Goal: Task Accomplishment & Management: Manage account settings

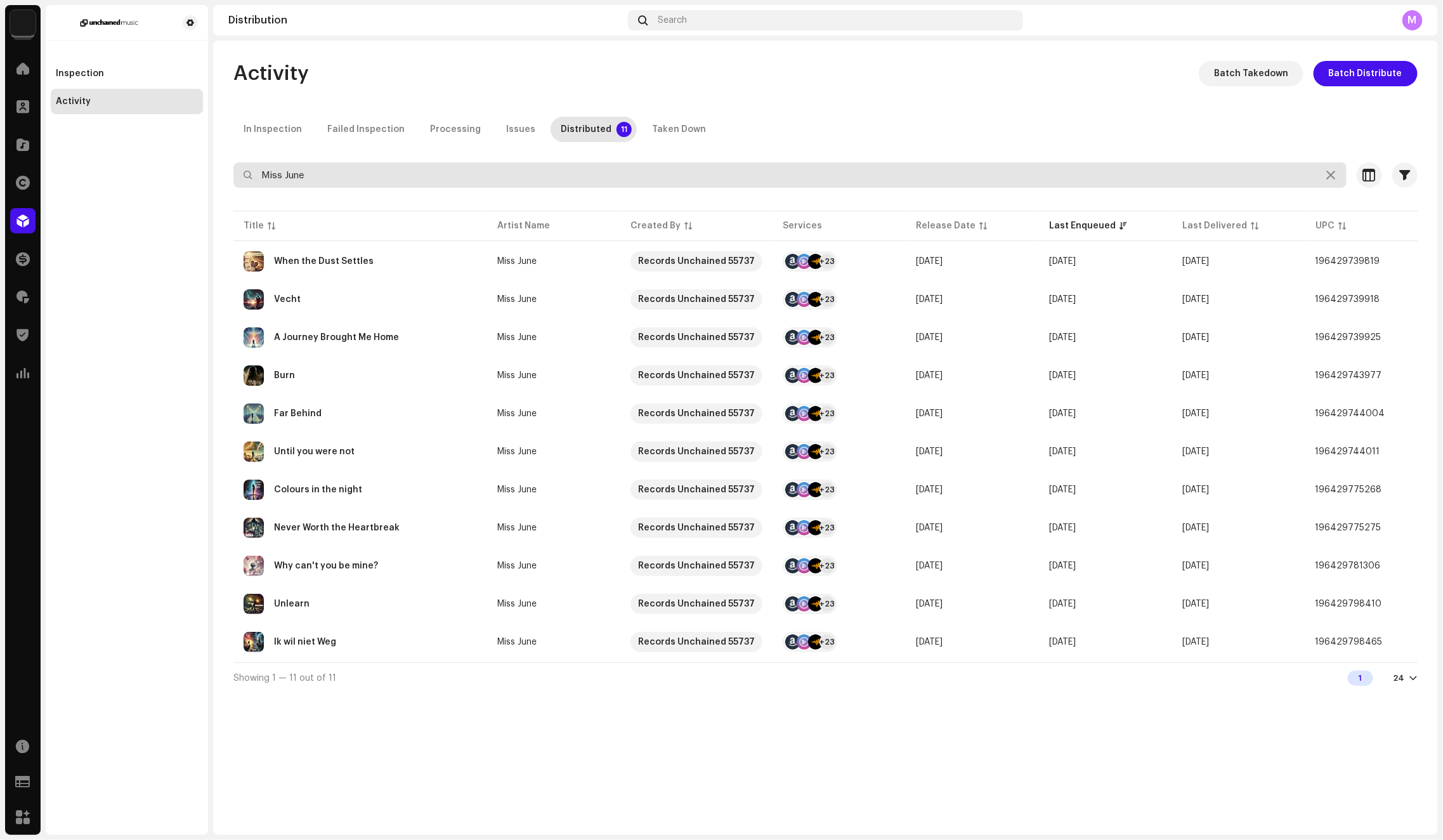
paste input "7316481055297"
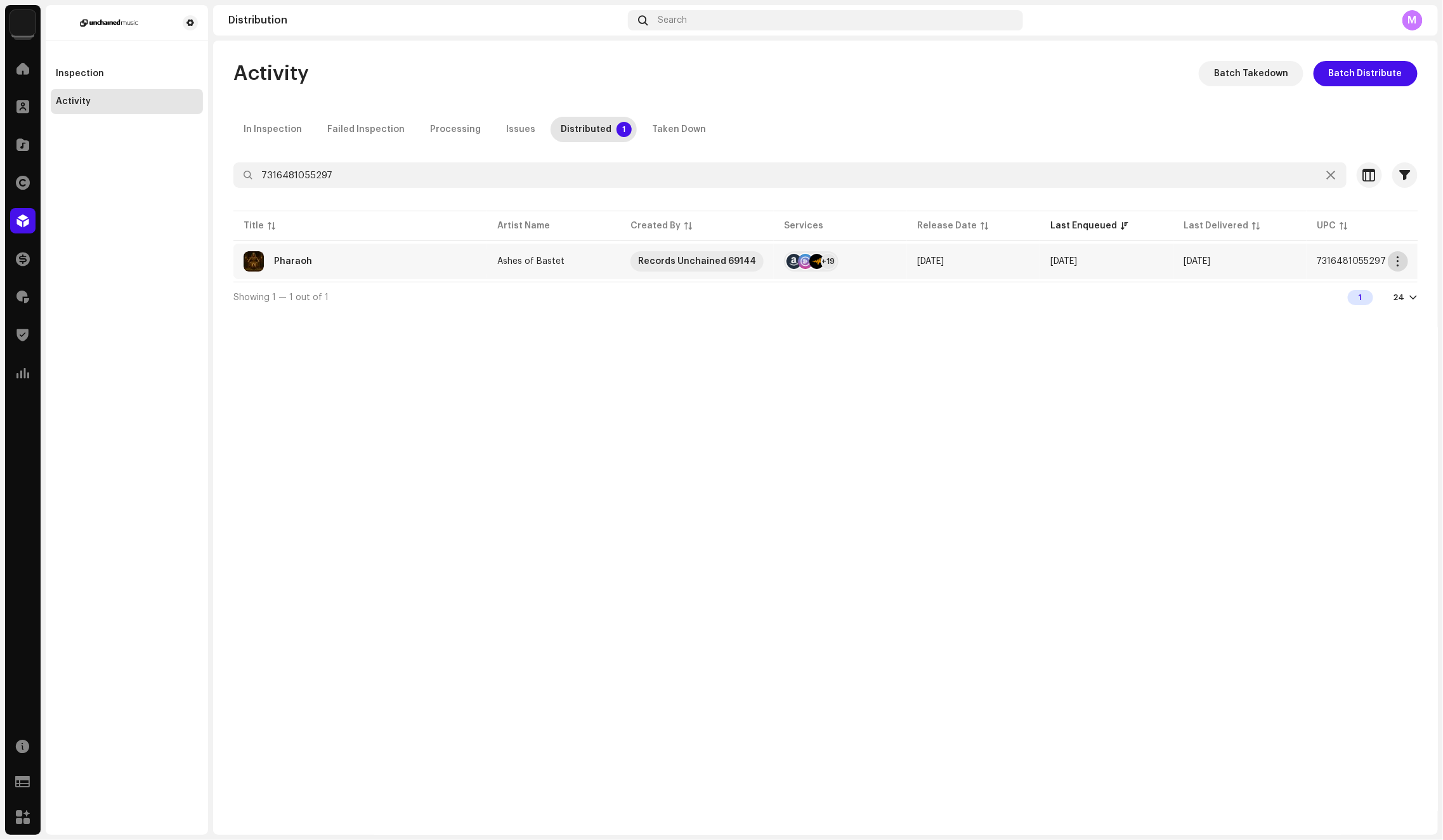
click at [1399, 261] on span "button" at bounding box center [1398, 261] width 9 height 10
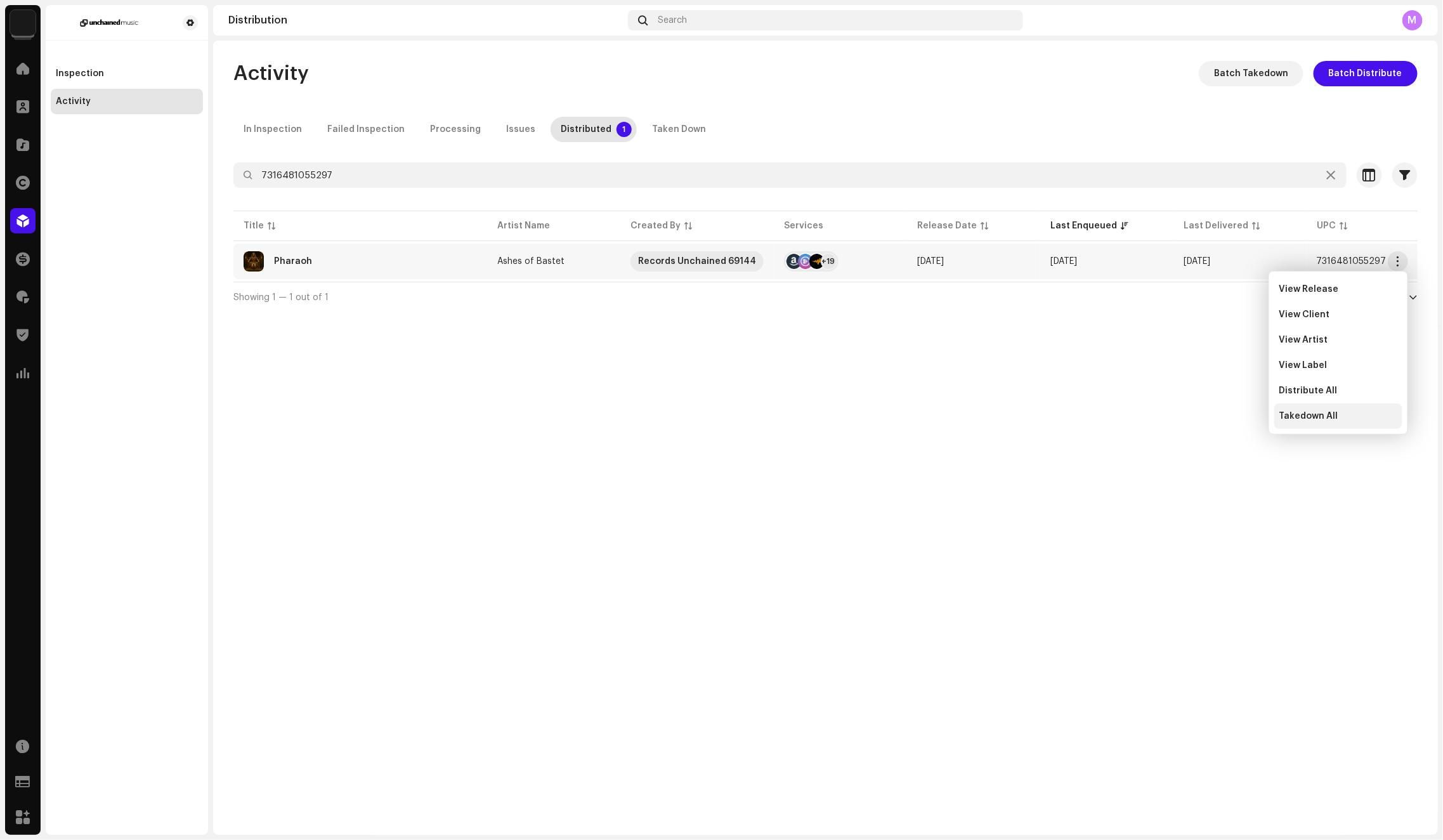
click at [1311, 419] on span "Takedown All" at bounding box center [1309, 416] width 59 height 10
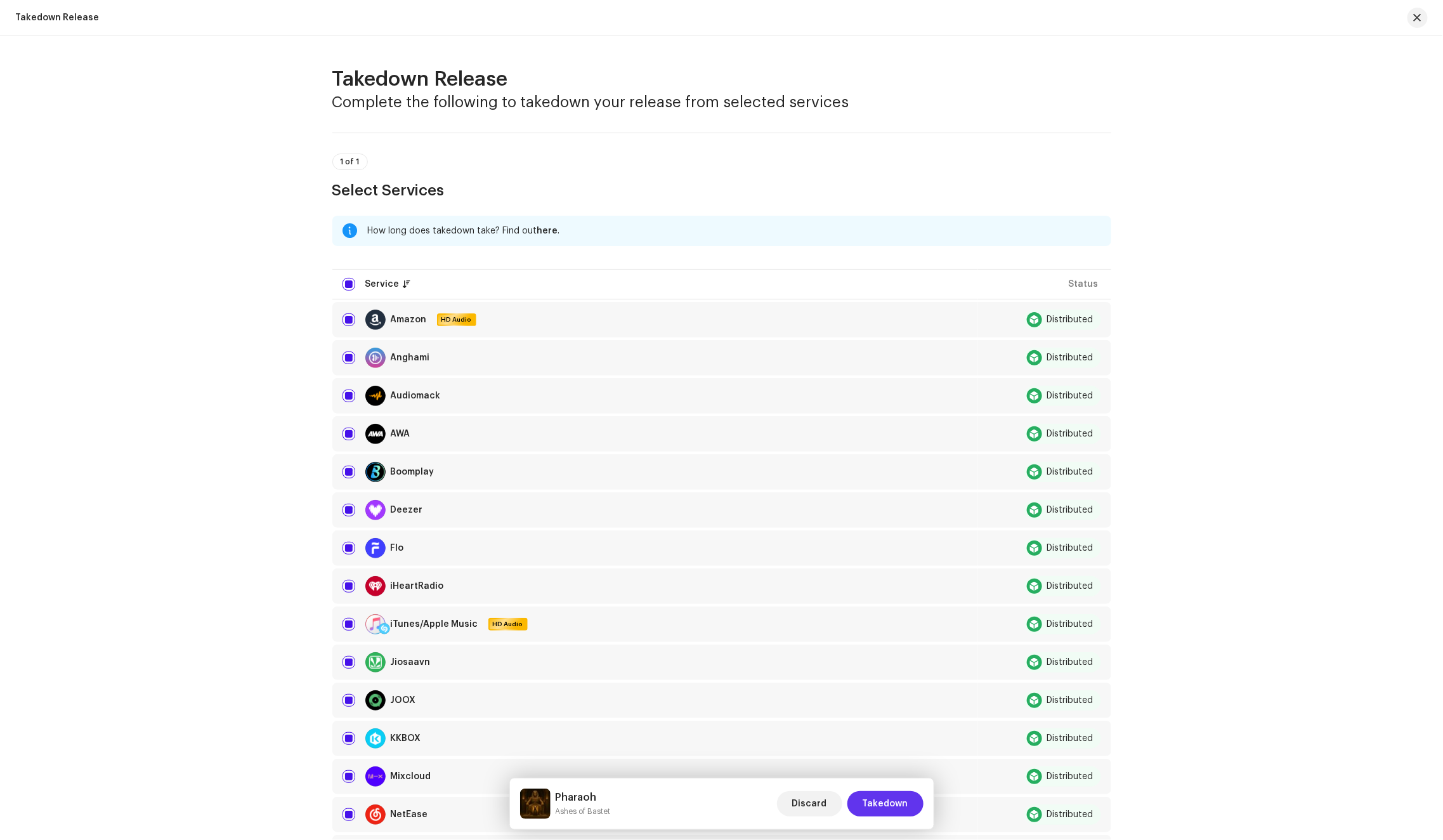
click at [885, 812] on span "Takedown" at bounding box center [885, 803] width 45 height 25
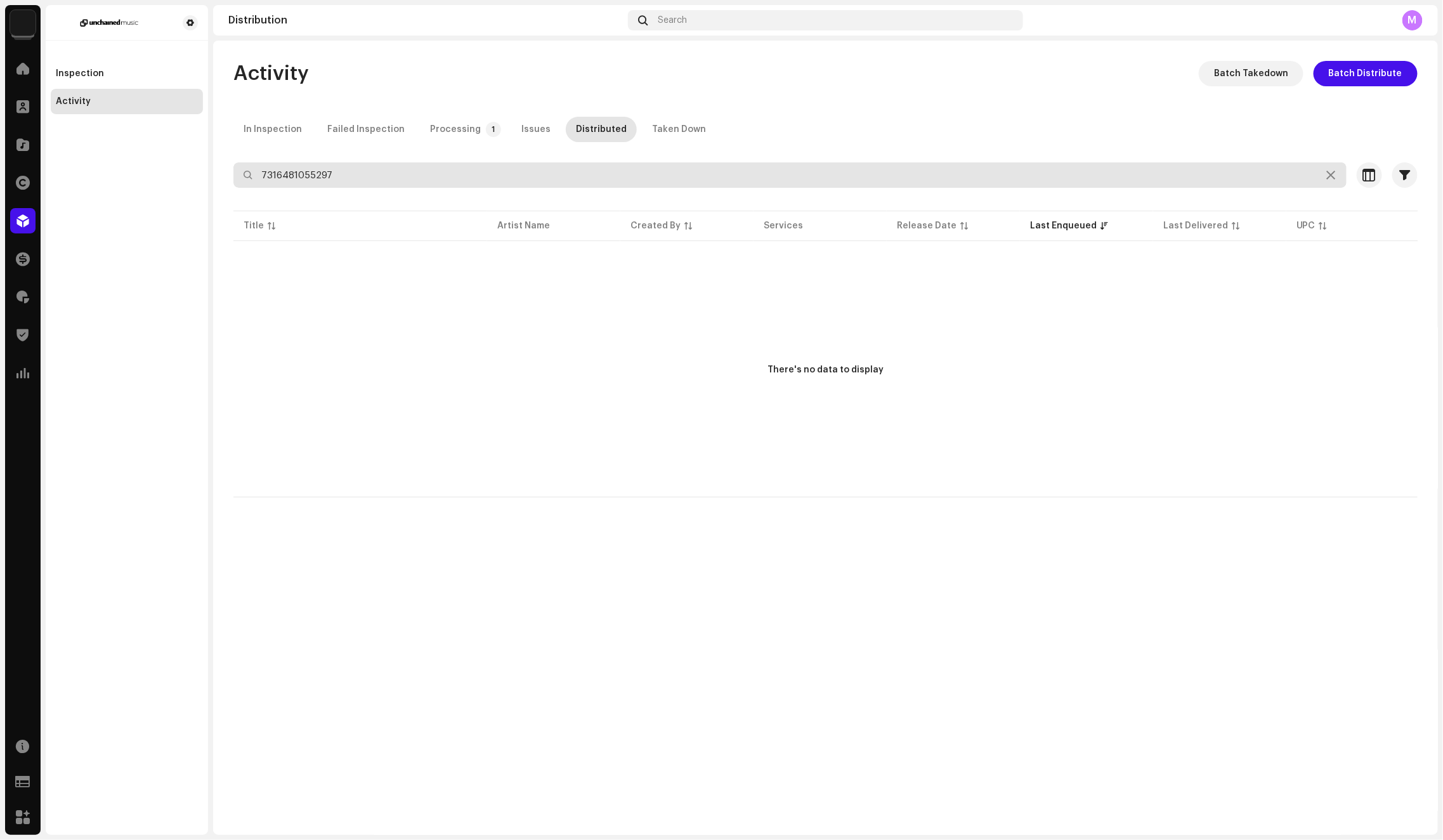
click at [405, 174] on input "7316481055297" at bounding box center [790, 175] width 1113 height 25
paste input "374053"
paste input "187806"
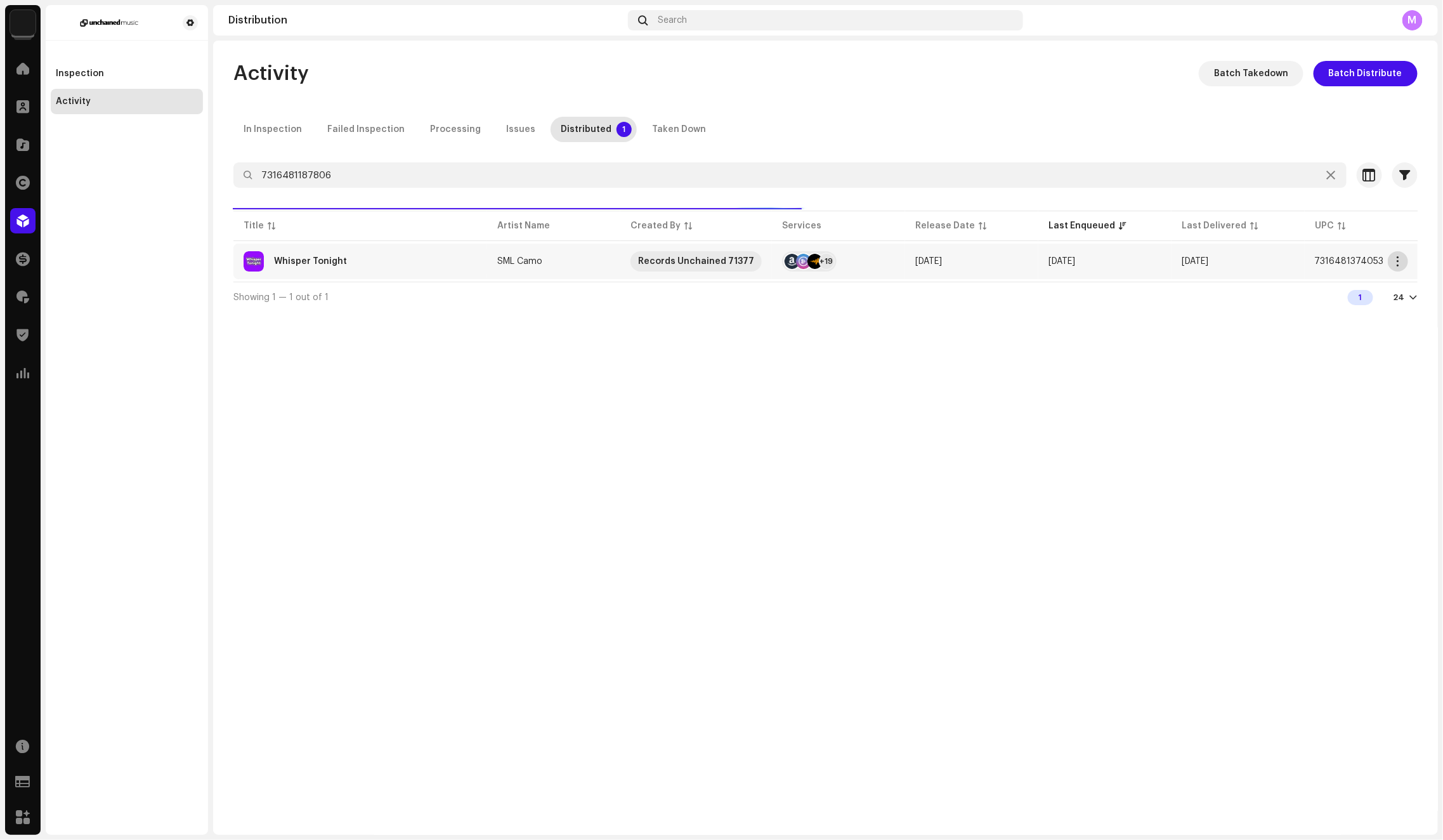
click at [1391, 254] on button "button" at bounding box center [1398, 261] width 20 height 20
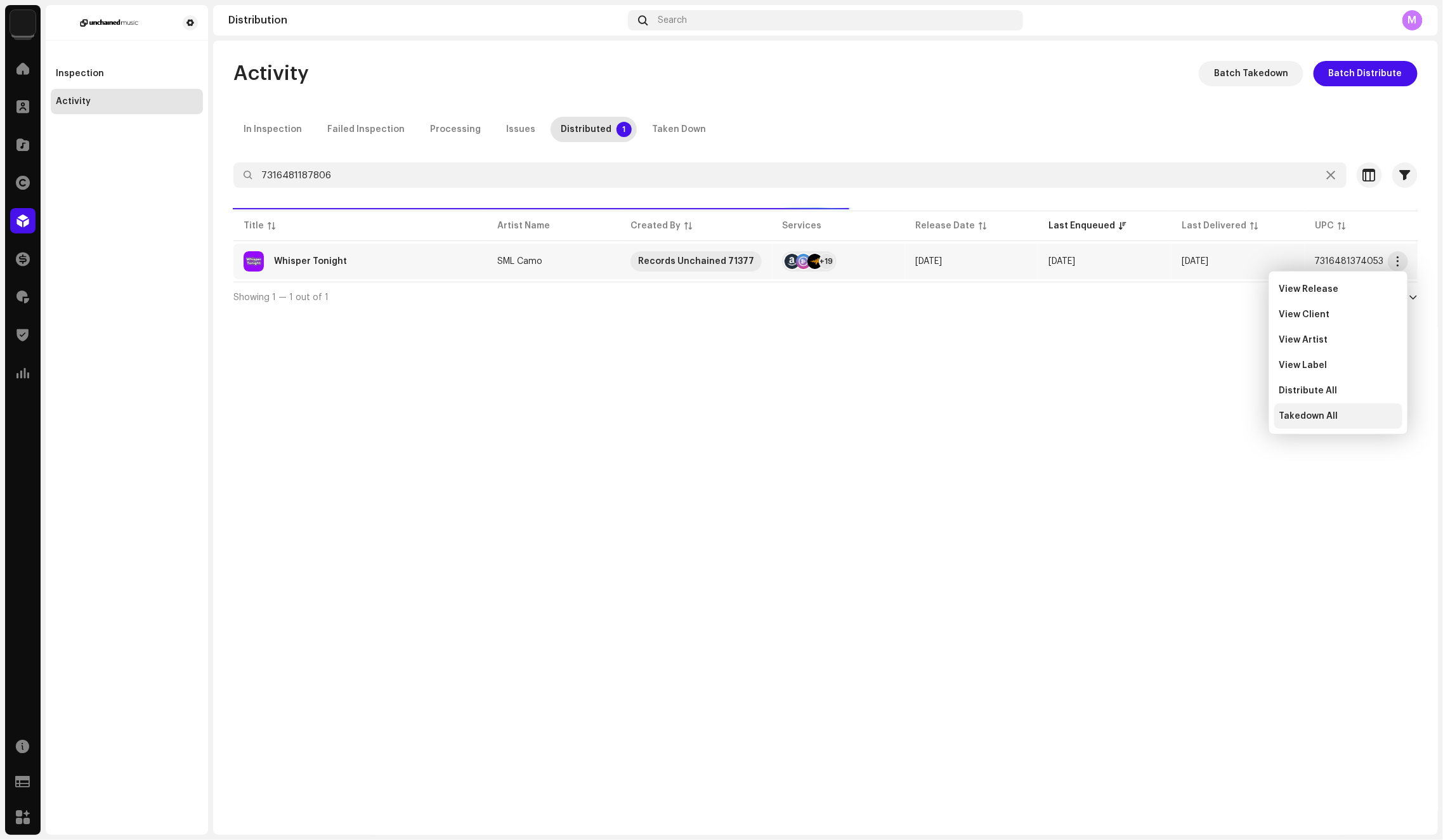
click at [1284, 418] on span "Takedown All" at bounding box center [1309, 416] width 59 height 10
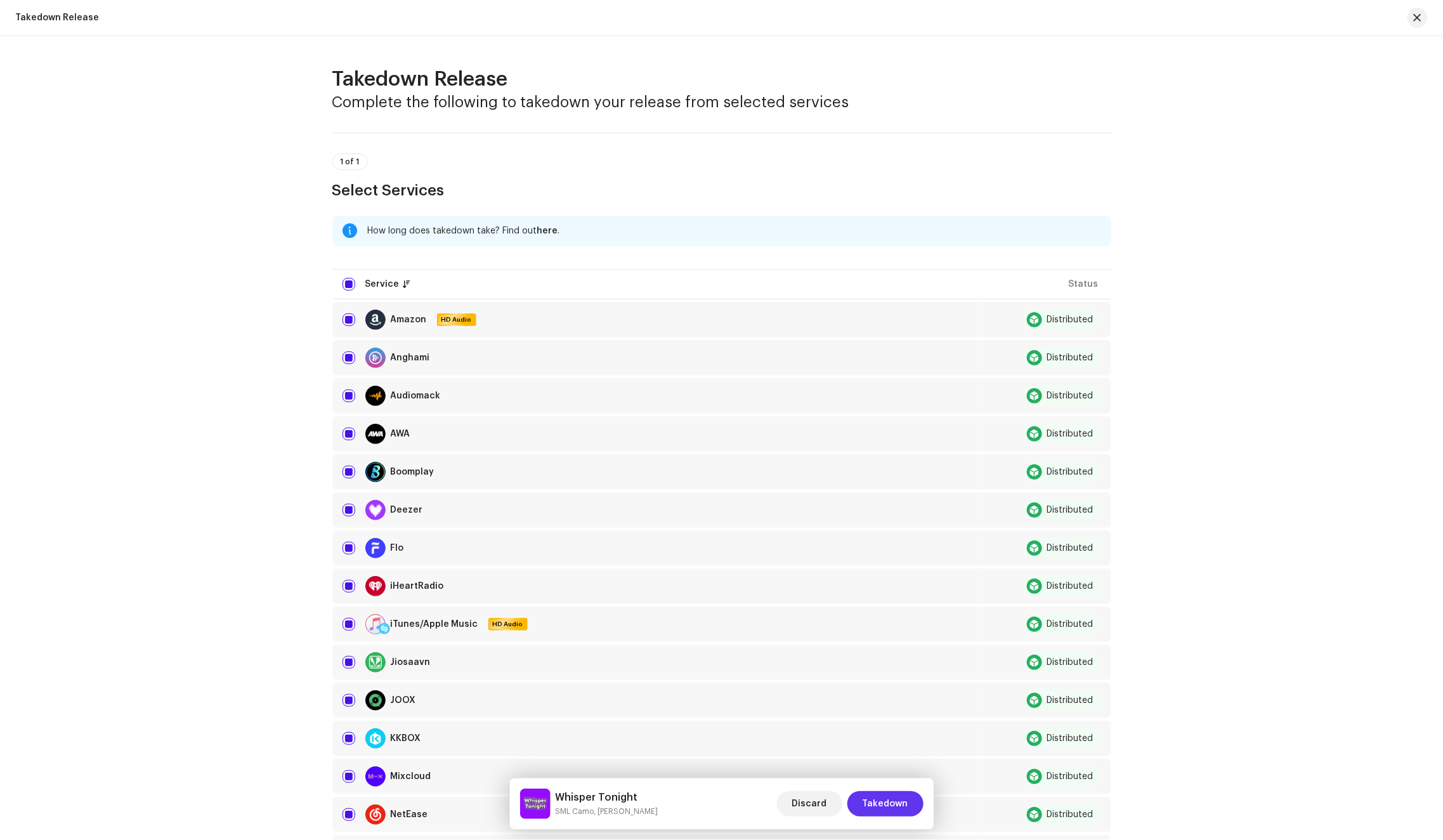
click at [880, 805] on span "Takedown" at bounding box center [885, 803] width 45 height 25
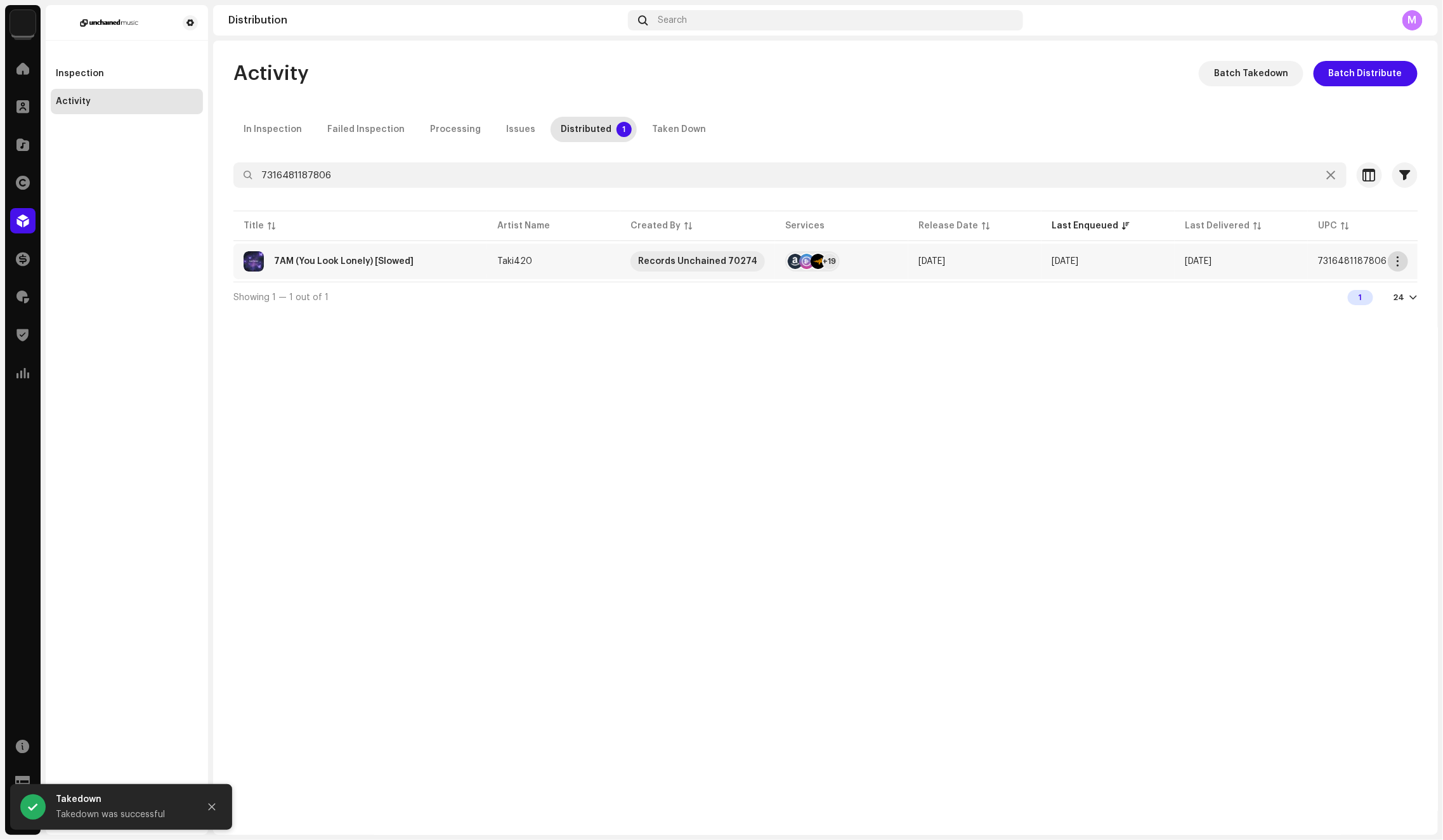
click at [1396, 263] on span "button" at bounding box center [1398, 261] width 9 height 10
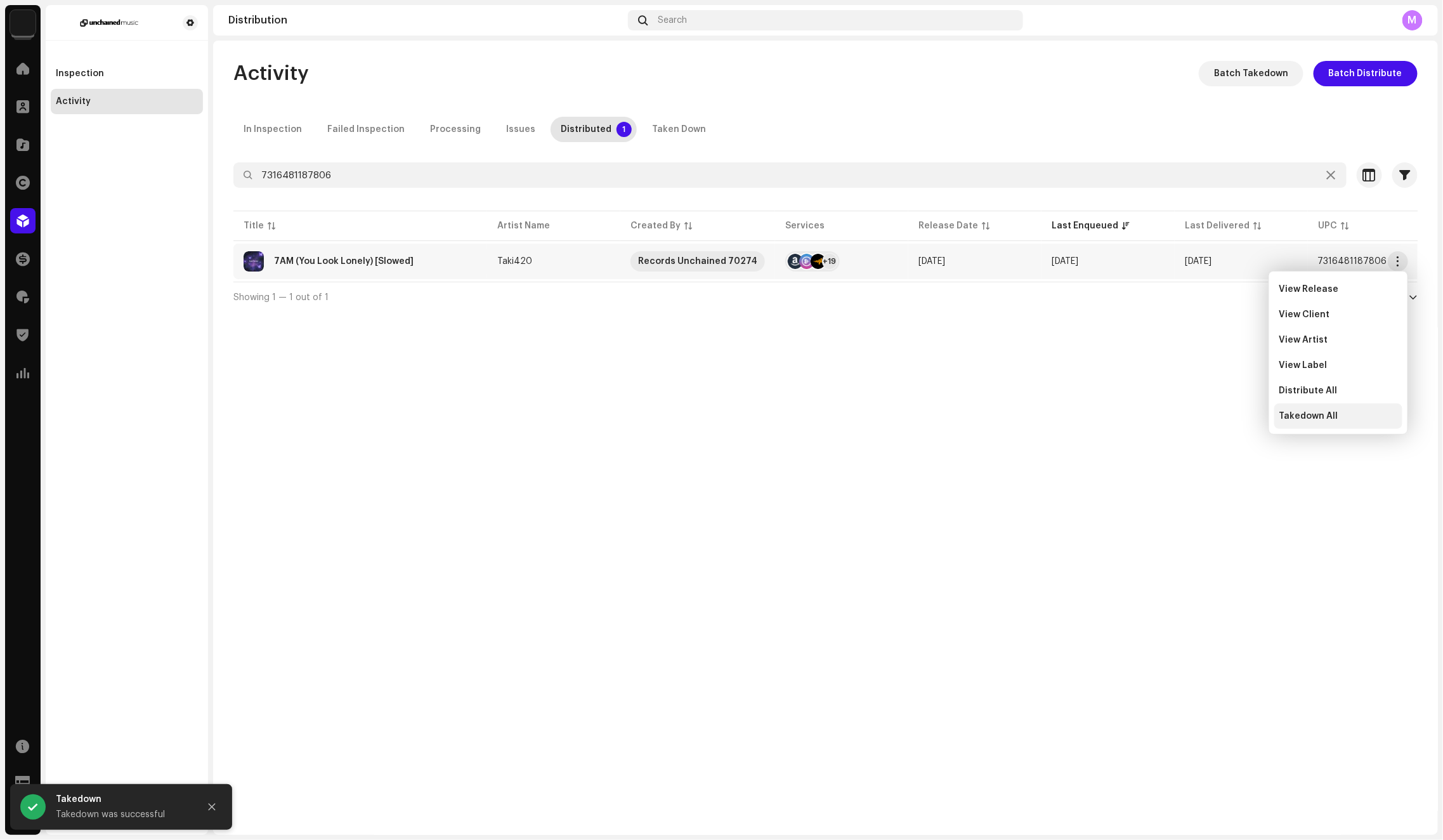
click at [1330, 414] on span "Takedown All" at bounding box center [1309, 416] width 59 height 10
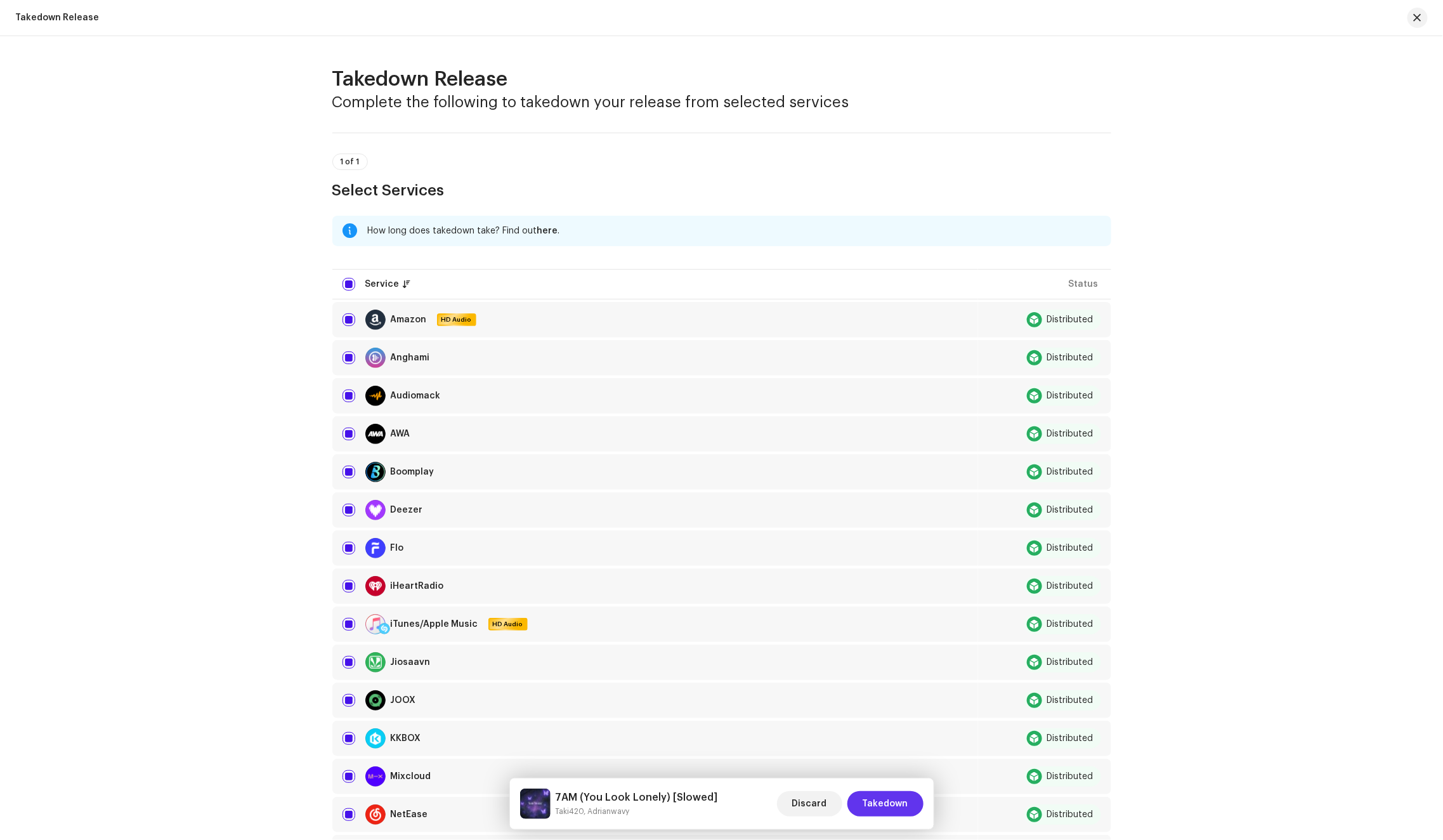
click at [914, 805] on button "Takedown" at bounding box center [886, 803] width 76 height 25
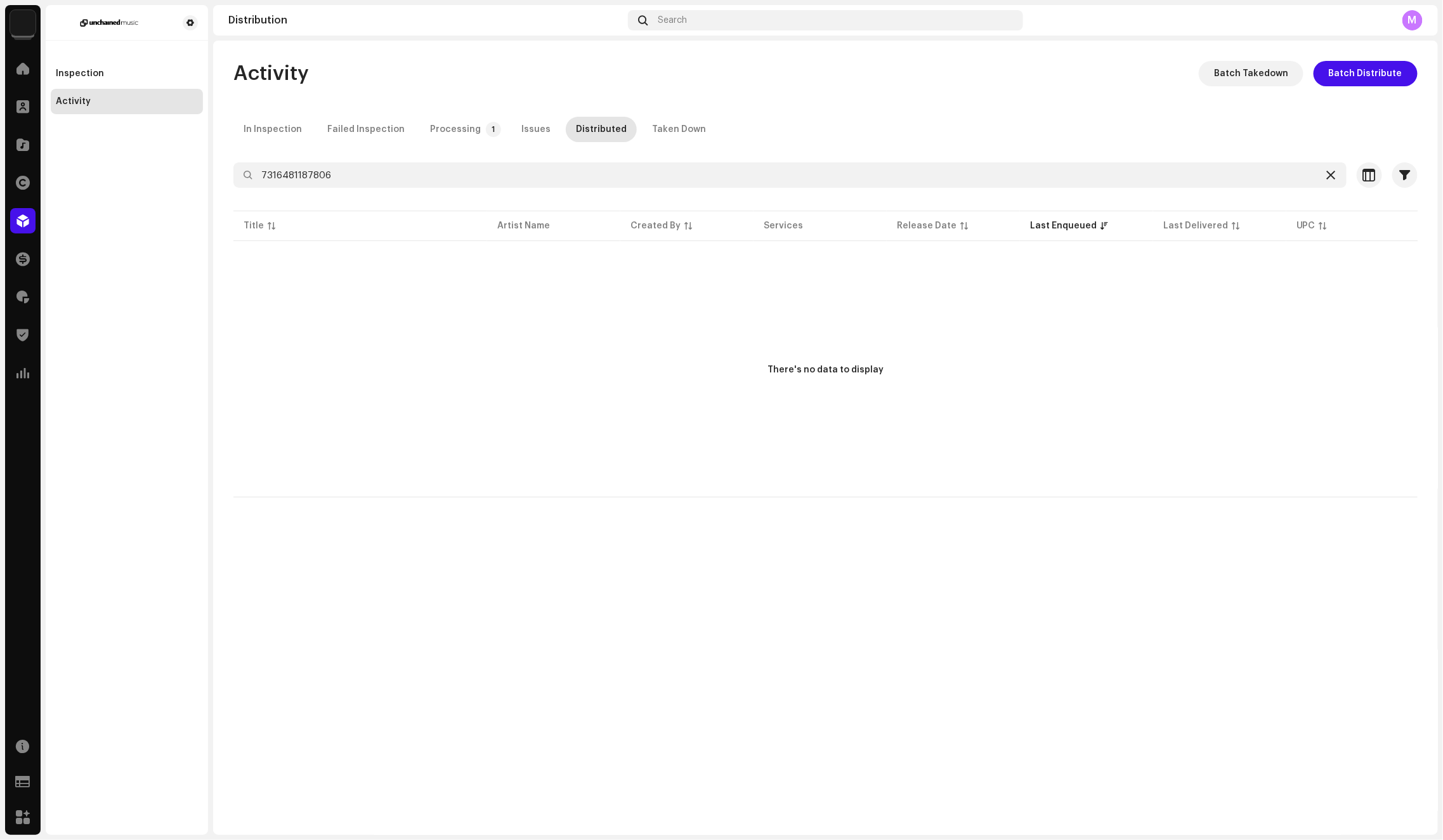
click at [1335, 180] on div at bounding box center [1331, 175] width 15 height 15
click at [444, 175] on input "7316481187806" at bounding box center [790, 175] width 1113 height 25
paste input "299530"
type input "7316481299530"
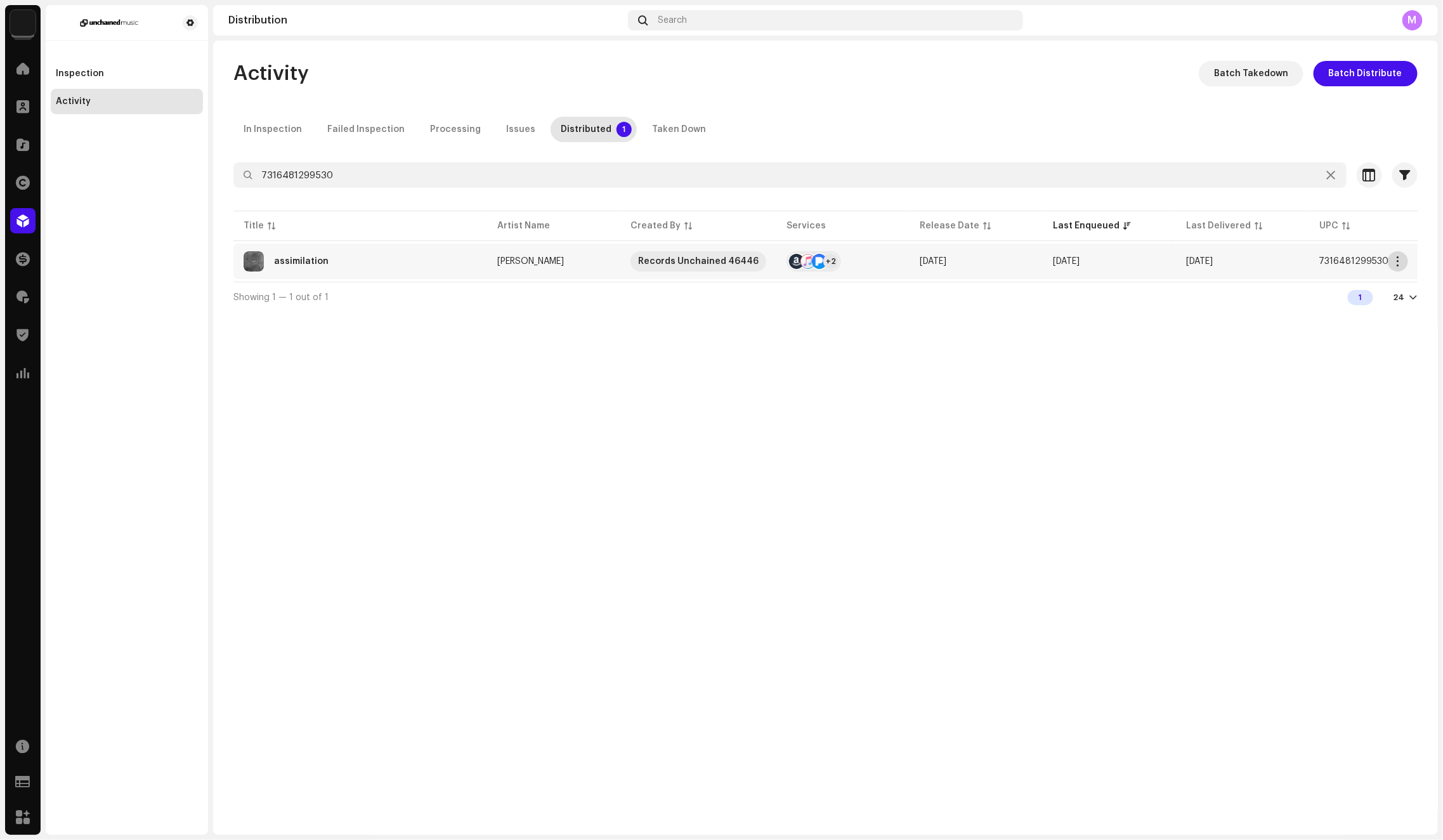
click at [1396, 256] on span "button" at bounding box center [1398, 261] width 9 height 10
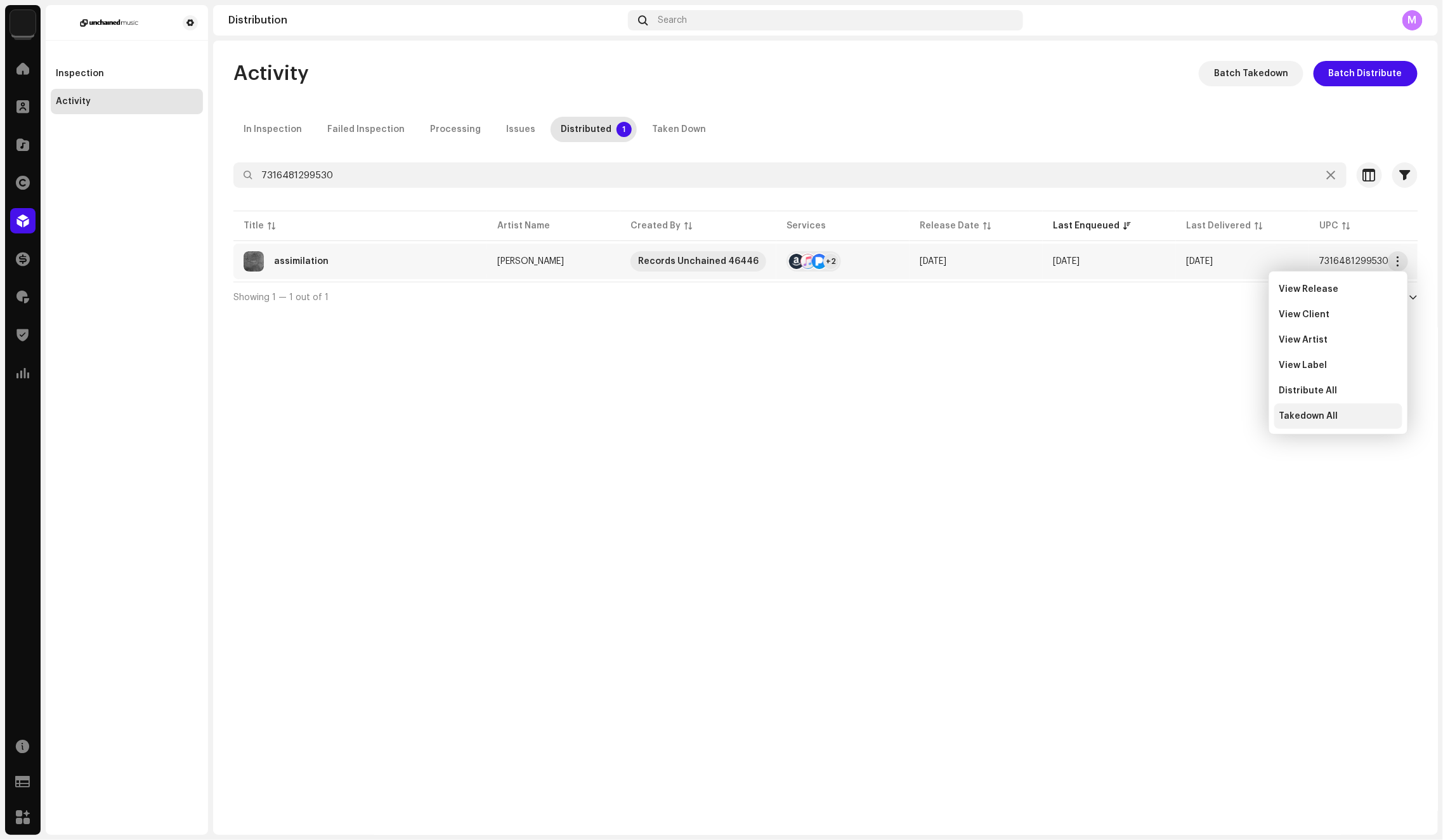
click at [1349, 418] on div "Takedown All" at bounding box center [1338, 416] width 118 height 10
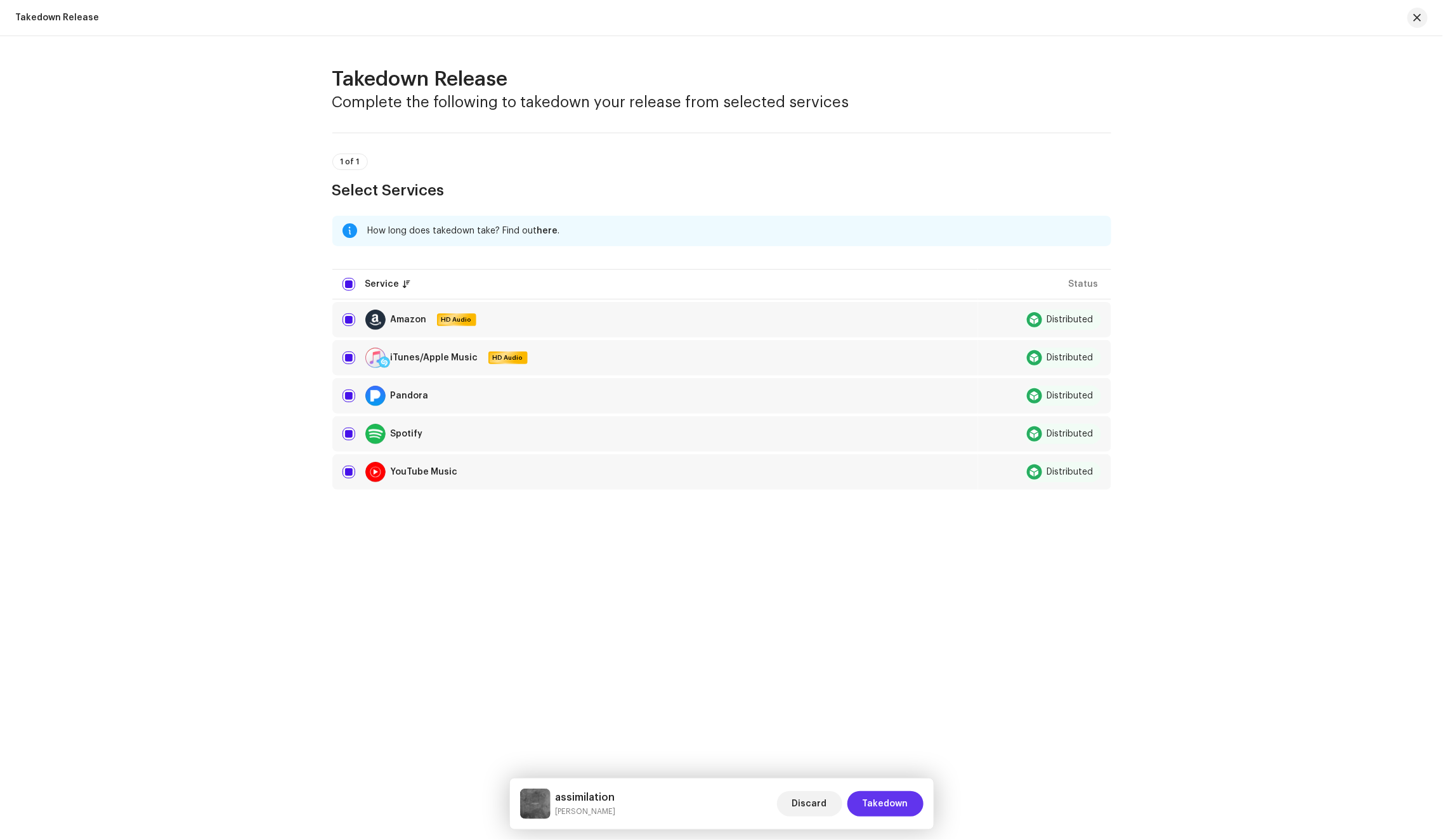
click at [882, 802] on span "Takedown" at bounding box center [885, 803] width 45 height 25
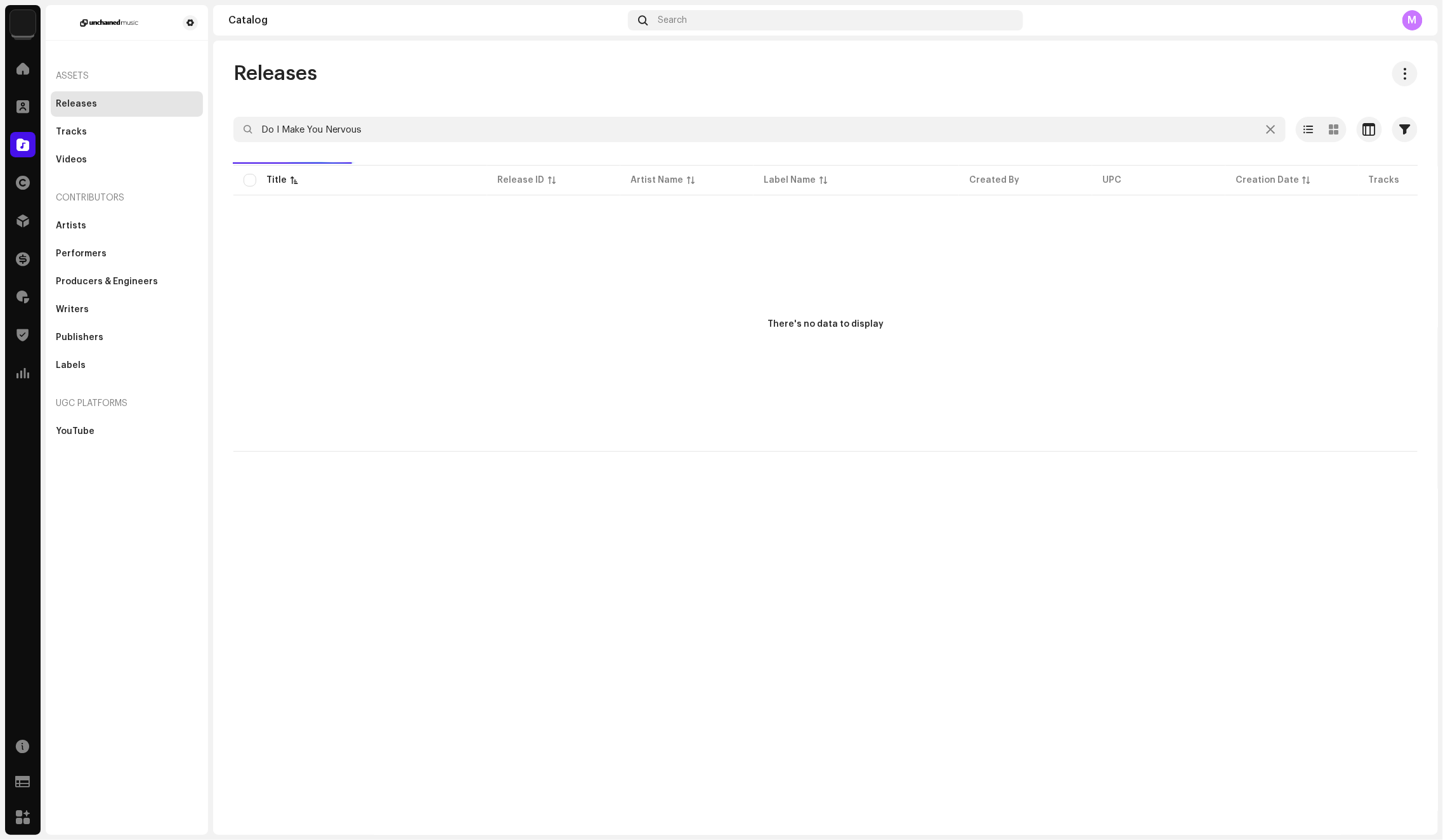
type input "Do I Make You Nervous"
click at [1271, 131] on icon at bounding box center [1271, 129] width 9 height 10
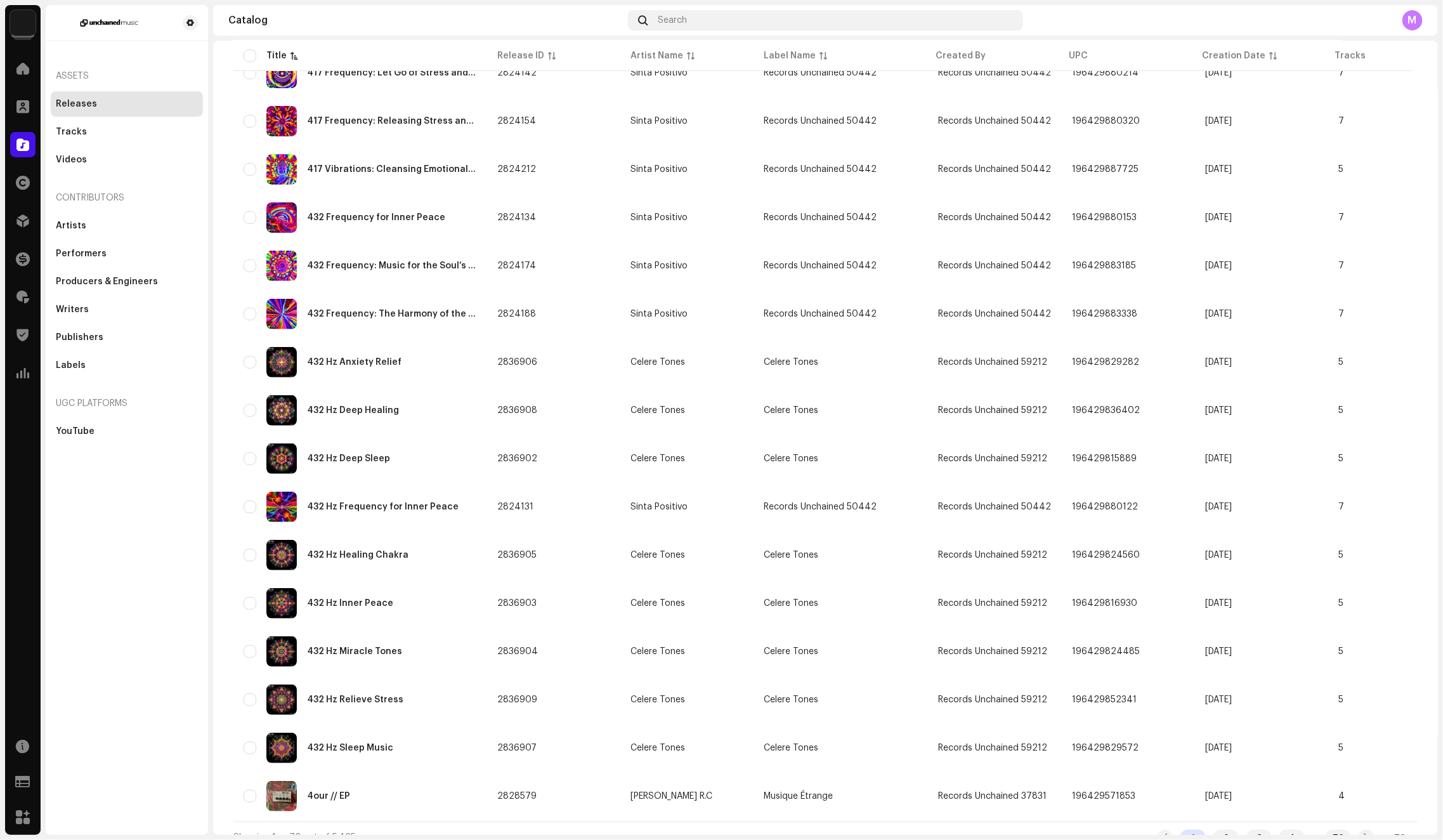
scroll to position [2866, 0]
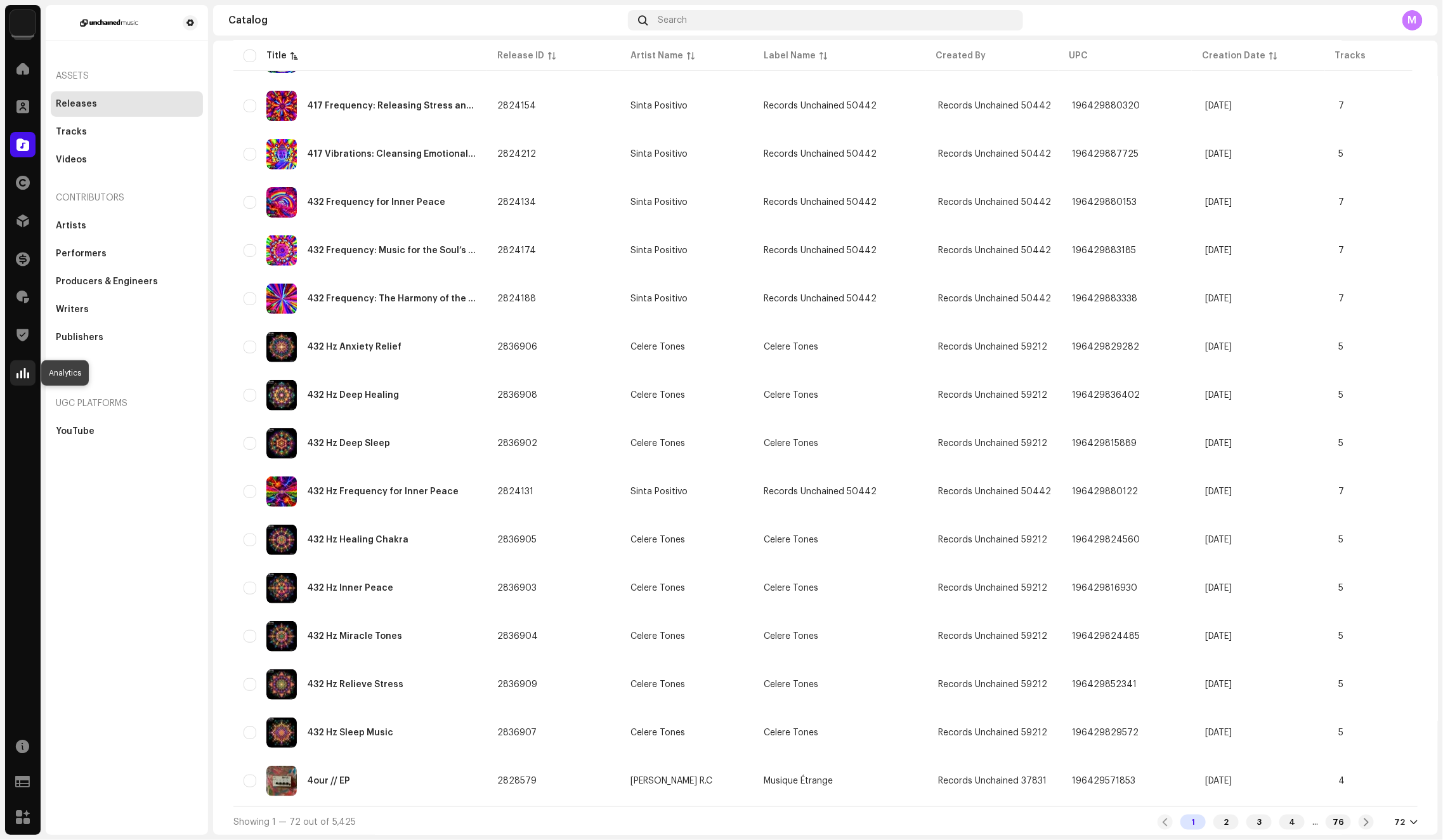
click at [18, 373] on span at bounding box center [22, 373] width 12 height 10
click at [15, 371] on div at bounding box center [22, 373] width 25 height 25
click at [21, 373] on span at bounding box center [22, 373] width 12 height 10
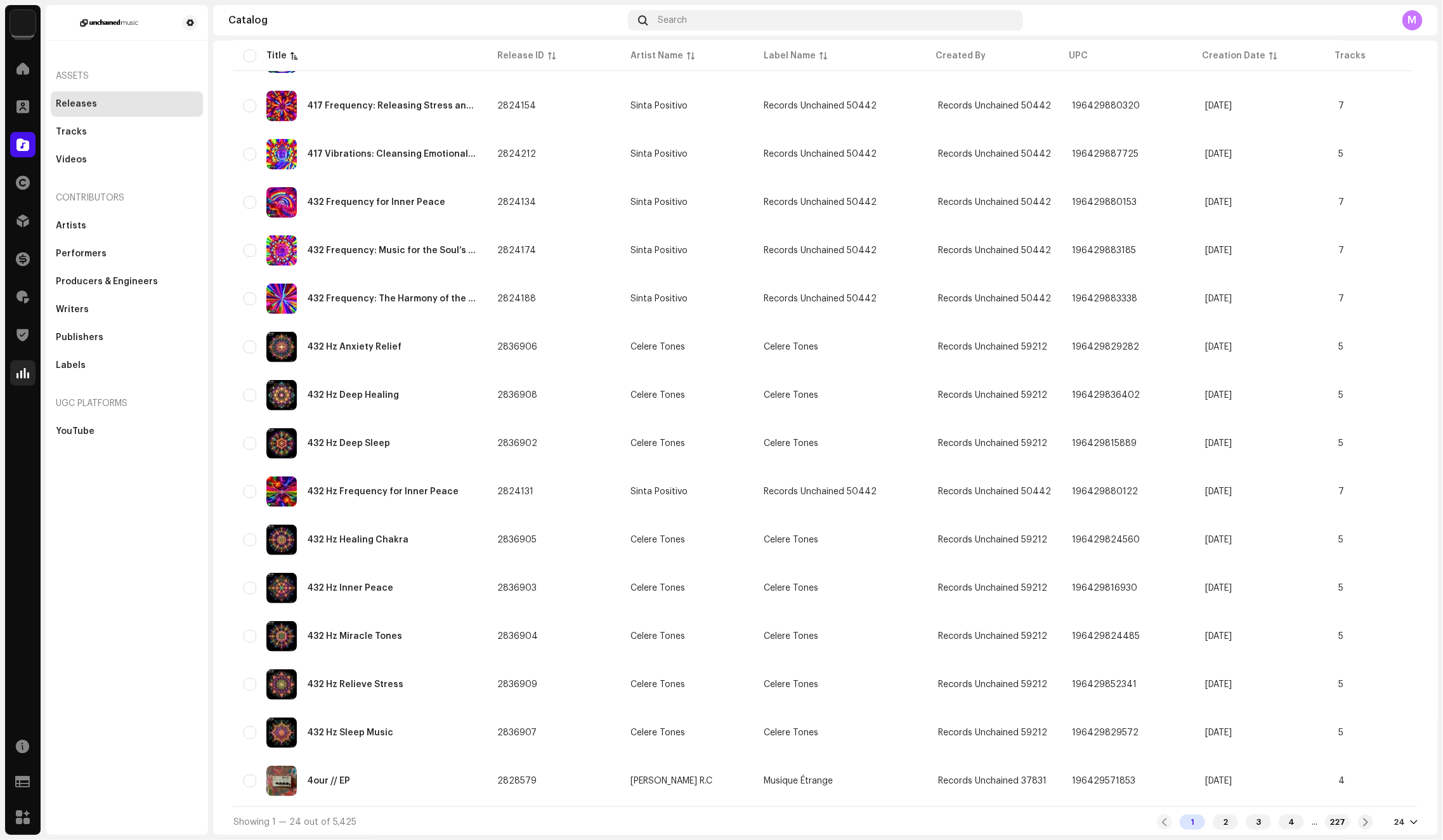
click at [21, 373] on span at bounding box center [22, 373] width 12 height 10
click at [26, 24] on img at bounding box center [22, 22] width 25 height 25
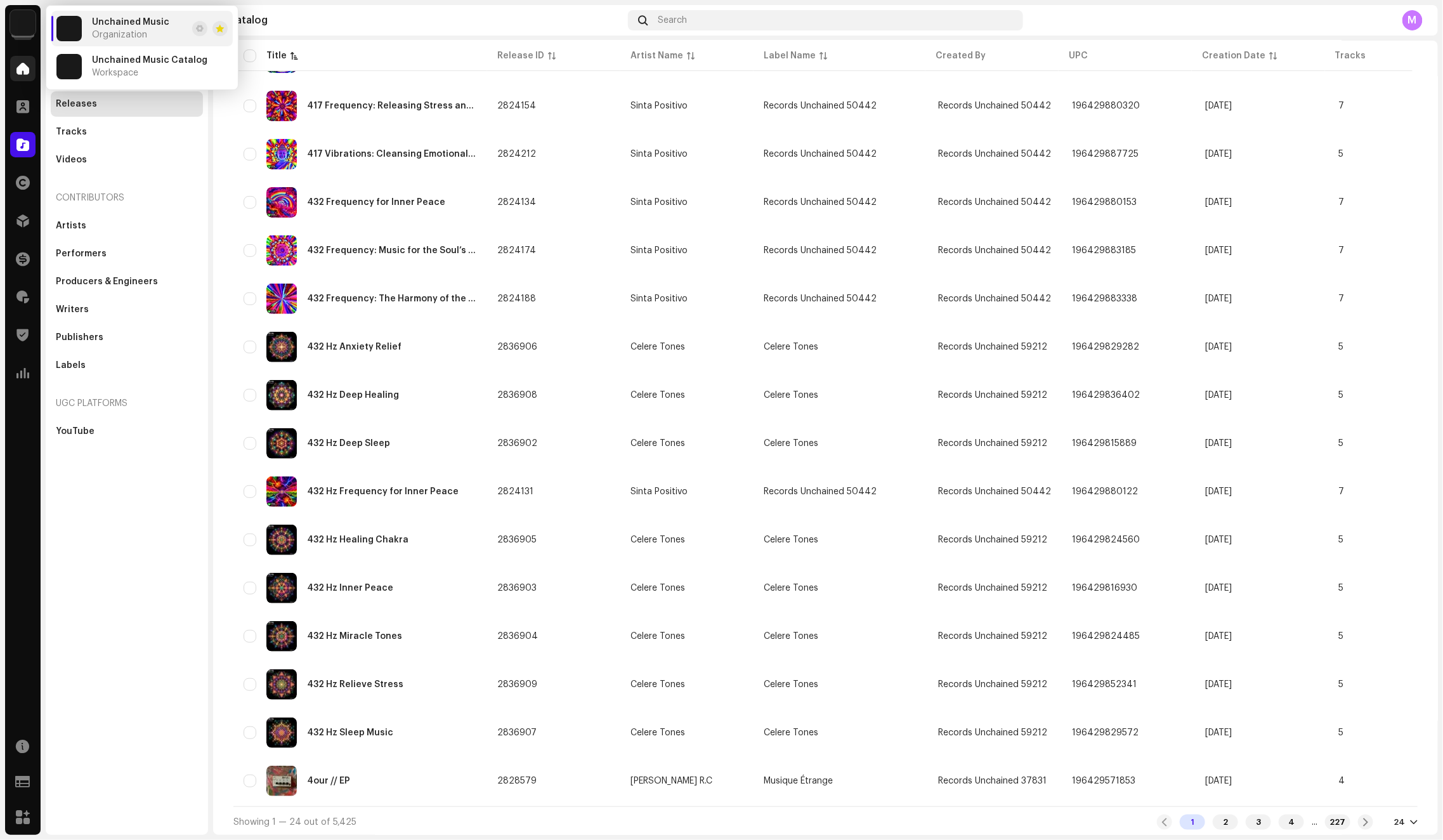
click at [21, 67] on span at bounding box center [22, 68] width 12 height 10
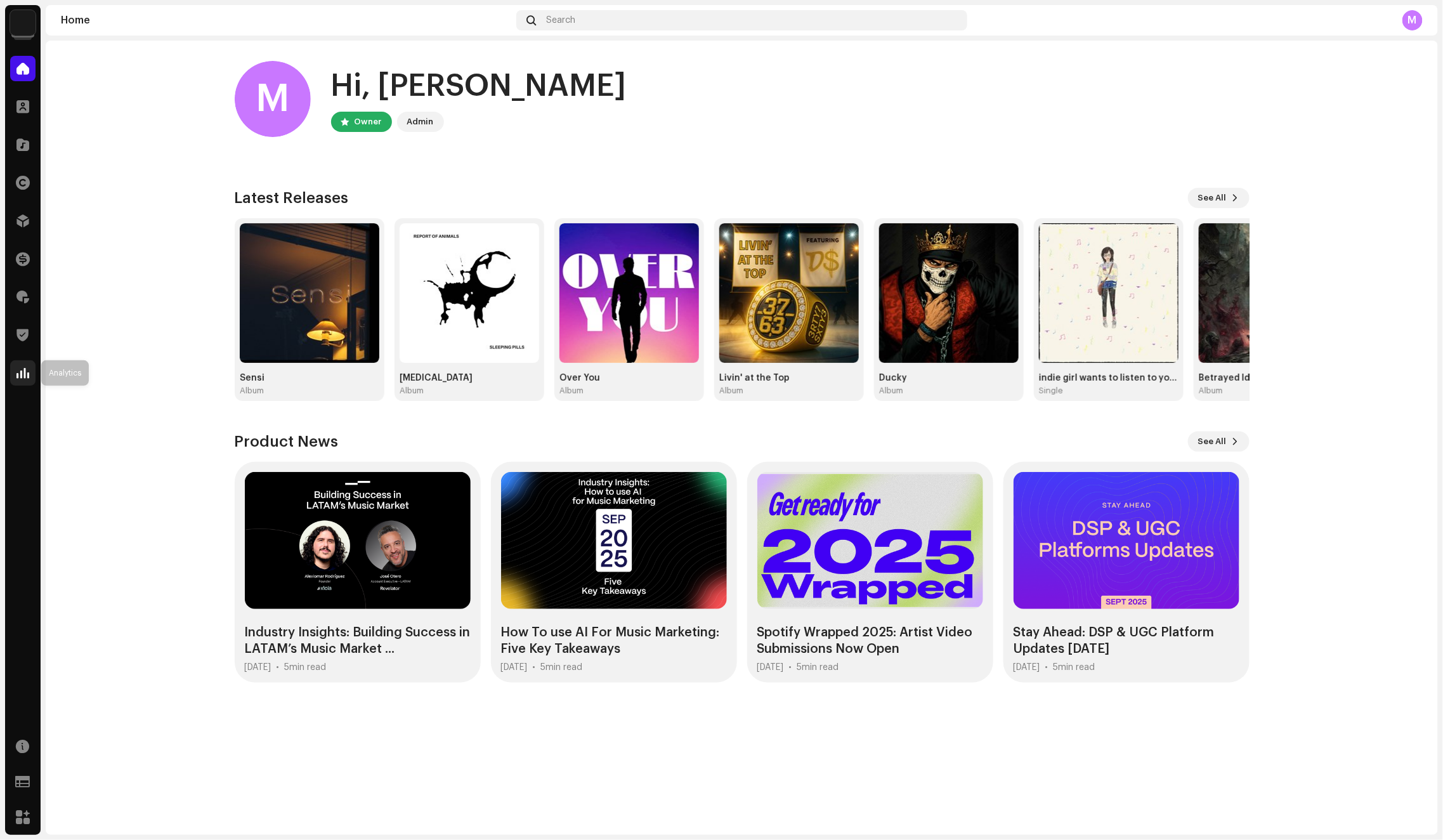
click at [16, 373] on div at bounding box center [22, 373] width 25 height 25
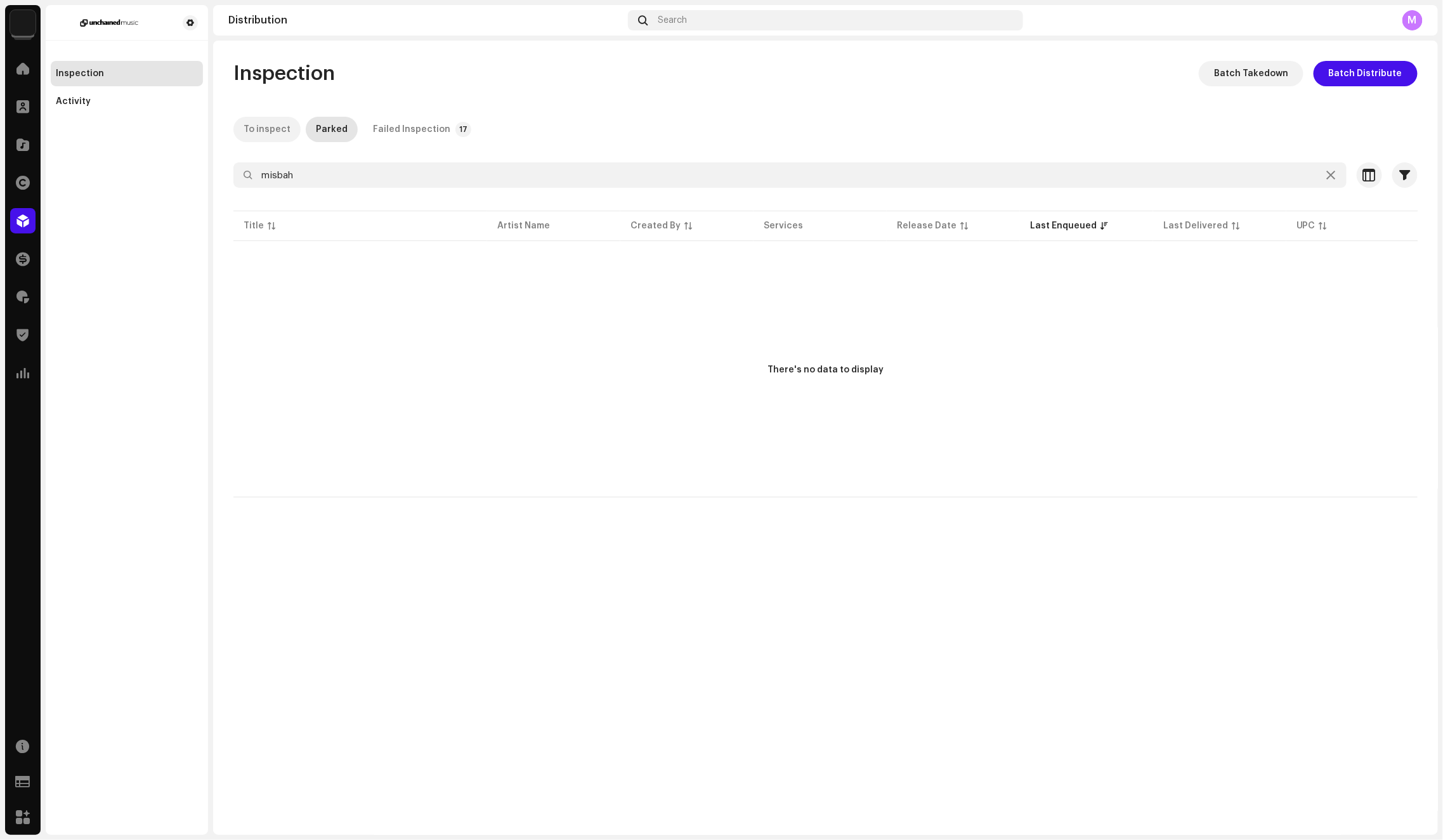
click at [283, 129] on div "To inspect" at bounding box center [266, 129] width 47 height 25
click at [1334, 171] on icon at bounding box center [1331, 175] width 9 height 10
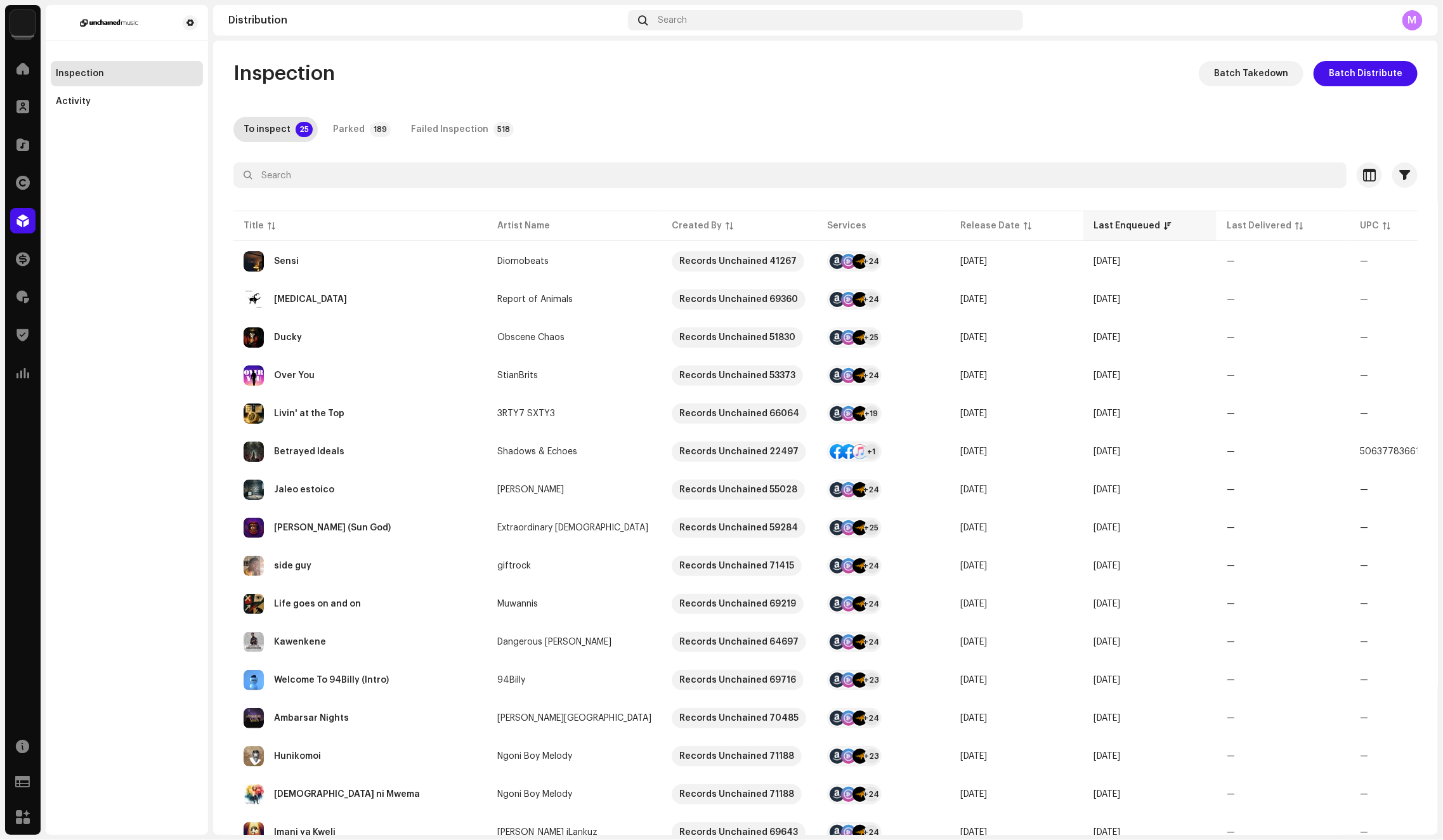
click at [1107, 222] on div "Last Enqueued" at bounding box center [1127, 226] width 66 height 12
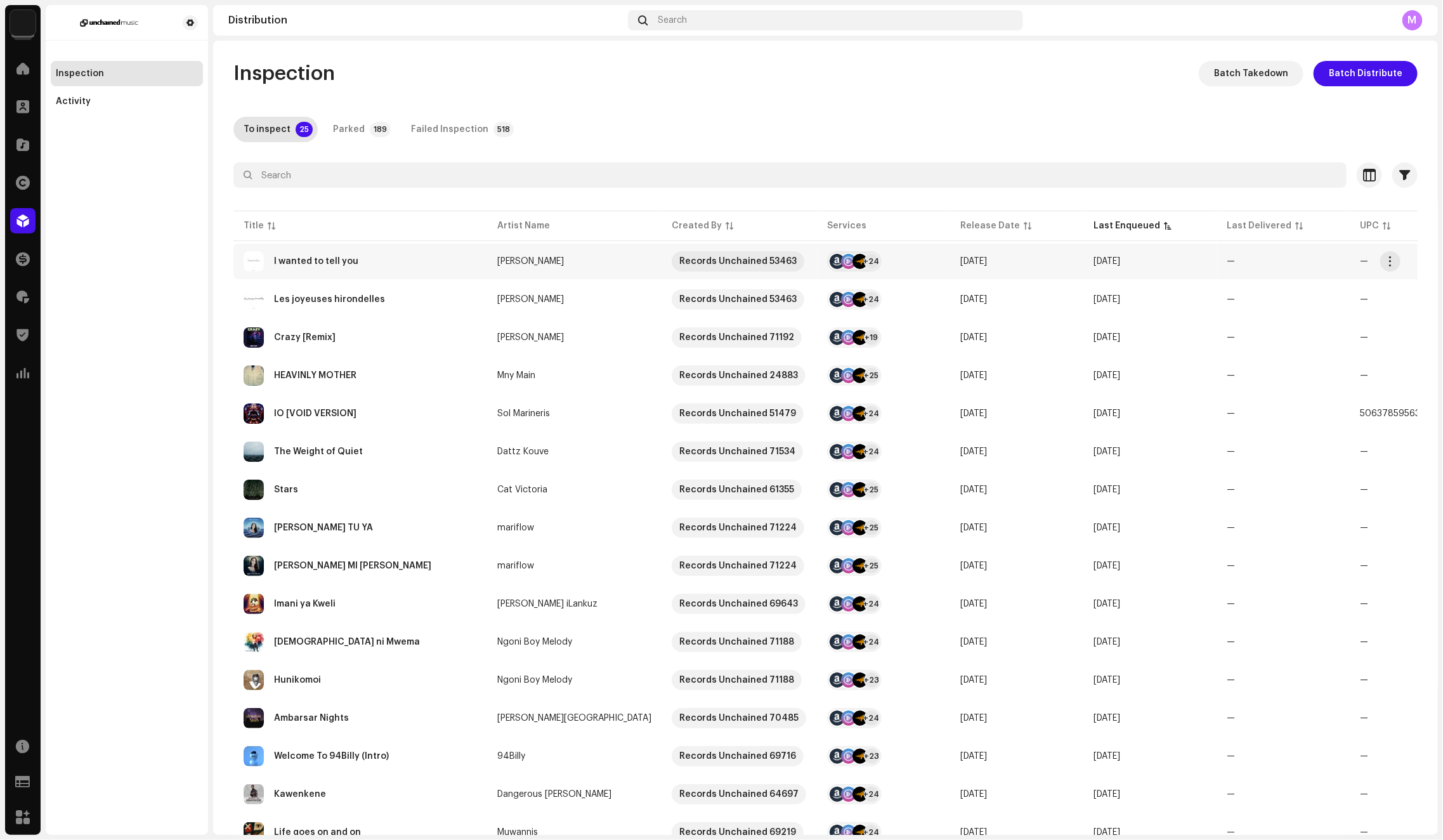
click at [450, 269] on div "I wanted to tell you" at bounding box center [360, 261] width 233 height 20
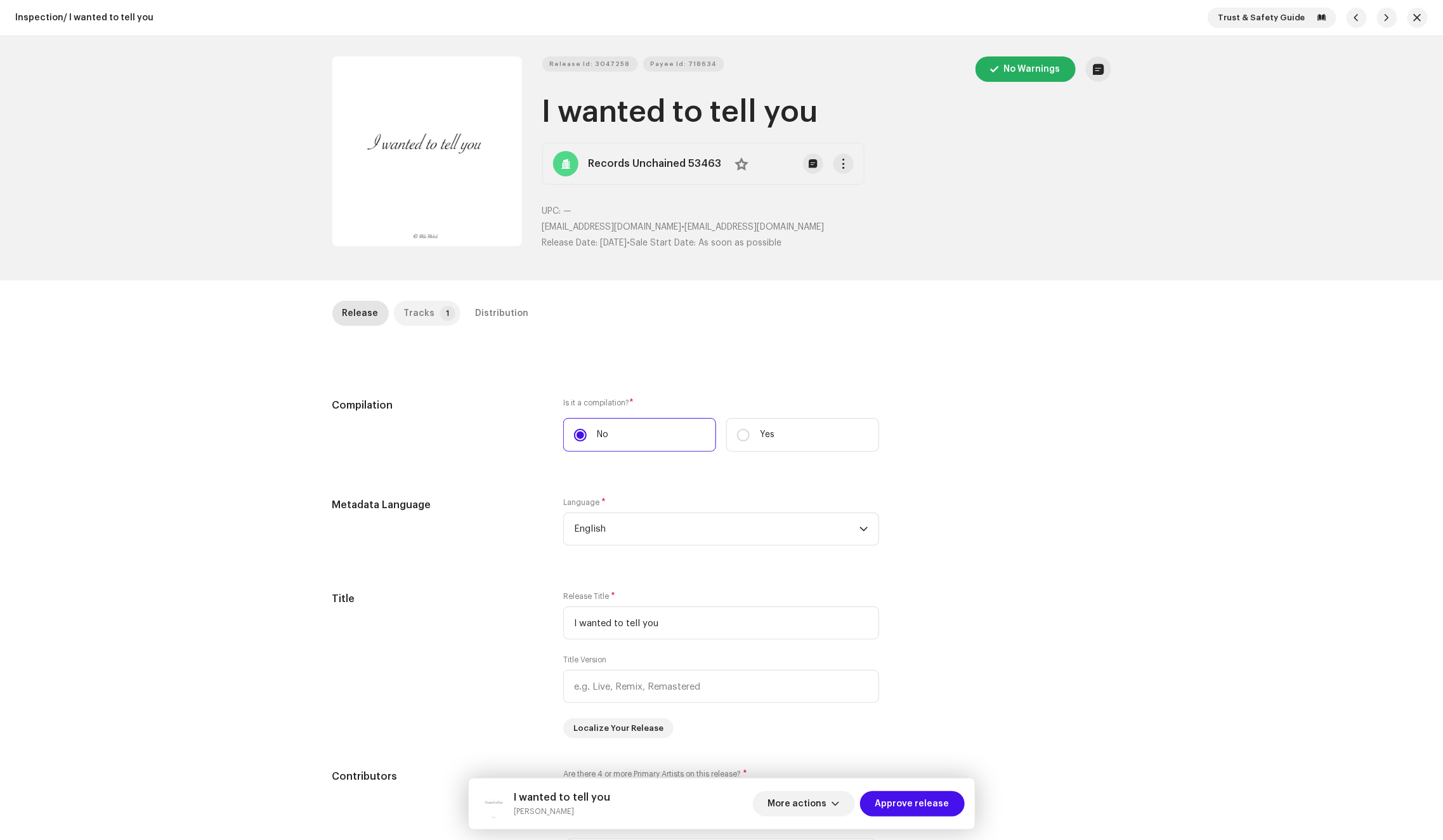
click at [420, 323] on div "Tracks" at bounding box center [420, 313] width 31 height 25
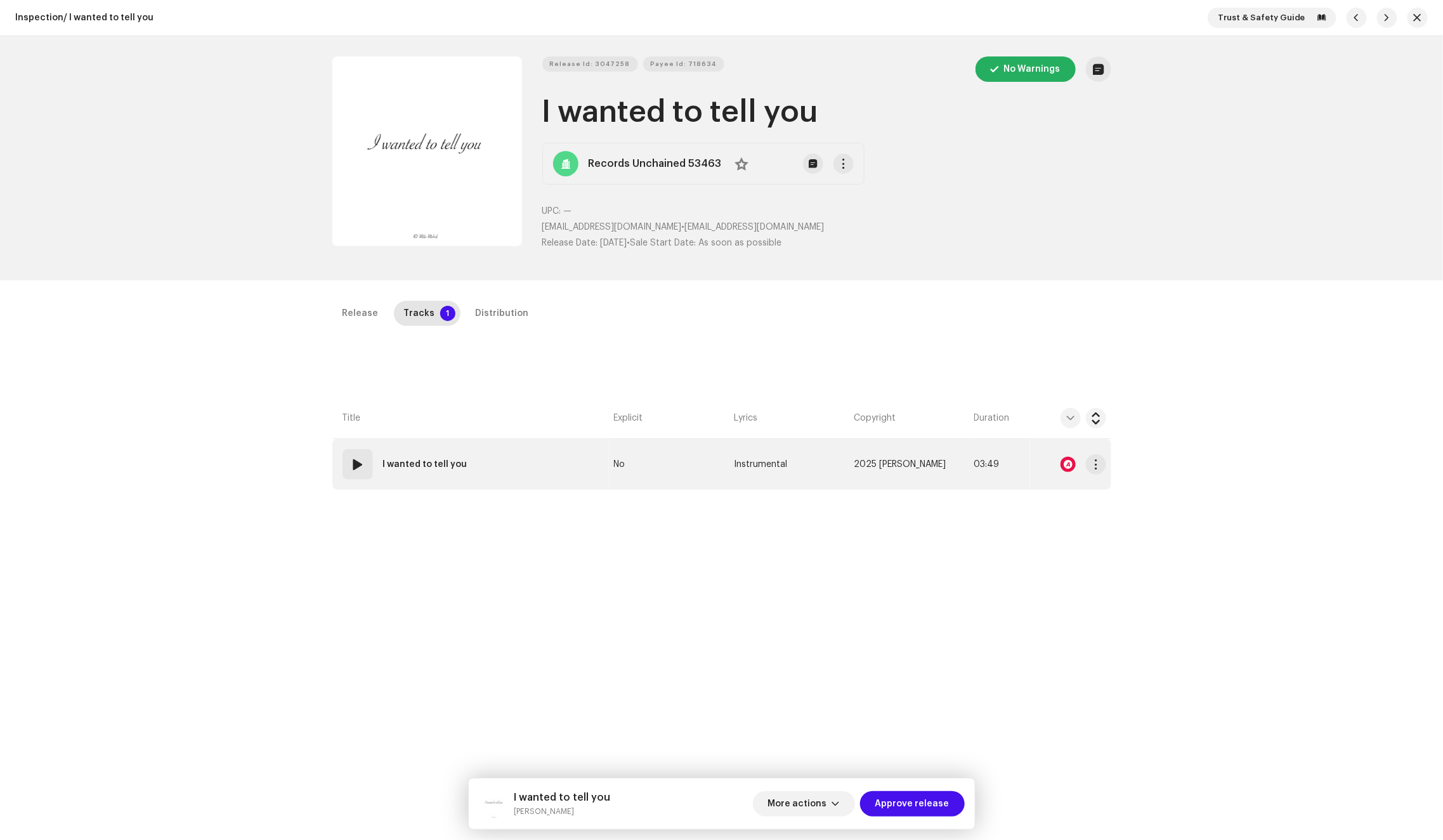
click at [535, 470] on td "01 I wanted to tell you" at bounding box center [470, 464] width 276 height 51
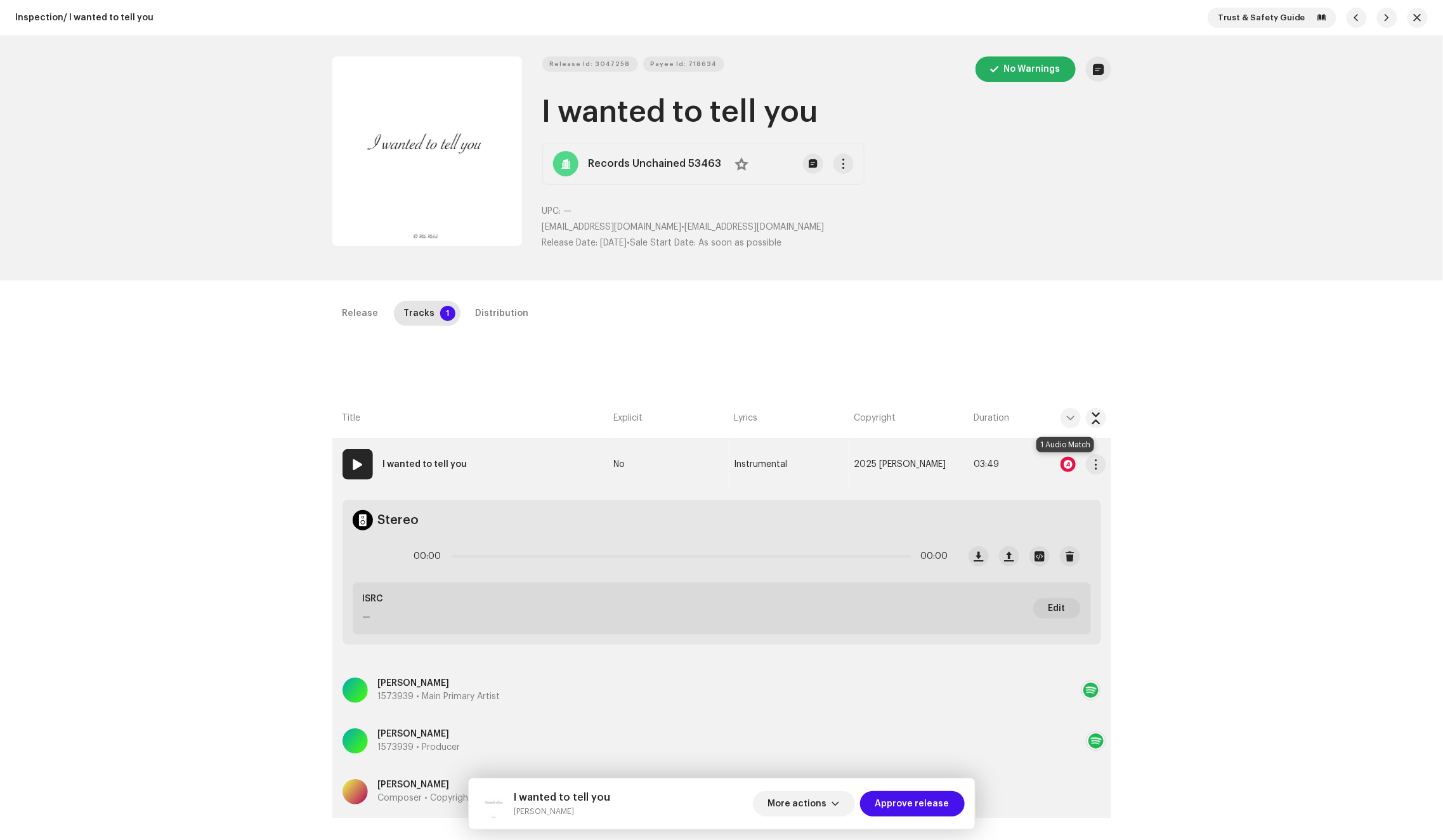
click at [1063, 464] on div at bounding box center [1068, 464] width 15 height 15
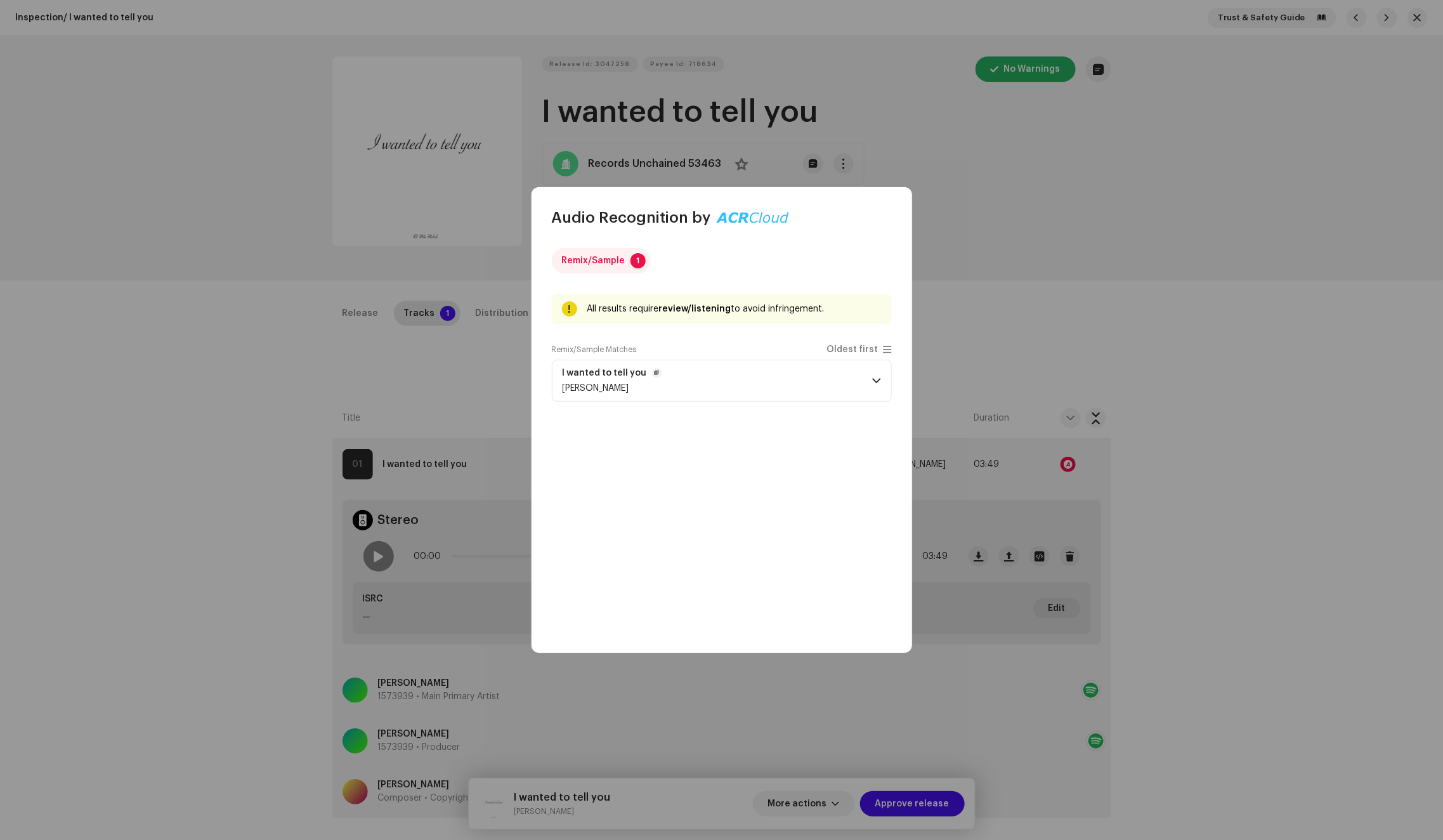
click at [794, 374] on p-accordion-header "I wanted to tell you Mila Melnik" at bounding box center [722, 380] width 340 height 42
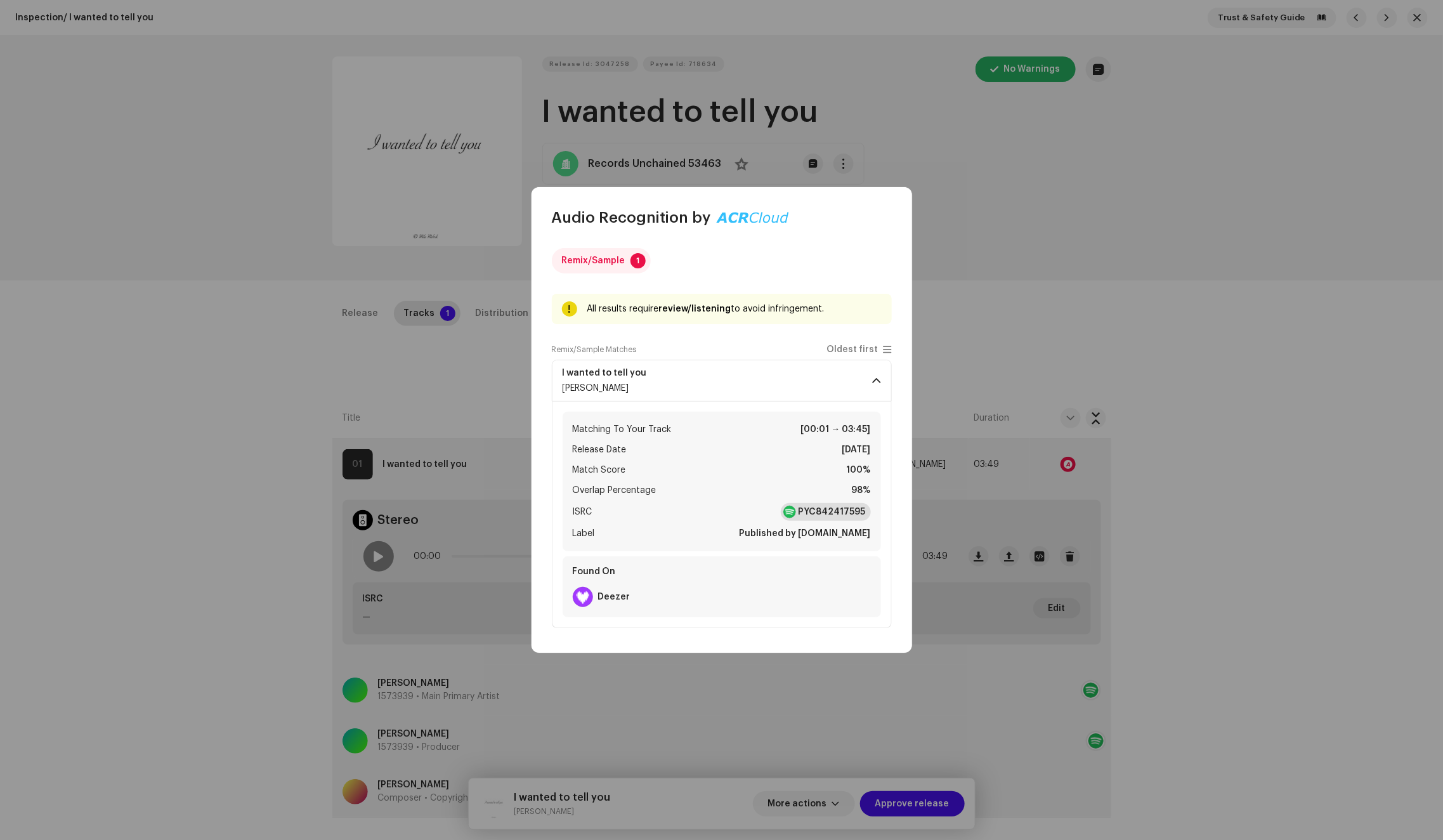
click at [828, 515] on strong "PYC842417595" at bounding box center [832, 512] width 67 height 12
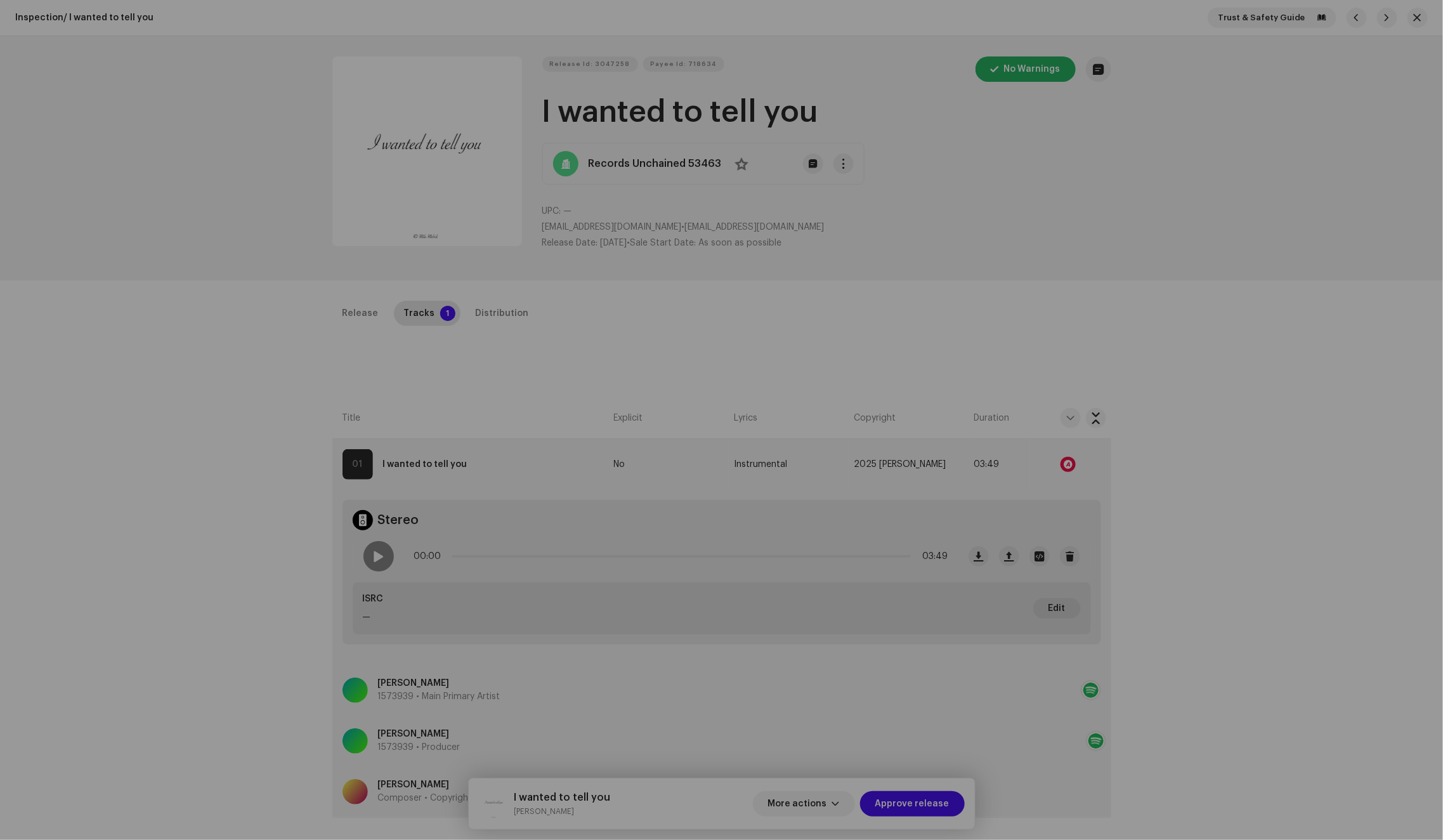
click at [1143, 235] on div "Audio Recognition by Remix/Sample 1 All results require review/listening to avo…" at bounding box center [722, 420] width 1443 height 840
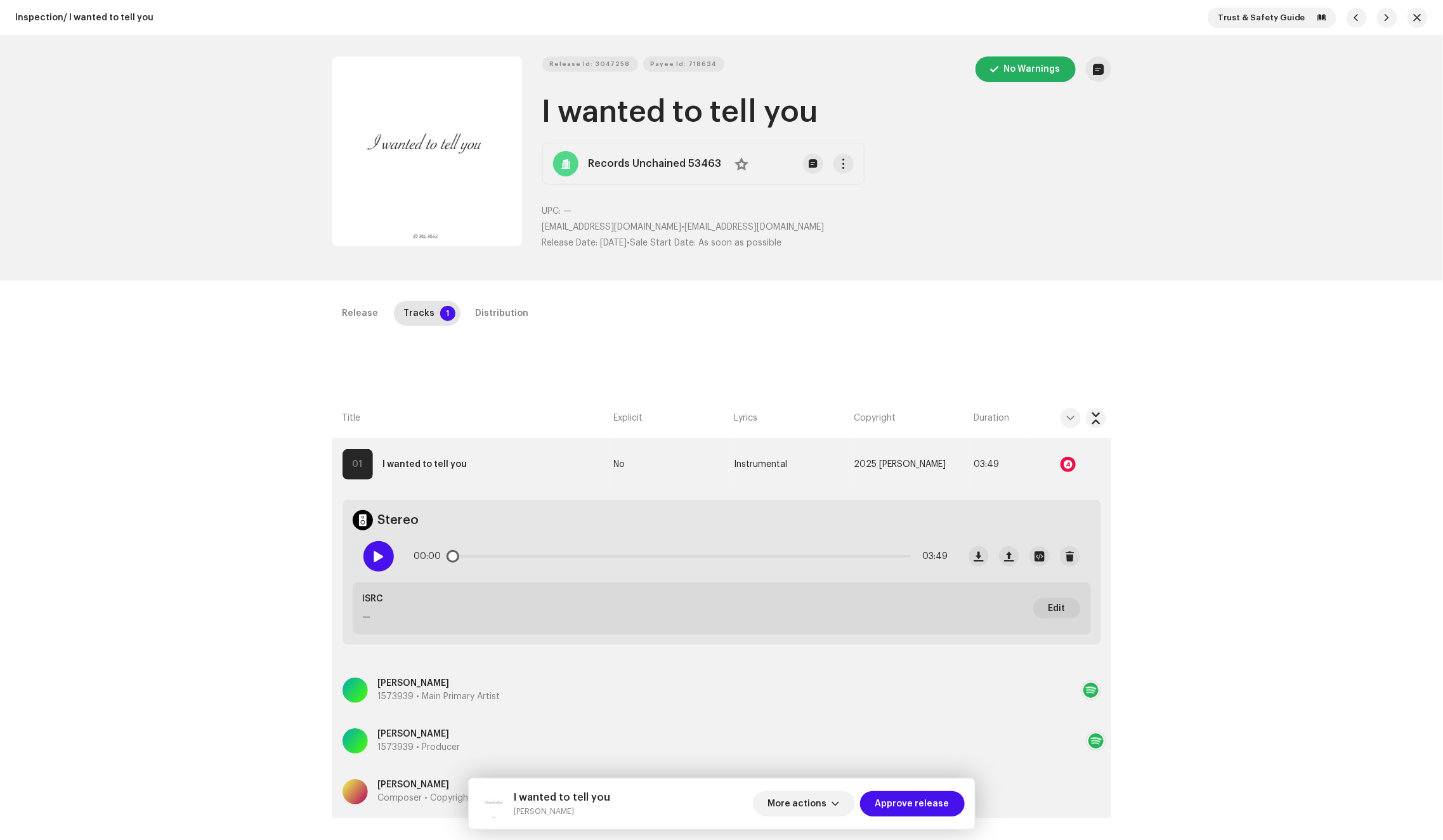
click at [373, 557] on span at bounding box center [378, 556] width 11 height 10
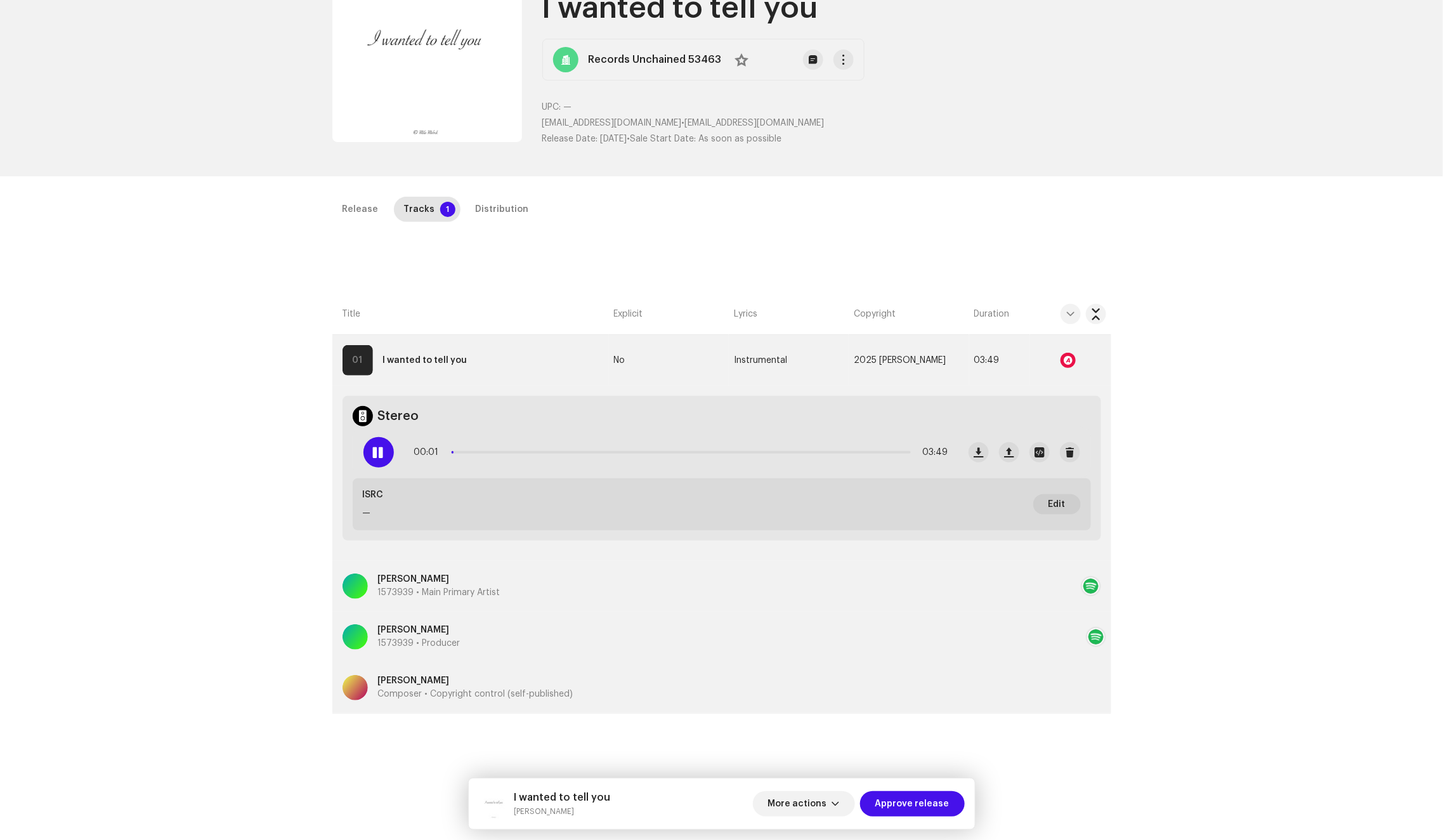
scroll to position [135, 0]
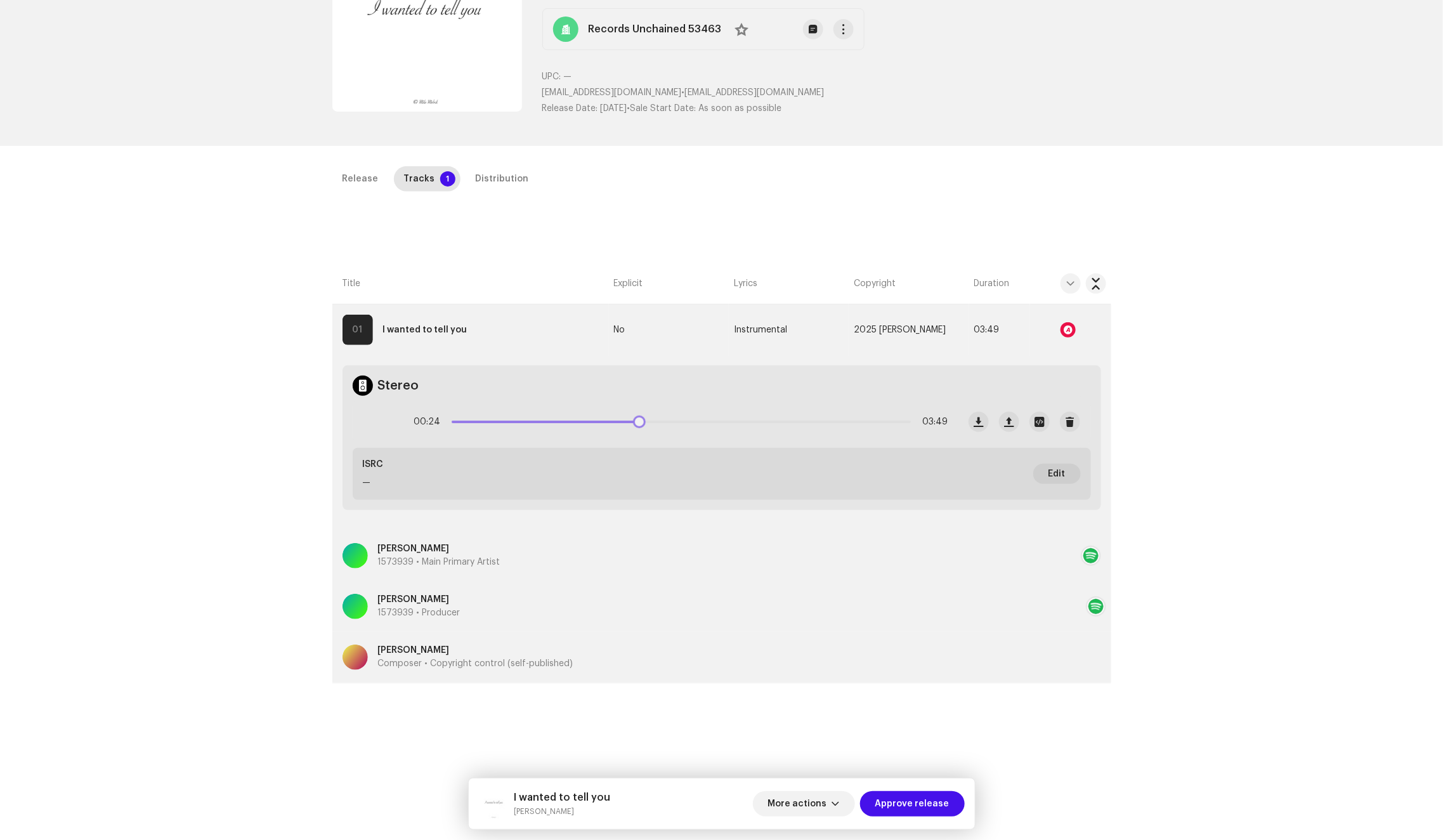
drag, startPoint x: 463, startPoint y: 417, endPoint x: 635, endPoint y: 408, distance: 172.2
click at [635, 409] on div "00:24 03:49" at bounding box center [681, 421] width 534 height 25
click at [373, 423] on span at bounding box center [378, 421] width 11 height 10
click at [494, 175] on div "Distribution" at bounding box center [502, 179] width 53 height 25
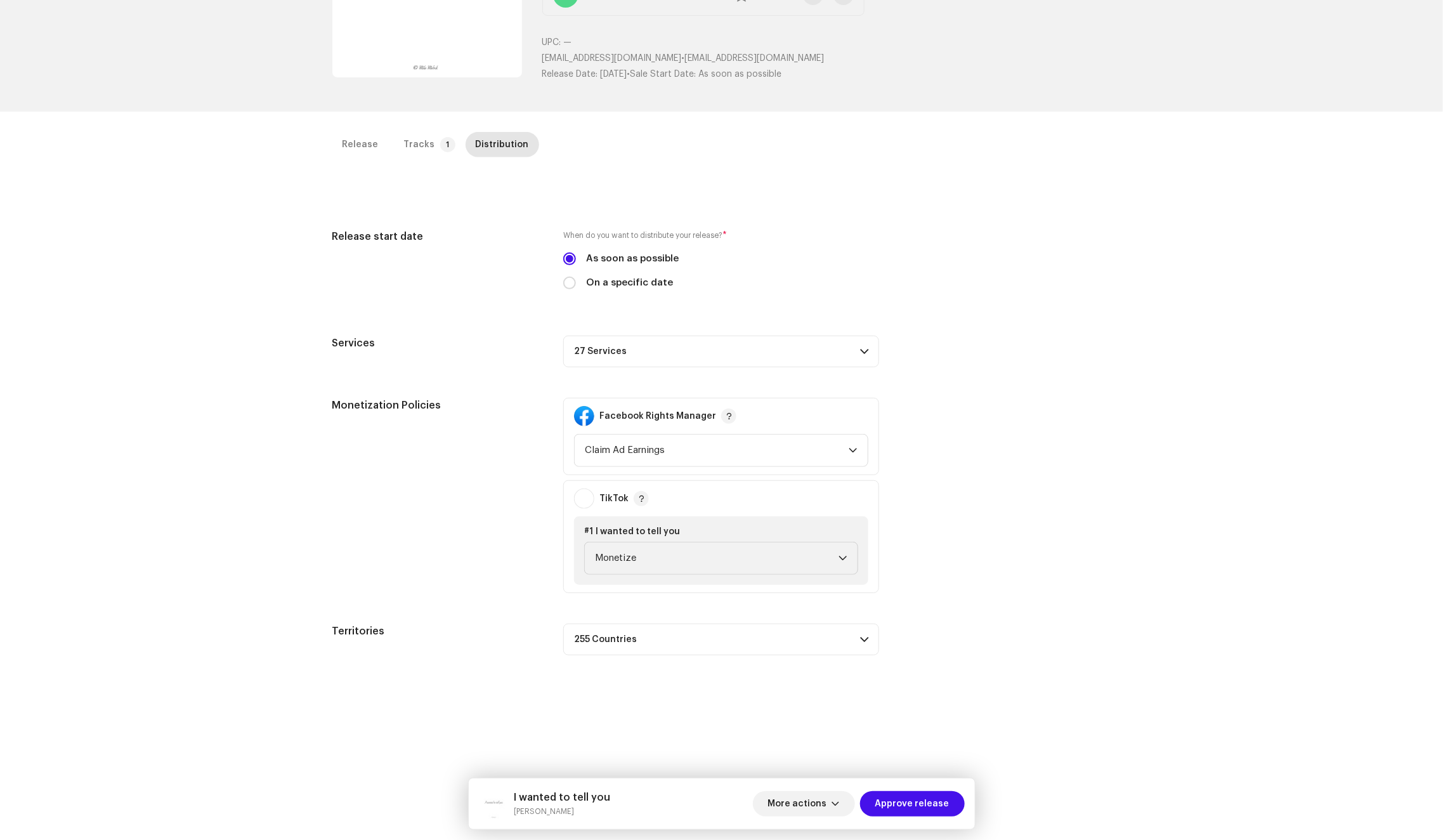
scroll to position [182, 0]
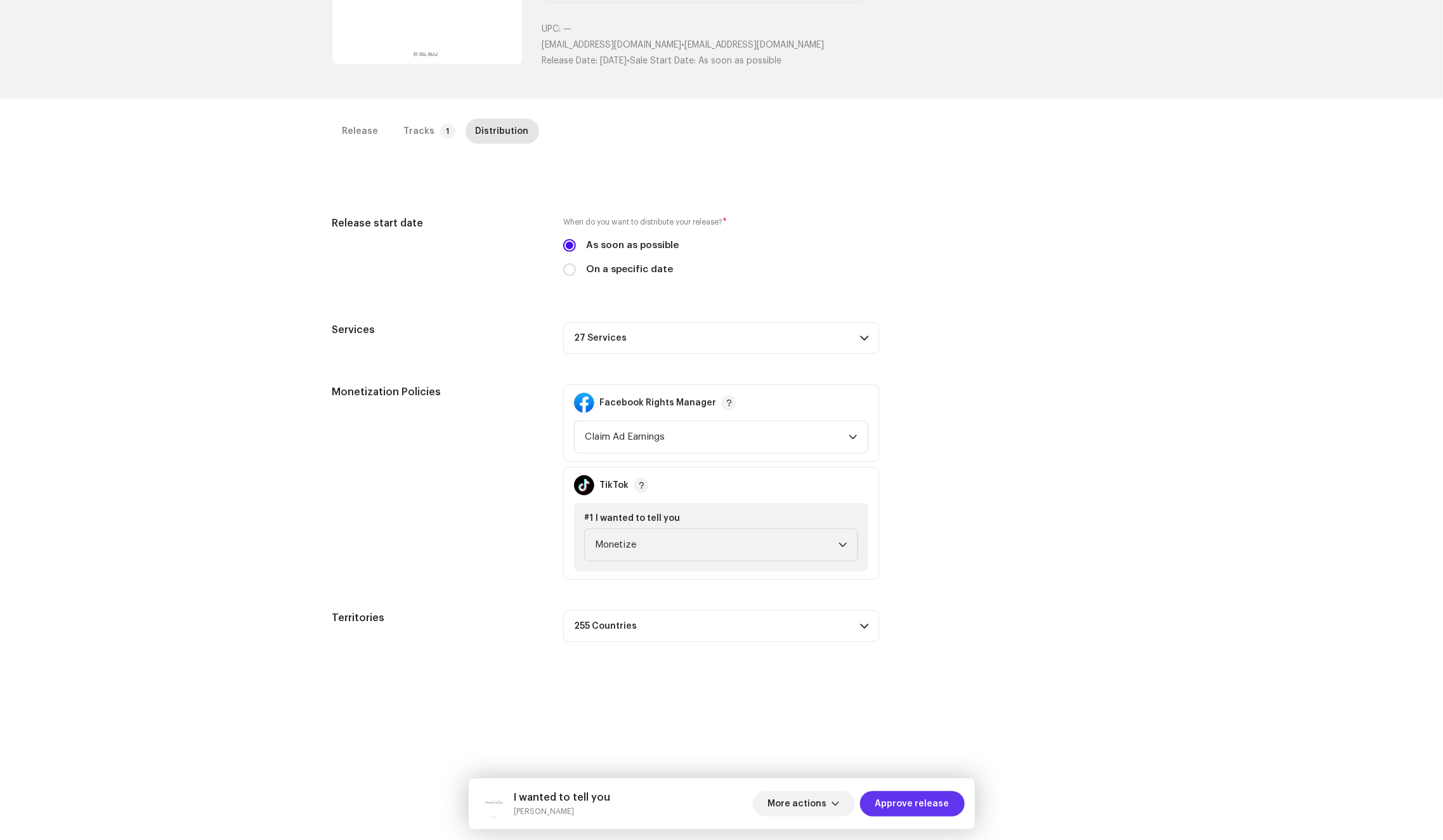
click at [944, 807] on span "Approve release" at bounding box center [912, 803] width 74 height 25
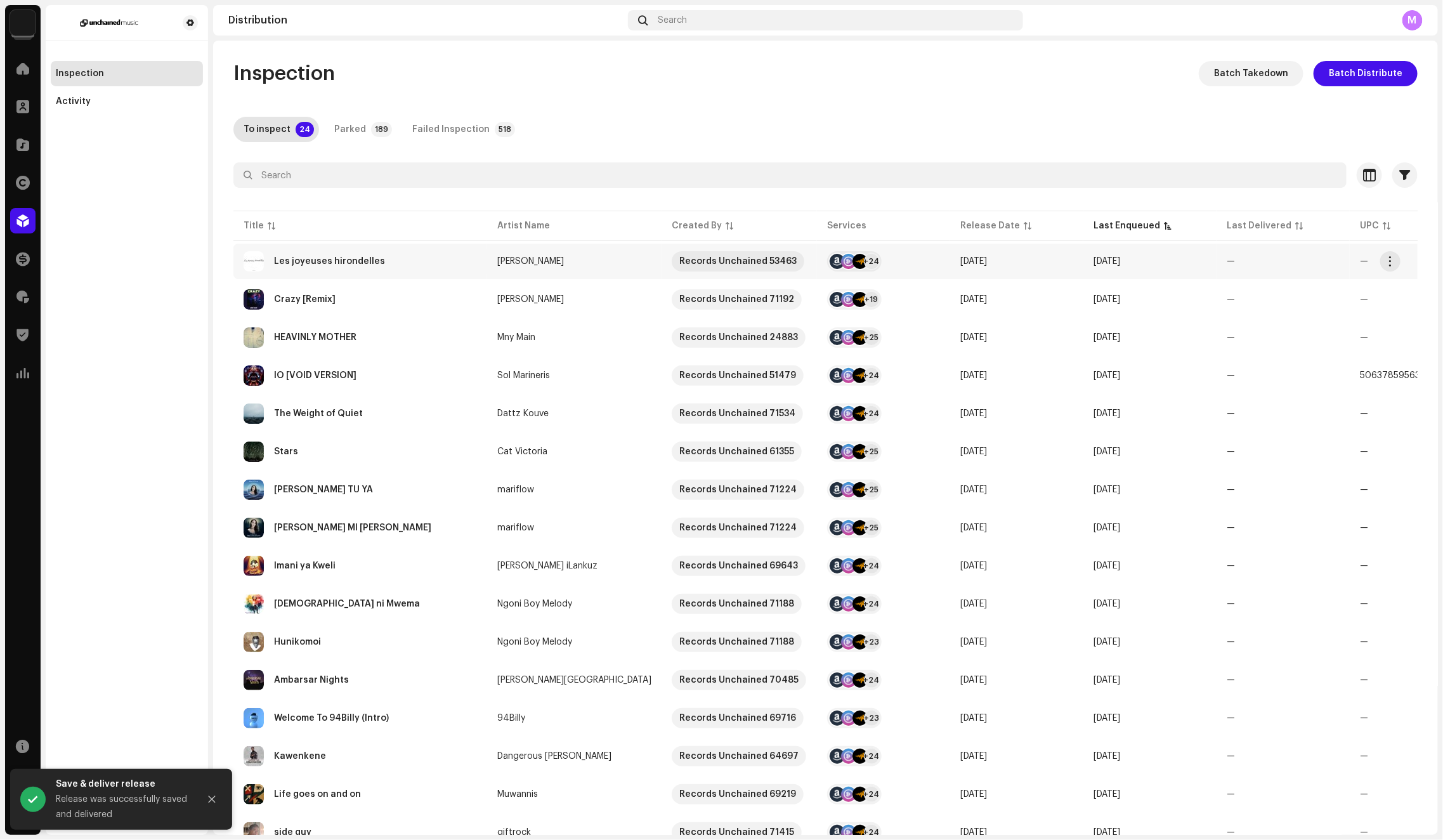
click at [449, 272] on td "Les joyeuses hirondelles" at bounding box center [360, 261] width 254 height 35
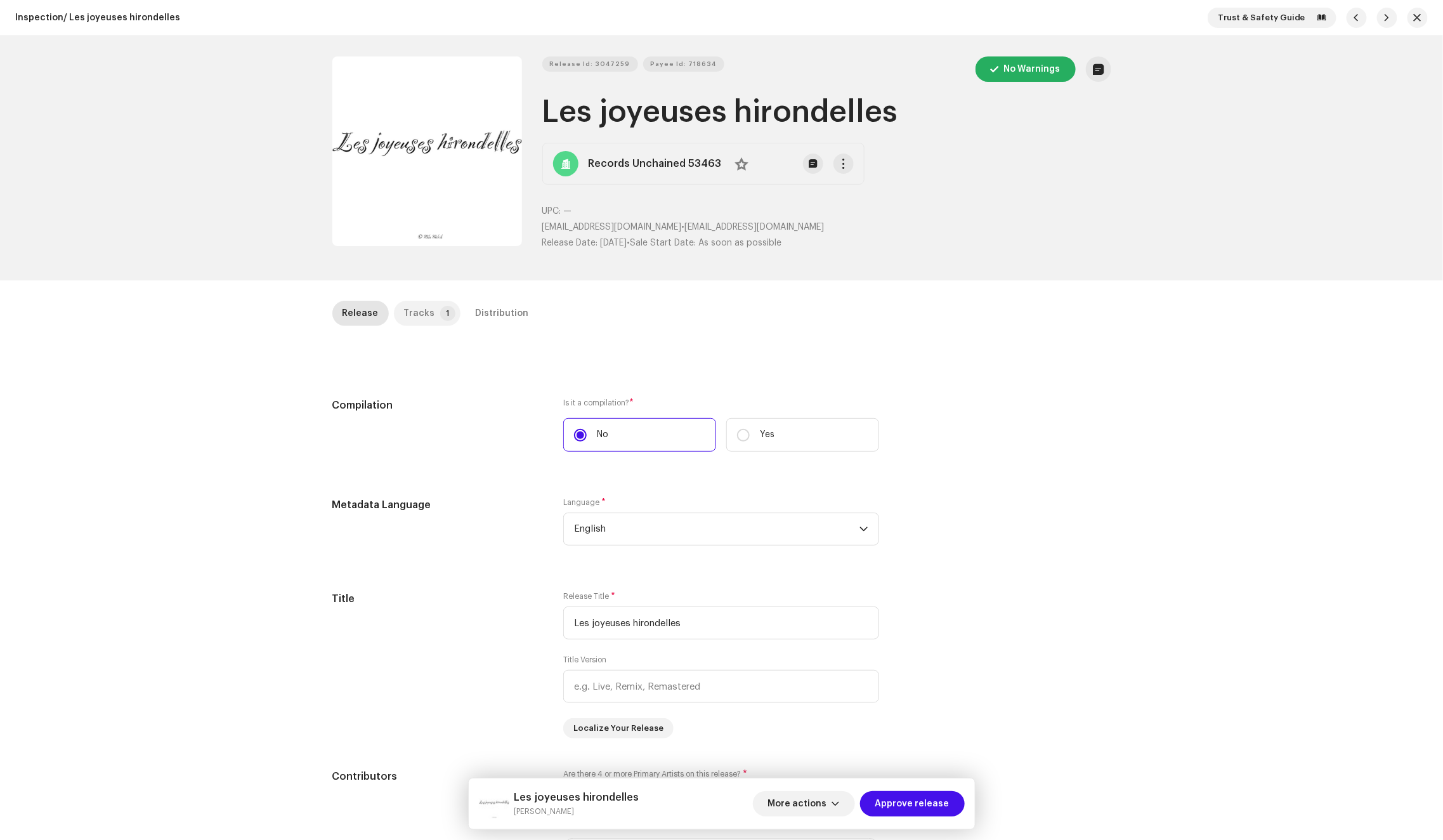
click at [427, 315] on p-tab "Tracks 1" at bounding box center [427, 313] width 66 height 25
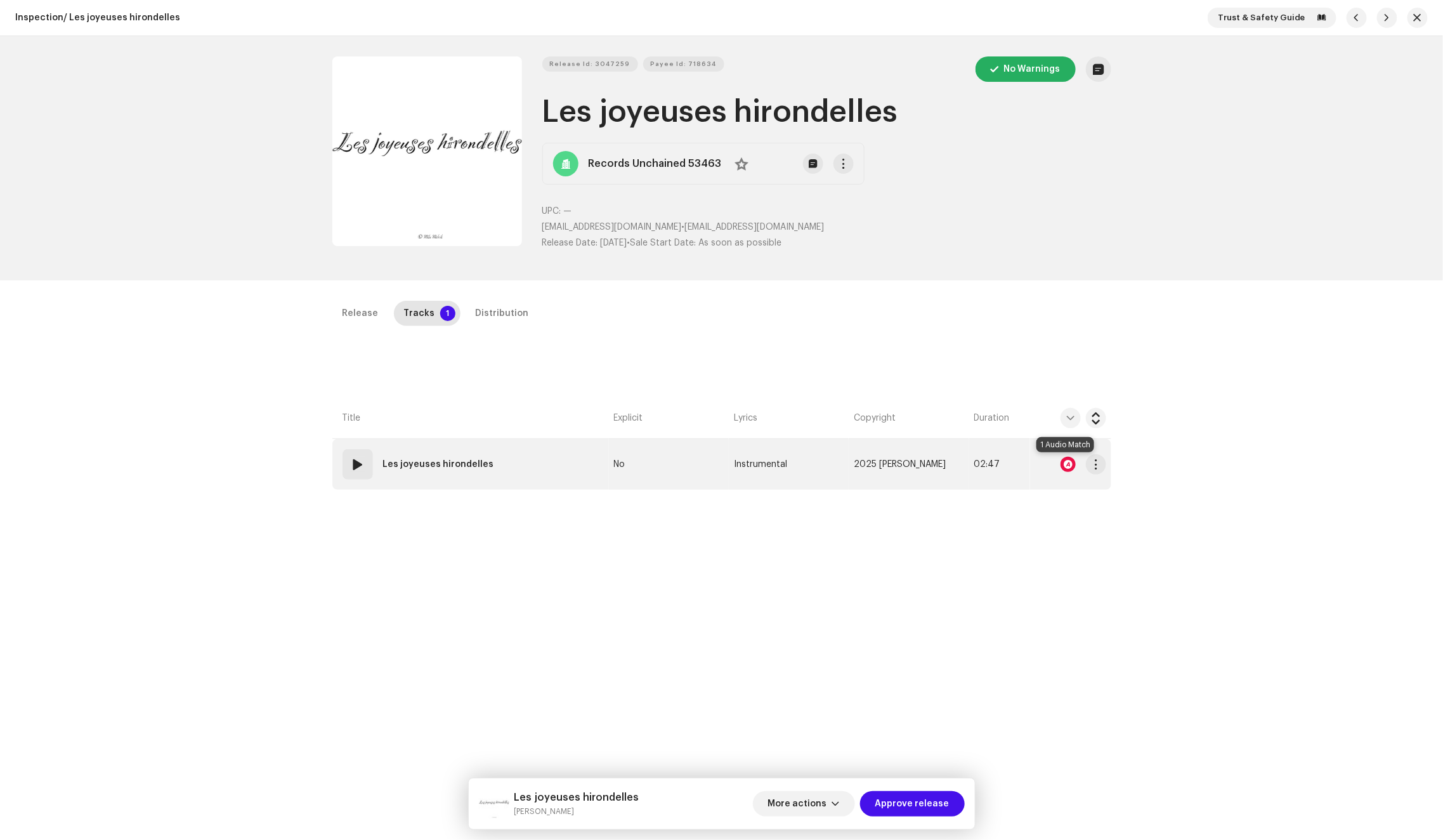
click at [1071, 460] on div at bounding box center [1068, 464] width 15 height 15
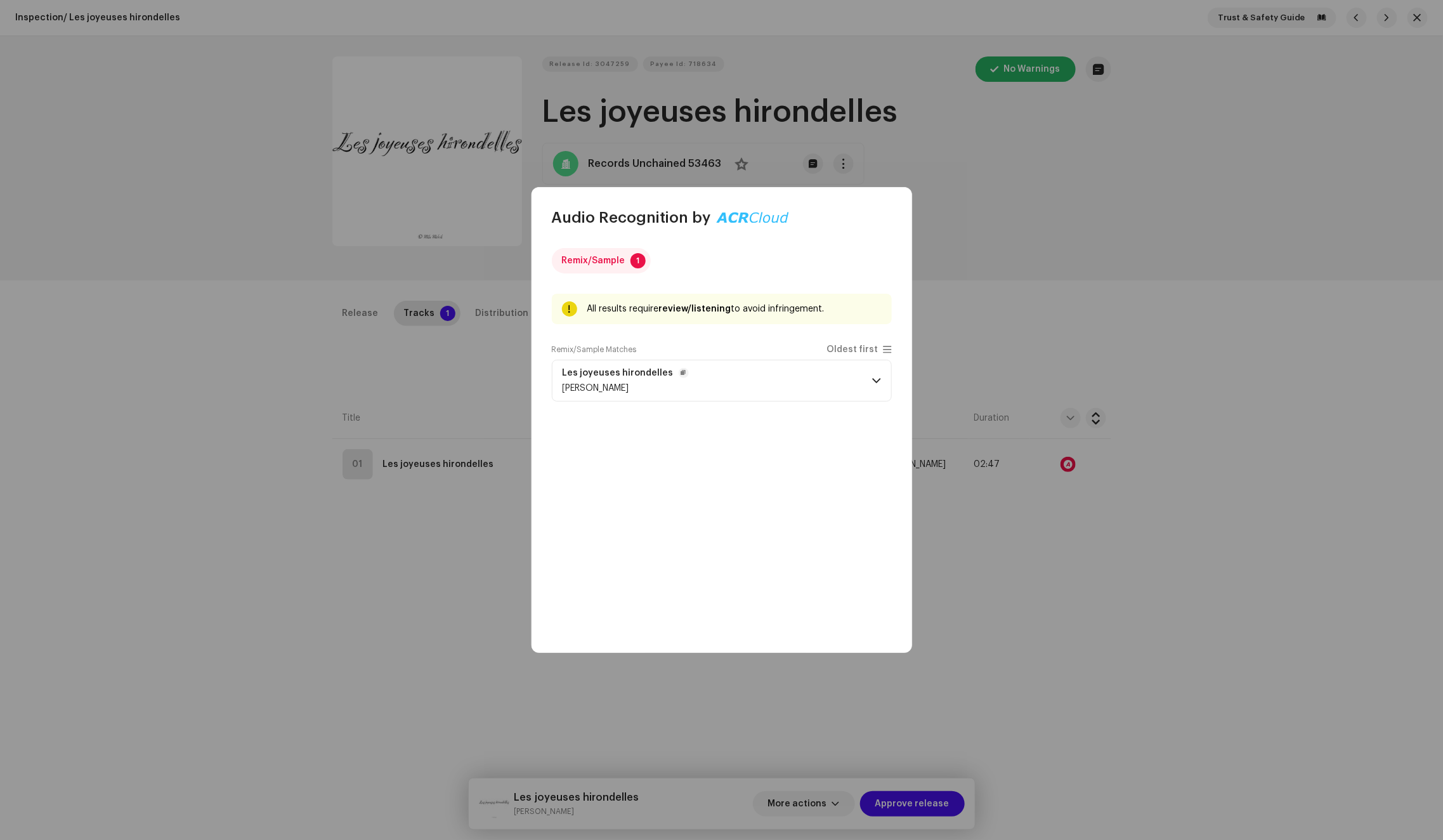
click at [799, 372] on p-accordion-header "Les joyeuses hirondelles Mila Melnik" at bounding box center [722, 380] width 340 height 42
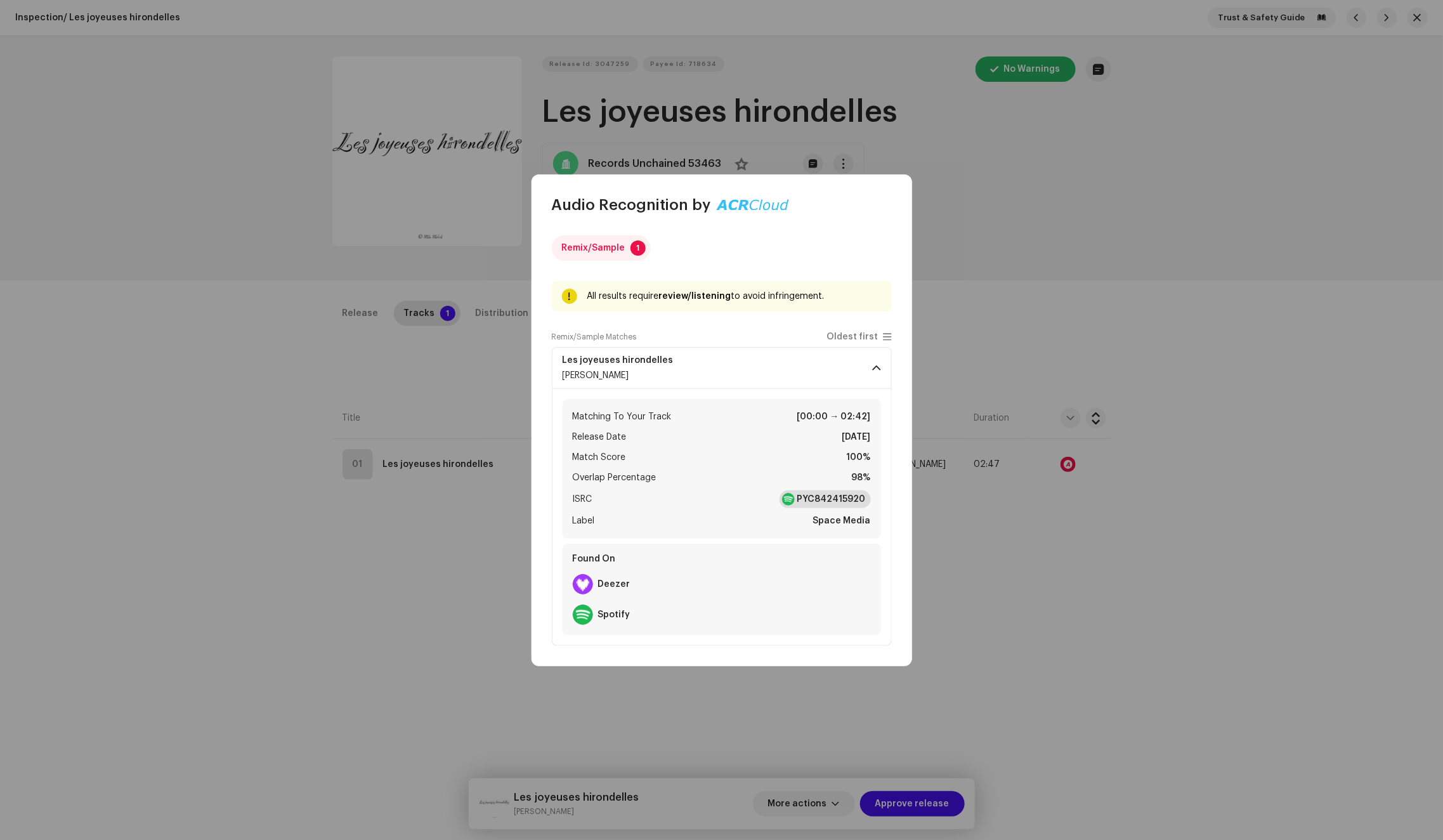
click at [821, 504] on strong "PYC842415920" at bounding box center [831, 499] width 69 height 12
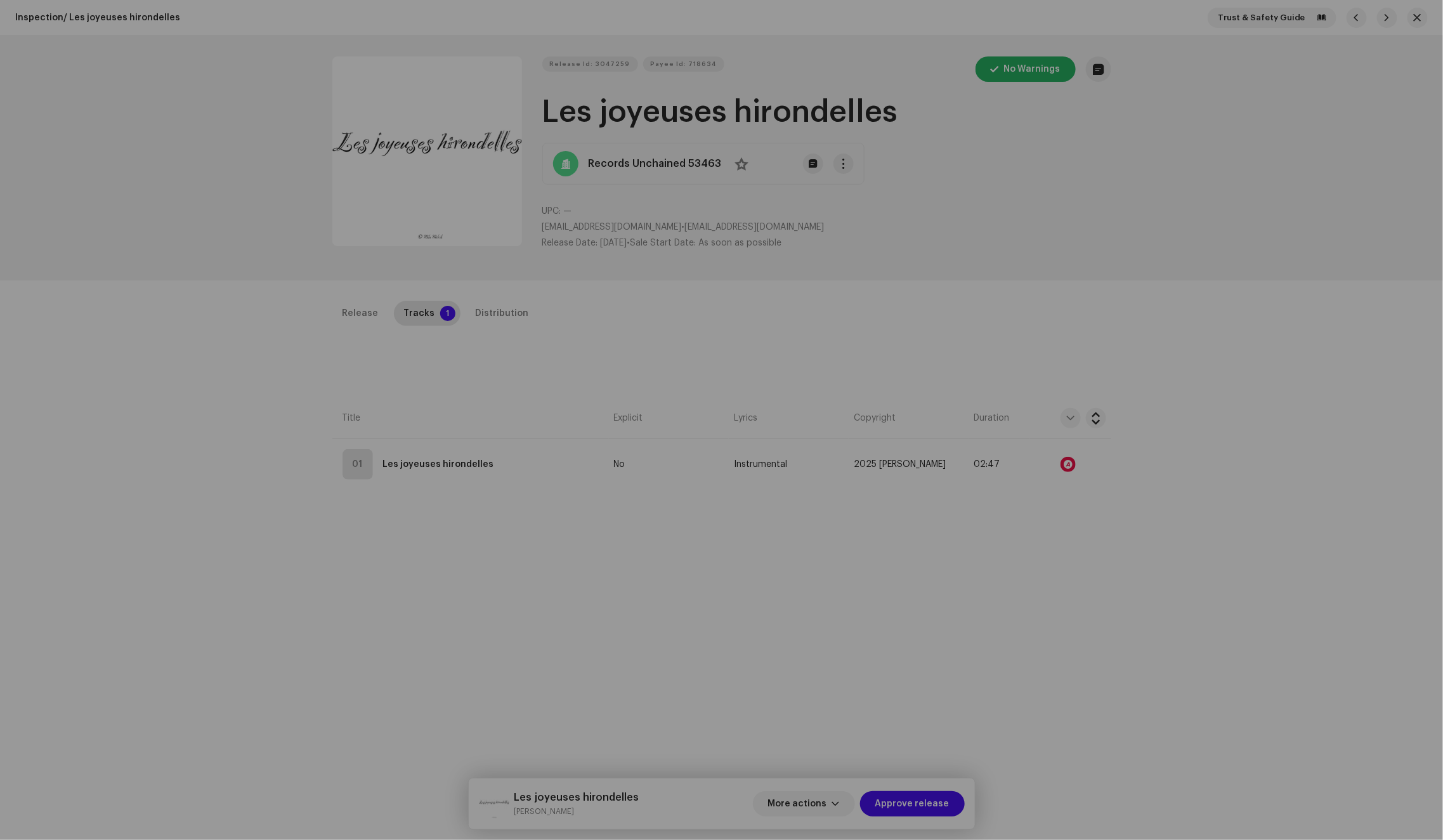
click at [1047, 255] on div "Audio Recognition by Remix/Sample 1 All results require review/listening to avo…" at bounding box center [722, 420] width 1443 height 840
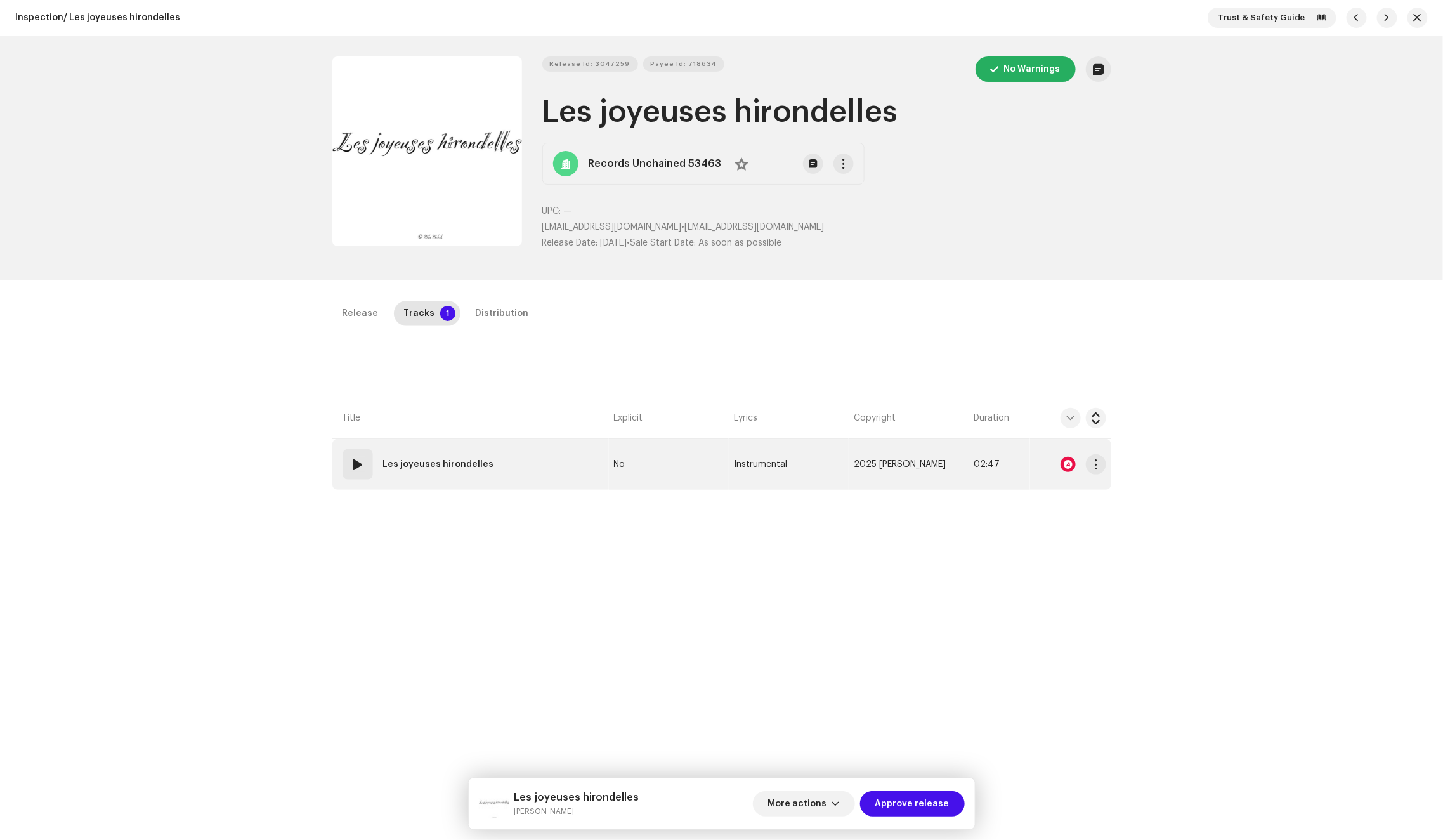
click at [529, 459] on td "01 Les joyeuses hirondelles" at bounding box center [470, 464] width 276 height 51
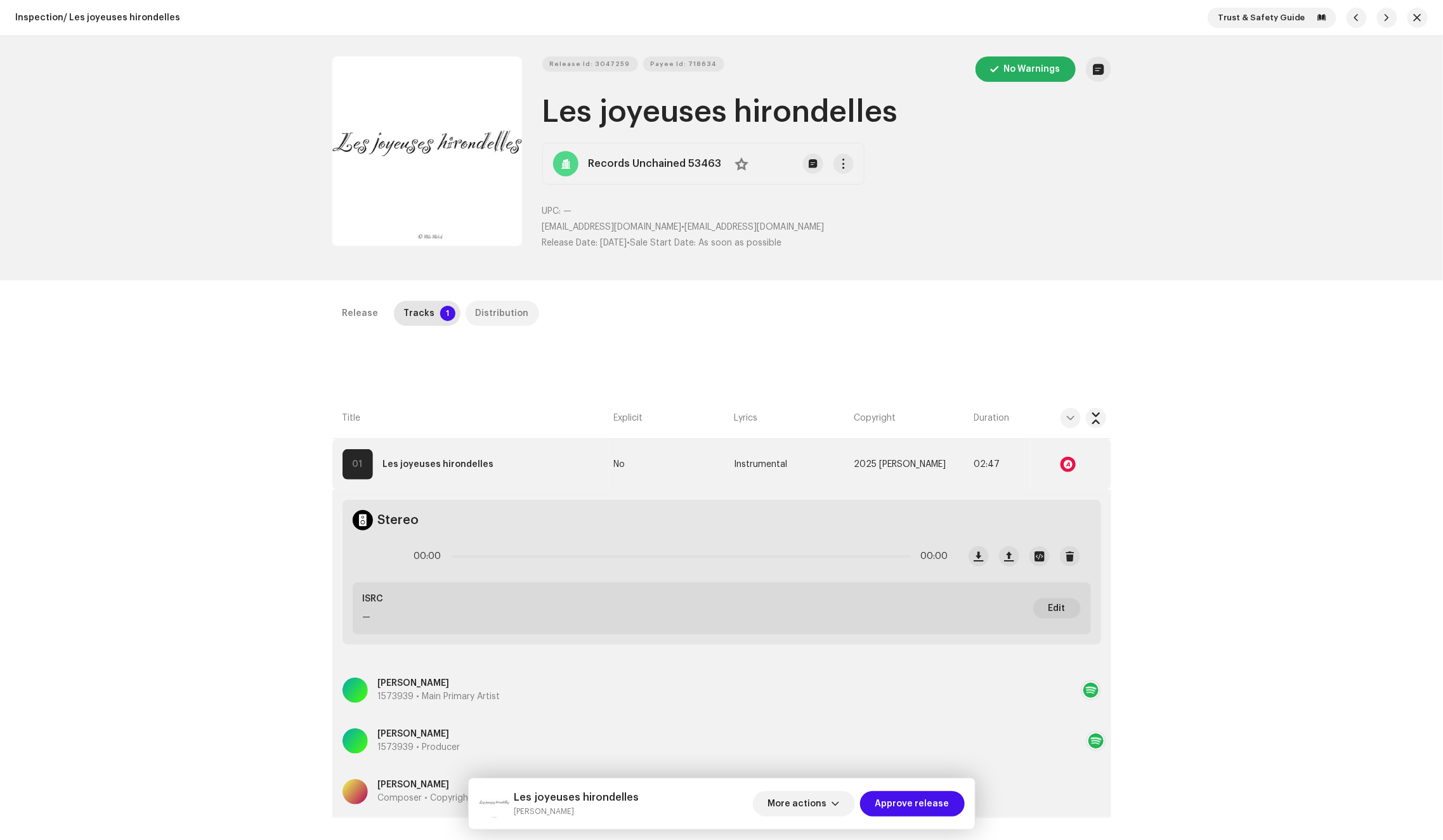
click at [505, 316] on div "Distribution" at bounding box center [502, 313] width 53 height 25
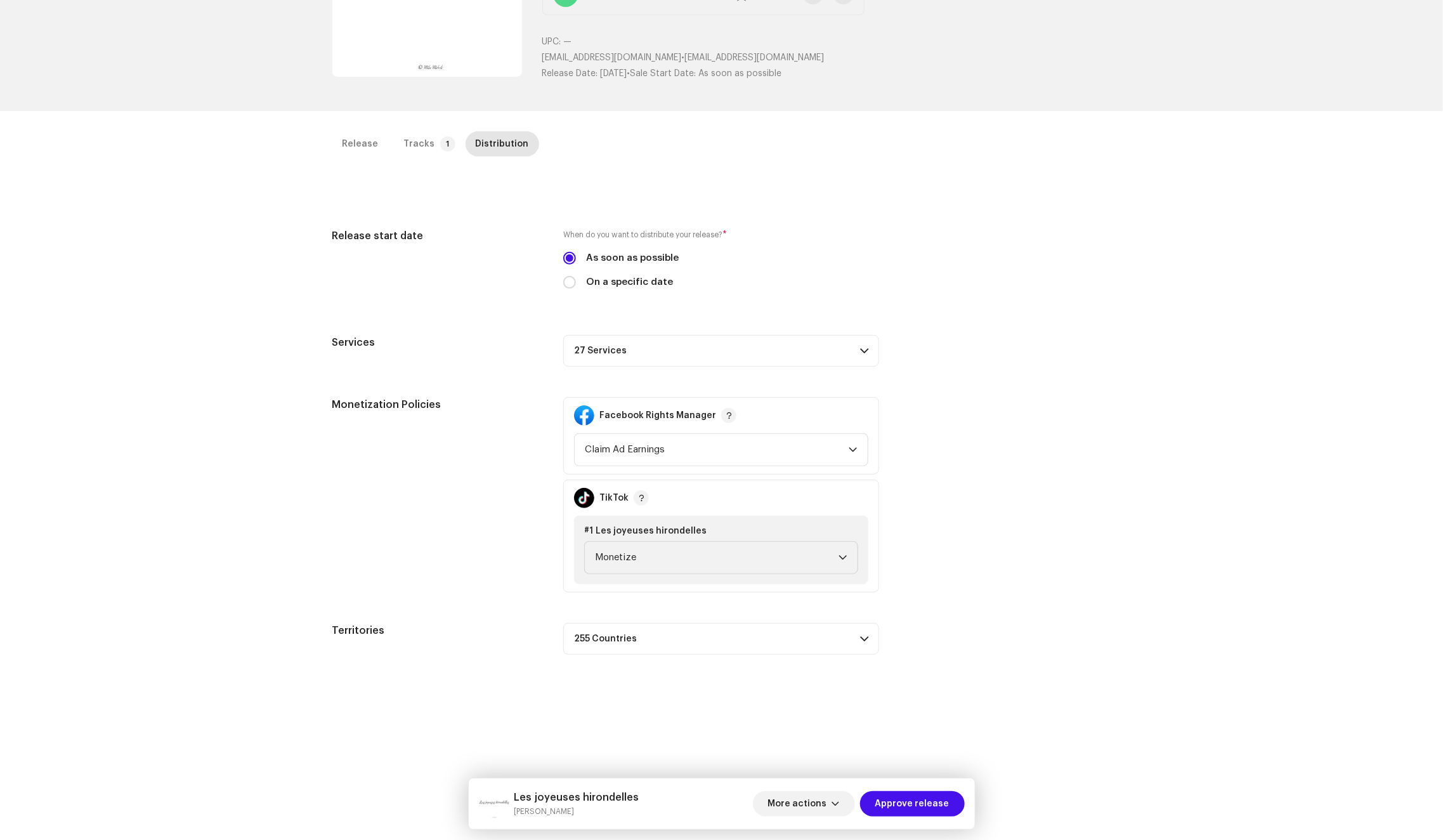
scroll to position [300, 0]
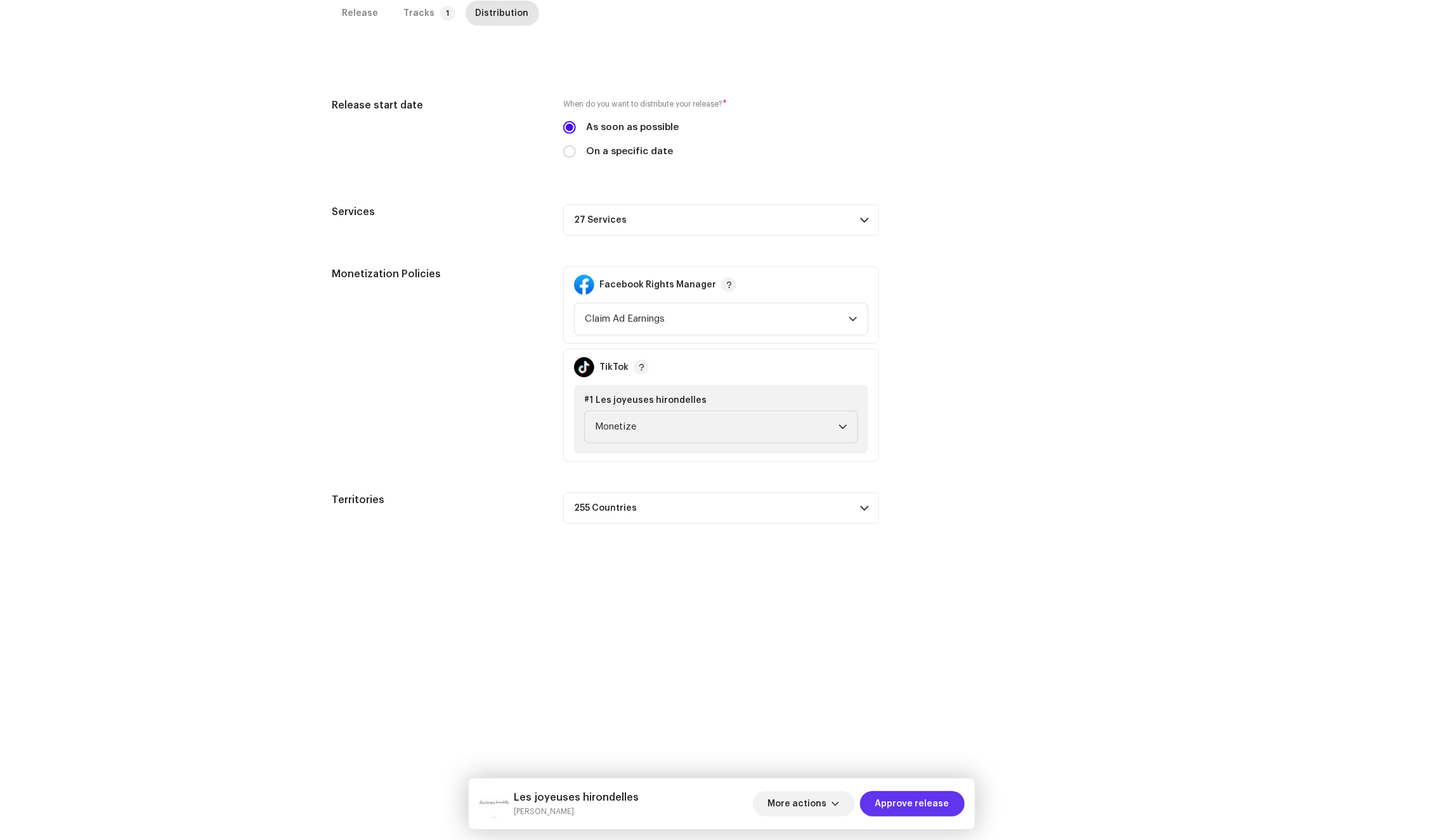
click at [920, 803] on span "Approve release" at bounding box center [912, 803] width 74 height 25
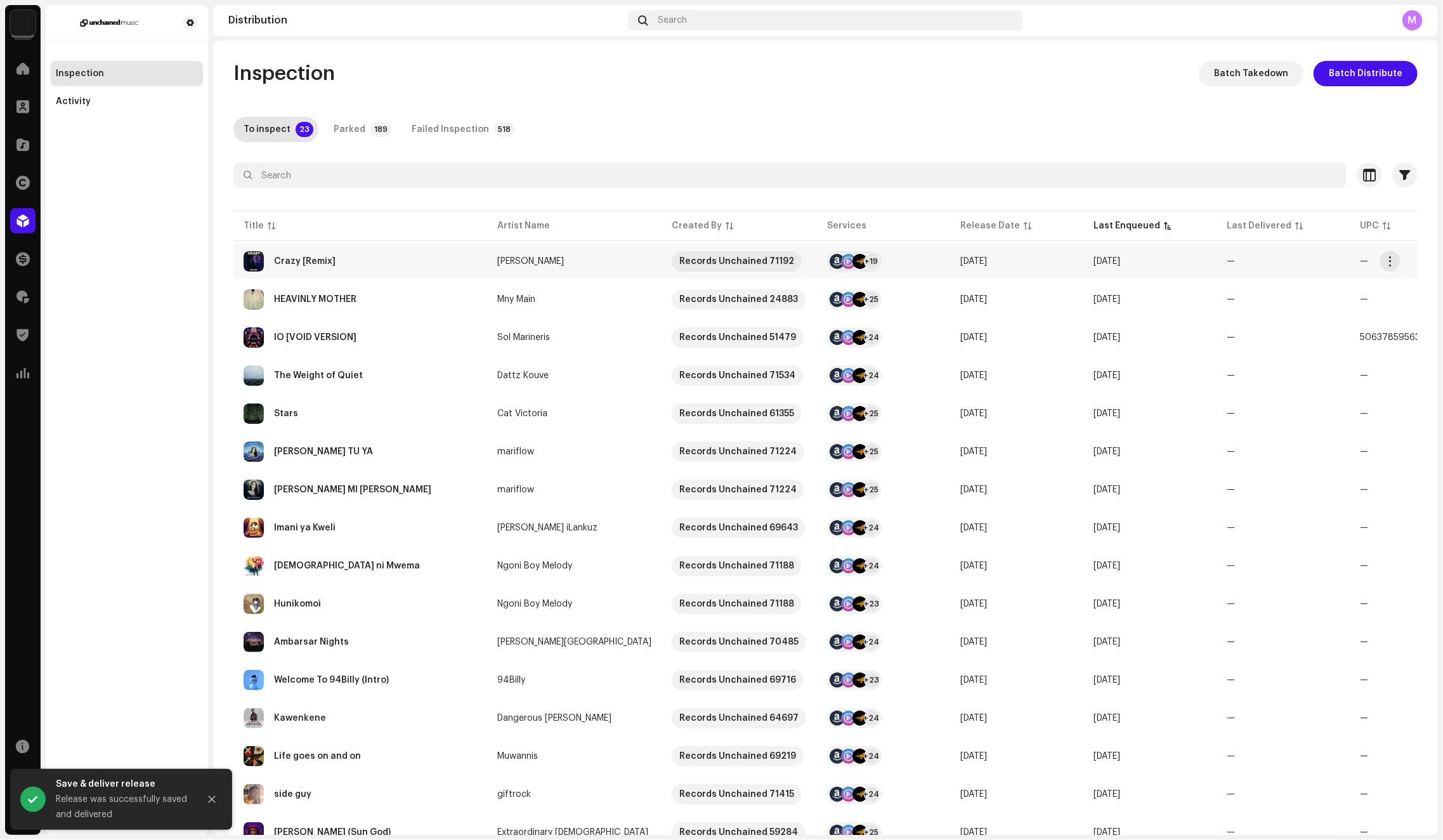
click at [466, 265] on div "Crazy [Remix]" at bounding box center [360, 261] width 233 height 20
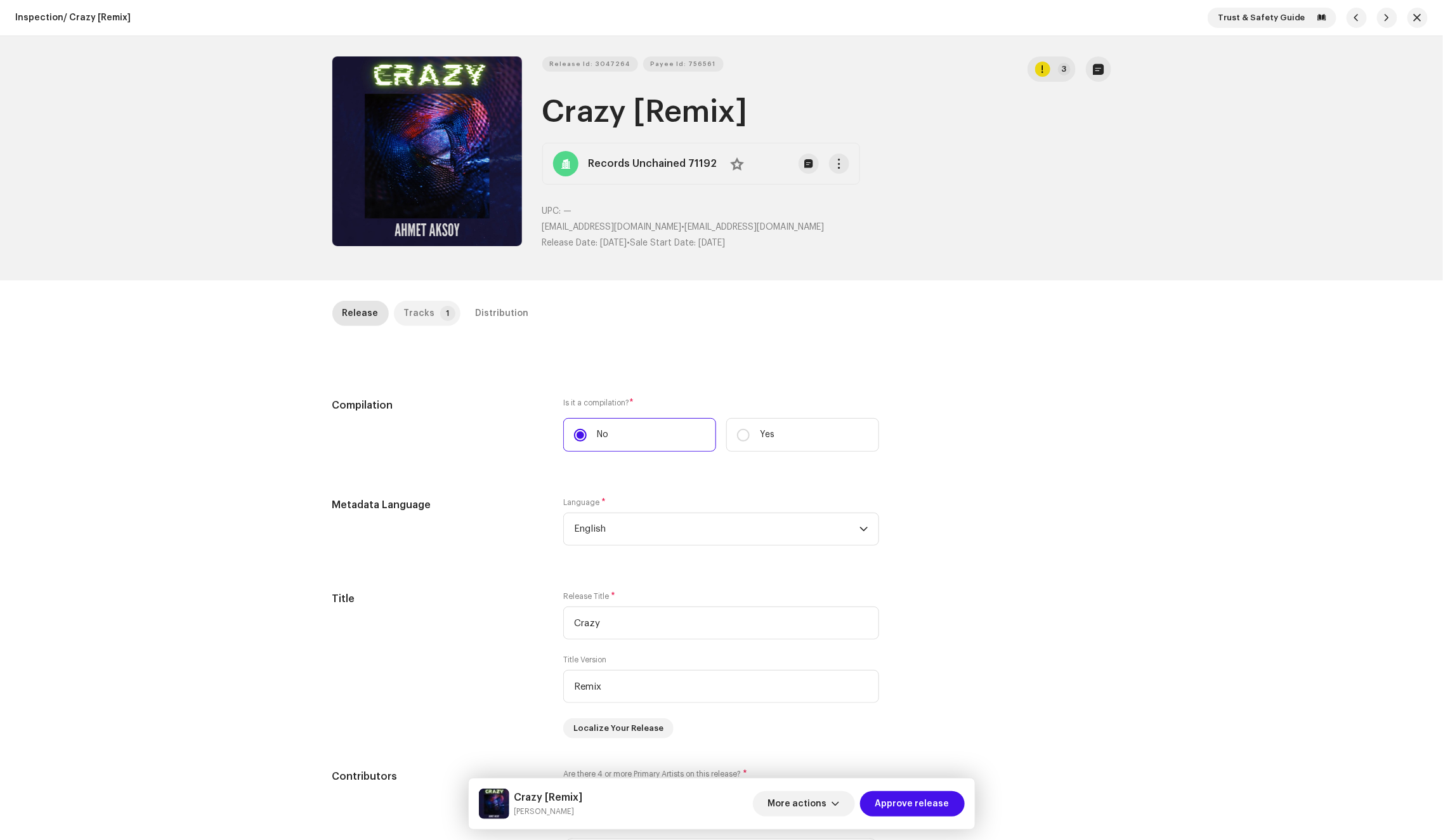
click at [411, 317] on div "Tracks" at bounding box center [420, 313] width 31 height 25
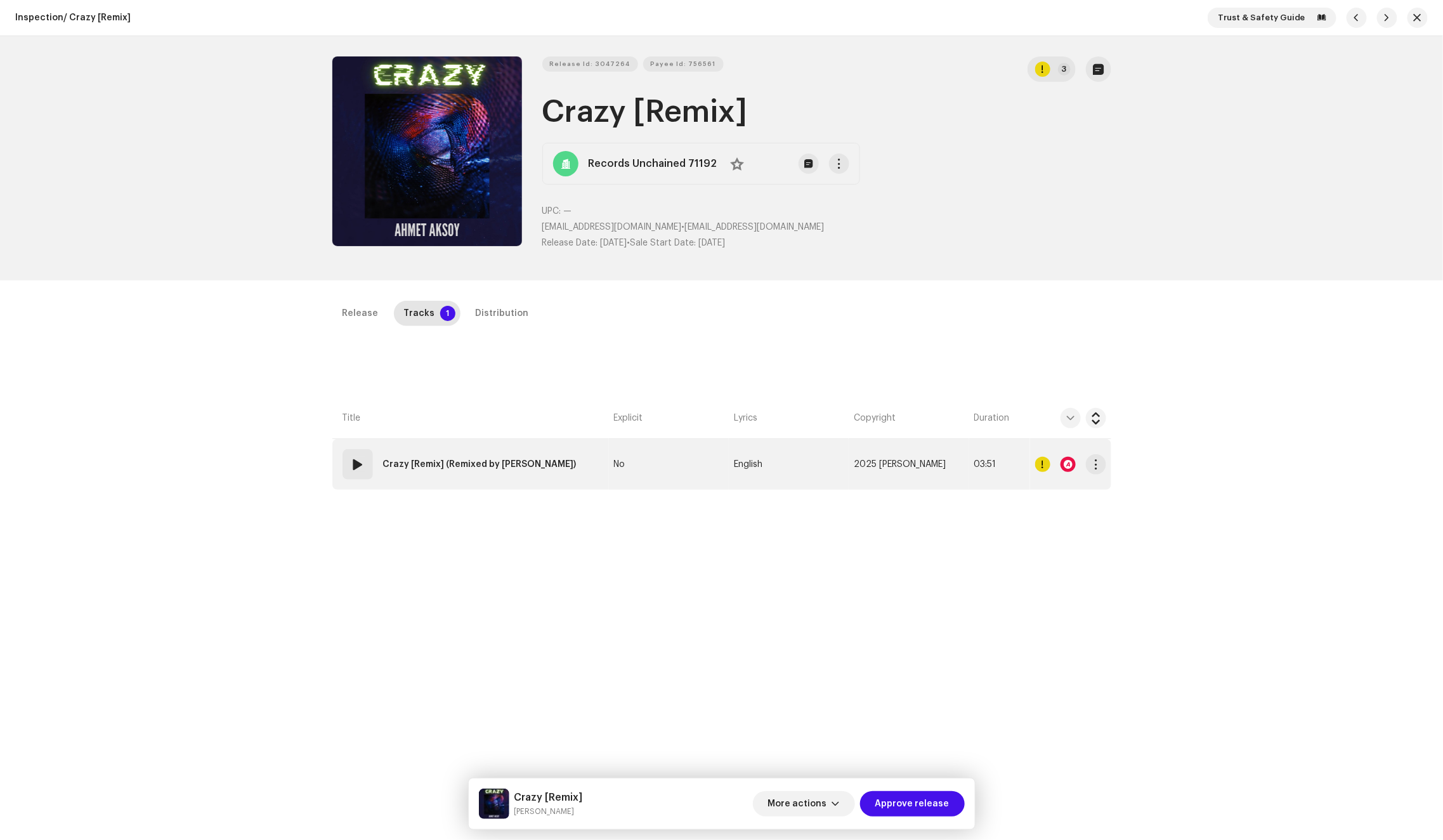
click at [1070, 462] on div at bounding box center [1068, 464] width 15 height 15
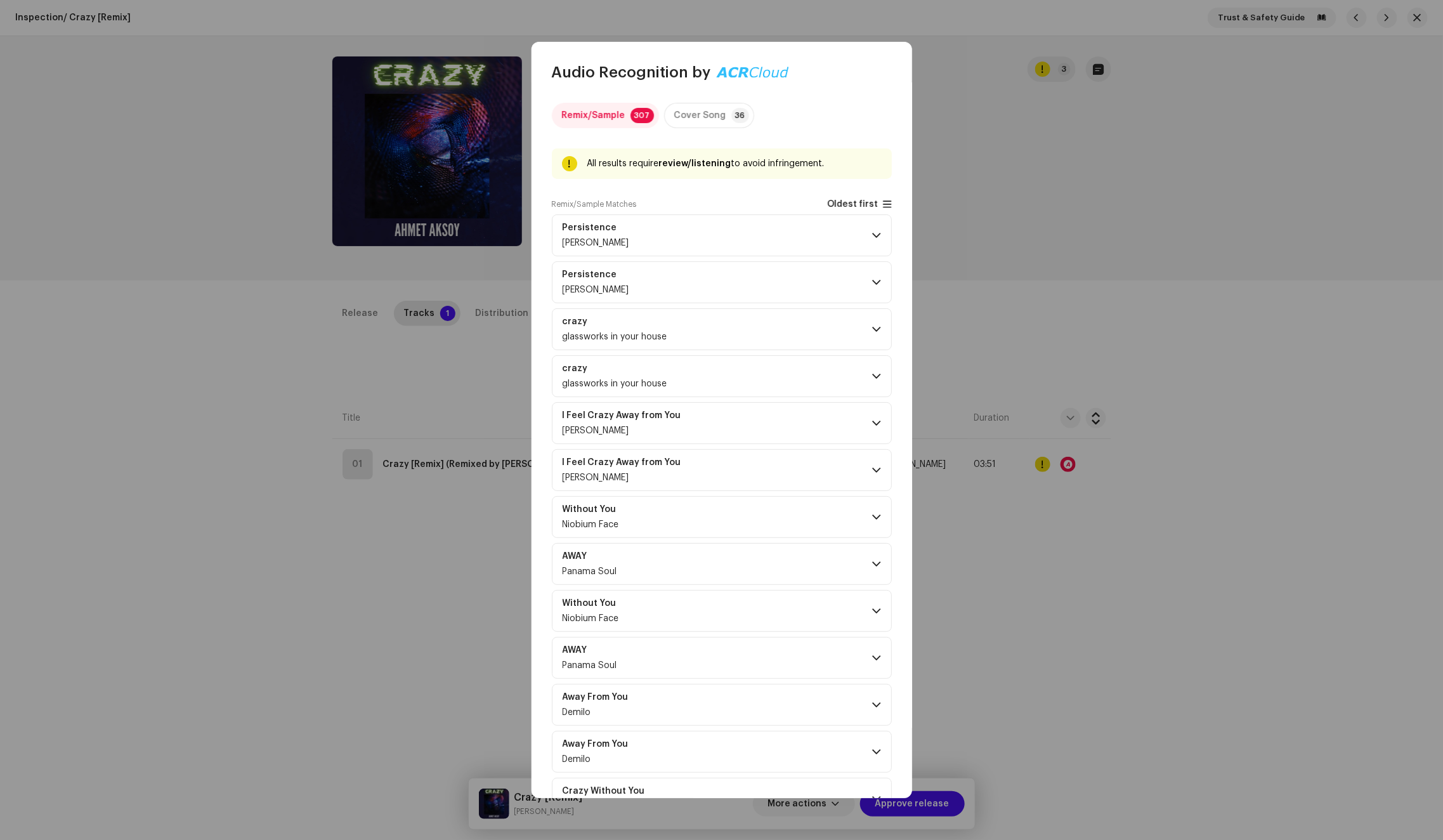
click at [867, 204] on span "Oldest first" at bounding box center [852, 204] width 52 height 9
click at [793, 239] on p-accordion-header "Persistence Allan Preetham" at bounding box center [722, 235] width 340 height 42
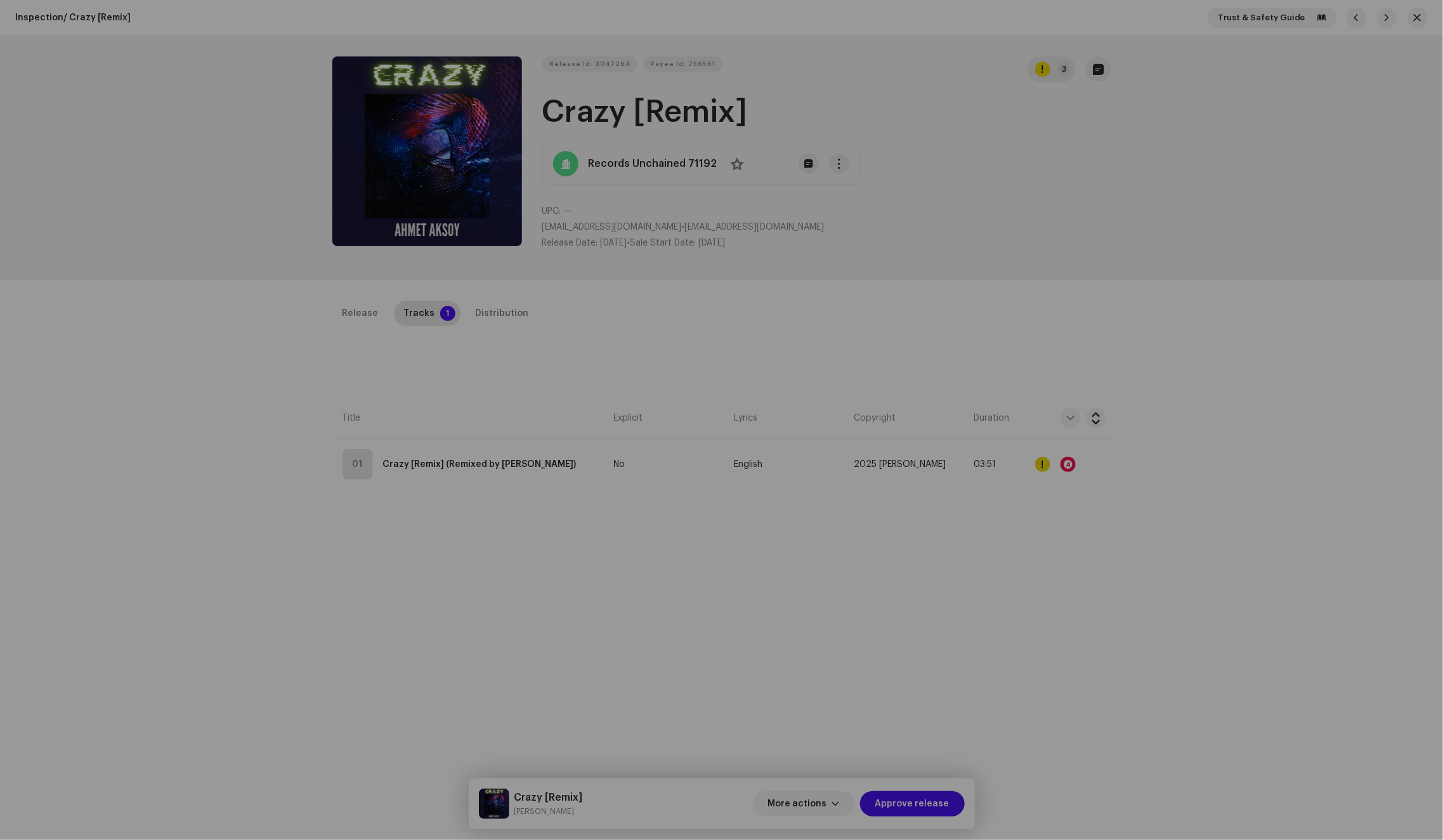
click at [988, 329] on div "Audio Recognition by Remix/Sample 307 Cover Song 36 All results require review/…" at bounding box center [722, 420] width 1443 height 840
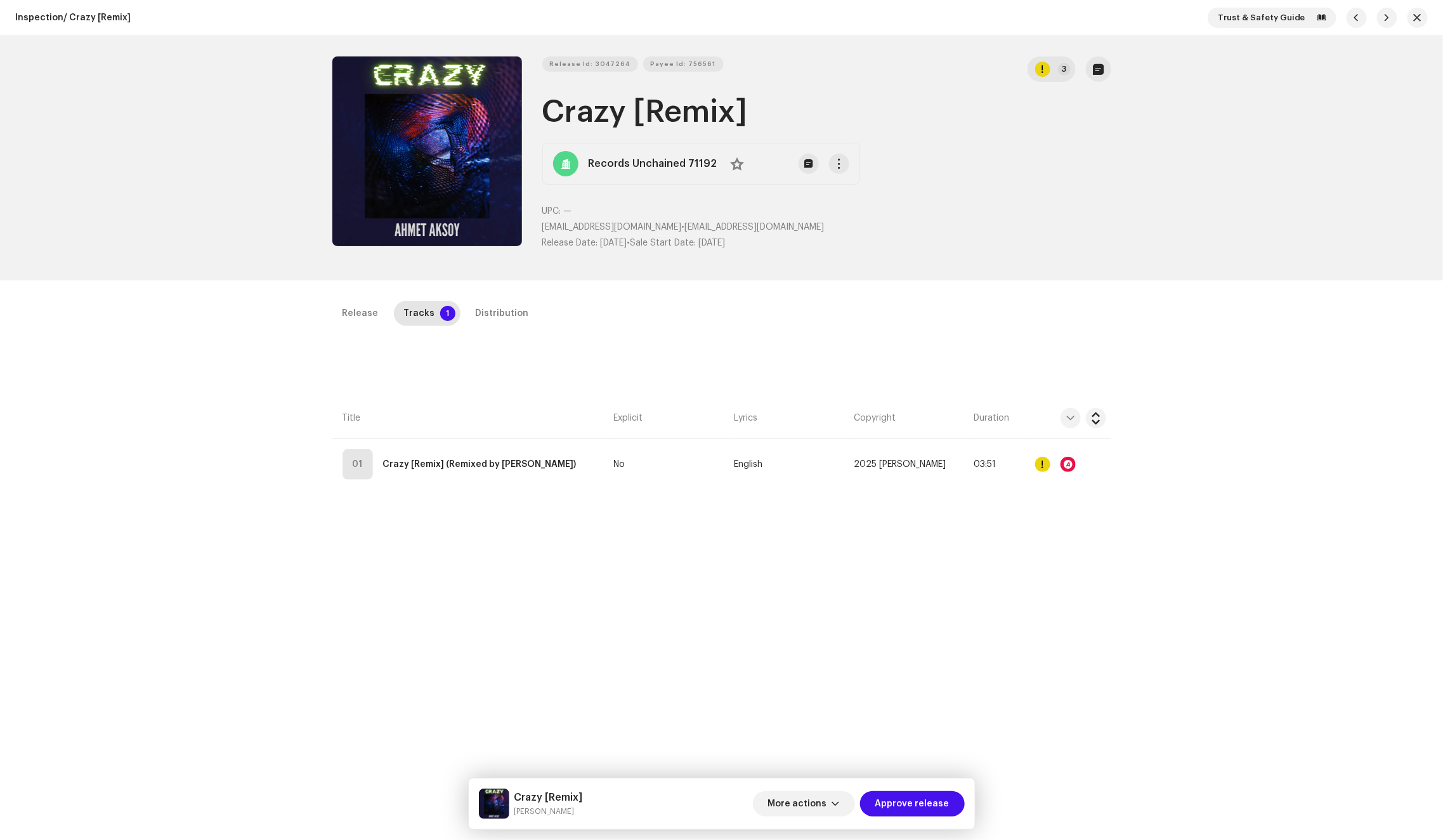
click at [616, 123] on h1 "Crazy [Remix]" at bounding box center [826, 112] width 569 height 41
click at [600, 121] on h1 "Crazy [Remix]" at bounding box center [826, 112] width 569 height 41
copy h1 "Crazy"
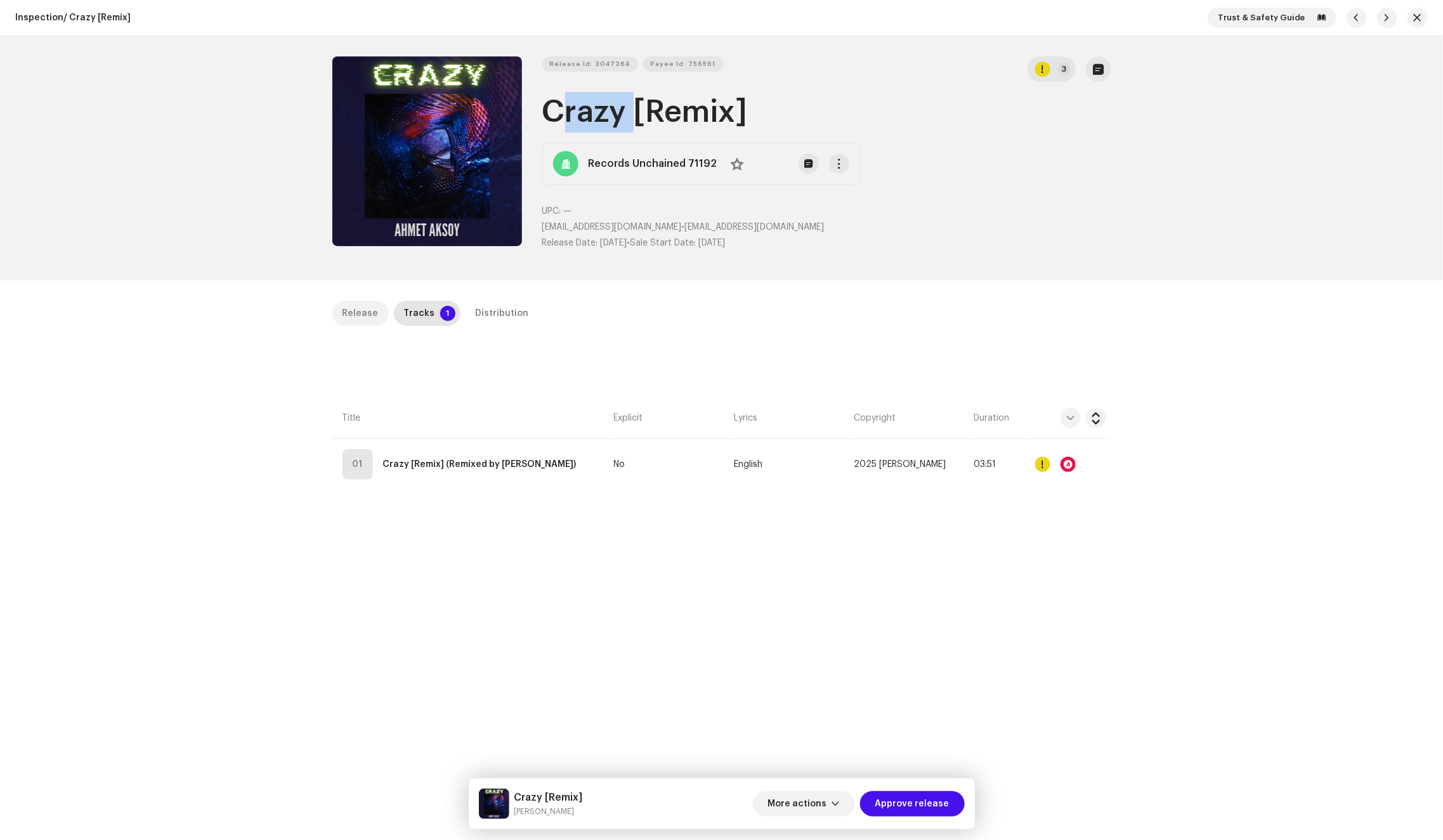
click at [357, 321] on div "Release" at bounding box center [360, 313] width 36 height 25
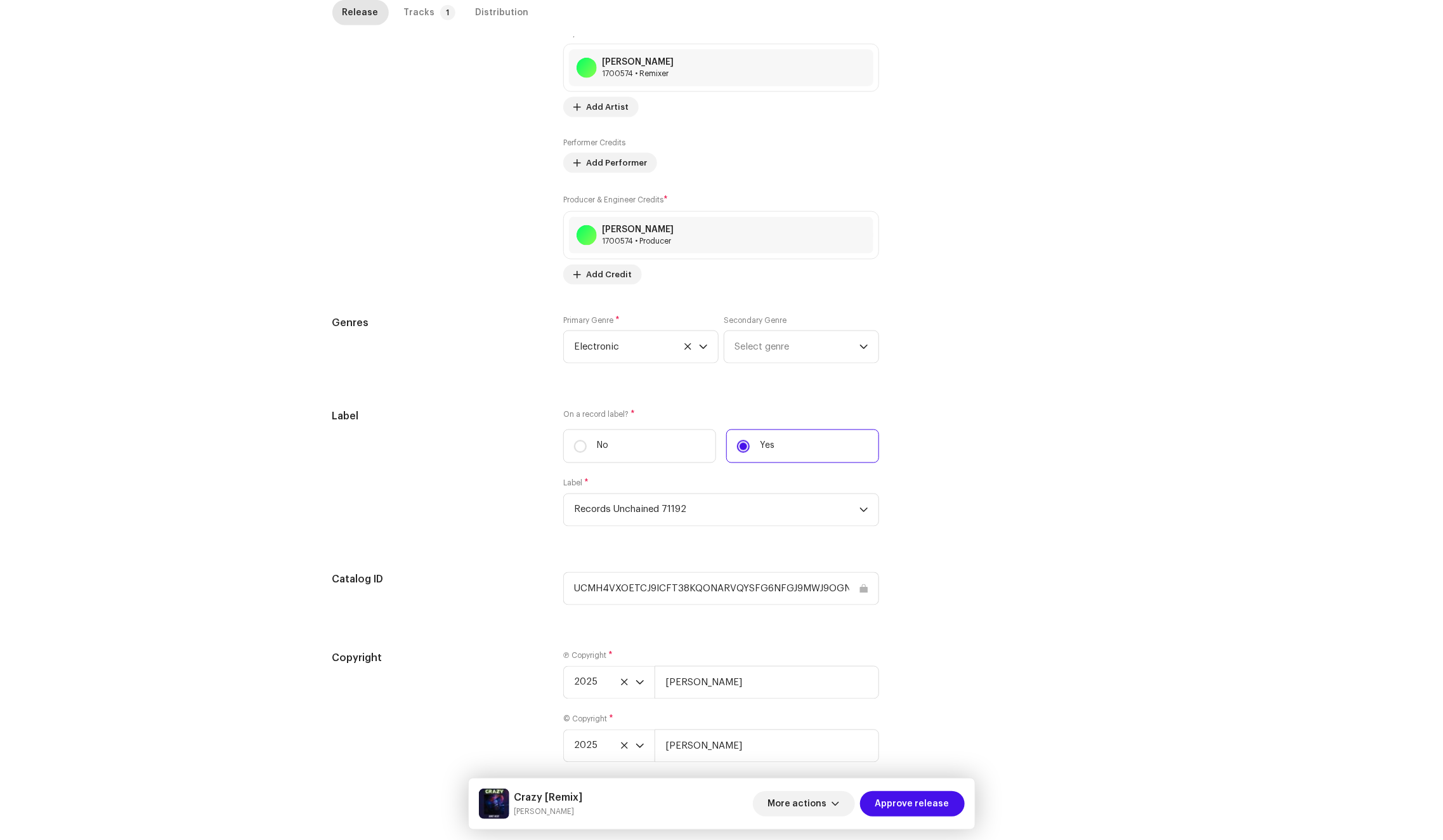
scroll to position [909, 0]
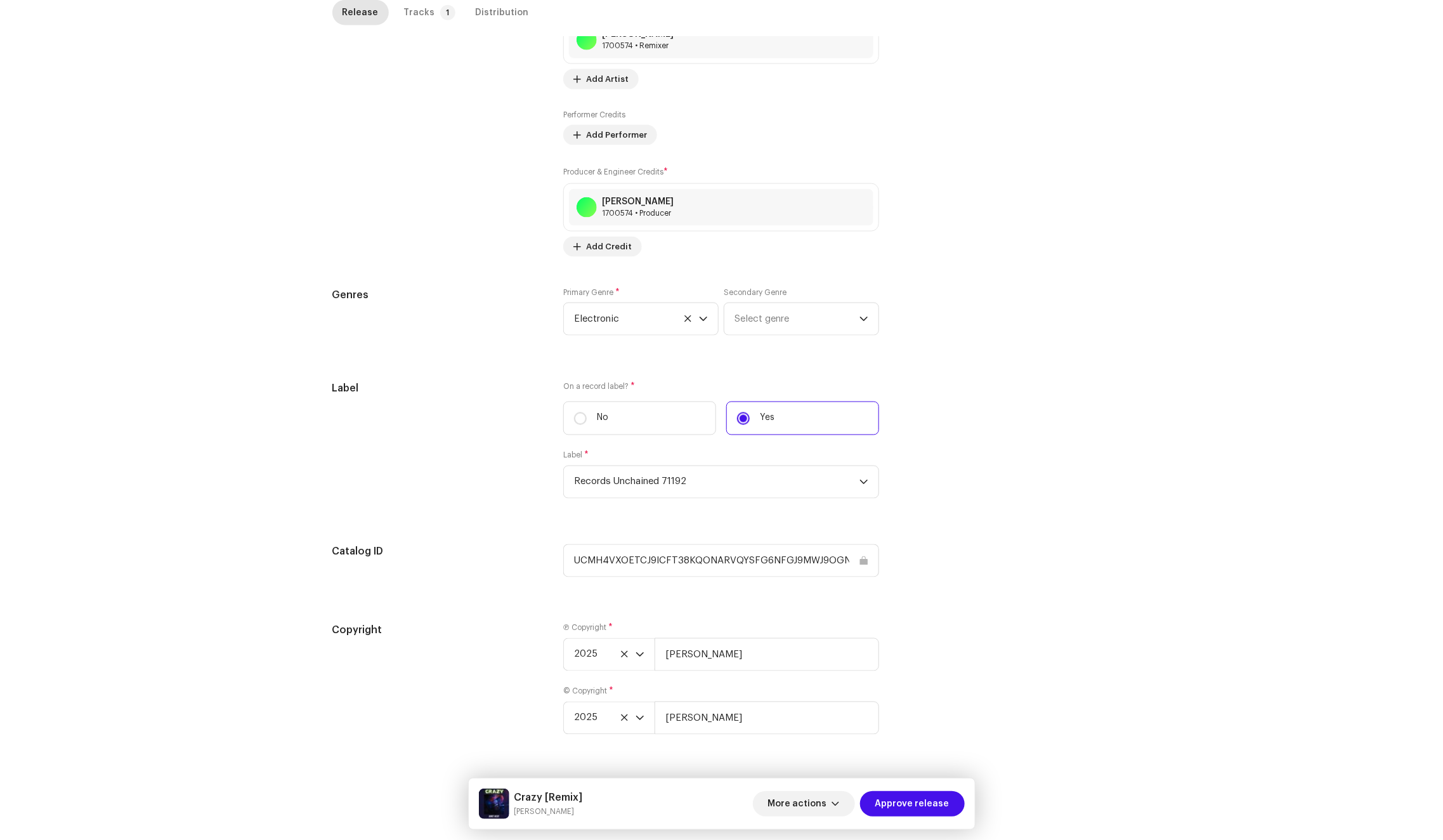
click at [667, 553] on input "UCMH4VXOETCJ9ICFT38KQONARVQYSFG6NFGJ9MWJ9OGN" at bounding box center [721, 561] width 316 height 33
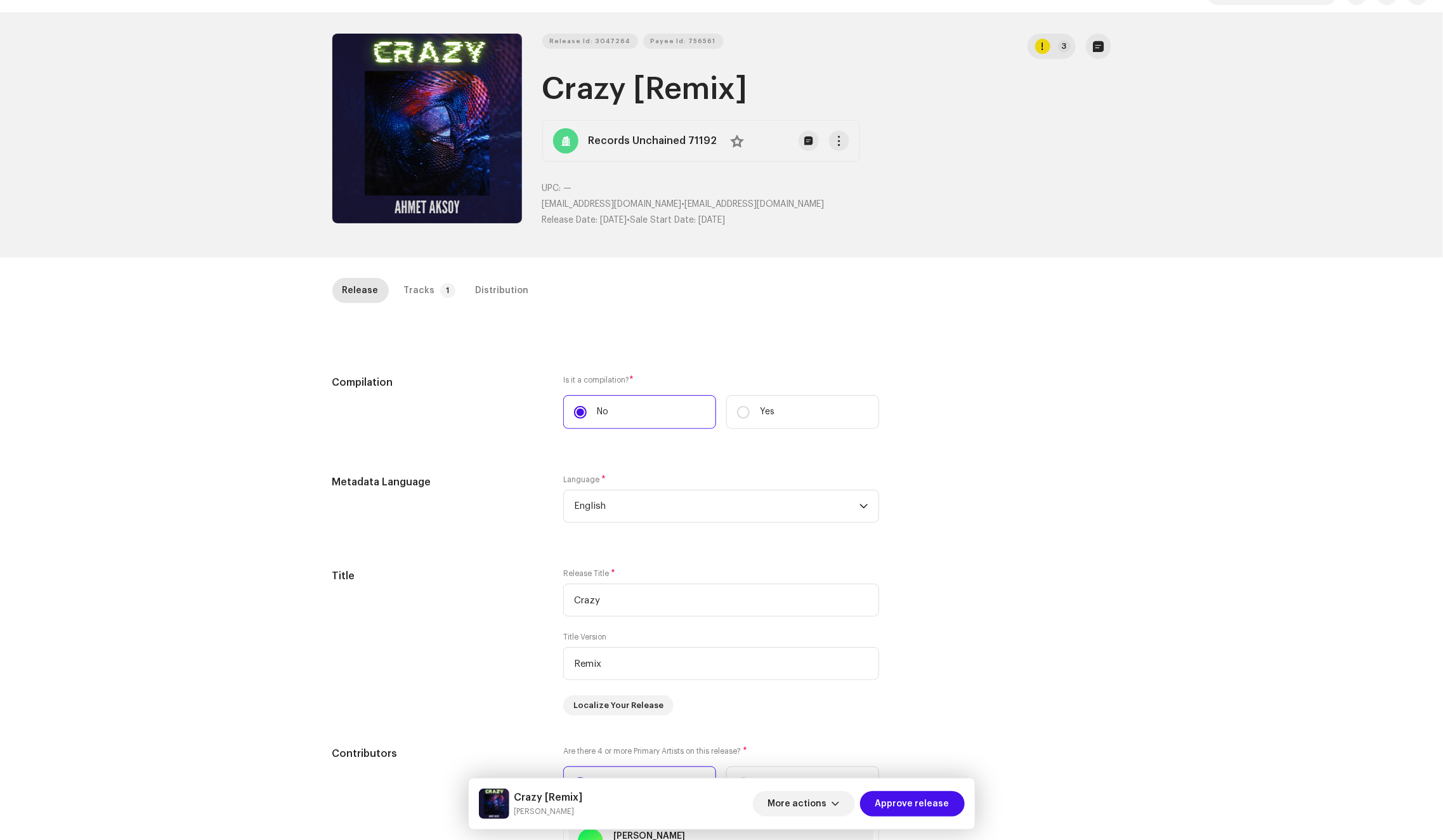
scroll to position [0, 0]
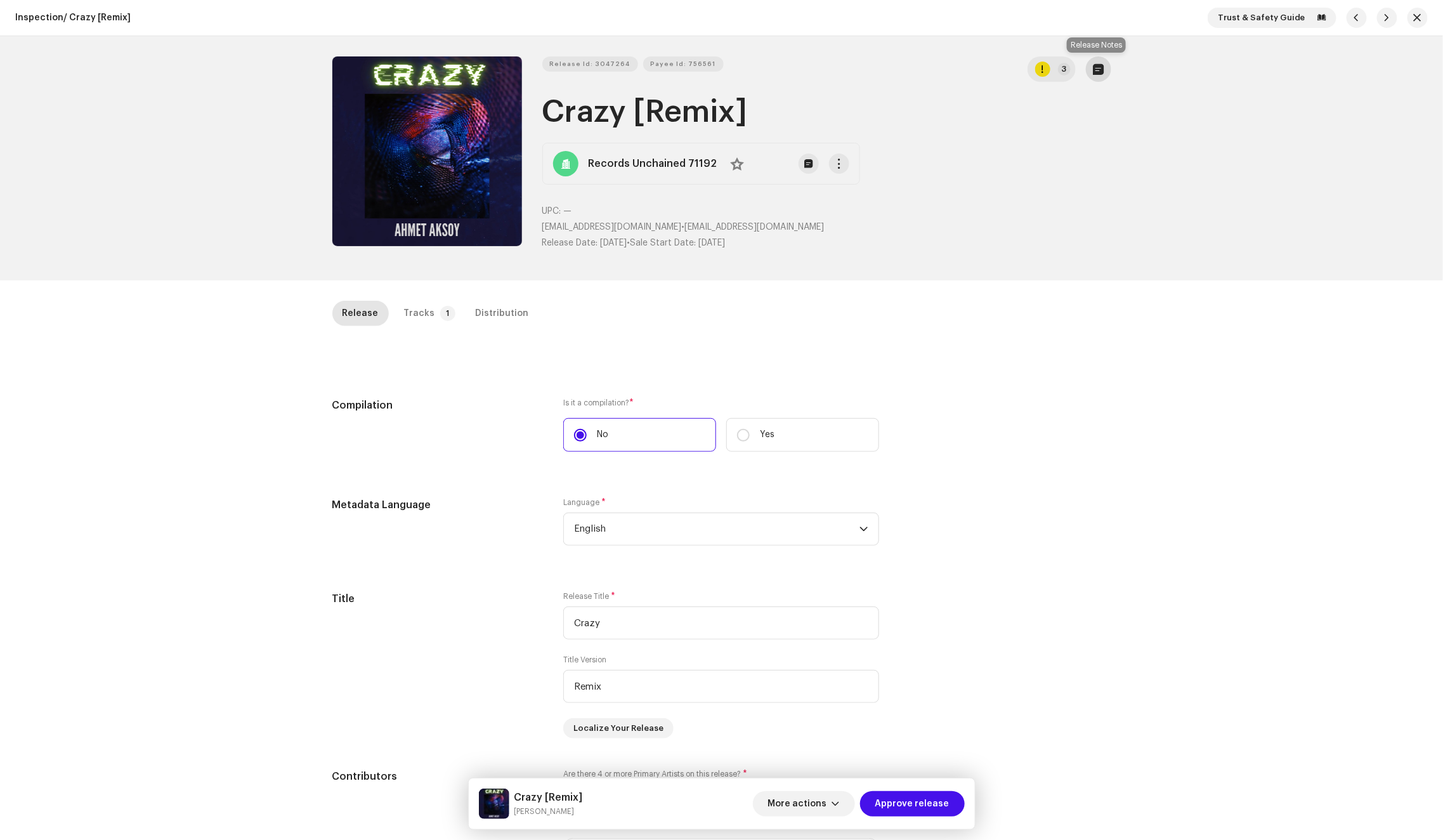
click at [1089, 70] on button "button" at bounding box center [1098, 69] width 25 height 25
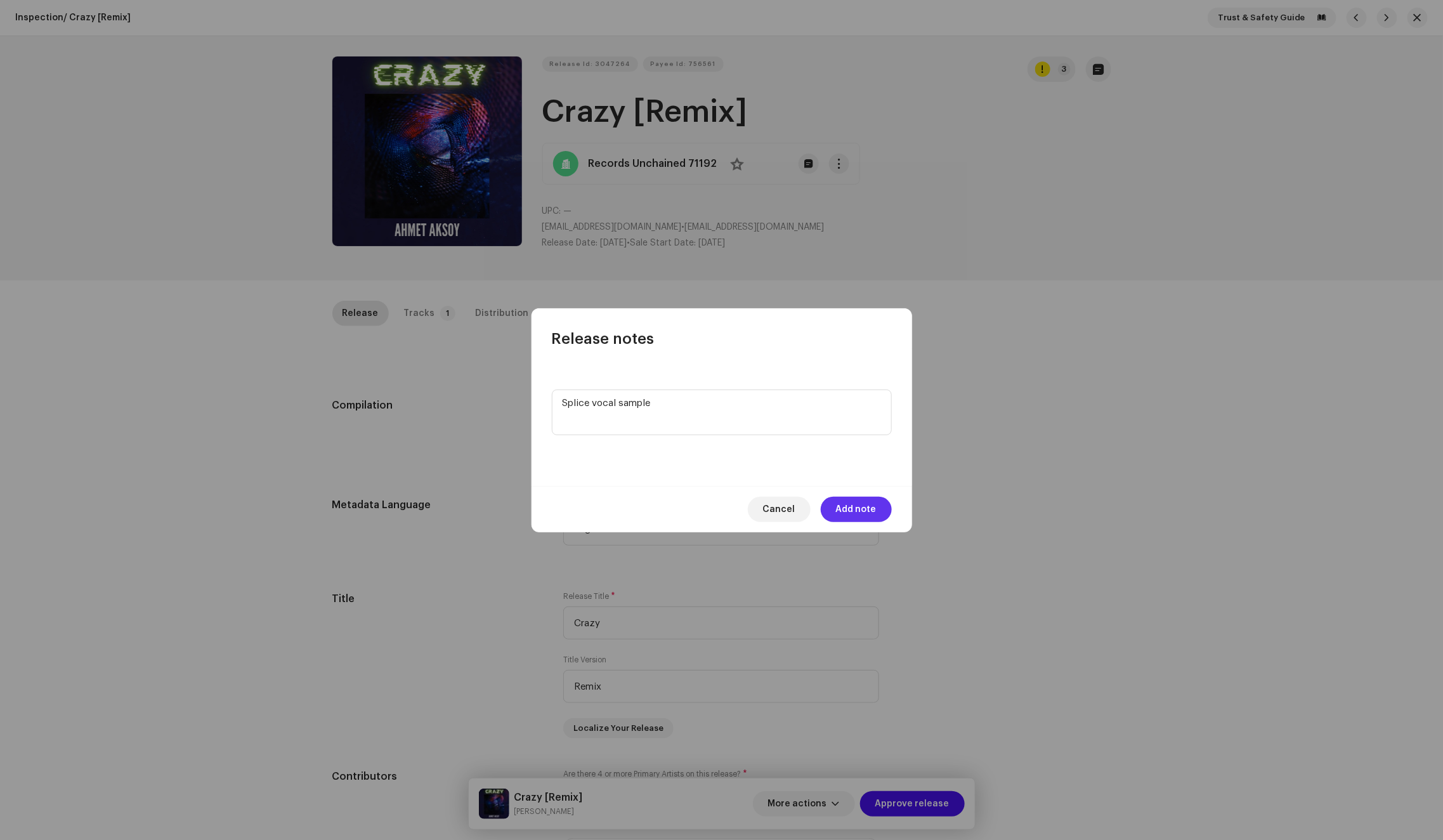
type textarea "Splice vocal sample"
click at [857, 506] on span "Add note" at bounding box center [856, 509] width 41 height 25
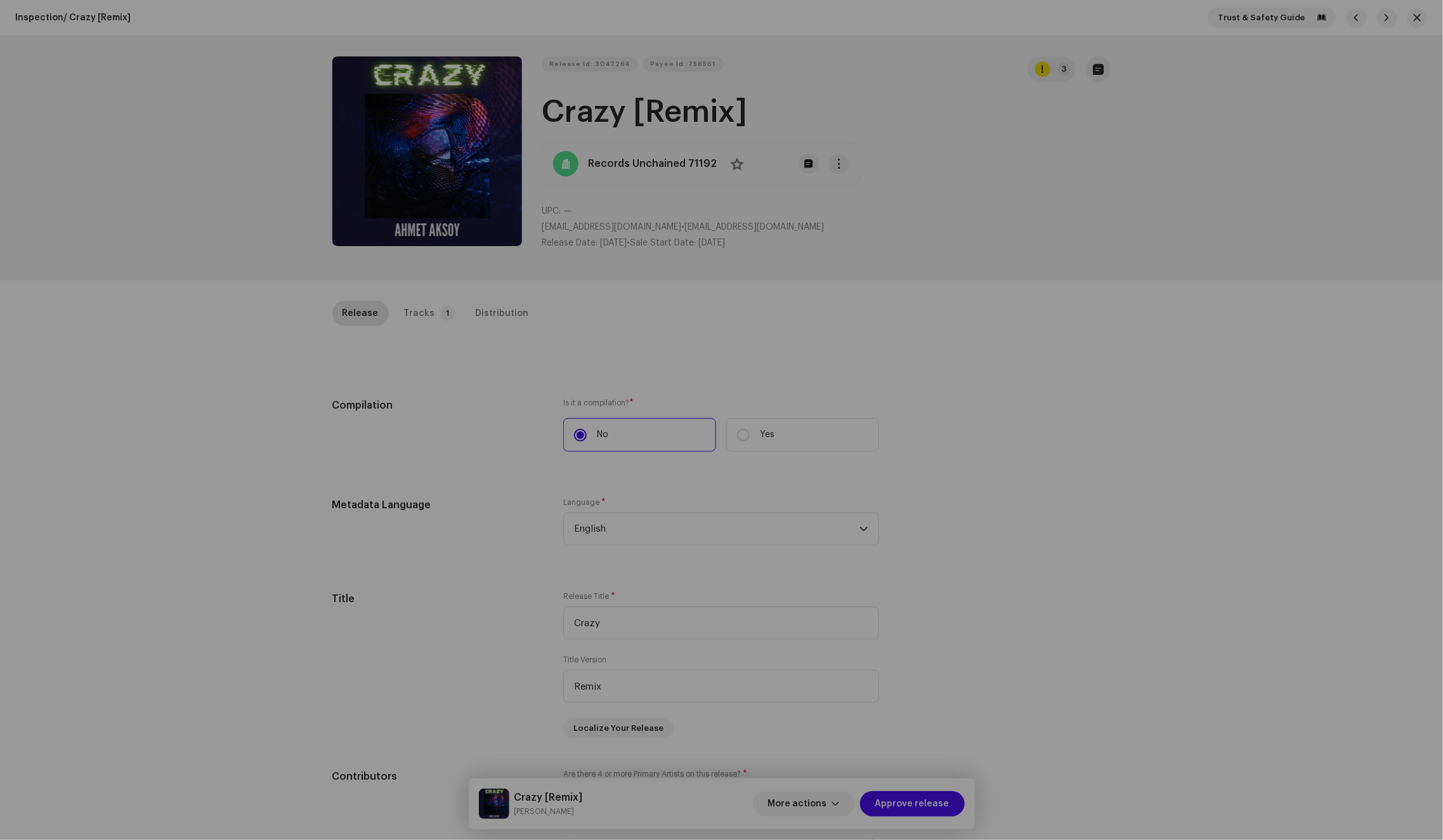
click at [1080, 447] on div "Release notes Cancel Add note" at bounding box center [722, 420] width 1443 height 840
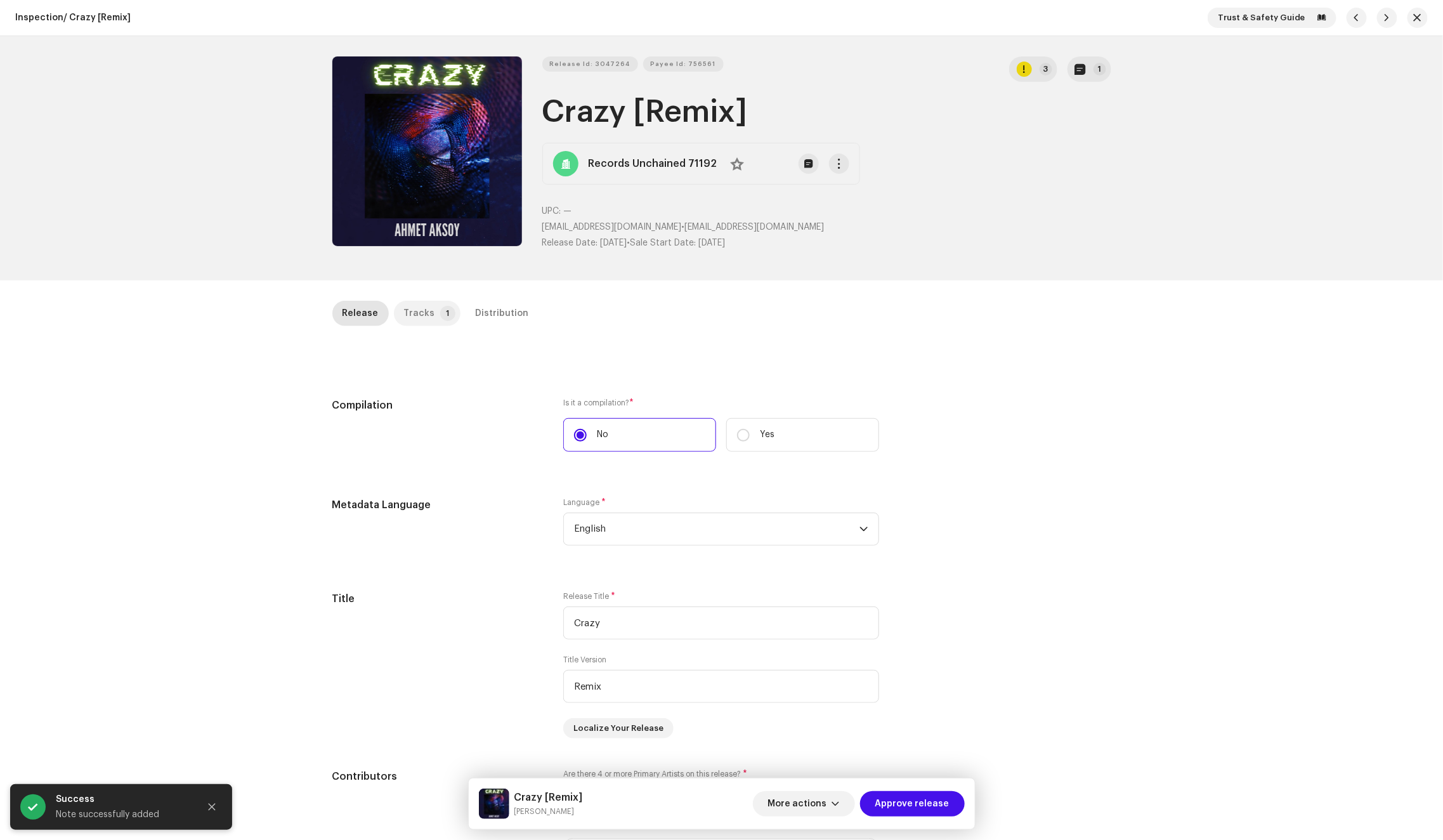
click at [443, 313] on p-badge "1" at bounding box center [448, 313] width 15 height 15
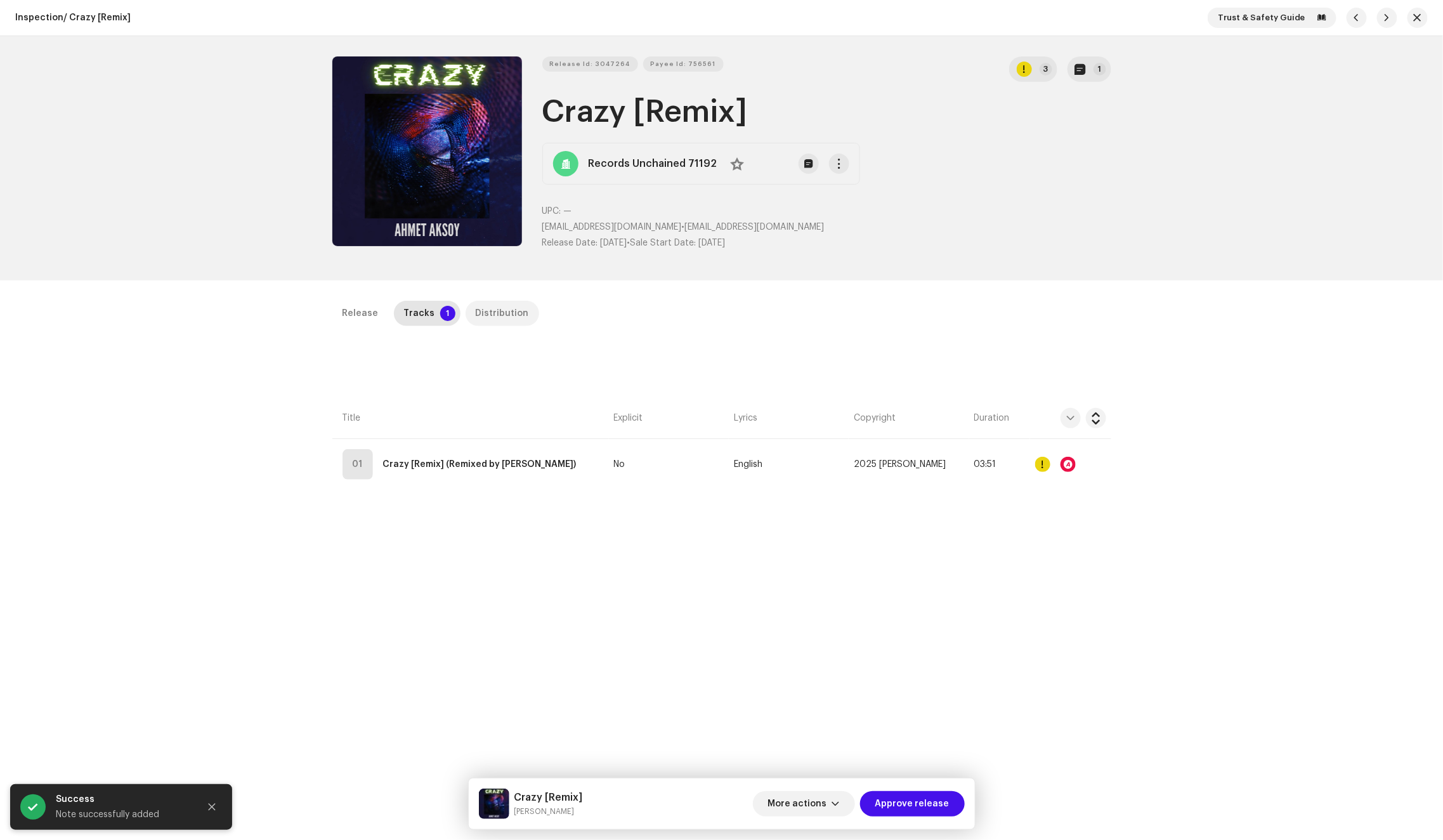
click at [491, 318] on div "Distribution" at bounding box center [502, 313] width 53 height 25
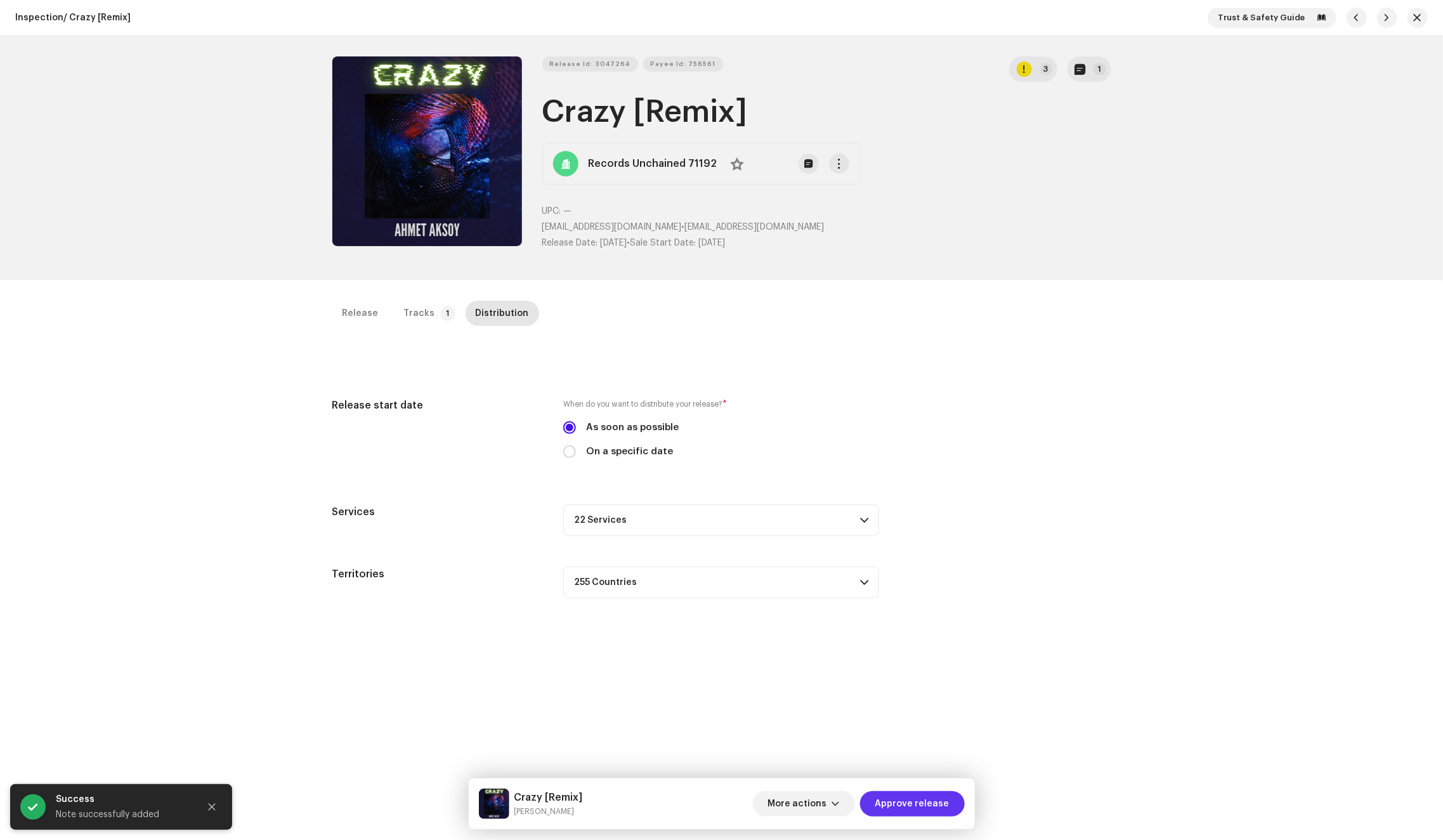
click at [912, 796] on span "Approve release" at bounding box center [912, 803] width 74 height 25
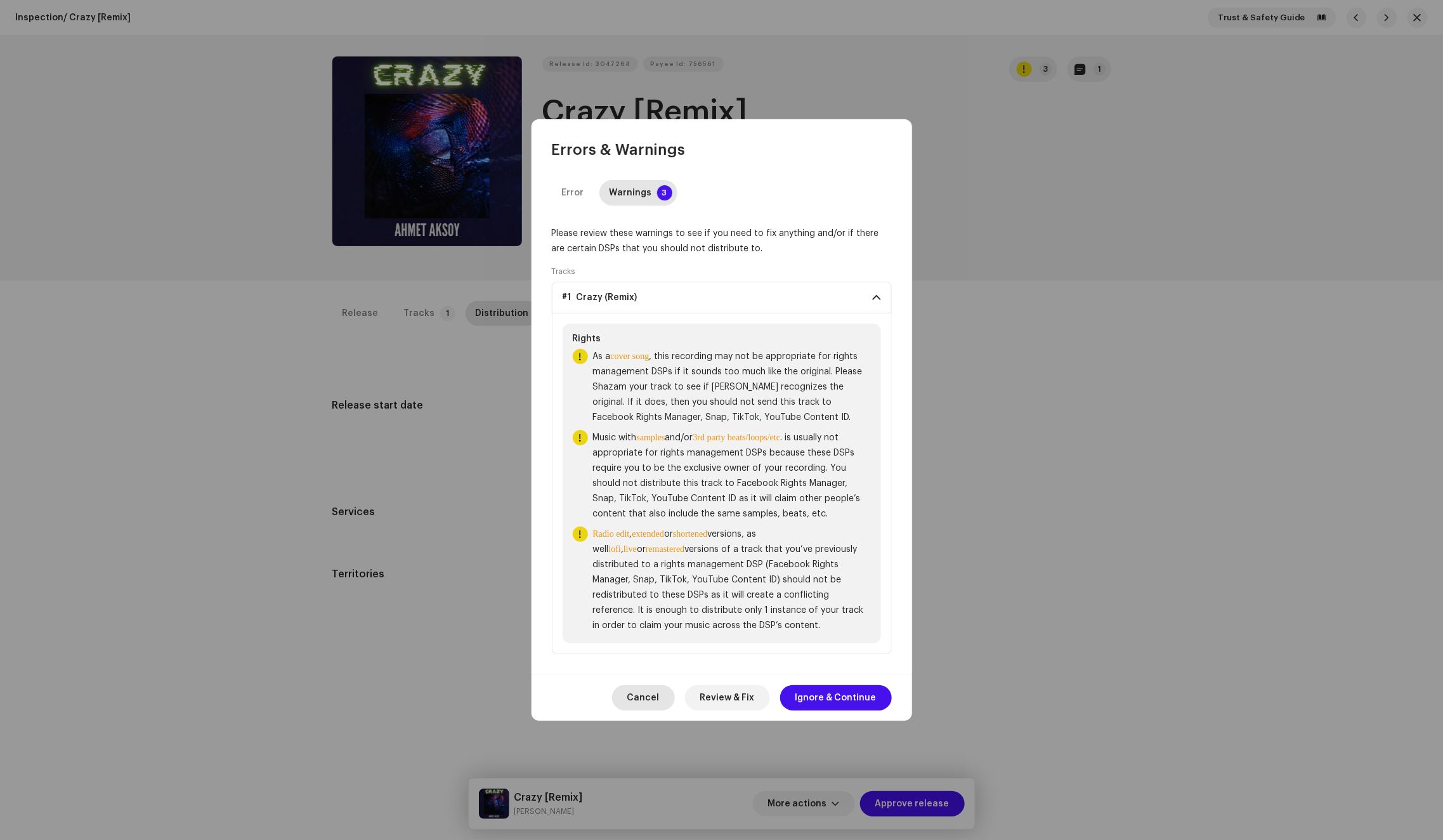
click at [660, 697] on span "Cancel" at bounding box center [644, 698] width 32 height 25
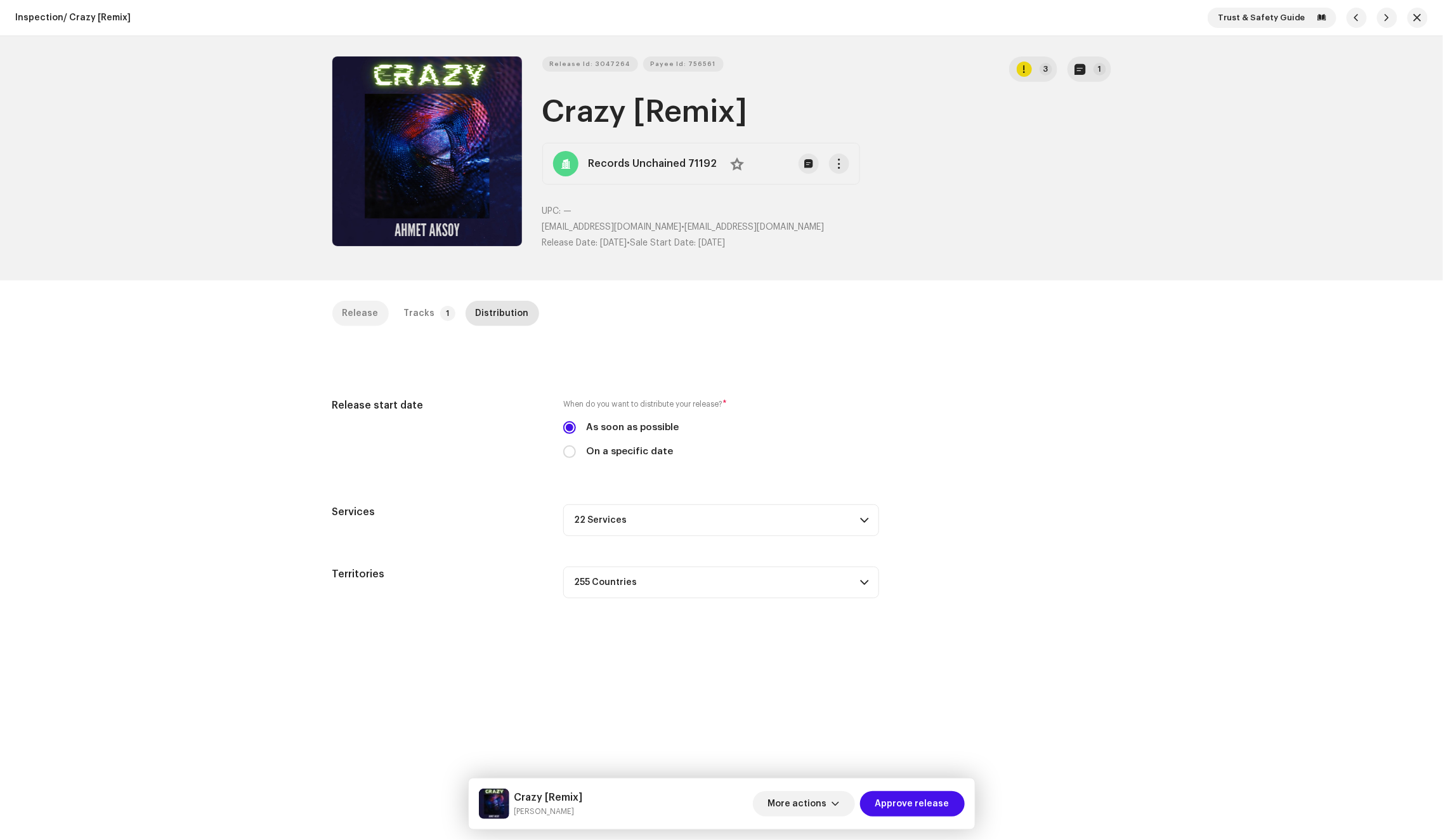
click at [362, 301] on div "Release" at bounding box center [360, 313] width 36 height 25
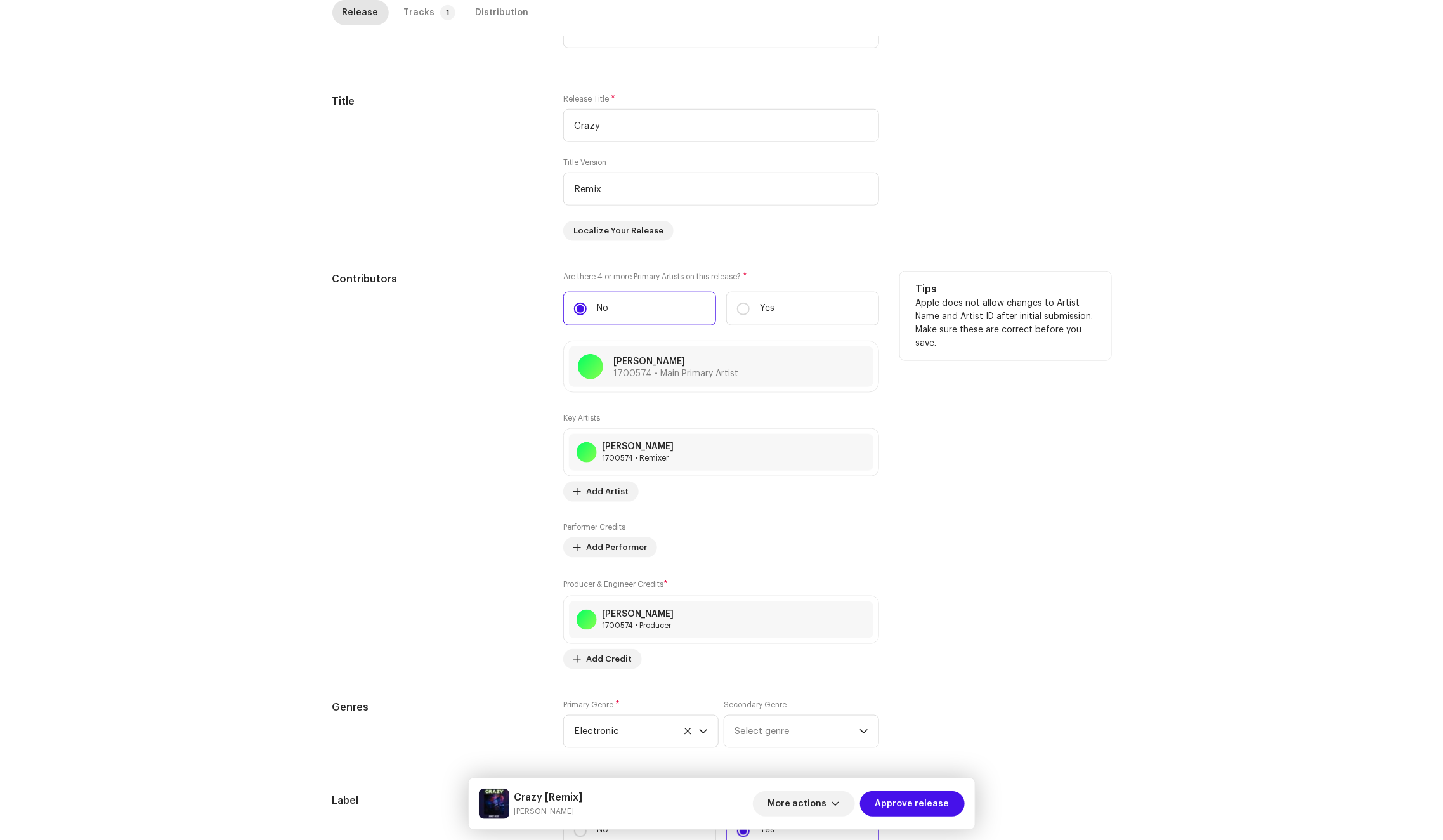
scroll to position [330, 0]
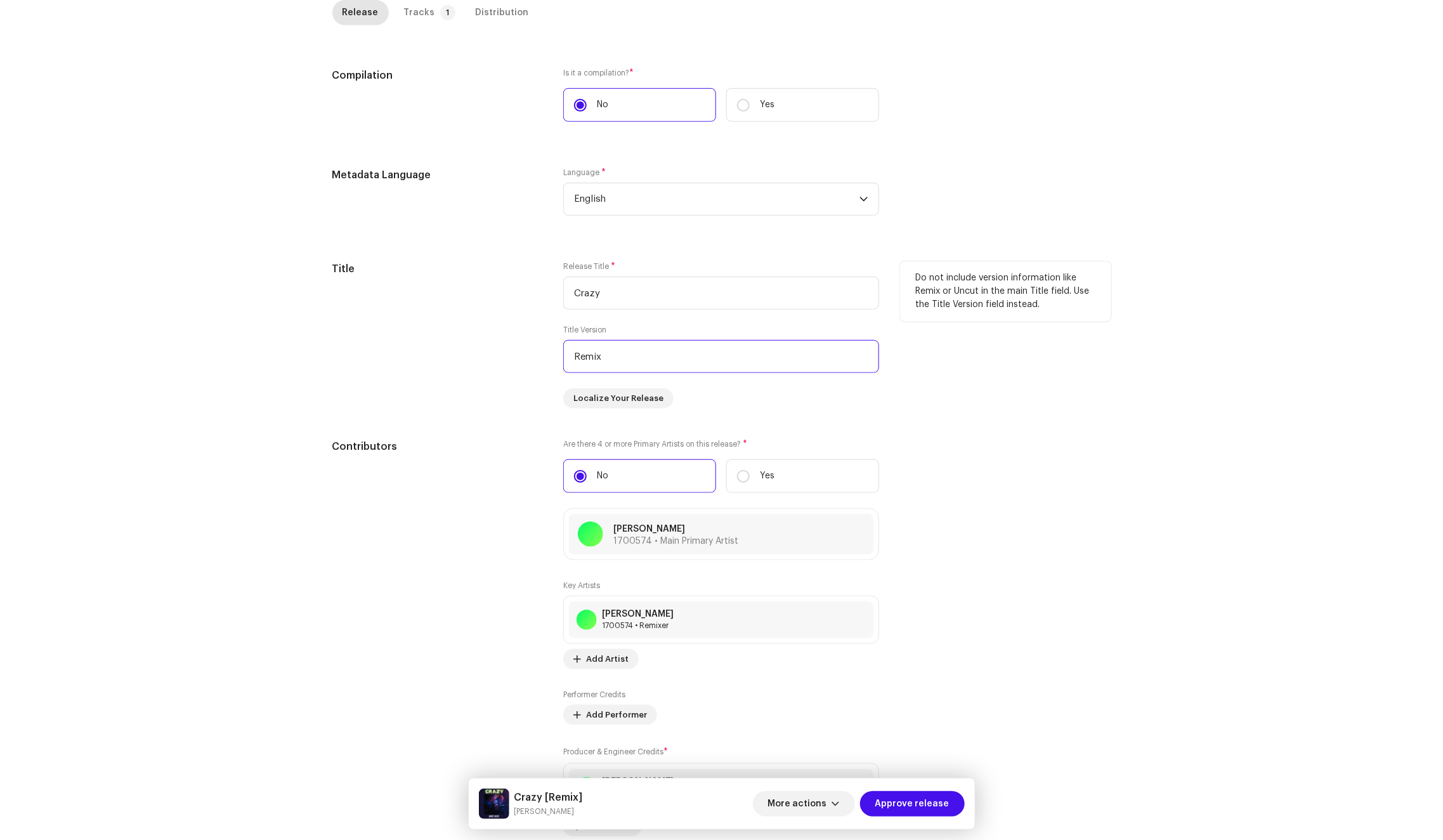
click at [610, 360] on input "Remix" at bounding box center [721, 356] width 316 height 33
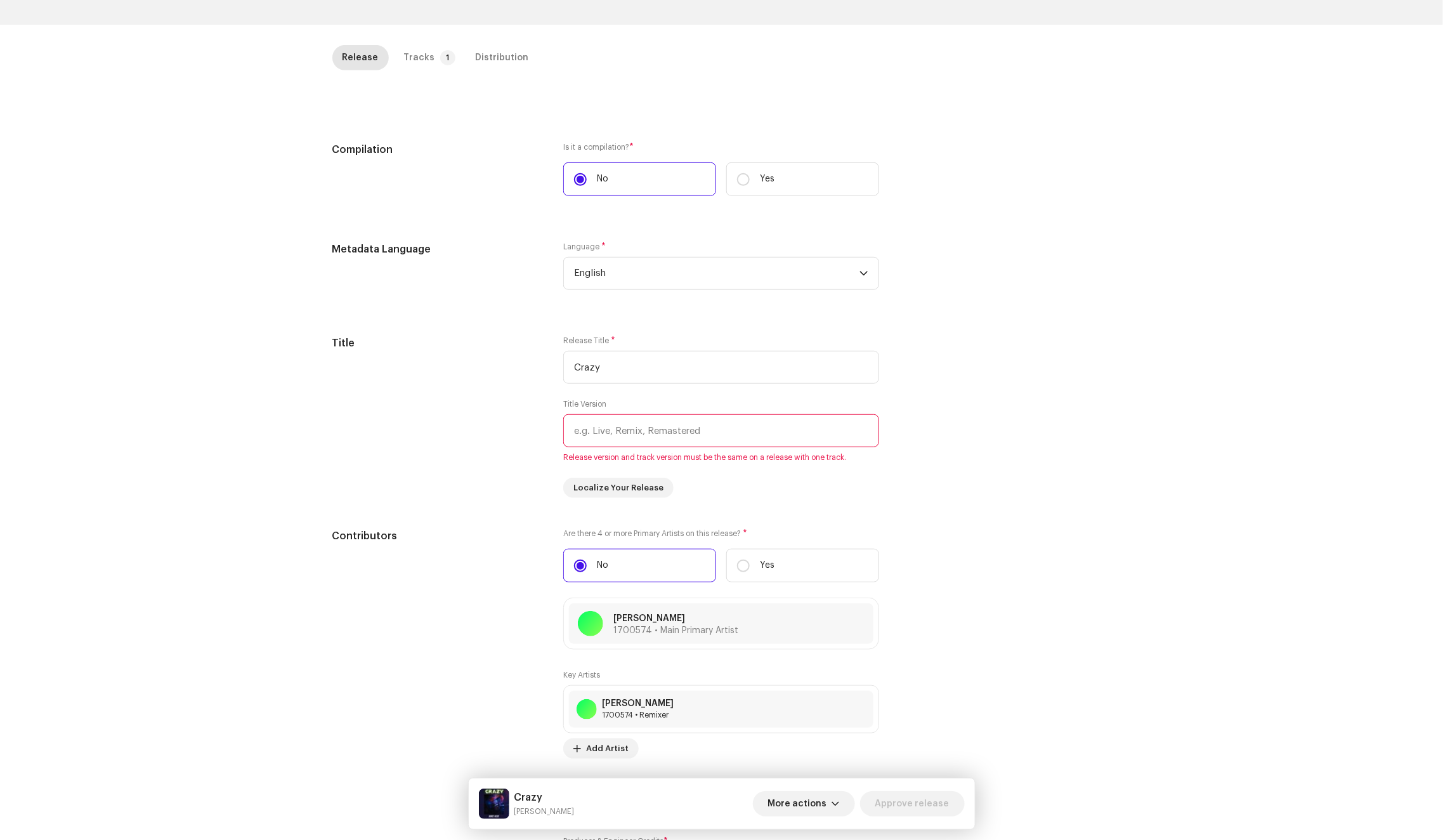
scroll to position [175, 0]
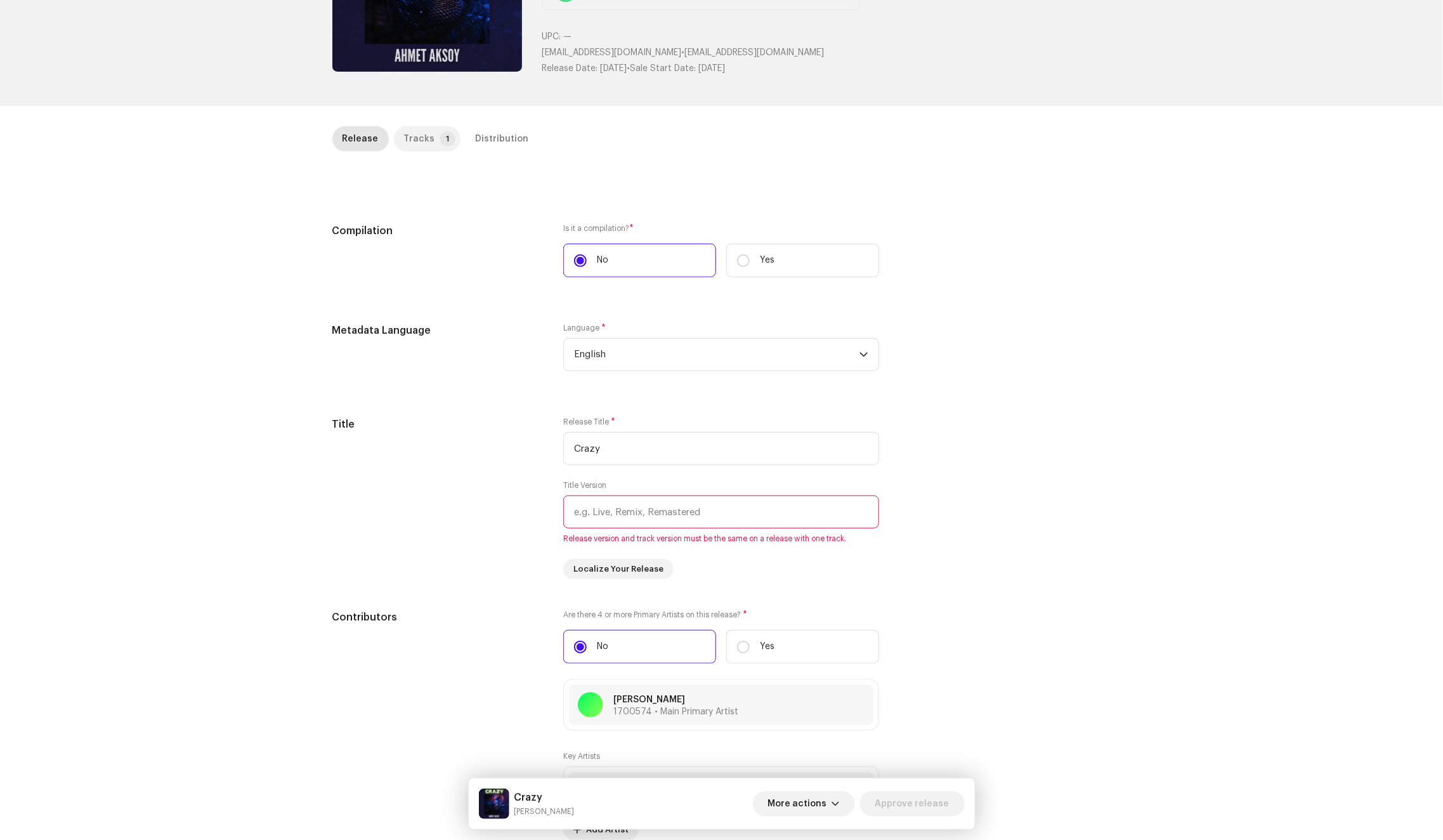
click at [406, 136] on div "Tracks" at bounding box center [420, 139] width 31 height 25
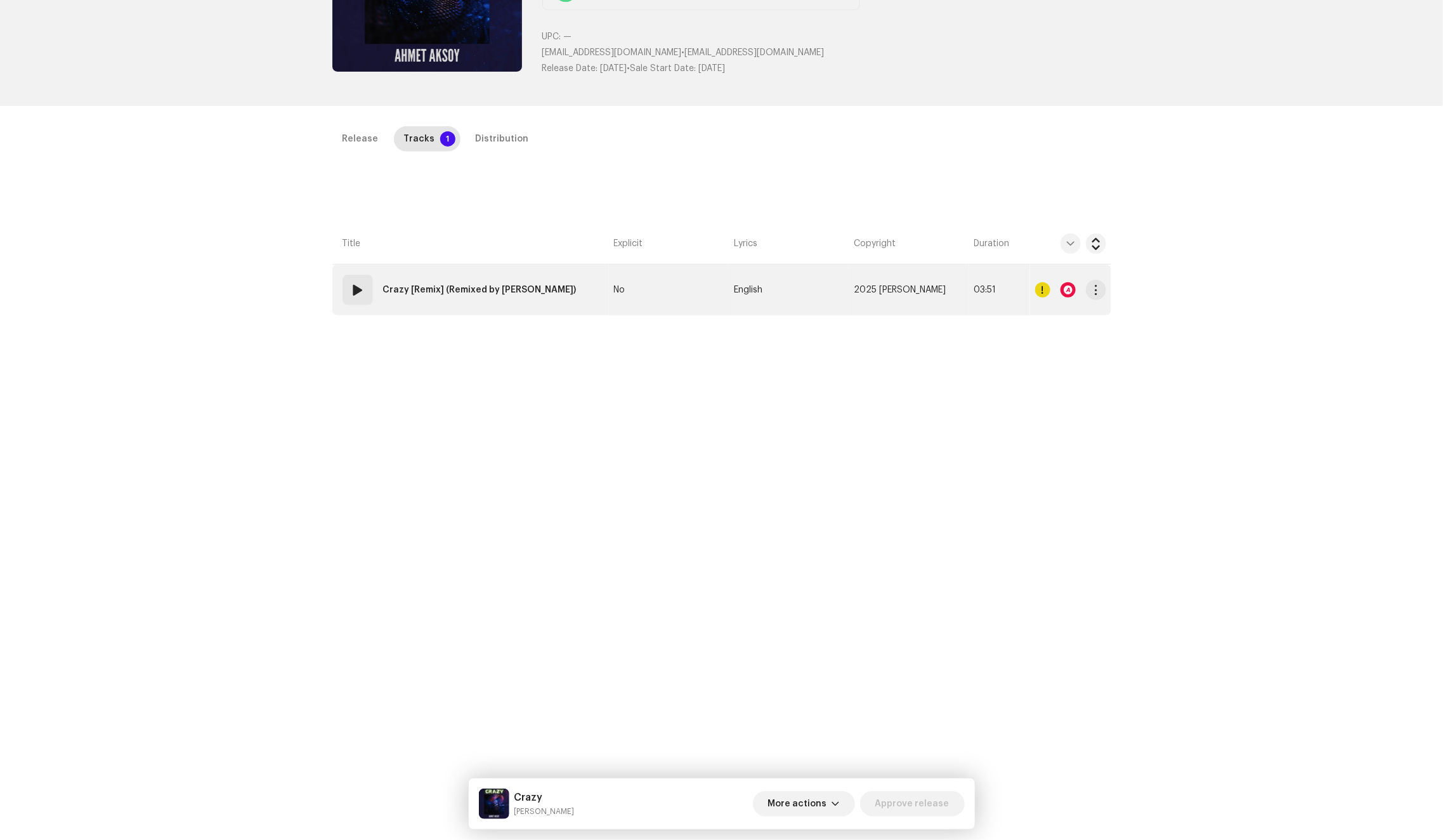
click at [487, 303] on div "01 Crazy [Remix] (Remixed by Ahmet Aksoy)" at bounding box center [462, 290] width 239 height 31
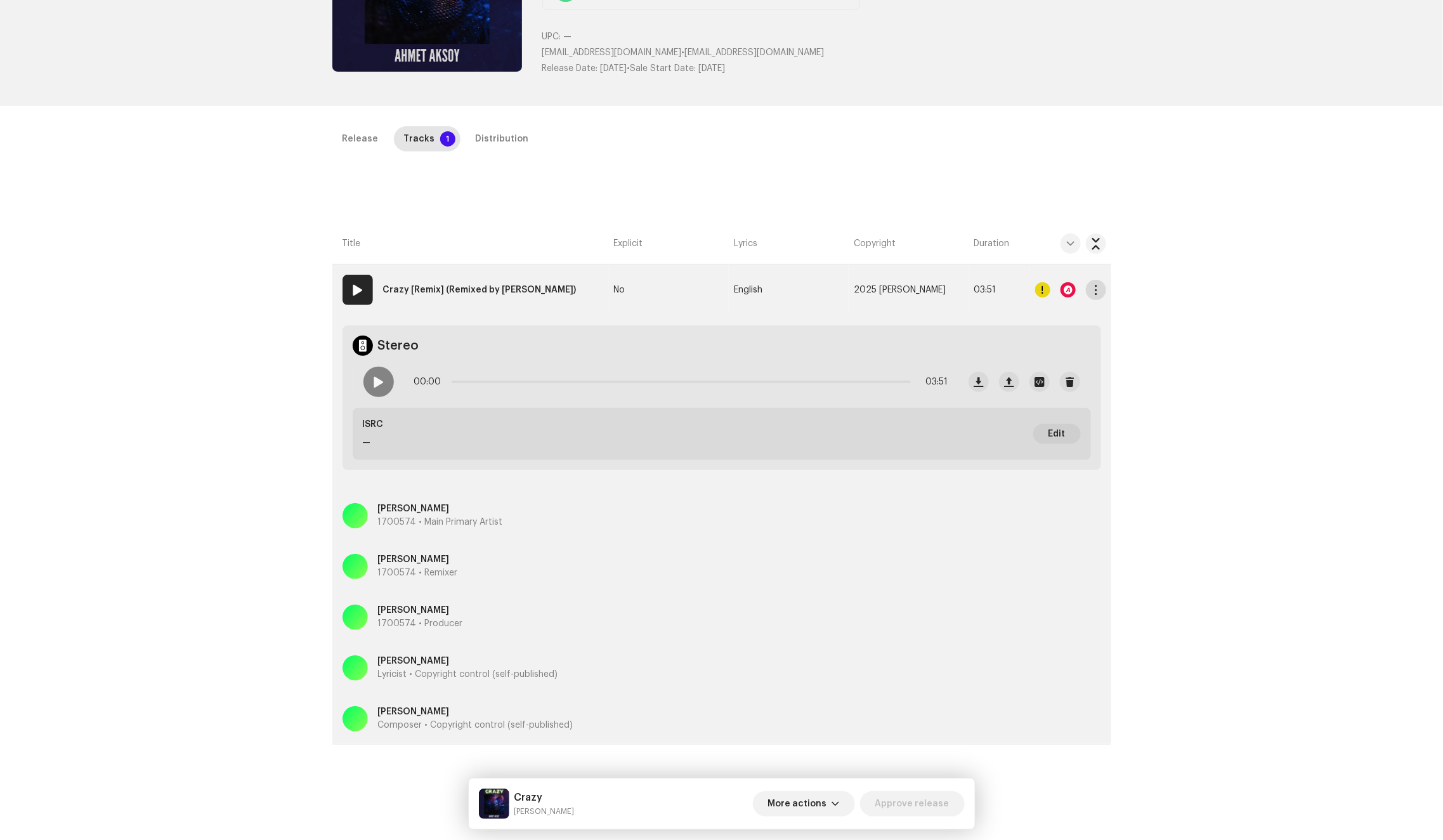
click at [1088, 289] on button "button" at bounding box center [1096, 289] width 20 height 20
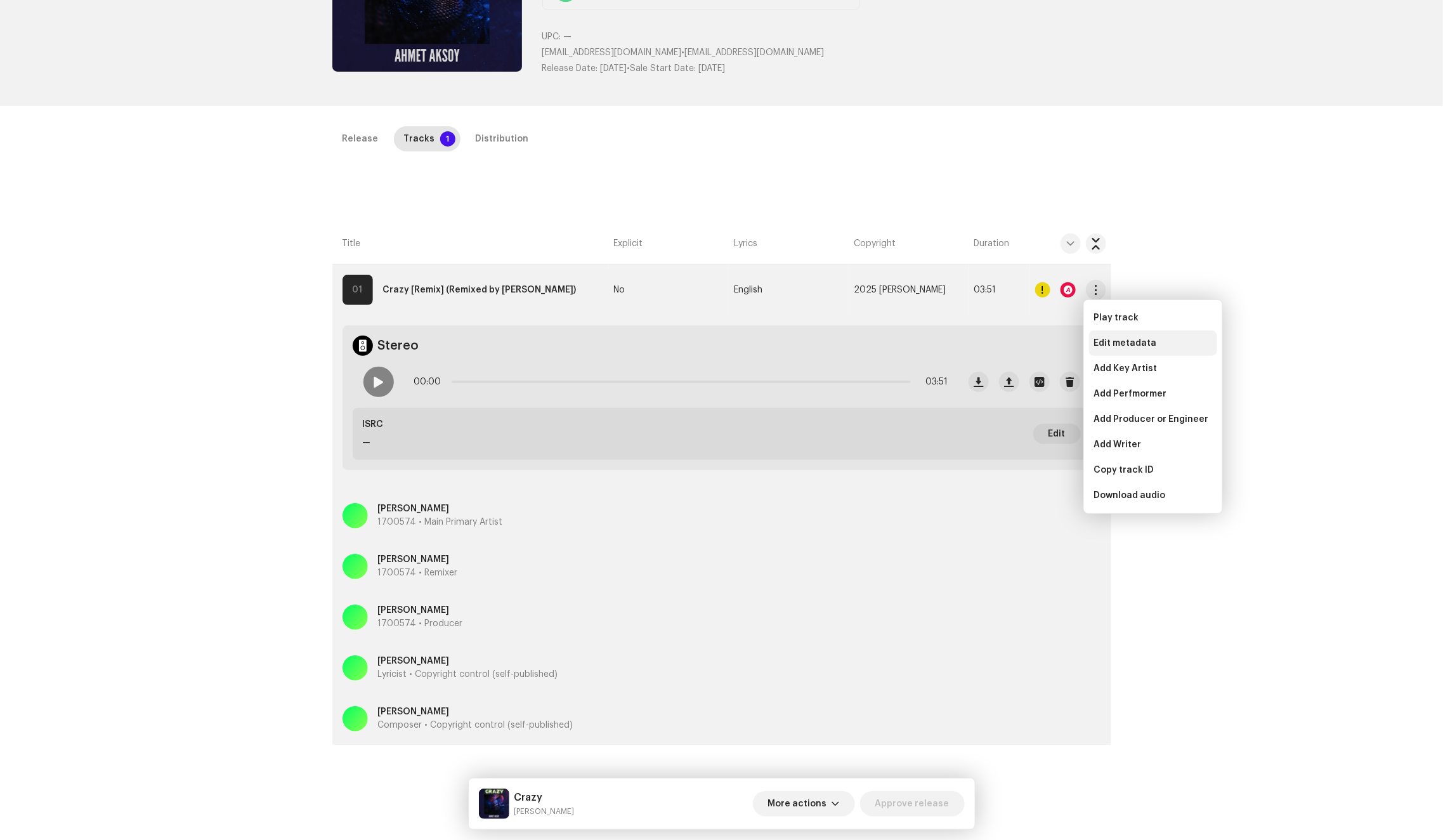
click at [1140, 348] on div "Edit metadata" at bounding box center [1153, 343] width 128 height 25
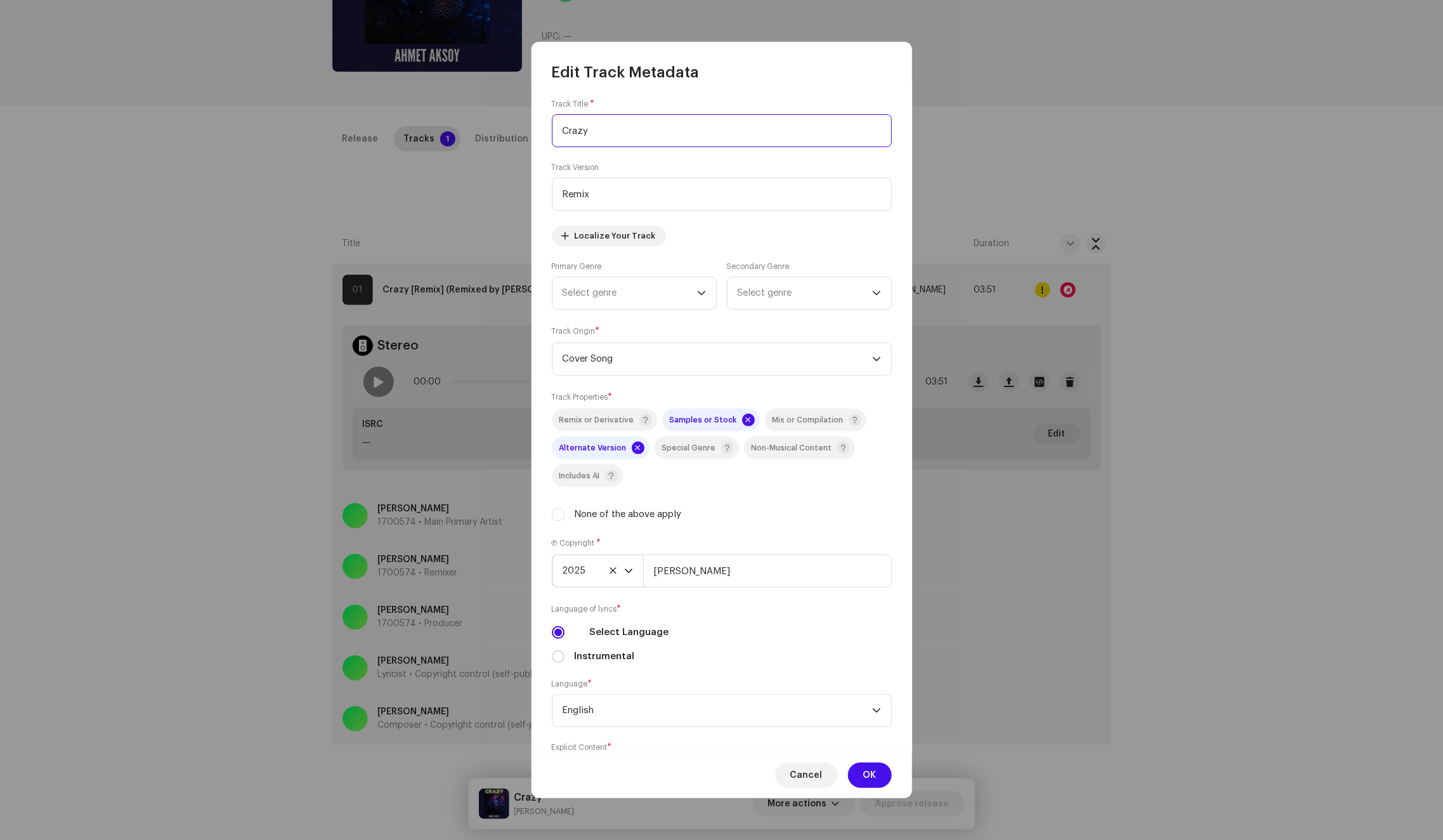
scroll to position [0, 0]
click at [616, 202] on input "Remix" at bounding box center [722, 198] width 340 height 33
click at [862, 762] on button "OK" at bounding box center [869, 775] width 44 height 25
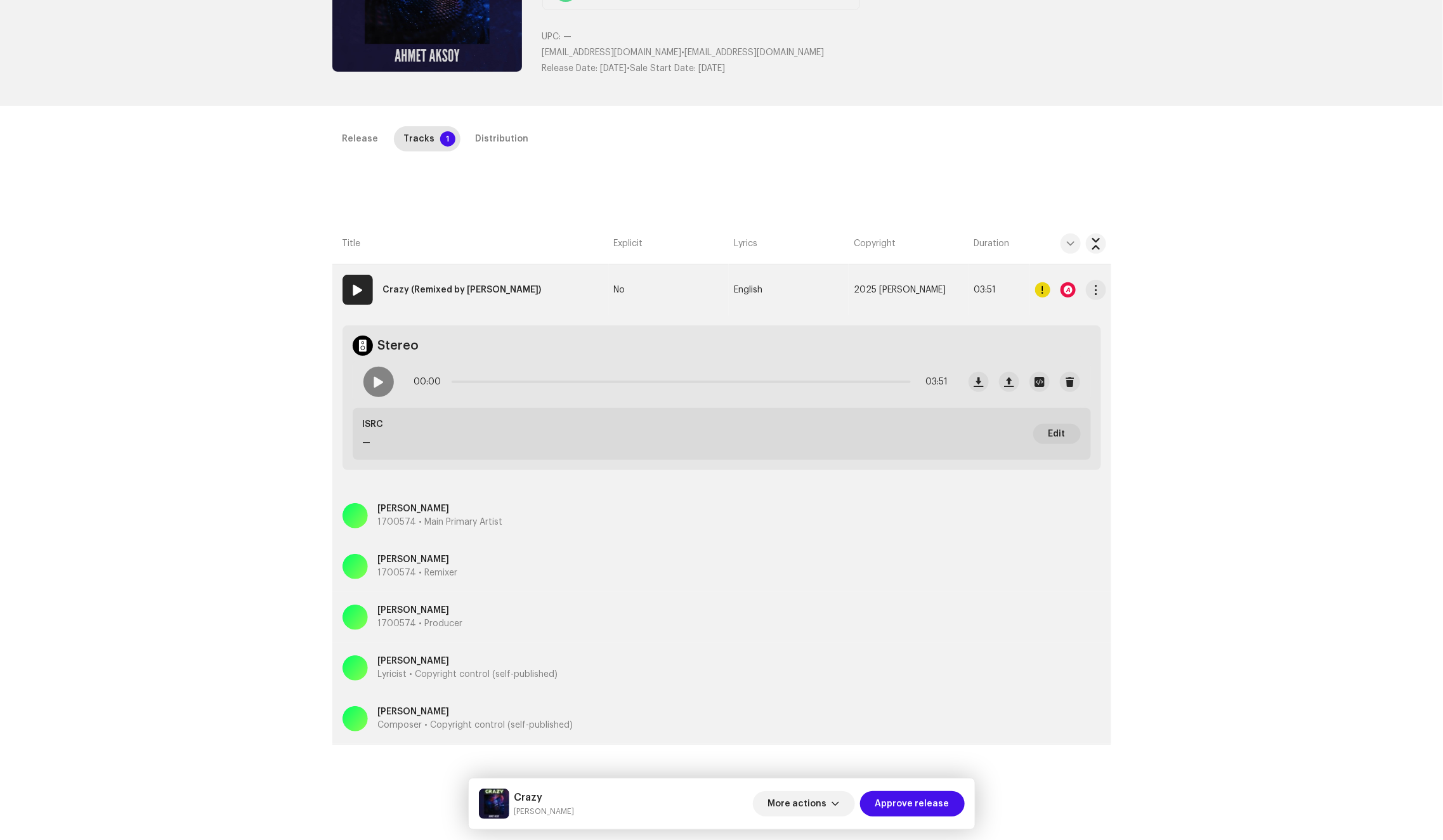
click at [1060, 290] on div at bounding box center [1068, 290] width 15 height 15
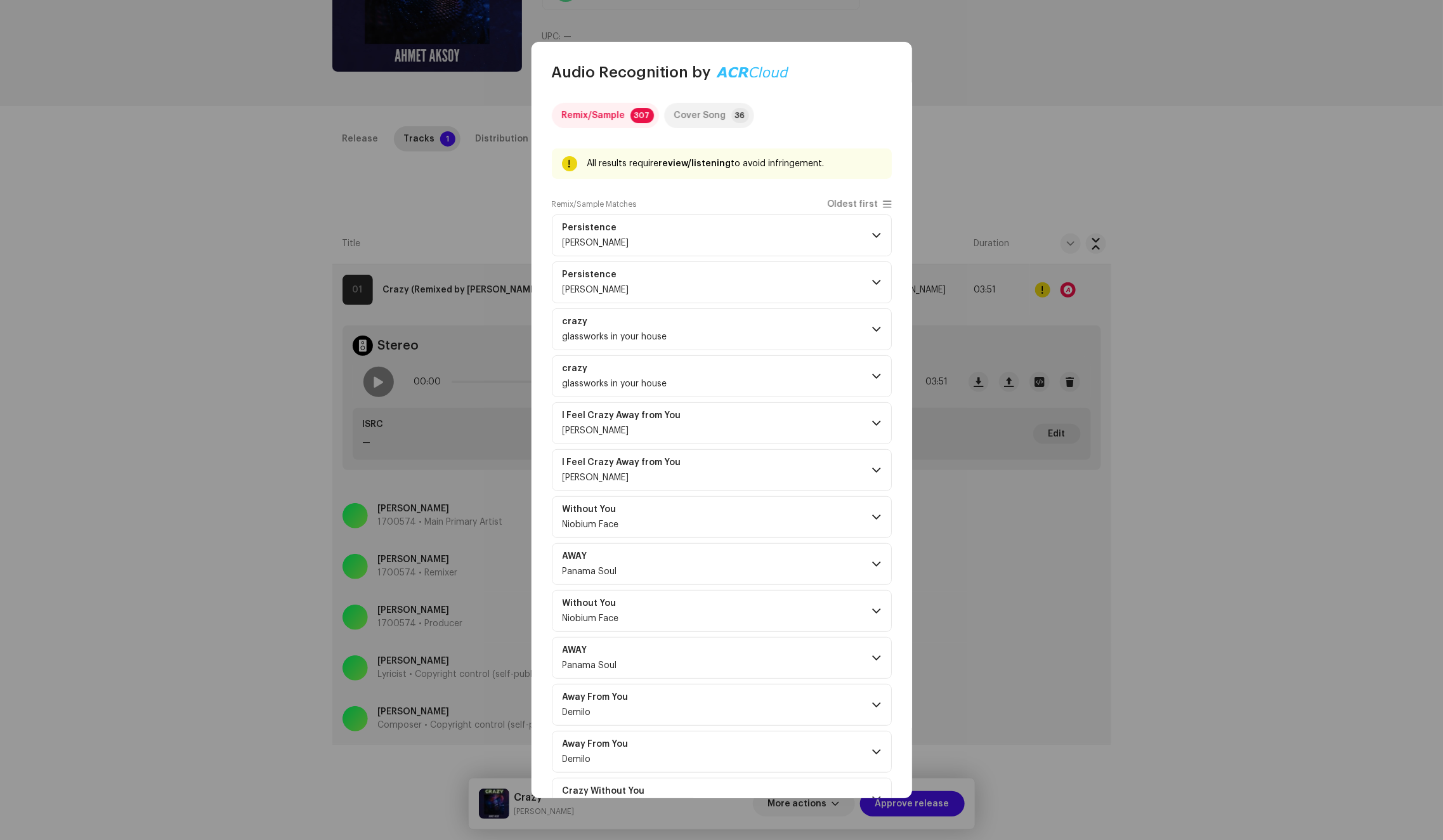
click at [697, 110] on div "Cover Song" at bounding box center [701, 115] width 52 height 25
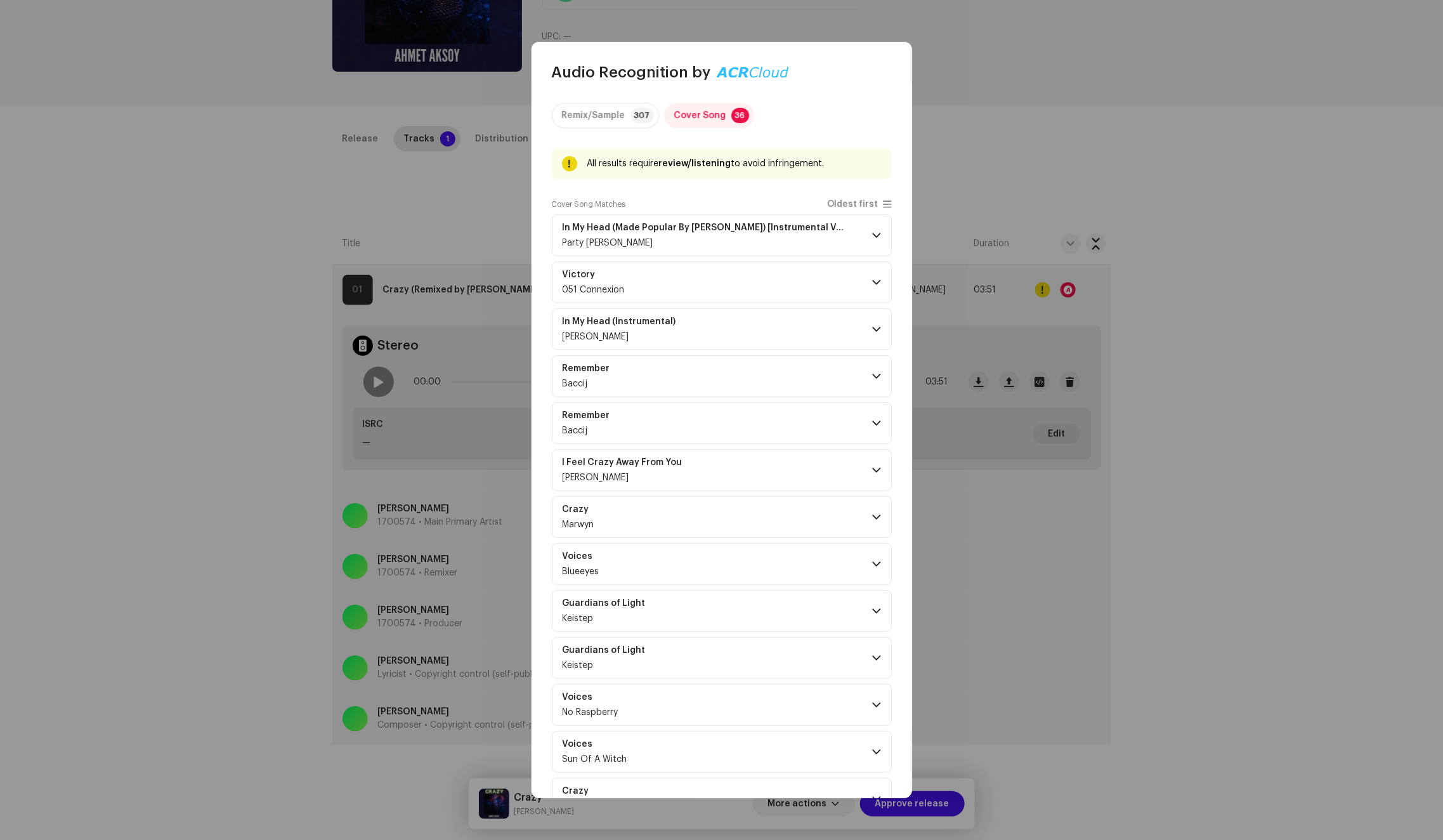
click at [862, 199] on span "Oldest first" at bounding box center [852, 204] width 52 height 9
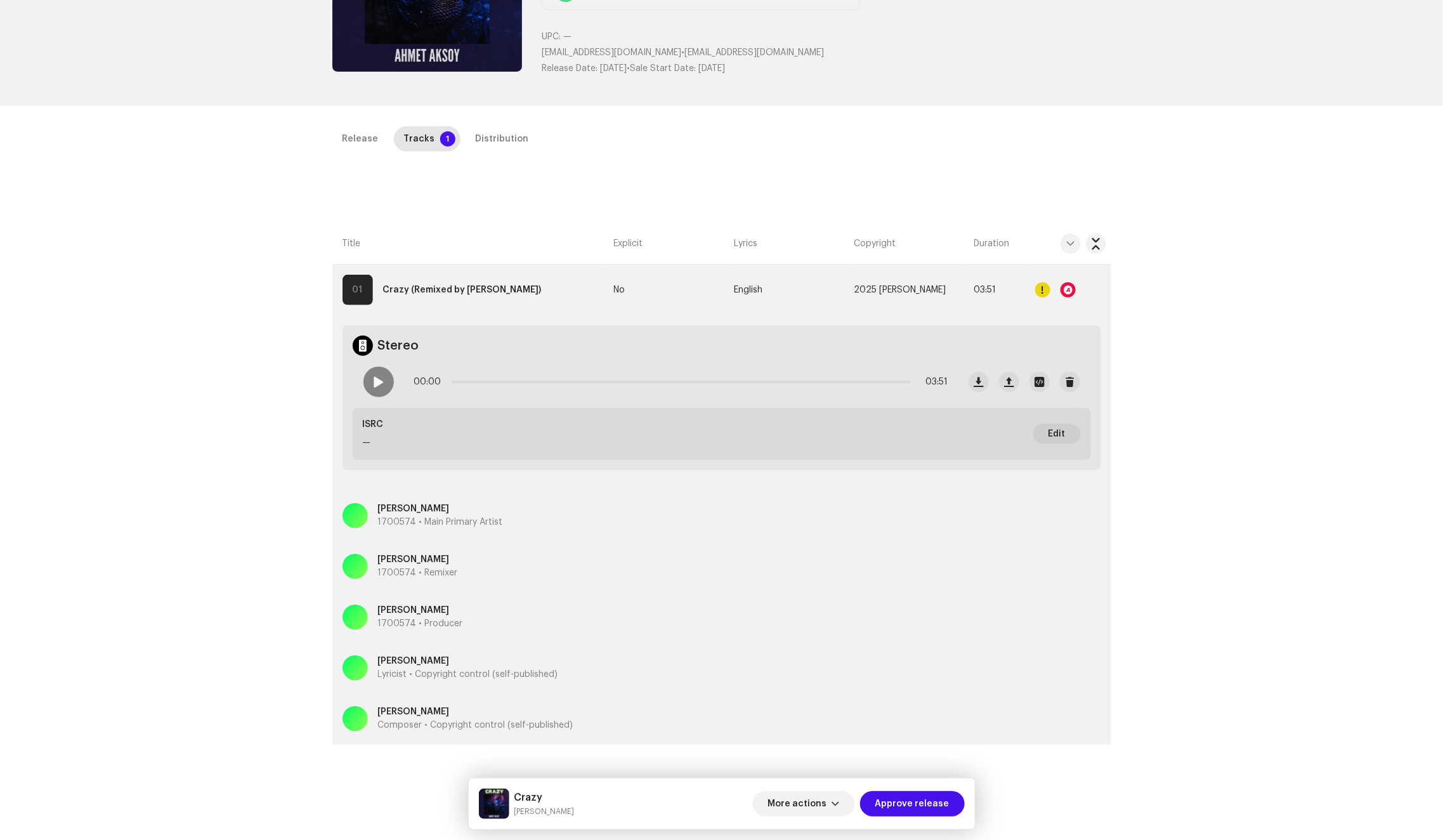
click at [1010, 177] on div "Audio Recognition by Remix/Sample 307 Cover Song 36 All results require review/…" at bounding box center [722, 420] width 1443 height 840
click at [502, 139] on div "Distribution" at bounding box center [502, 139] width 53 height 25
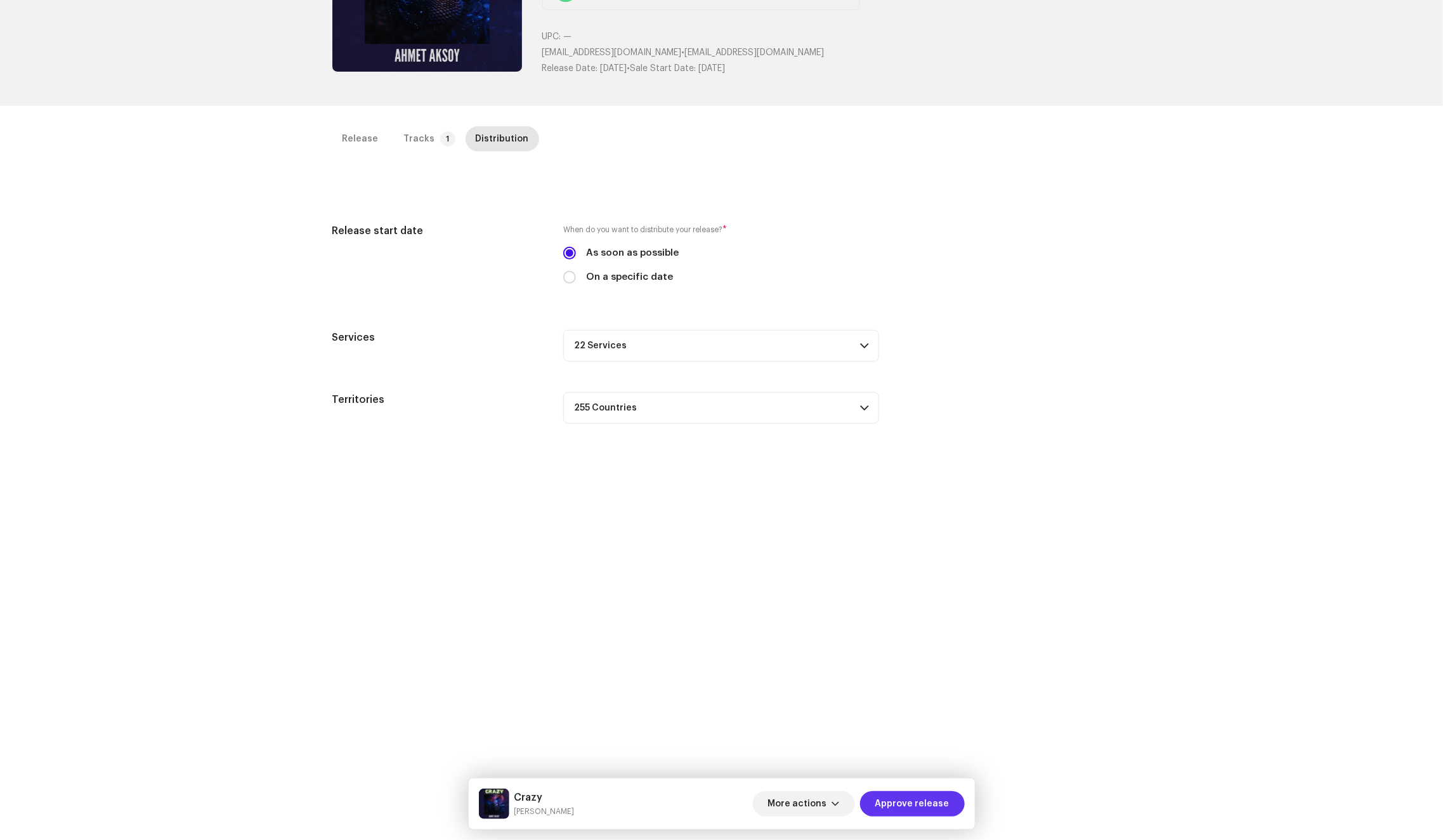
click at [911, 806] on span "Approve release" at bounding box center [912, 803] width 74 height 25
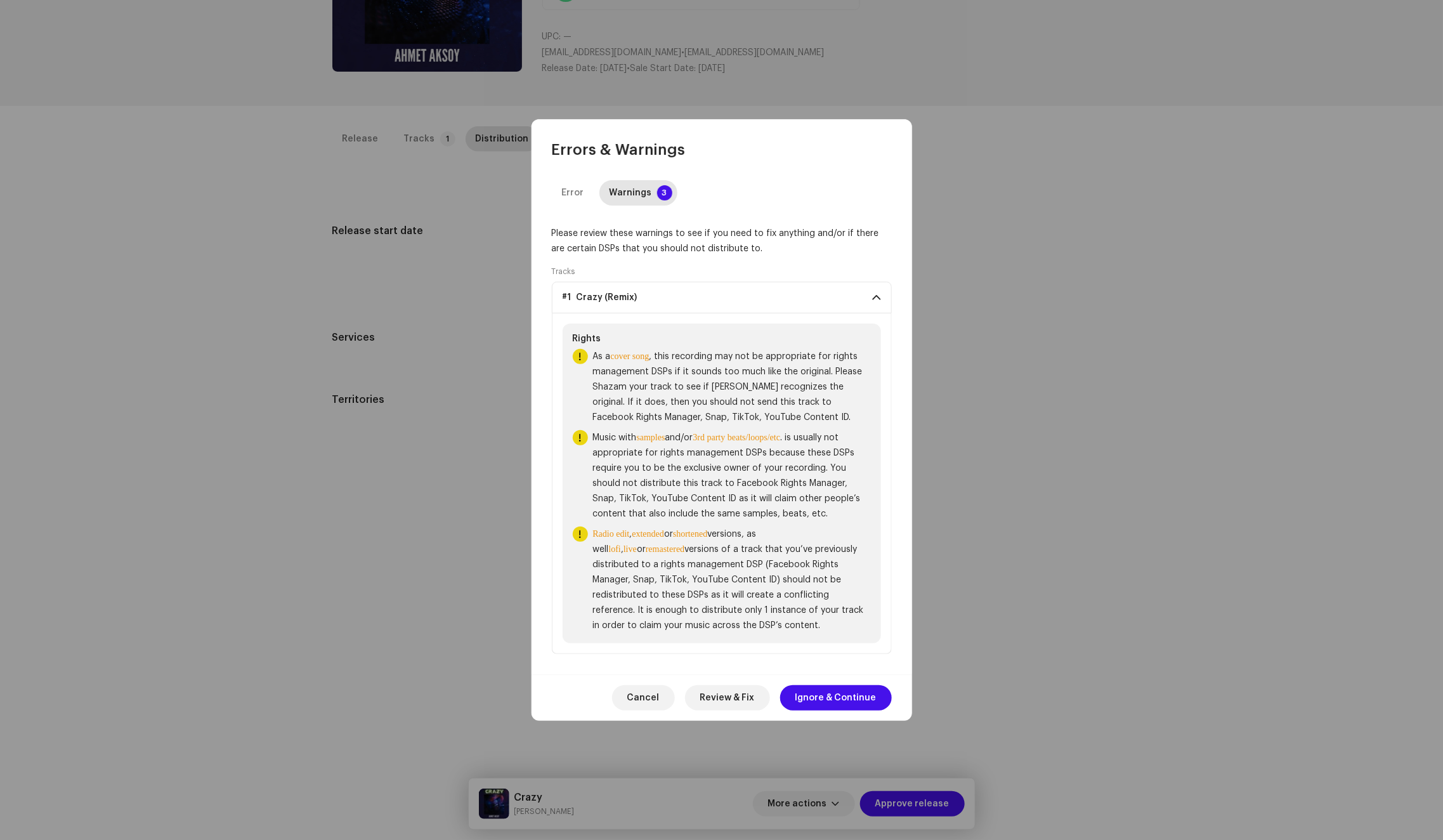
click at [844, 711] on div "Cancel Review & Fix Ignore & Continue" at bounding box center [722, 698] width 380 height 46
click at [837, 700] on span "Ignore & Continue" at bounding box center [835, 698] width 81 height 25
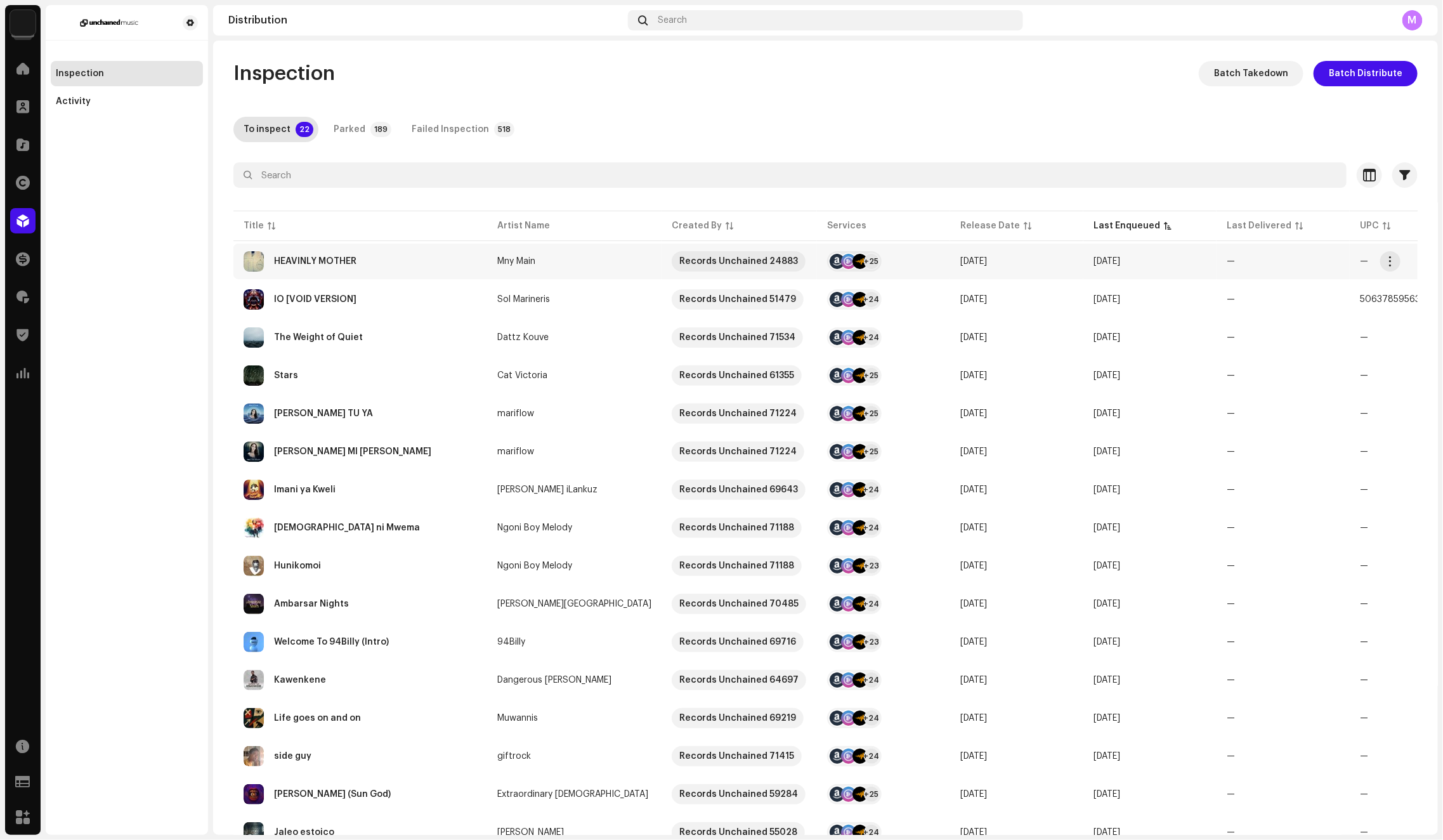
click at [410, 269] on div "HEAVINLY MOTHER" at bounding box center [360, 261] width 233 height 20
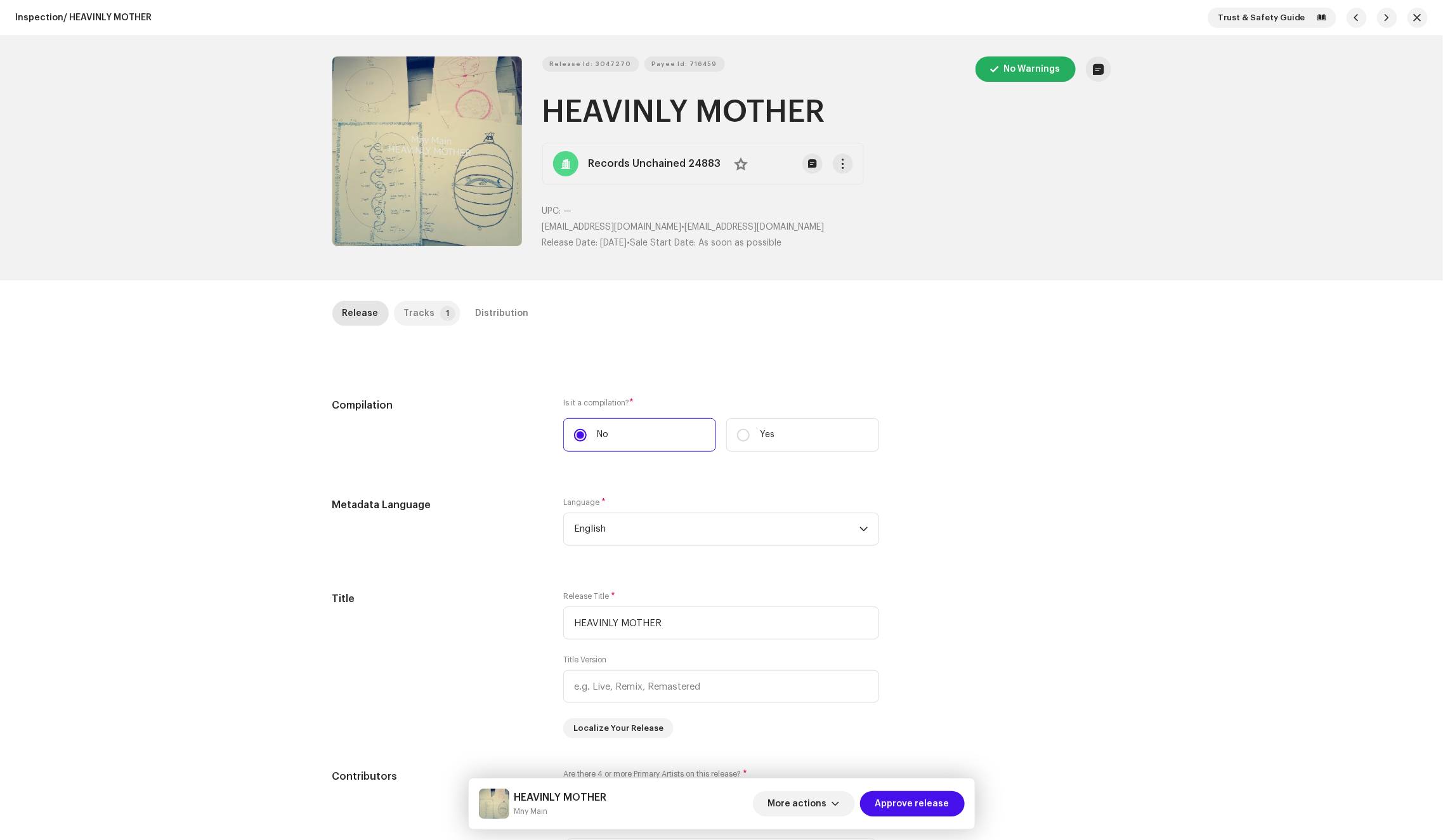
click at [412, 303] on div "Tracks" at bounding box center [420, 313] width 31 height 25
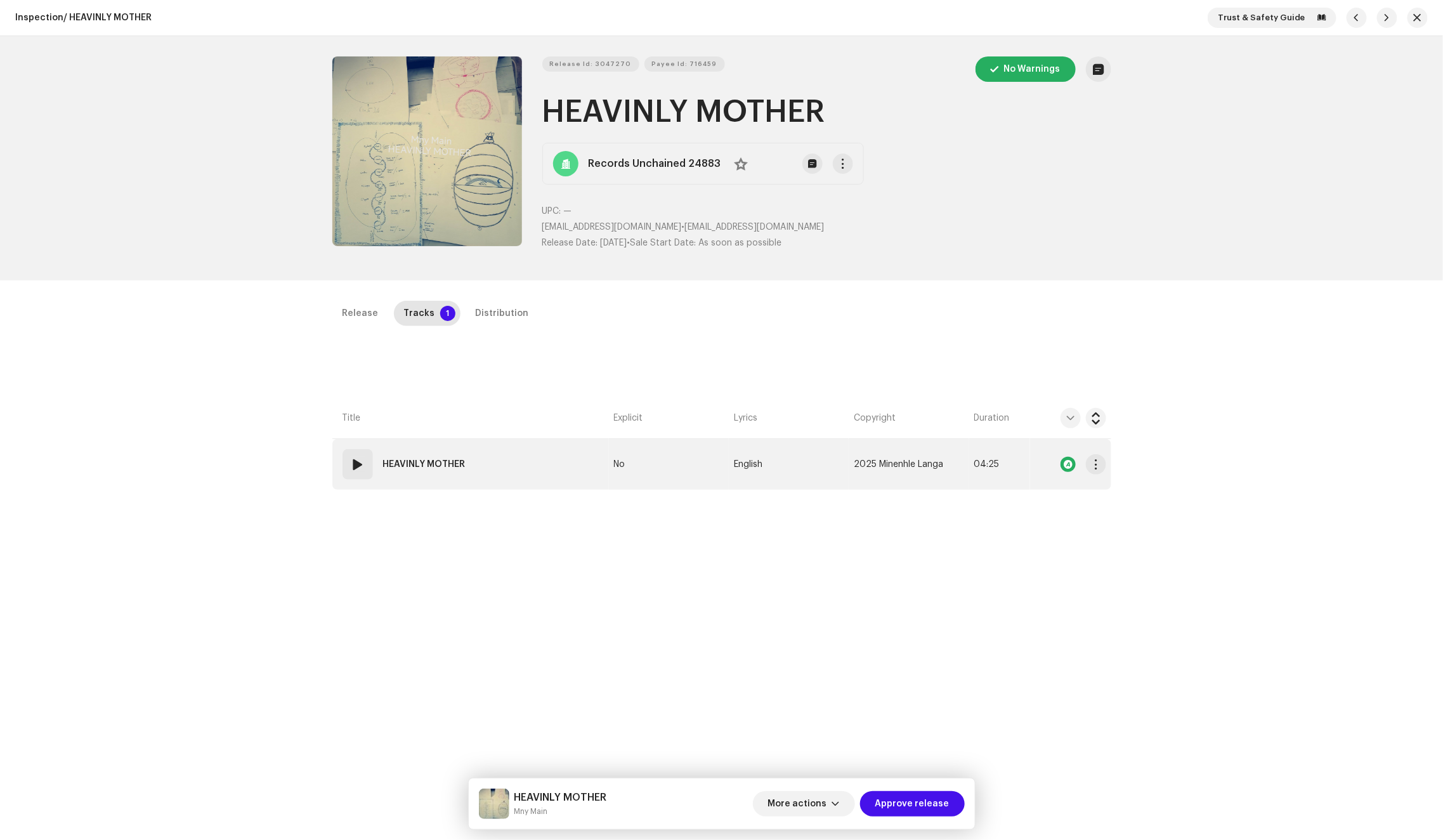
click at [554, 452] on td "01 HEAVINLY MOTHER" at bounding box center [470, 464] width 276 height 51
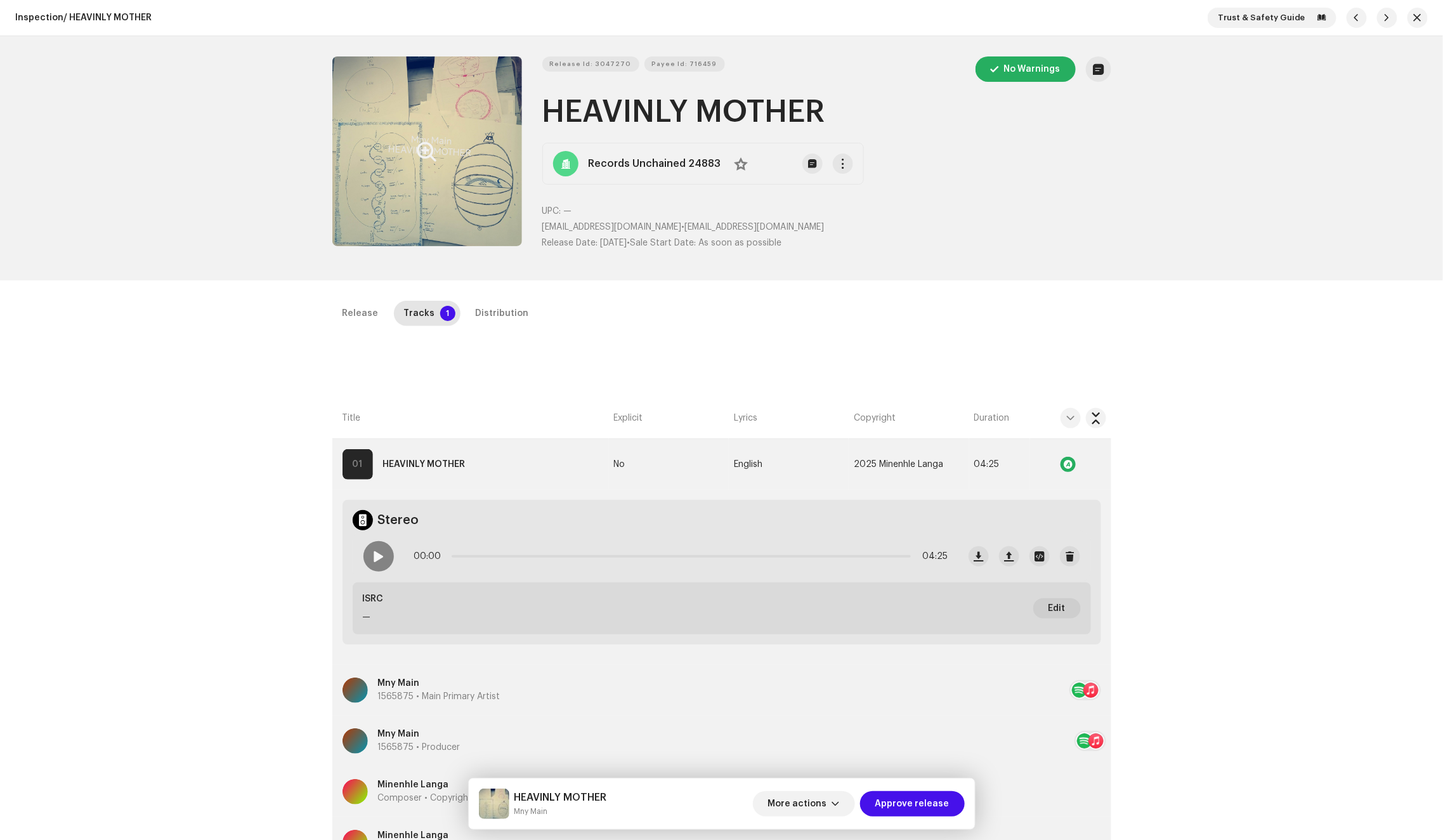
click at [400, 142] on button "Zoom Image" at bounding box center [427, 151] width 189 height 189
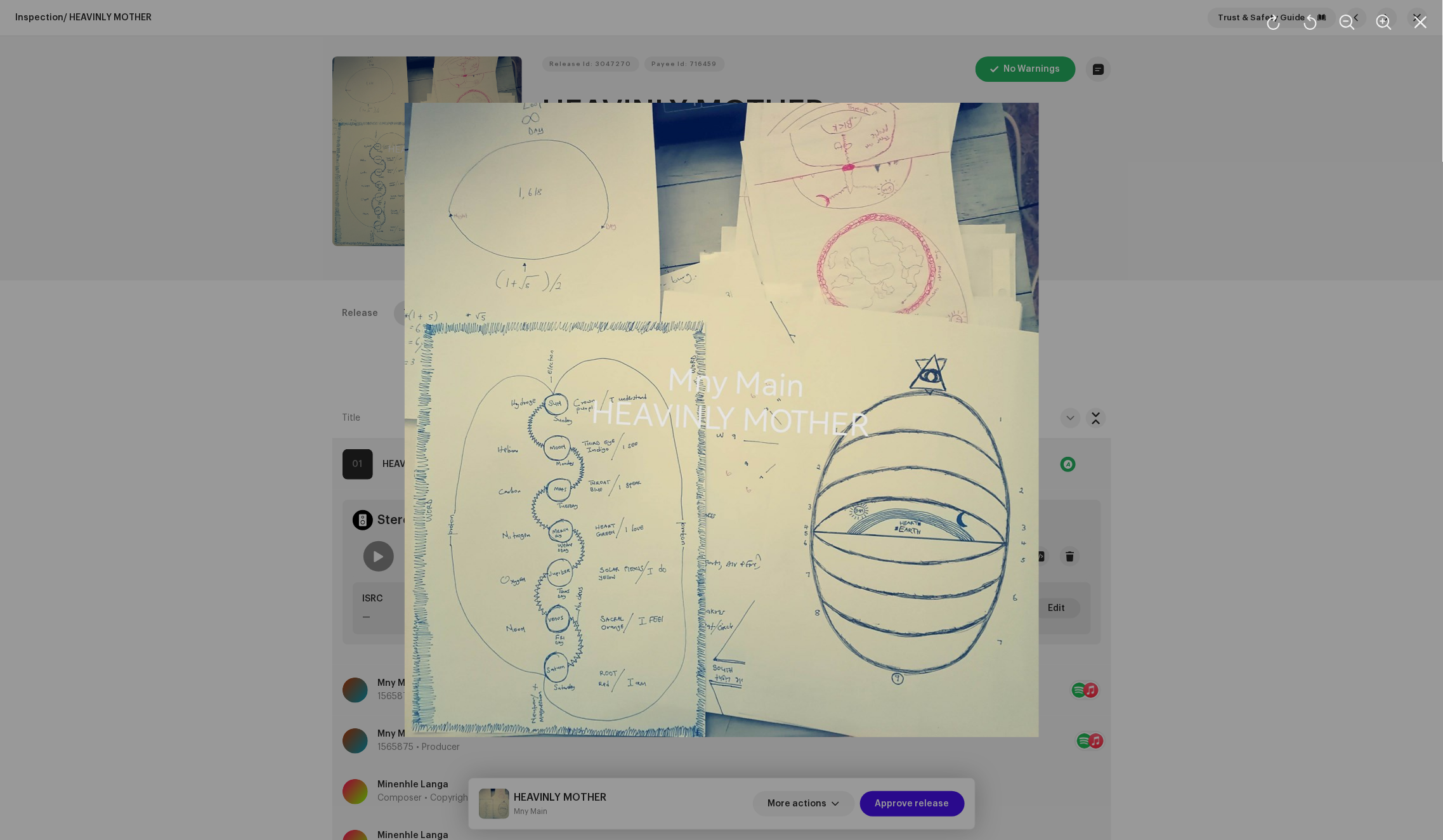
click at [246, 303] on div at bounding box center [722, 420] width 1443 height 840
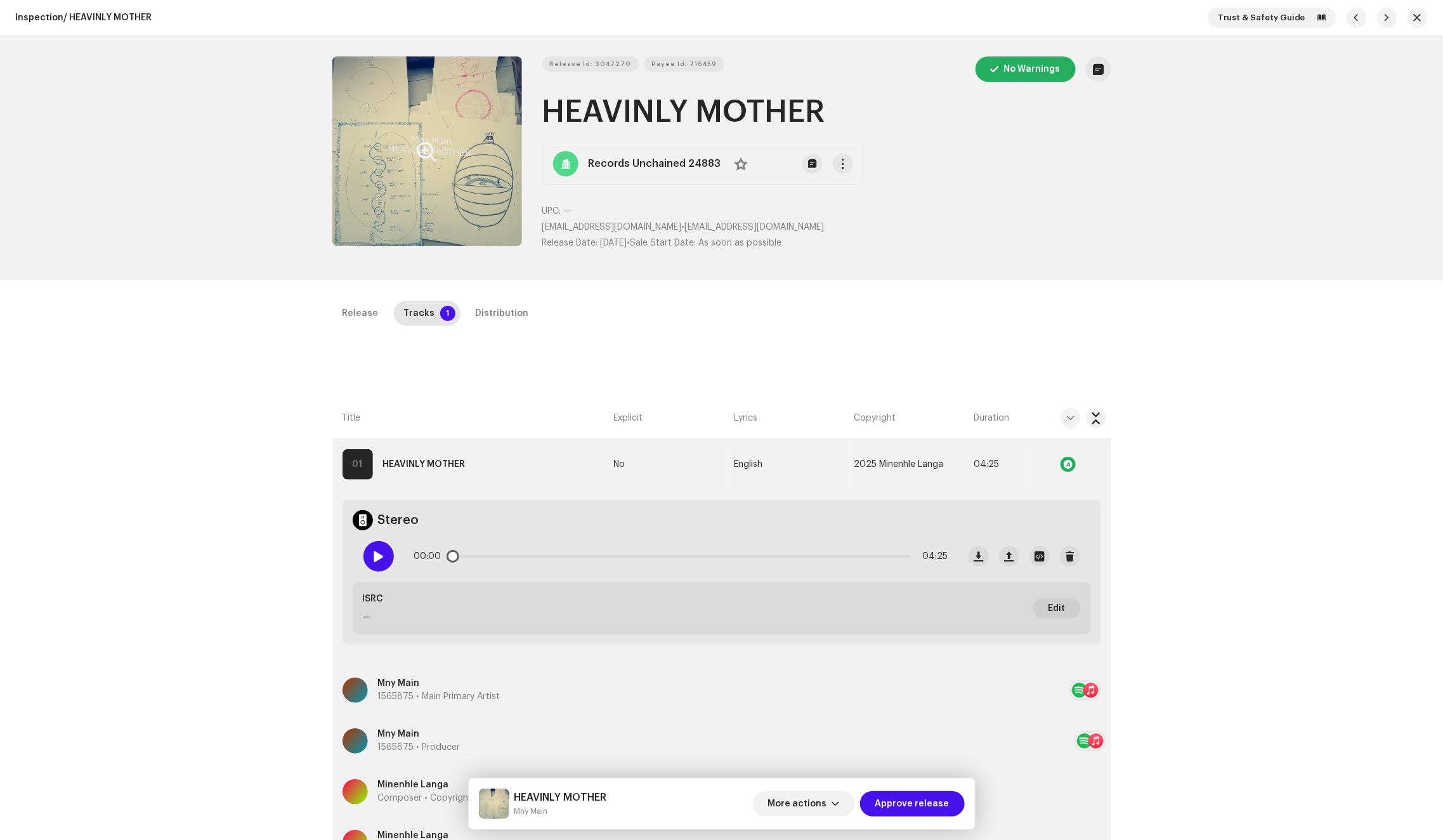
click at [380, 562] on div at bounding box center [379, 557] width 31 height 31
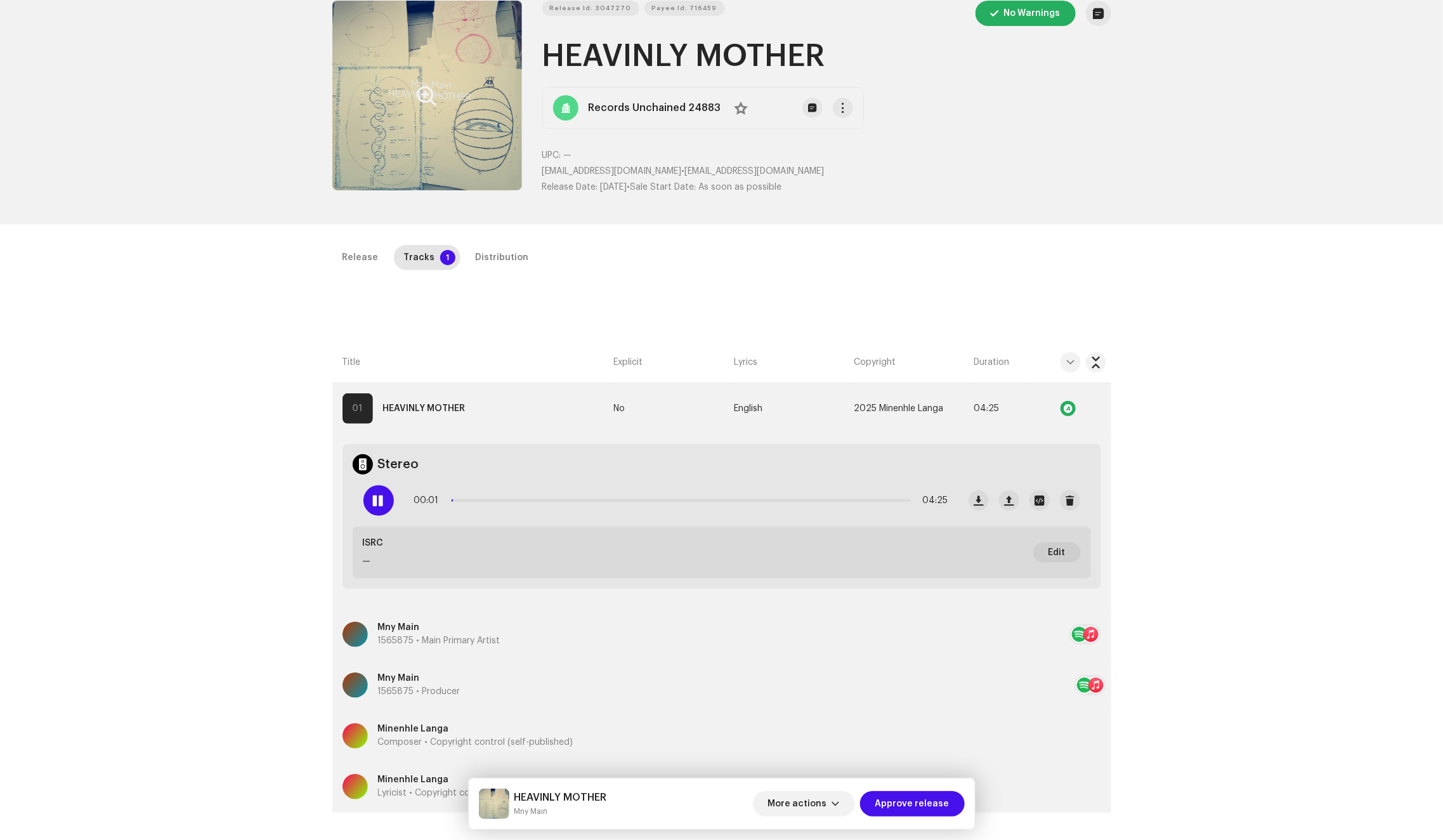
scroll to position [146, 0]
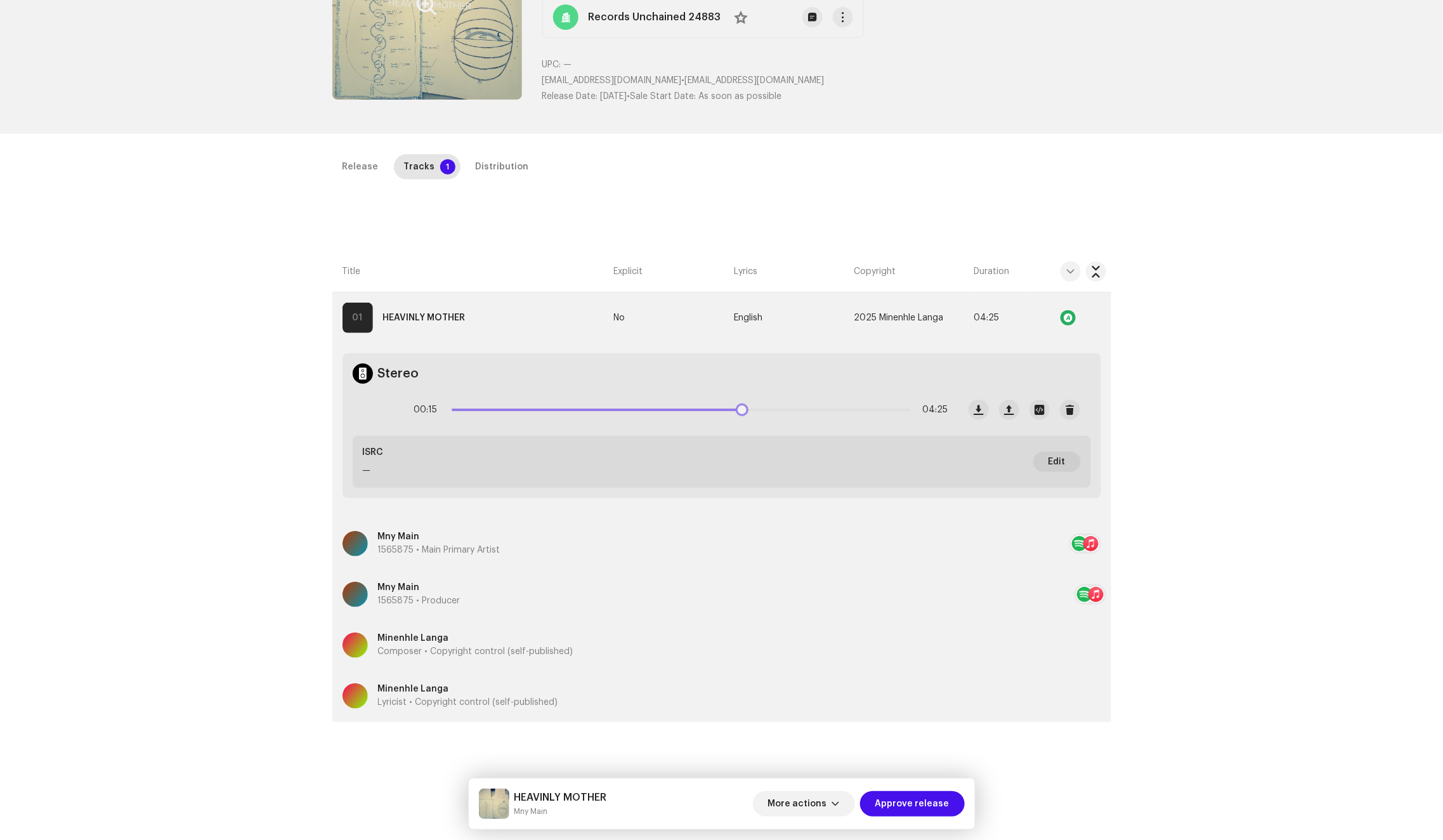
drag, startPoint x: 454, startPoint y: 407, endPoint x: 739, endPoint y: 407, distance: 285.0
click at [739, 407] on div "00:15 04:25" at bounding box center [681, 410] width 534 height 25
drag, startPoint x: 748, startPoint y: 407, endPoint x: 805, endPoint y: 403, distance: 57.1
click at [805, 403] on div "03:04 04:25" at bounding box center [681, 410] width 534 height 25
click at [490, 159] on div "Distribution" at bounding box center [502, 166] width 53 height 25
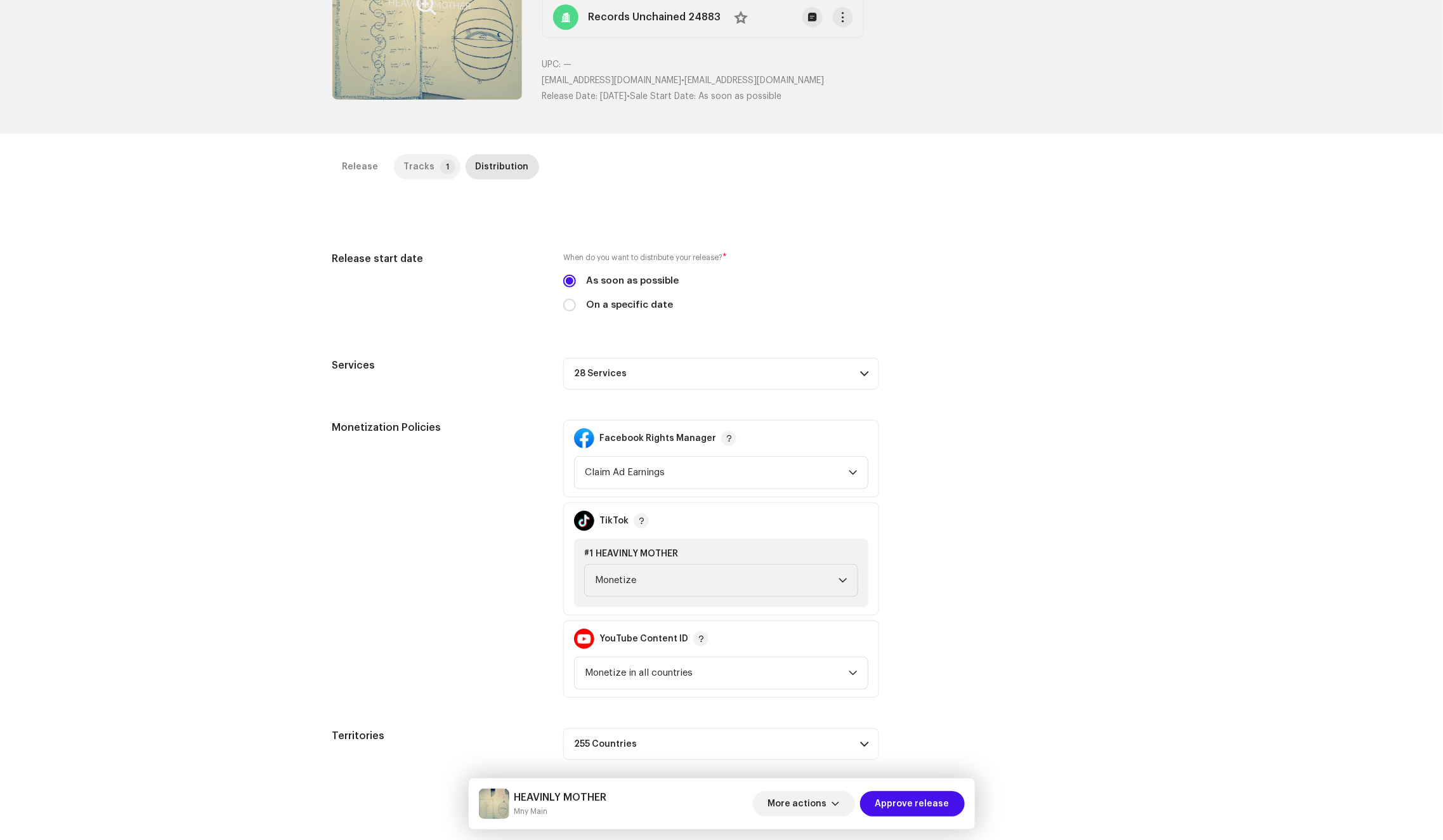
click at [416, 157] on div "Tracks" at bounding box center [420, 166] width 31 height 25
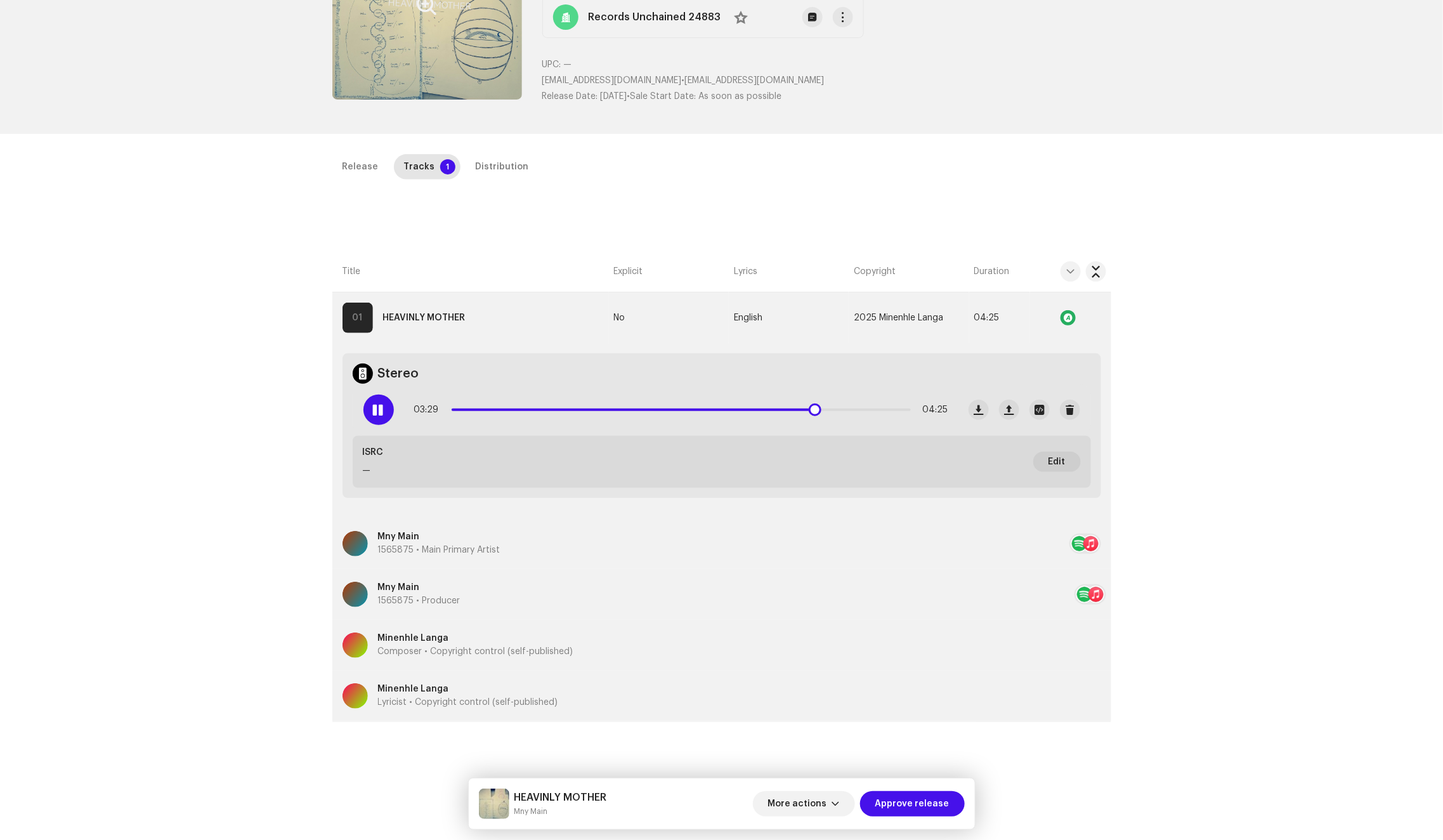
click at [373, 408] on span at bounding box center [378, 410] width 11 height 10
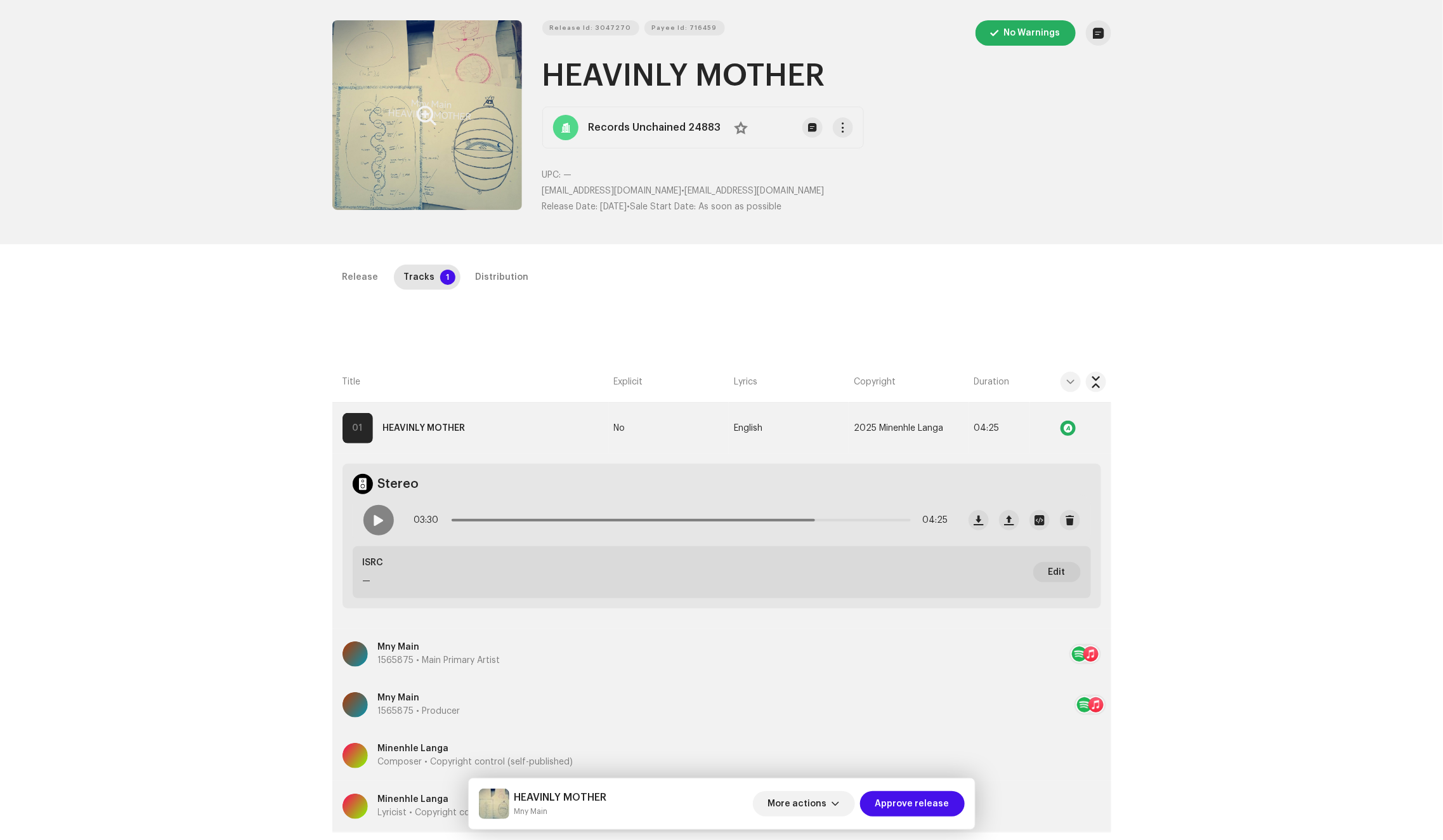
scroll to position [0, 0]
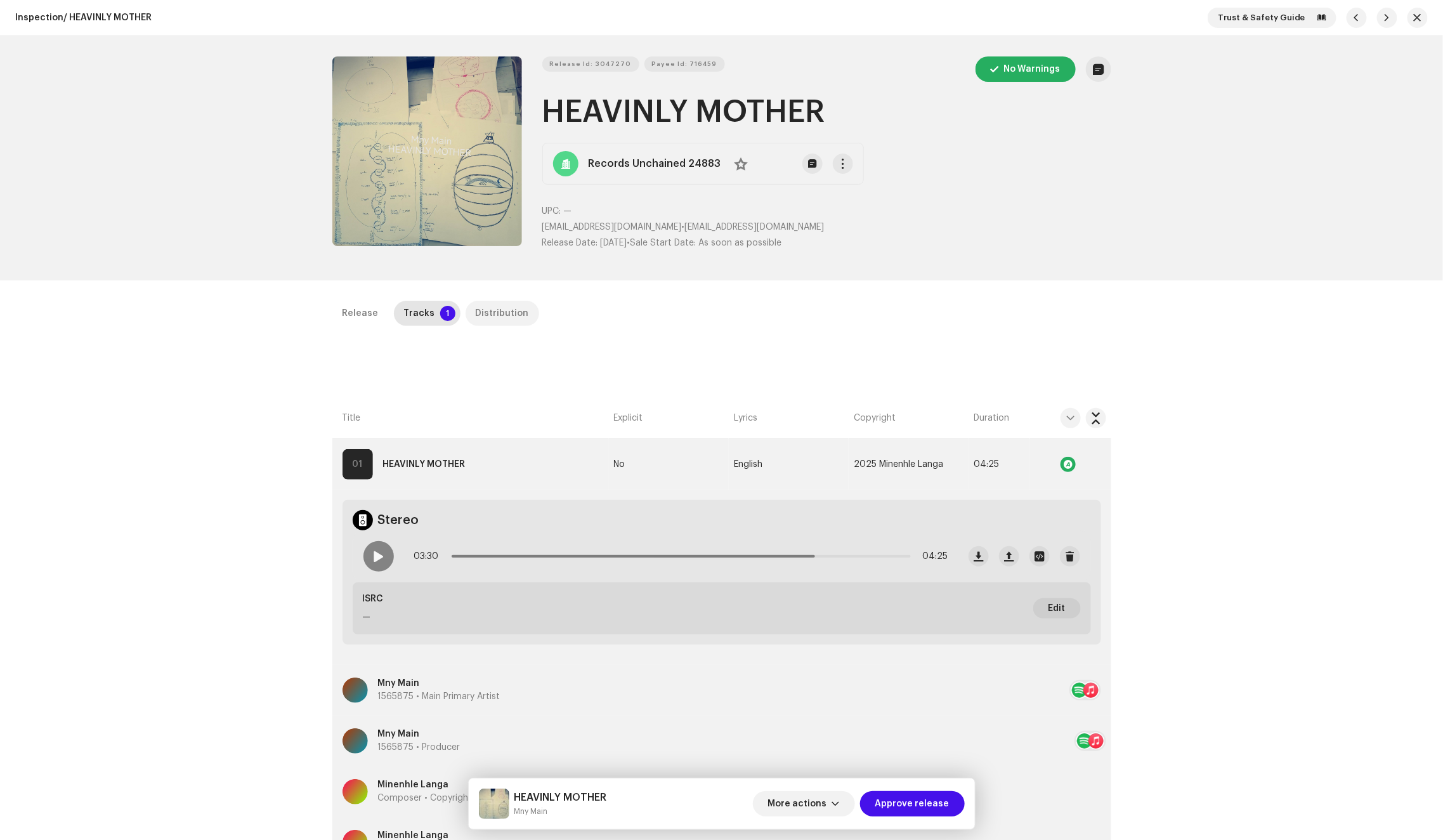
click at [487, 309] on div "Distribution" at bounding box center [502, 313] width 53 height 25
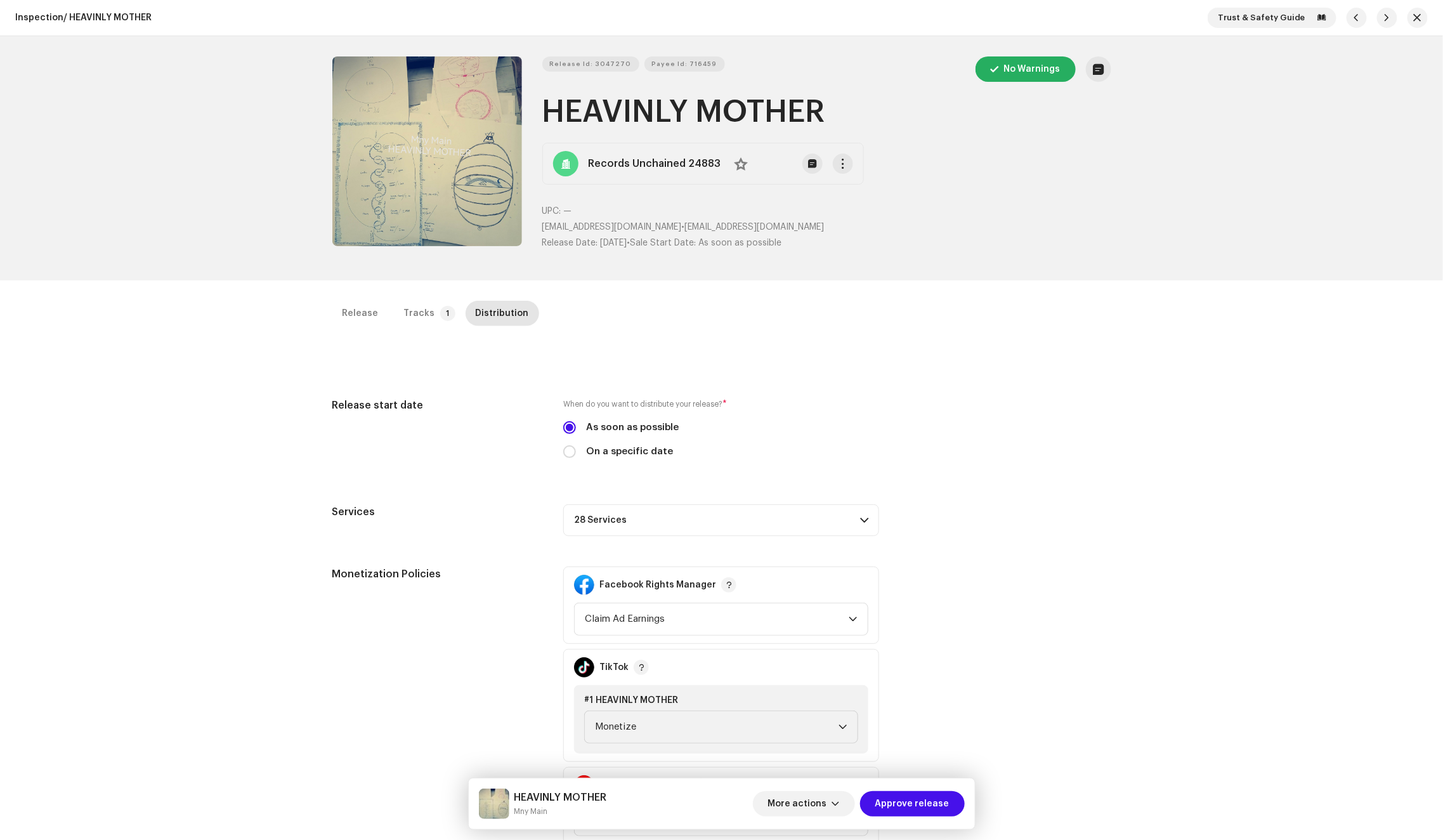
click at [705, 523] on p-accordion-header "28 Services" at bounding box center [721, 520] width 316 height 32
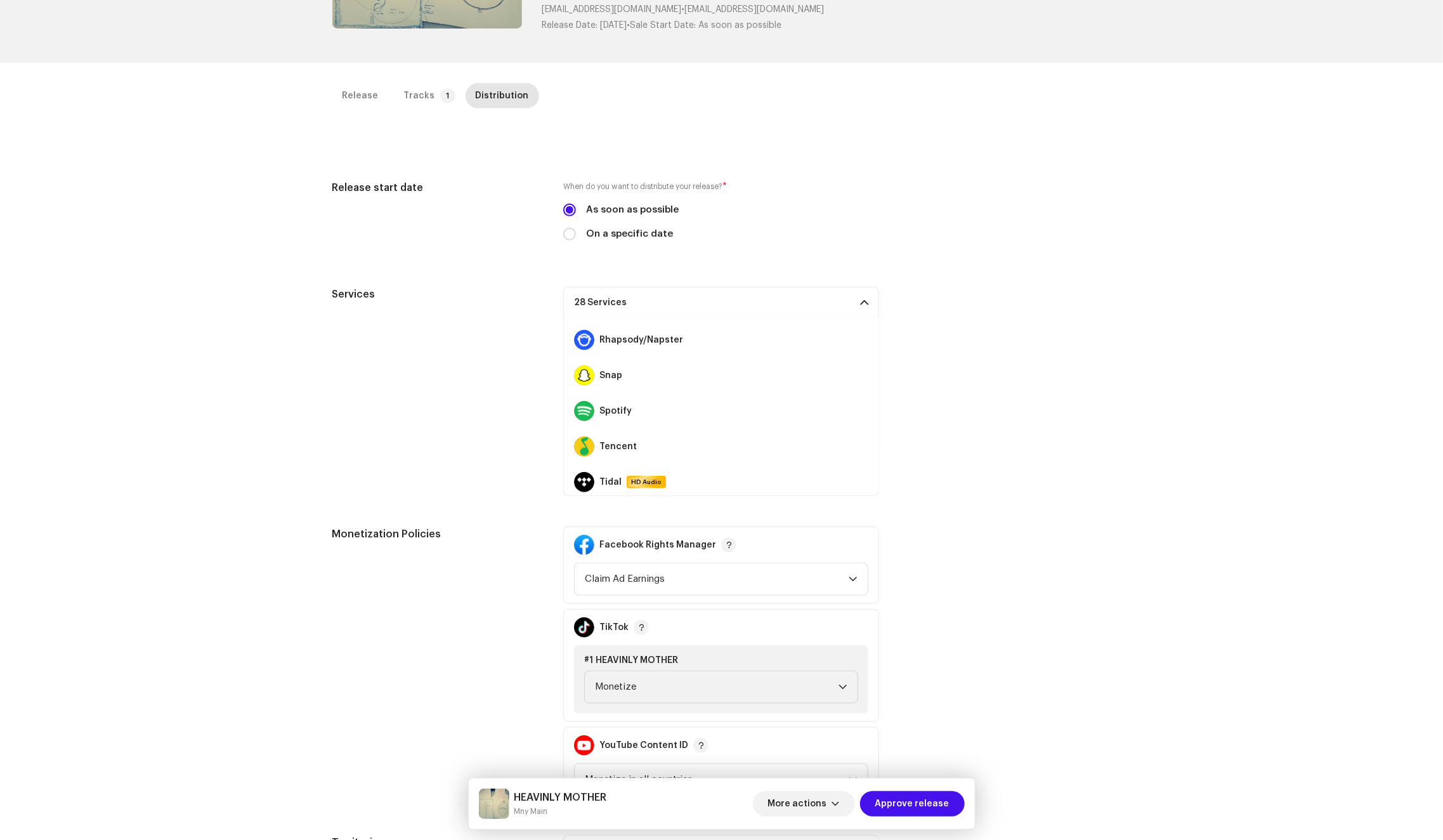
scroll to position [817, 0]
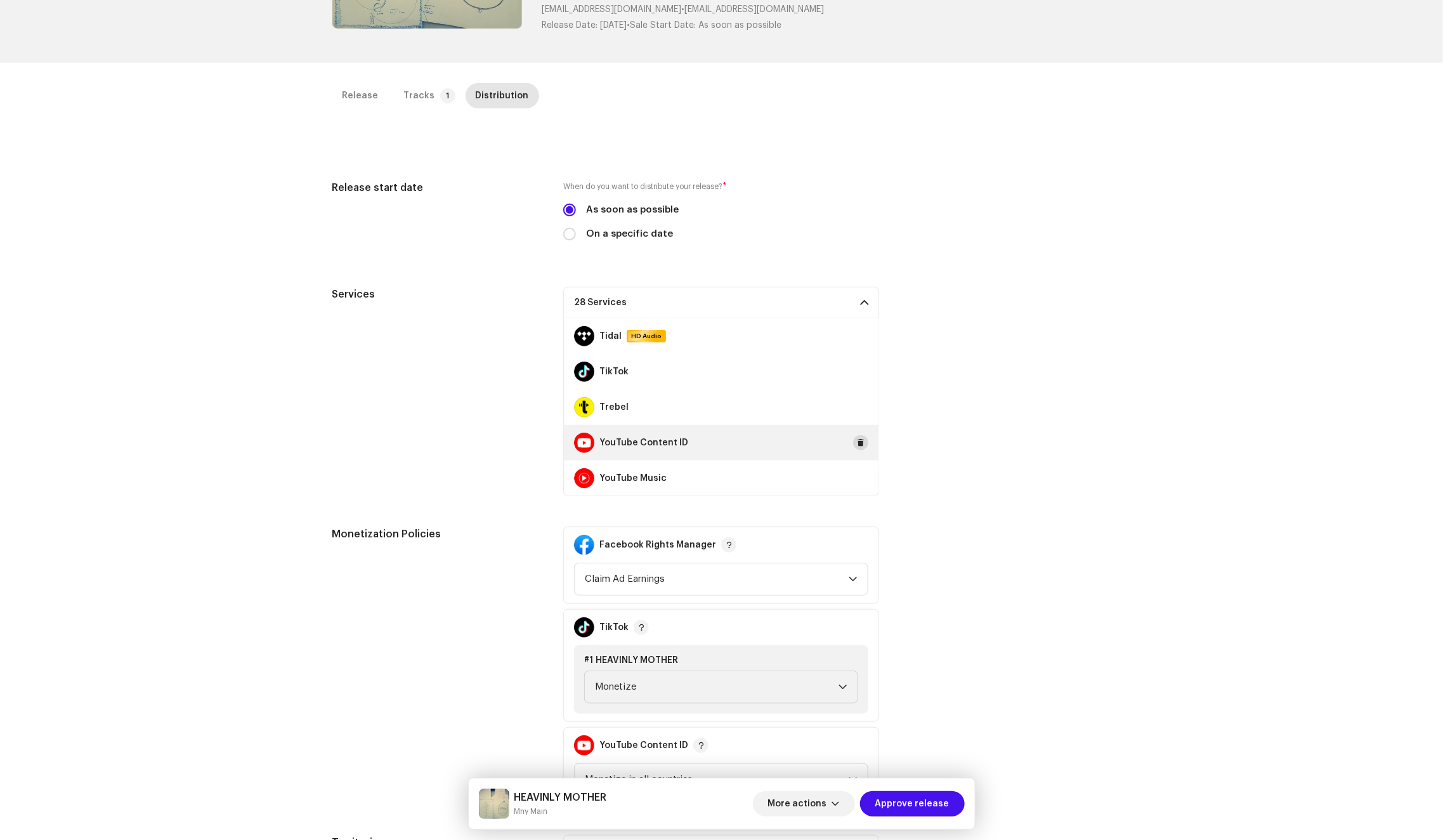
click at [857, 437] on span at bounding box center [861, 442] width 8 height 10
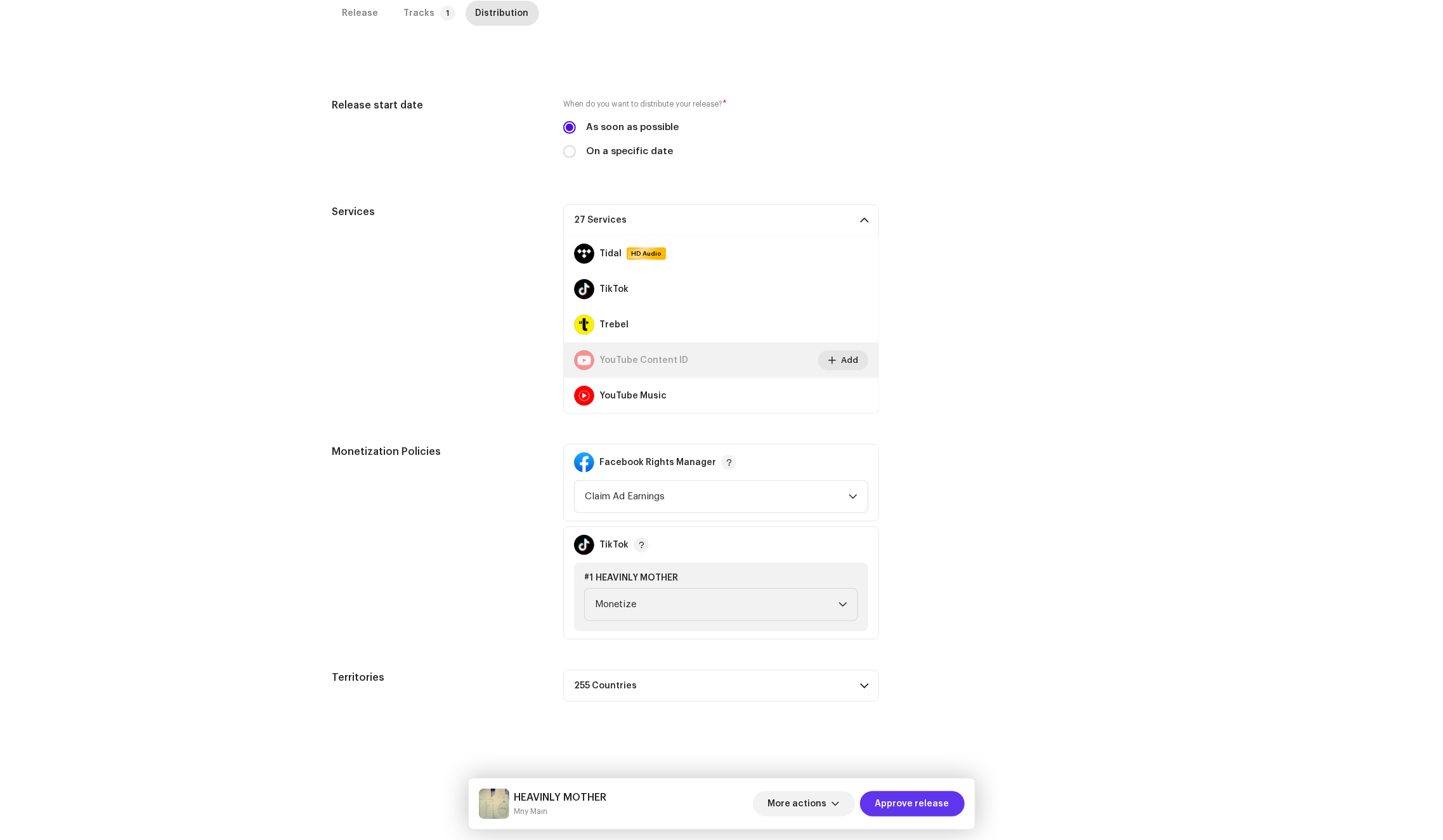
click at [916, 801] on span "Approve release" at bounding box center [912, 803] width 74 height 25
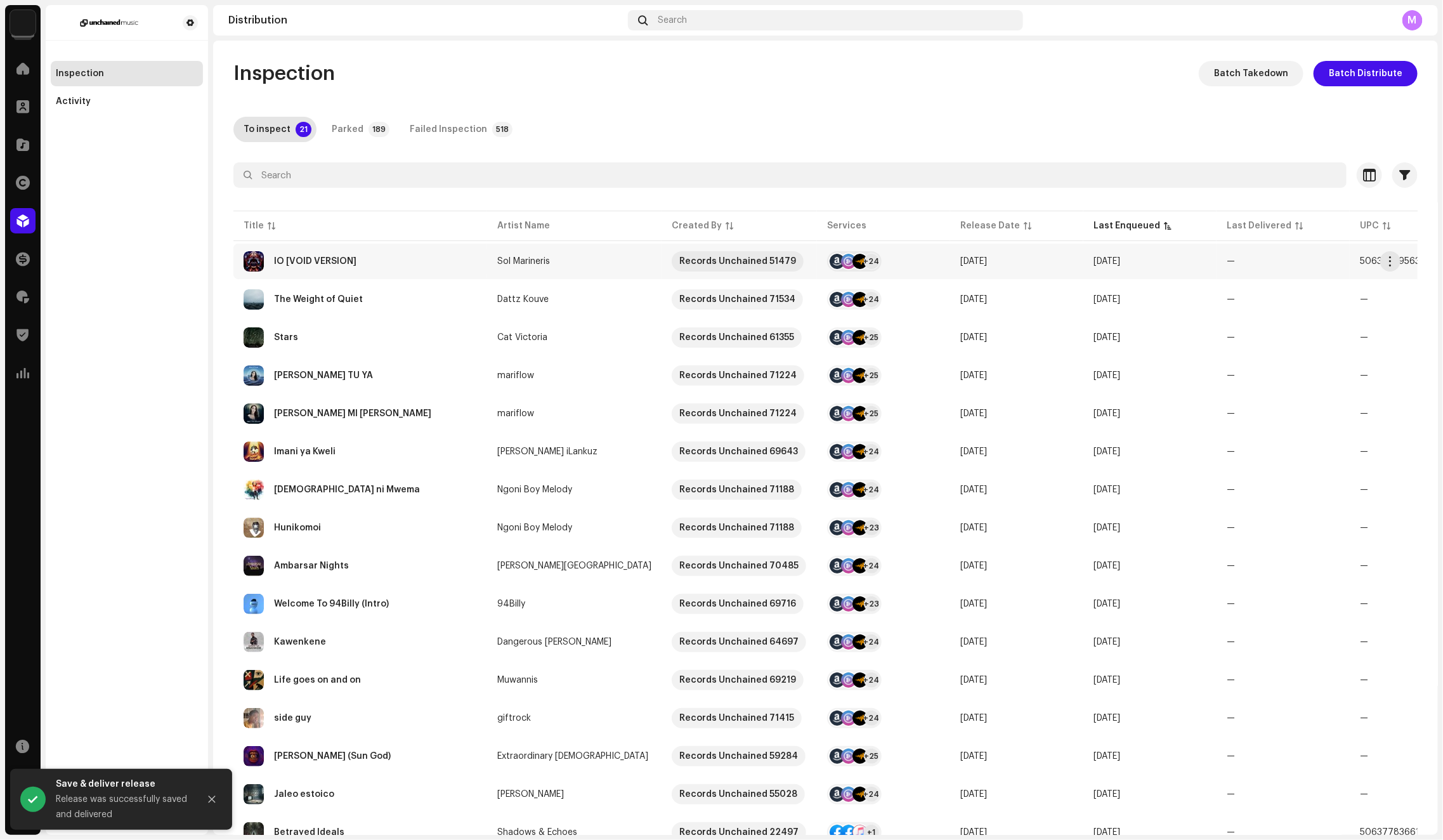
click at [430, 269] on div "IO [VOID VERSION]" at bounding box center [360, 261] width 233 height 20
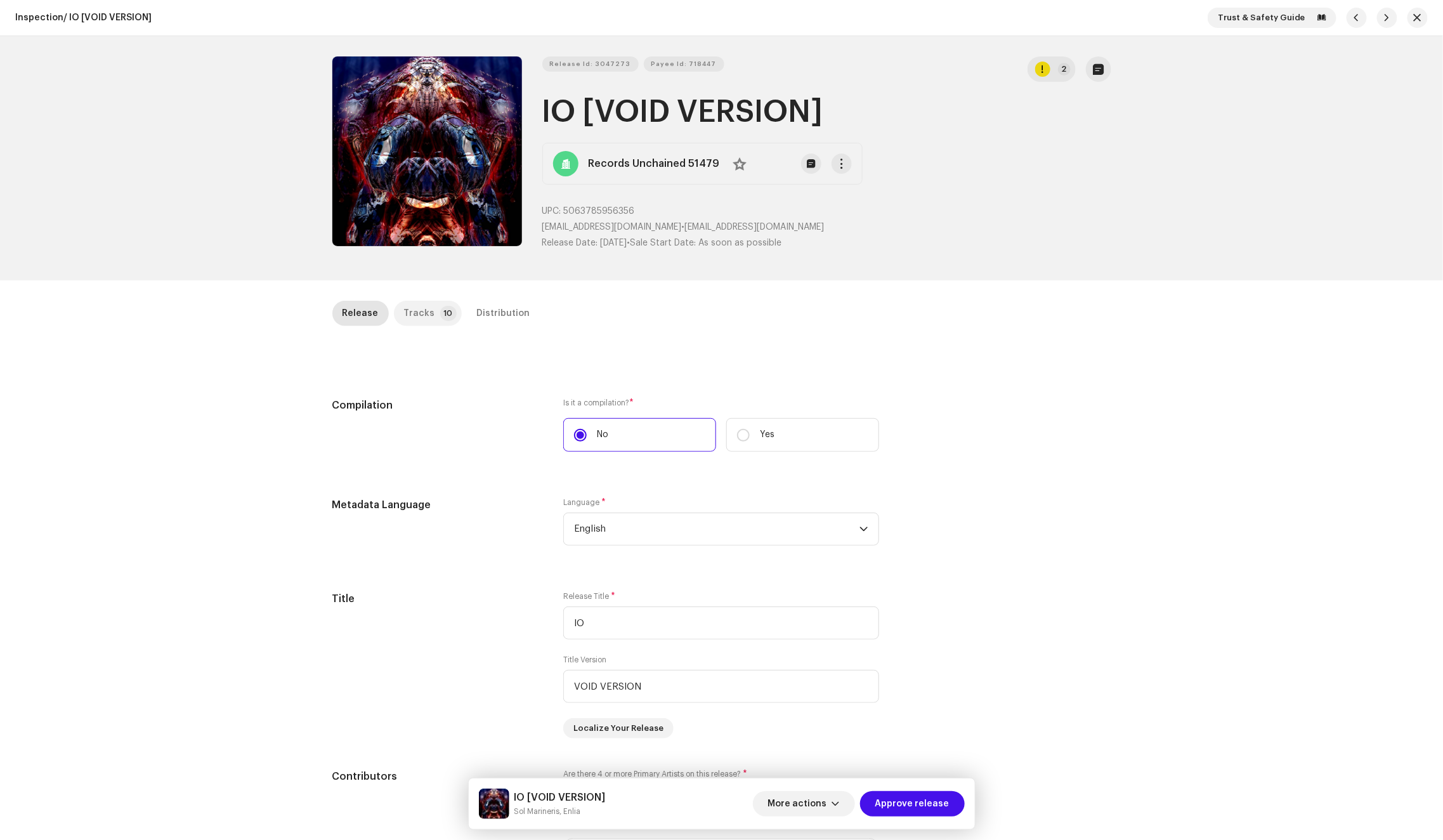
click at [425, 309] on div "Tracks" at bounding box center [420, 313] width 31 height 25
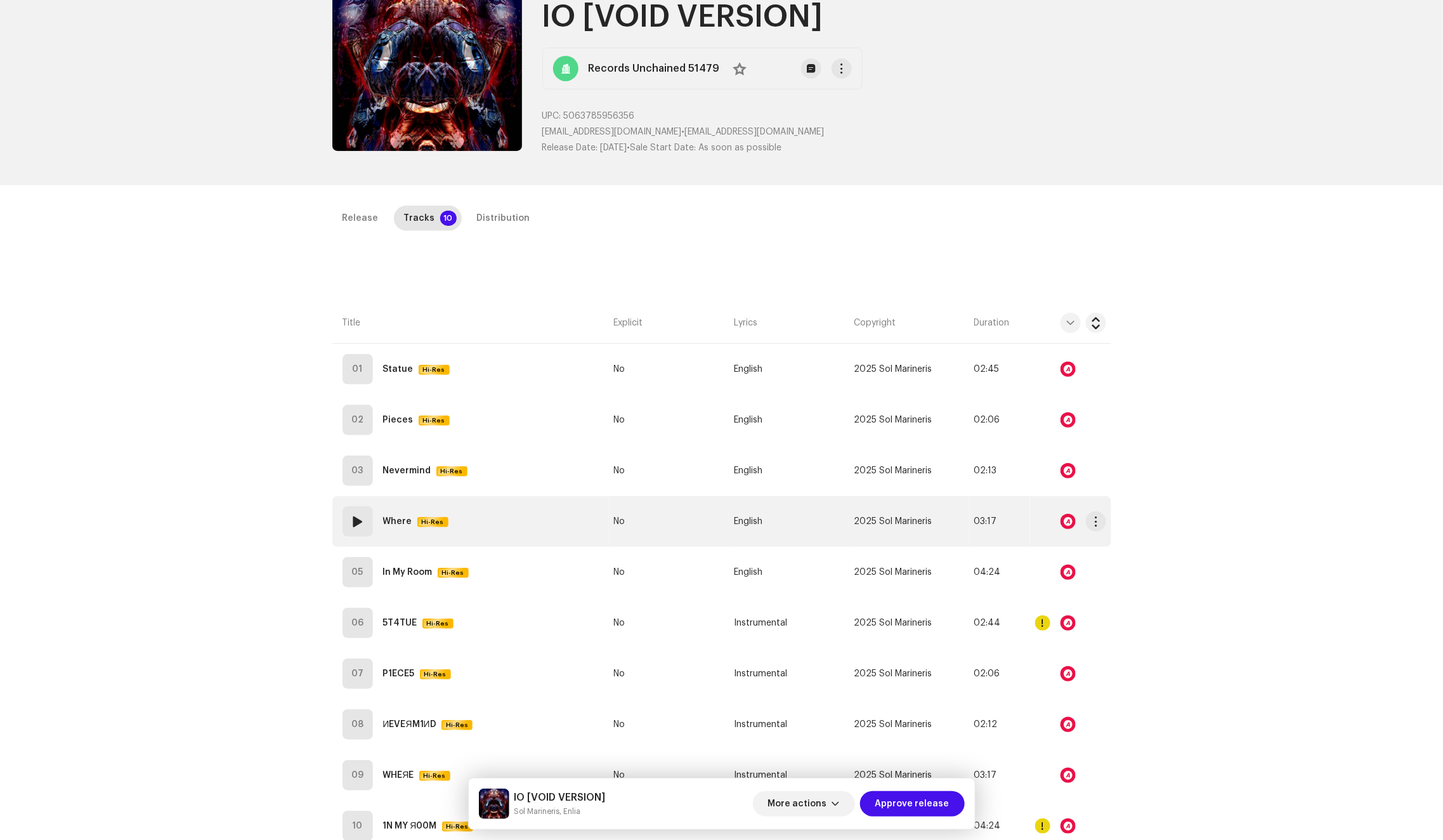
scroll to position [288, 0]
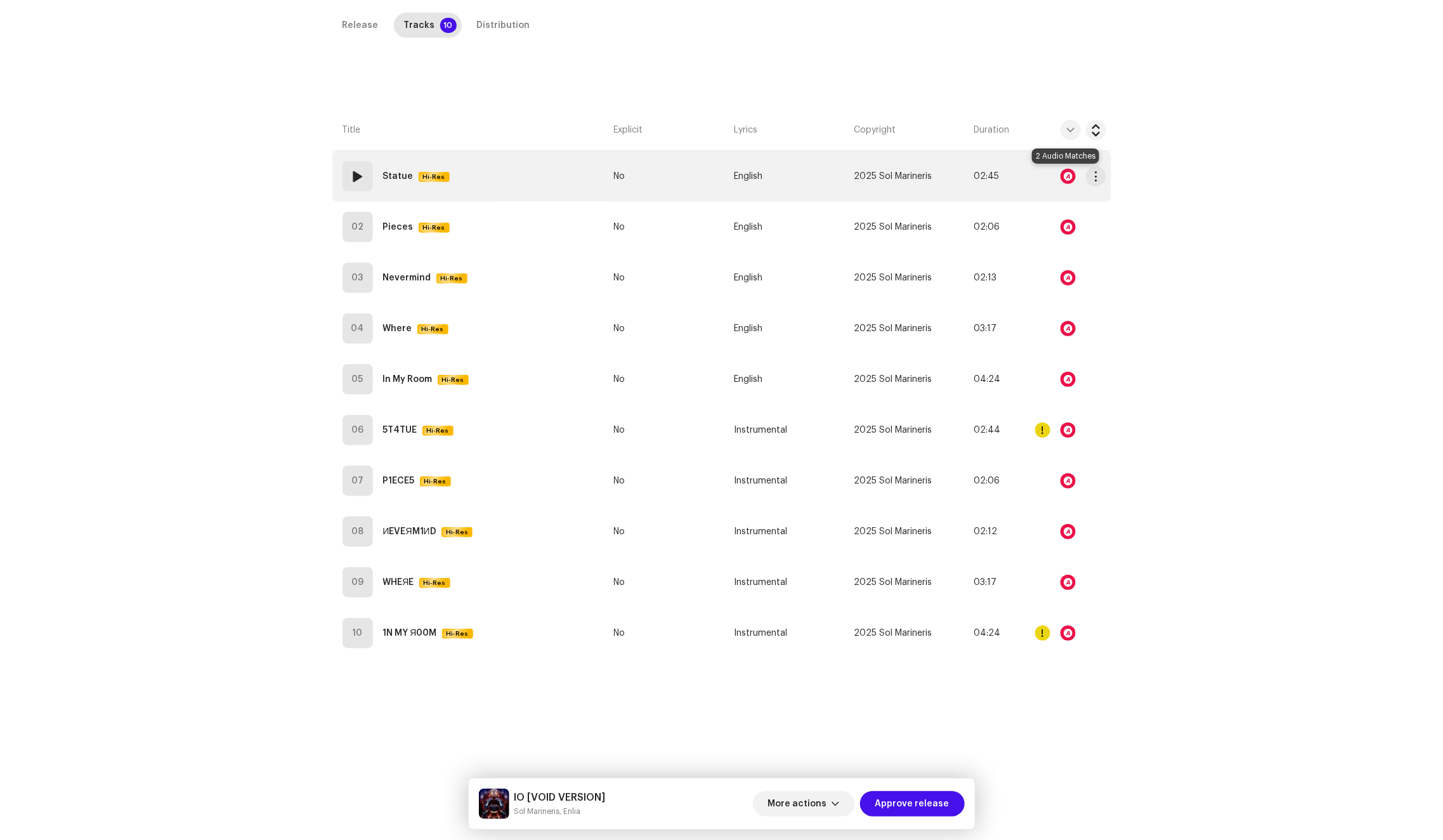
click at [1068, 176] on div at bounding box center [1068, 176] width 15 height 15
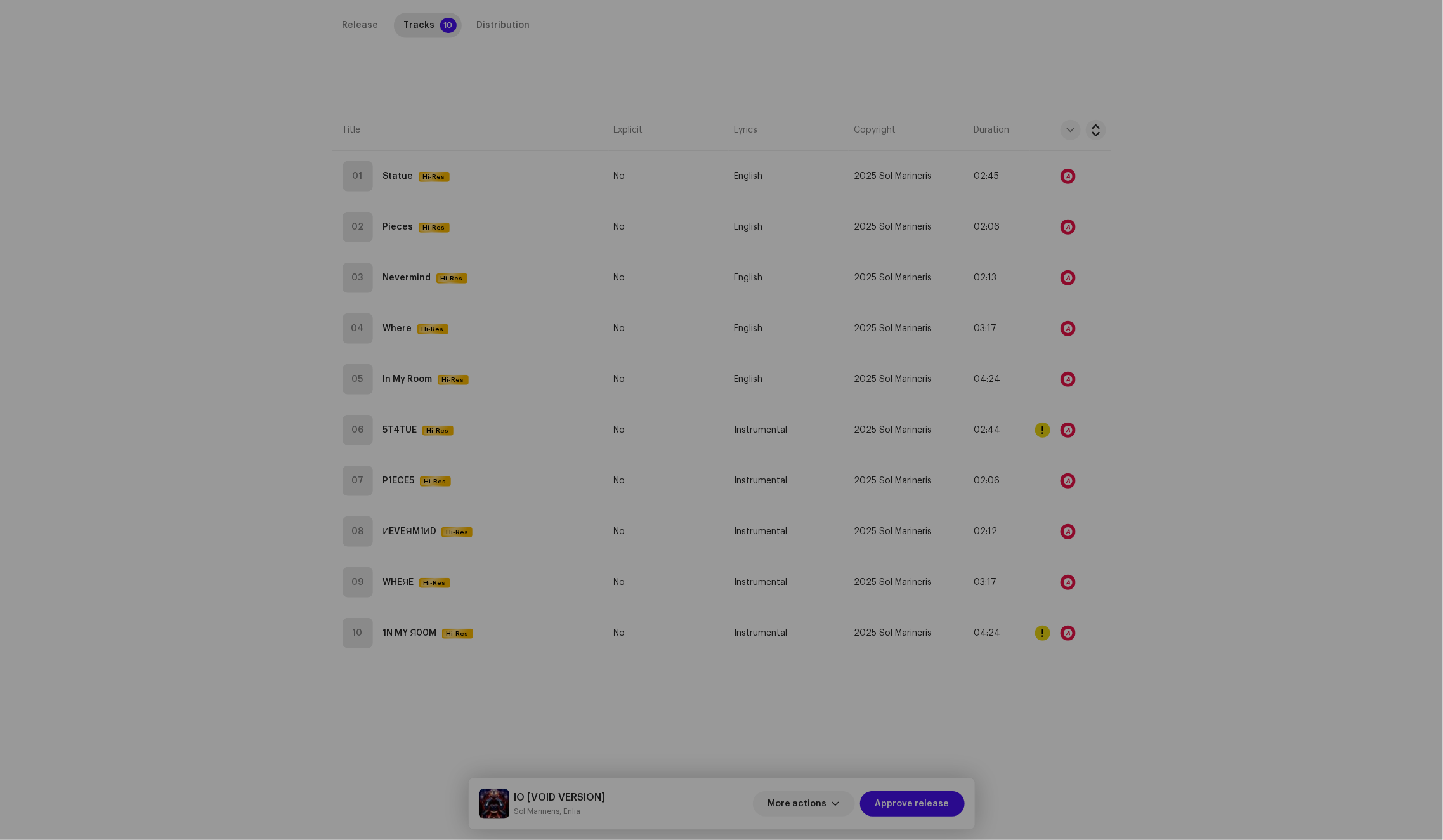
click at [1065, 234] on div "Audio Recognition by Remix/Sample 1 Cover Song 1 All results require review/lis…" at bounding box center [722, 420] width 1443 height 840
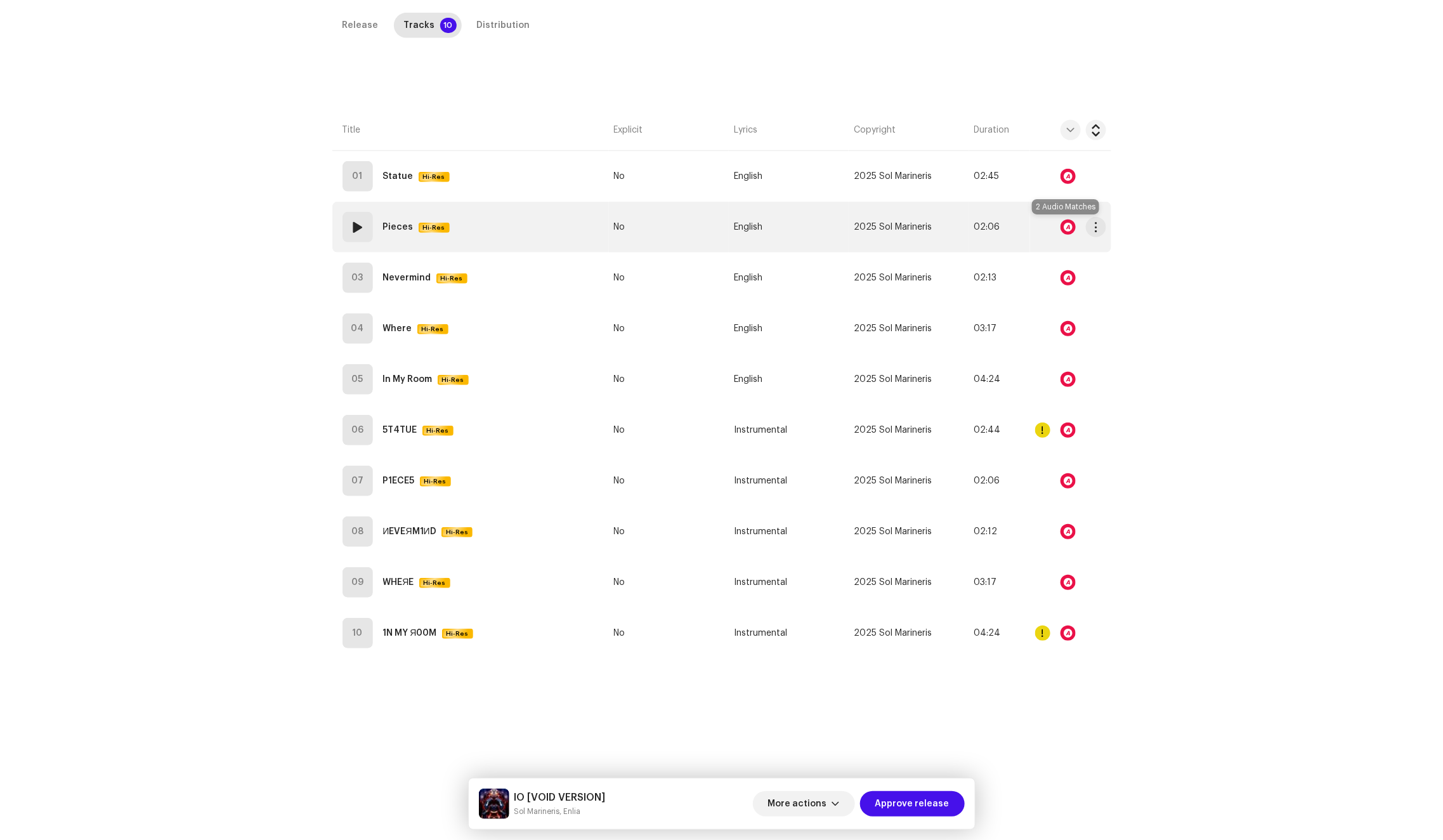
click at [1060, 222] on div at bounding box center [1068, 227] width 15 height 15
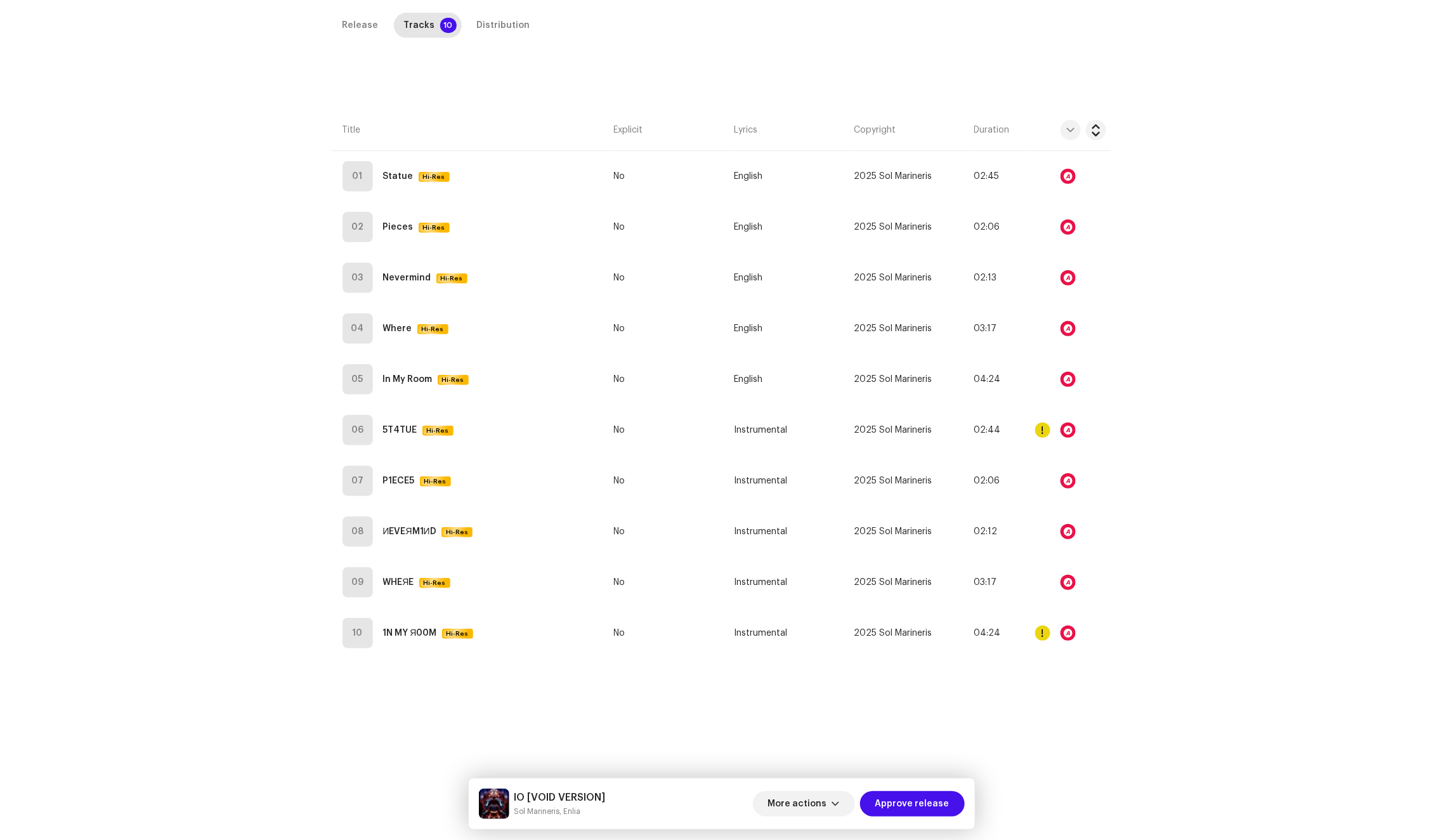
click at [1064, 246] on div "Audio Recognition by Remix/Sample 1 Cover Song 1 All results require review/lis…" at bounding box center [722, 420] width 1443 height 840
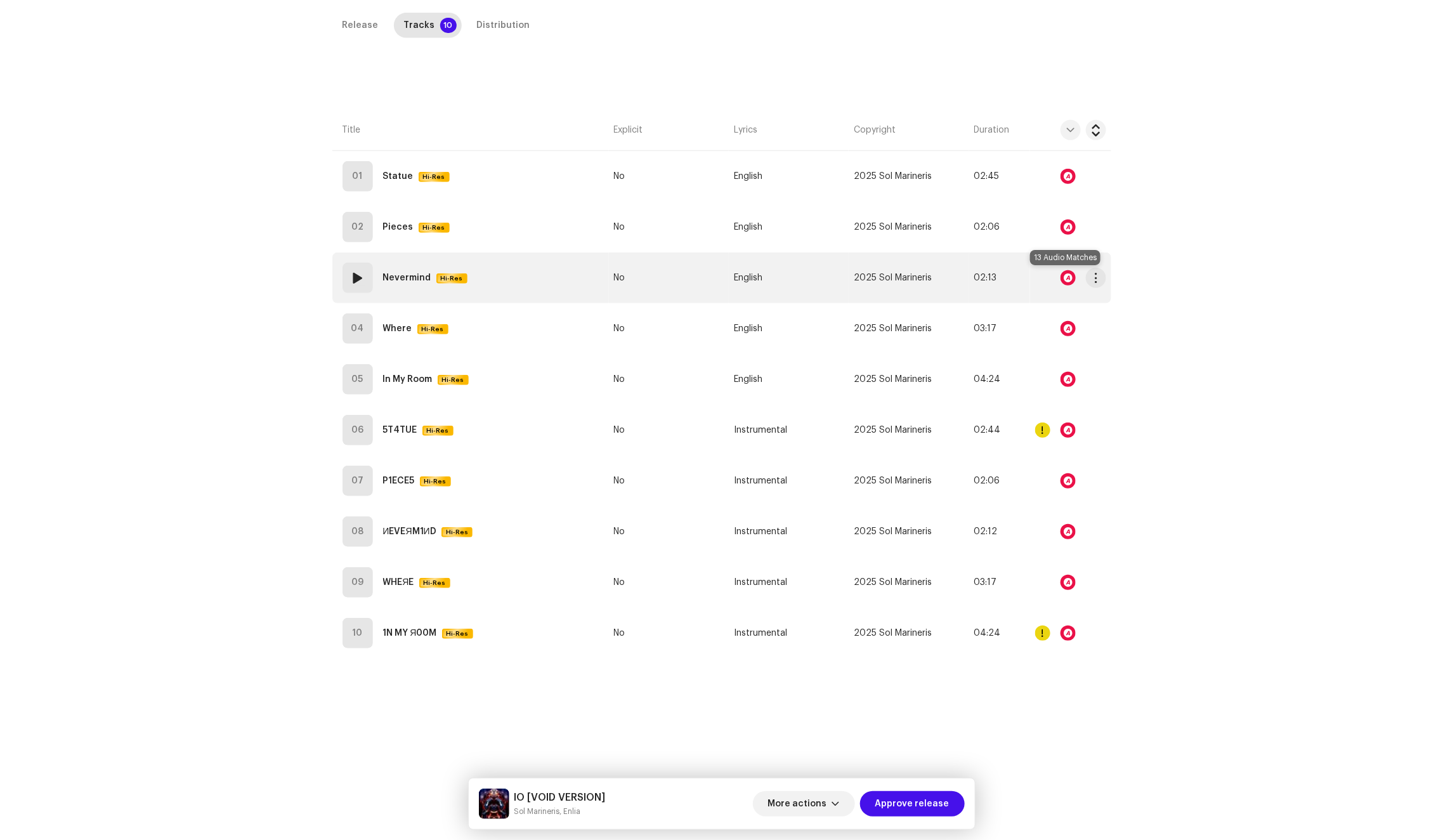
click at [1066, 276] on div at bounding box center [1068, 278] width 15 height 15
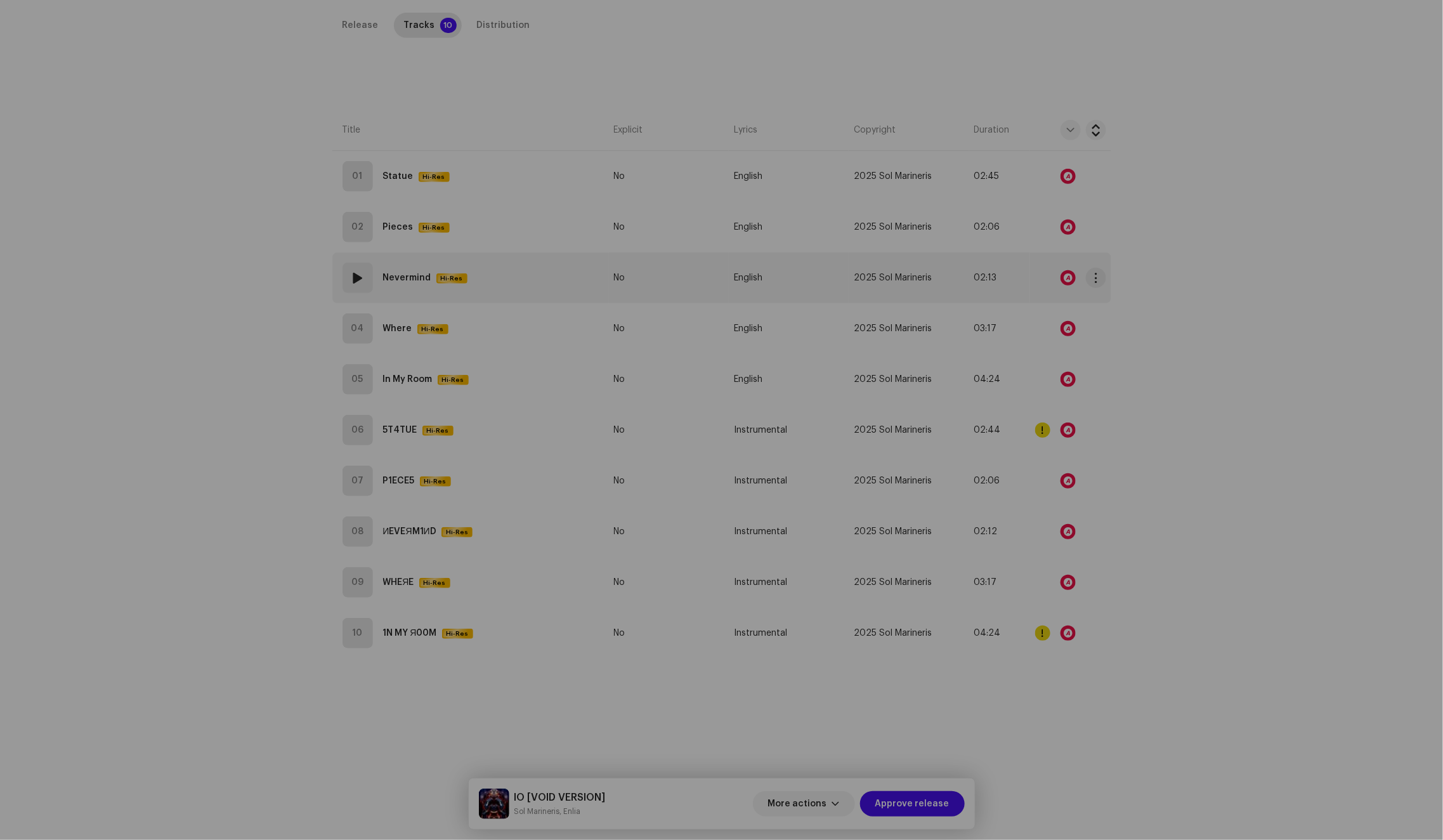
click at [1066, 276] on div "Audio Recognition by Remix/Sample 1 Cover Song 12 All results require review/li…" at bounding box center [722, 420] width 1443 height 840
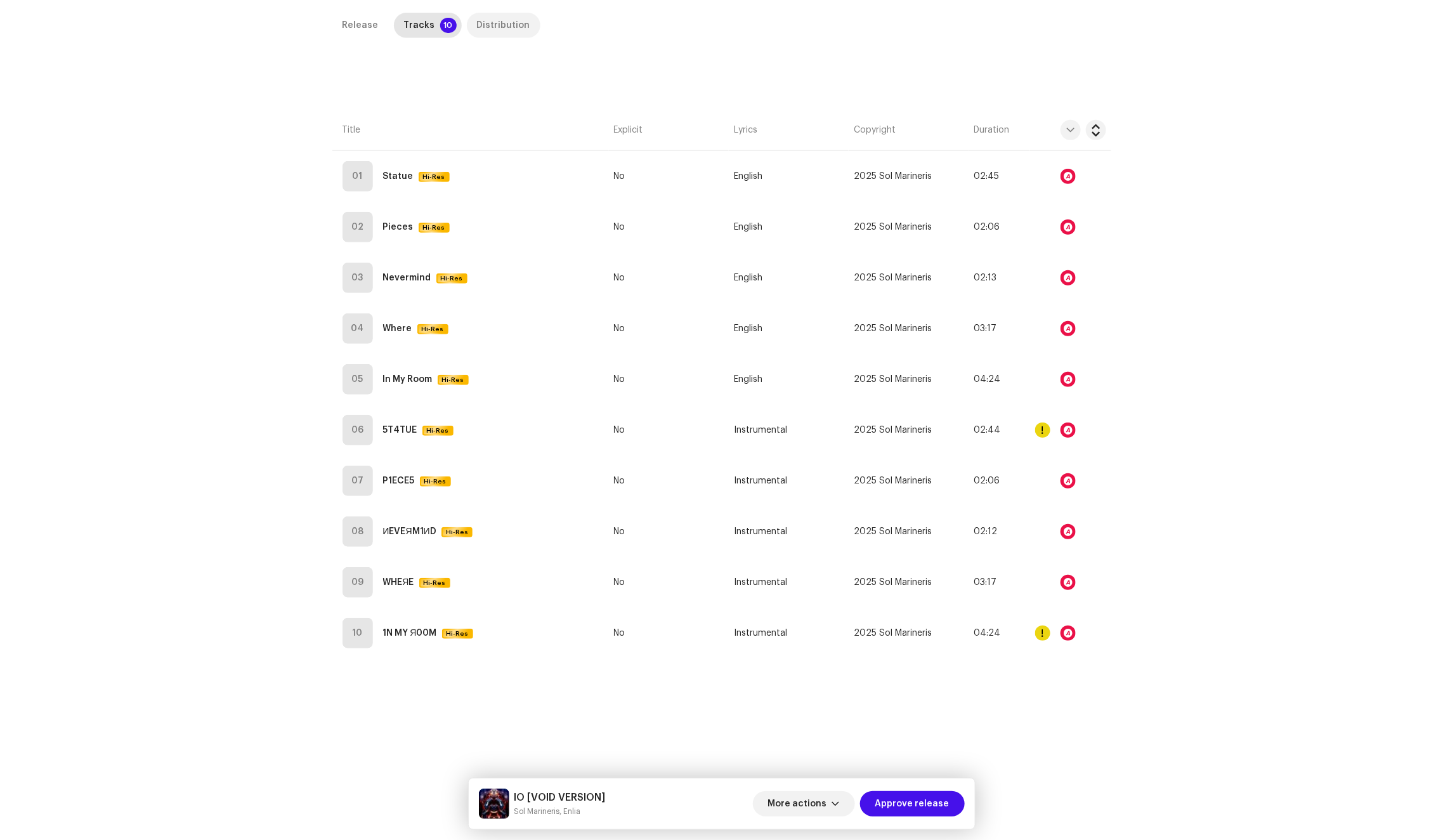
click at [500, 16] on div "Distribution" at bounding box center [503, 25] width 53 height 25
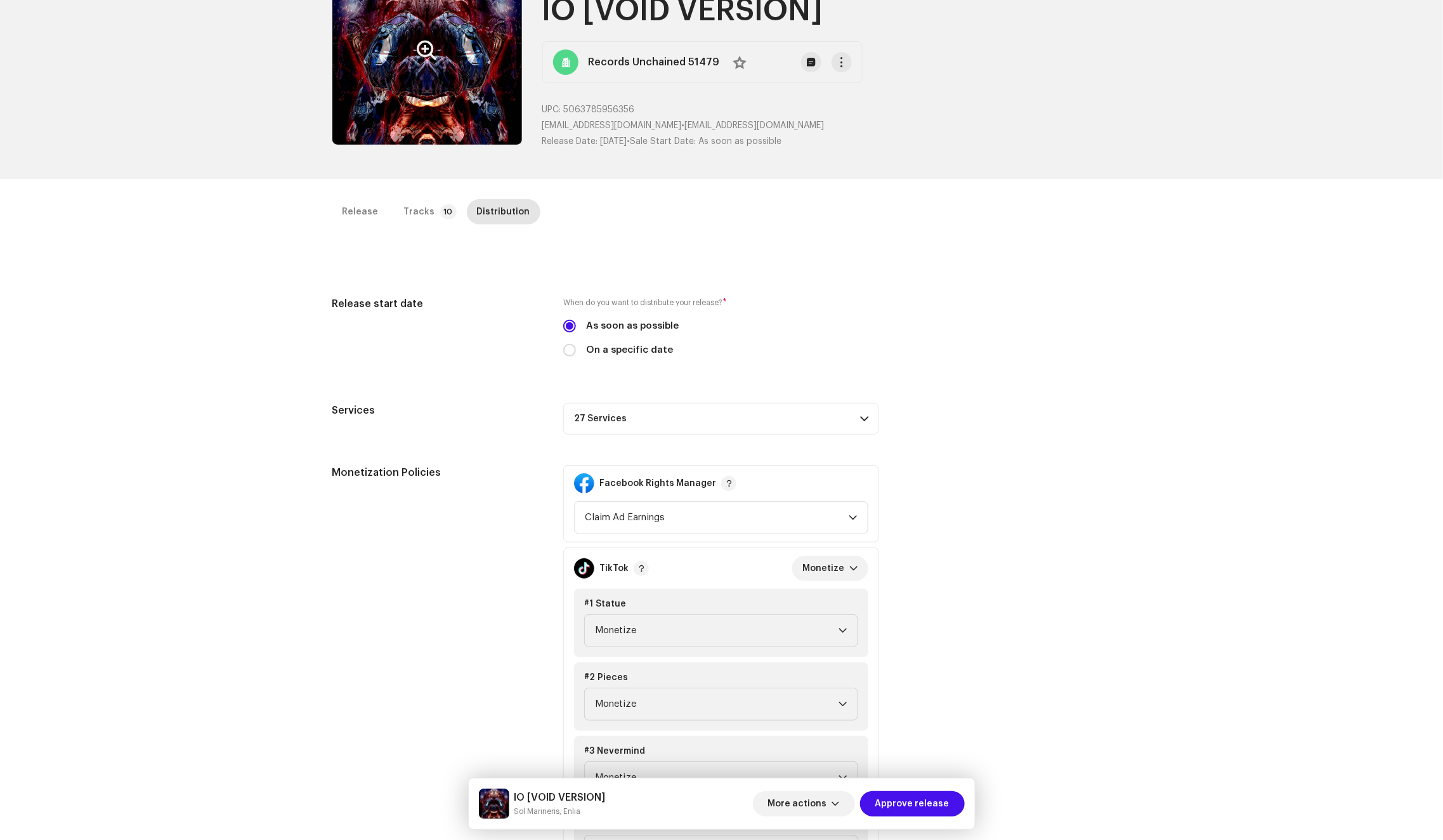
scroll to position [0, 0]
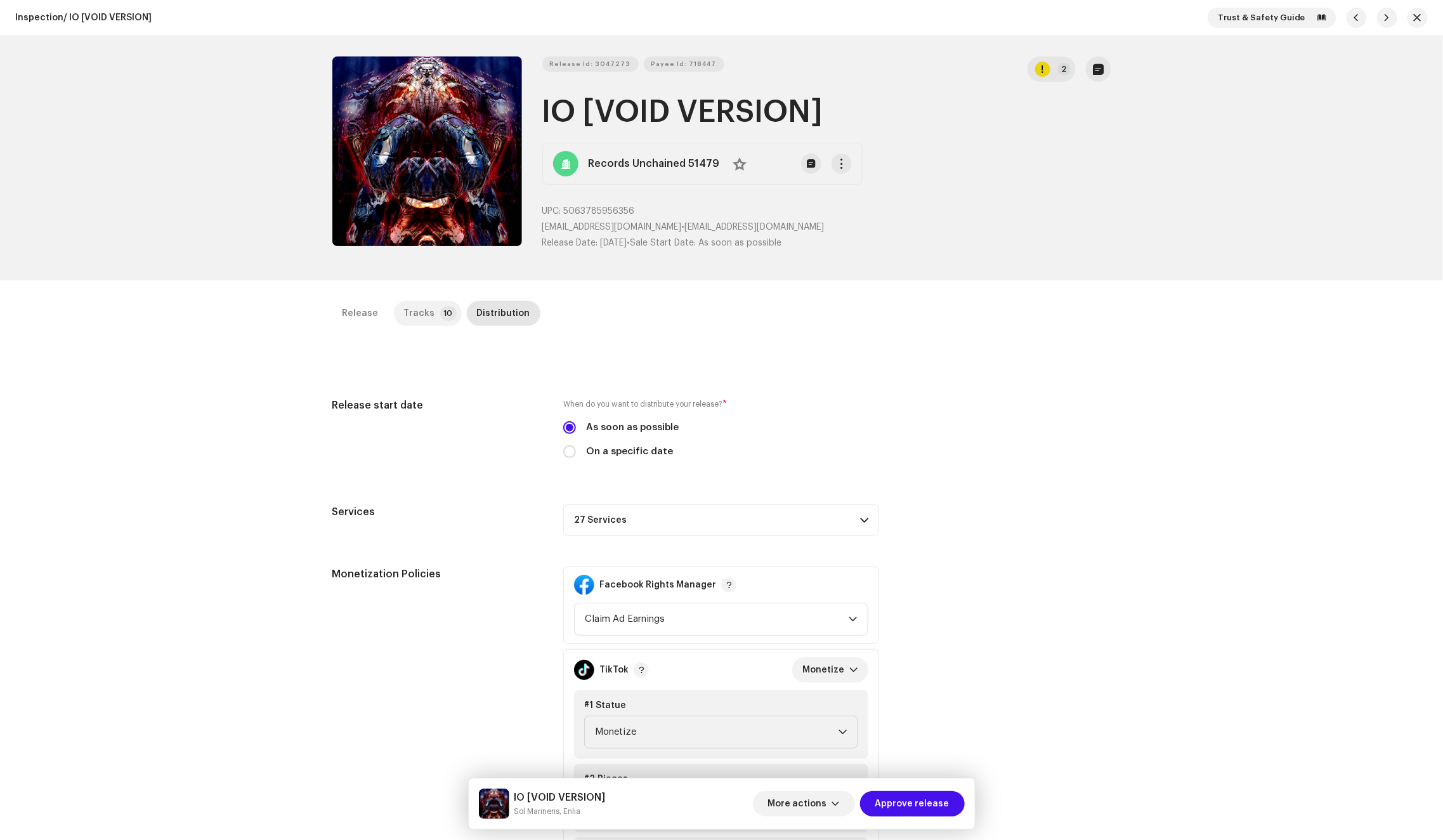
click at [440, 310] on p-badge "10" at bounding box center [448, 313] width 16 height 15
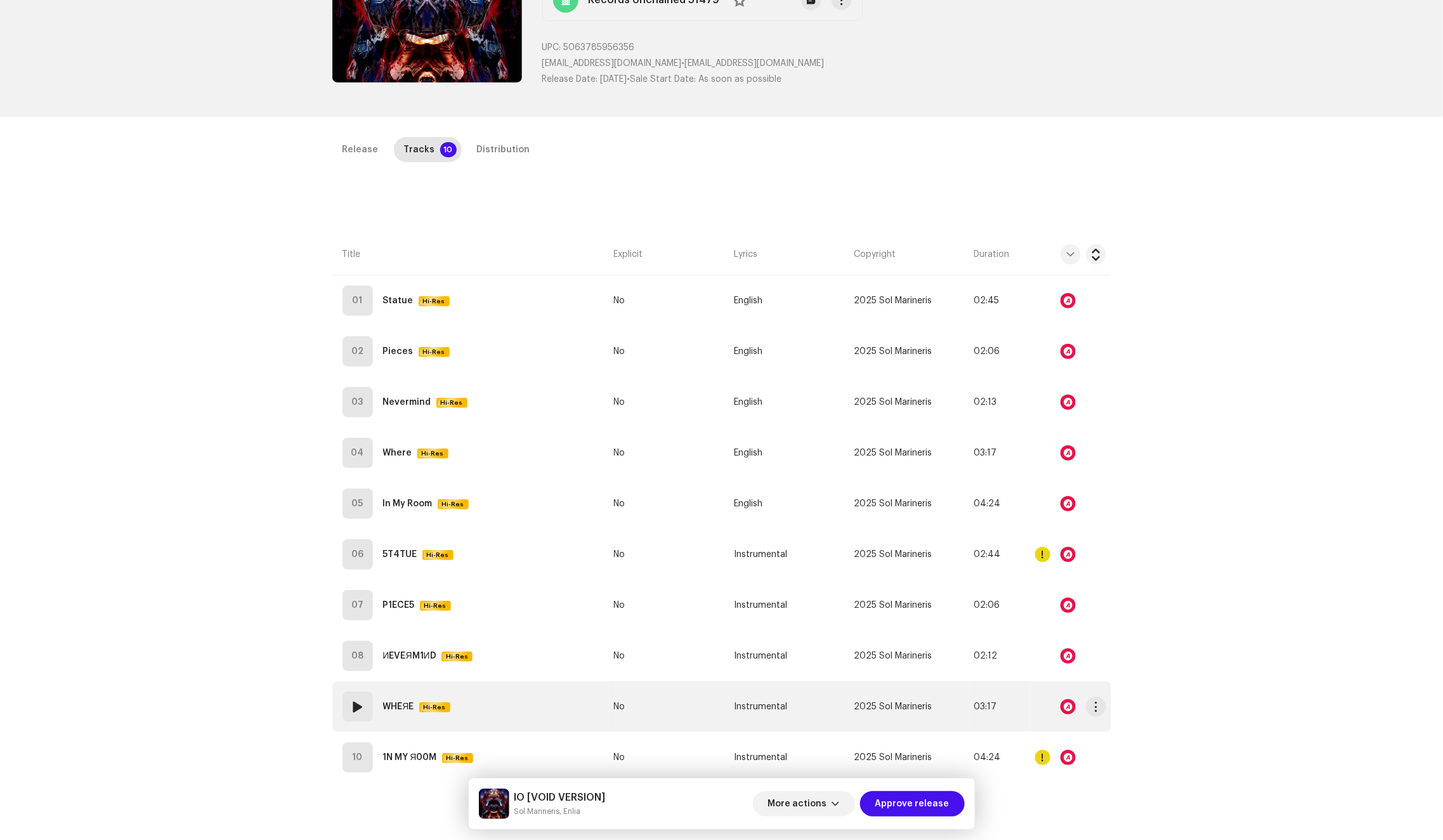
scroll to position [300, 0]
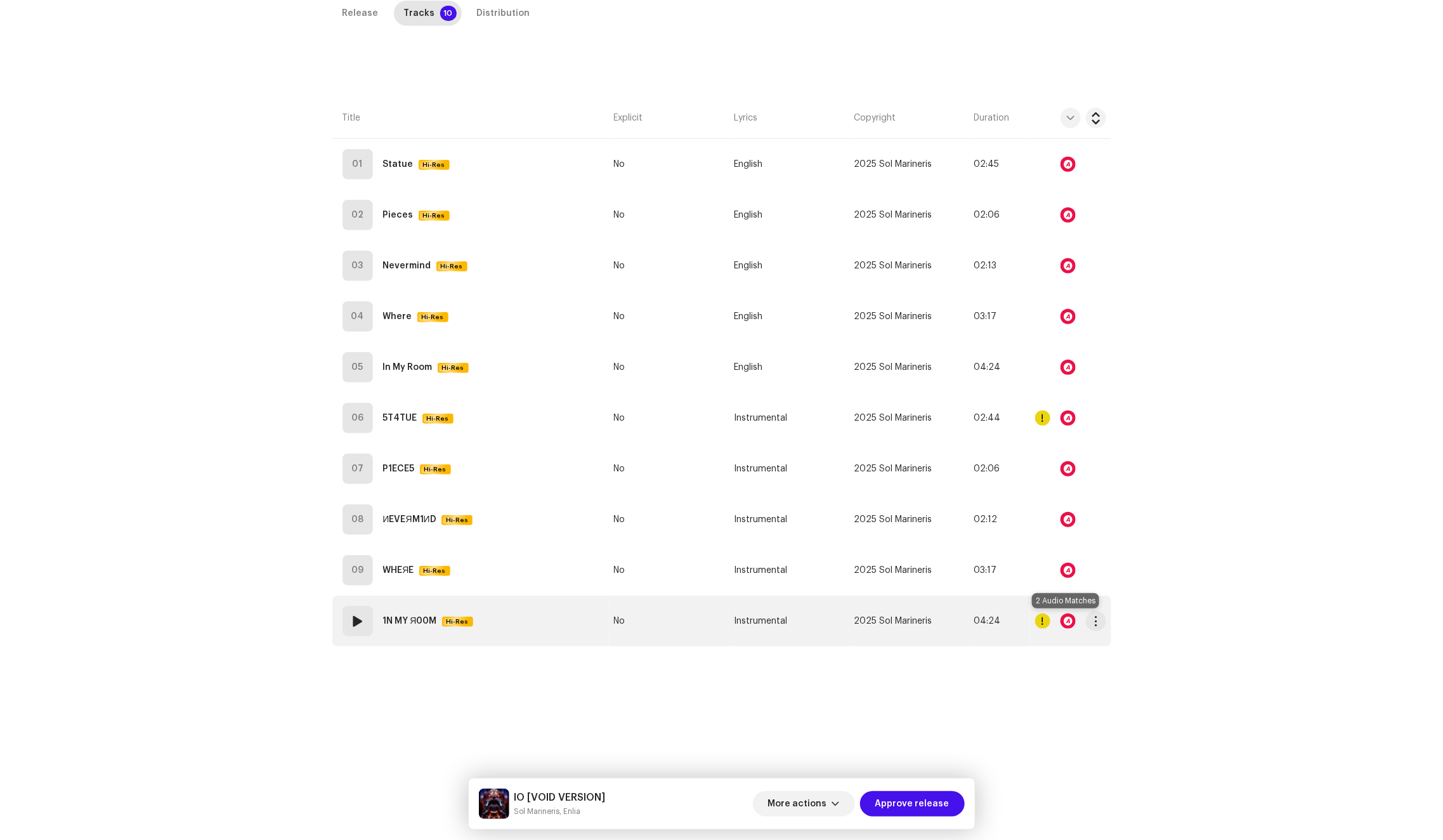
click at [1070, 619] on div at bounding box center [1068, 621] width 15 height 15
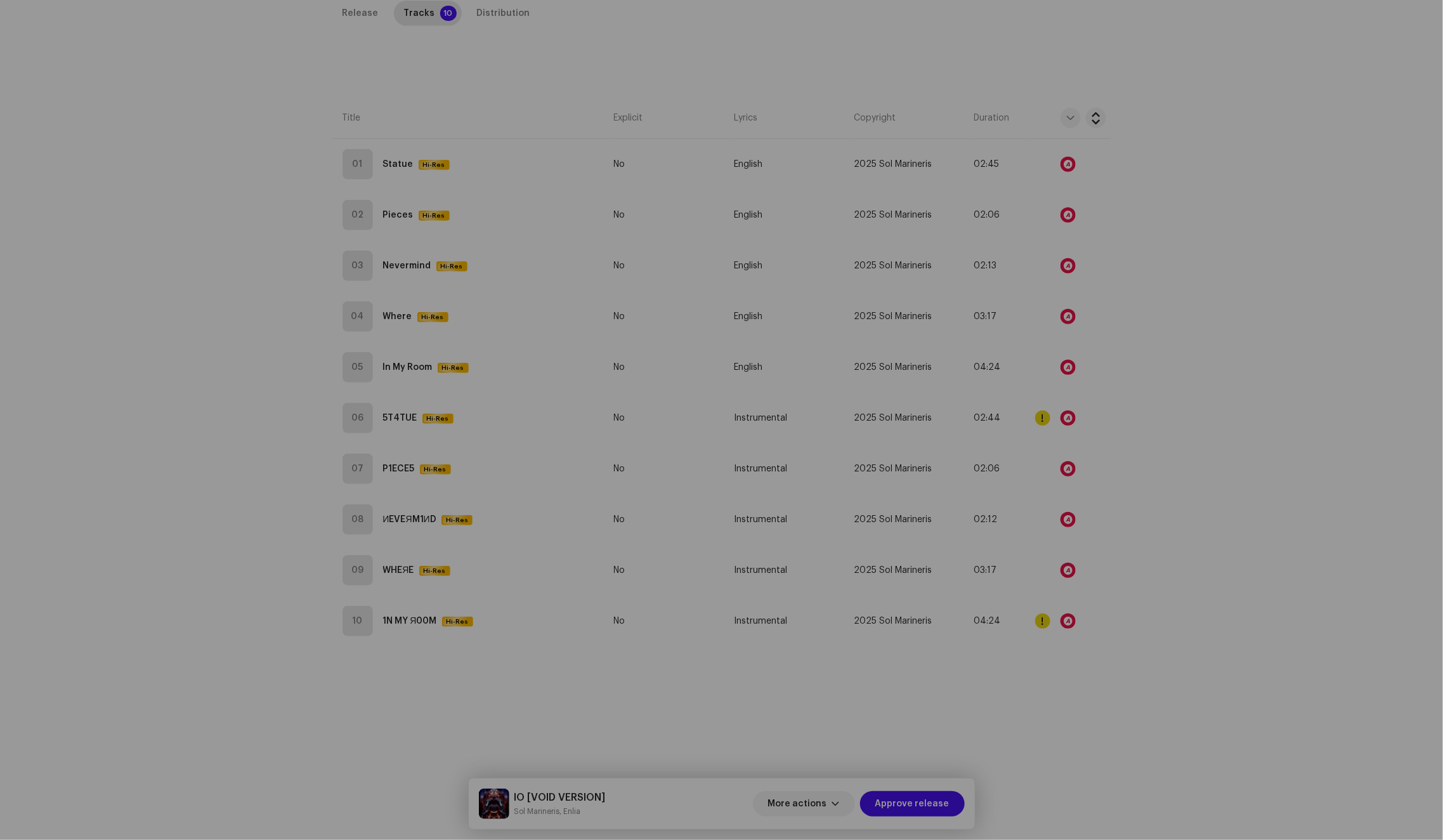
click at [1063, 590] on div "Audio Recognition by Remix/Sample 2 All results require review/listening to avo…" at bounding box center [722, 420] width 1443 height 840
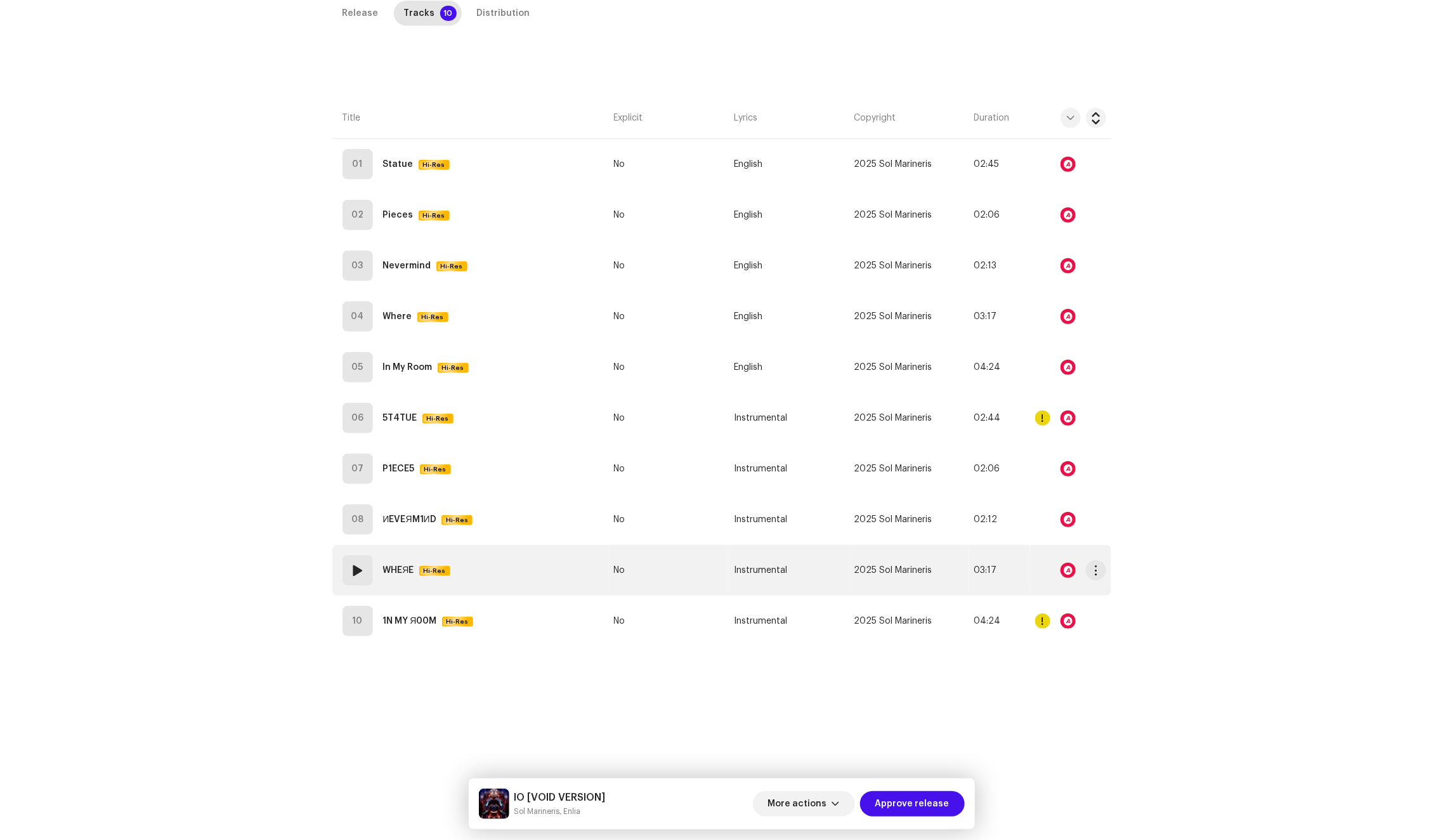
click at [1064, 574] on div at bounding box center [1068, 571] width 15 height 15
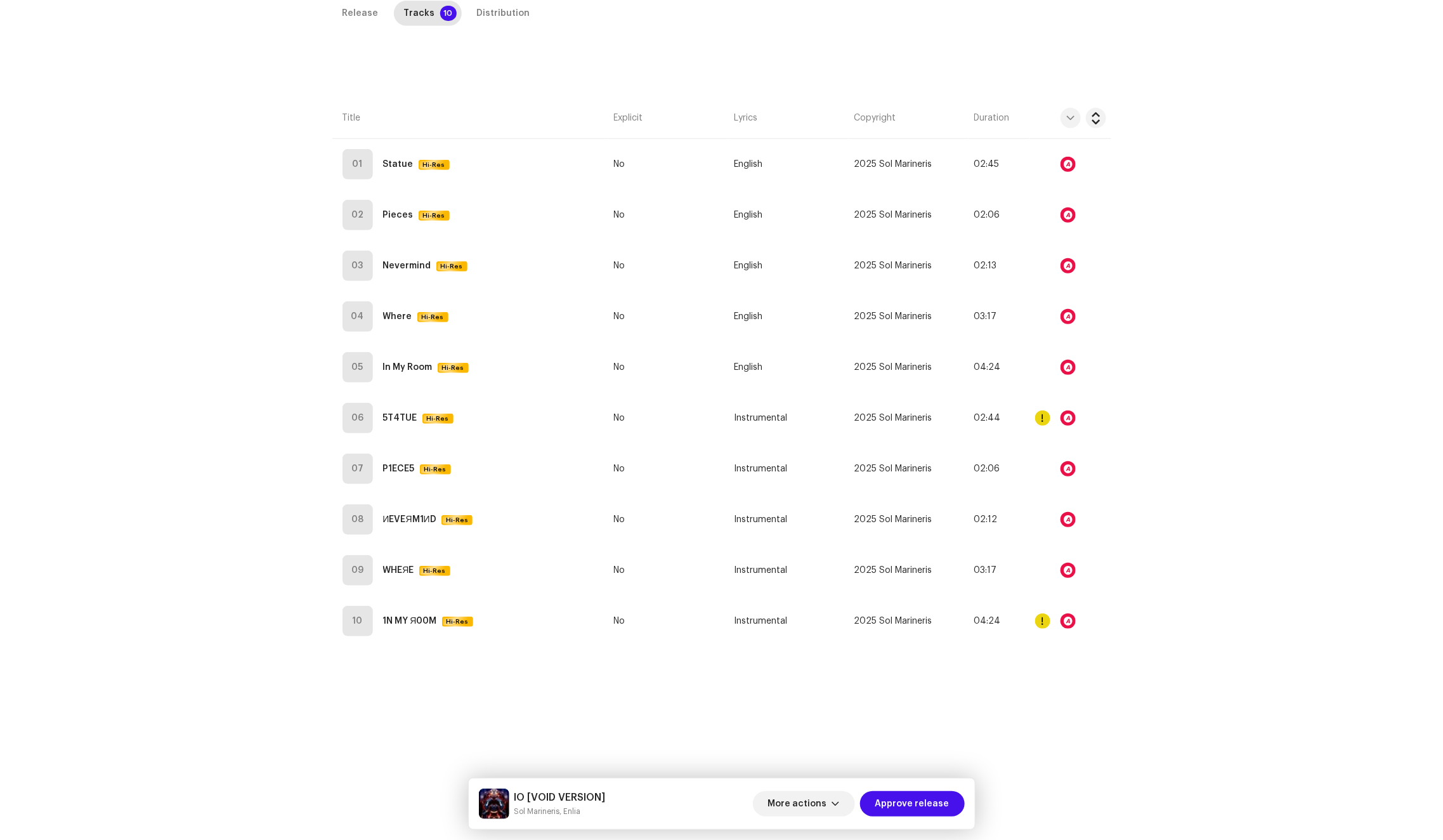
click at [1063, 571] on div "Audio Recognition by Remix/Sample 1 Cover Song 1 All results require review/lis…" at bounding box center [722, 420] width 1443 height 840
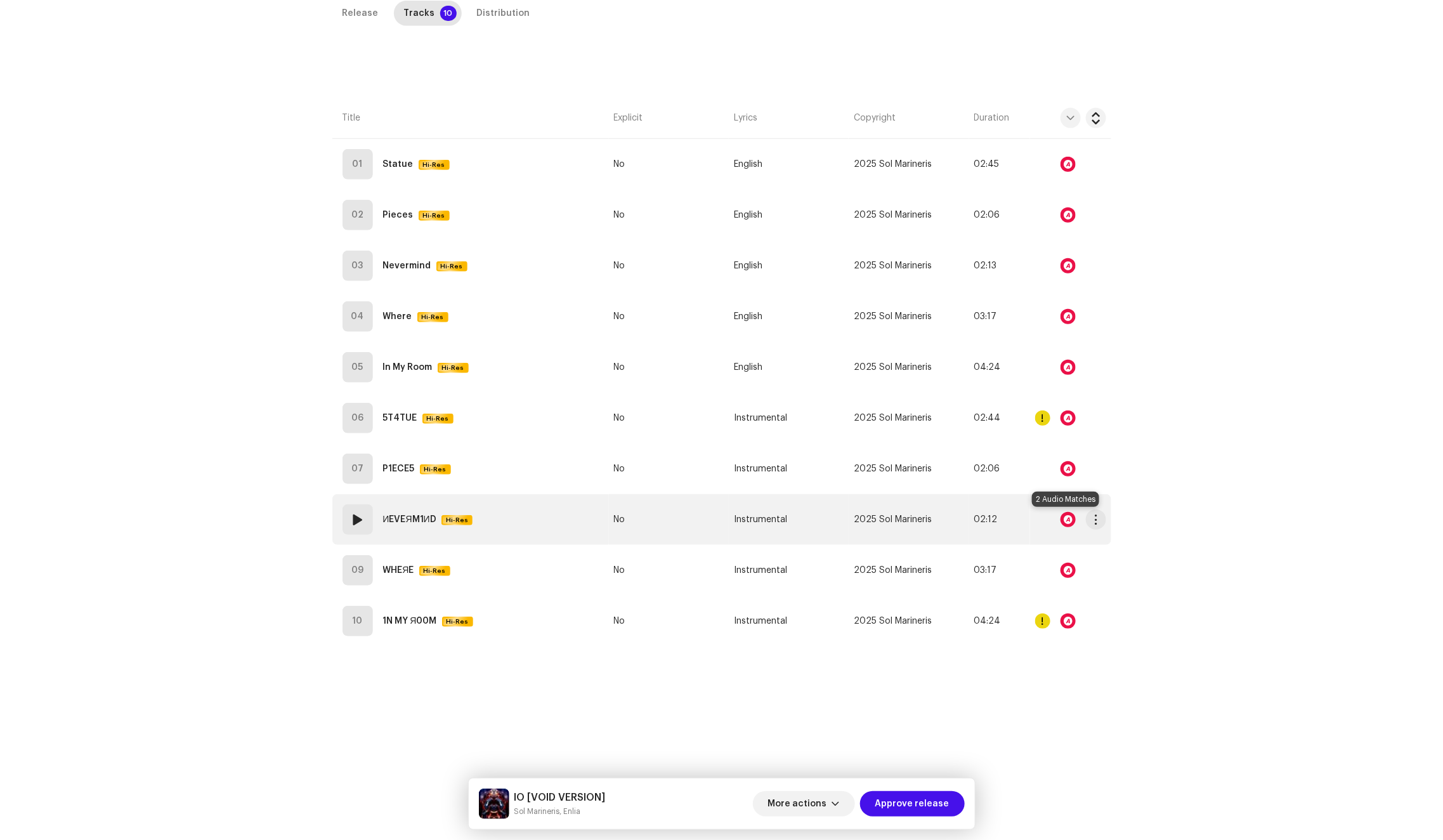
click at [1064, 517] on div at bounding box center [1068, 520] width 15 height 15
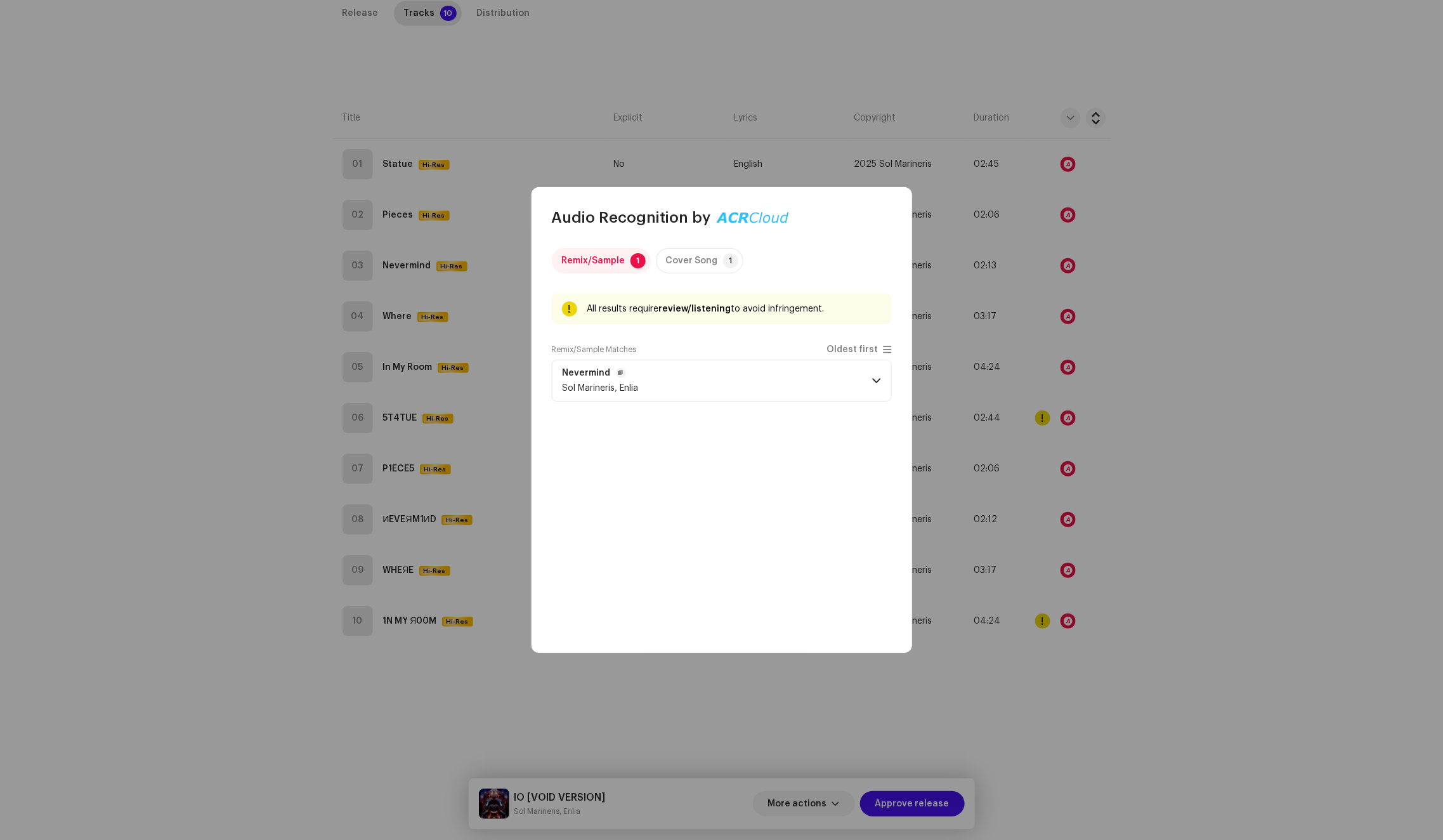
click at [775, 380] on p-accordion-header "Nevermind Sol Marineris, Enlia" at bounding box center [722, 380] width 340 height 42
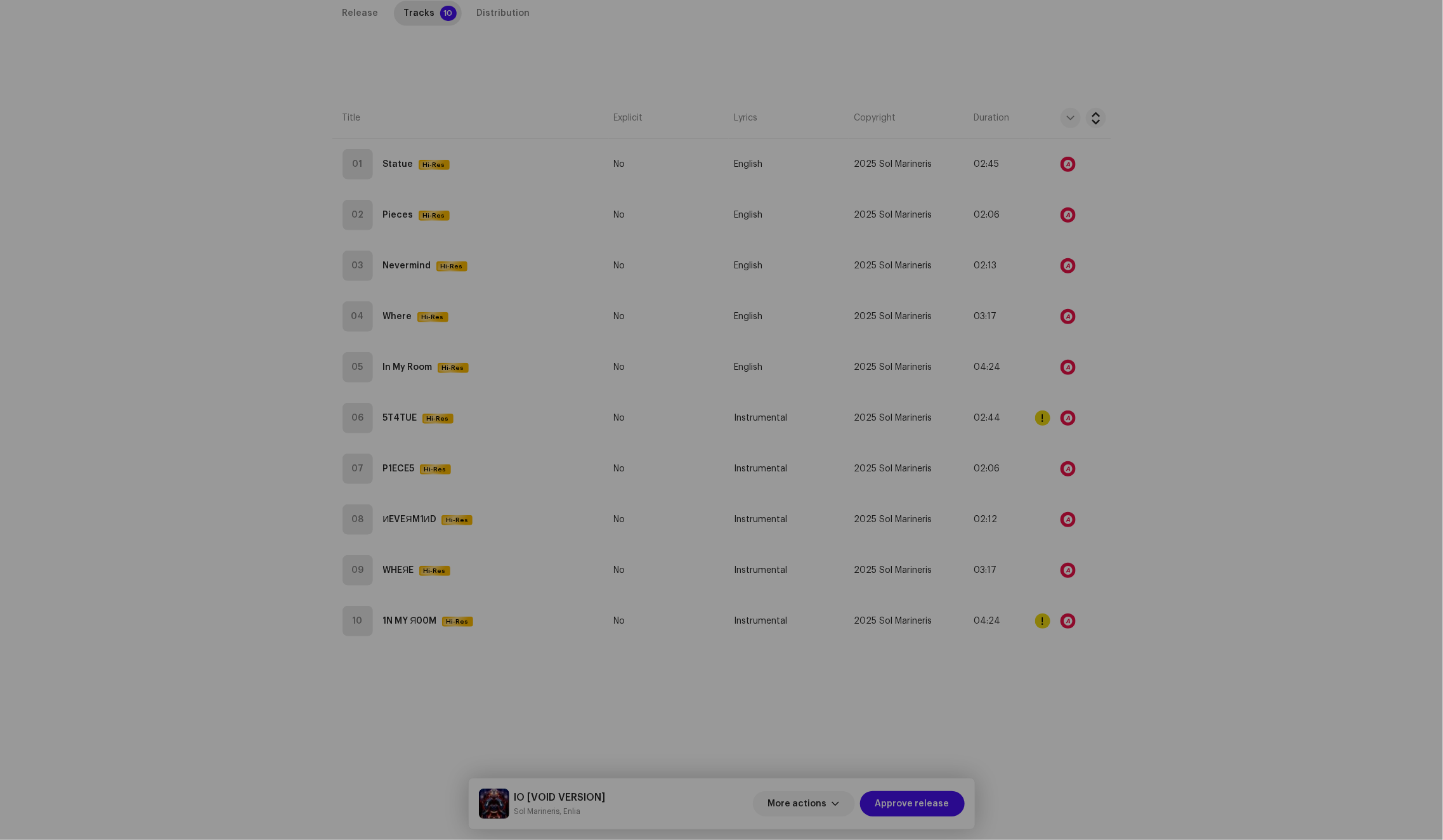
click at [1147, 417] on div "Audio Recognition by Remix/Sample 1 Cover Song 1 All results require review/lis…" at bounding box center [722, 420] width 1443 height 840
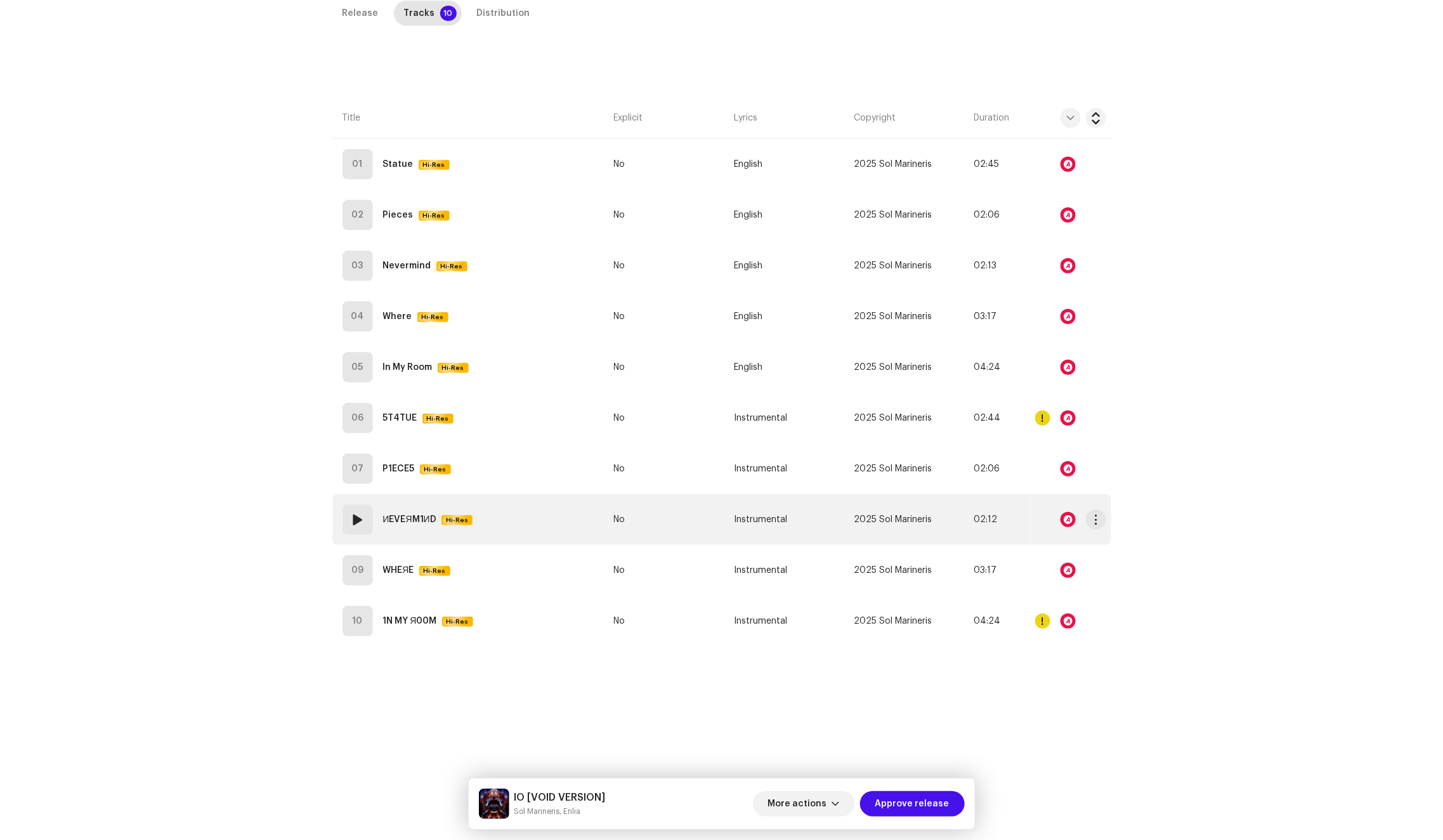
click at [571, 529] on td "08 ИEVEЯM1ИD Hi-Res" at bounding box center [470, 520] width 276 height 51
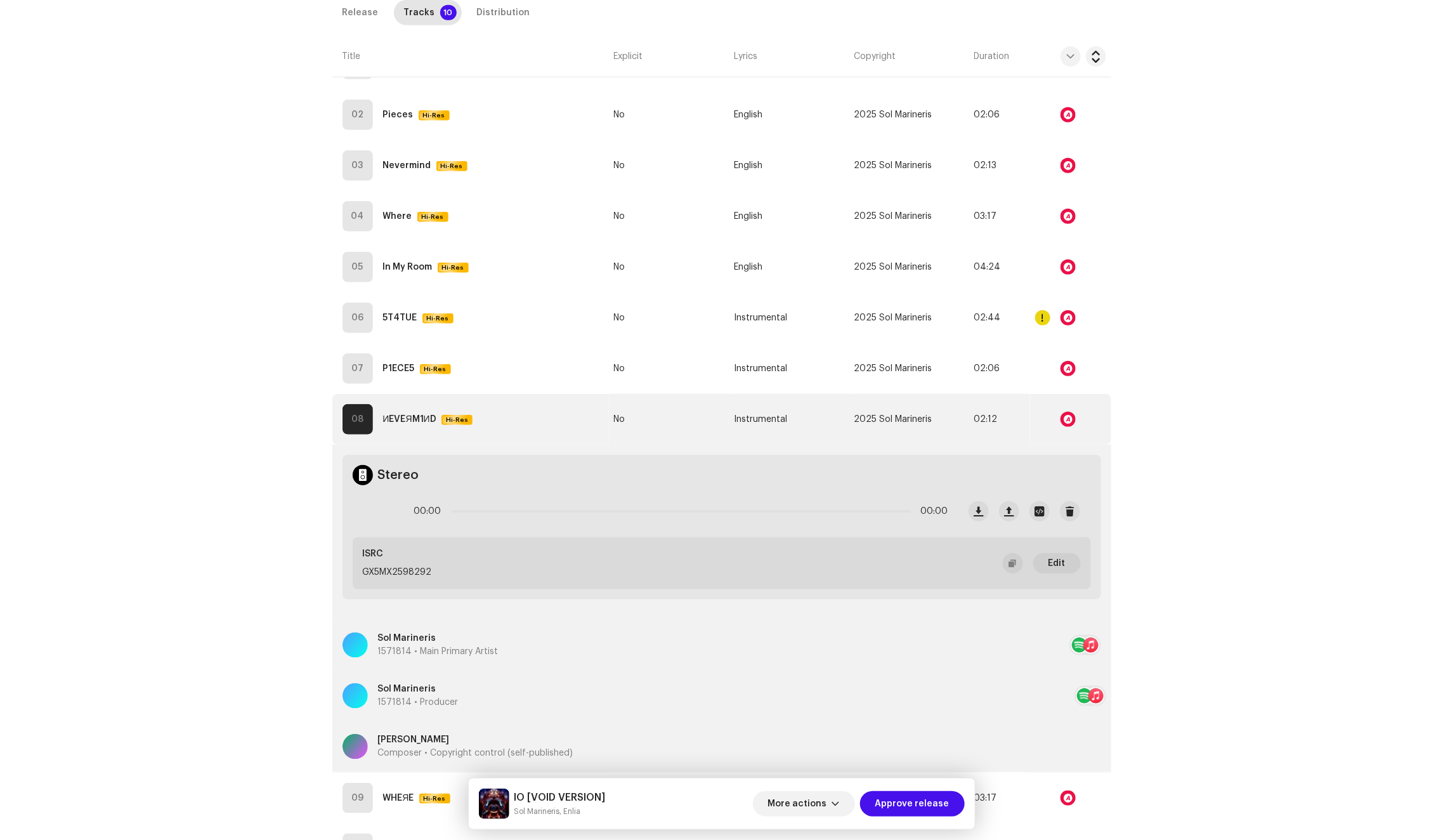
scroll to position [524, 0]
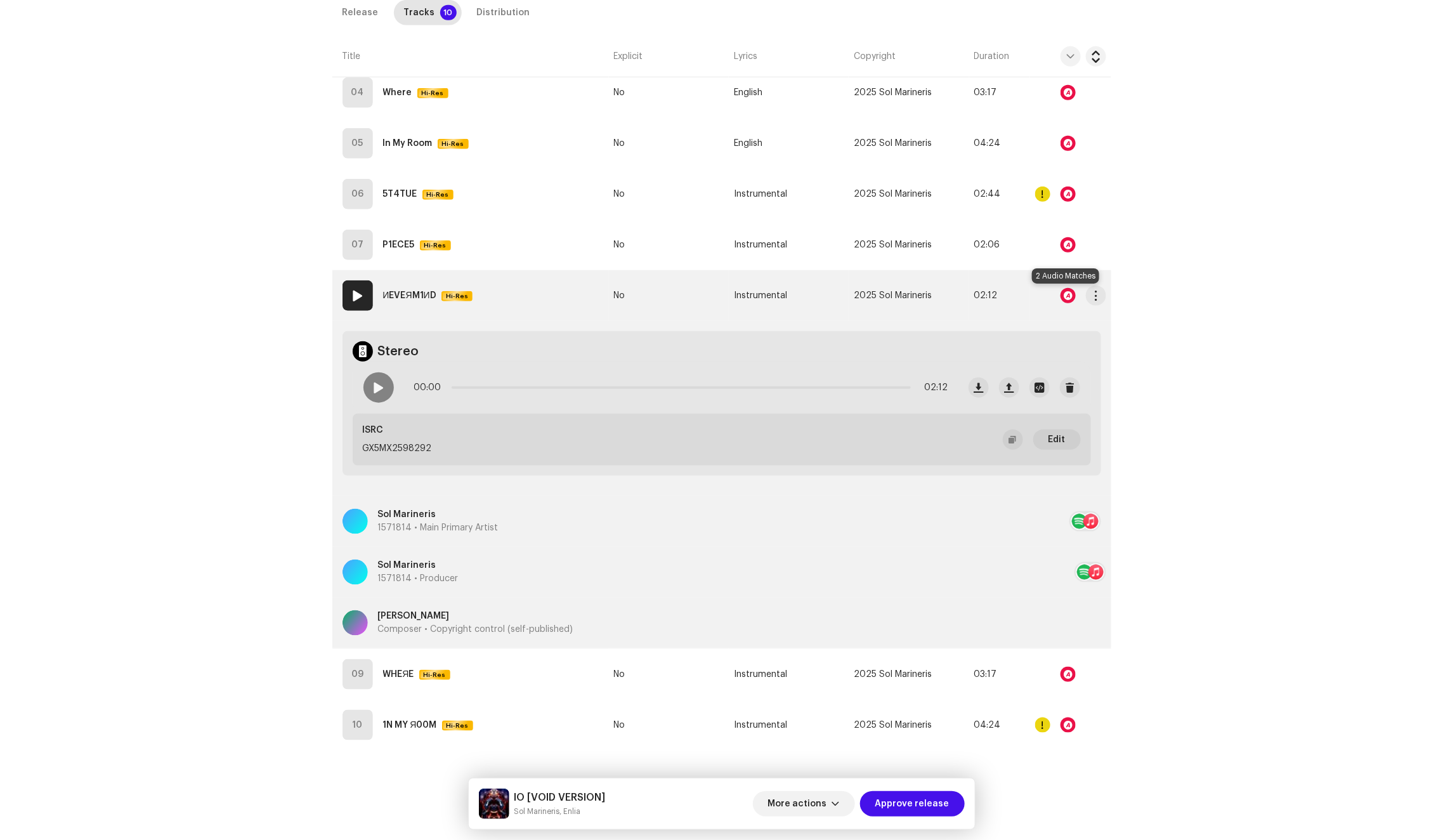
click at [1066, 296] on div at bounding box center [1068, 296] width 15 height 15
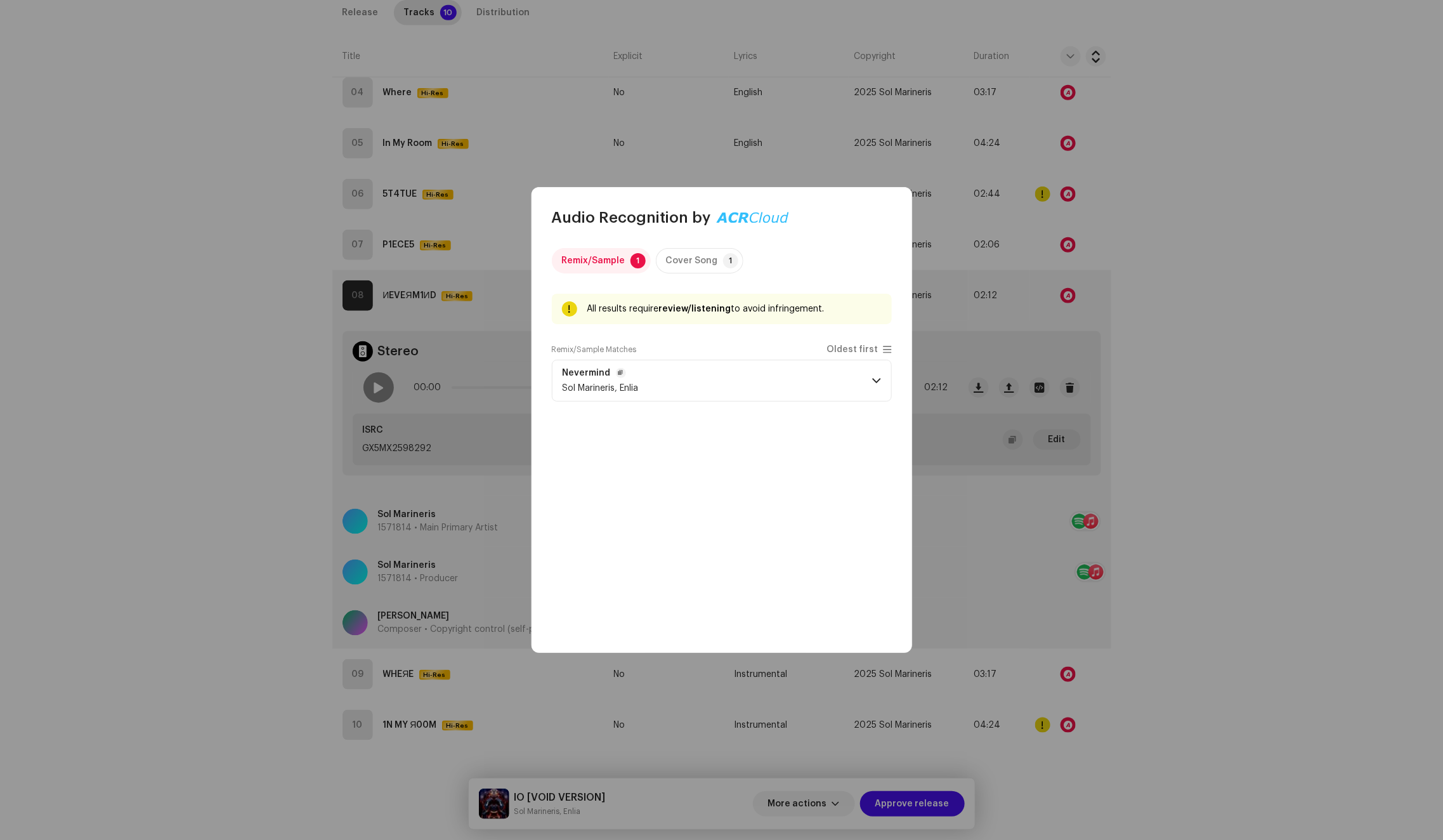
click at [805, 387] on p-accordion-header "Nevermind Sol Marineris, Enlia" at bounding box center [722, 380] width 340 height 42
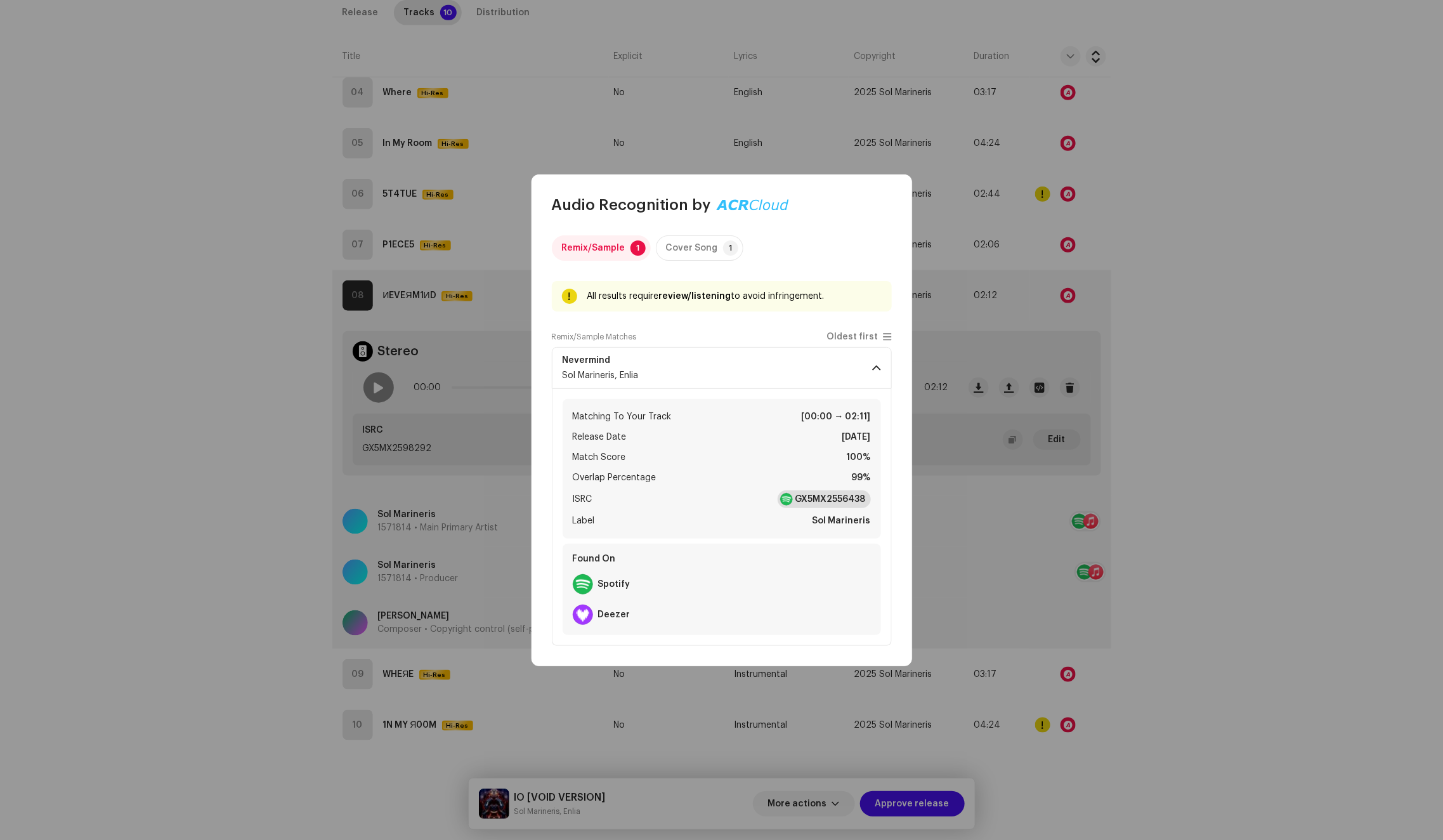
click at [811, 494] on strong "GX5MX2556438" at bounding box center [830, 499] width 70 height 12
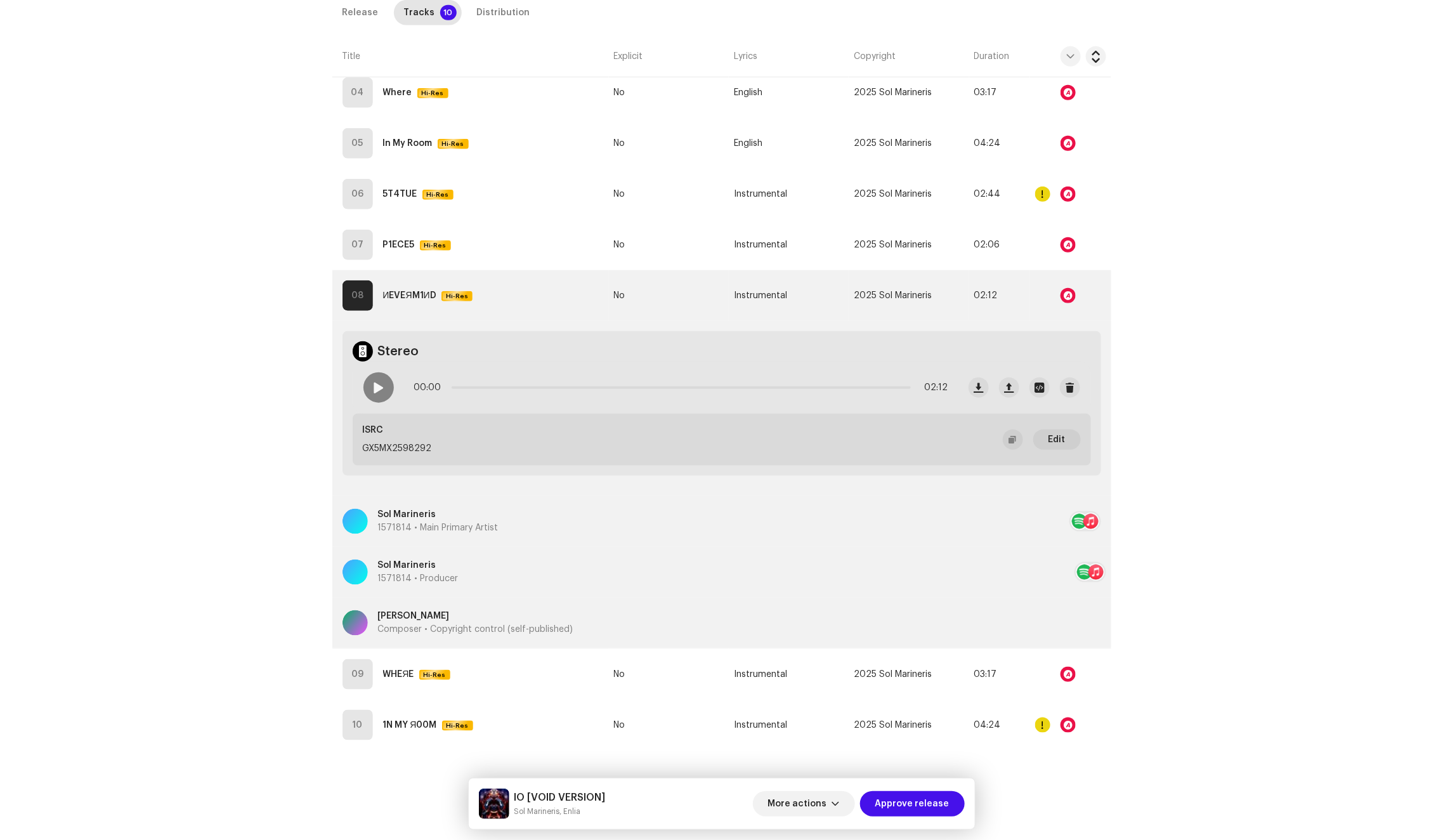
click at [1128, 373] on div "Audio Recognition by Remix/Sample 1 Cover Song 1 All results require review/lis…" at bounding box center [722, 420] width 1443 height 840
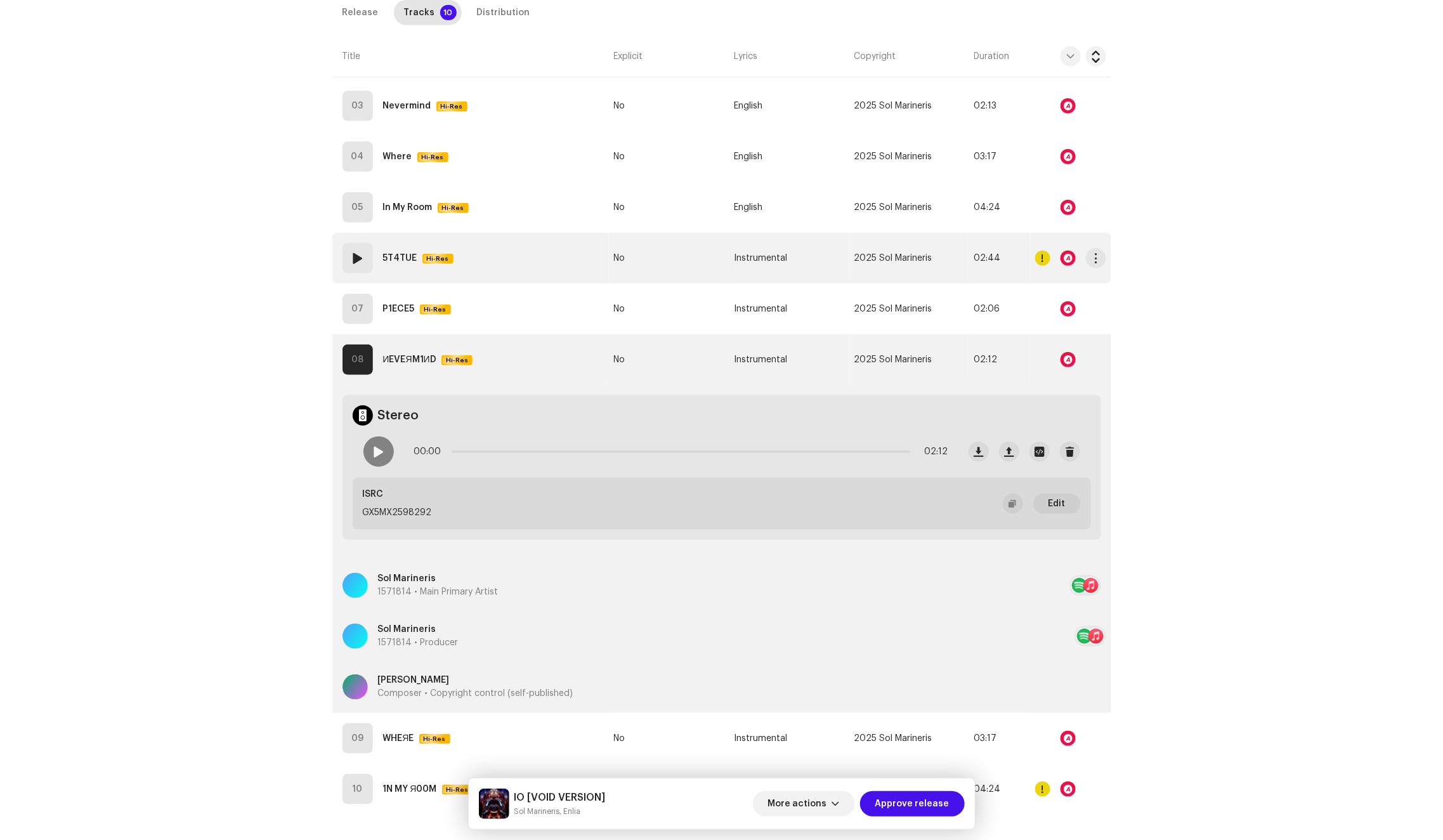
scroll to position [387, 0]
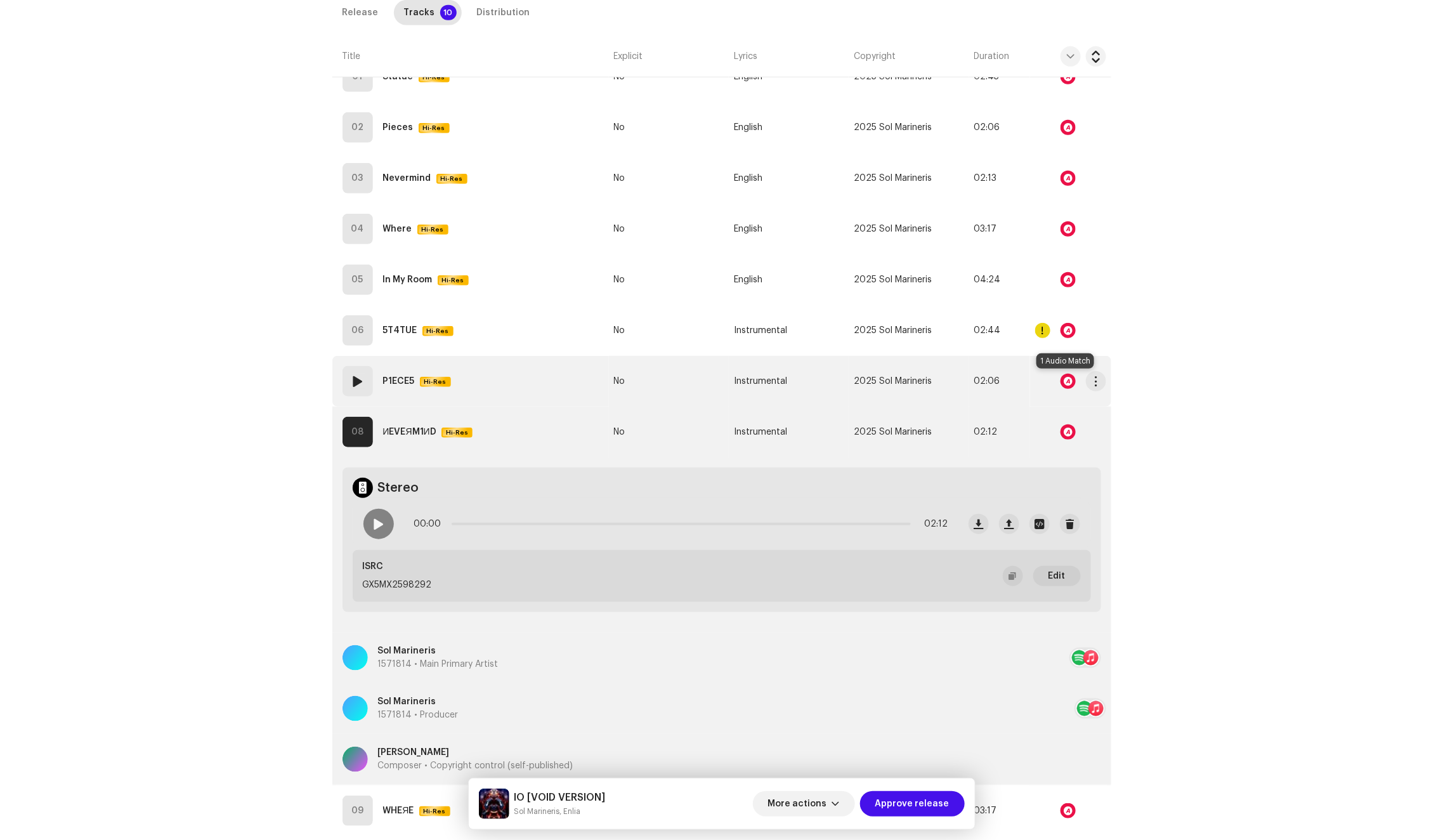
click at [1066, 381] on div at bounding box center [1068, 381] width 15 height 15
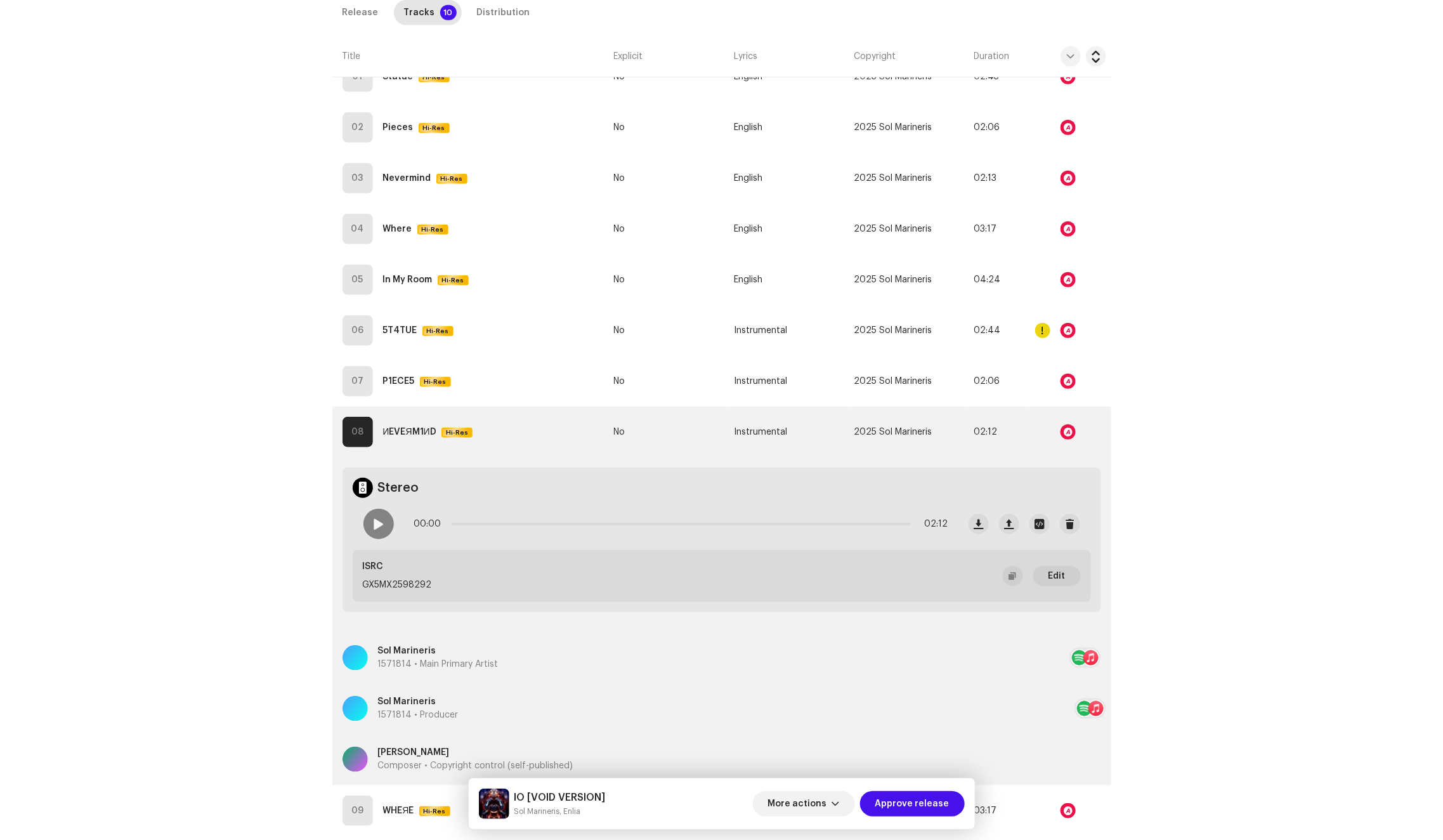
click at [1125, 345] on div "Audio Recognition by Remix/Sample 1 All results require review/listening to avo…" at bounding box center [722, 420] width 1443 height 840
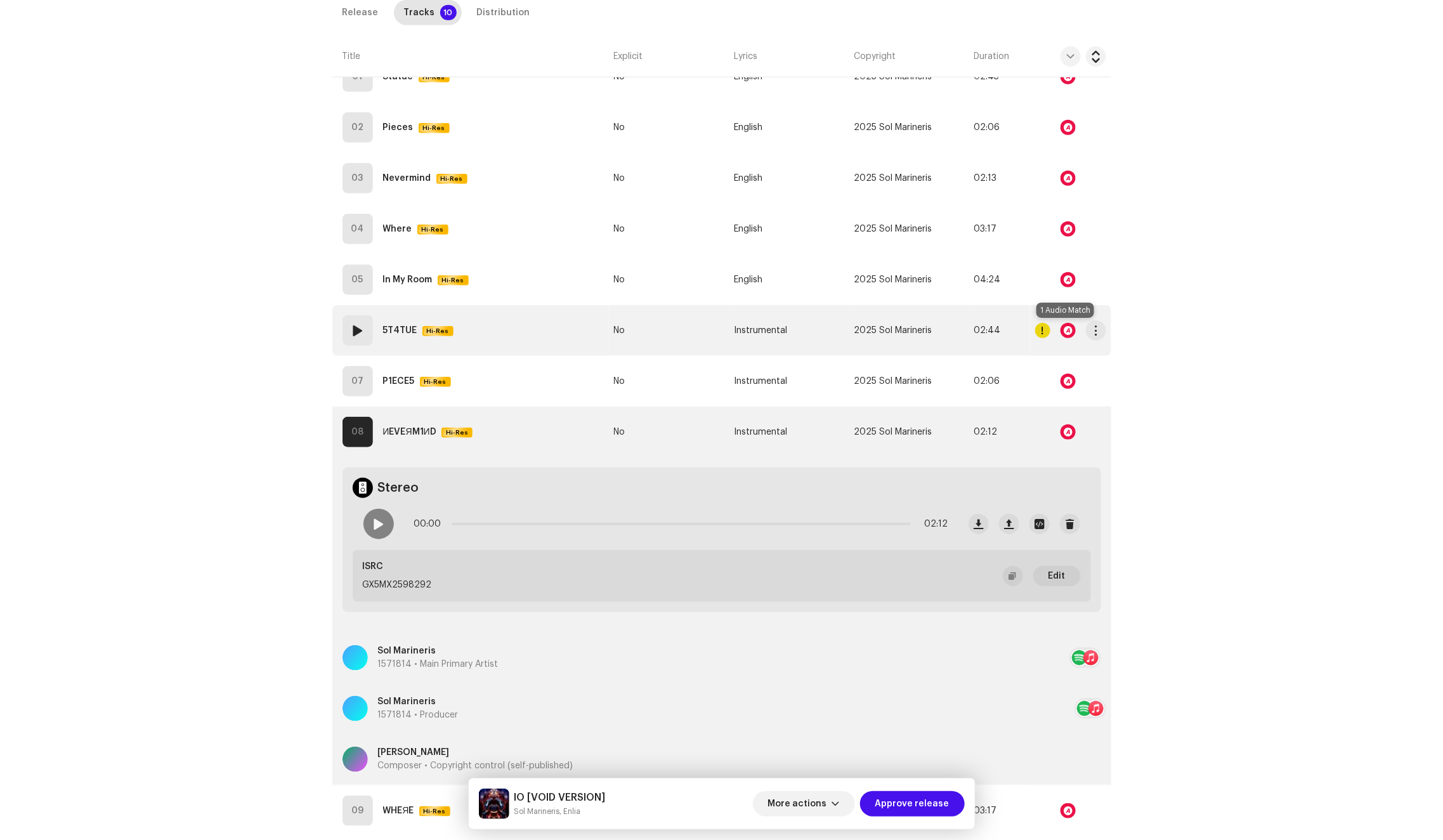
click at [1061, 324] on div at bounding box center [1068, 330] width 15 height 15
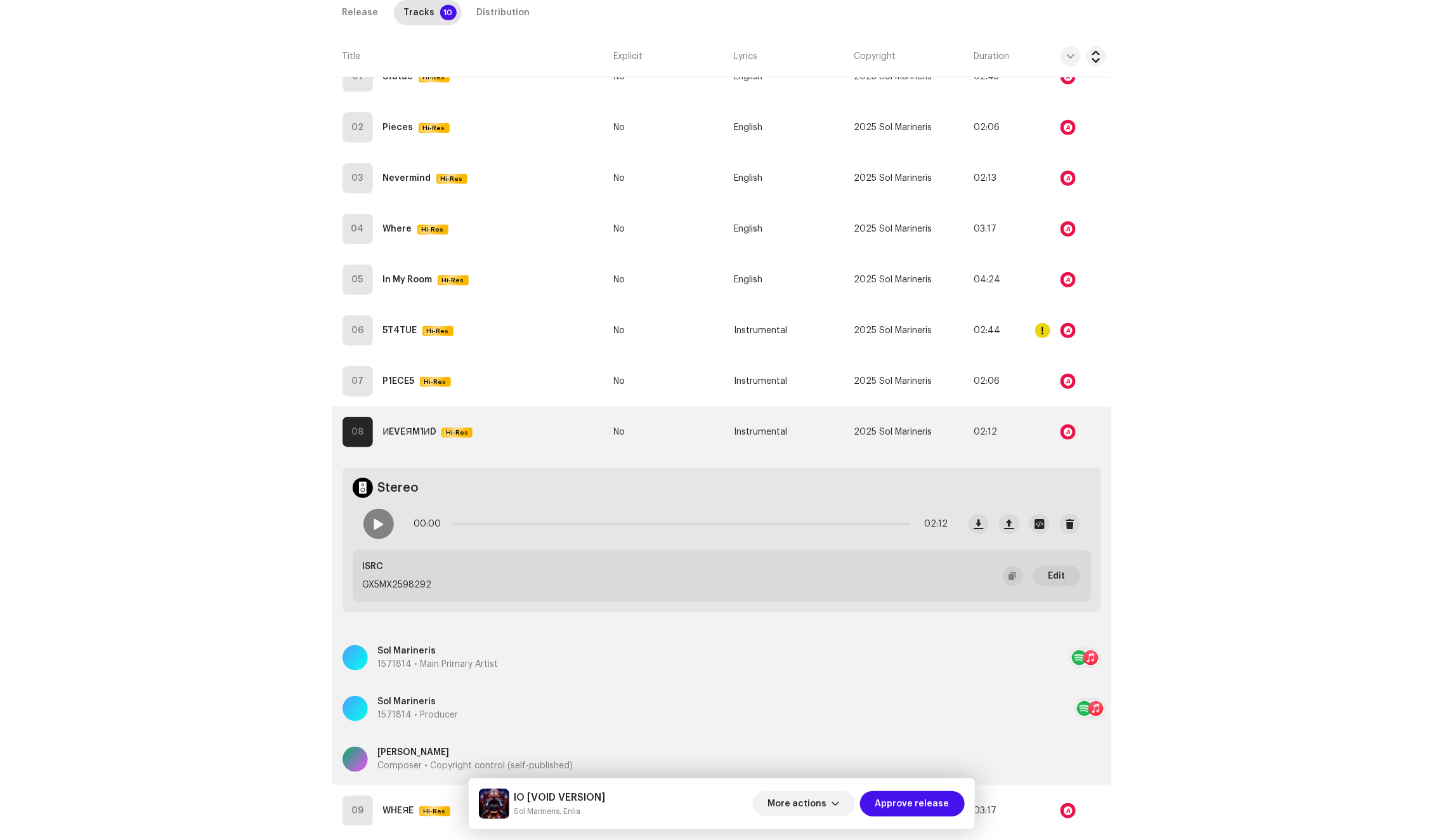
click at [1061, 301] on div "Audio Recognition by Remix/Sample 1 All results require review/listening to avo…" at bounding box center [722, 420] width 1443 height 840
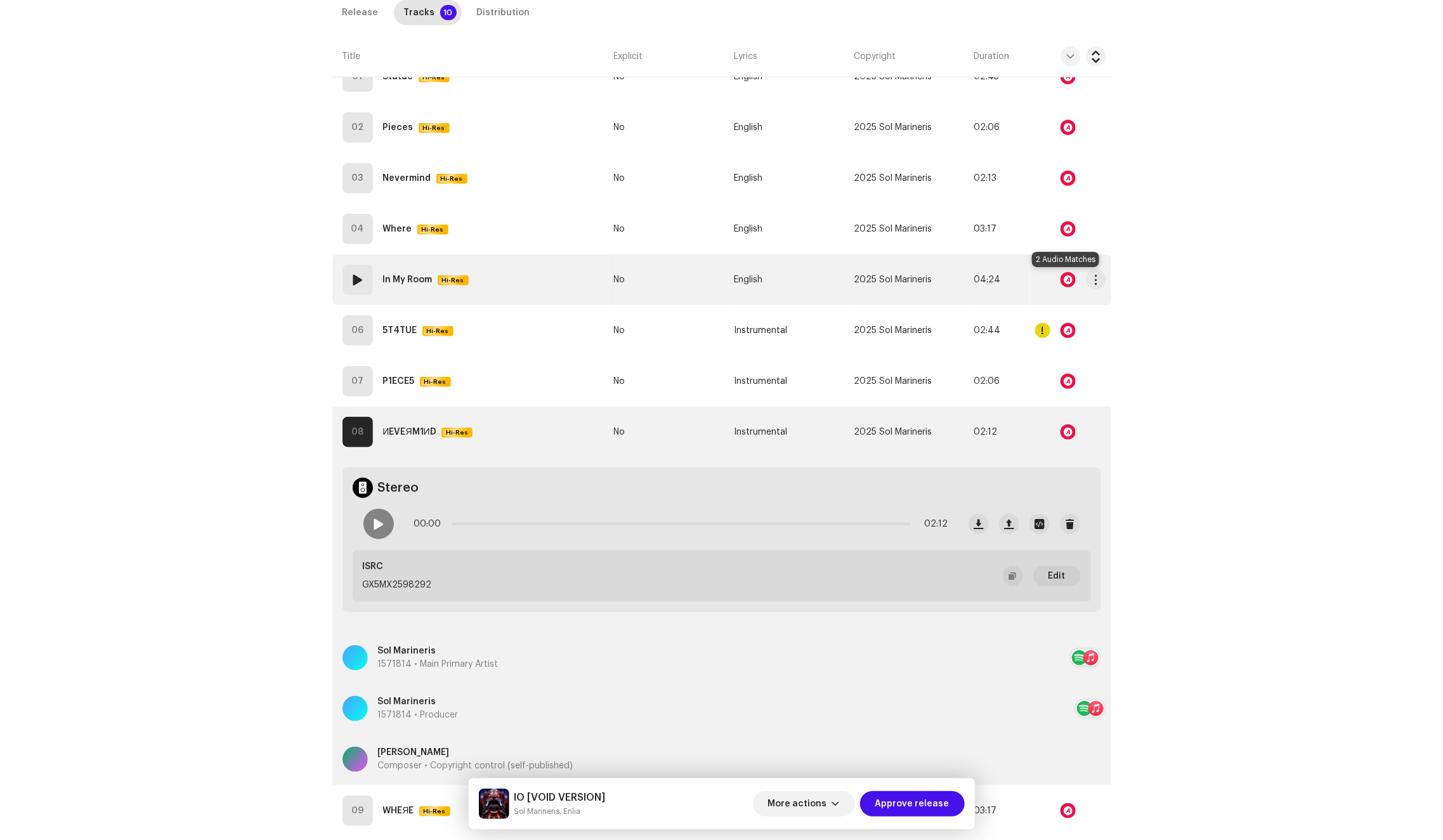
click at [1068, 273] on div at bounding box center [1068, 279] width 15 height 15
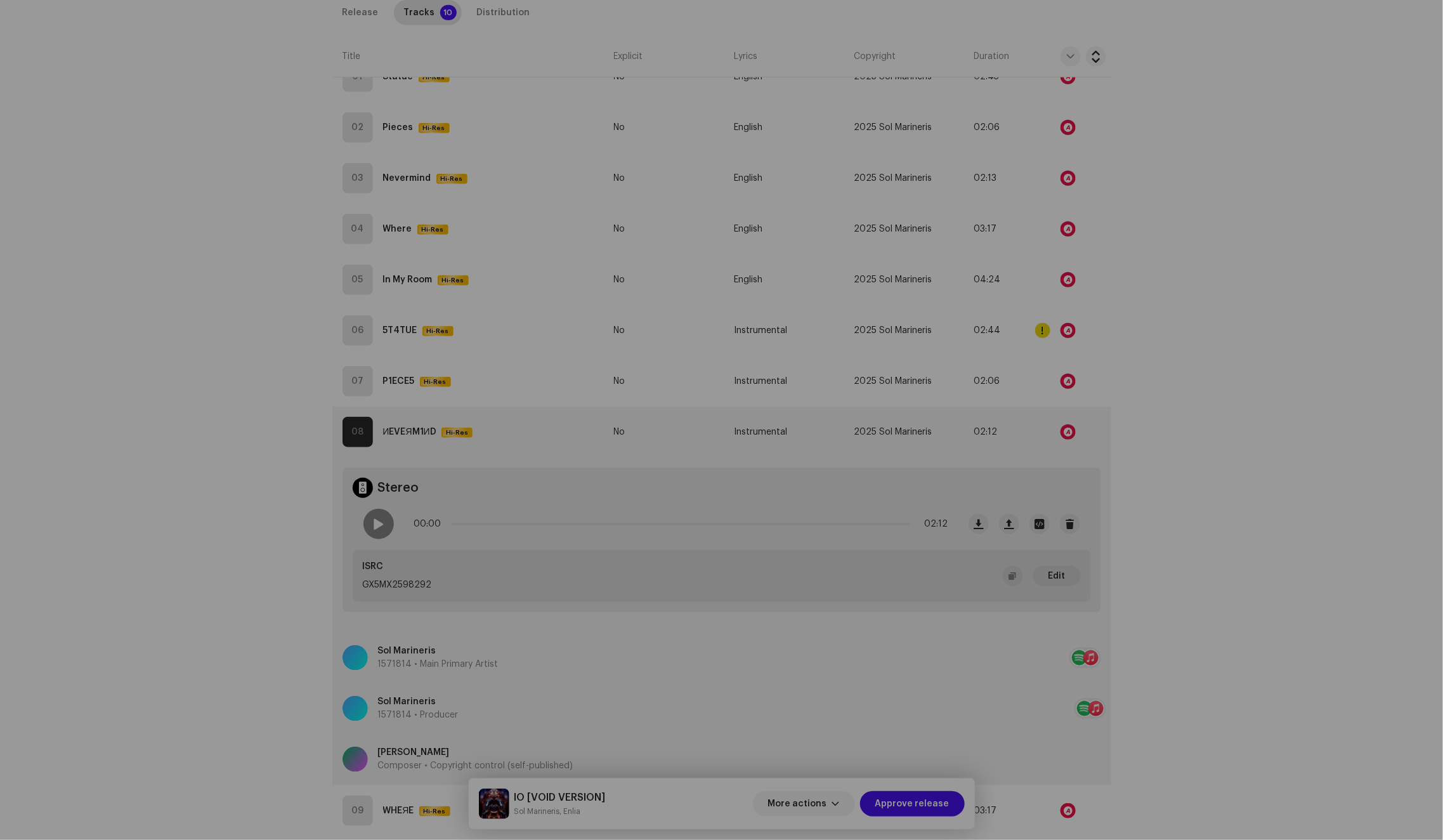
click at [1067, 276] on div "Audio Recognition by Remix/Sample 2 All results require review/listening to avo…" at bounding box center [722, 420] width 1443 height 840
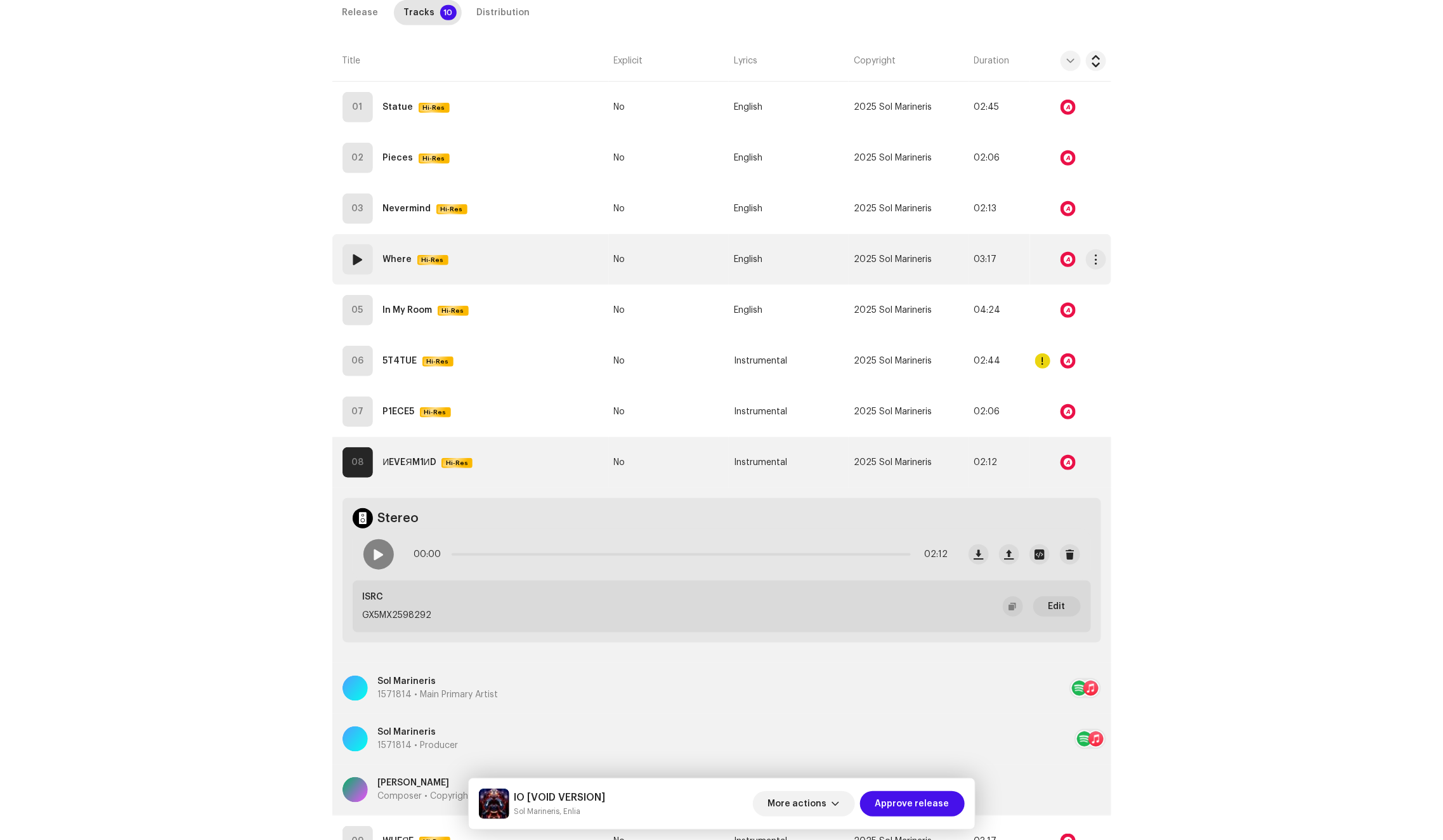
scroll to position [330, 0]
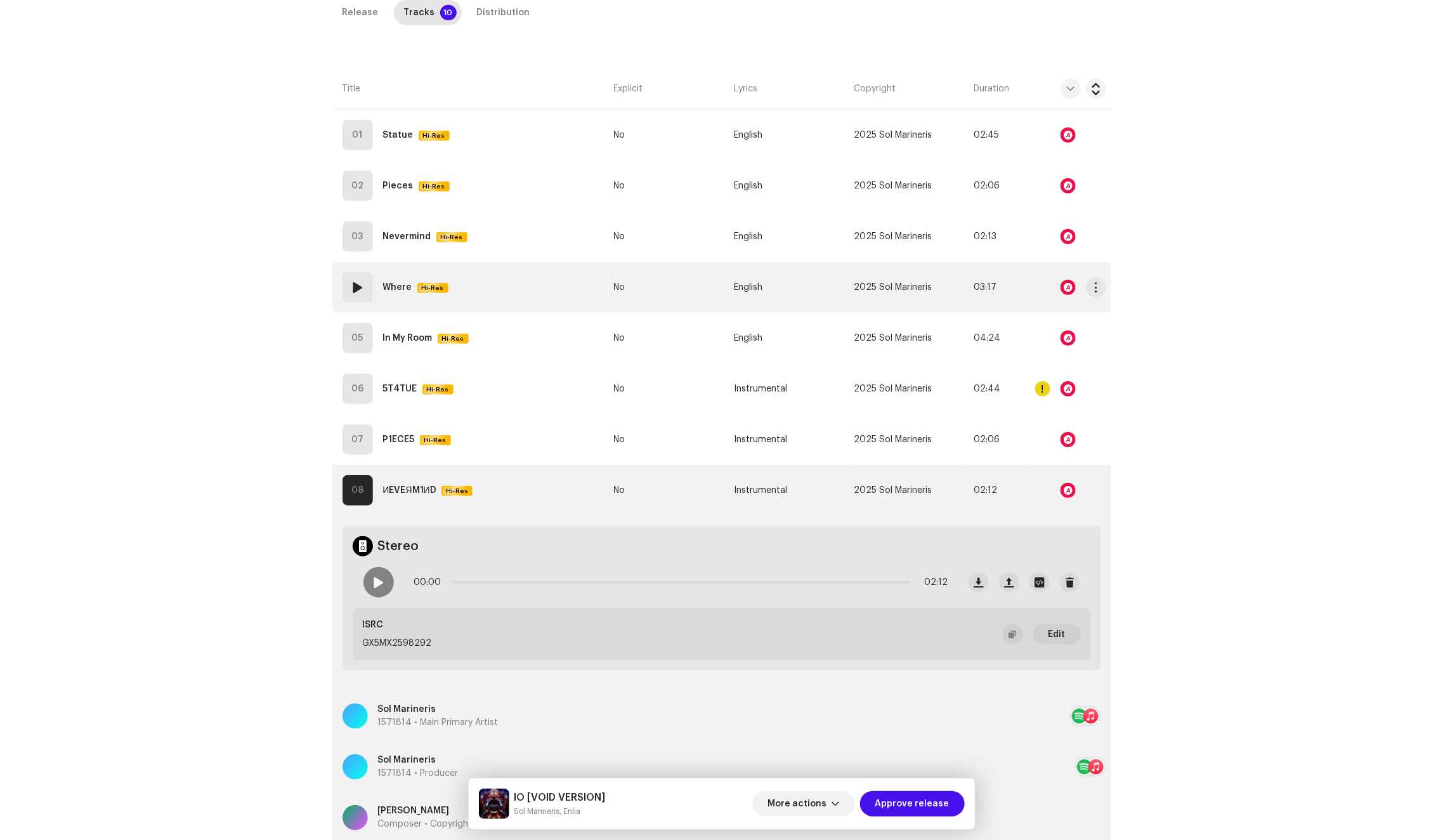
click at [1067, 283] on div at bounding box center [1068, 287] width 15 height 15
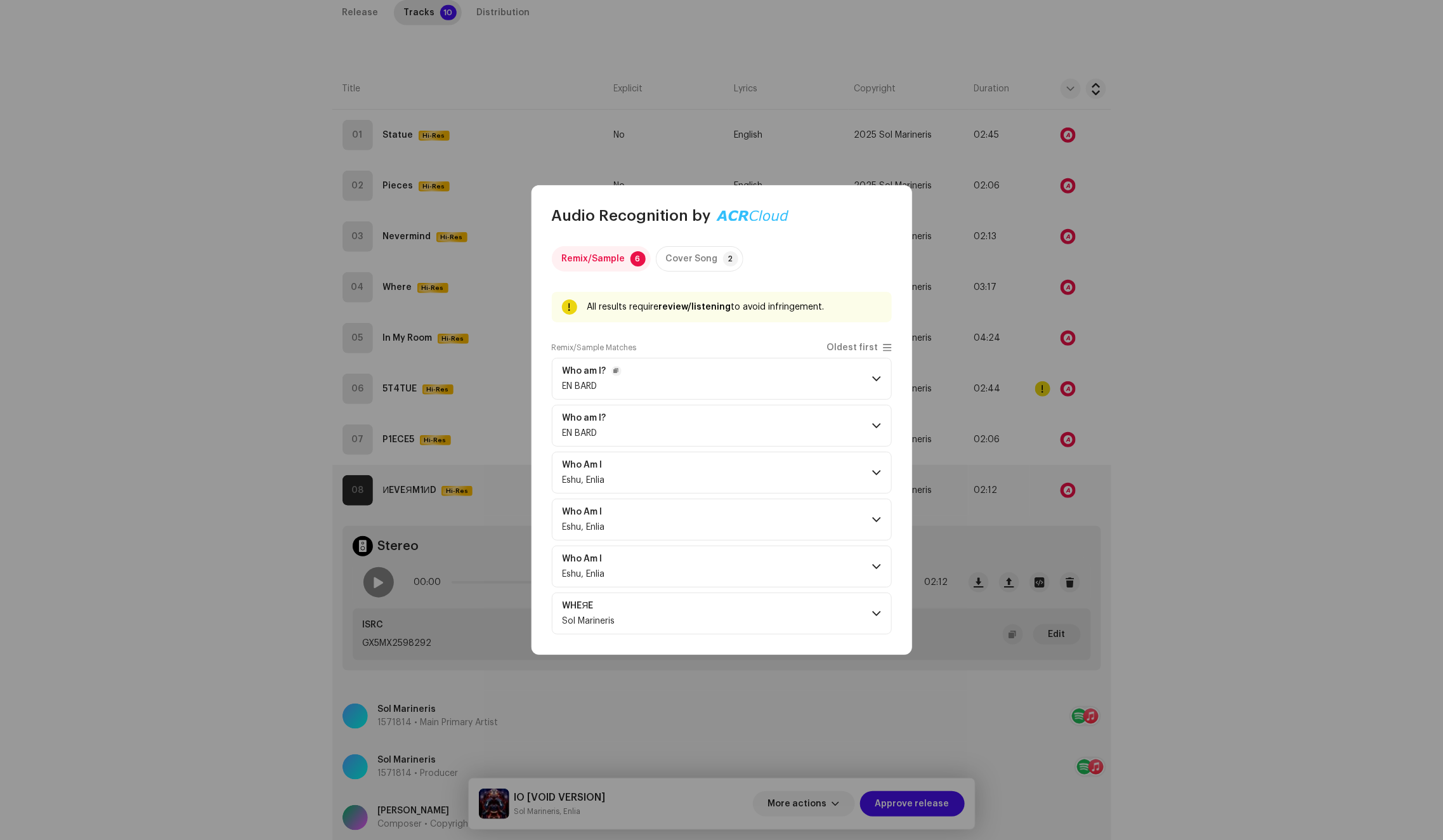
click at [768, 380] on p-accordion-header "Who am I? EN BARD" at bounding box center [722, 379] width 340 height 42
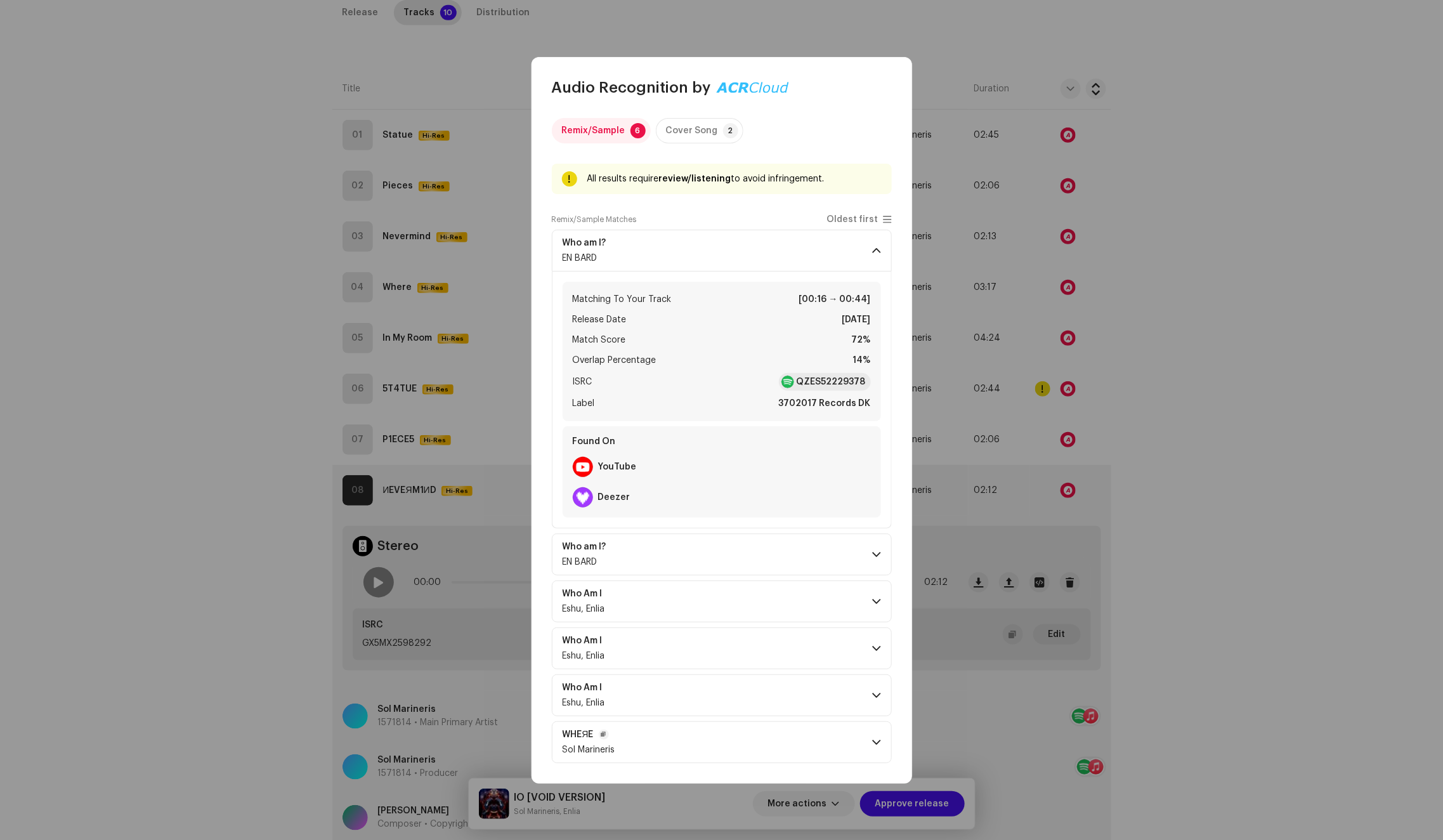
click at [751, 747] on p-accordion-header "WHEЯE Sol Marineris" at bounding box center [722, 742] width 340 height 42
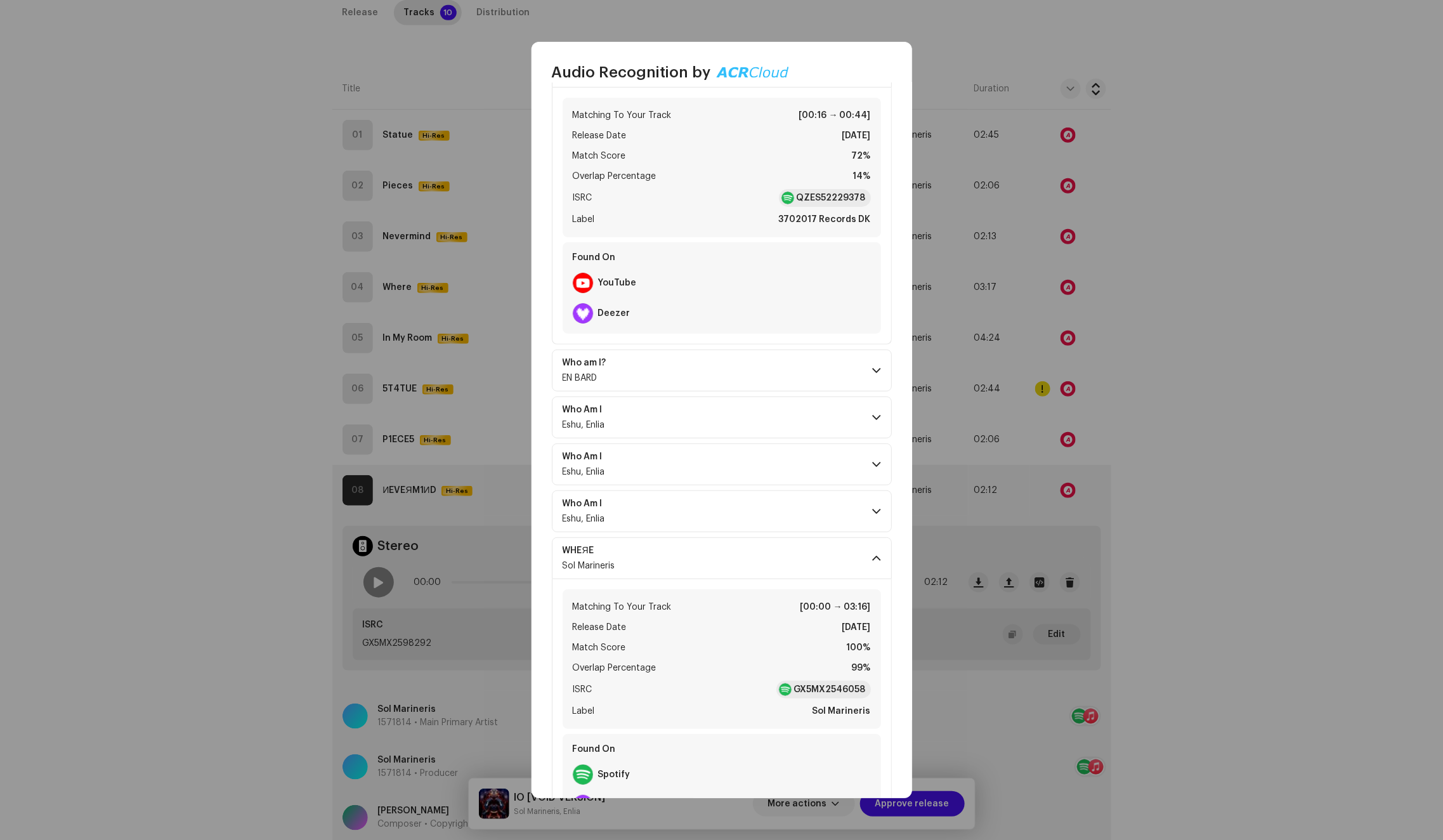
scroll to position [97, 0]
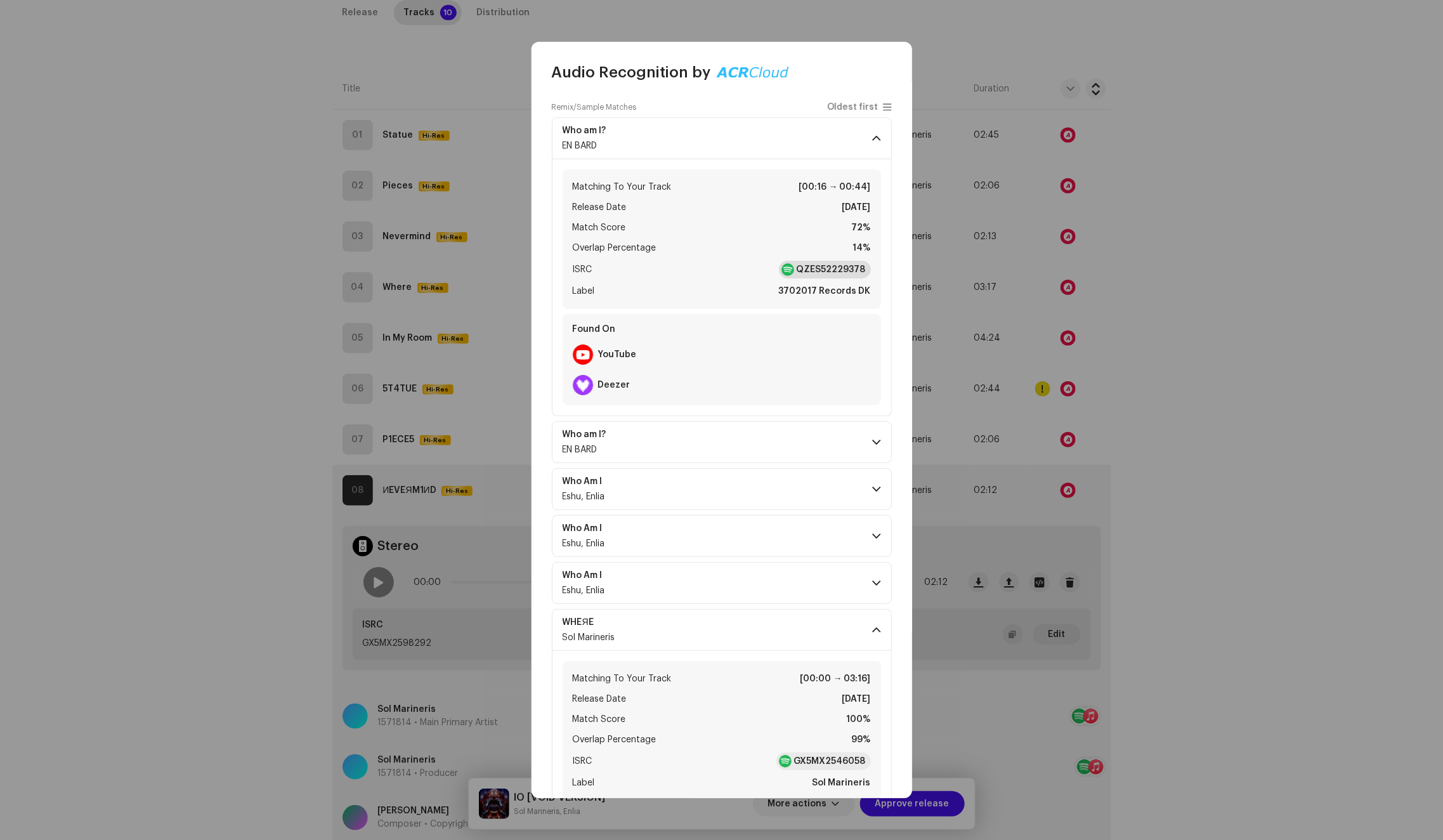
click at [829, 263] on strong "QZES52229378" at bounding box center [832, 269] width 69 height 12
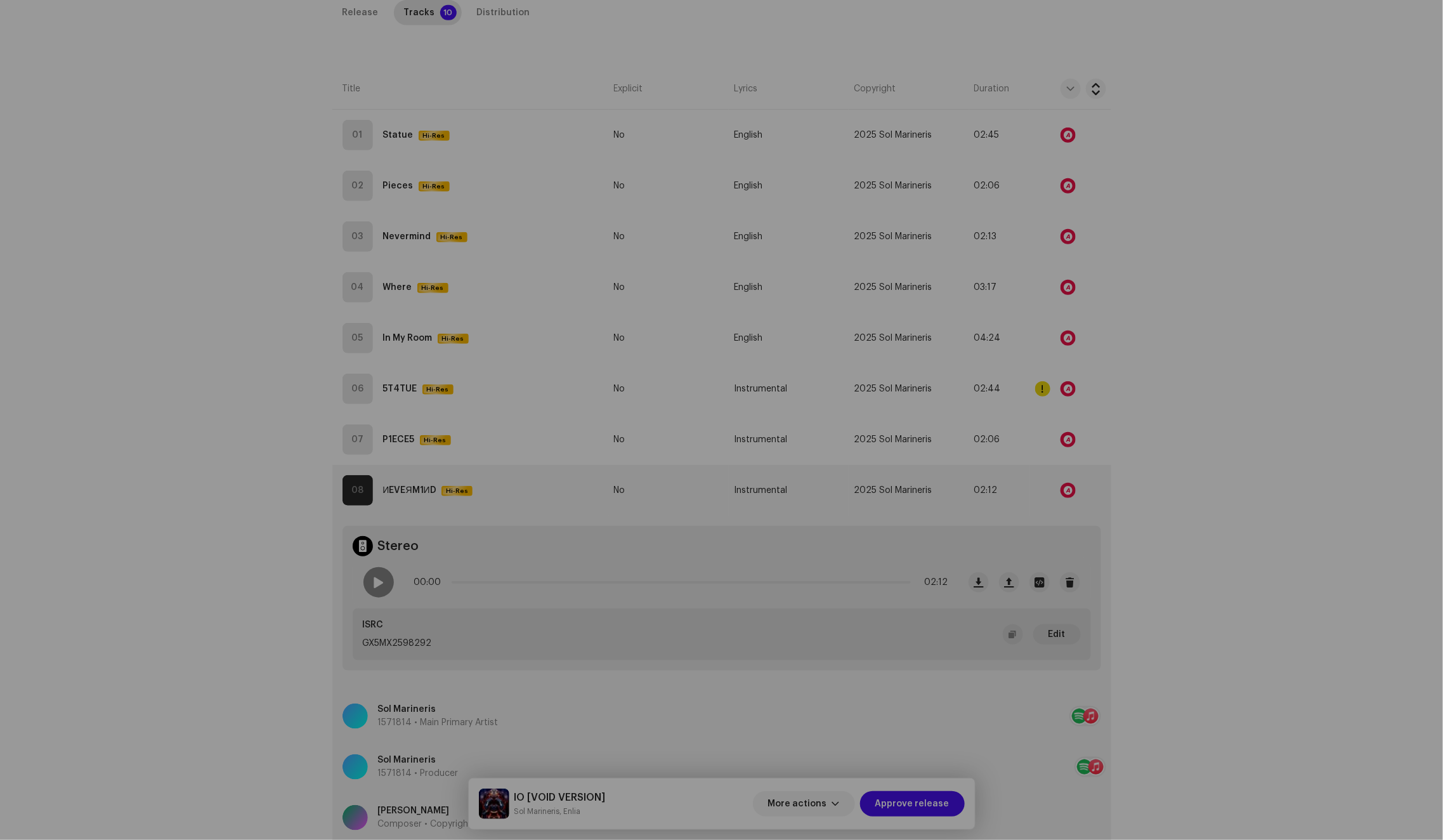
click at [1225, 261] on div "Audio Recognition by Remix/Sample 6 Cover Song 2 All results require review/lis…" at bounding box center [722, 420] width 1443 height 840
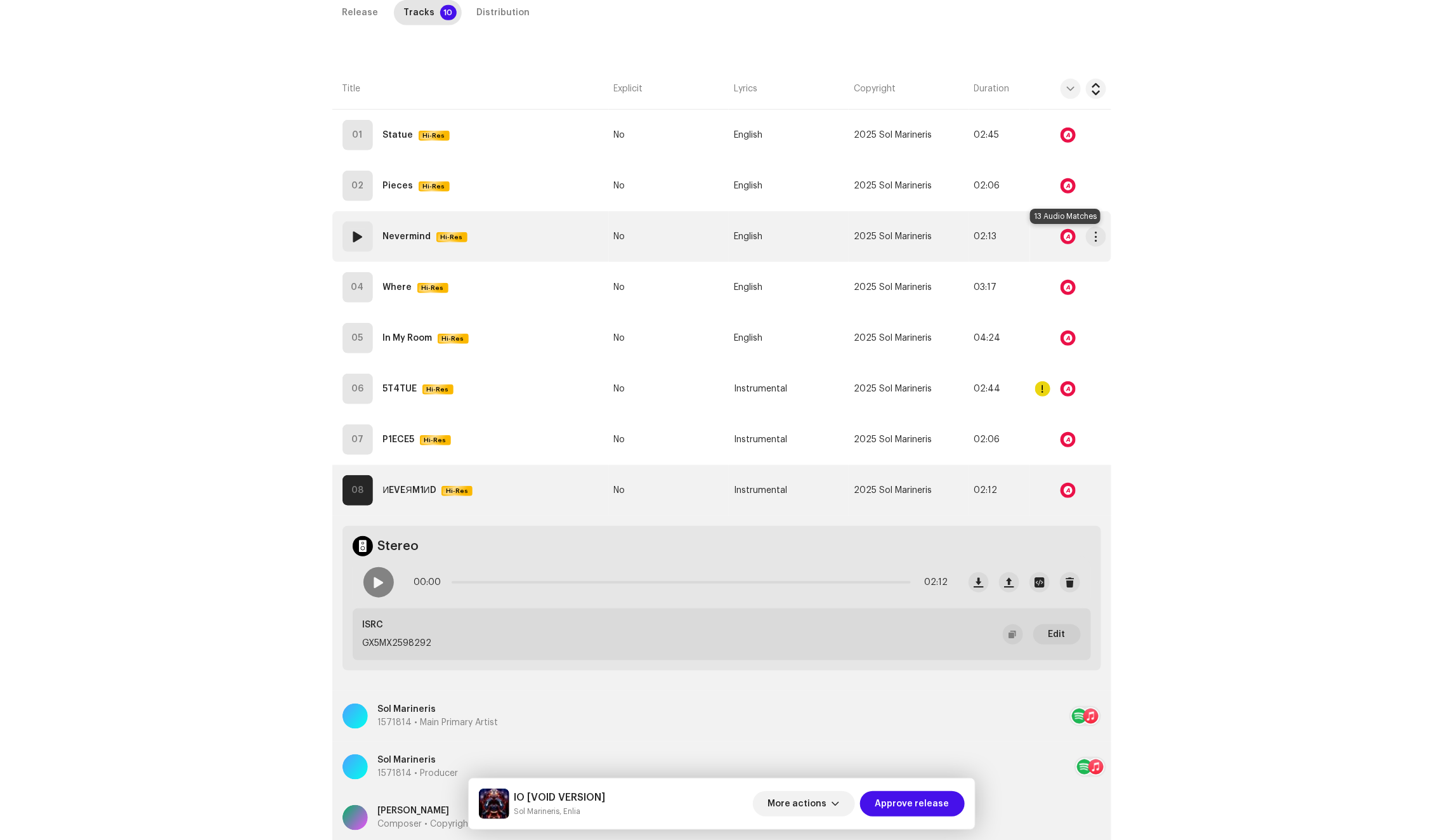
click at [1063, 238] on div at bounding box center [1068, 236] width 15 height 15
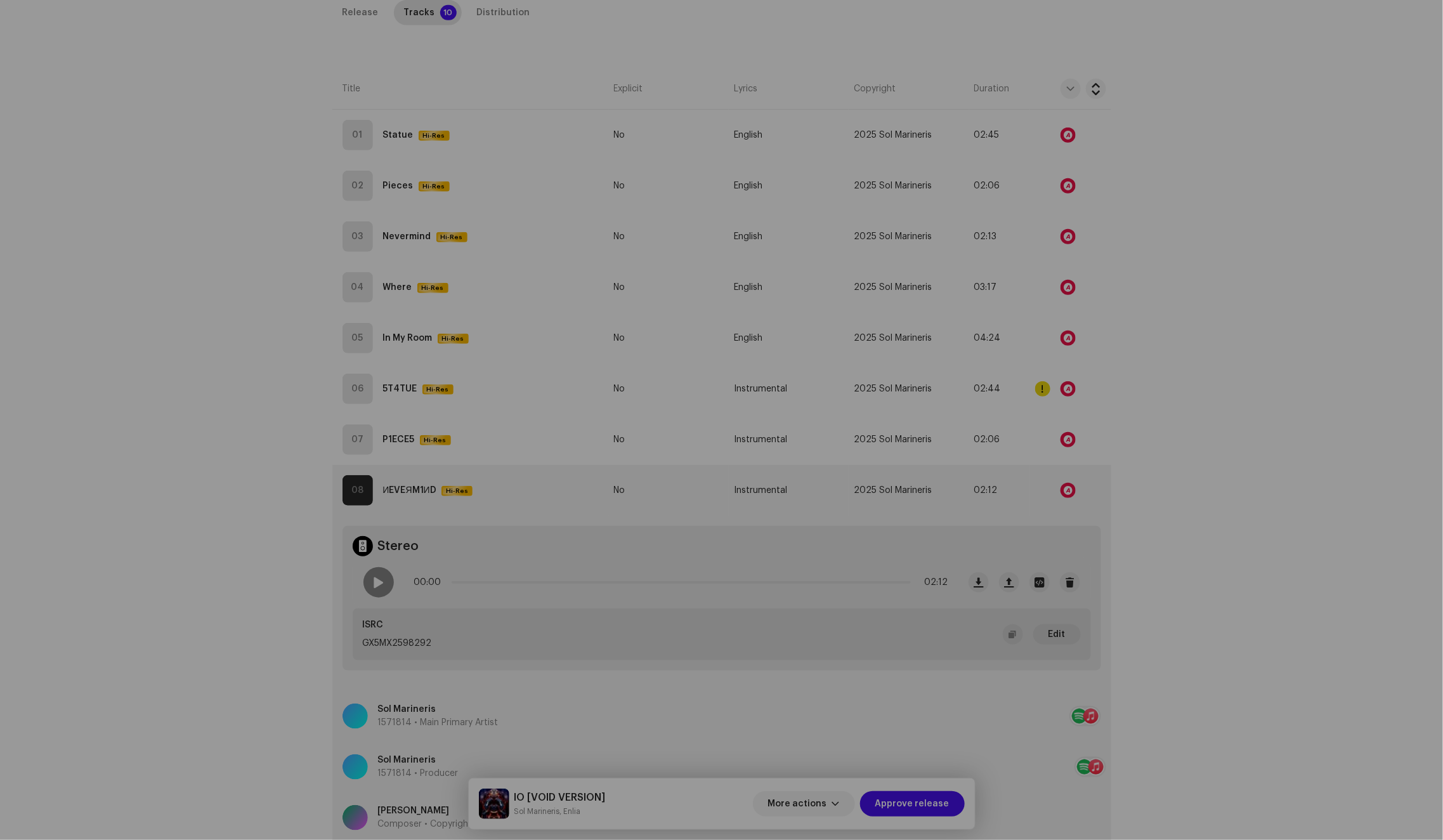
click at [966, 239] on div "Audio Recognition by Remix/Sample 1 Cover Song 12 All results require review/li…" at bounding box center [722, 420] width 1443 height 840
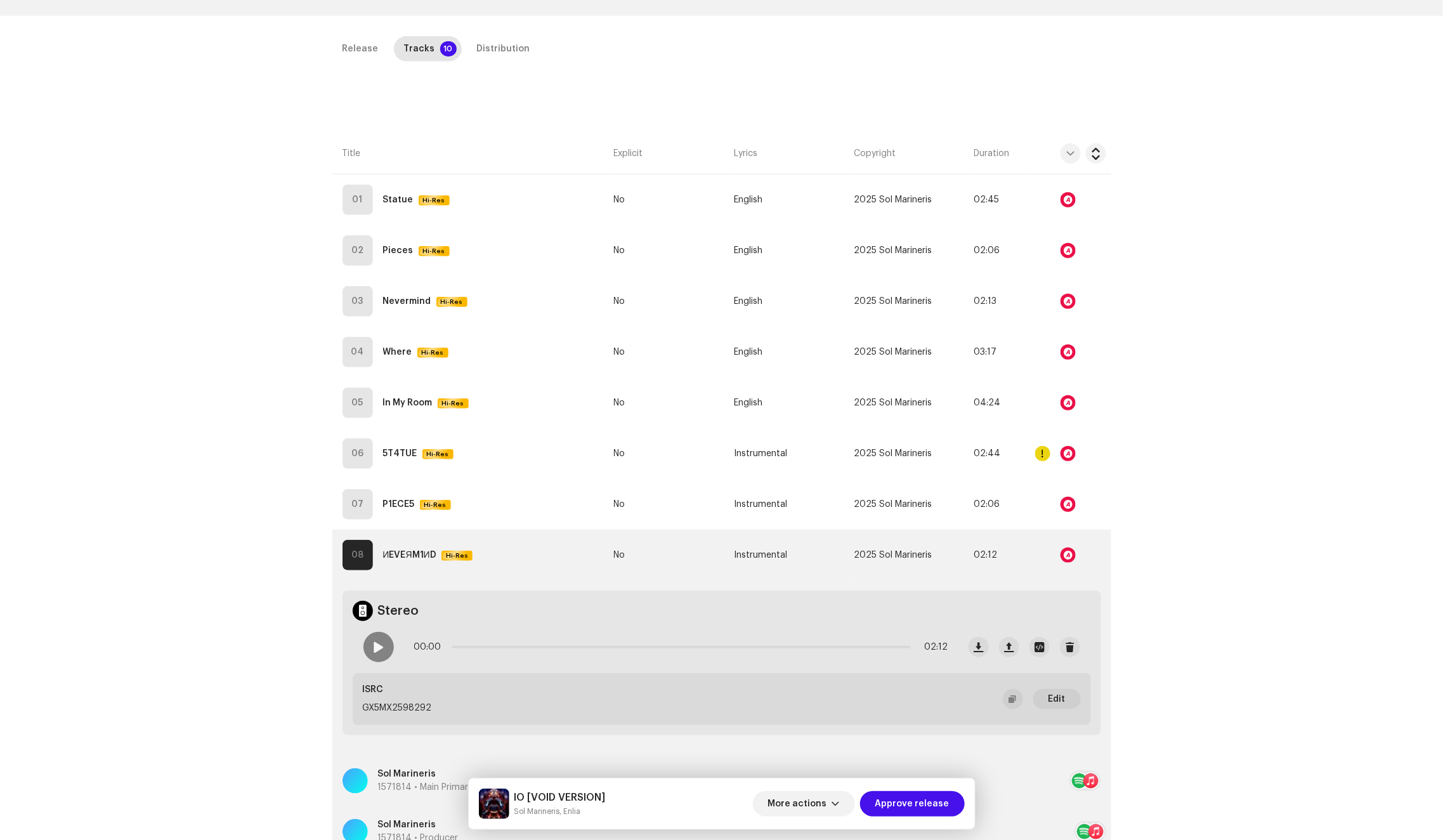
scroll to position [182, 0]
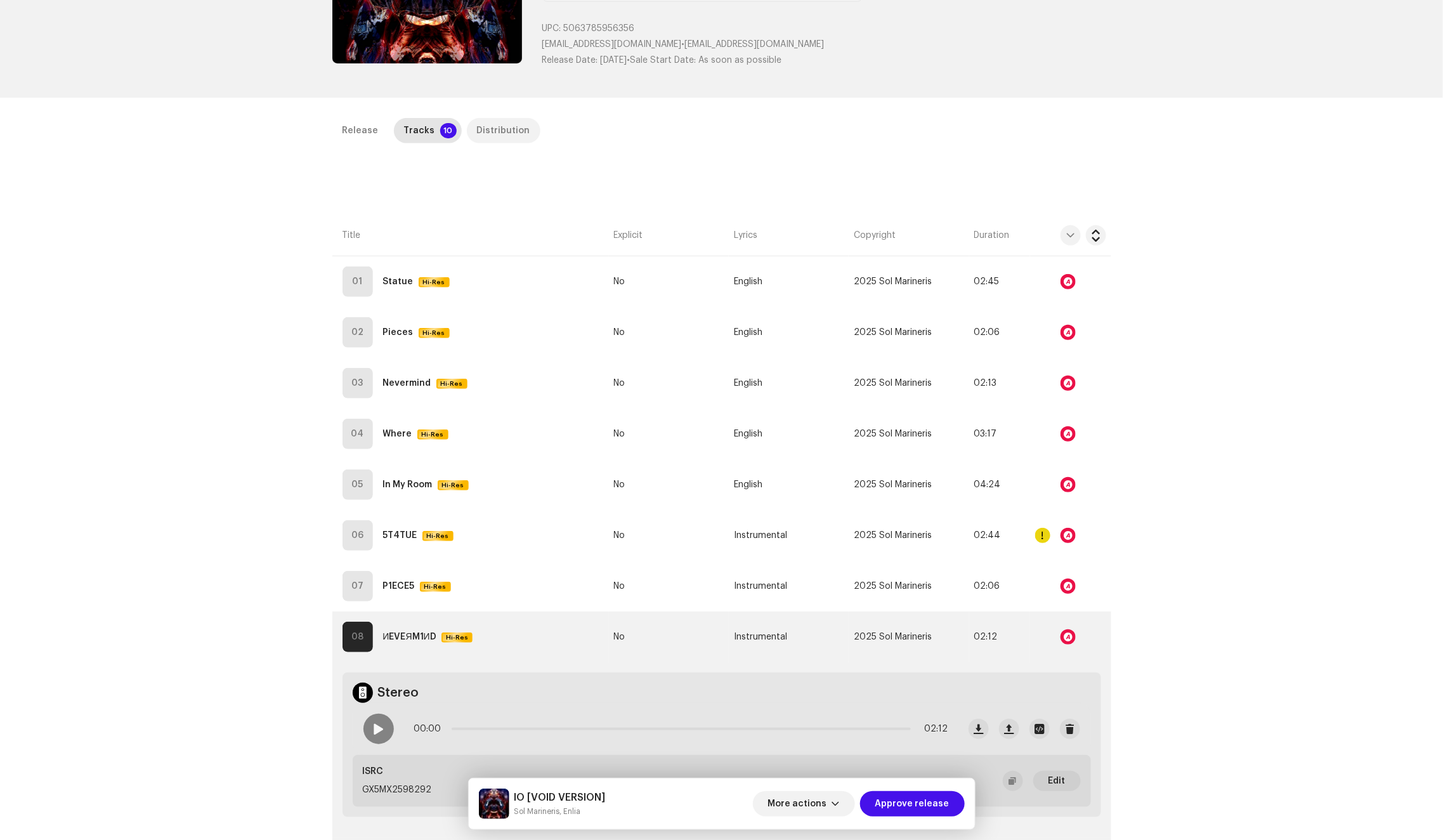
click at [483, 128] on div "Distribution" at bounding box center [503, 130] width 53 height 25
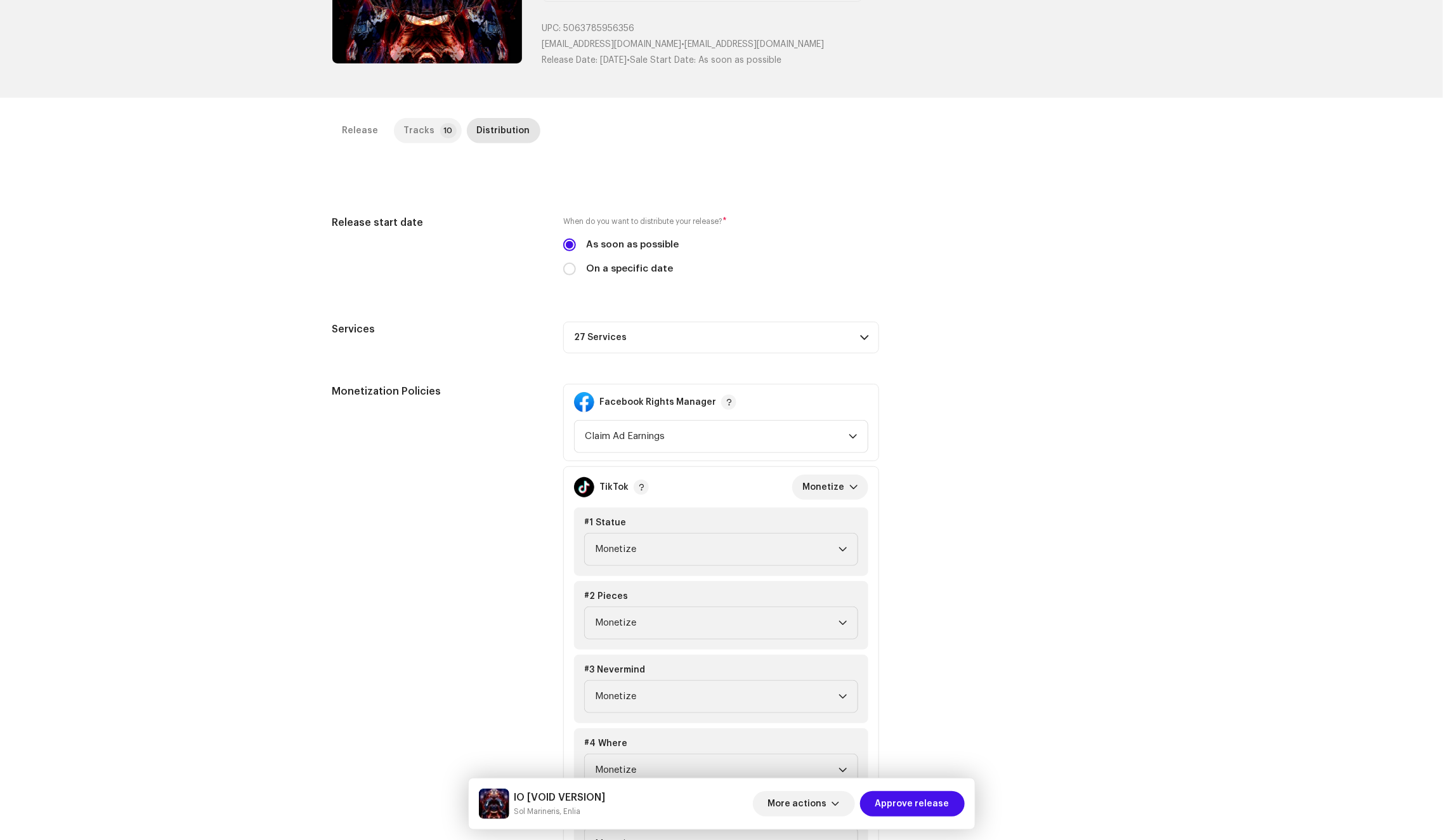
click at [407, 129] on div "Tracks" at bounding box center [420, 130] width 31 height 25
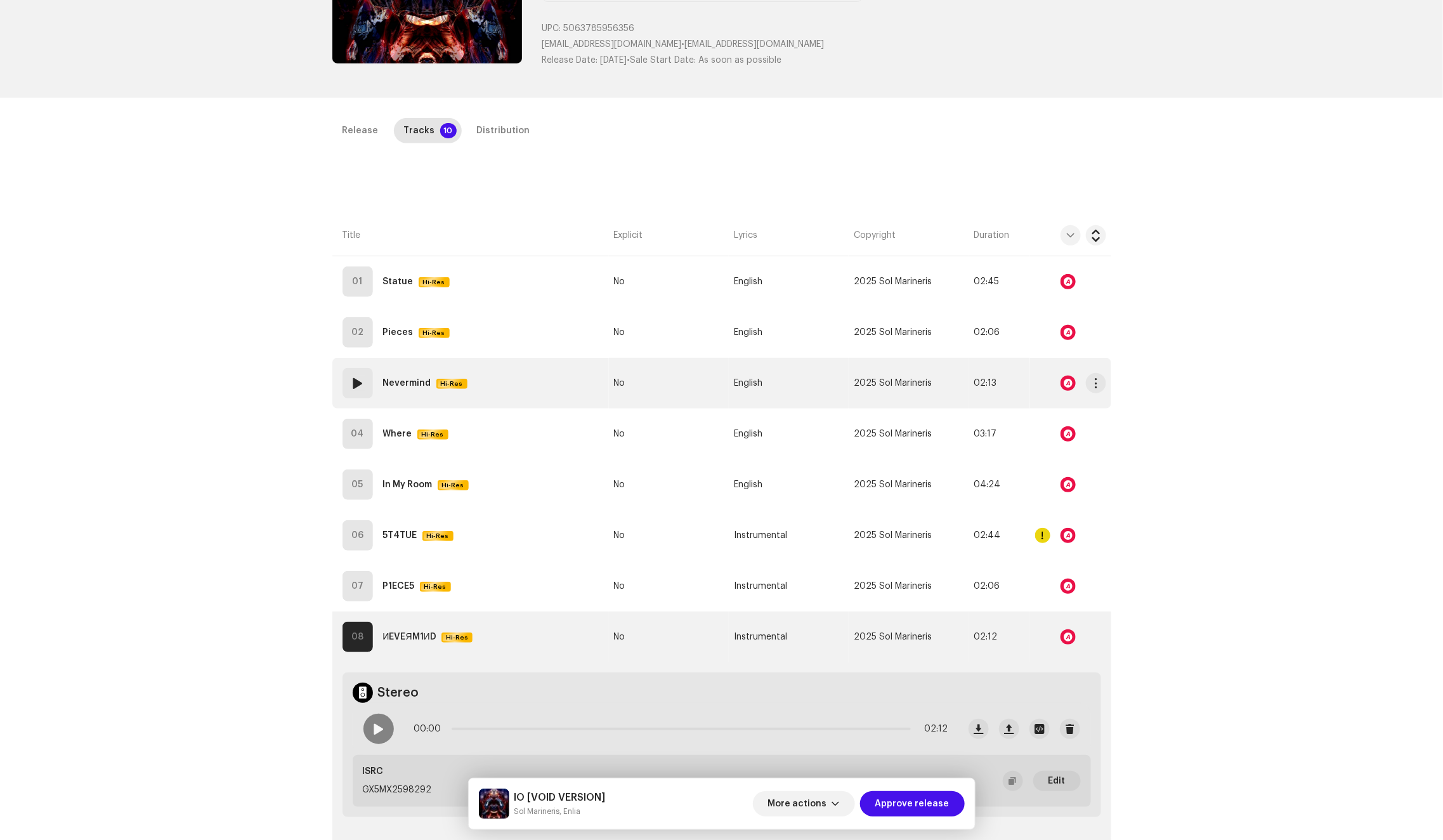
scroll to position [524, 0]
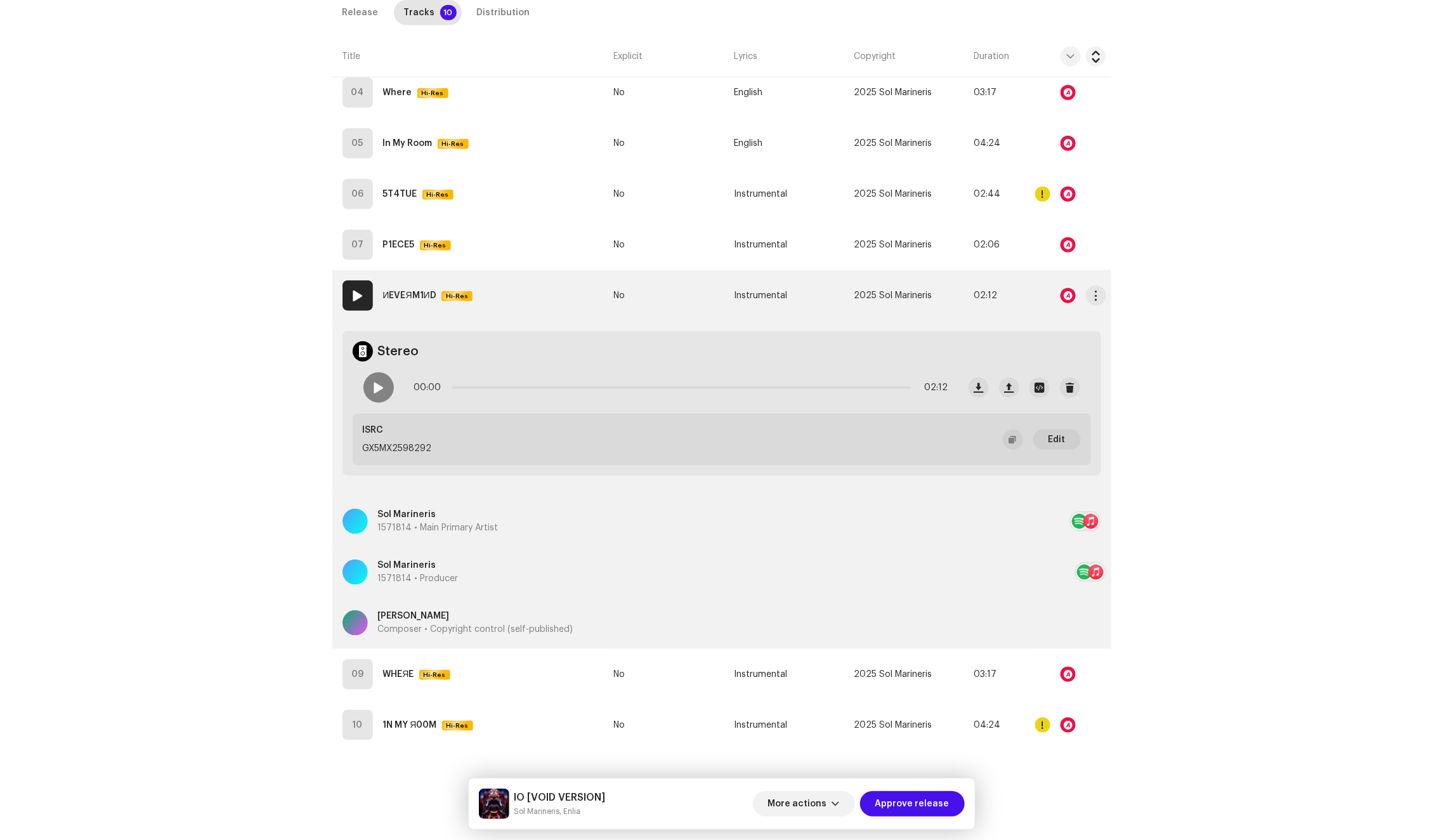
click at [541, 293] on td "08 ИEVEЯM1ИD Hi-Res" at bounding box center [470, 296] width 276 height 51
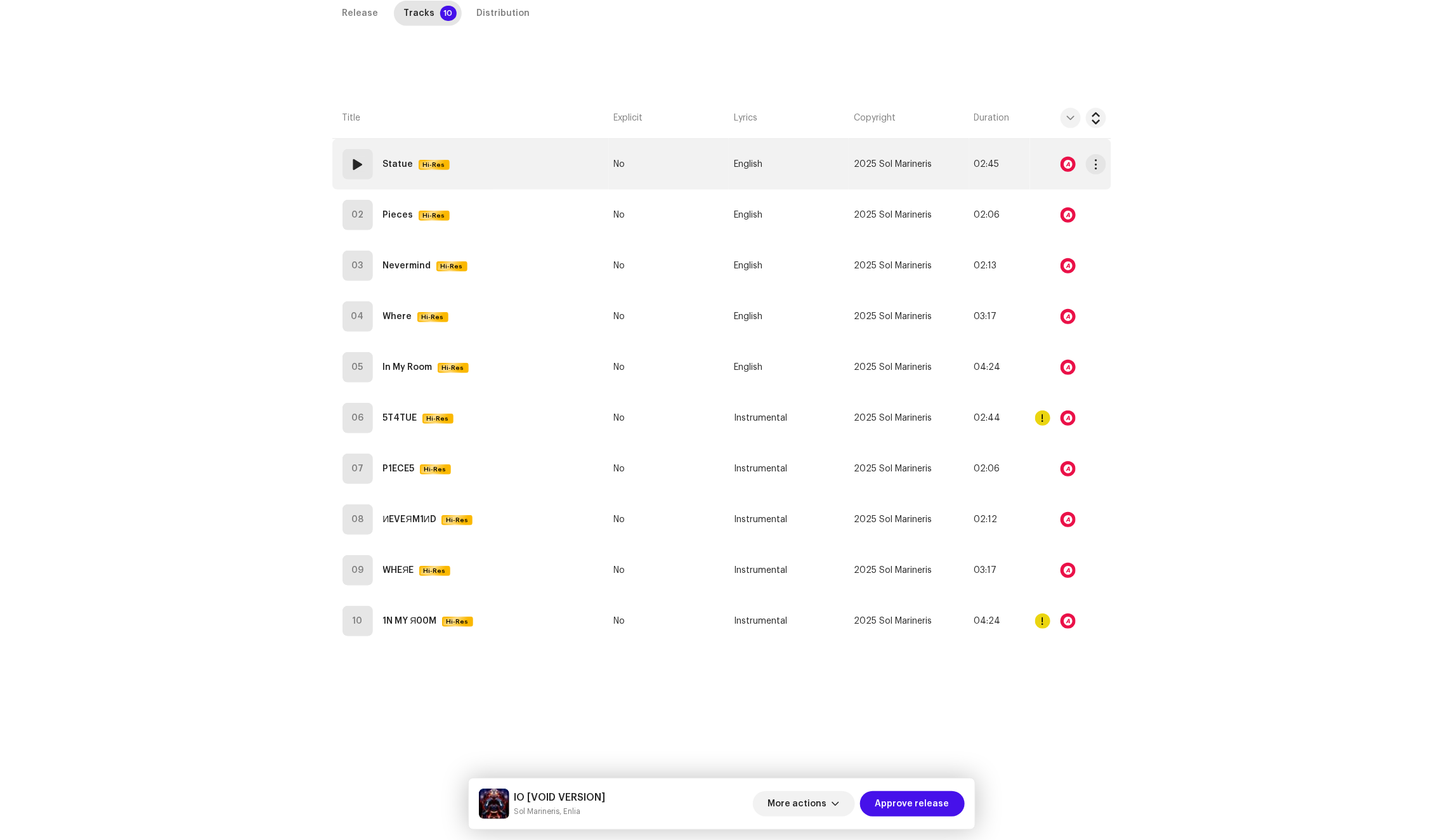
scroll to position [167, 0]
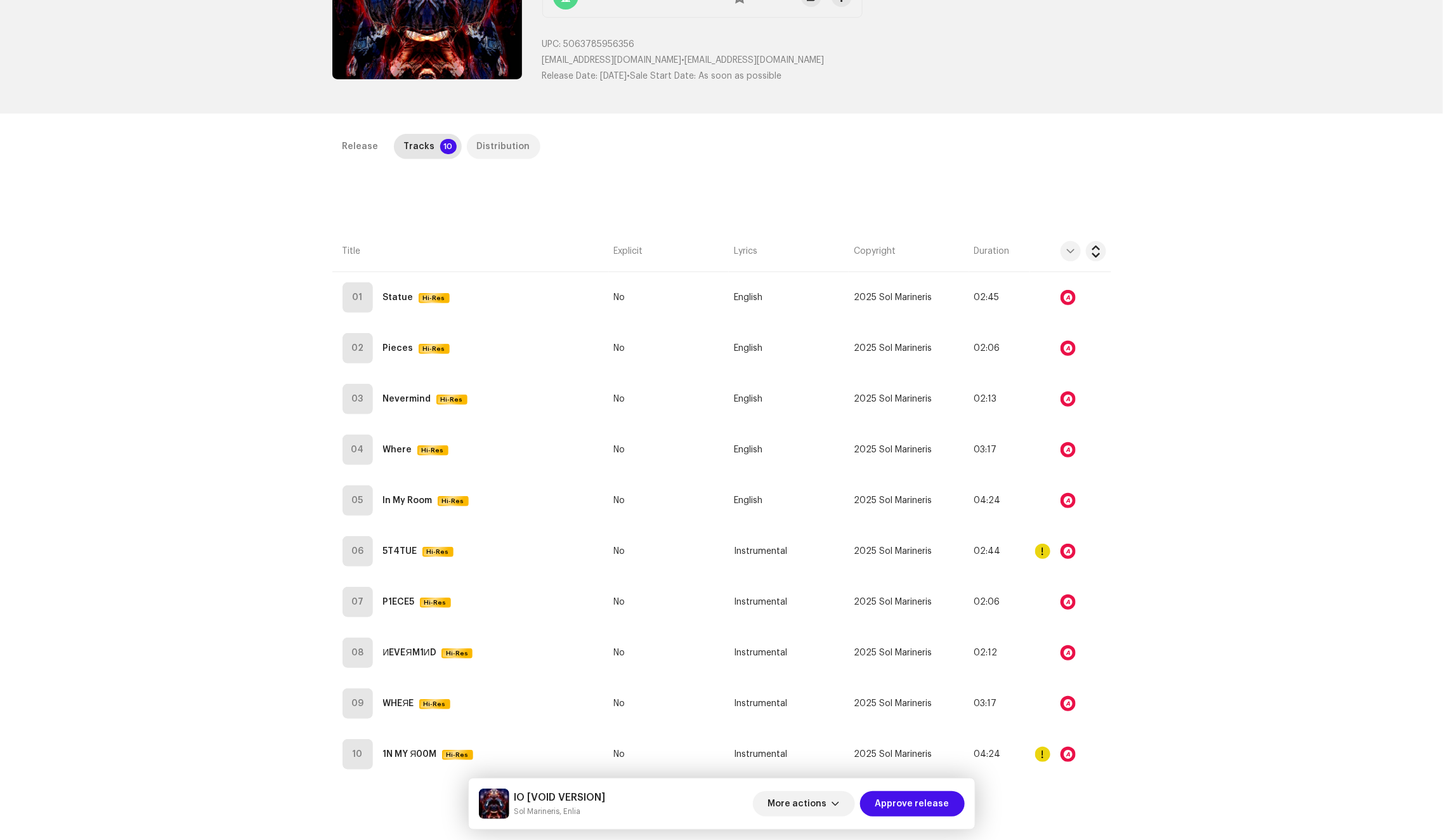
click at [502, 145] on div "Distribution" at bounding box center [503, 146] width 53 height 25
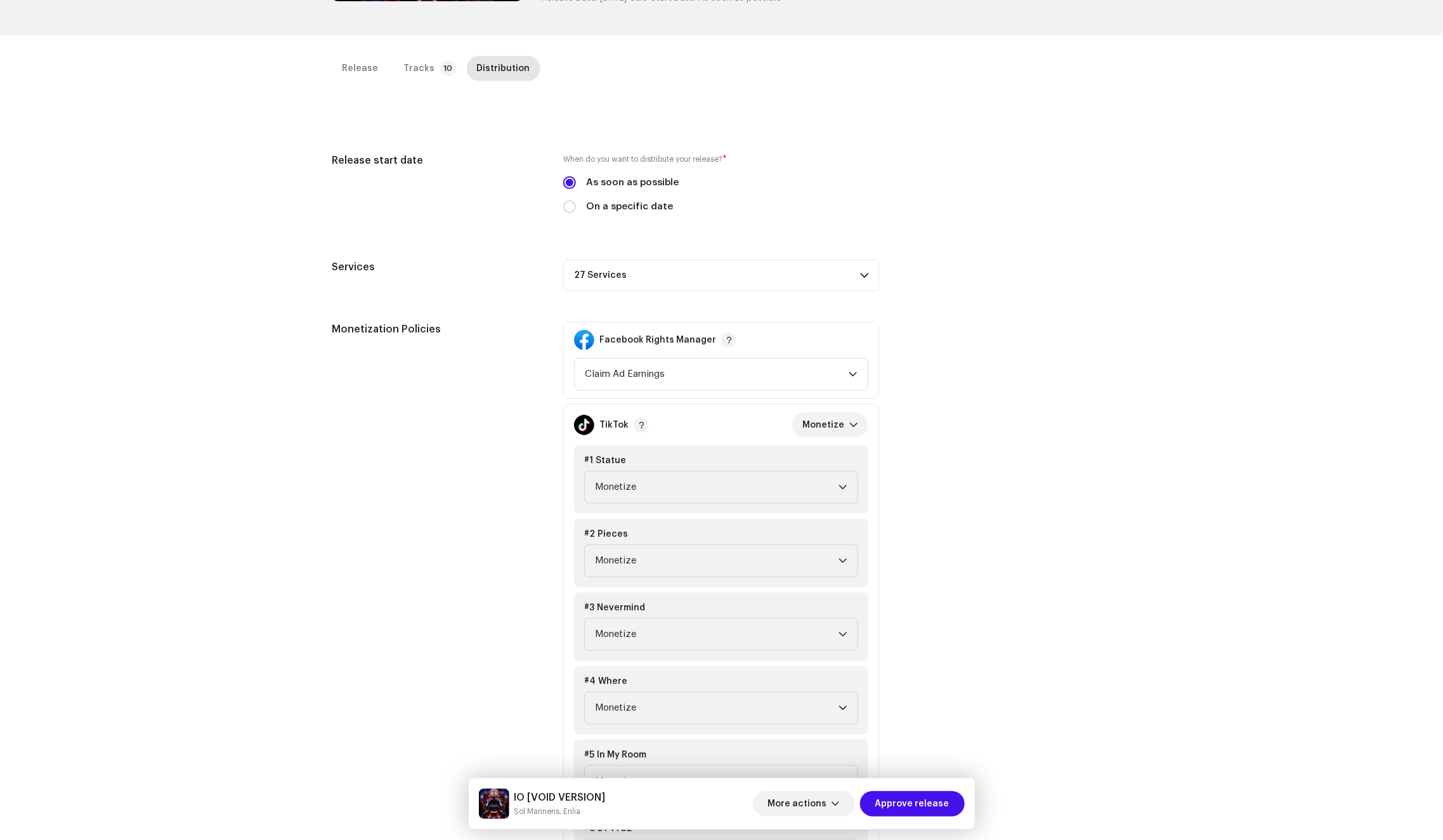
scroll to position [739, 0]
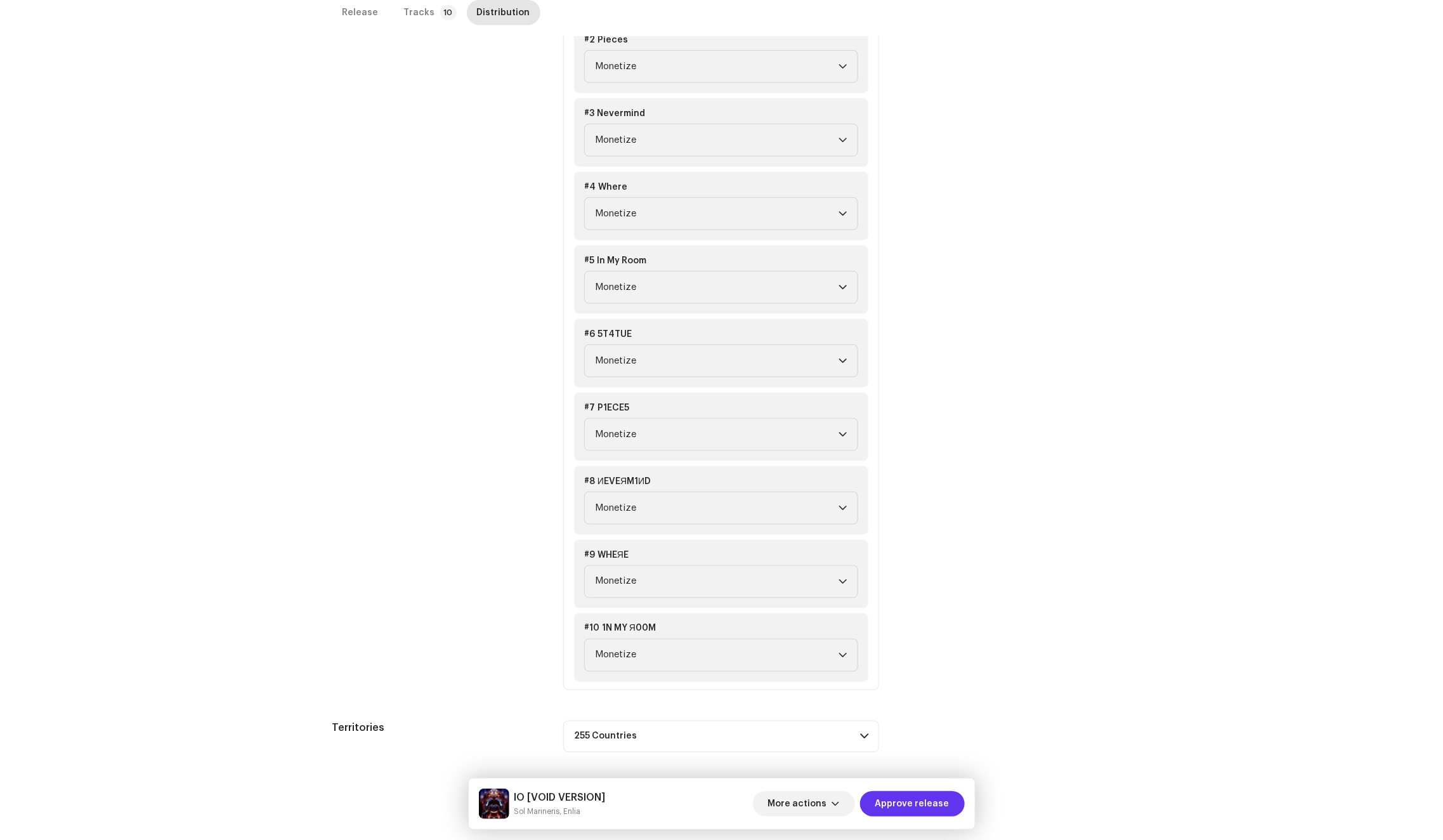
click at [913, 798] on span "Approve release" at bounding box center [912, 803] width 74 height 25
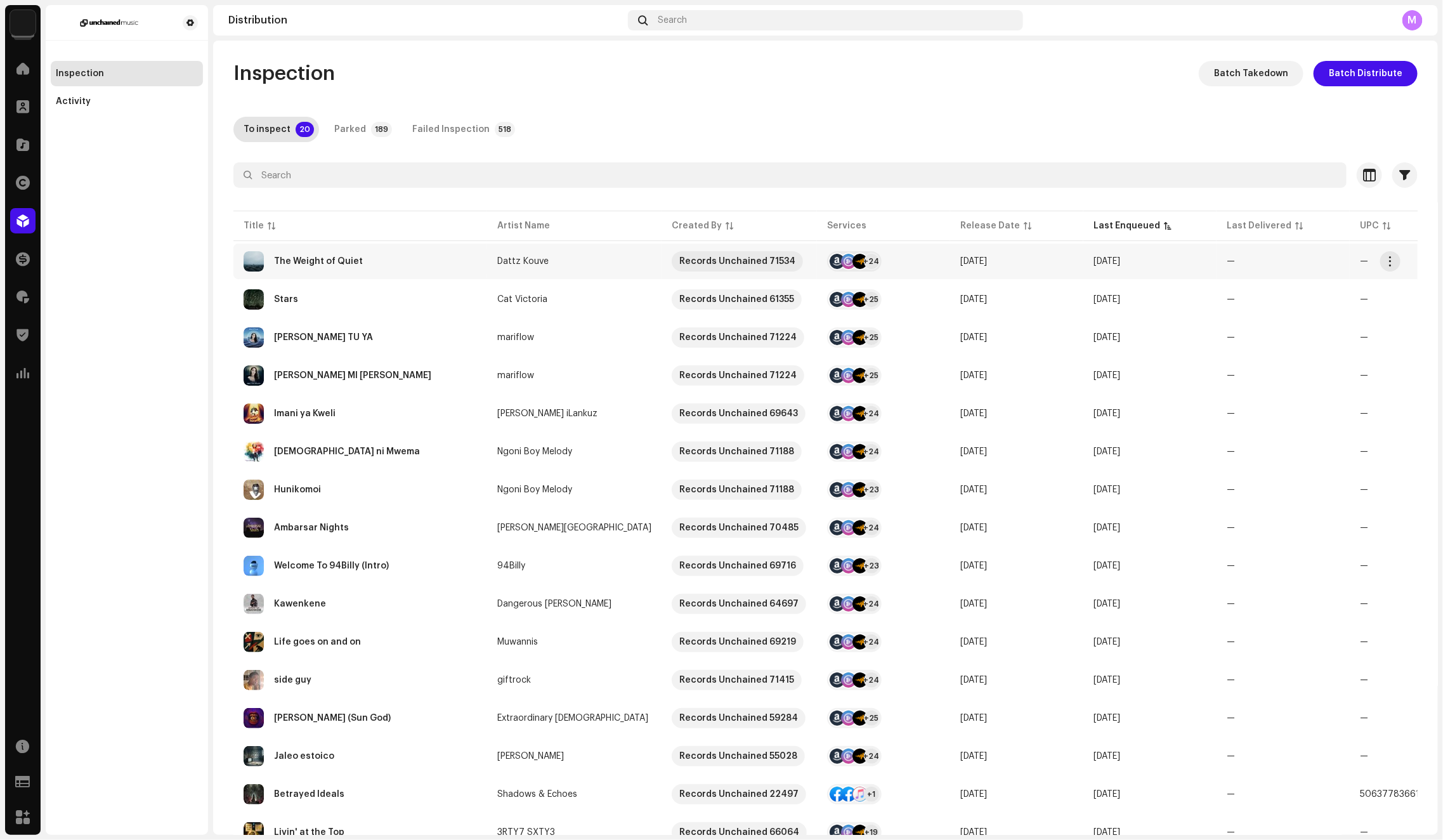
click at [452, 266] on div "The Weight of Quiet" at bounding box center [360, 261] width 233 height 20
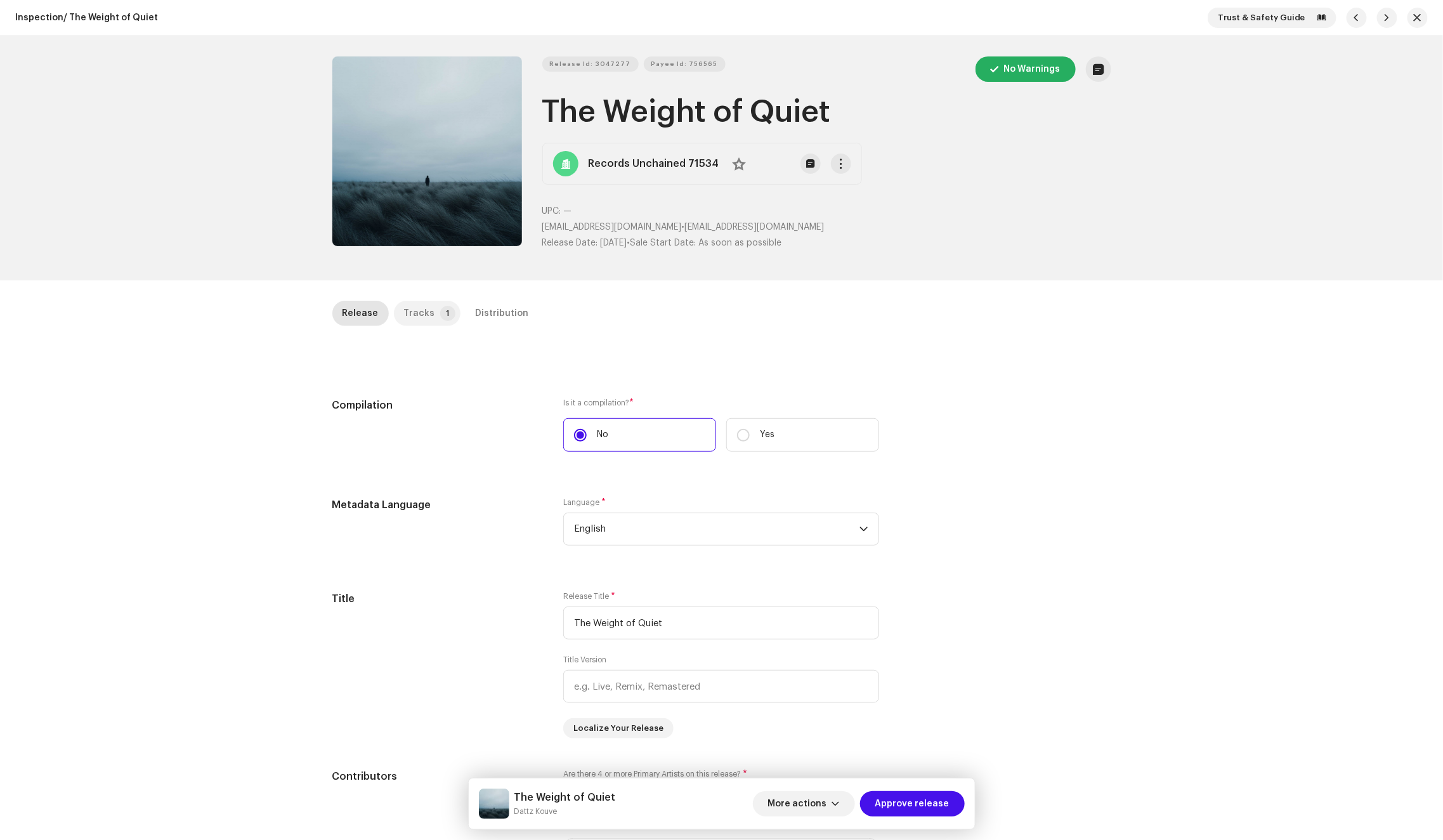
click at [414, 311] on div "Tracks" at bounding box center [420, 313] width 31 height 25
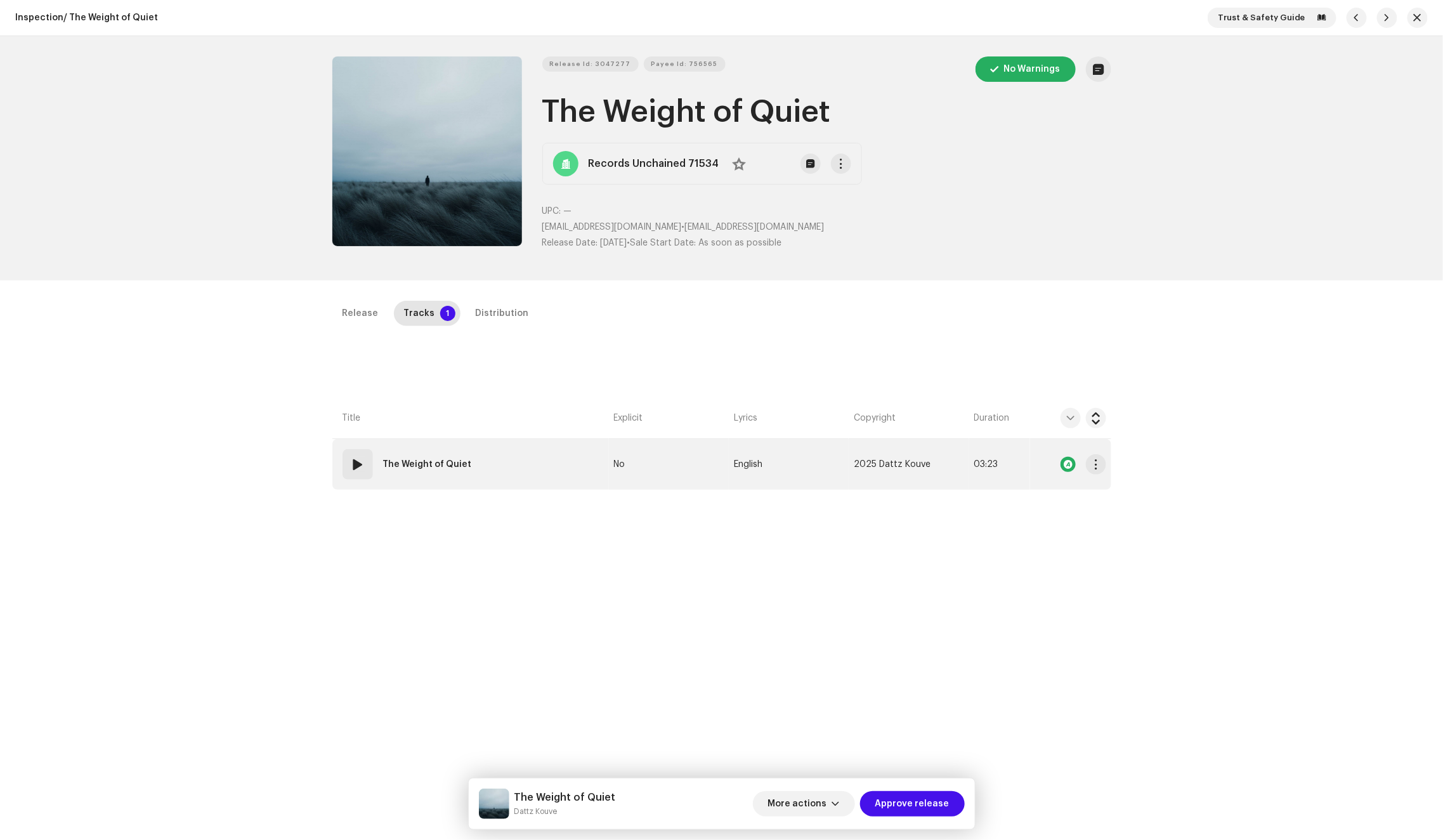
click at [515, 449] on td "01 The Weight of Quiet" at bounding box center [470, 464] width 276 height 51
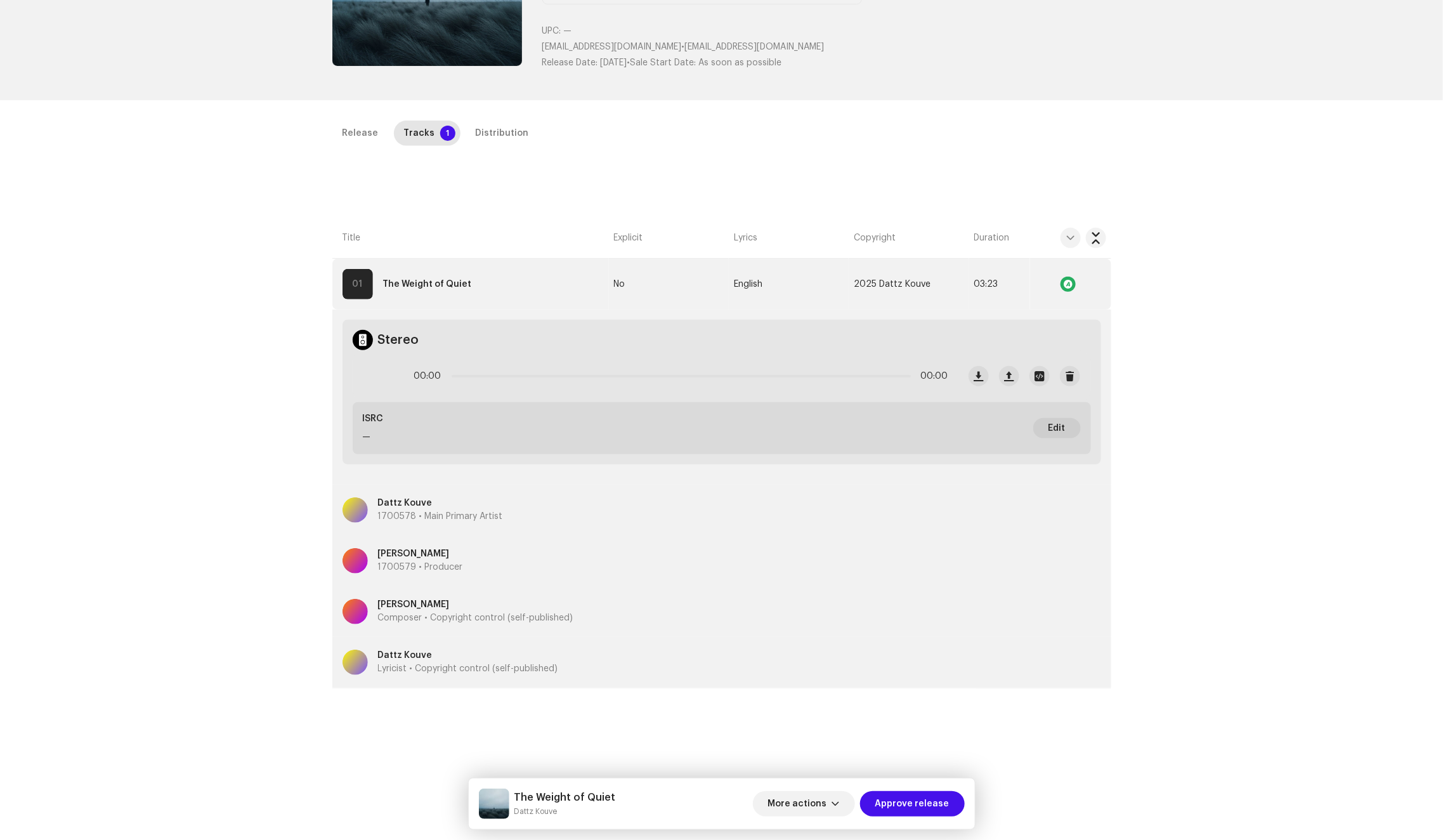
scroll to position [196, 0]
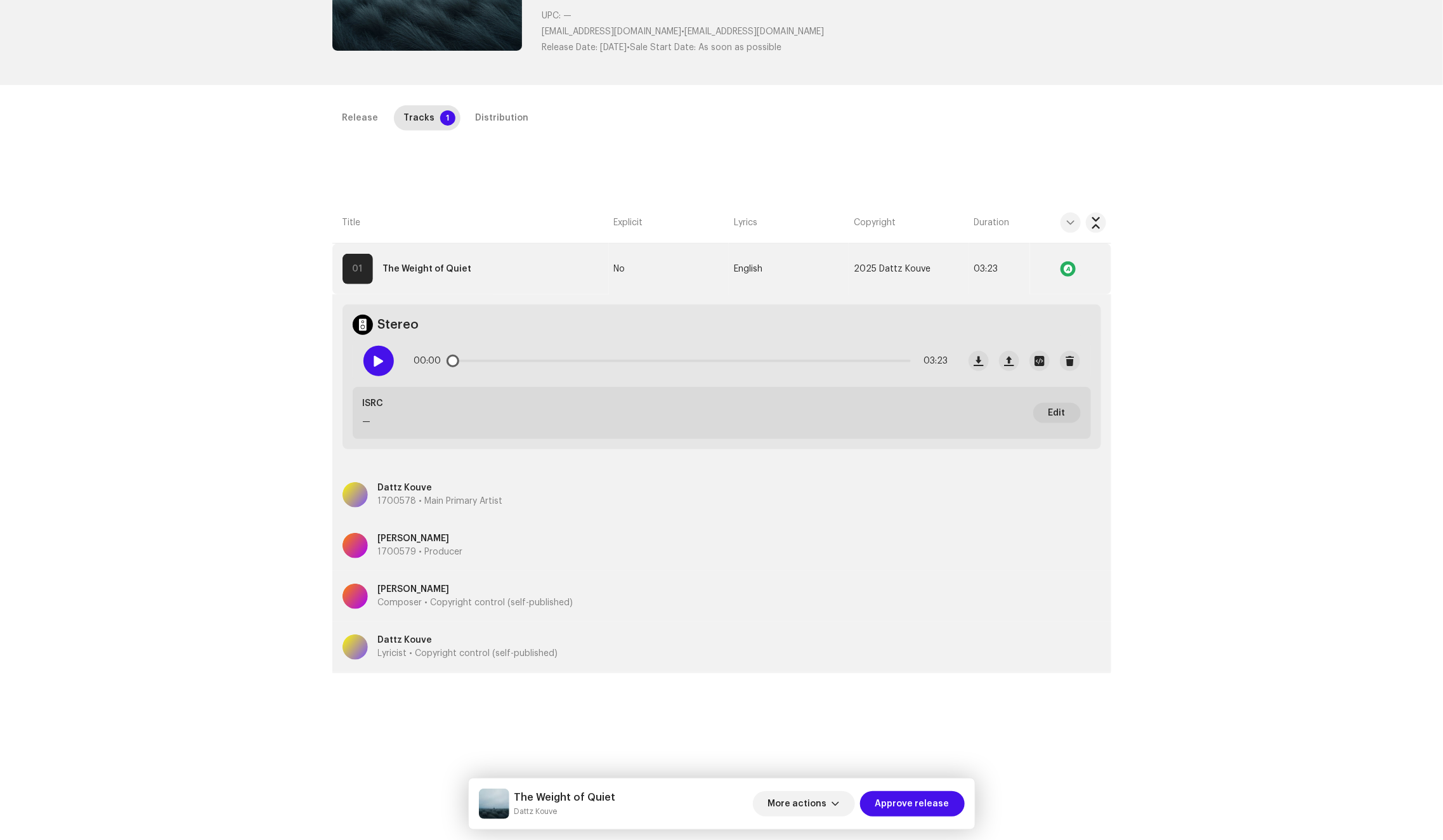
click at [366, 363] on div at bounding box center [379, 361] width 31 height 31
drag, startPoint x: 455, startPoint y: 360, endPoint x: 594, endPoint y: 356, distance: 139.1
click at [594, 356] on div "00:05 03:23" at bounding box center [681, 360] width 534 height 25
click at [495, 120] on div "Distribution" at bounding box center [502, 118] width 53 height 25
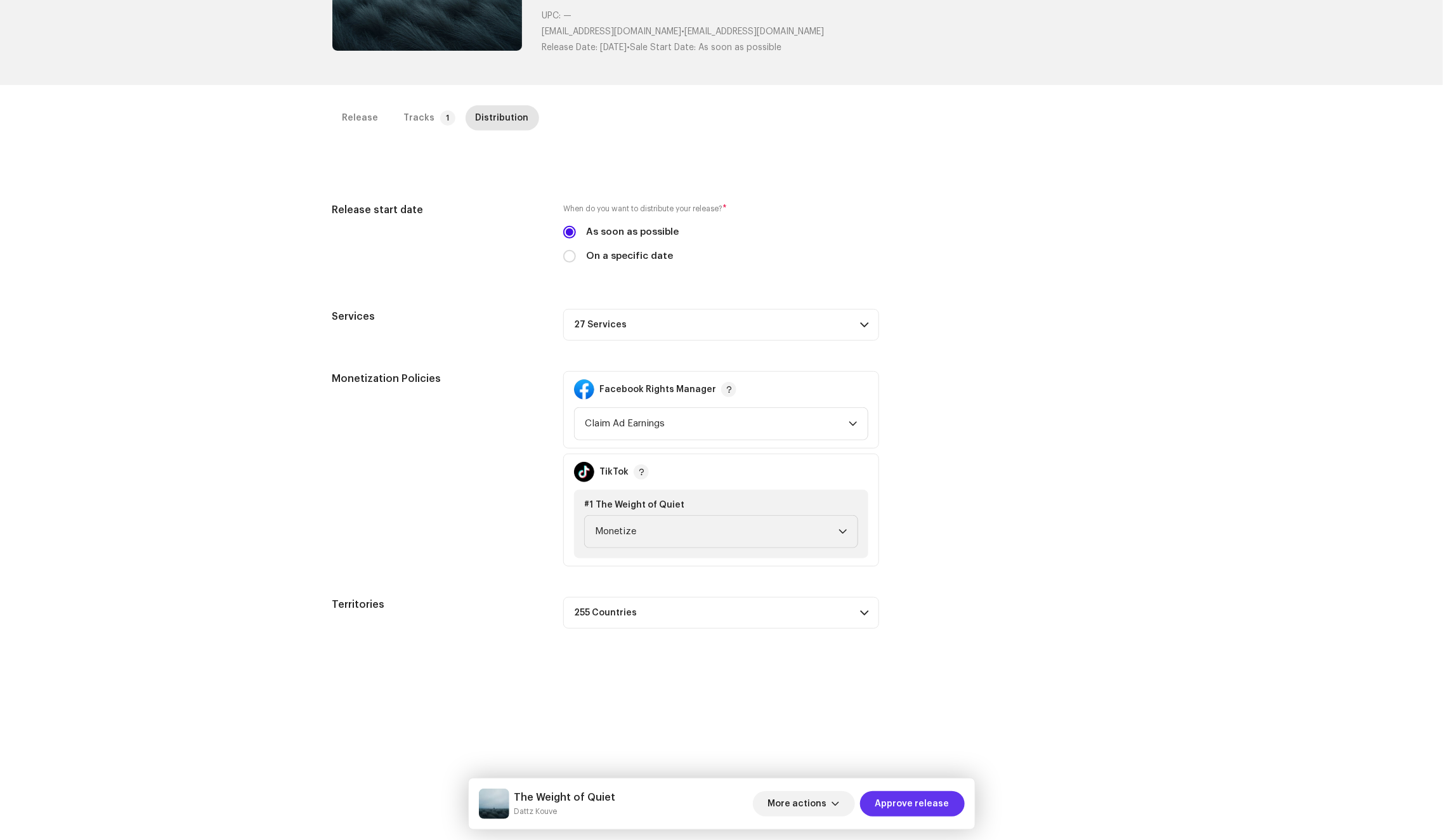
click at [945, 808] on span "Approve release" at bounding box center [912, 803] width 74 height 25
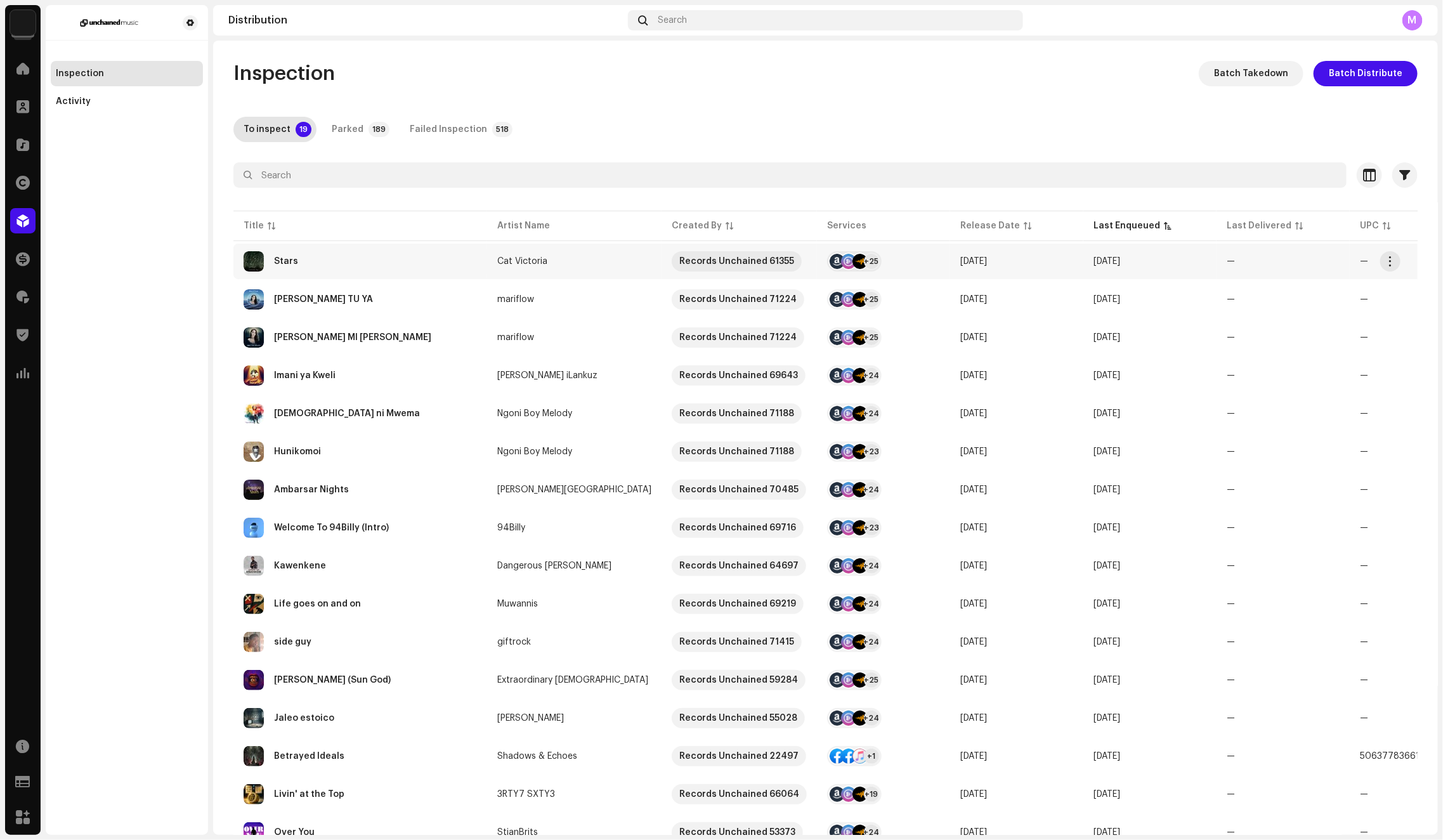
click at [412, 246] on td "Stars" at bounding box center [360, 261] width 254 height 35
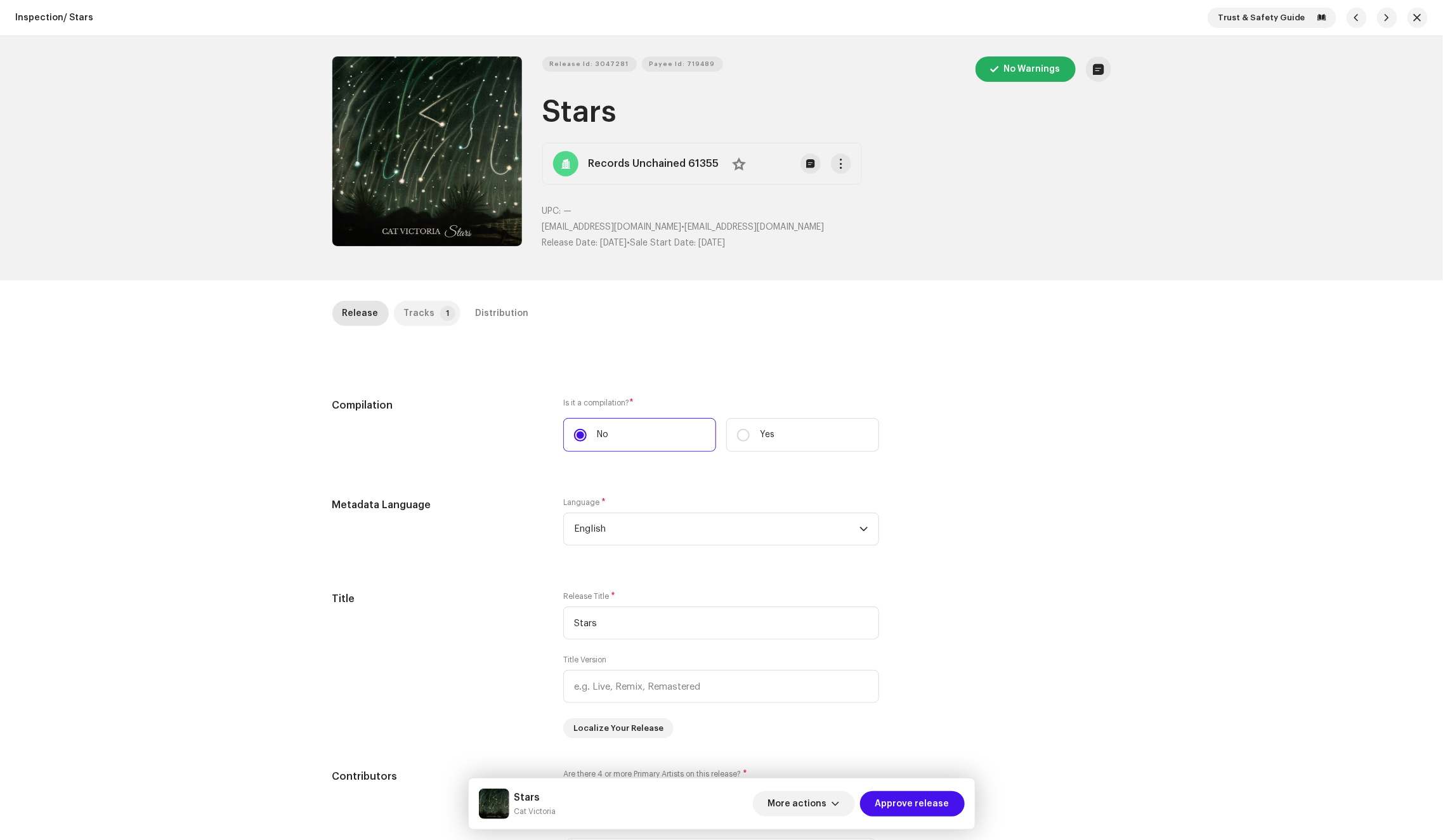
click at [424, 317] on div "Tracks" at bounding box center [420, 313] width 31 height 25
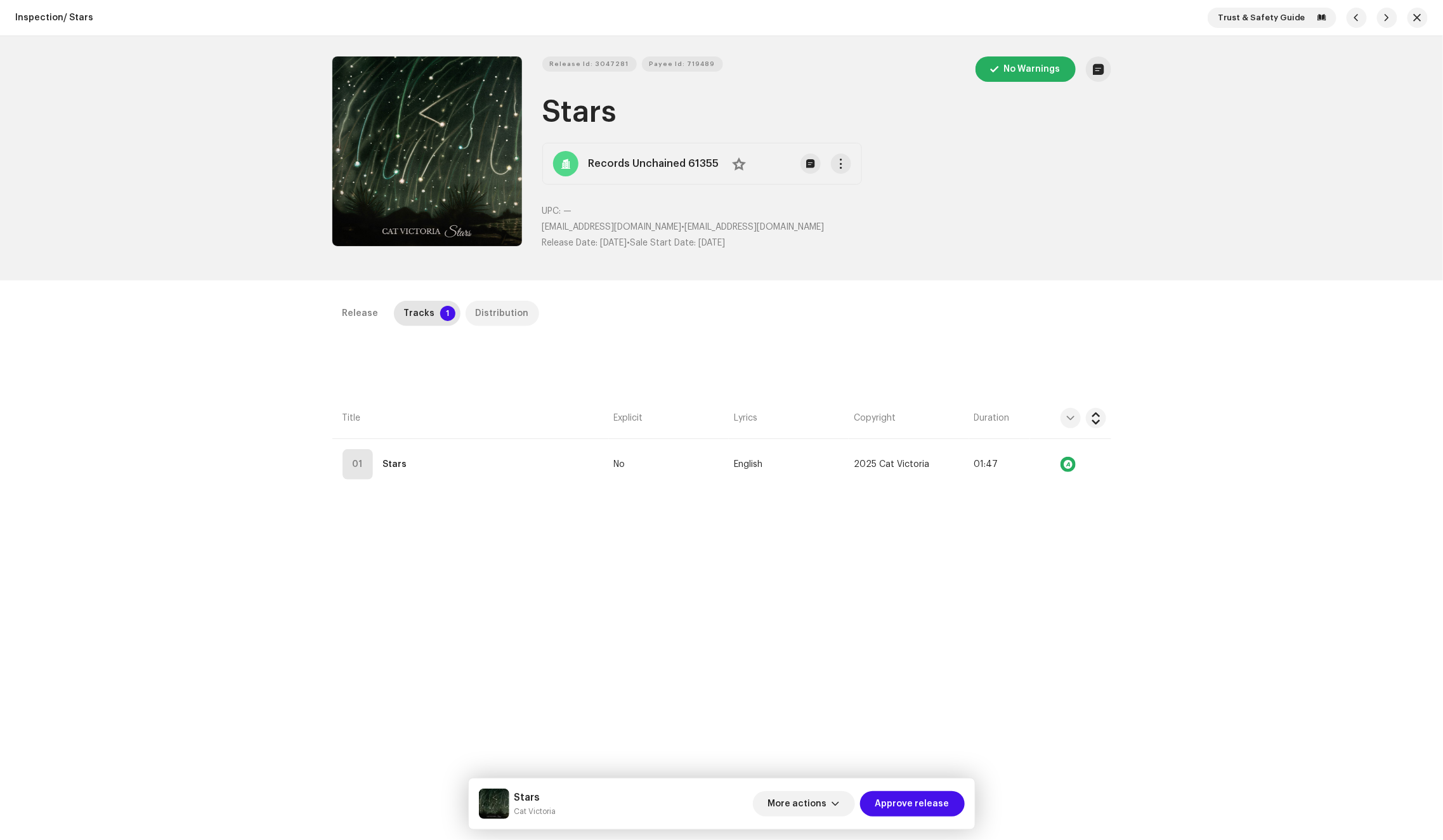
click at [510, 314] on div "Distribution" at bounding box center [502, 313] width 53 height 25
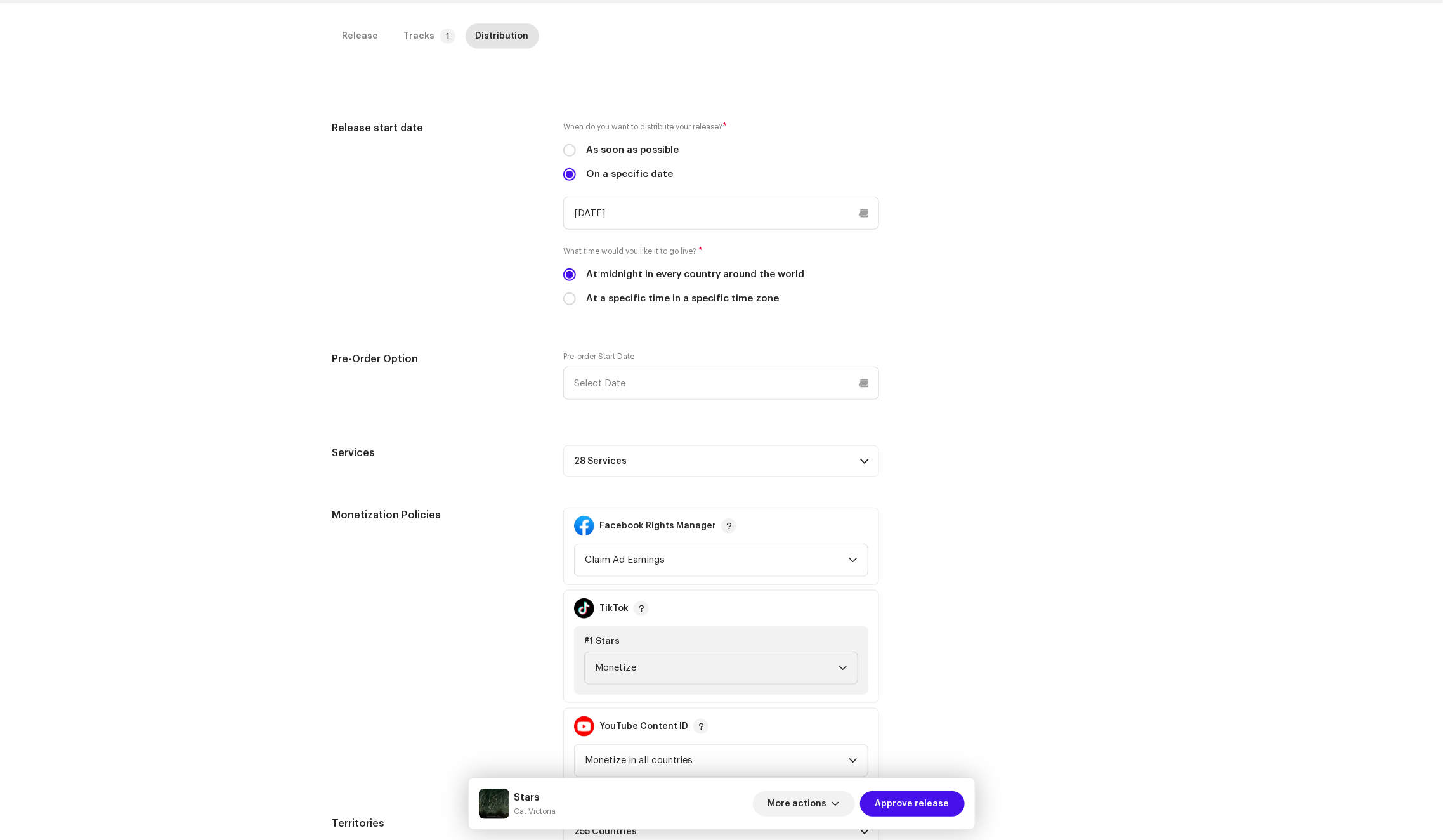
scroll to position [74, 0]
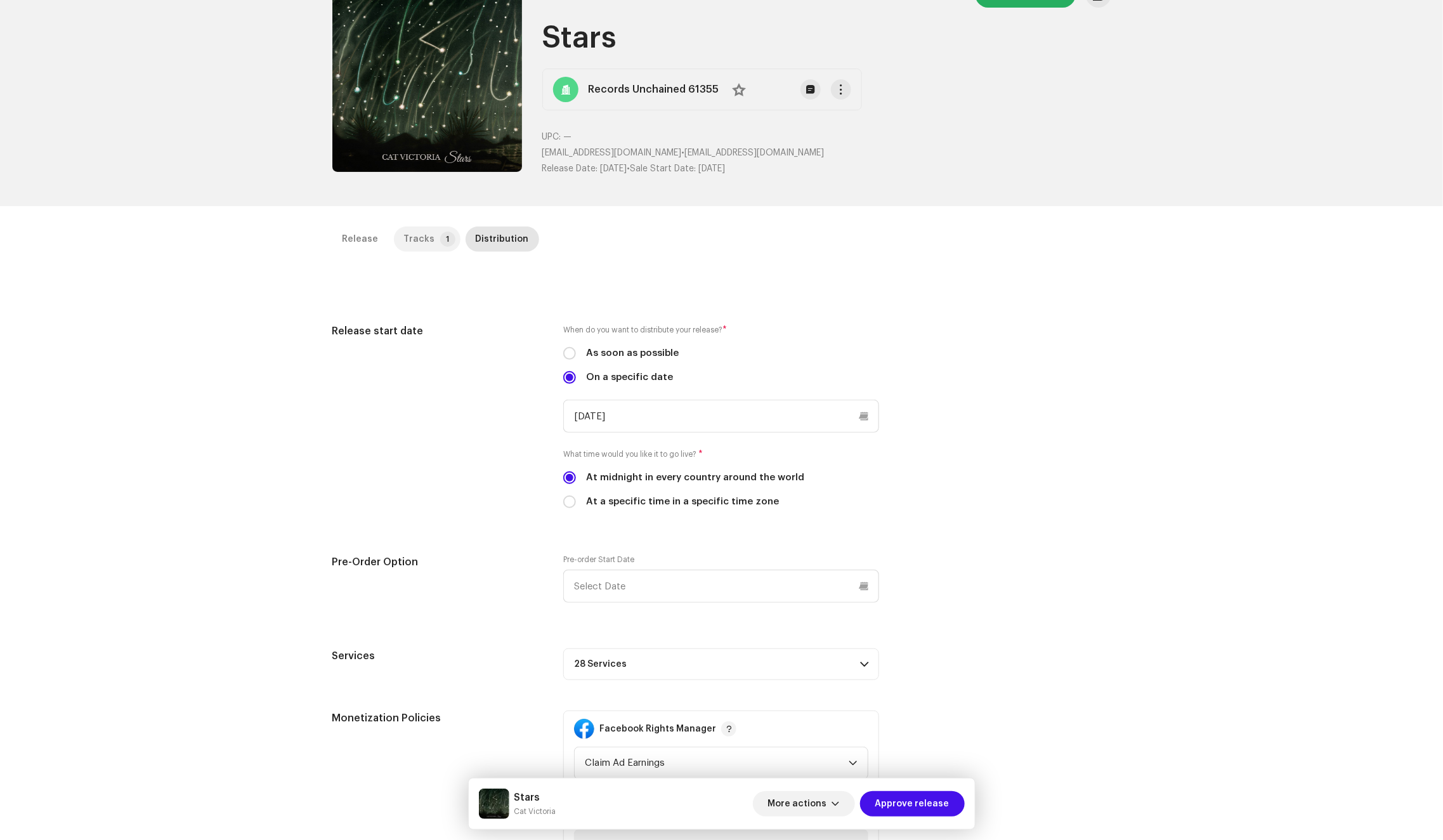
click at [427, 236] on p-tab "Tracks 1" at bounding box center [427, 239] width 66 height 25
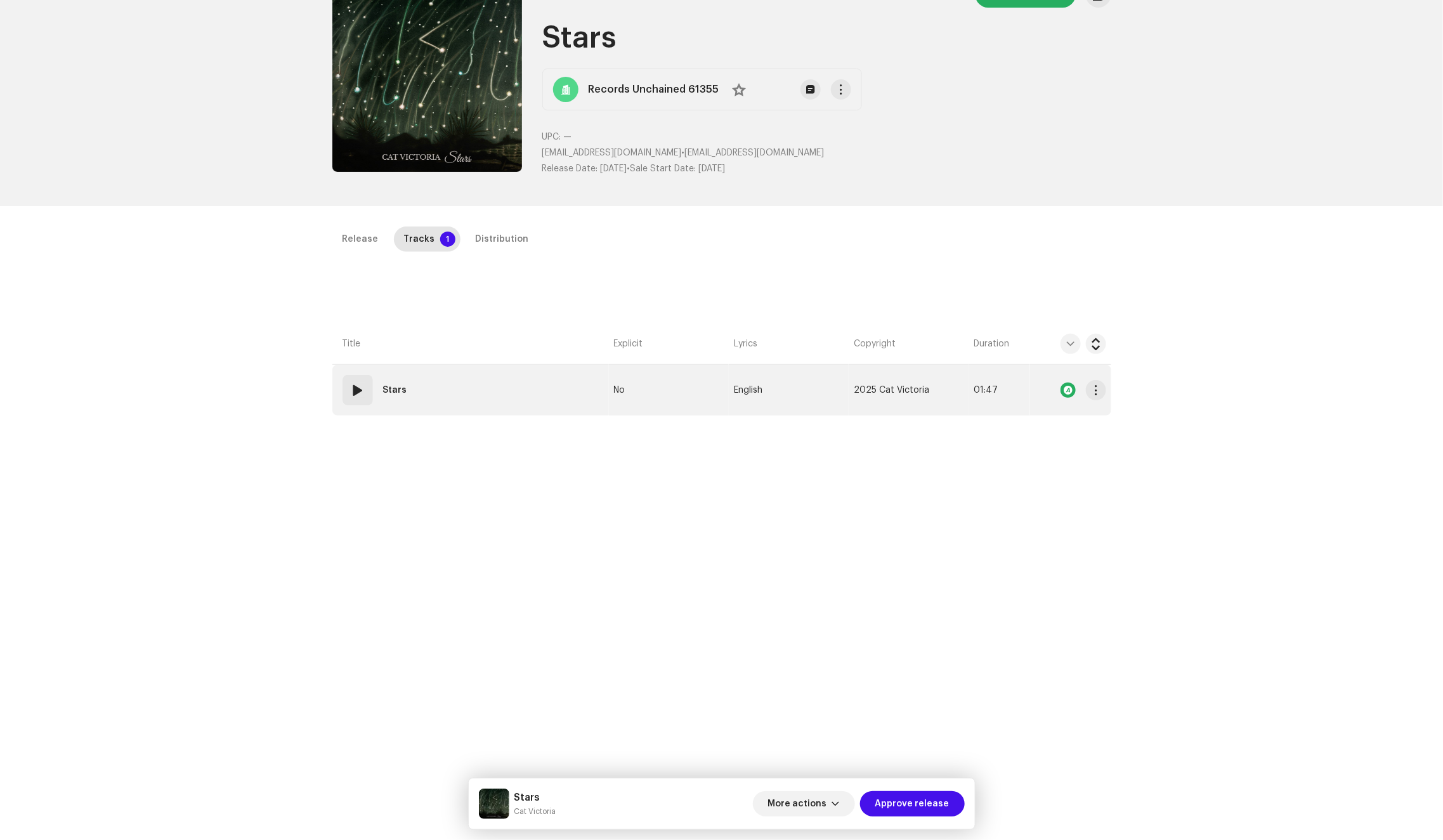
click at [488, 390] on td "01 Stars" at bounding box center [470, 390] width 276 height 51
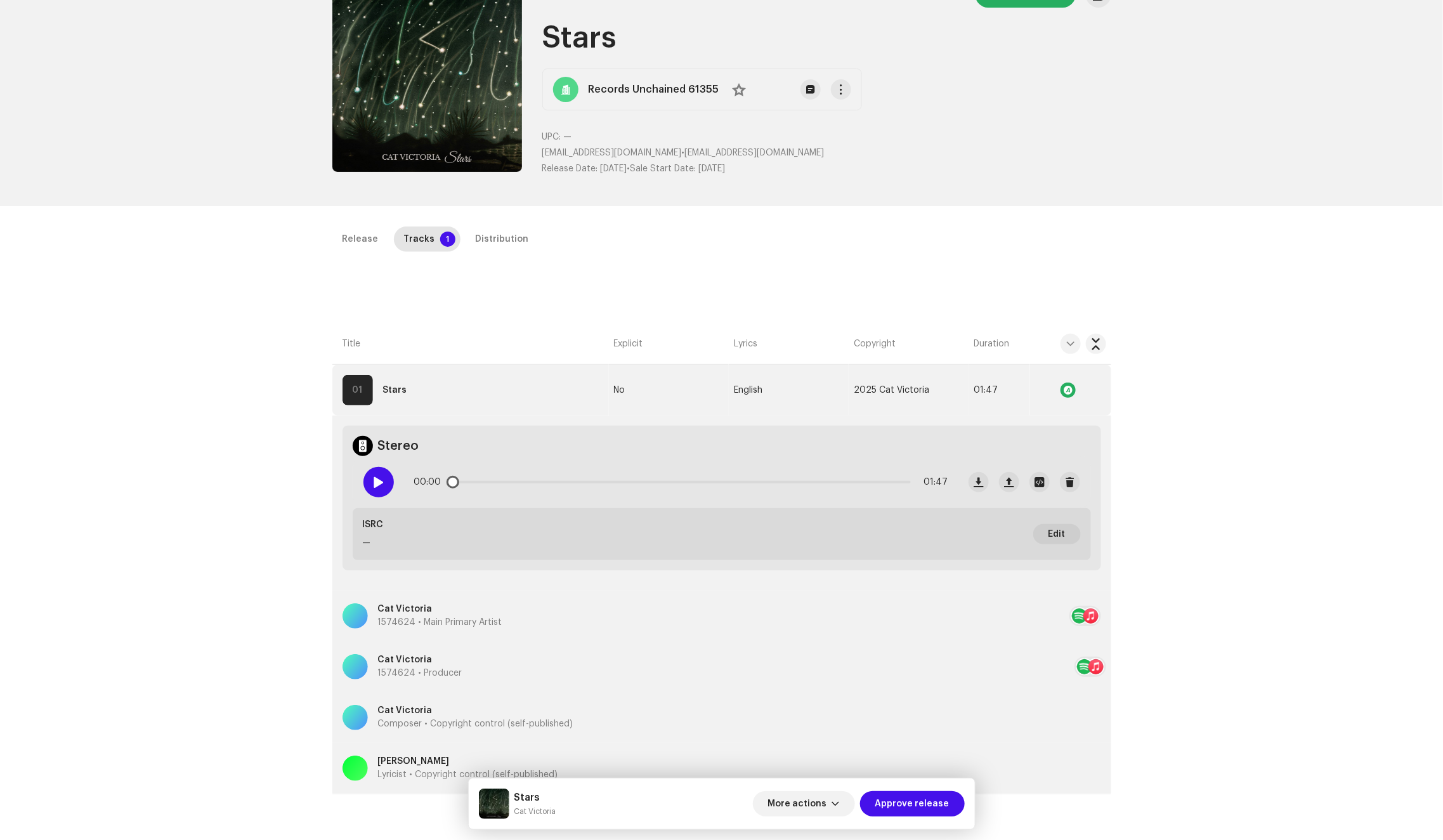
click at [366, 484] on div at bounding box center [379, 482] width 31 height 31
drag, startPoint x: 457, startPoint y: 483, endPoint x: 658, endPoint y: 467, distance: 201.6
click at [658, 470] on div "00:22 01:47" at bounding box center [681, 482] width 534 height 25
click at [498, 234] on div "Distribution" at bounding box center [502, 239] width 53 height 25
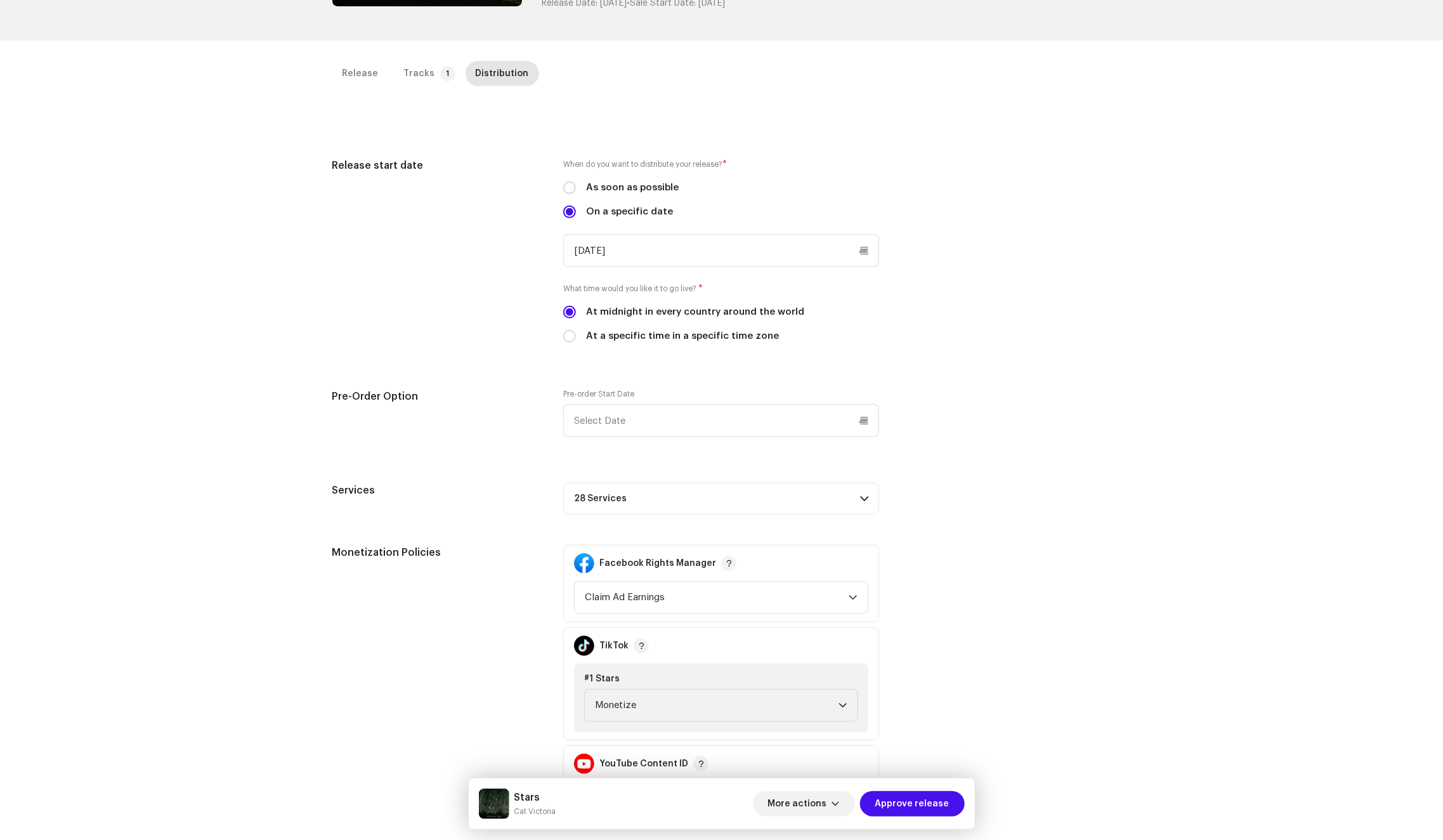
scroll to position [62, 0]
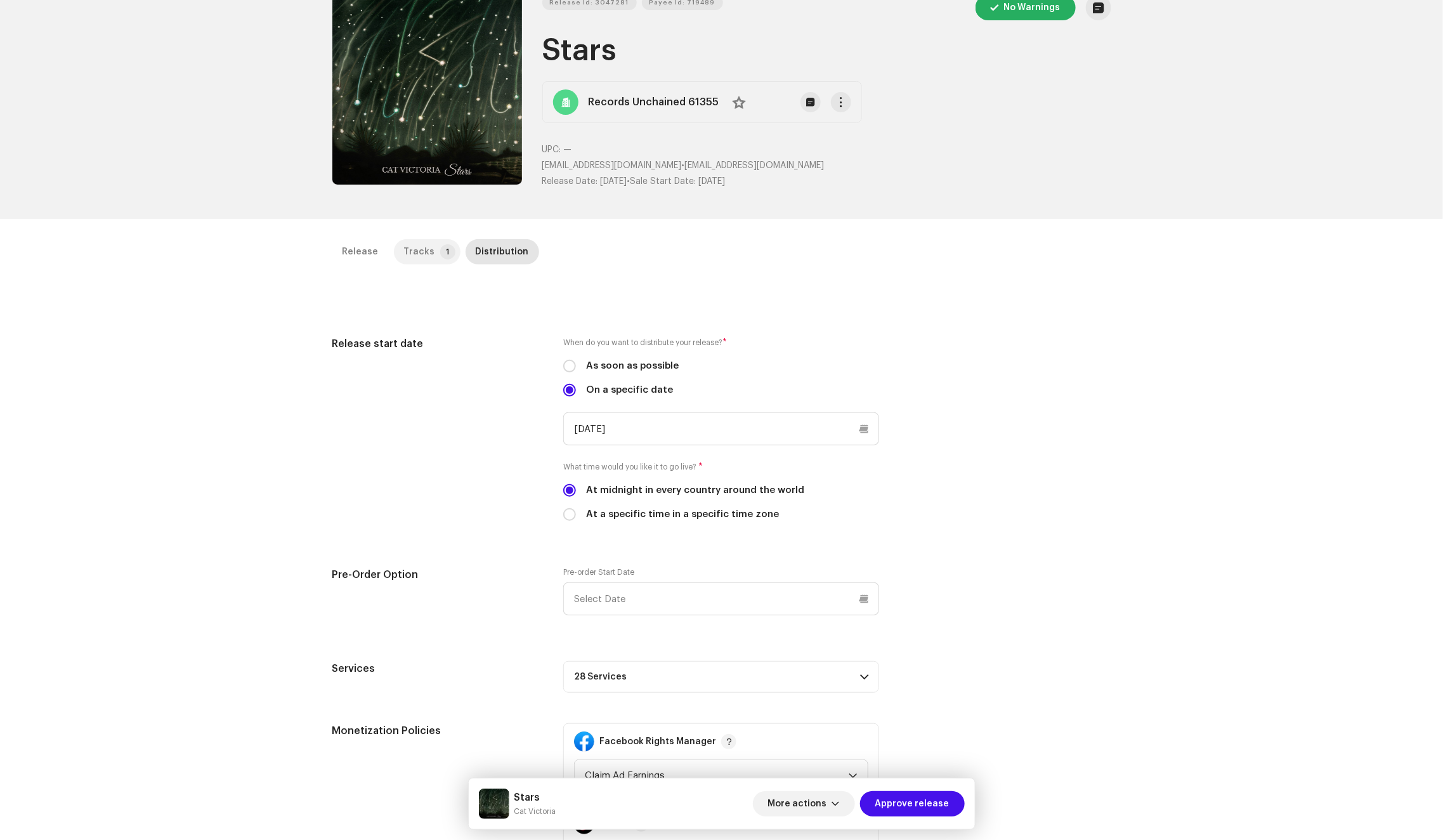
click at [426, 256] on p-tab "Tracks 1" at bounding box center [427, 252] width 66 height 25
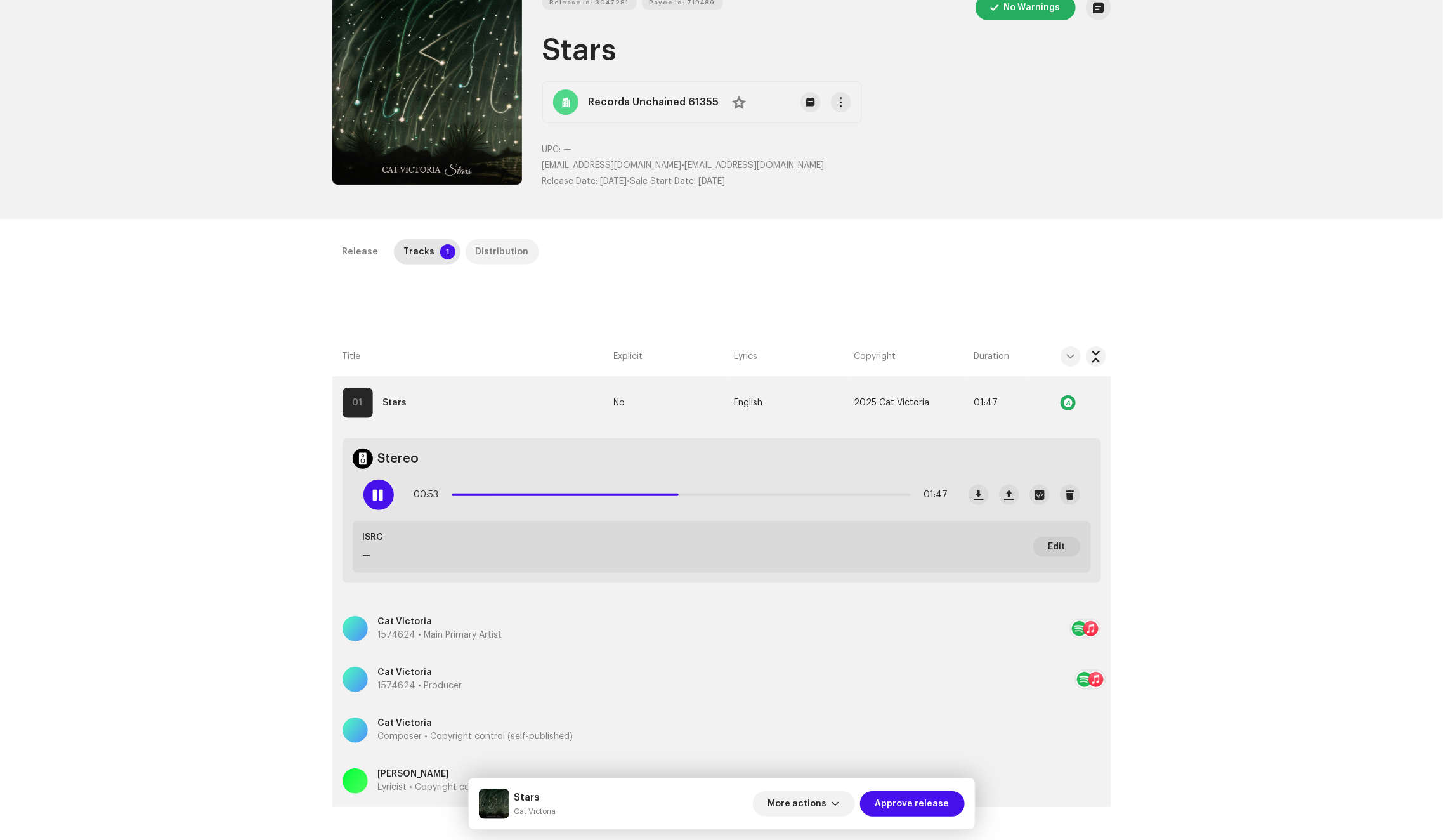
click at [476, 251] on div "Distribution" at bounding box center [502, 252] width 53 height 25
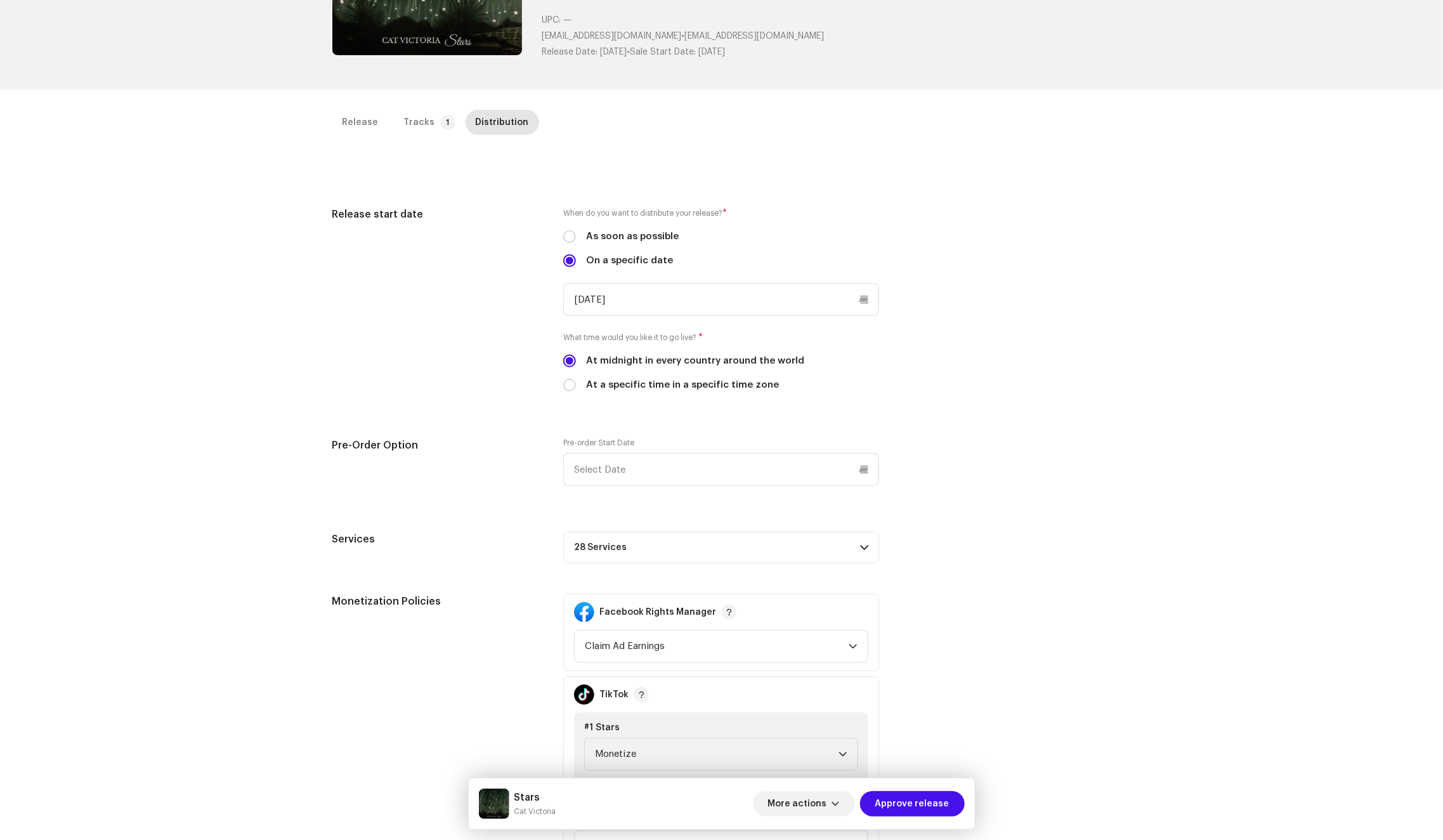
scroll to position [373, 0]
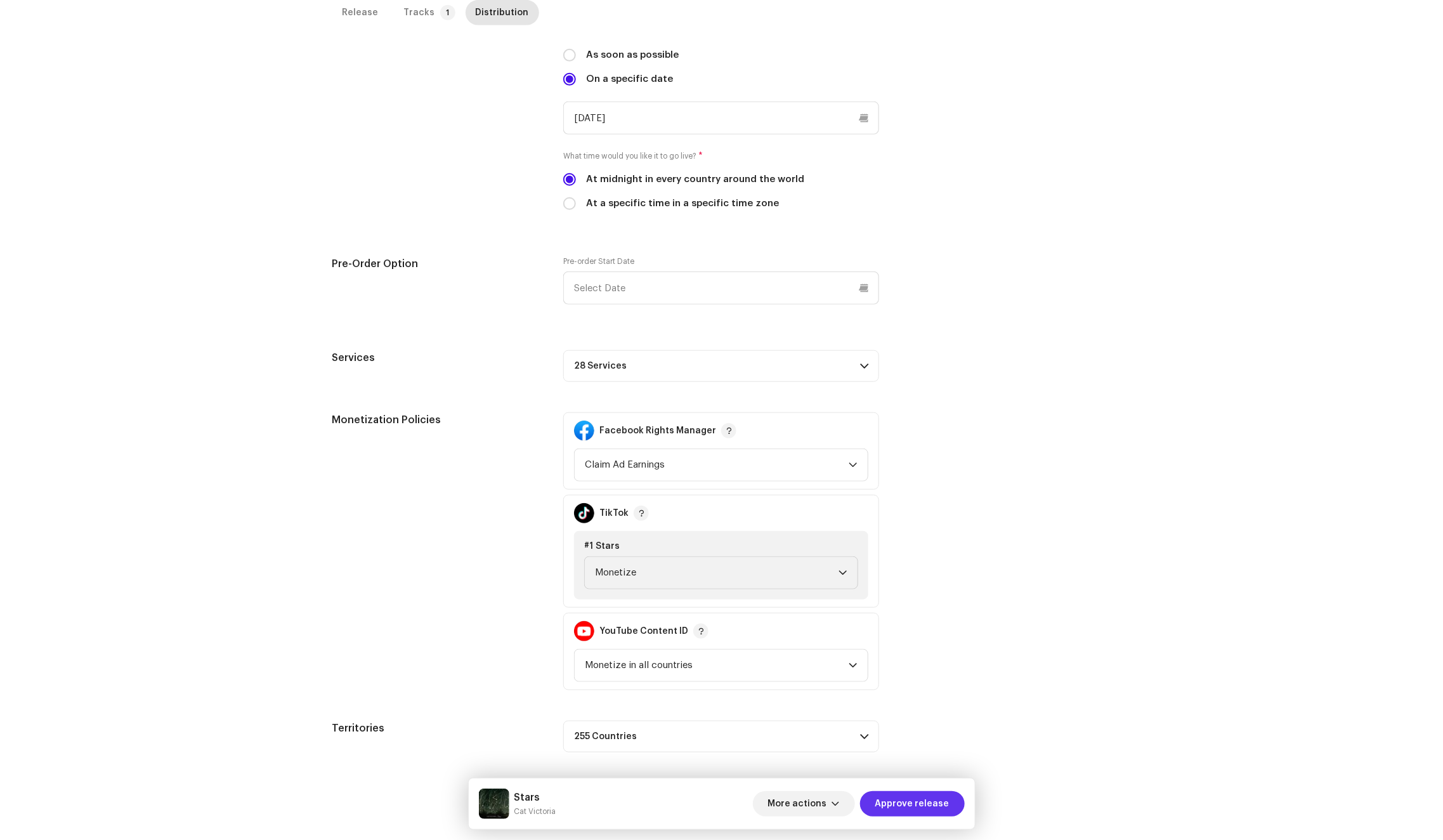
click at [892, 799] on span "Approve release" at bounding box center [912, 803] width 74 height 25
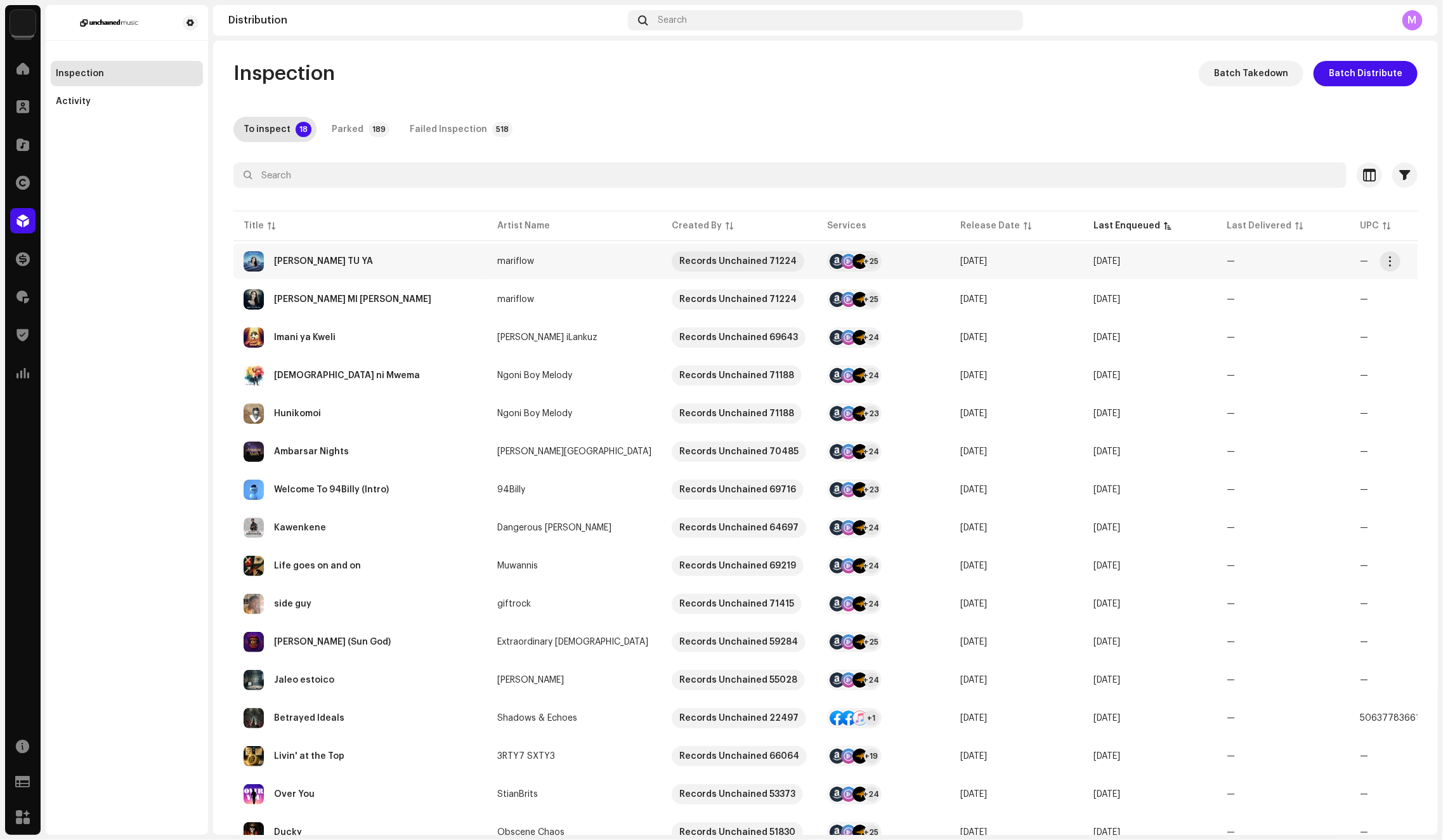
scroll to position [127, 0]
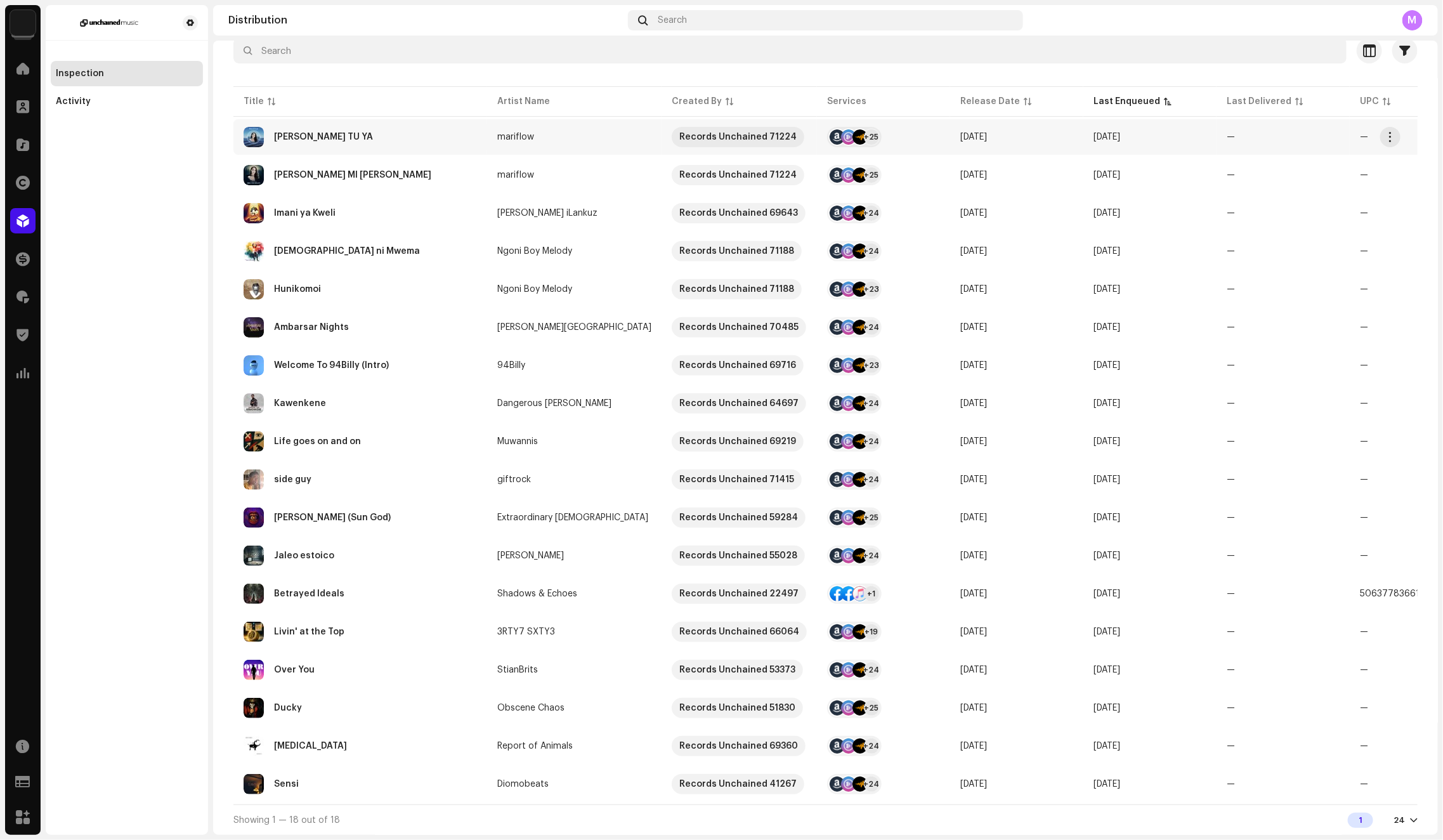
click at [430, 127] on div "CADA RISA TU YA" at bounding box center [360, 137] width 233 height 20
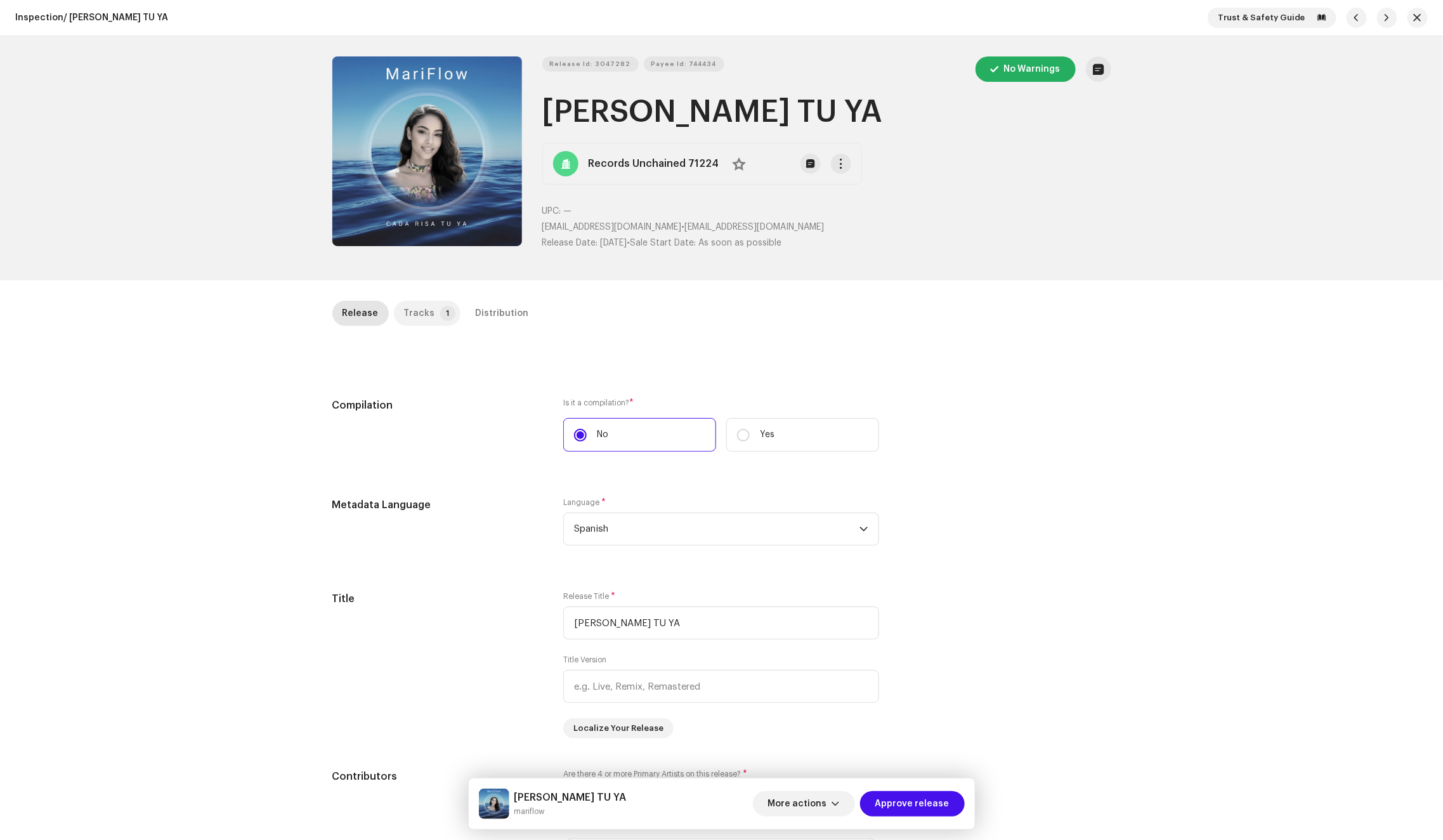
click at [414, 310] on div "Tracks" at bounding box center [420, 313] width 31 height 25
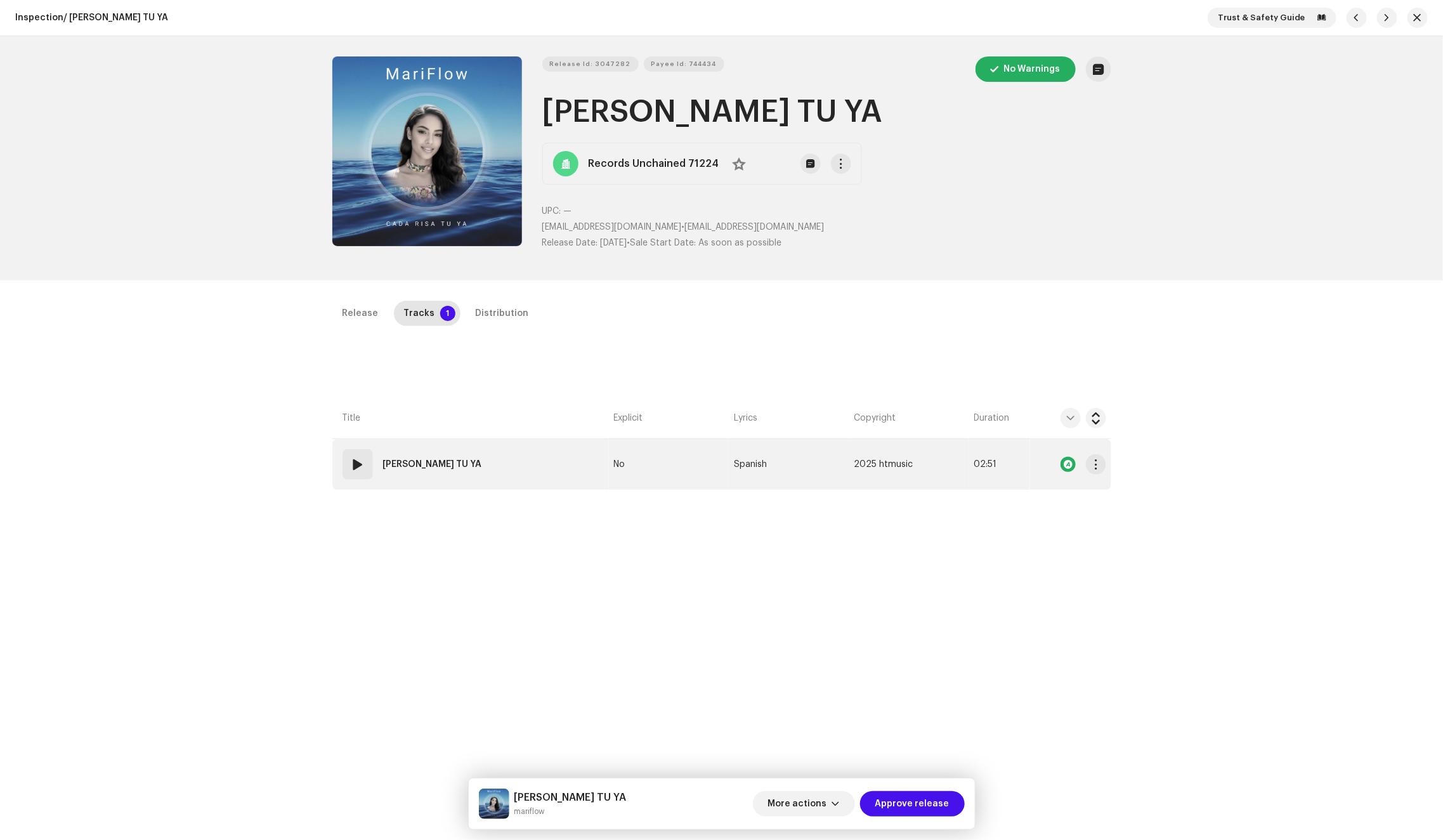
click at [507, 445] on td "01 CADA RISA TU YA" at bounding box center [470, 464] width 276 height 51
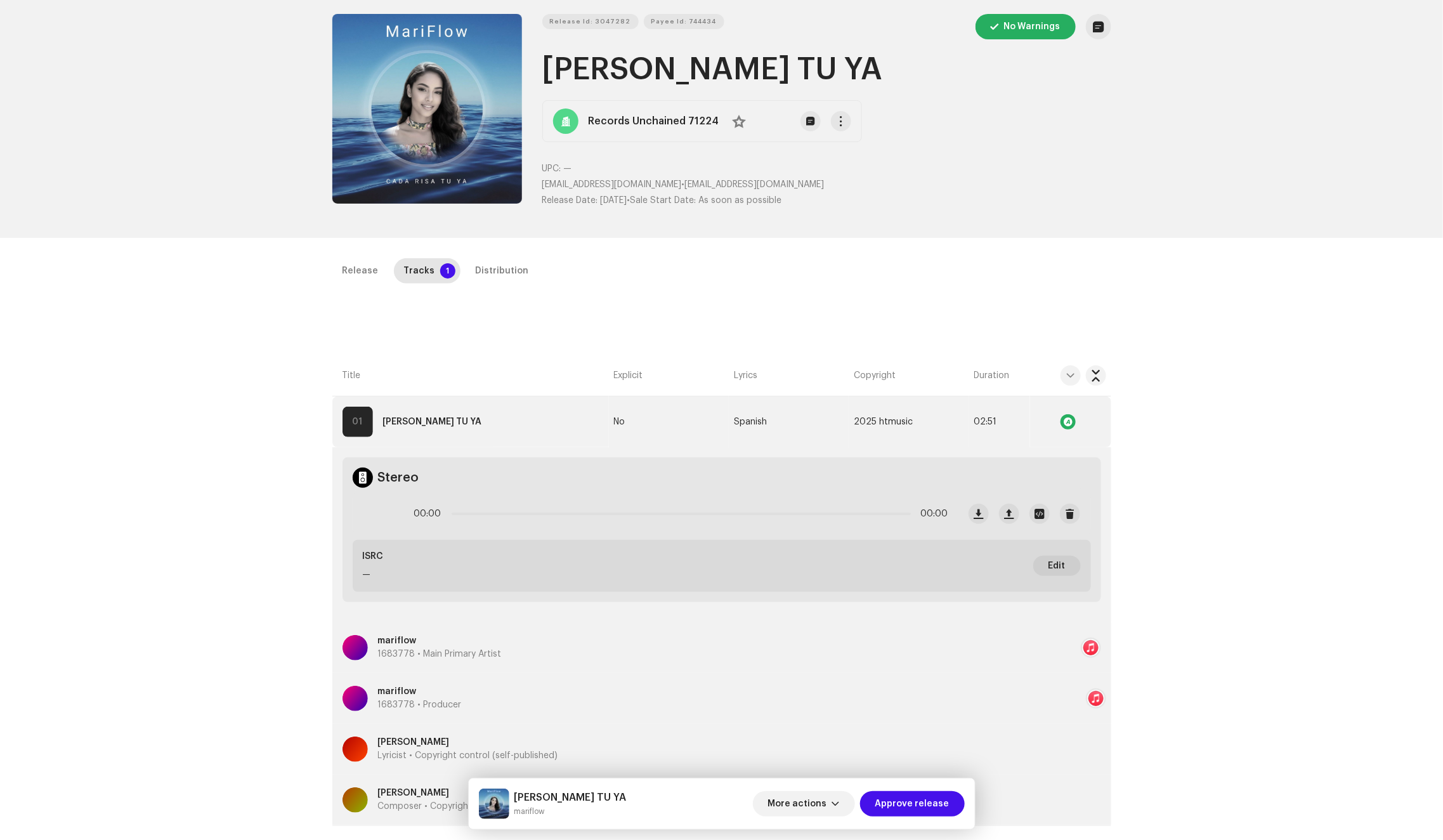
scroll to position [160, 0]
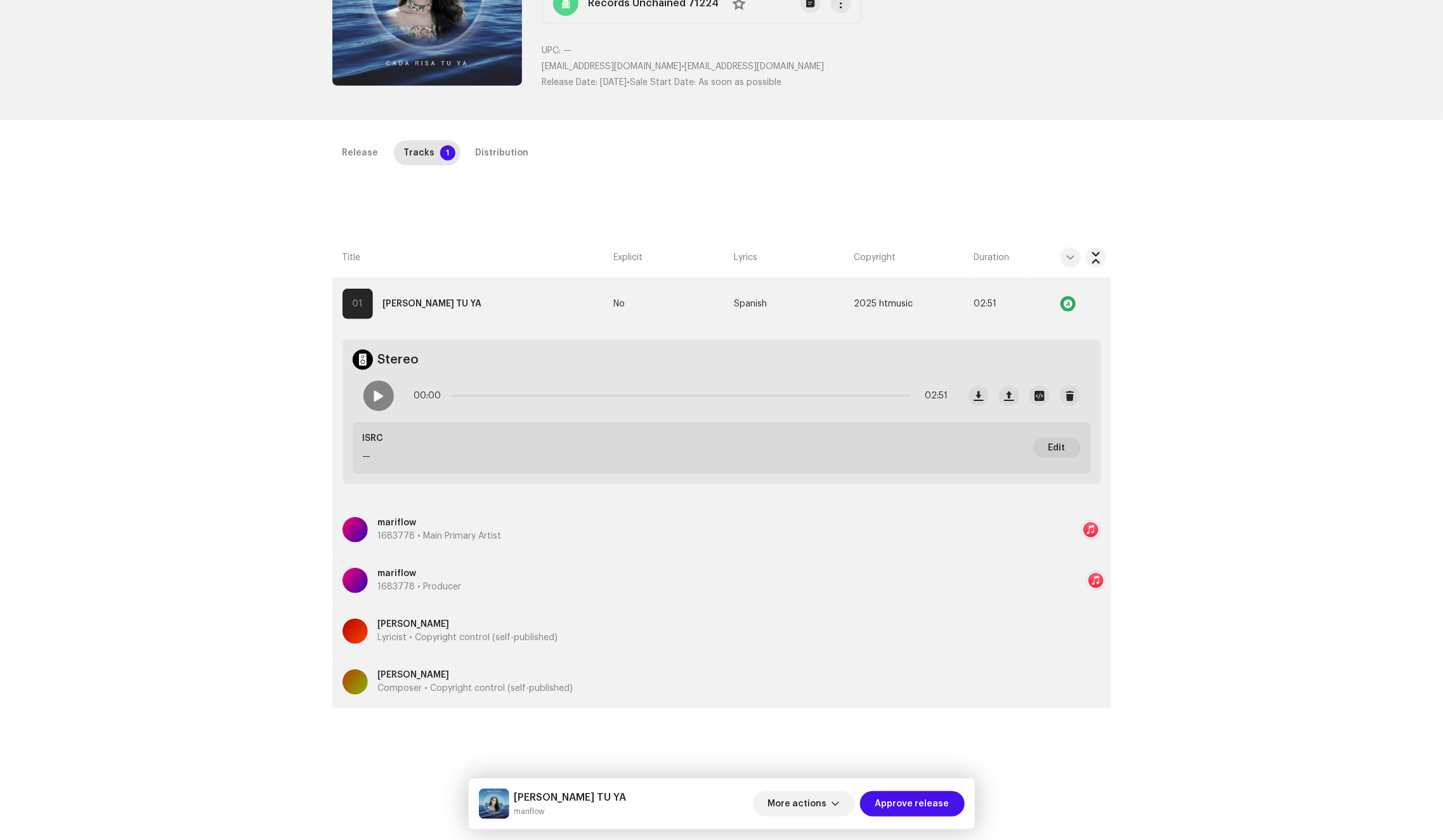
click at [374, 395] on span at bounding box center [378, 395] width 11 height 10
drag, startPoint x: 450, startPoint y: 391, endPoint x: 752, endPoint y: 376, distance: 302.4
click at [752, 376] on div "00:00 02:51" at bounding box center [656, 396] width 605 height 51
click at [498, 149] on div "Distribution" at bounding box center [502, 152] width 53 height 25
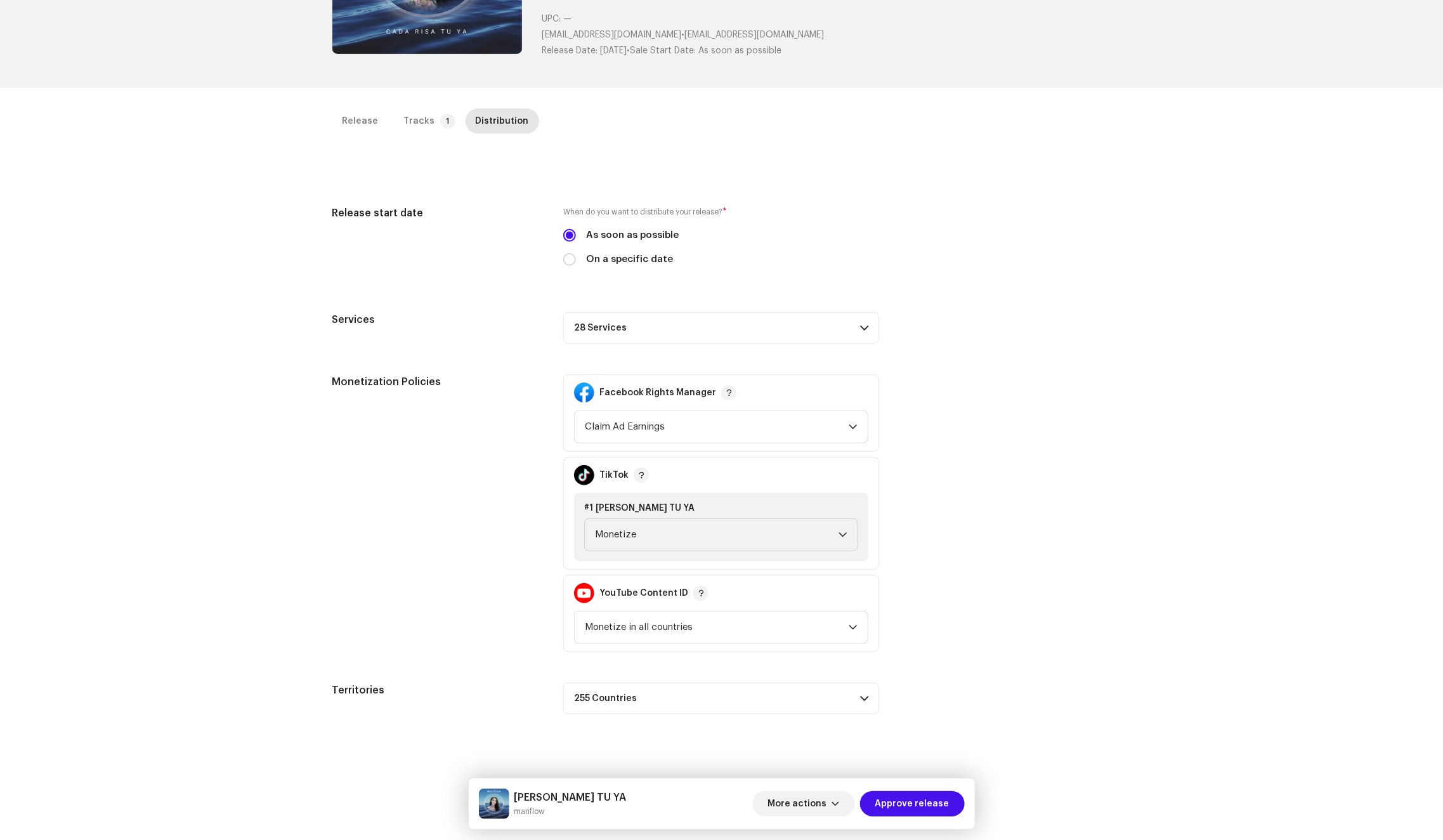
scroll to position [59, 0]
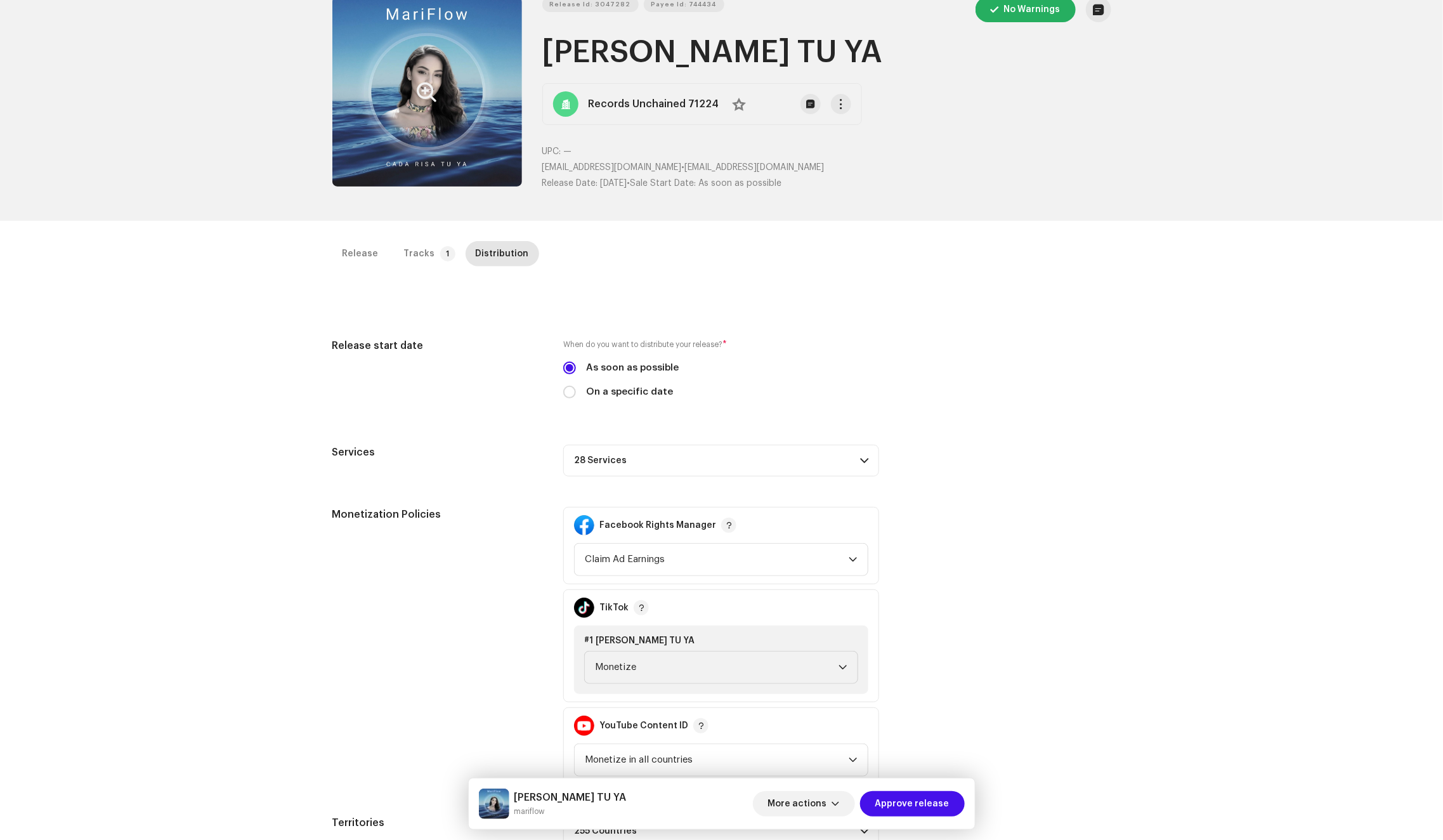
click at [424, 89] on icon "Zoom Image" at bounding box center [427, 92] width 20 height 10
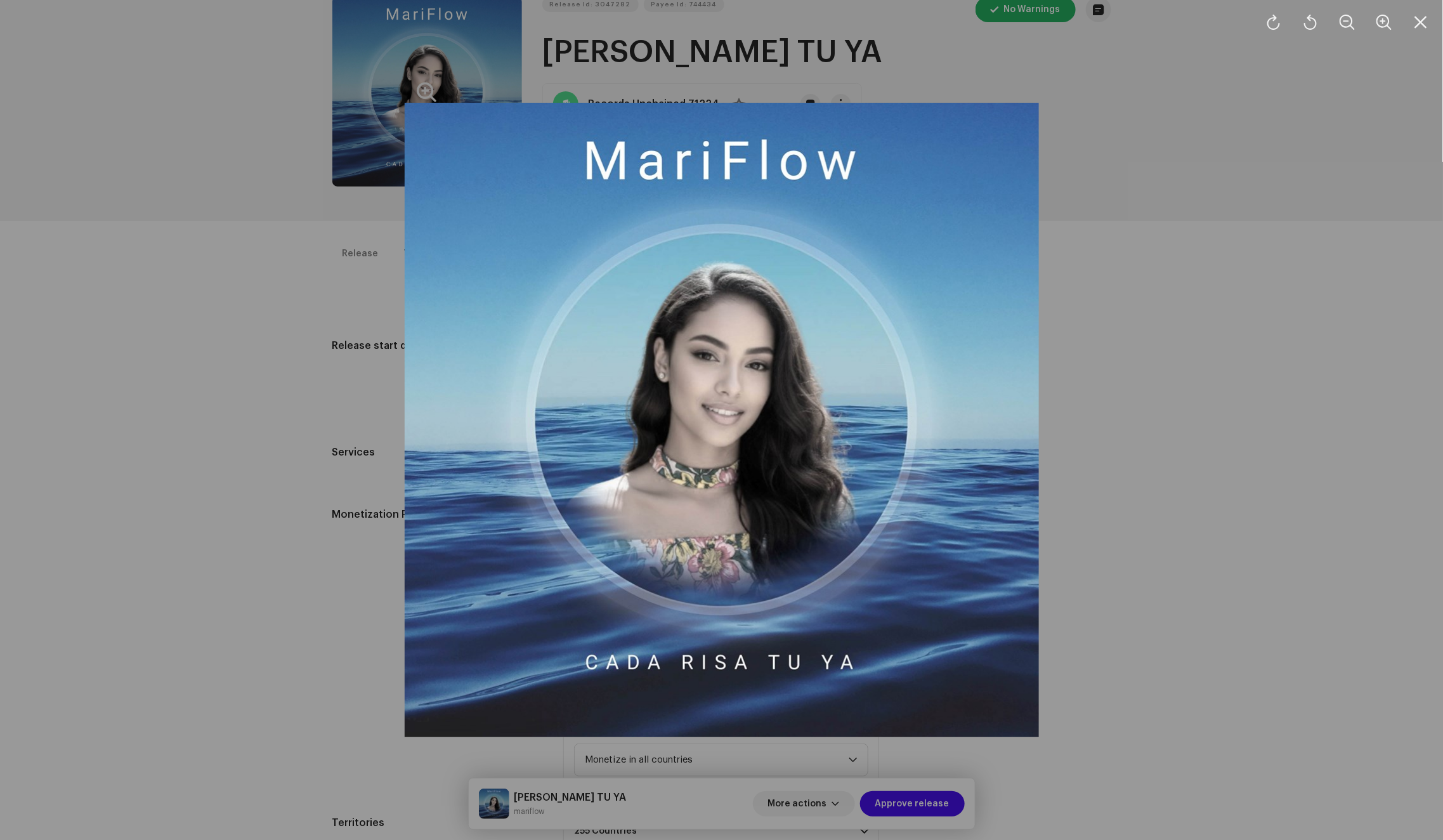
click at [266, 254] on div at bounding box center [722, 420] width 1443 height 840
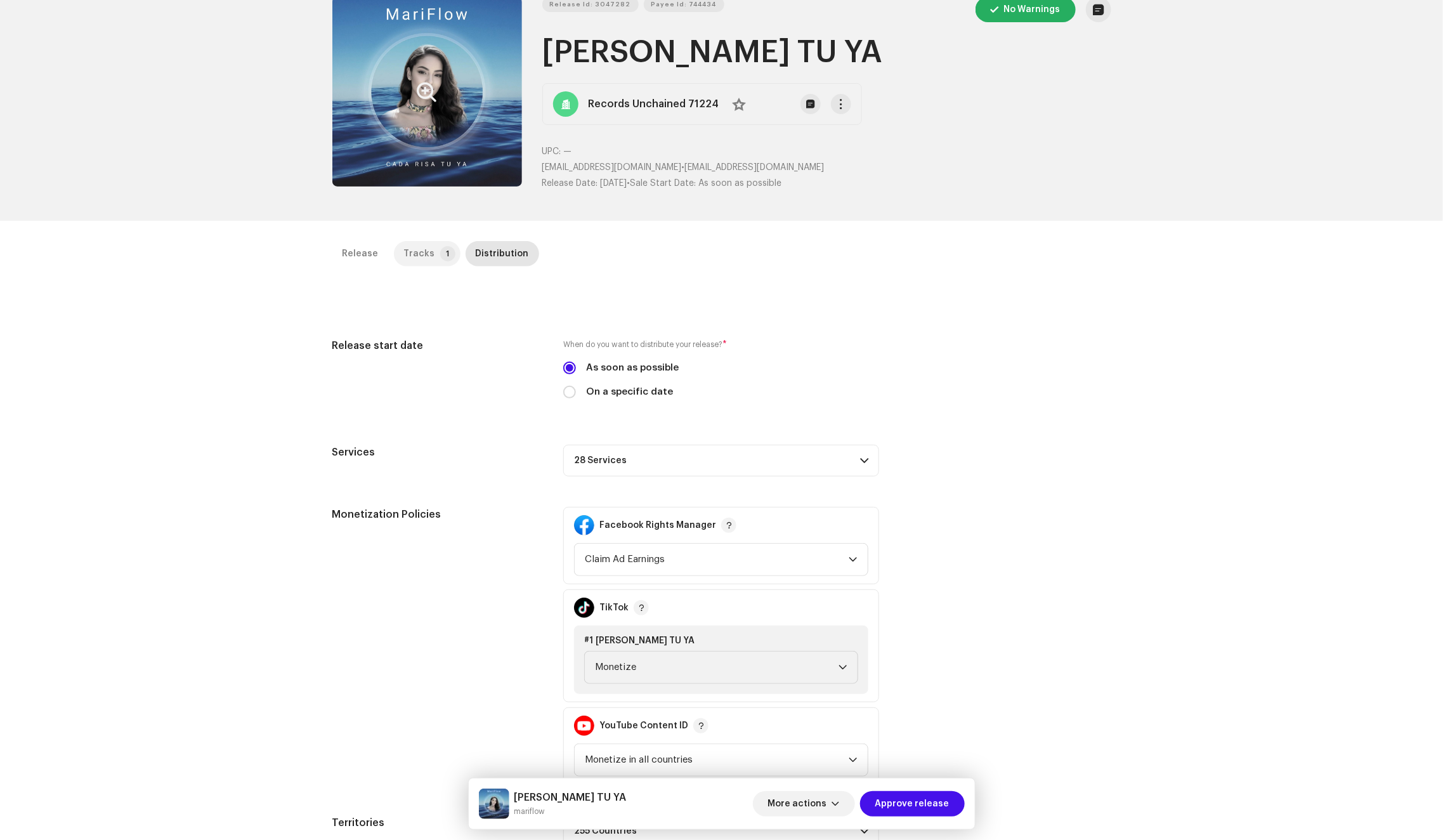
click at [440, 249] on p-badge "1" at bounding box center [448, 254] width 15 height 15
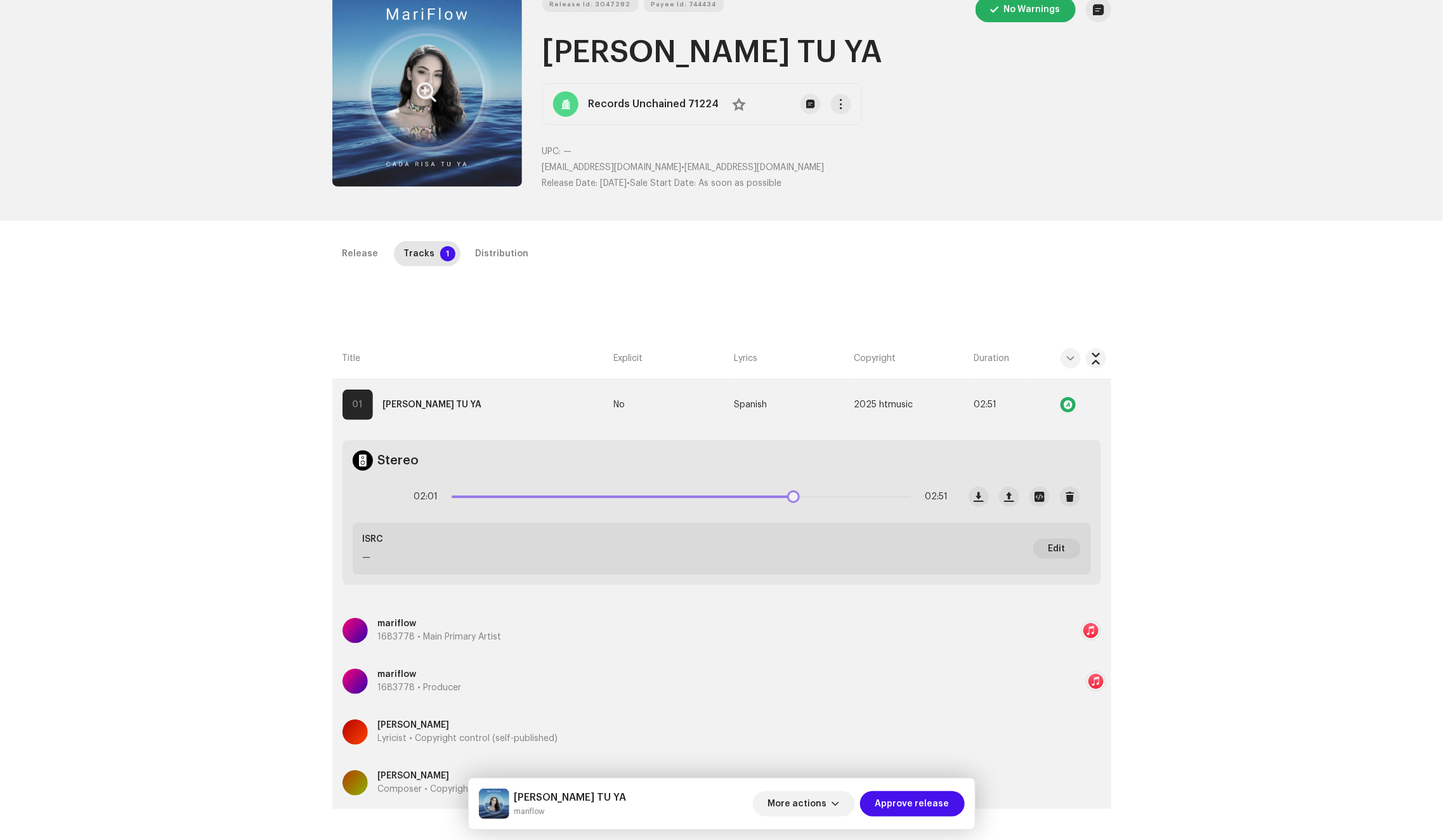
drag, startPoint x: 772, startPoint y: 494, endPoint x: 872, endPoint y: 492, distance: 100.0
click at [872, 492] on div "02:01 02:51" at bounding box center [681, 497] width 534 height 25
click at [498, 259] on div "Distribution" at bounding box center [502, 253] width 53 height 25
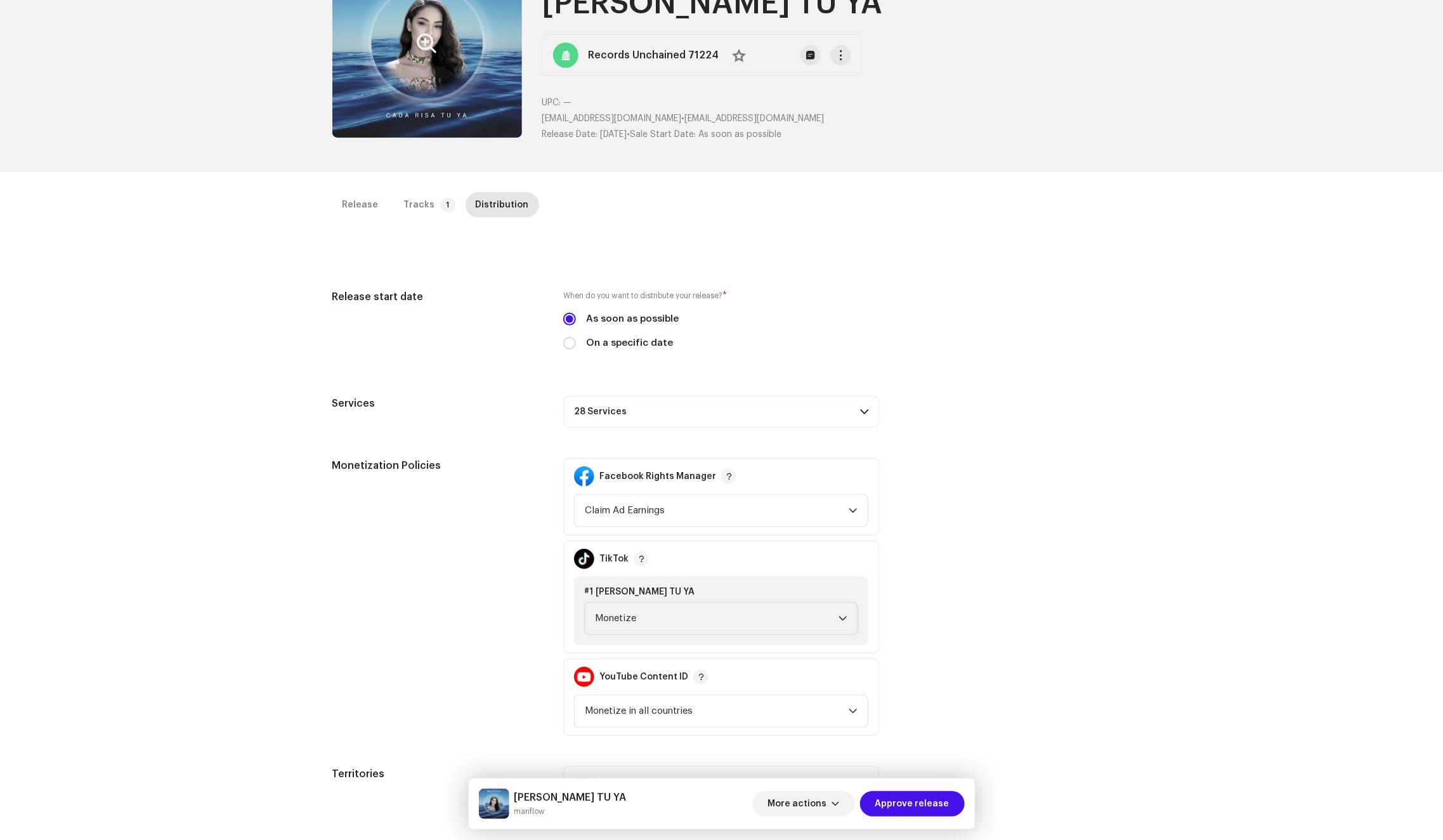
scroll to position [164, 0]
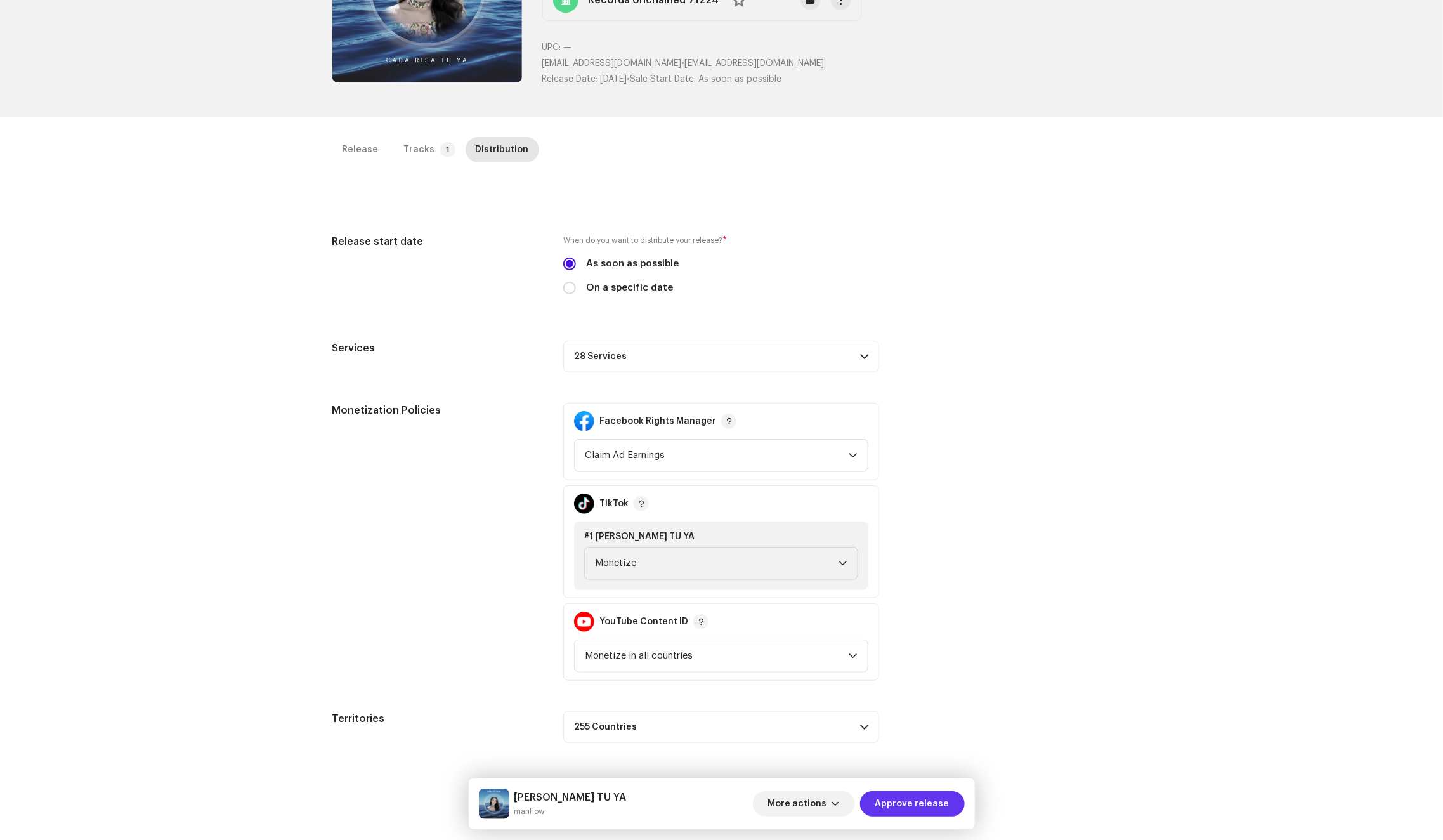
click at [909, 806] on span "Approve release" at bounding box center [912, 803] width 74 height 25
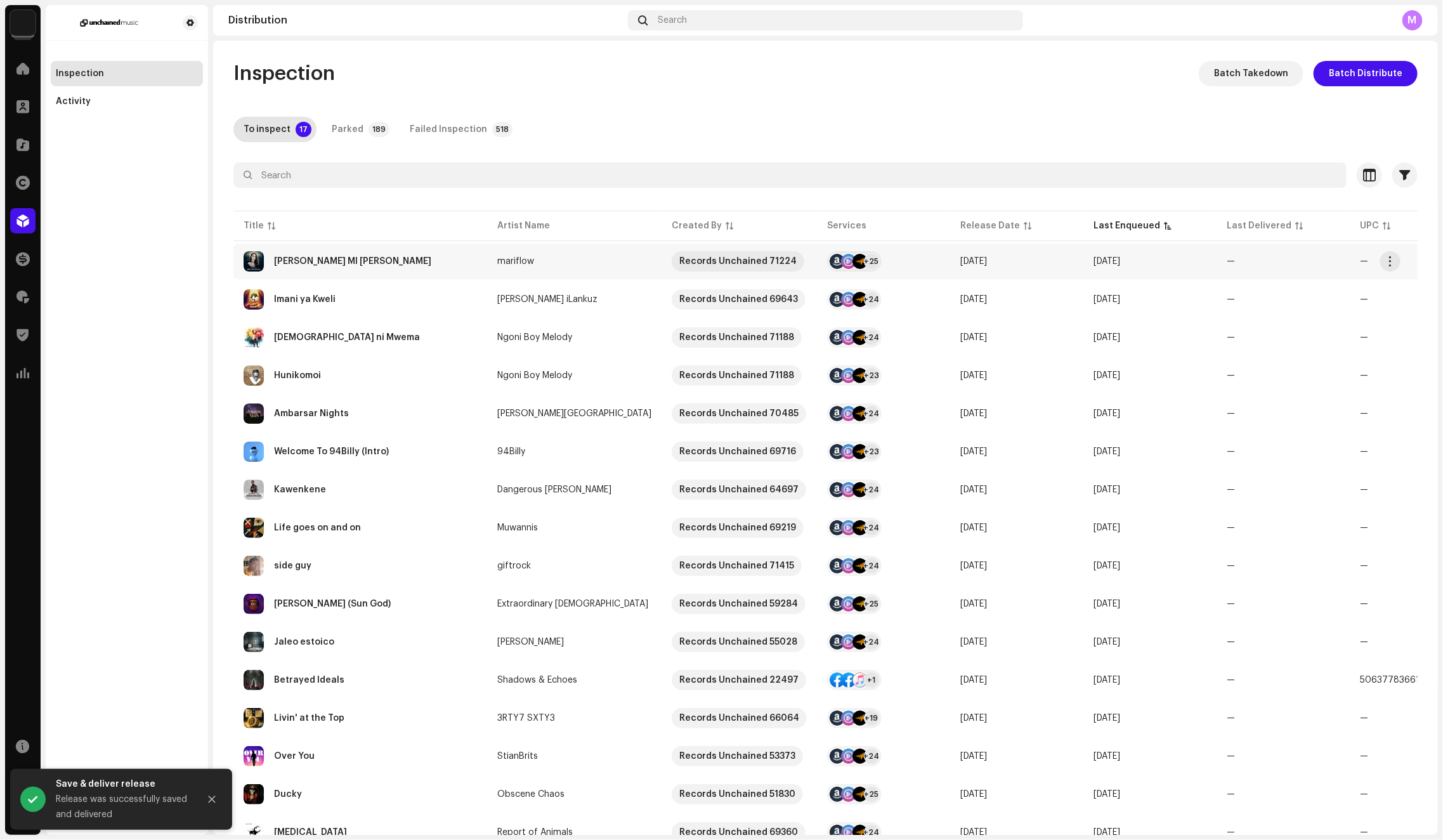
click at [469, 263] on div "BRILLA MI CORAZON" at bounding box center [360, 261] width 233 height 20
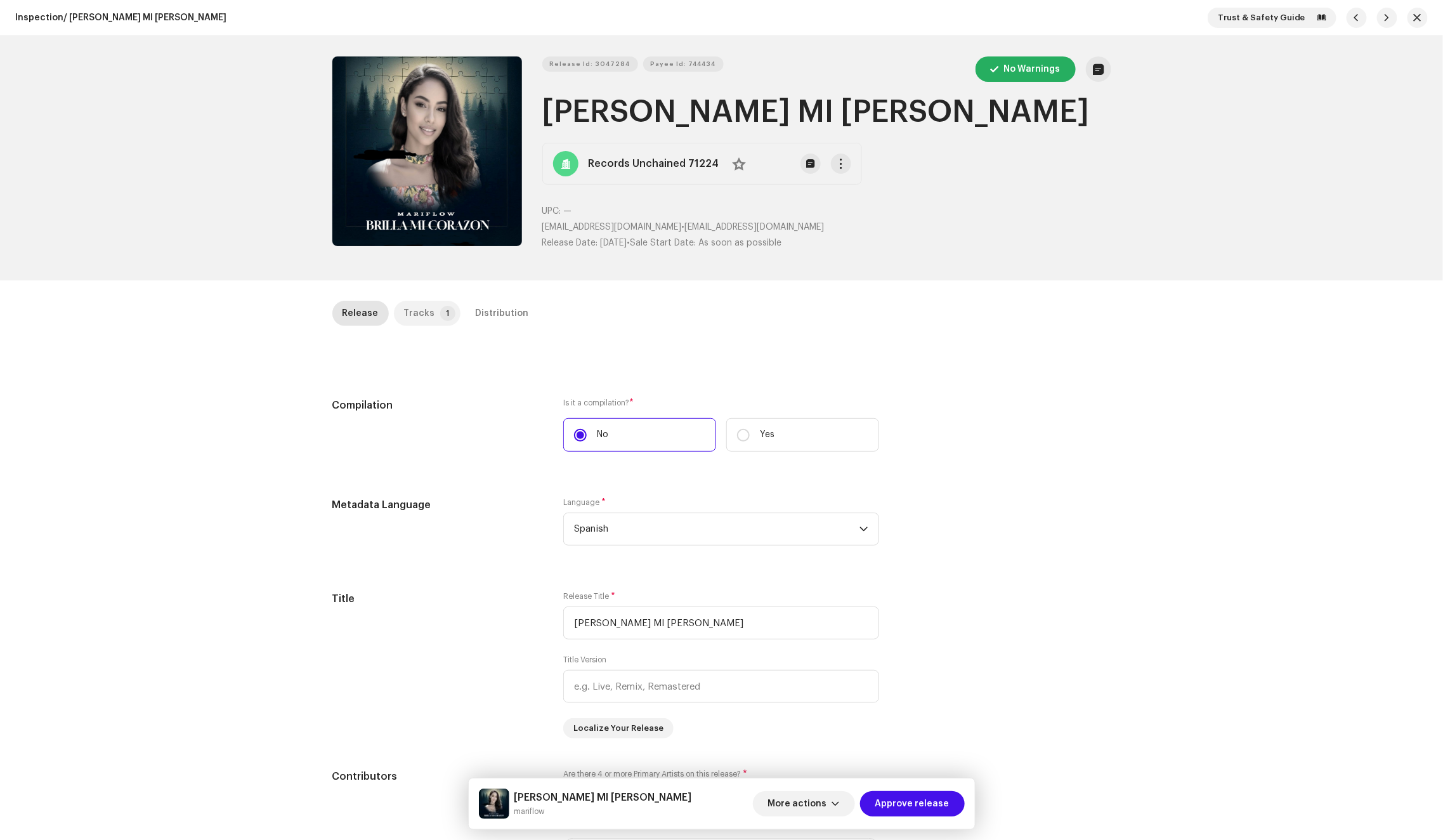
click at [407, 311] on div "Tracks" at bounding box center [420, 313] width 31 height 25
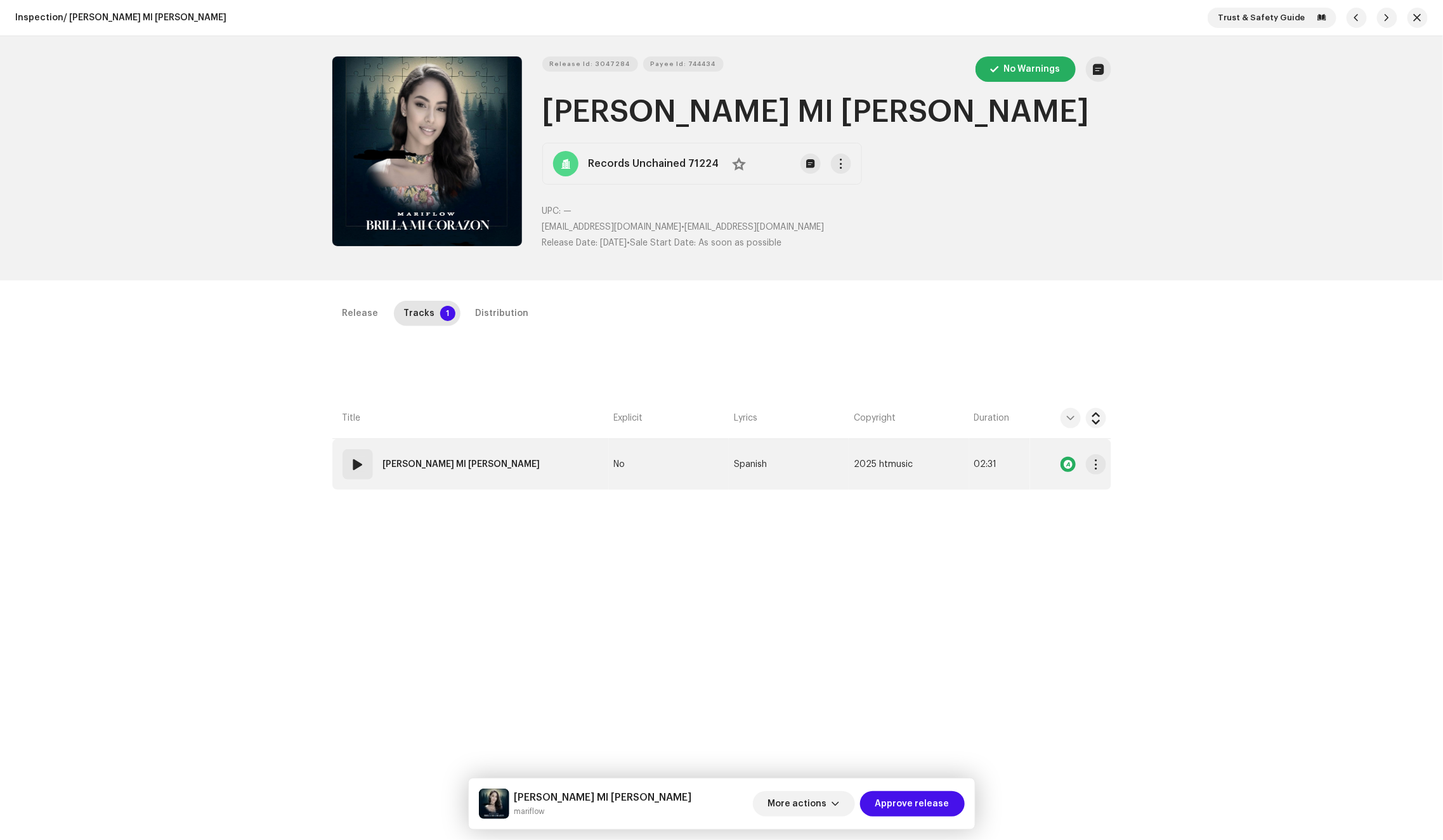
click at [520, 453] on td "01 BRILLA MI CORAZON" at bounding box center [470, 464] width 276 height 51
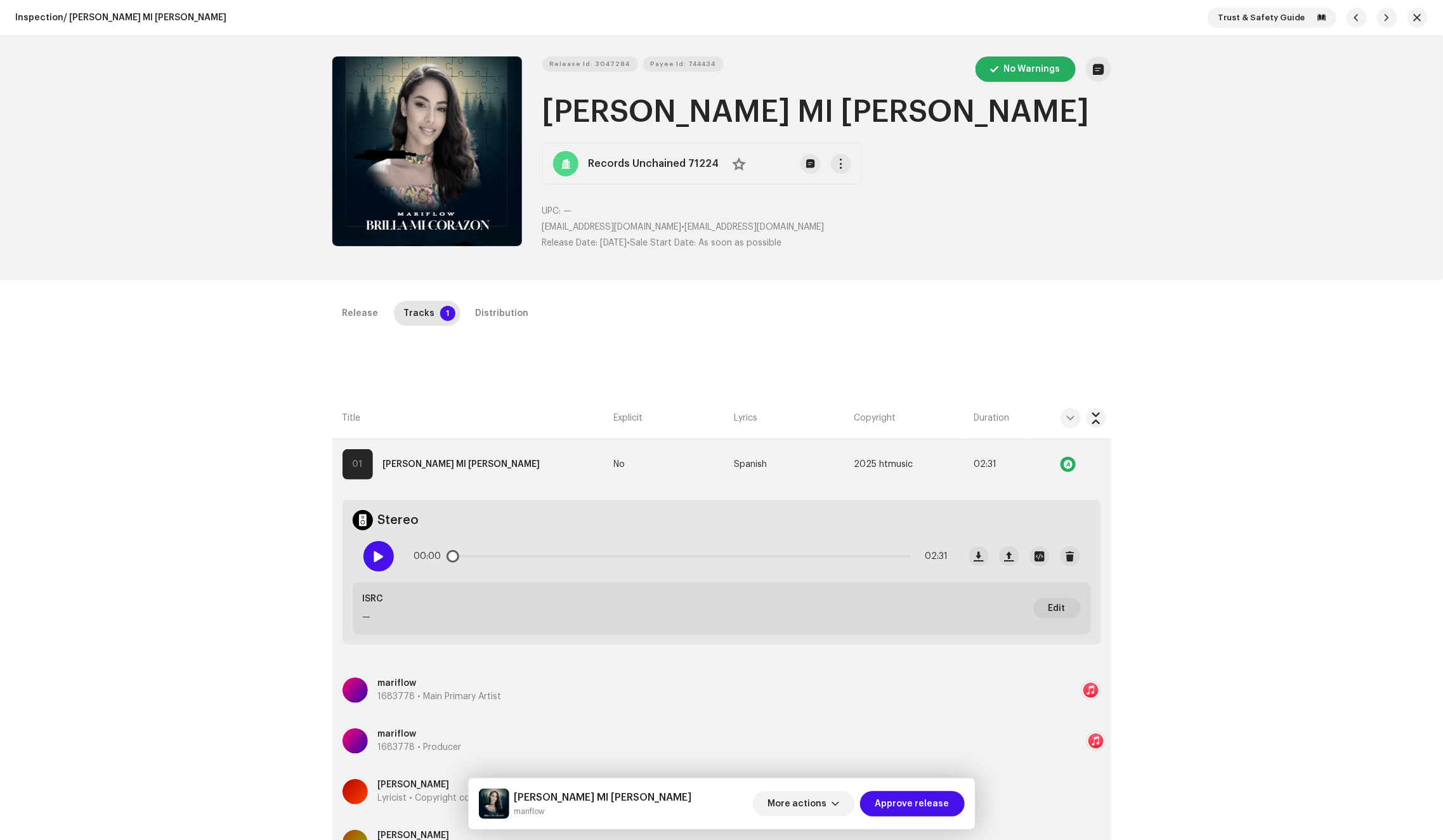
click at [373, 555] on span at bounding box center [378, 556] width 11 height 10
drag, startPoint x: 452, startPoint y: 554, endPoint x: 541, endPoint y: 552, distance: 89.0
click at [541, 552] on div "00:21 02:31" at bounding box center [681, 556] width 534 height 25
drag, startPoint x: 550, startPoint y: 551, endPoint x: 592, endPoint y: 555, distance: 42.2
click at [574, 555] on span at bounding box center [568, 556] width 12 height 12
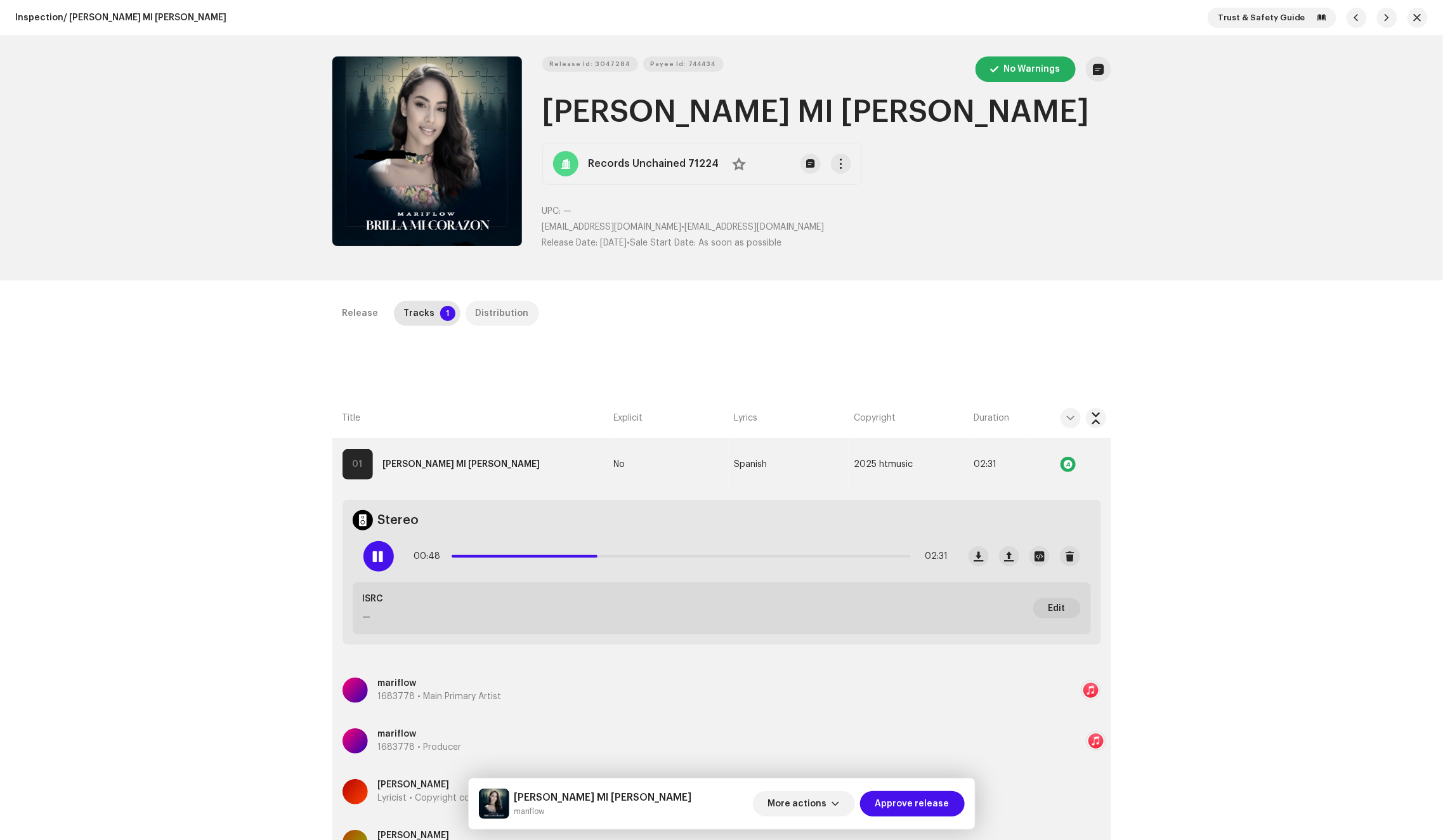
click at [485, 300] on div "Distribution" at bounding box center [502, 313] width 53 height 25
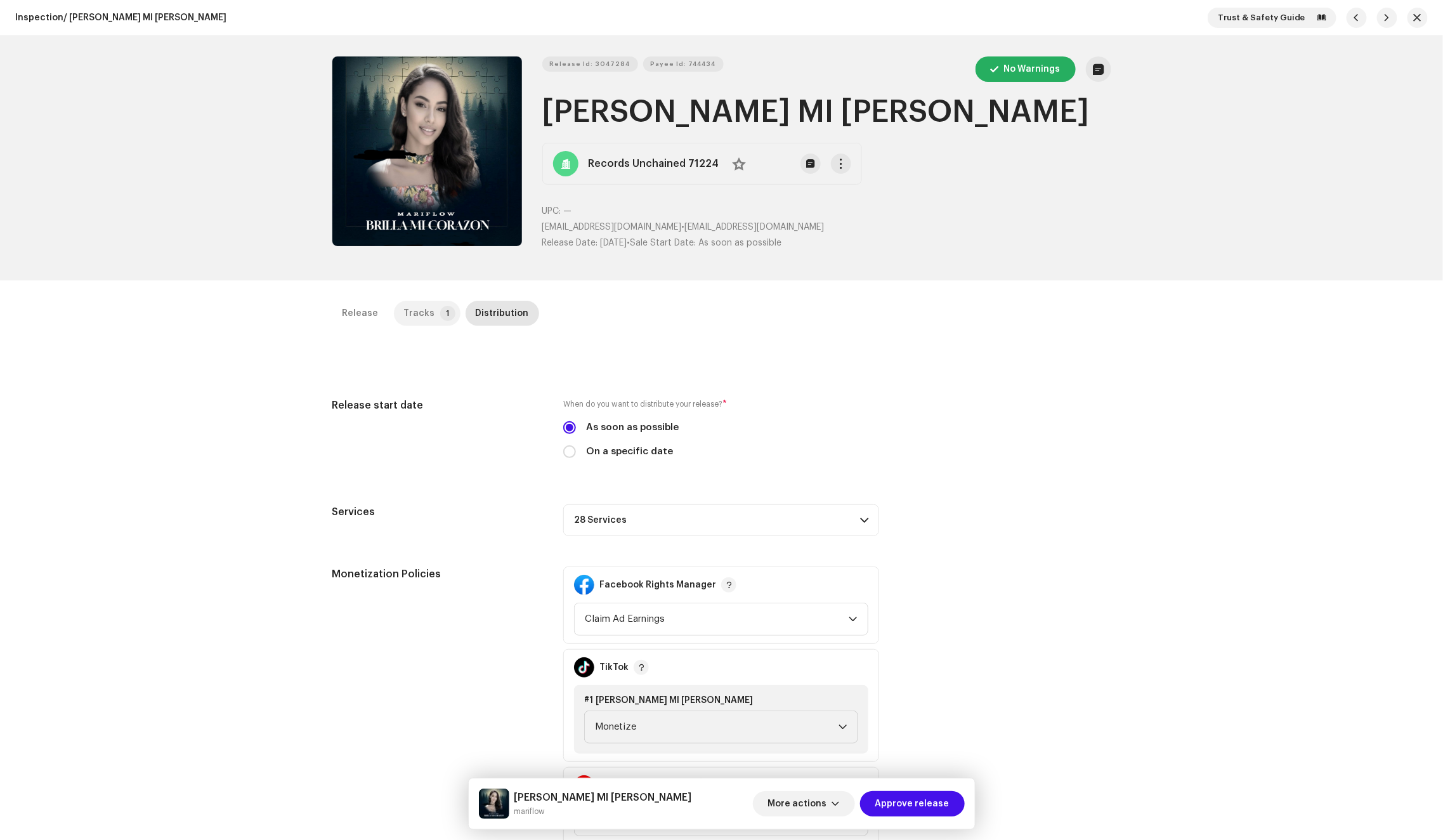
click at [440, 311] on p-badge "1" at bounding box center [448, 313] width 15 height 15
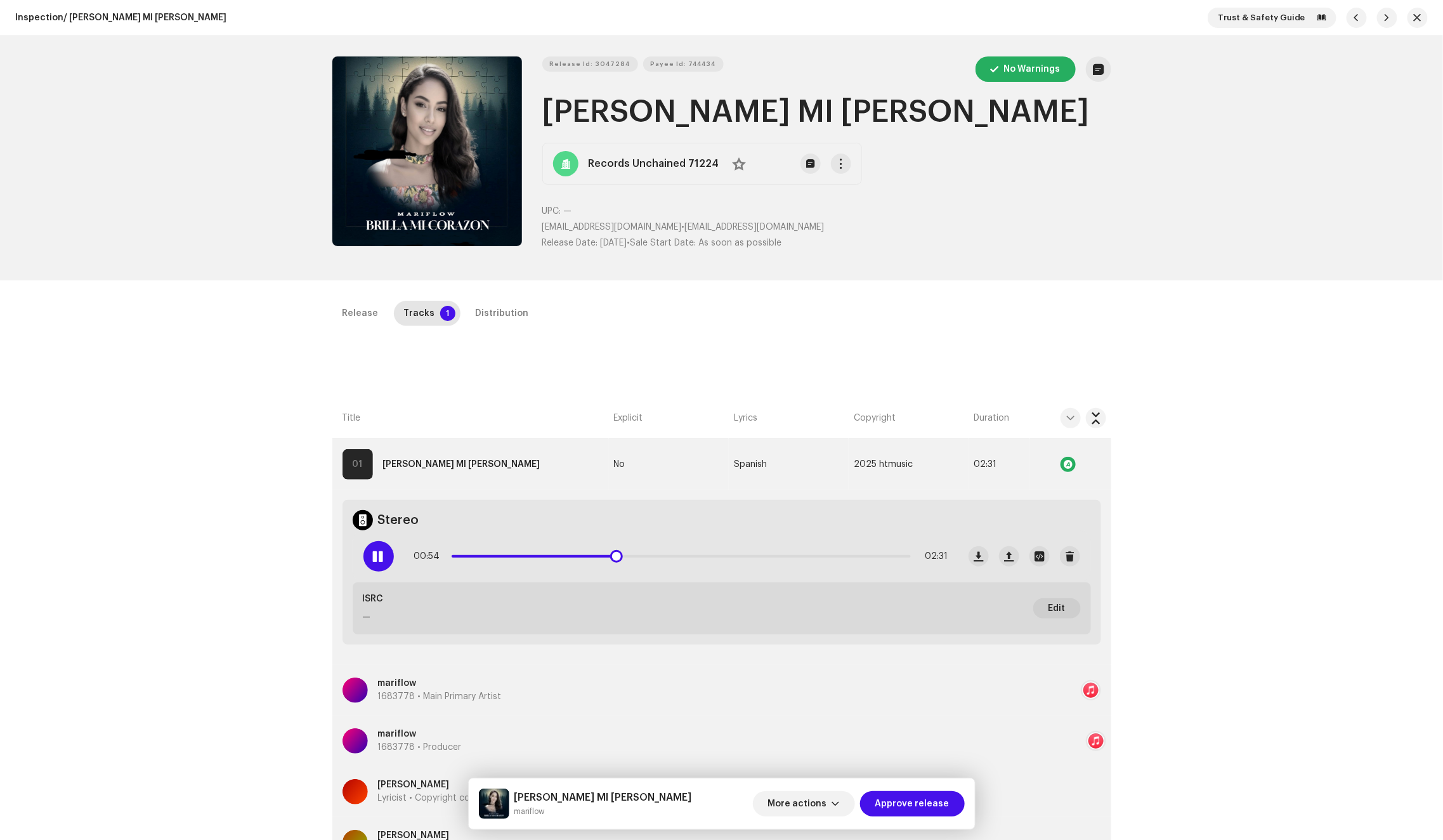
drag, startPoint x: 609, startPoint y: 558, endPoint x: 737, endPoint y: 549, distance: 128.3
click at [737, 549] on div "00:54 02:31" at bounding box center [681, 556] width 534 height 25
click at [898, 807] on span "Approve release" at bounding box center [912, 803] width 74 height 25
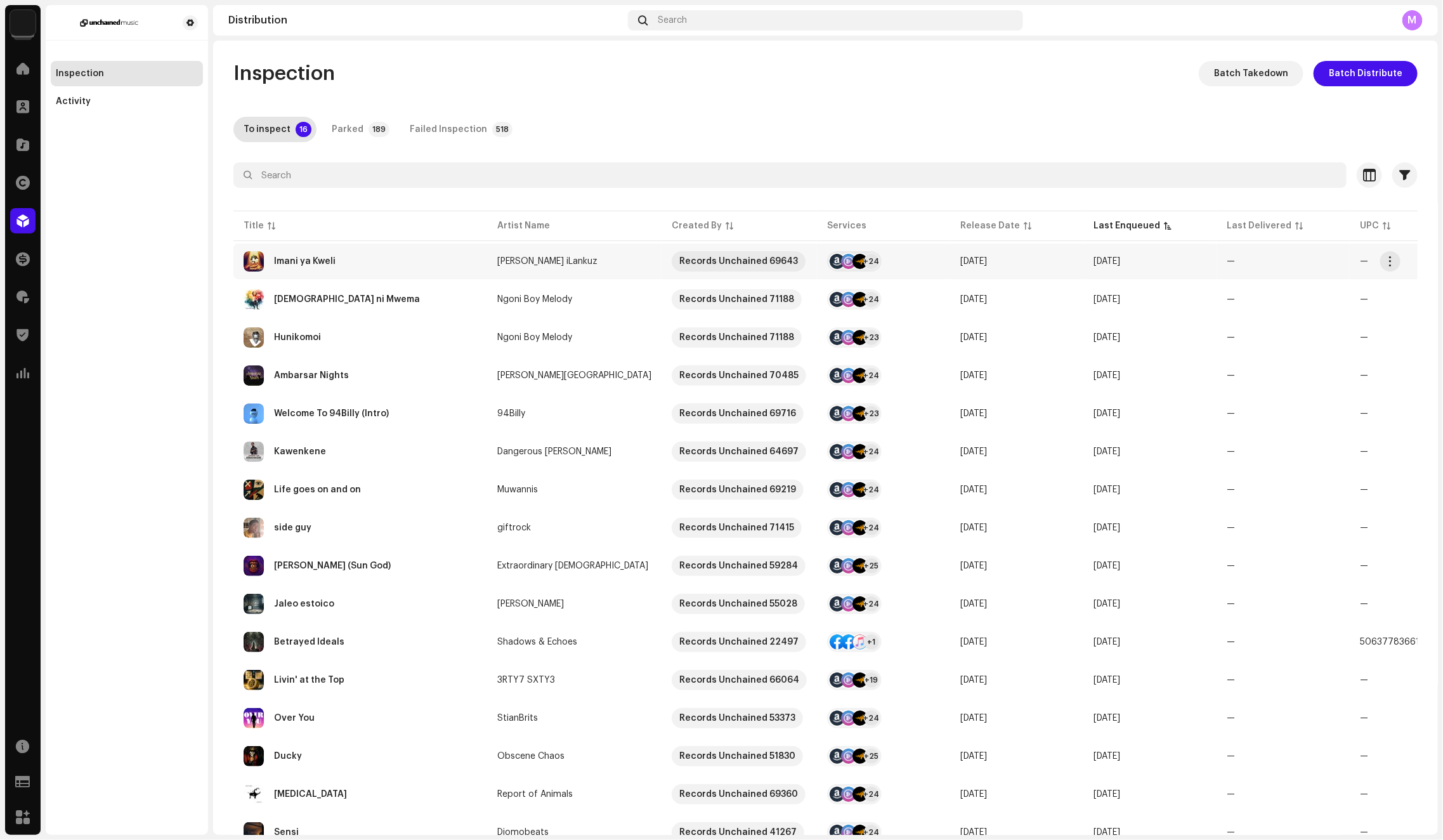
click at [420, 266] on div "Imani ya Kweli" at bounding box center [360, 261] width 233 height 20
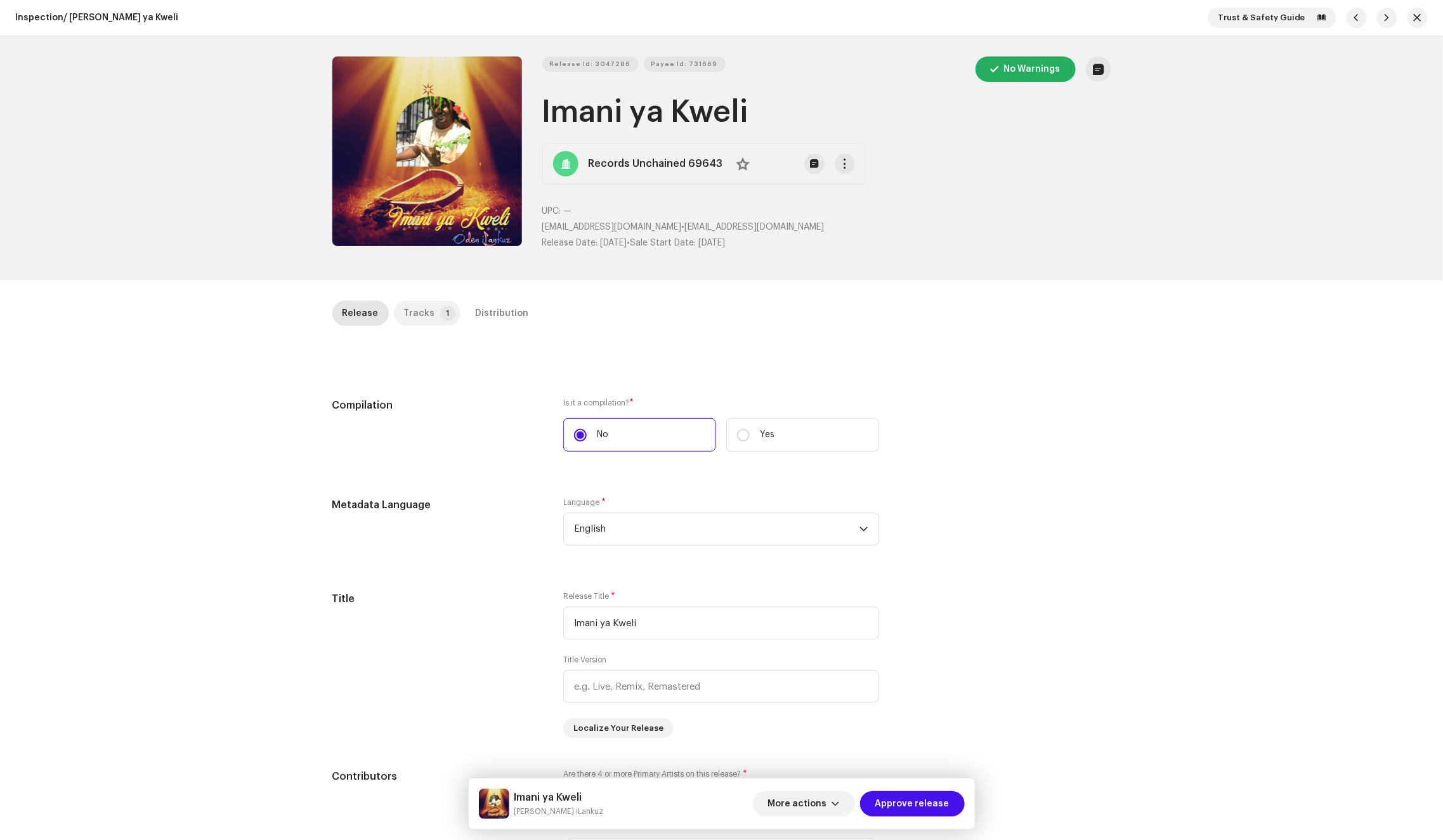
click at [427, 318] on p-tab "Tracks 1" at bounding box center [427, 313] width 66 height 25
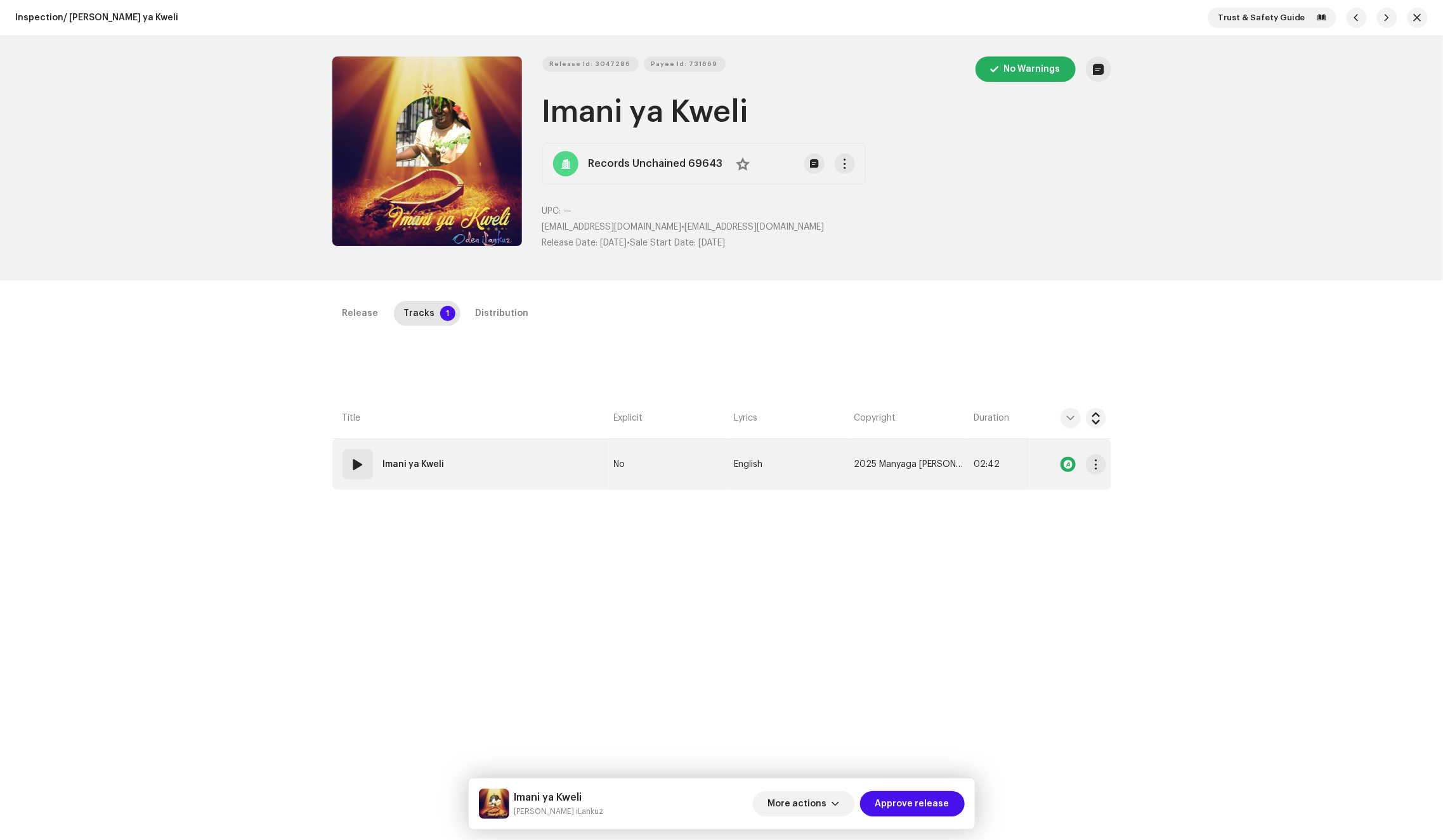
click at [531, 467] on td "01 Imani ya Kweli" at bounding box center [470, 464] width 276 height 51
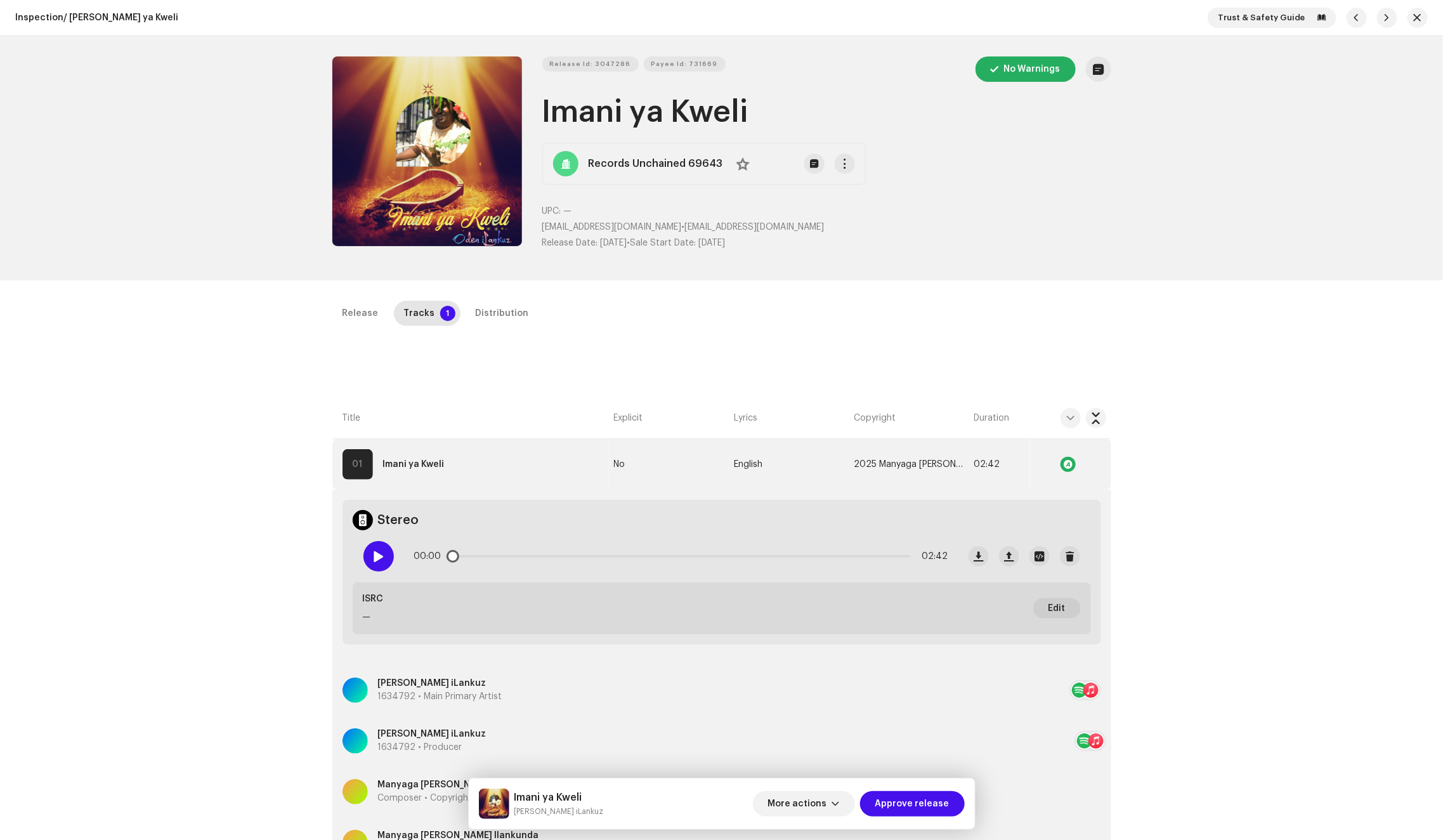
click at [368, 564] on div at bounding box center [379, 557] width 31 height 31
click at [487, 324] on div "Distribution" at bounding box center [502, 313] width 53 height 25
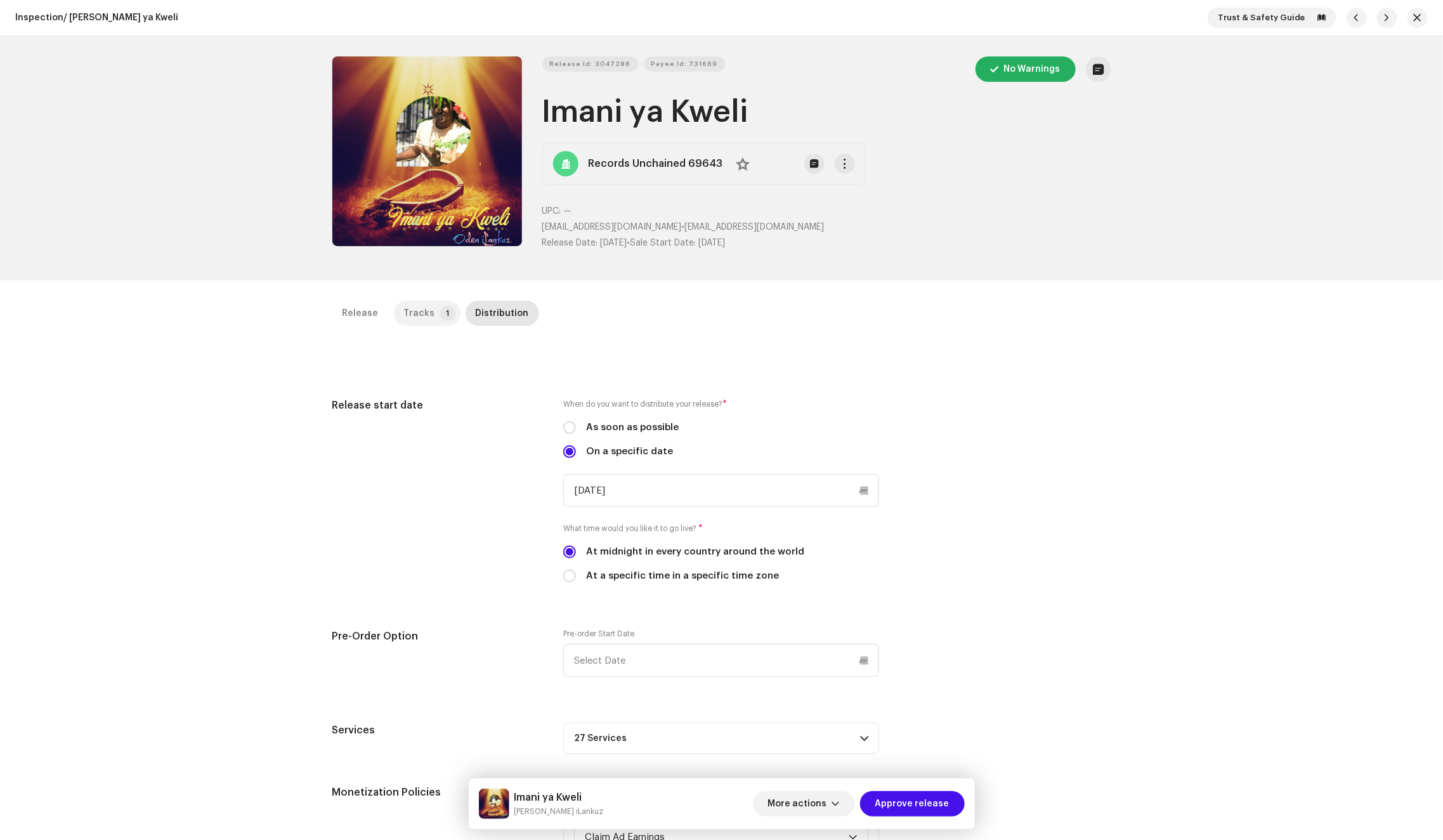
click at [415, 302] on div "Tracks" at bounding box center [420, 313] width 31 height 25
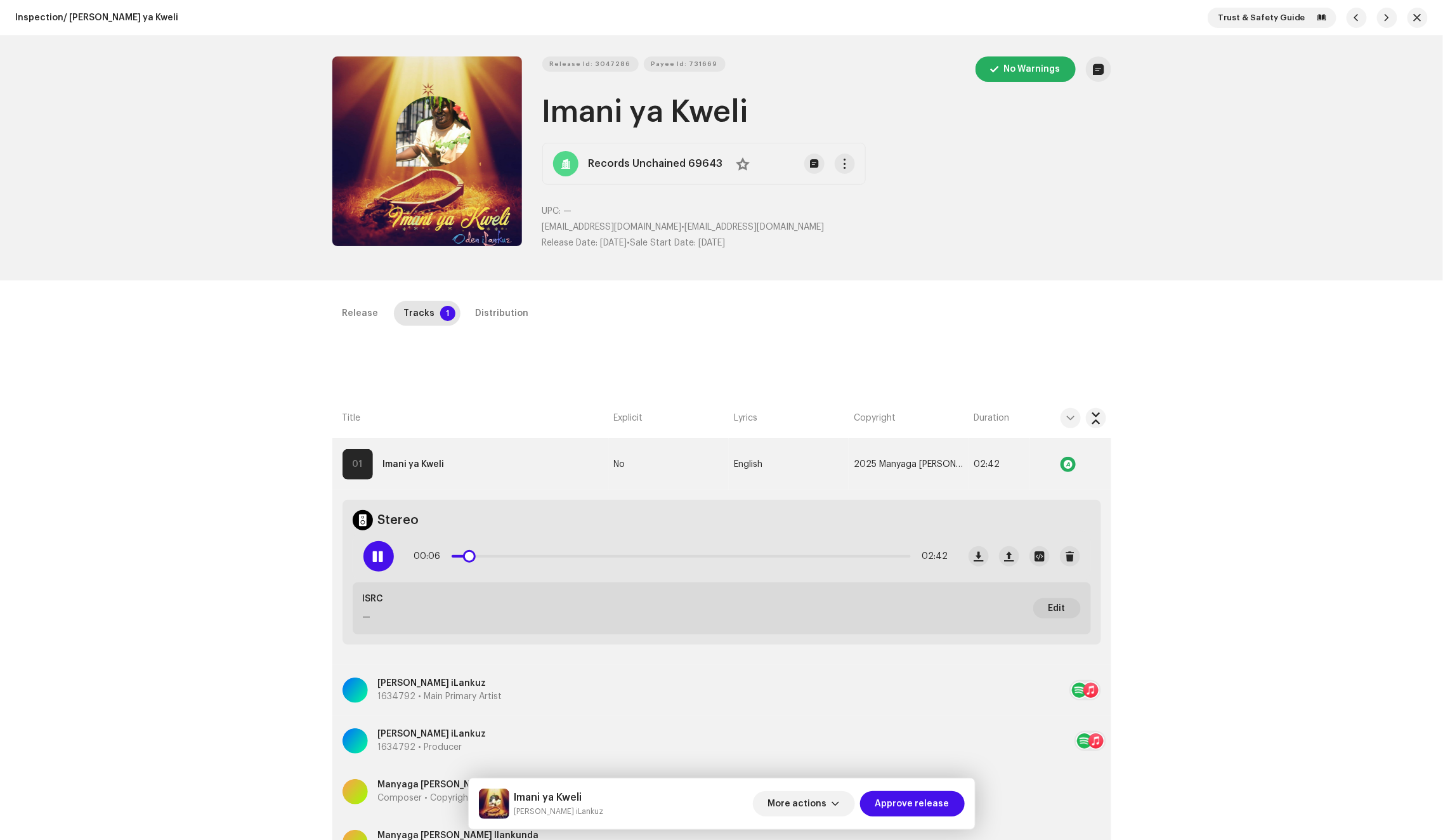
drag, startPoint x: 468, startPoint y: 547, endPoint x: 642, endPoint y: 541, distance: 174.1
click at [642, 541] on div "00:06 02:42" at bounding box center [656, 556] width 605 height 51
drag, startPoint x: 468, startPoint y: 551, endPoint x: 666, endPoint y: 537, distance: 198.5
click at [666, 537] on div "00:27 02:42" at bounding box center [656, 556] width 605 height 51
click at [479, 302] on div "Distribution" at bounding box center [502, 313] width 53 height 25
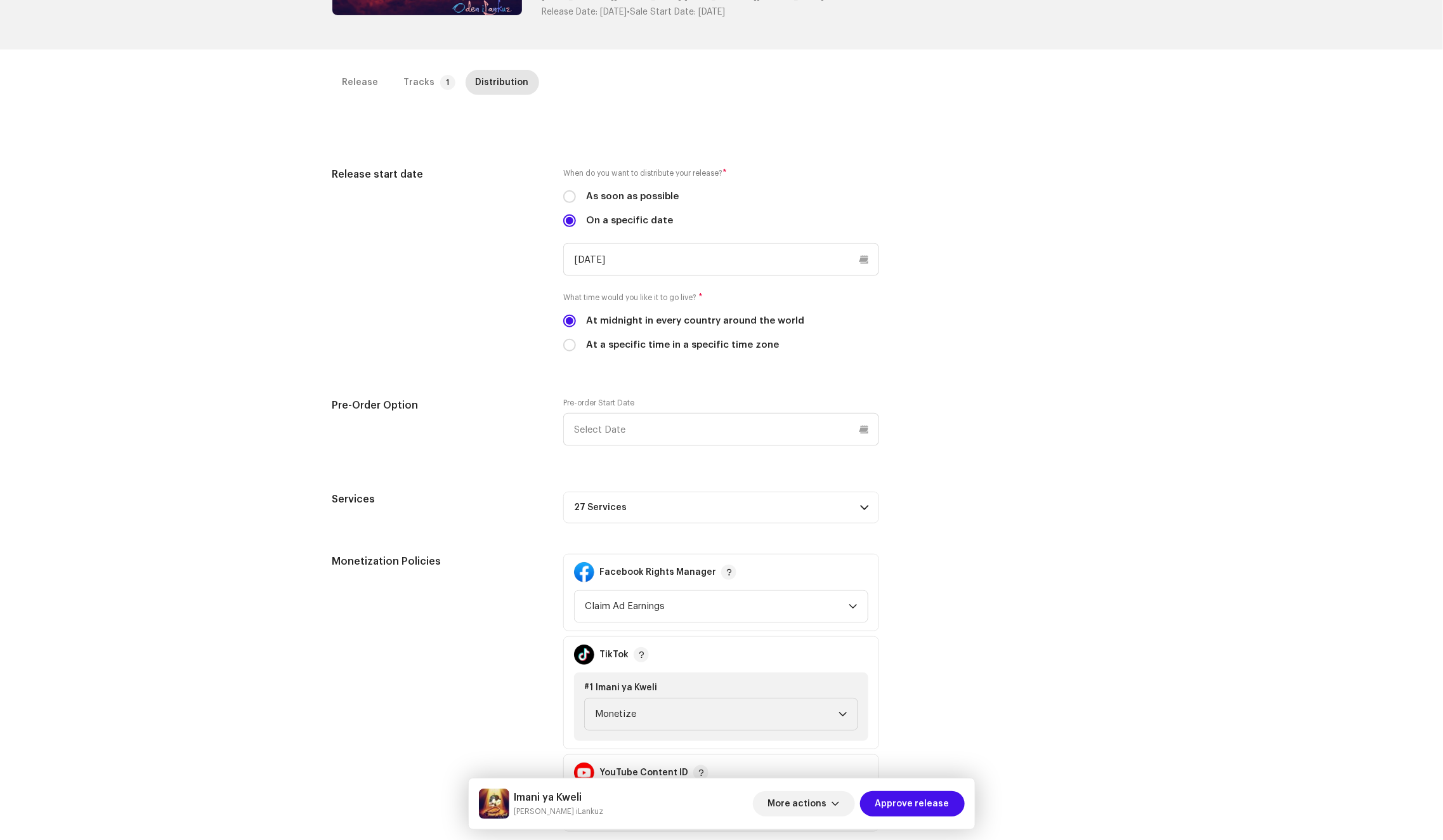
scroll to position [373, 0]
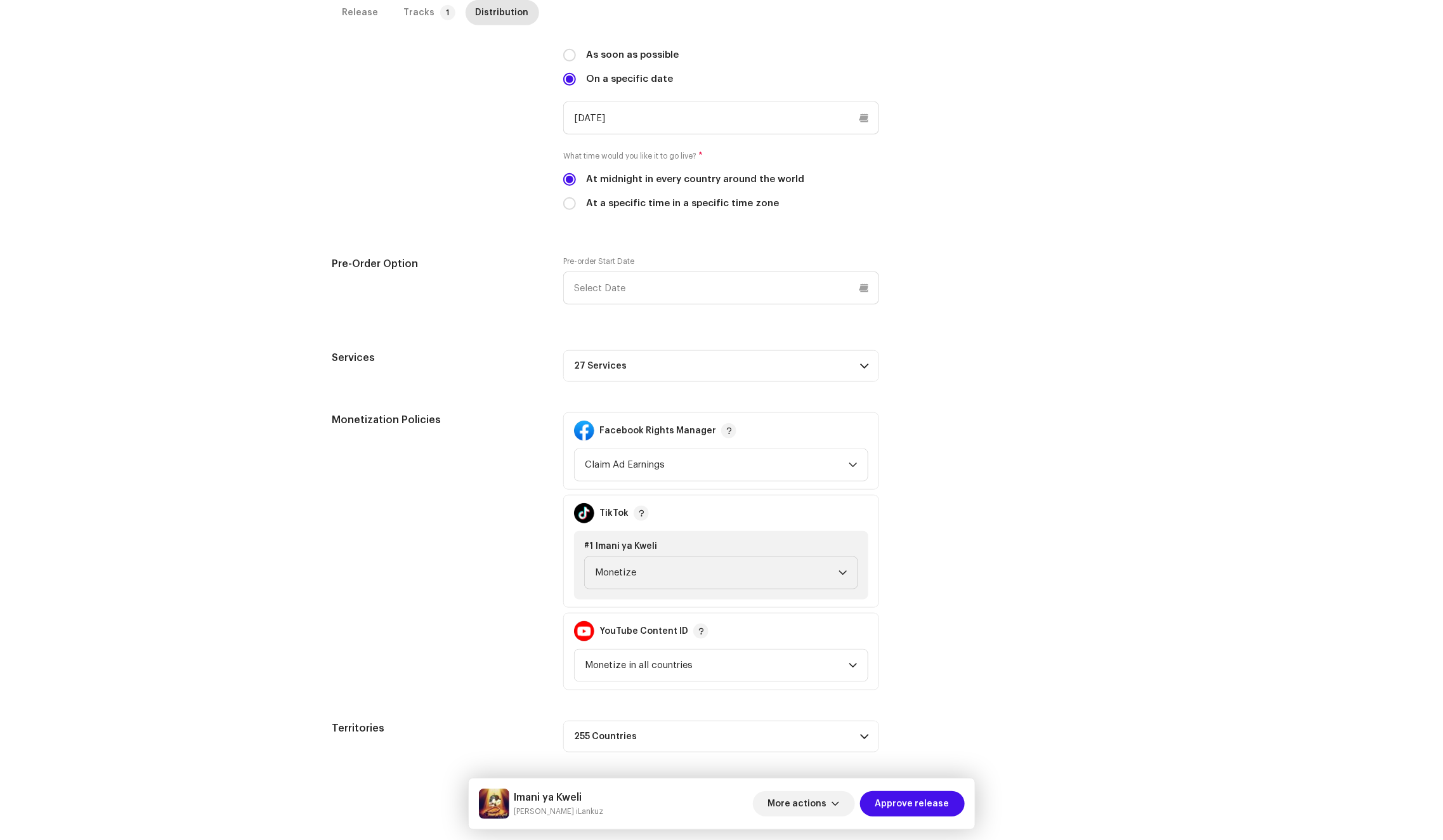
click at [634, 376] on p-accordion-header "27 Services" at bounding box center [721, 366] width 316 height 32
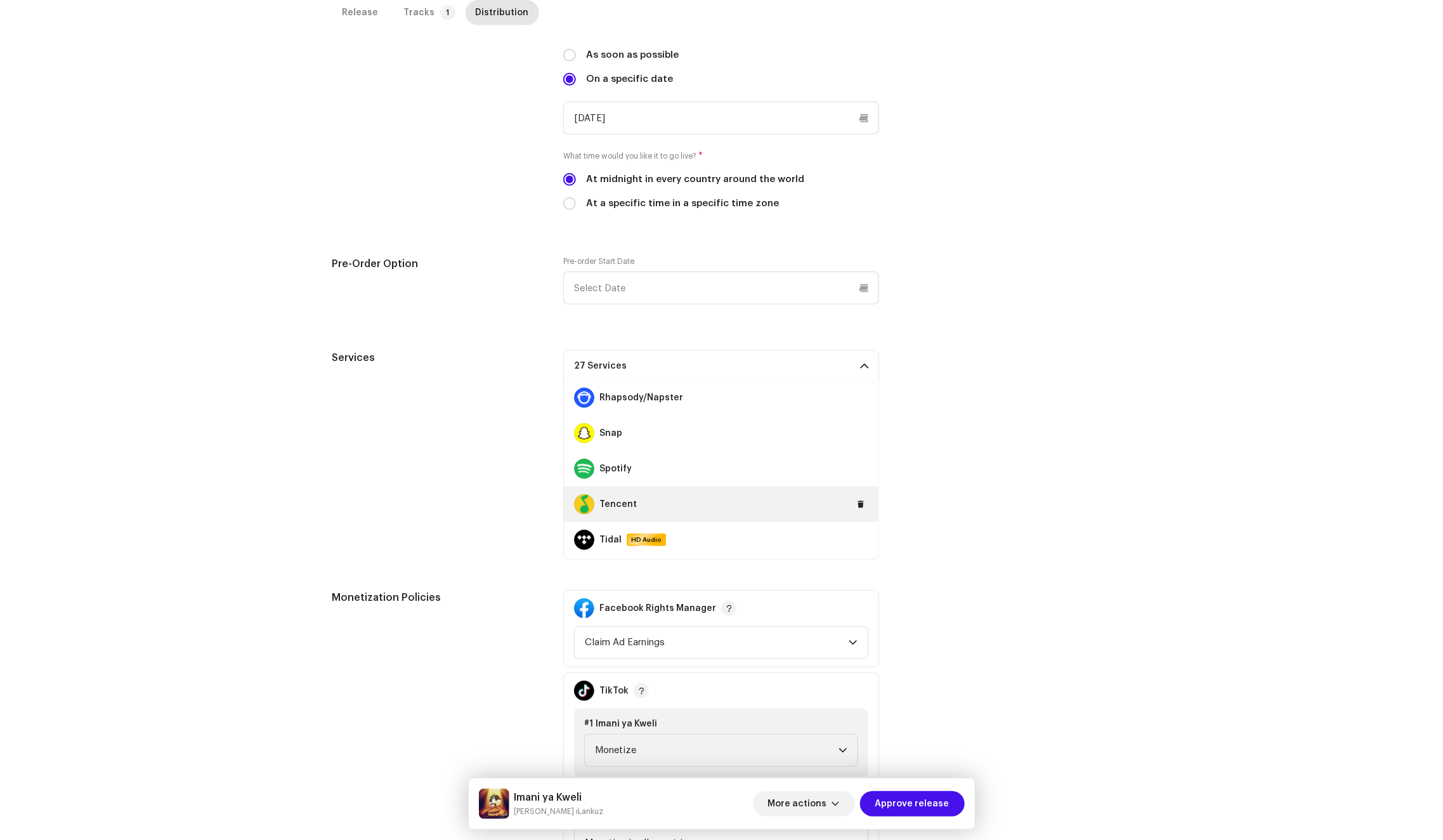
scroll to position [781, 0]
click at [853, 504] on button at bounding box center [861, 506] width 15 height 15
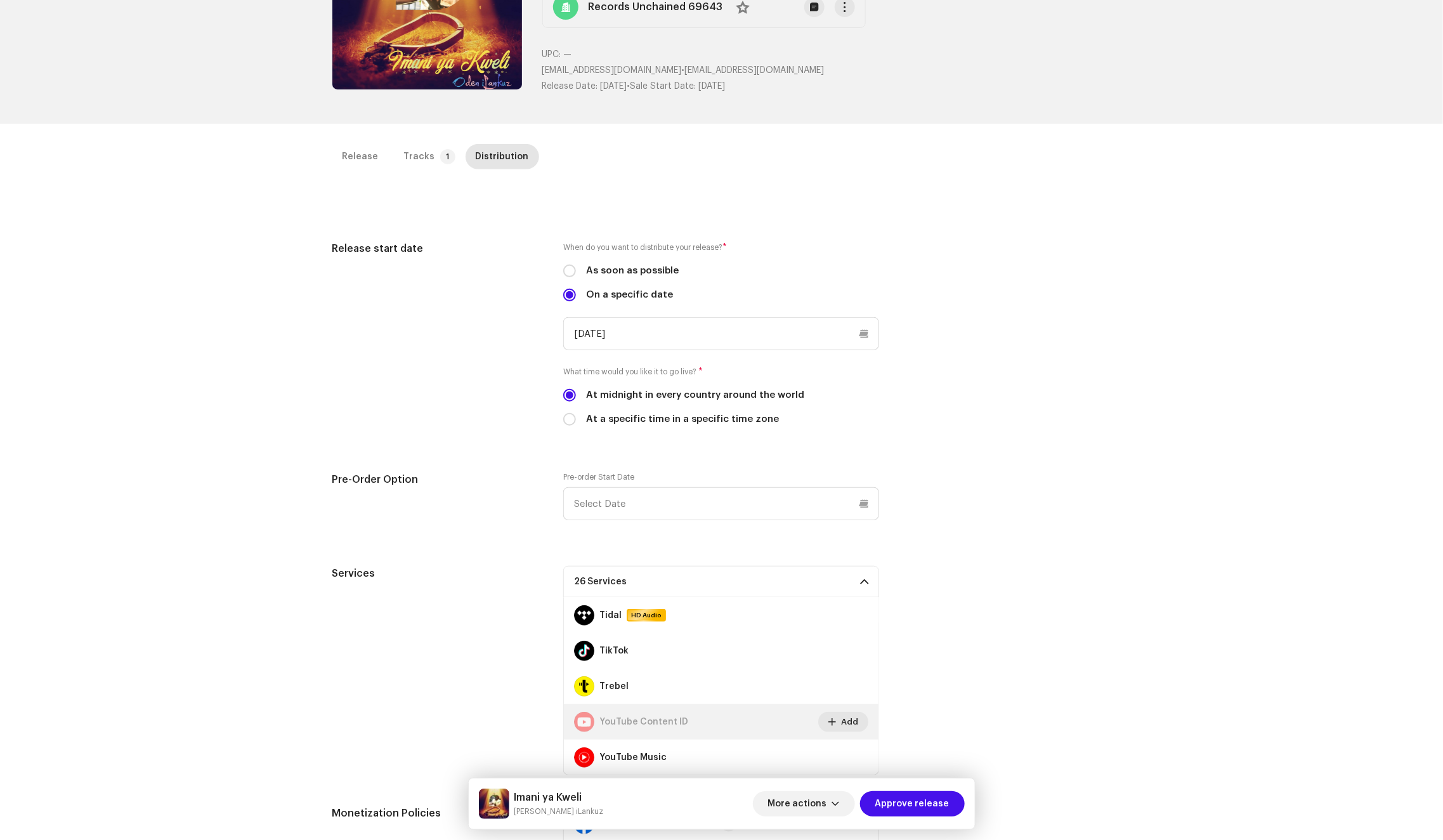
scroll to position [0, 0]
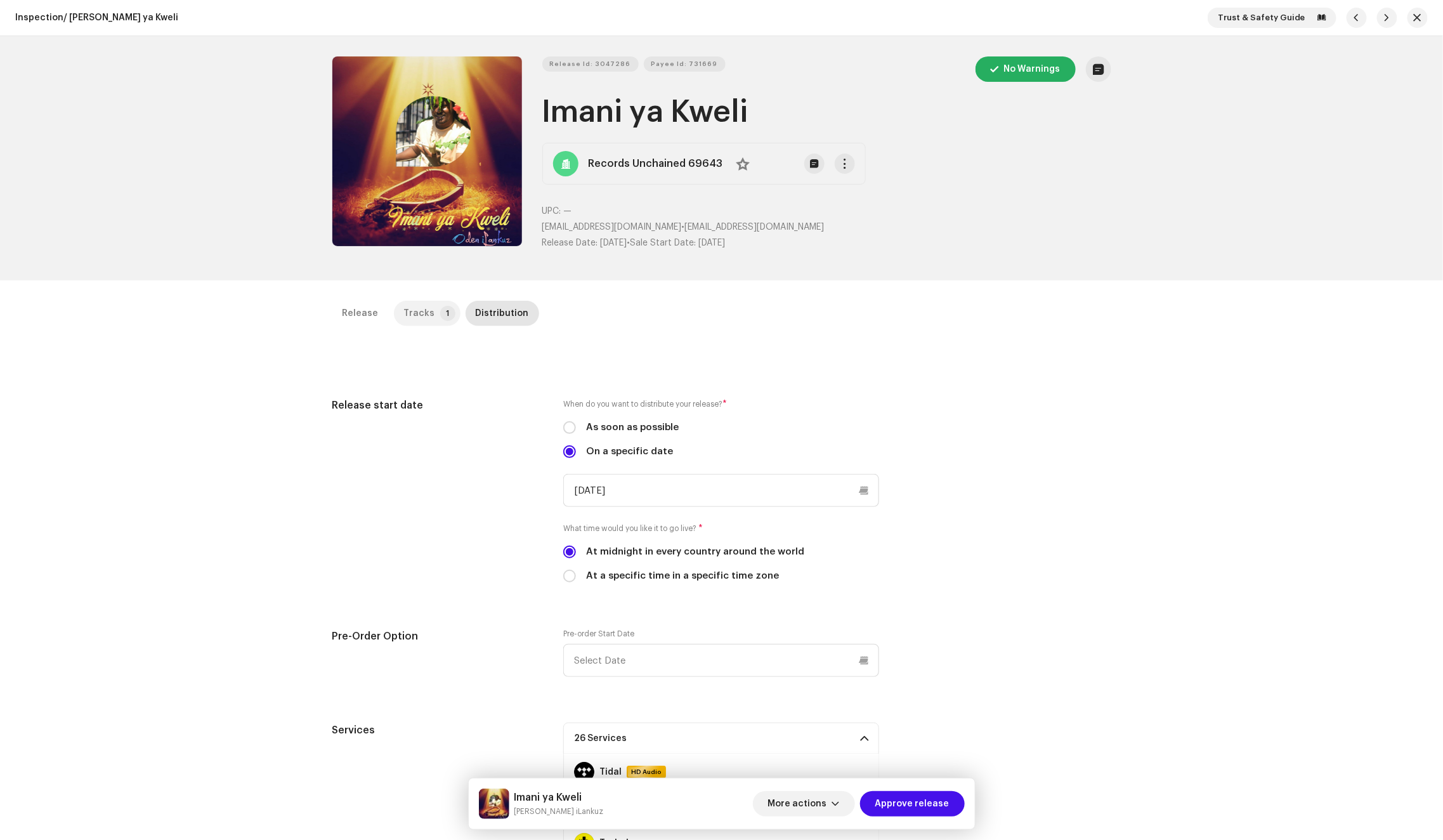
click at [426, 315] on p-tab "Tracks 1" at bounding box center [427, 313] width 66 height 25
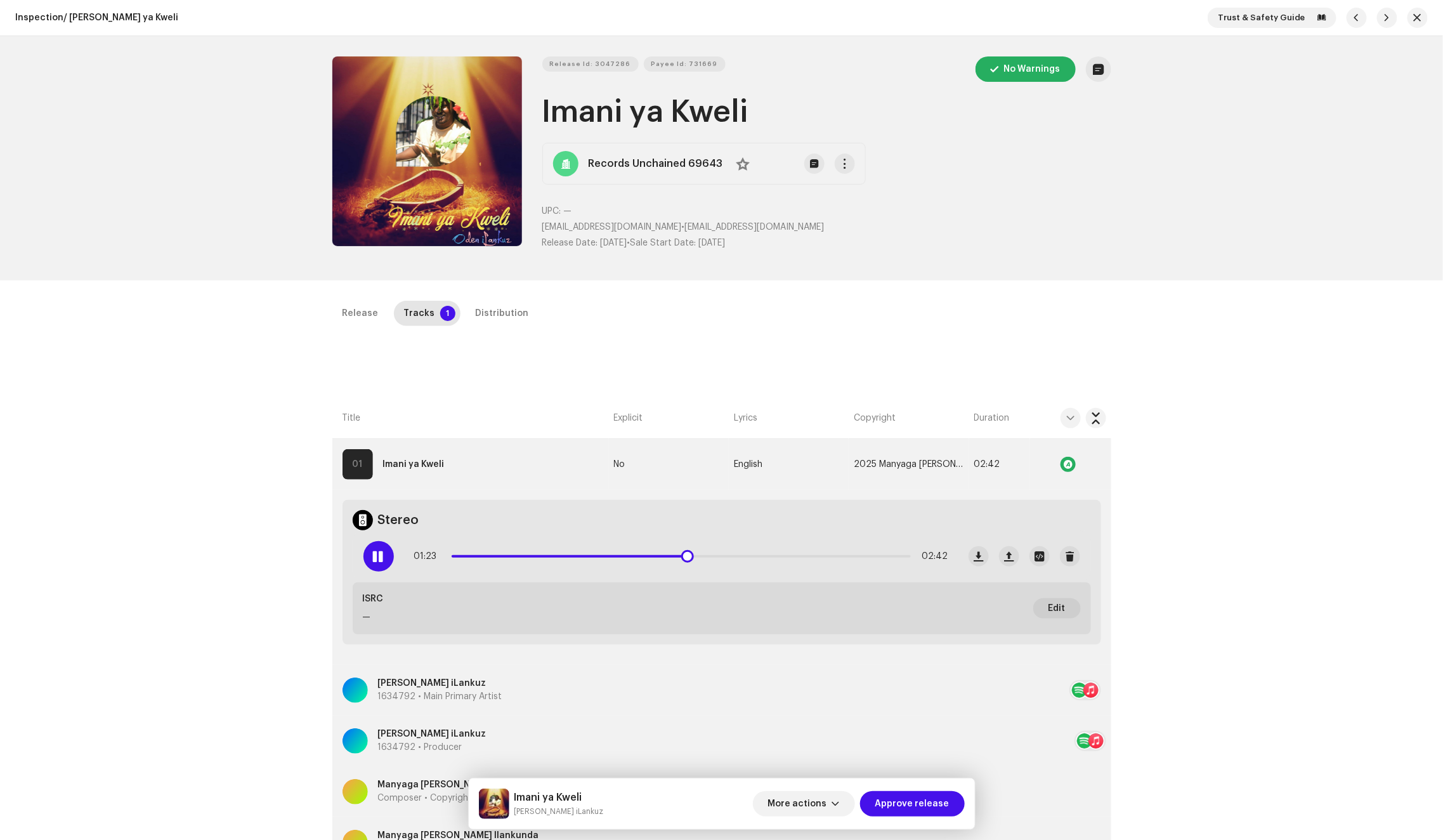
click at [377, 563] on div at bounding box center [379, 557] width 31 height 31
click at [484, 311] on div "Distribution" at bounding box center [502, 313] width 53 height 25
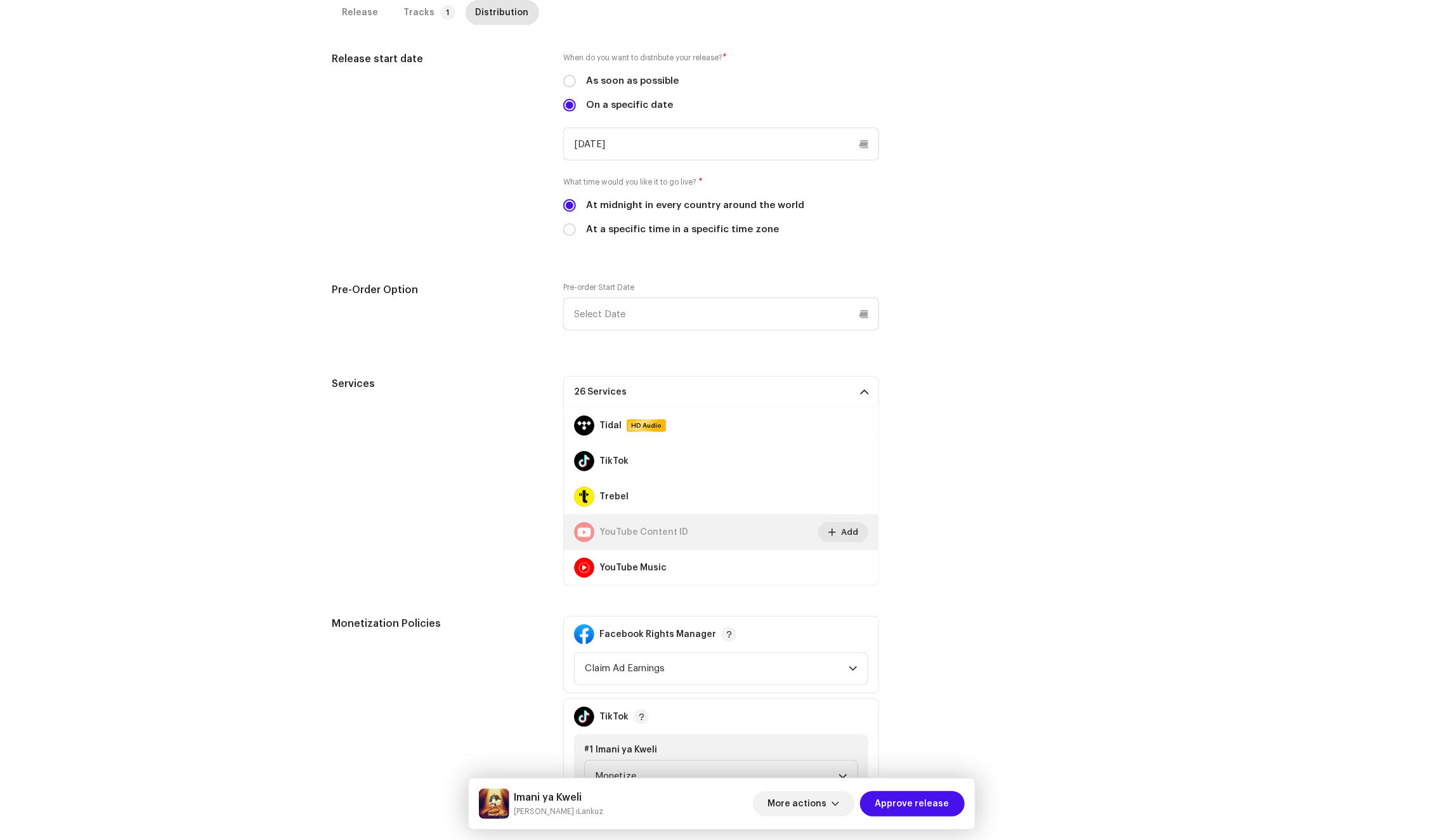
scroll to position [468, 0]
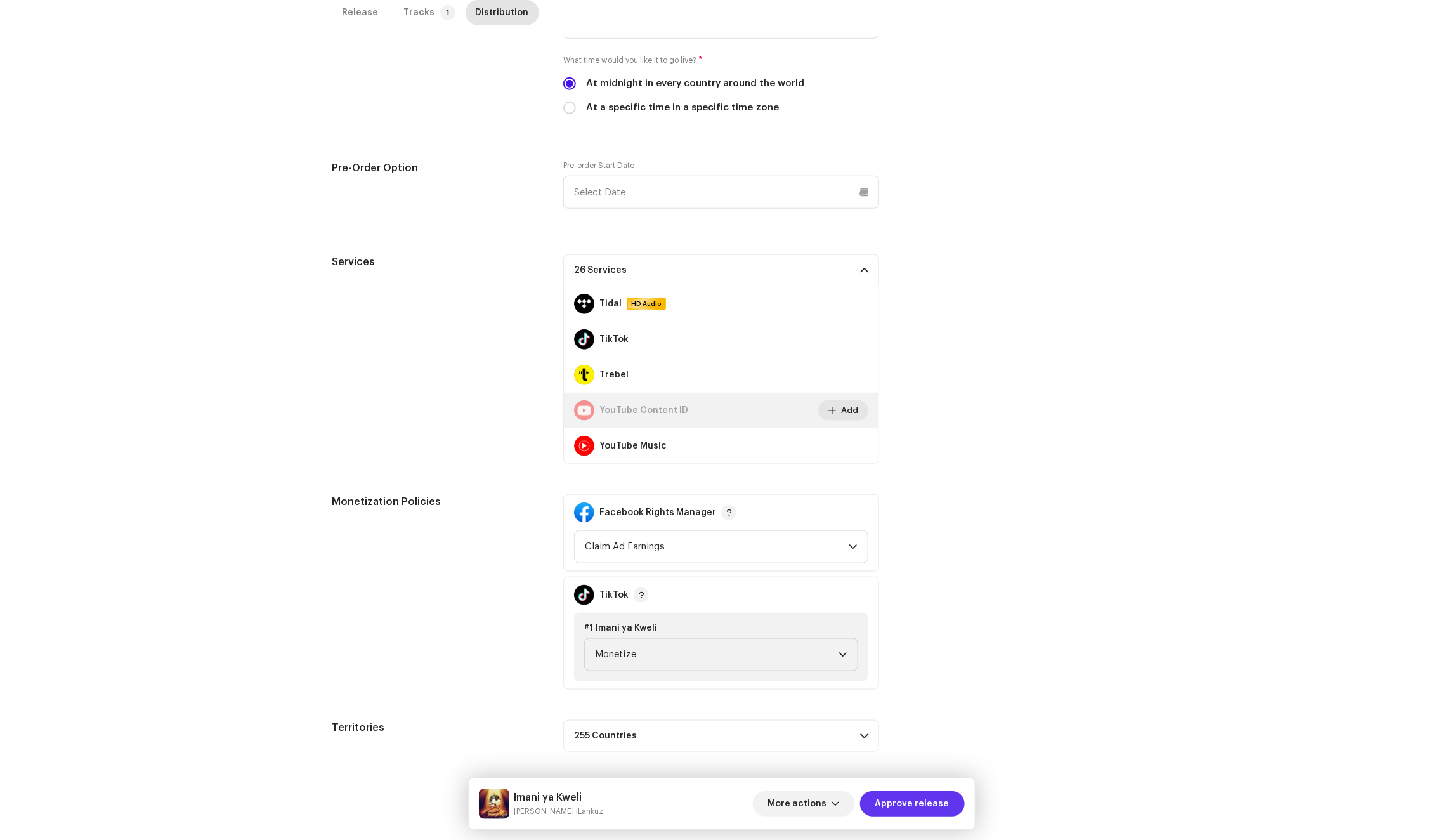
click at [899, 811] on span "Approve release" at bounding box center [912, 803] width 74 height 25
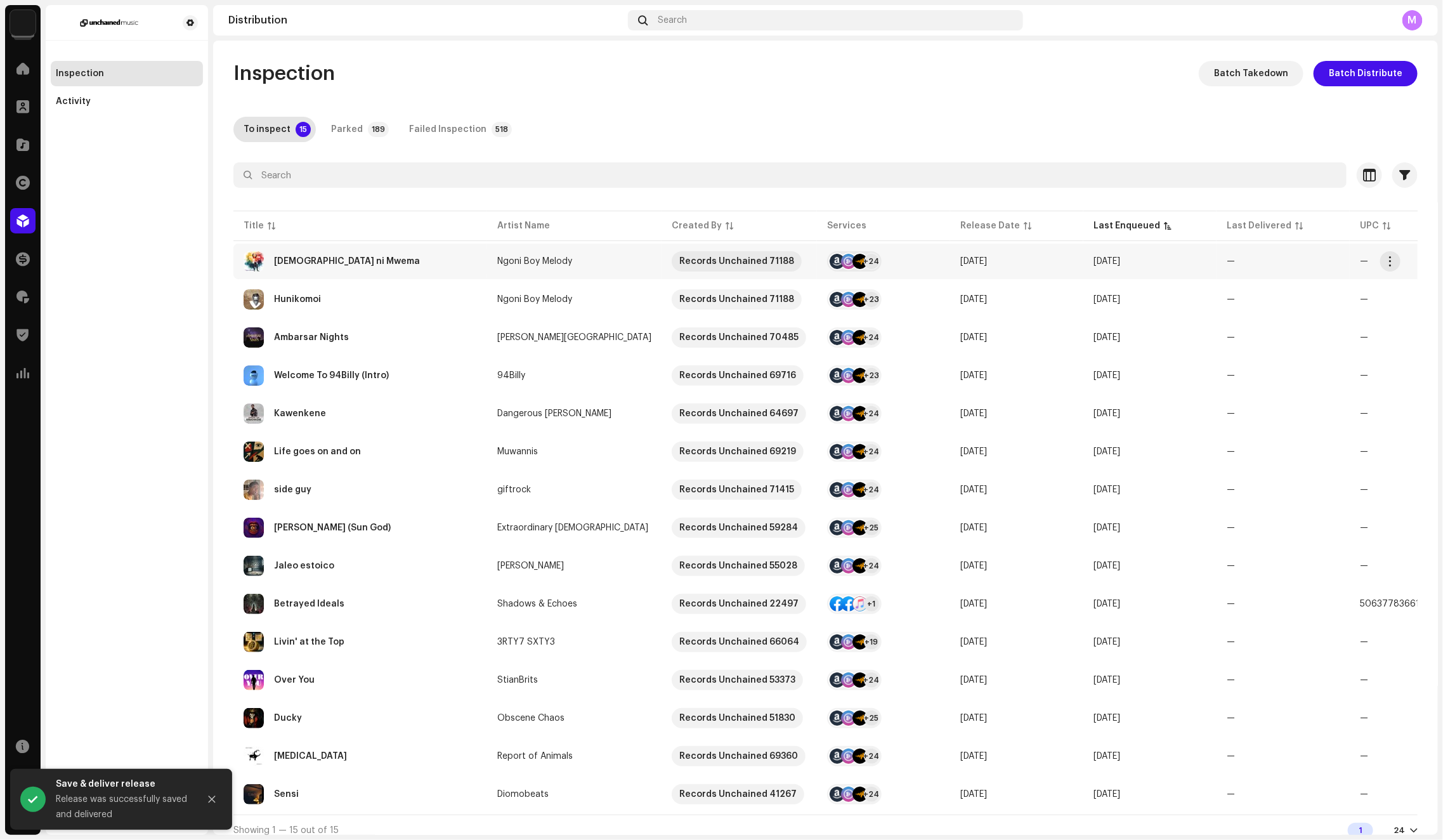
click at [427, 267] on div "Mungu ni Mwema" at bounding box center [360, 261] width 233 height 20
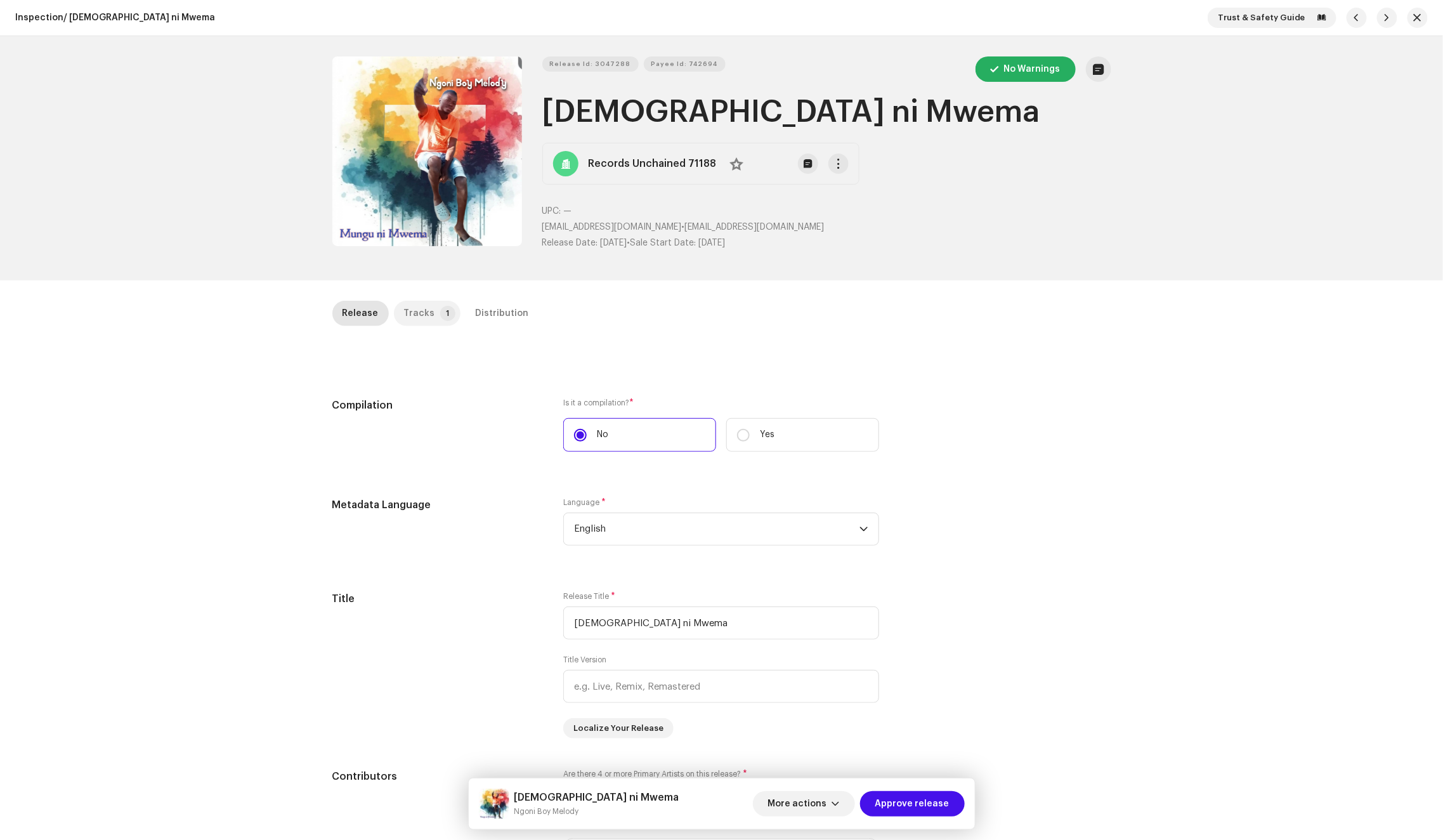
click at [427, 304] on p-tab "Tracks 1" at bounding box center [427, 313] width 66 height 25
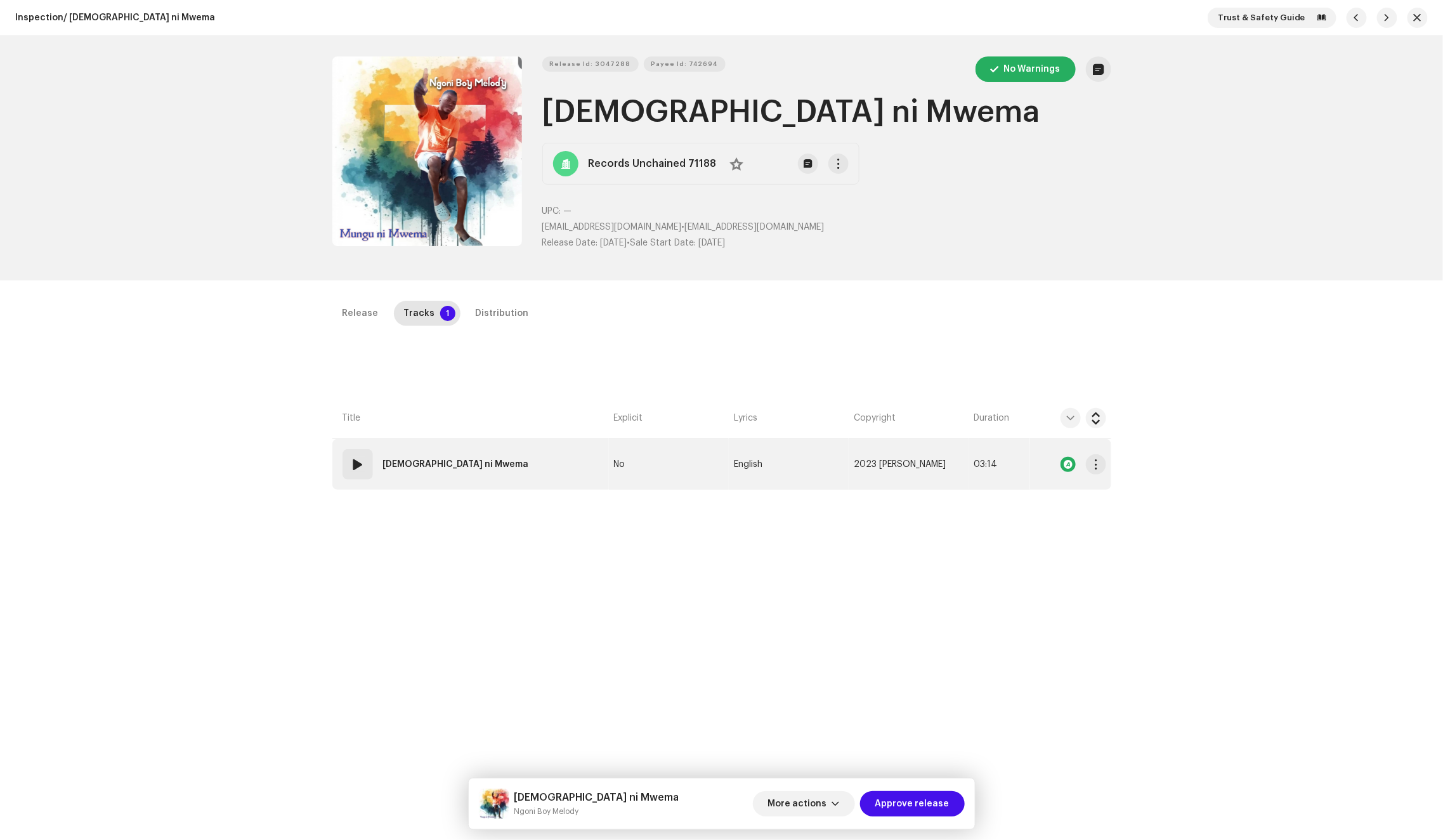
click at [535, 459] on td "01 Mungu ni Mwema" at bounding box center [470, 464] width 276 height 51
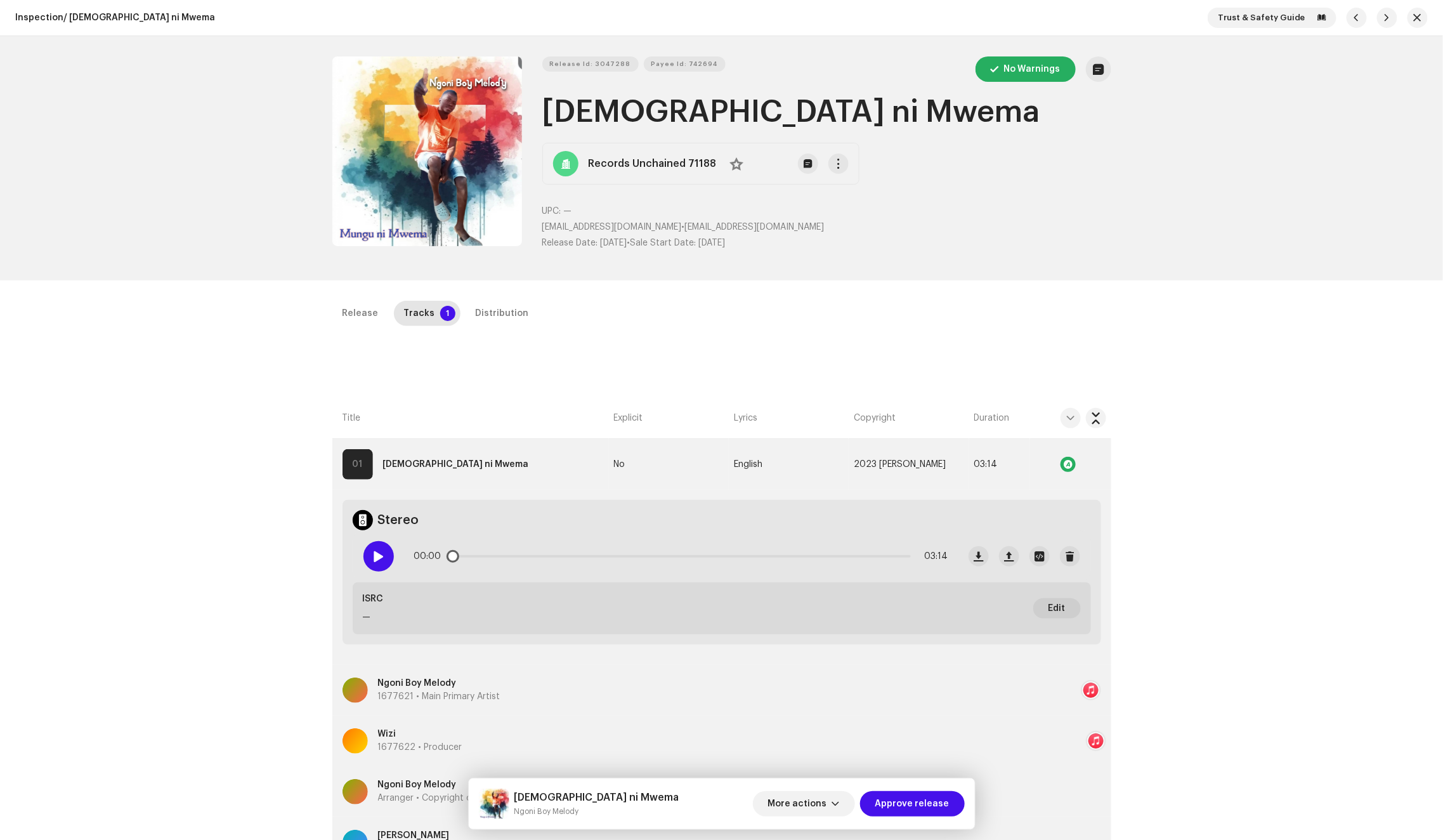
click at [373, 558] on span at bounding box center [378, 556] width 11 height 10
drag, startPoint x: 455, startPoint y: 556, endPoint x: 653, endPoint y: 552, distance: 198.0
click at [653, 552] on div "00:19 03:14" at bounding box center [681, 556] width 534 height 25
click at [544, 376] on div "Release Tracks 1 Distribution Compilation Is it a compilation? * No Yes Metadat…" at bounding box center [722, 690] width 819 height 779
click at [510, 316] on div "Distribution" at bounding box center [502, 313] width 53 height 25
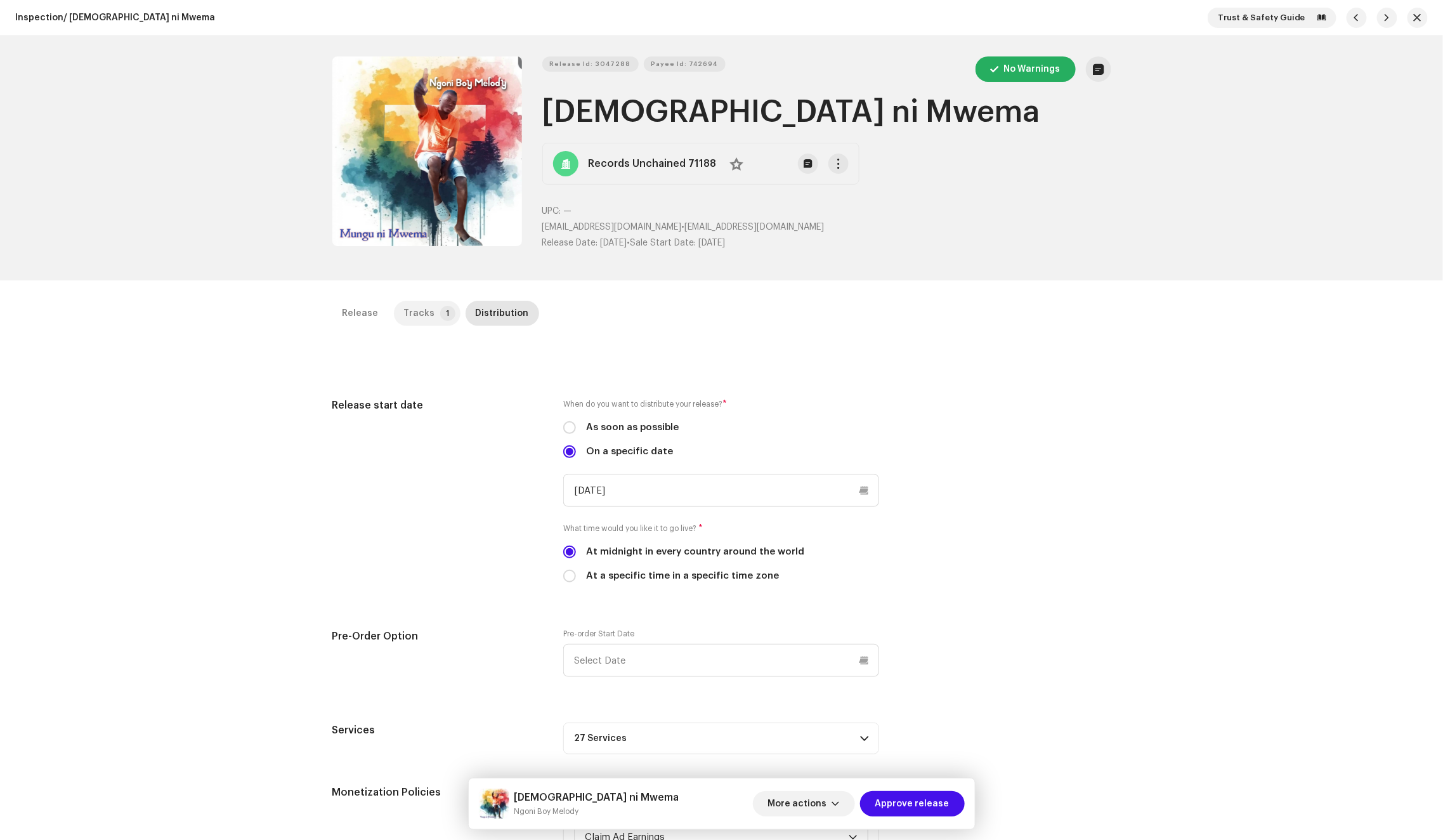
click at [435, 304] on p-tab "Tracks 1" at bounding box center [427, 313] width 66 height 25
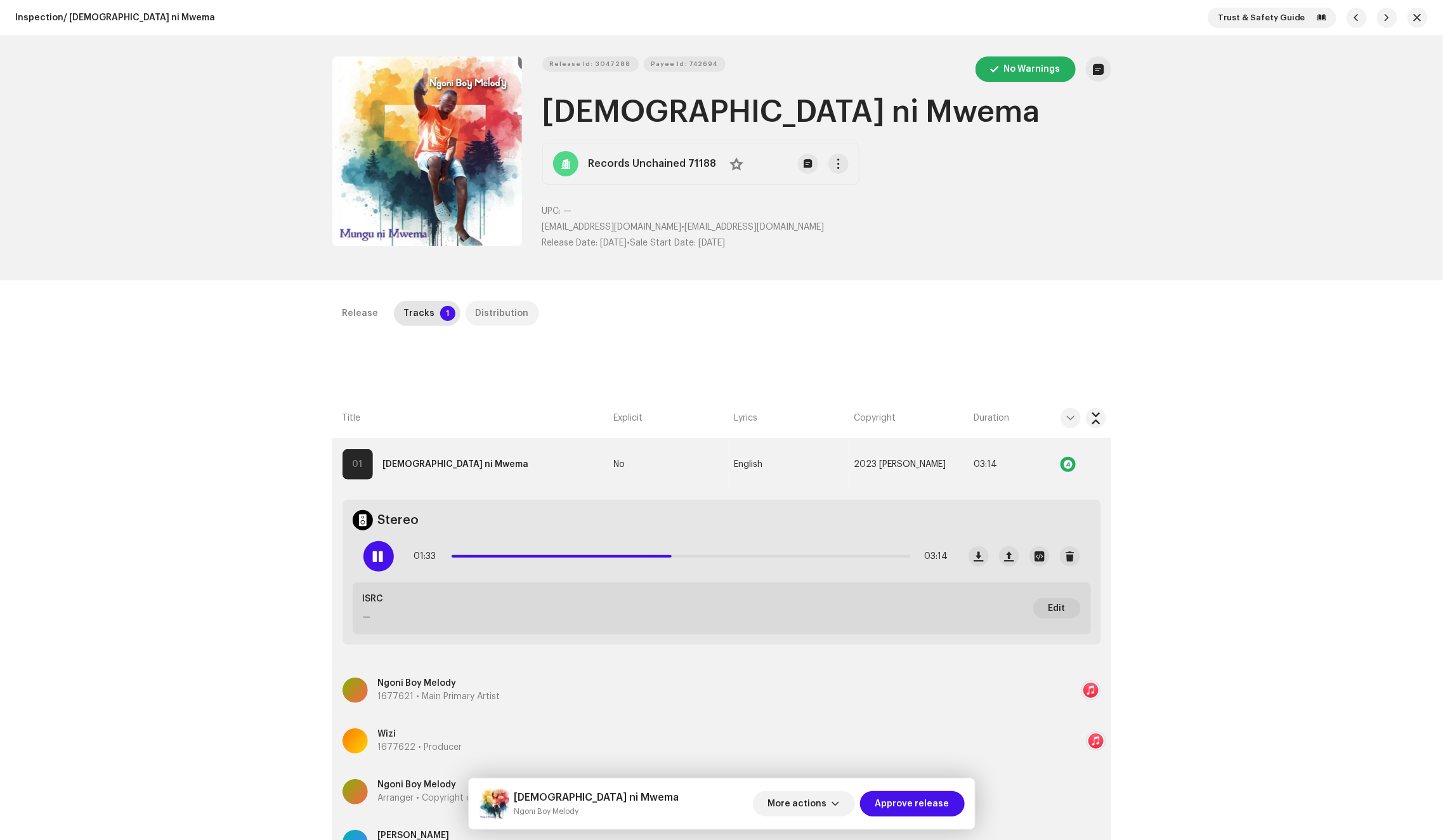
click at [476, 307] on div "Distribution" at bounding box center [502, 313] width 53 height 25
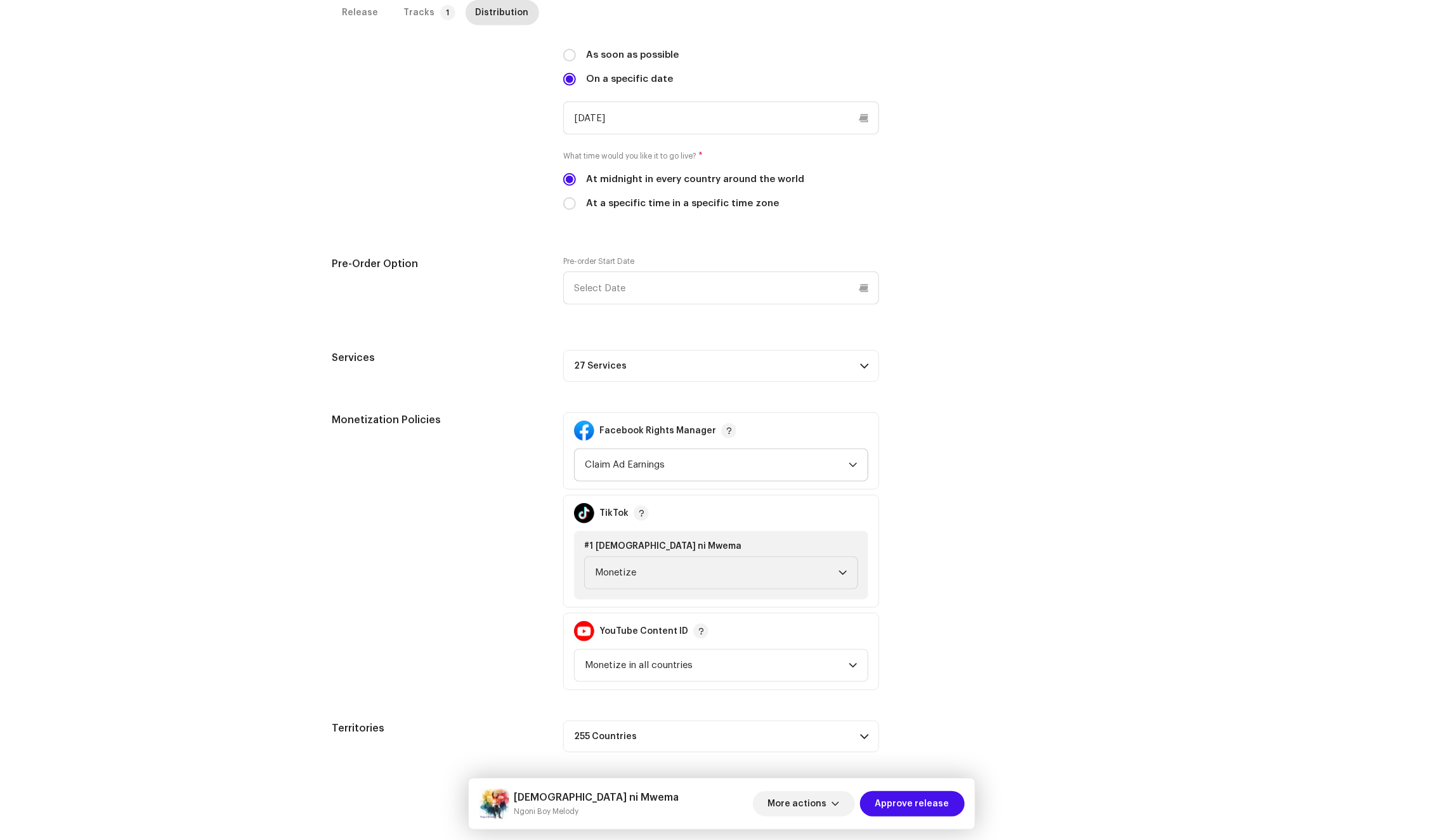
scroll to position [373, 0]
click at [674, 362] on p-accordion-header "27 Services" at bounding box center [721, 366] width 316 height 32
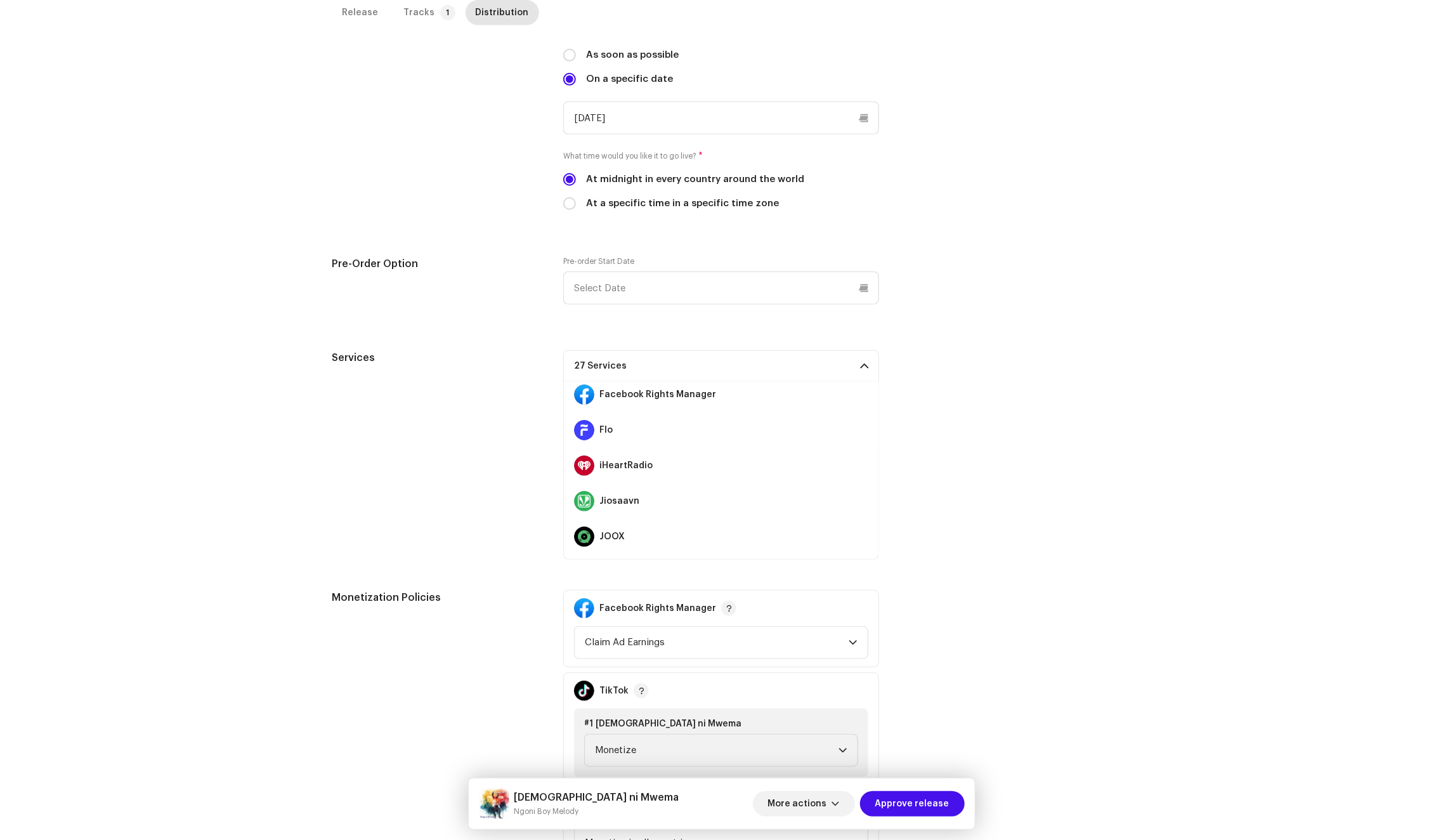
scroll to position [781, 0]
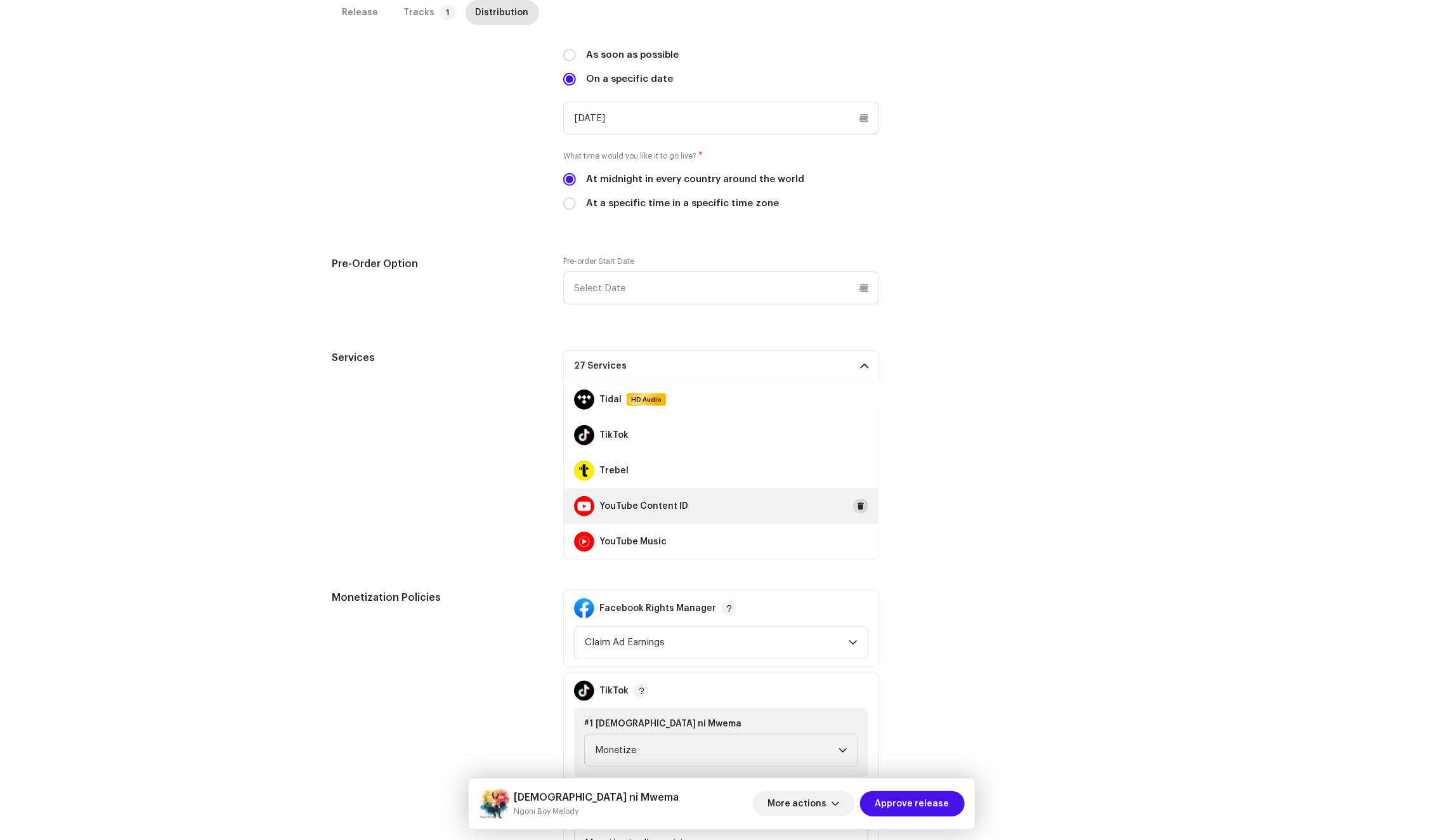
click at [857, 502] on span at bounding box center [861, 506] width 8 height 10
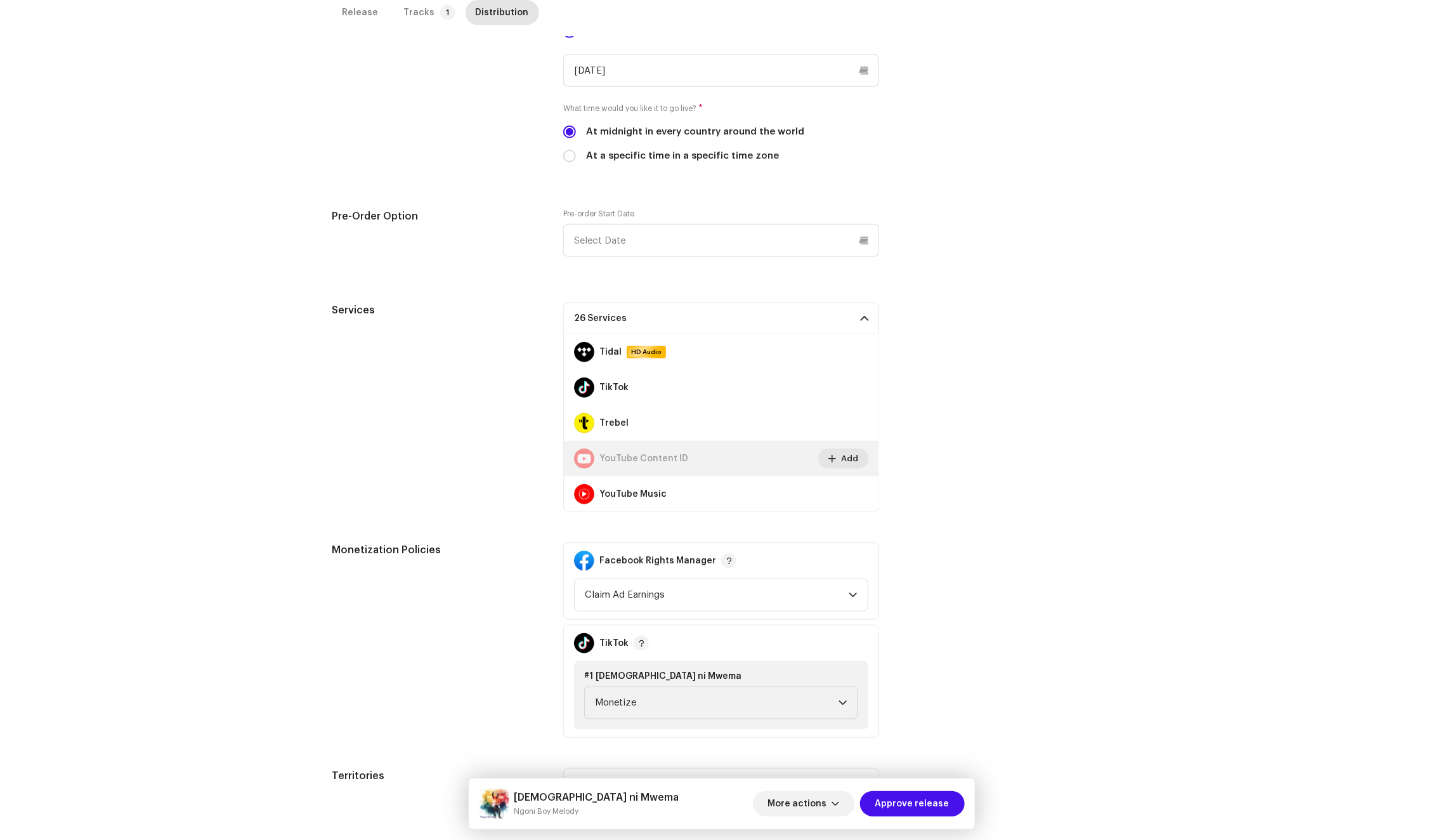
scroll to position [468, 0]
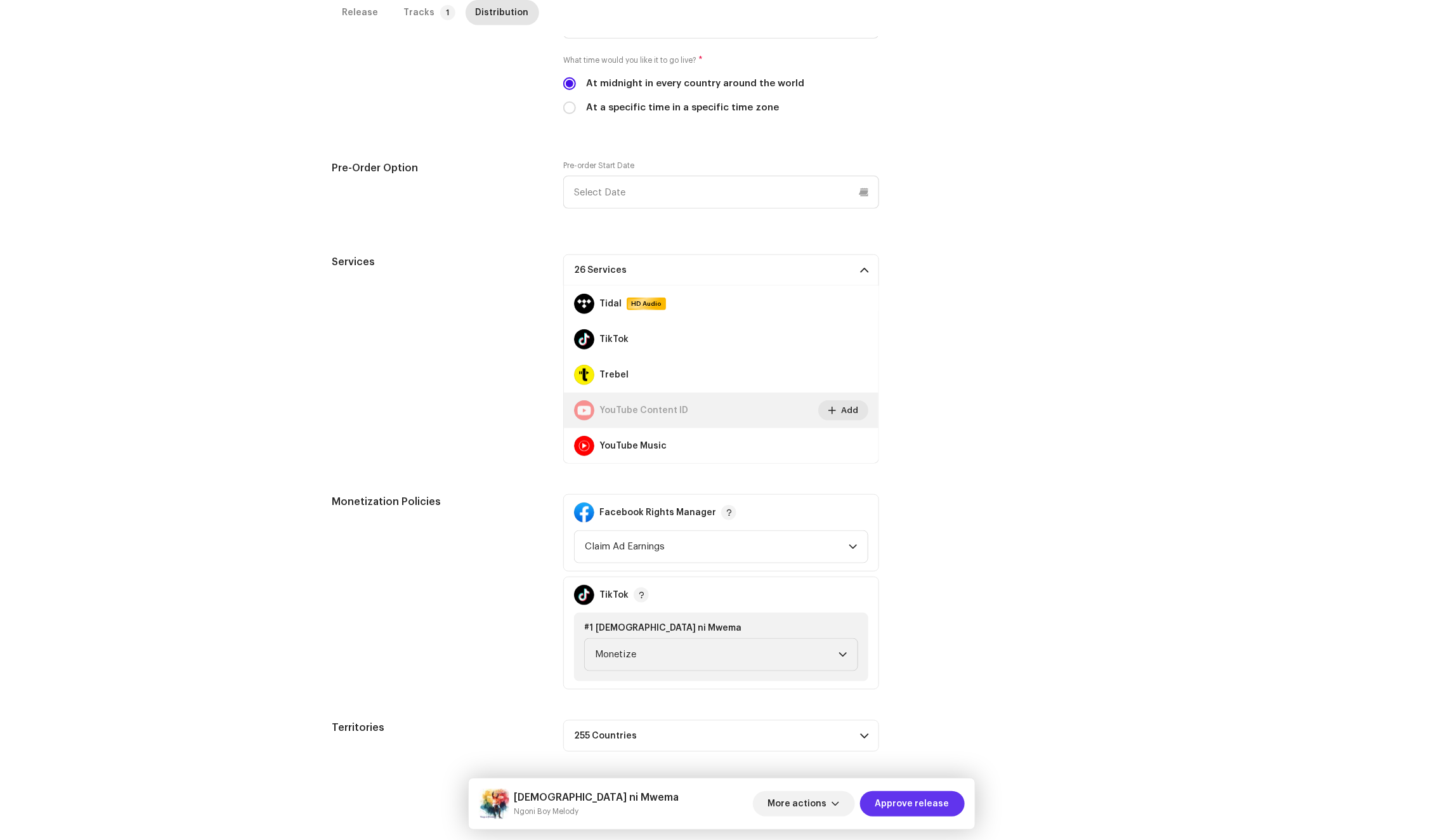
click at [910, 801] on span "Approve release" at bounding box center [912, 803] width 74 height 25
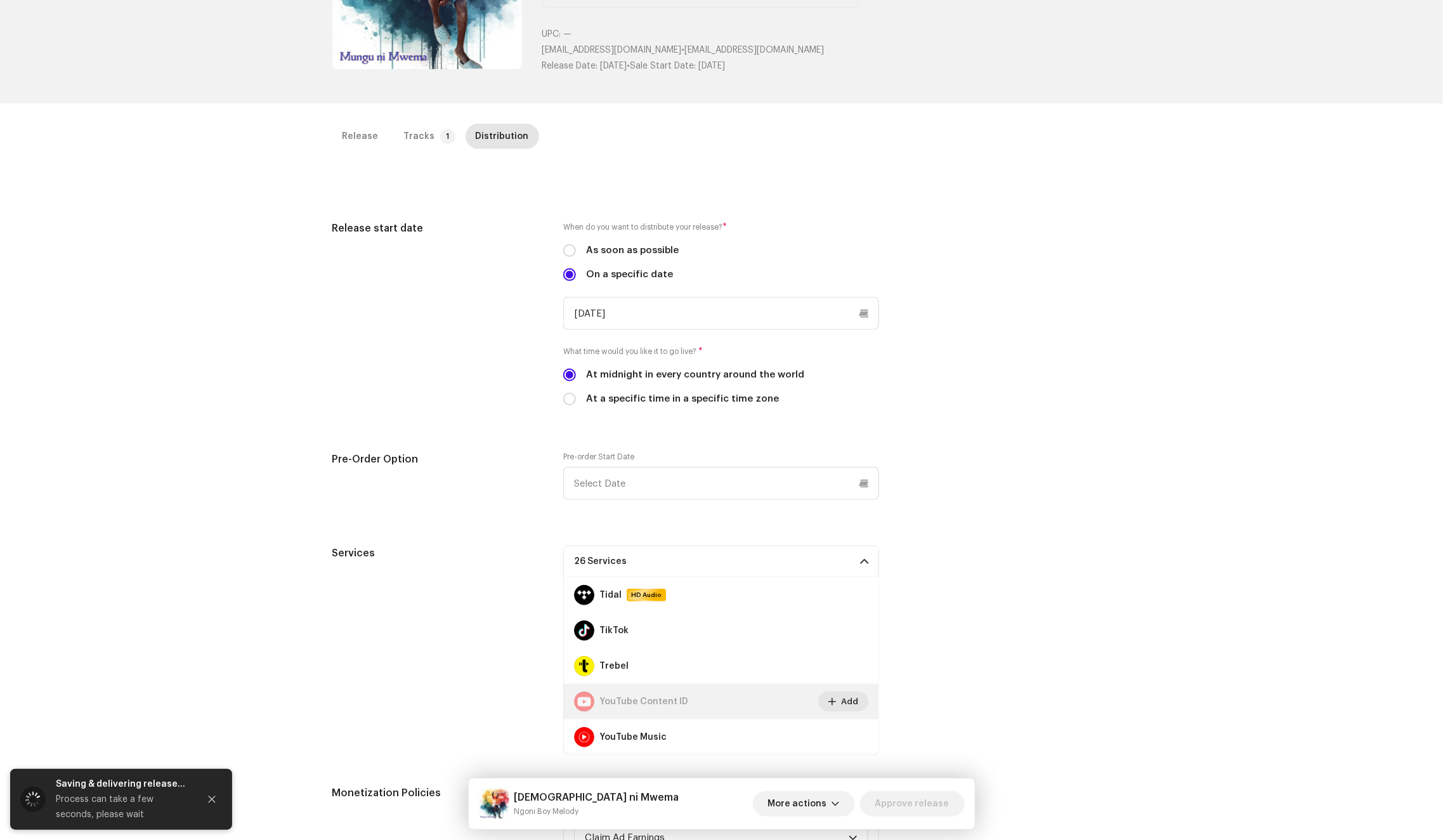
scroll to position [0, 0]
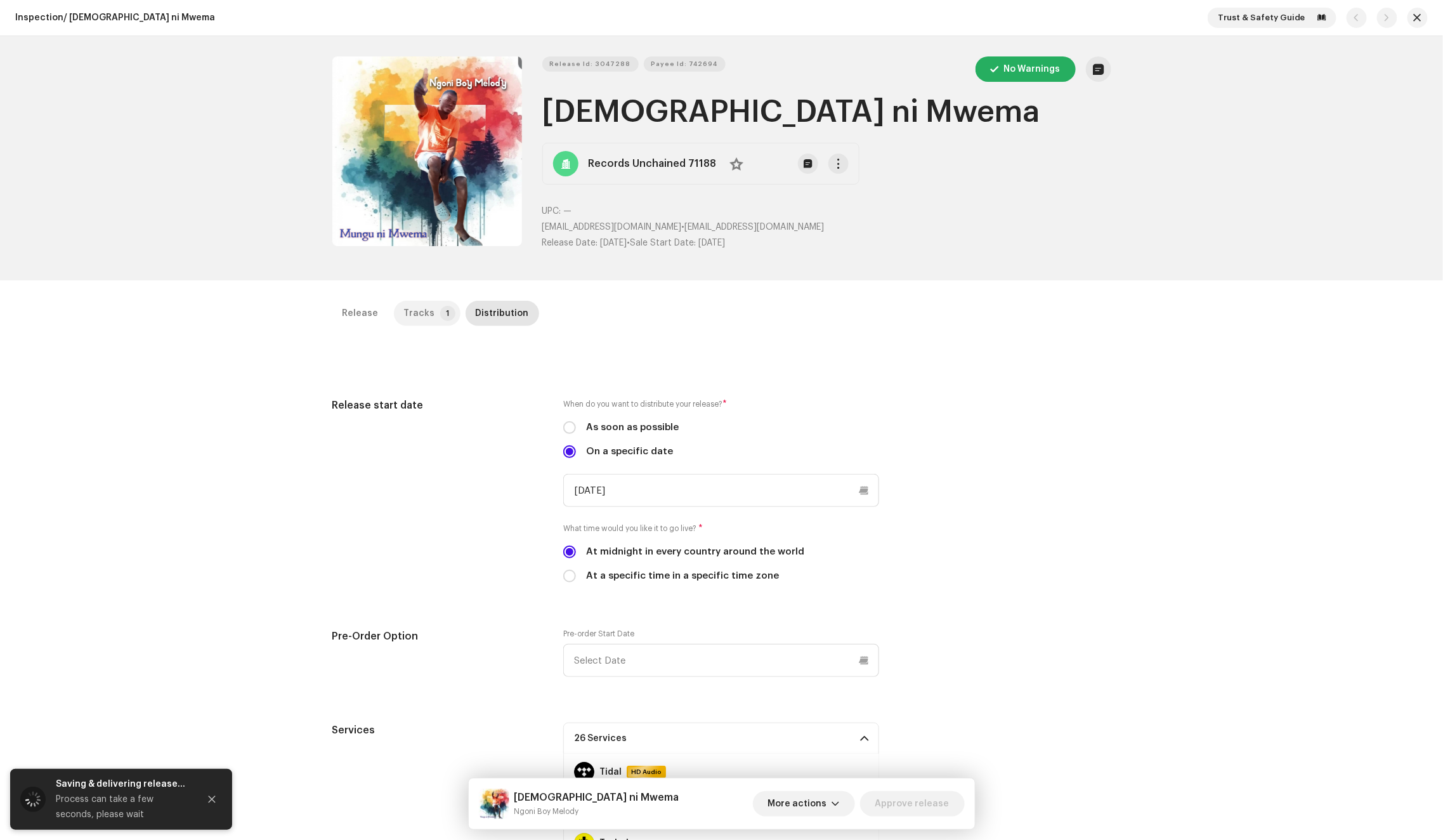
click at [444, 314] on p-badge "1" at bounding box center [448, 313] width 15 height 15
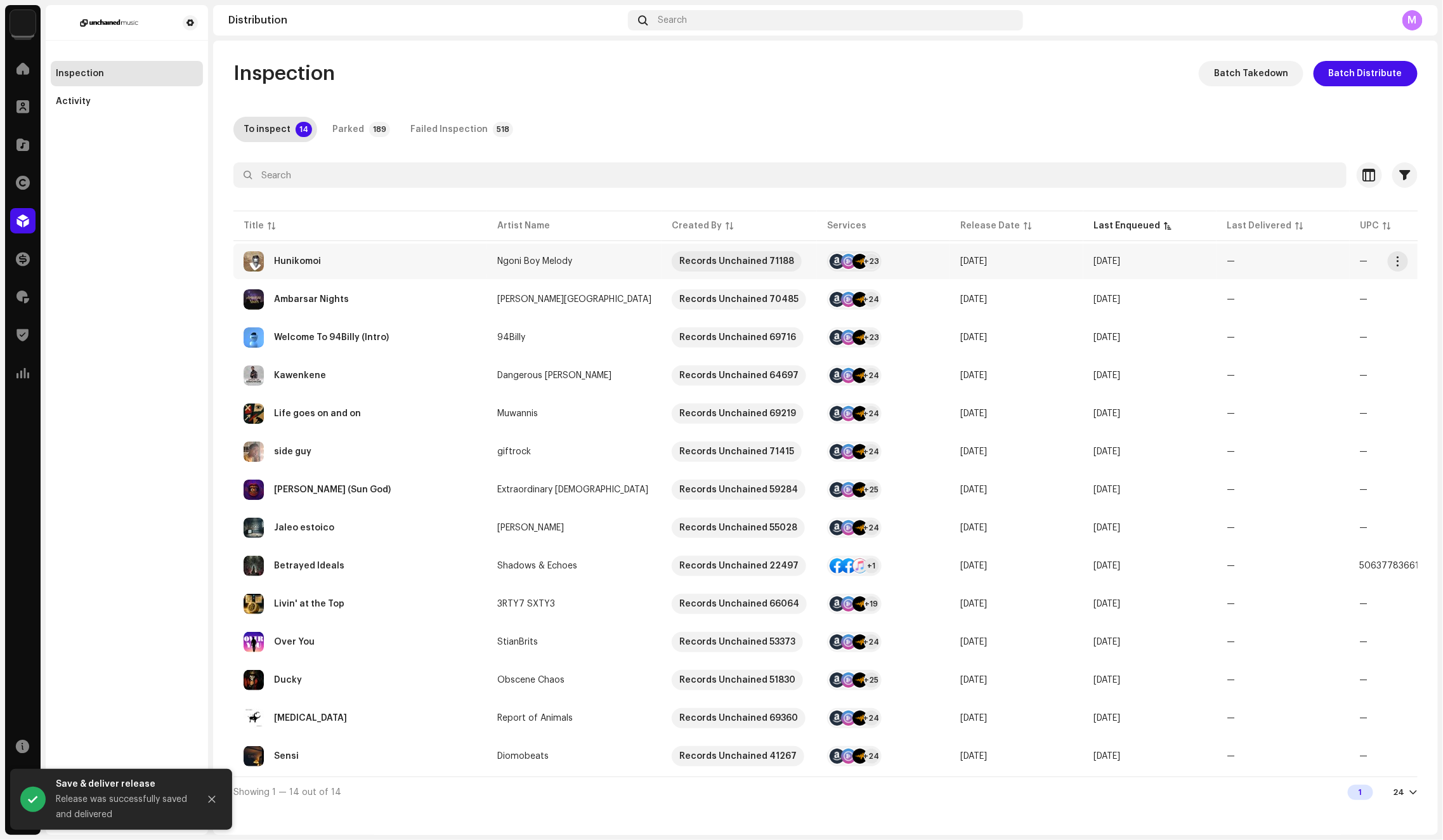
click at [431, 262] on div "Hunikomoi" at bounding box center [360, 261] width 233 height 20
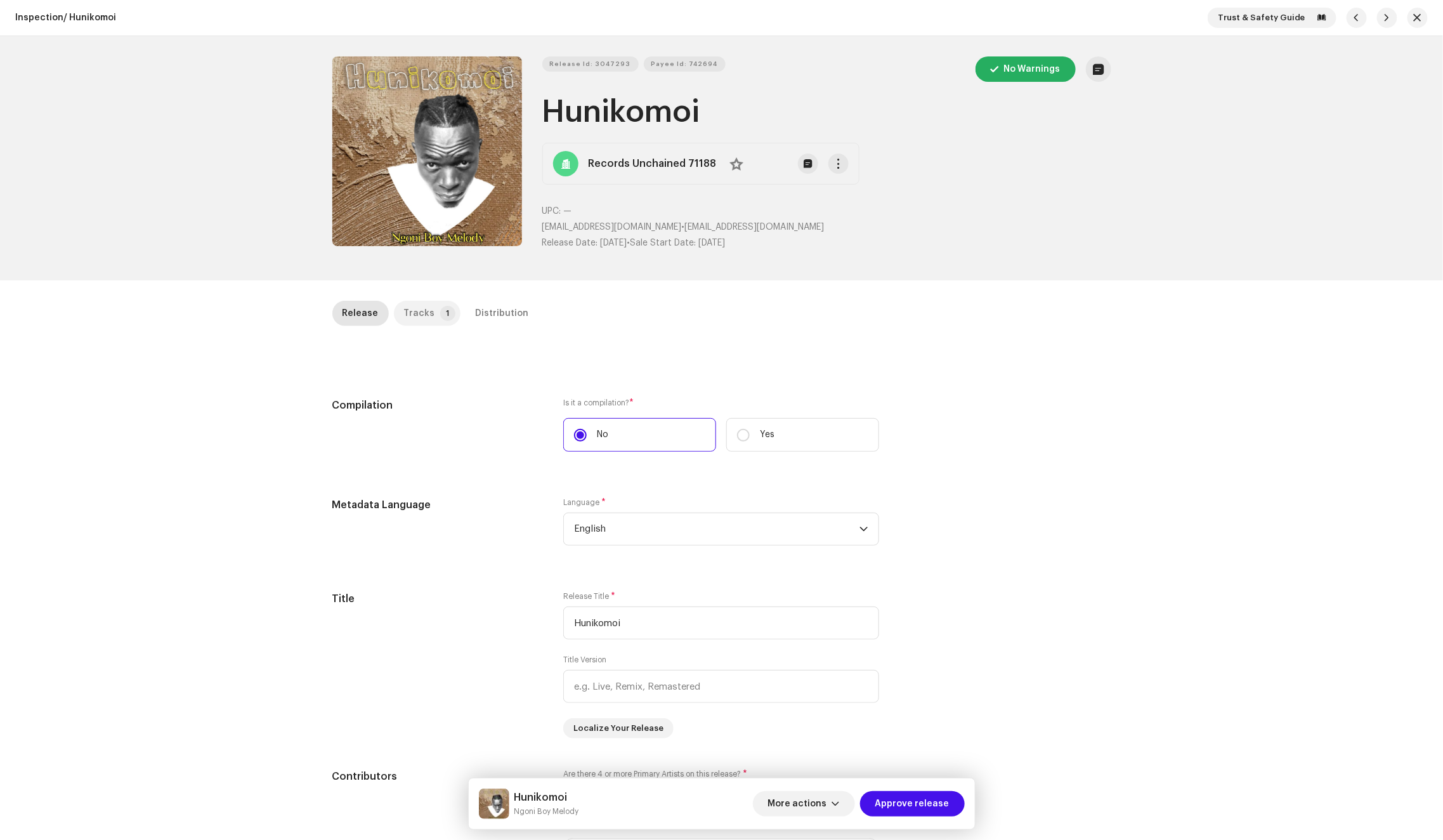
click at [424, 315] on div "Tracks" at bounding box center [420, 313] width 31 height 25
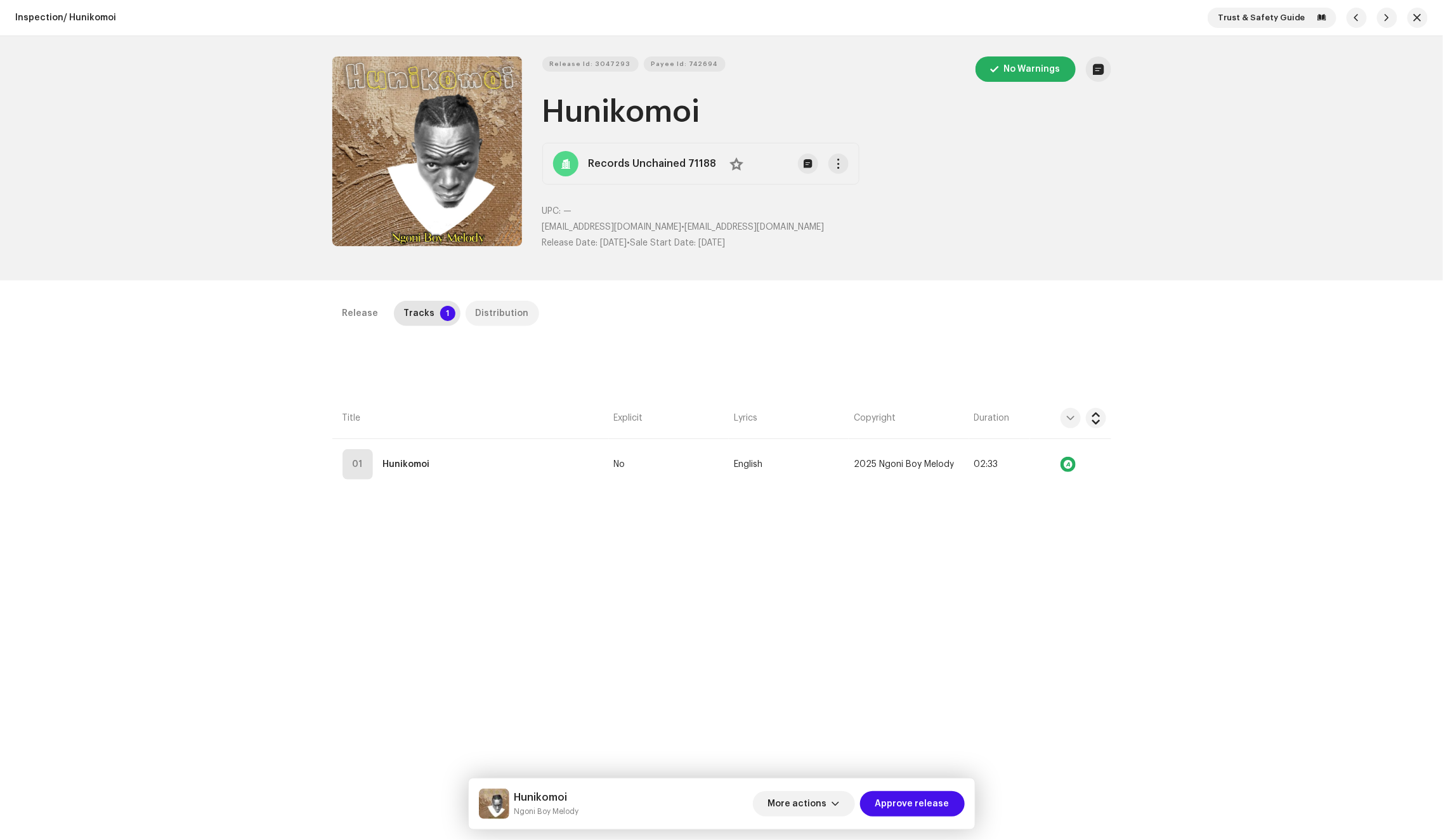
click at [507, 321] on div "Distribution" at bounding box center [502, 313] width 53 height 25
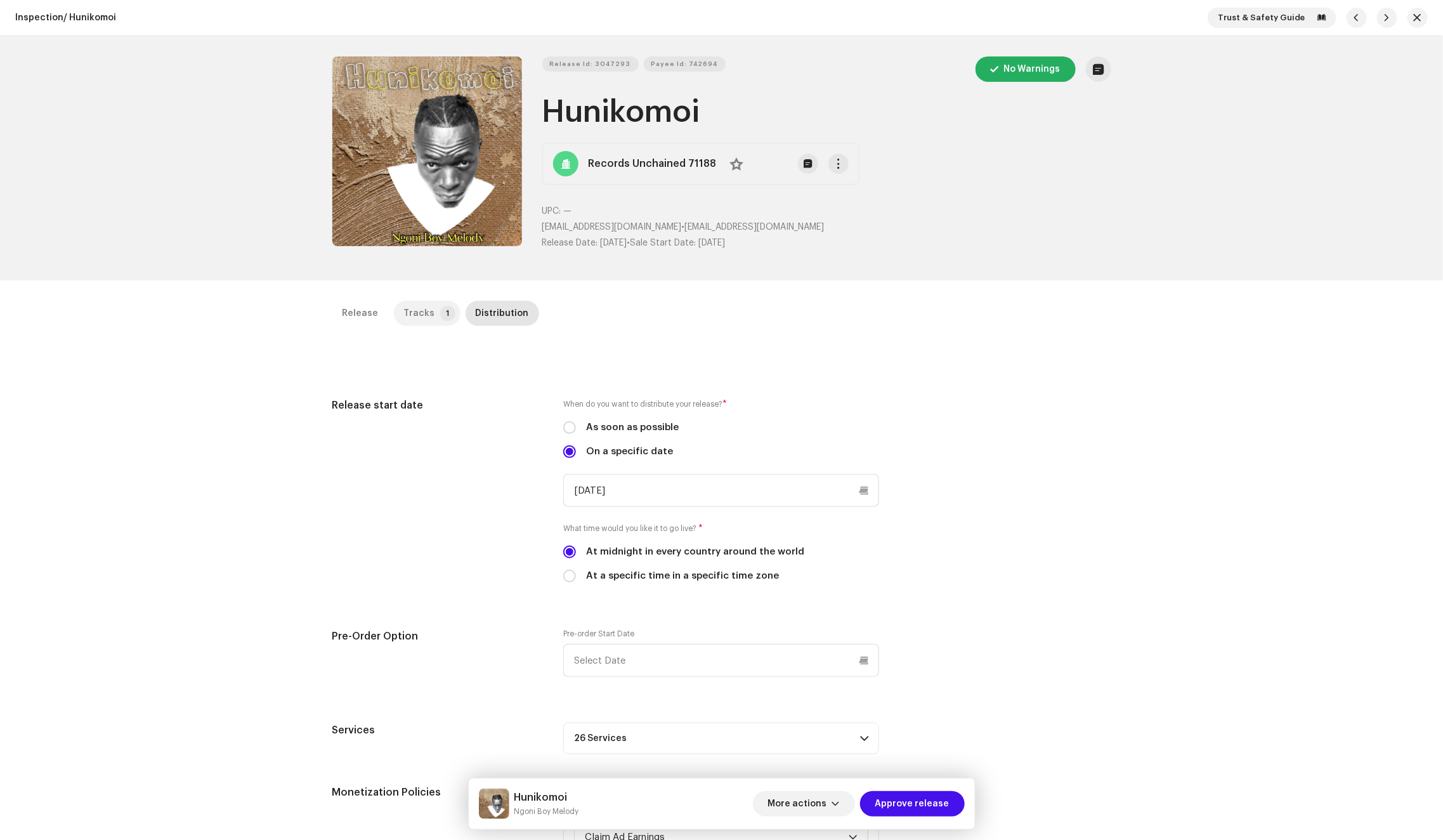
click at [414, 316] on div "Tracks" at bounding box center [420, 313] width 31 height 25
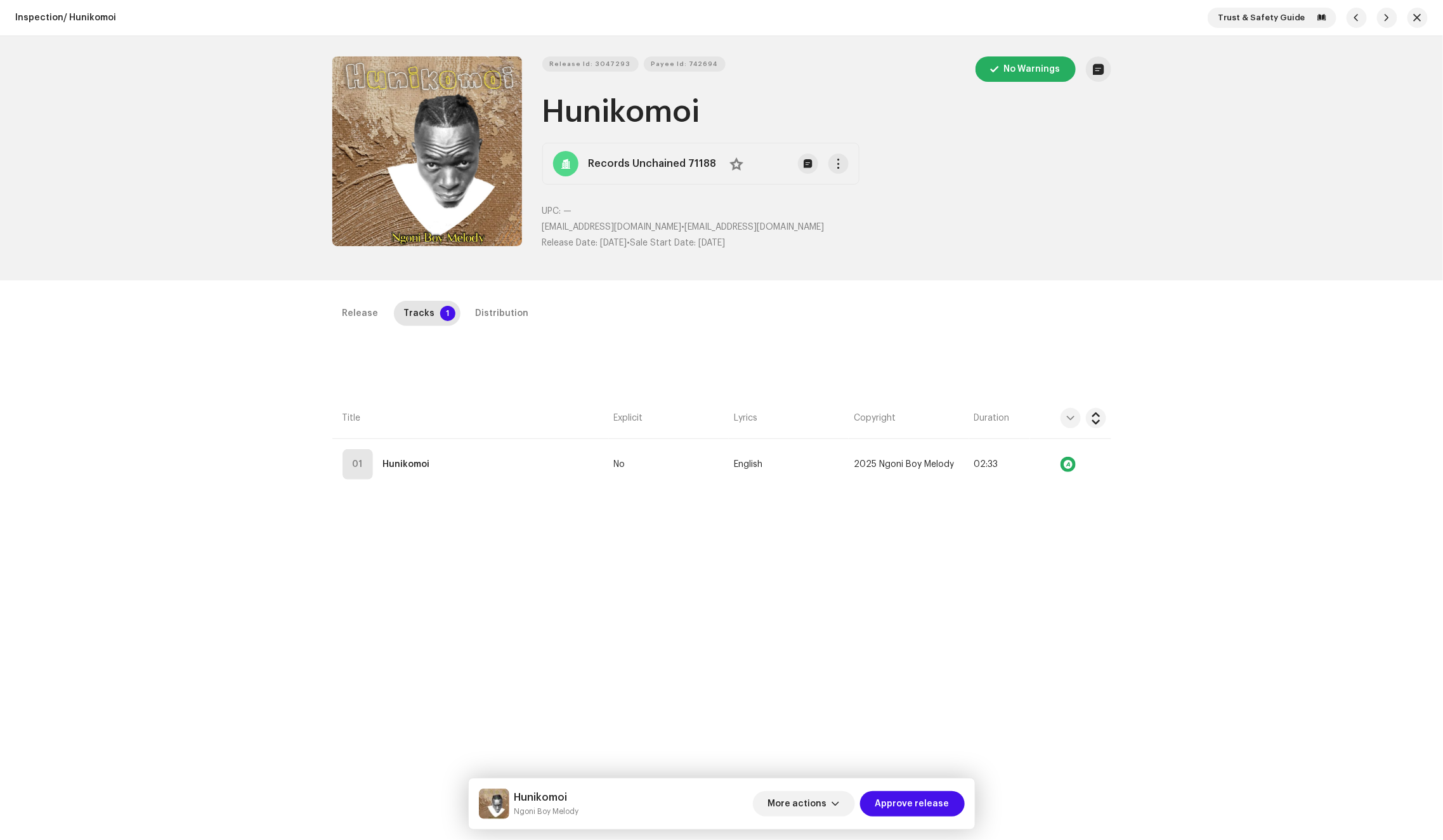
click at [507, 491] on div "Release Tracks 1 Distribution Compilation Is it a compilation? * No Yes Metadat…" at bounding box center [722, 690] width 819 height 779
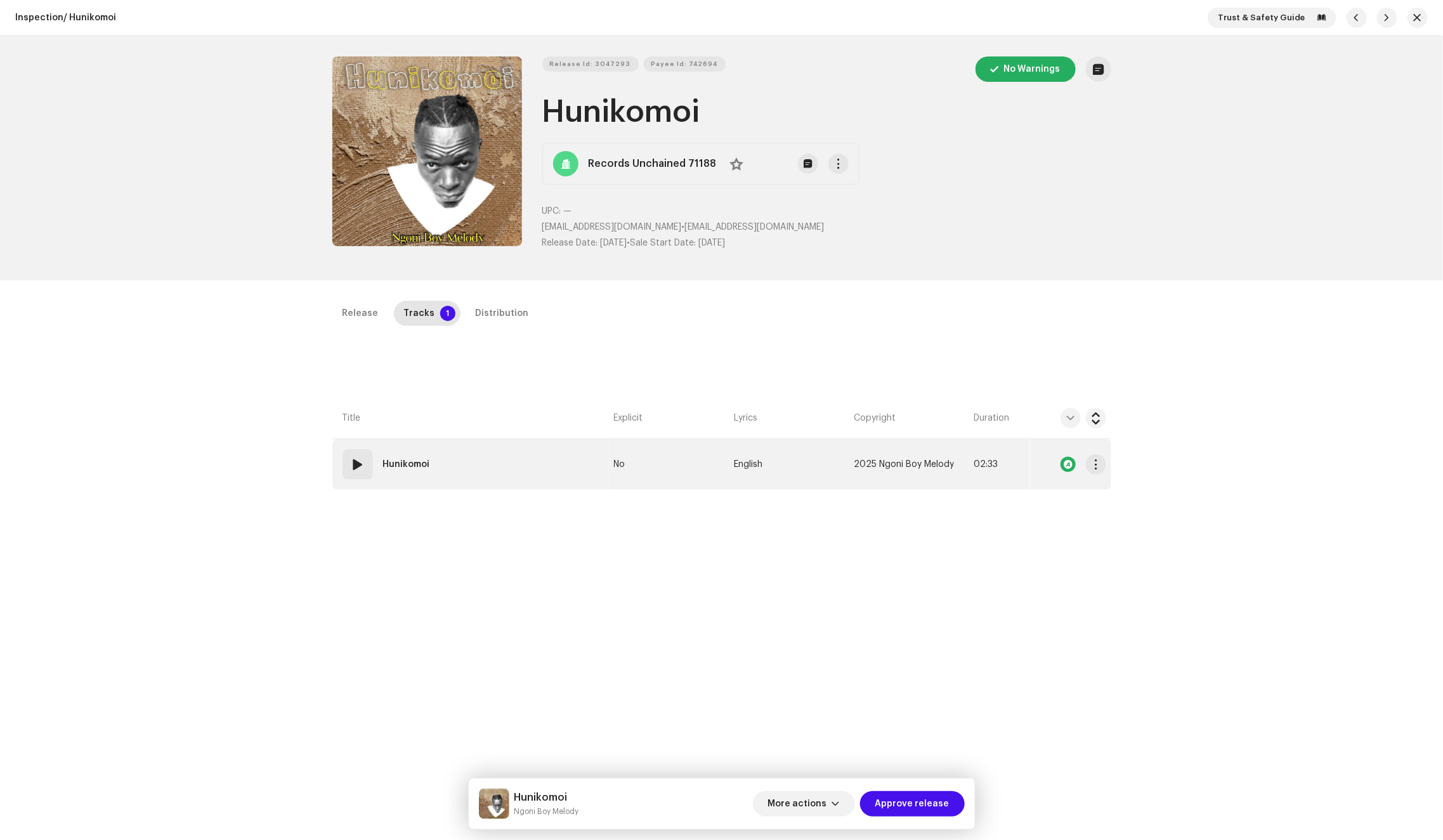
click at [504, 480] on td "01 Hunikomoi" at bounding box center [470, 464] width 276 height 51
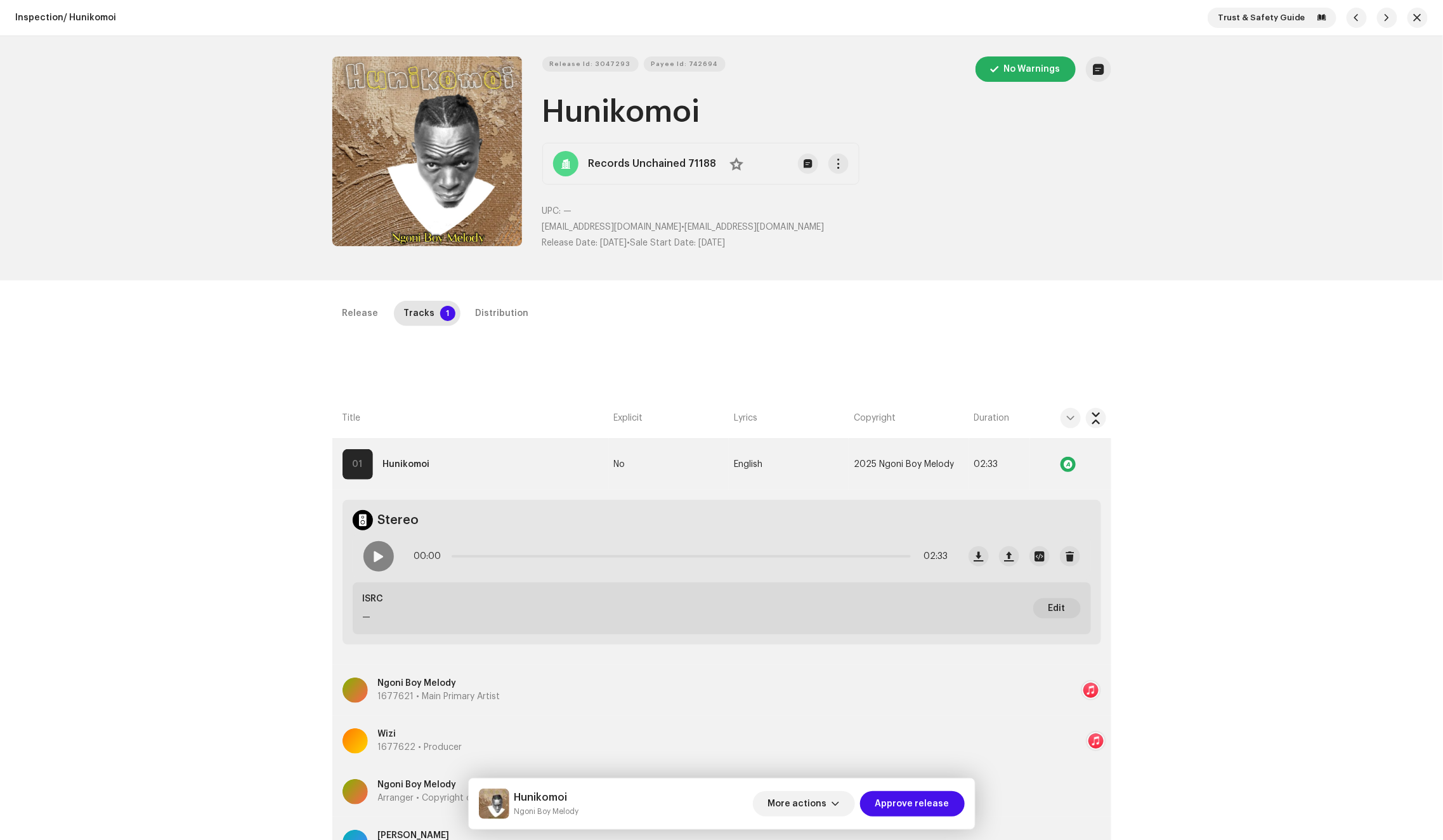
click at [380, 556] on span at bounding box center [378, 556] width 11 height 10
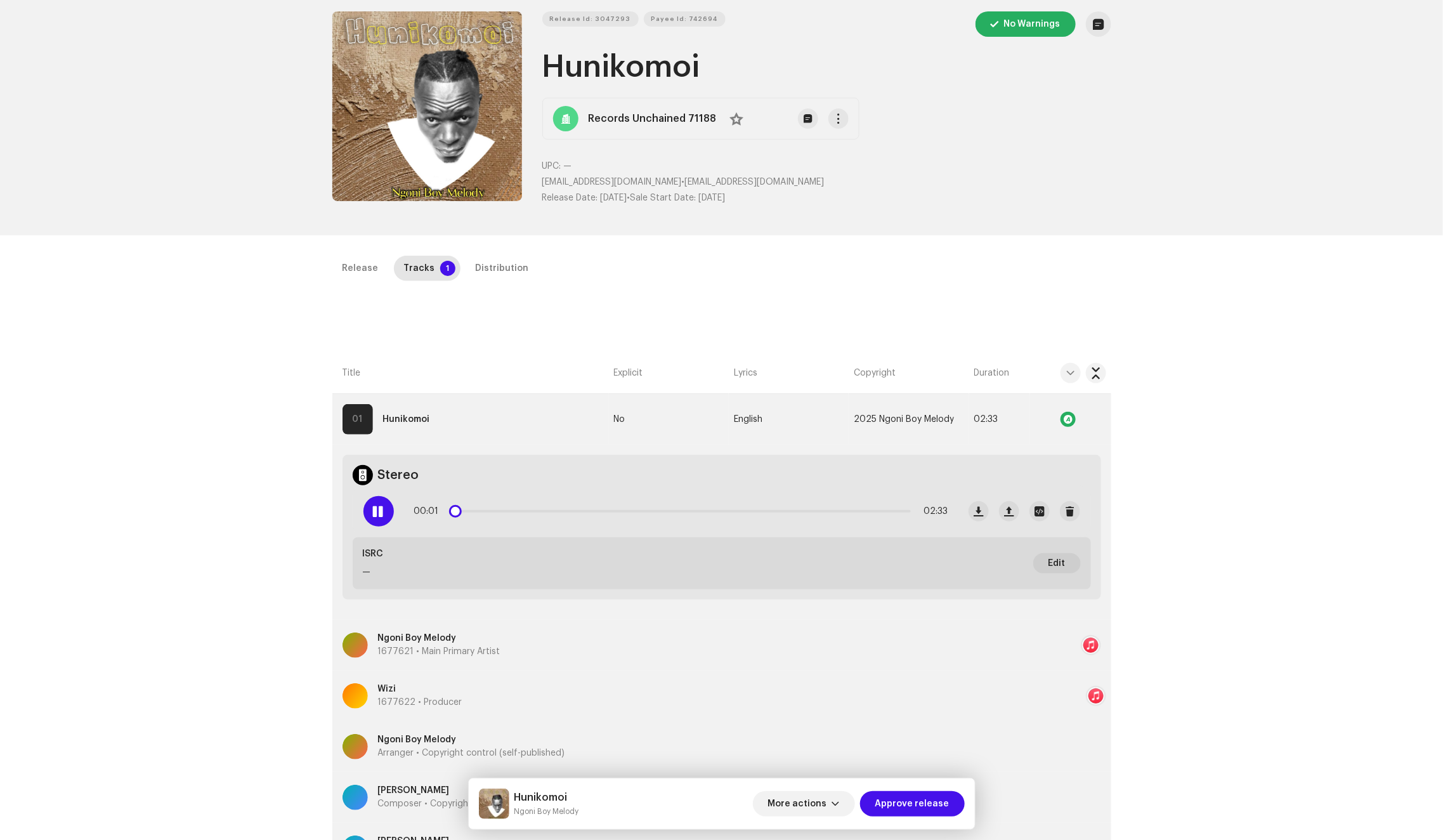
scroll to position [52, 0]
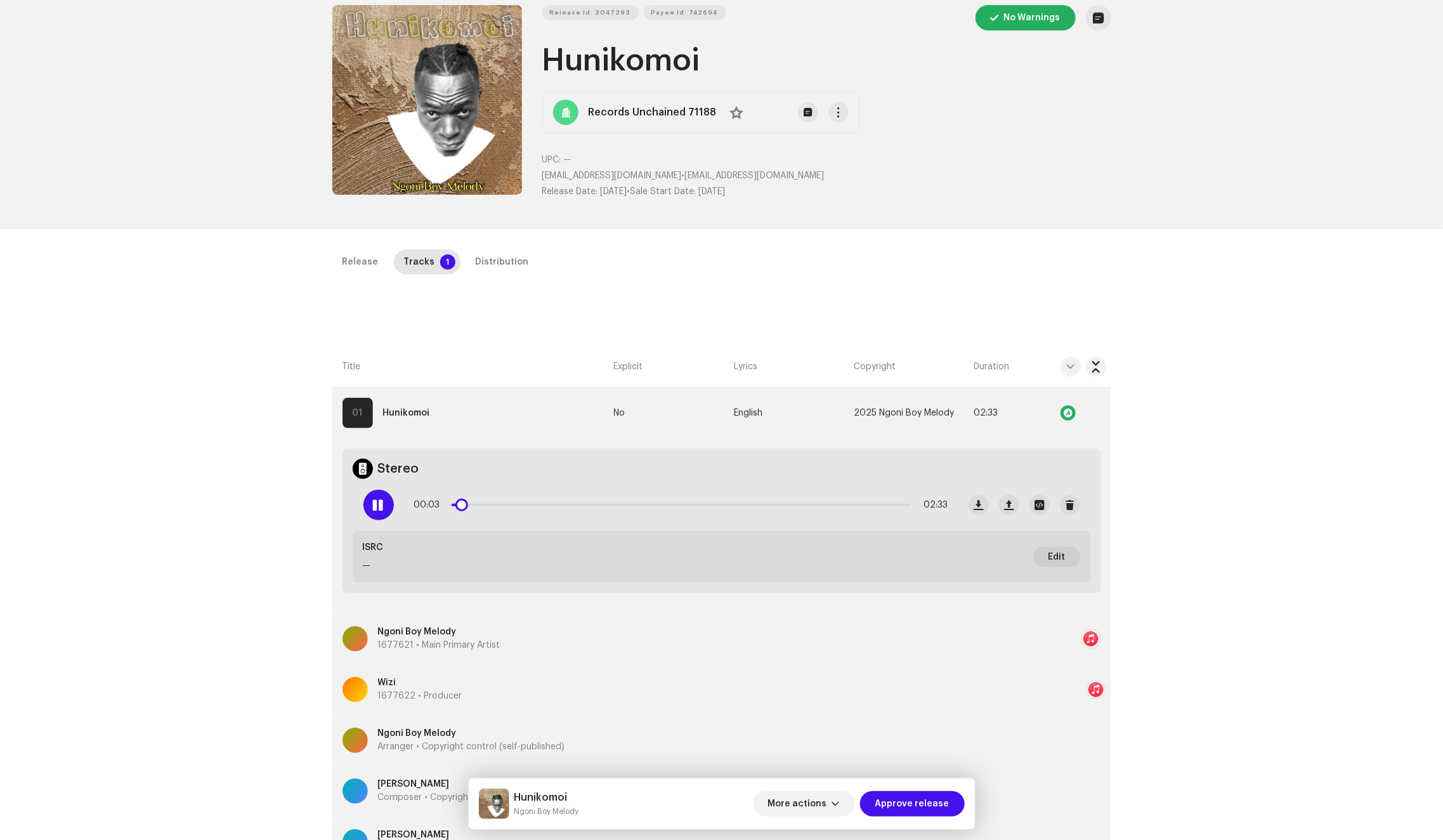
drag, startPoint x: 453, startPoint y: 503, endPoint x: 581, endPoint y: 498, distance: 128.1
click at [581, 498] on div "00:03 02:33" at bounding box center [681, 504] width 534 height 25
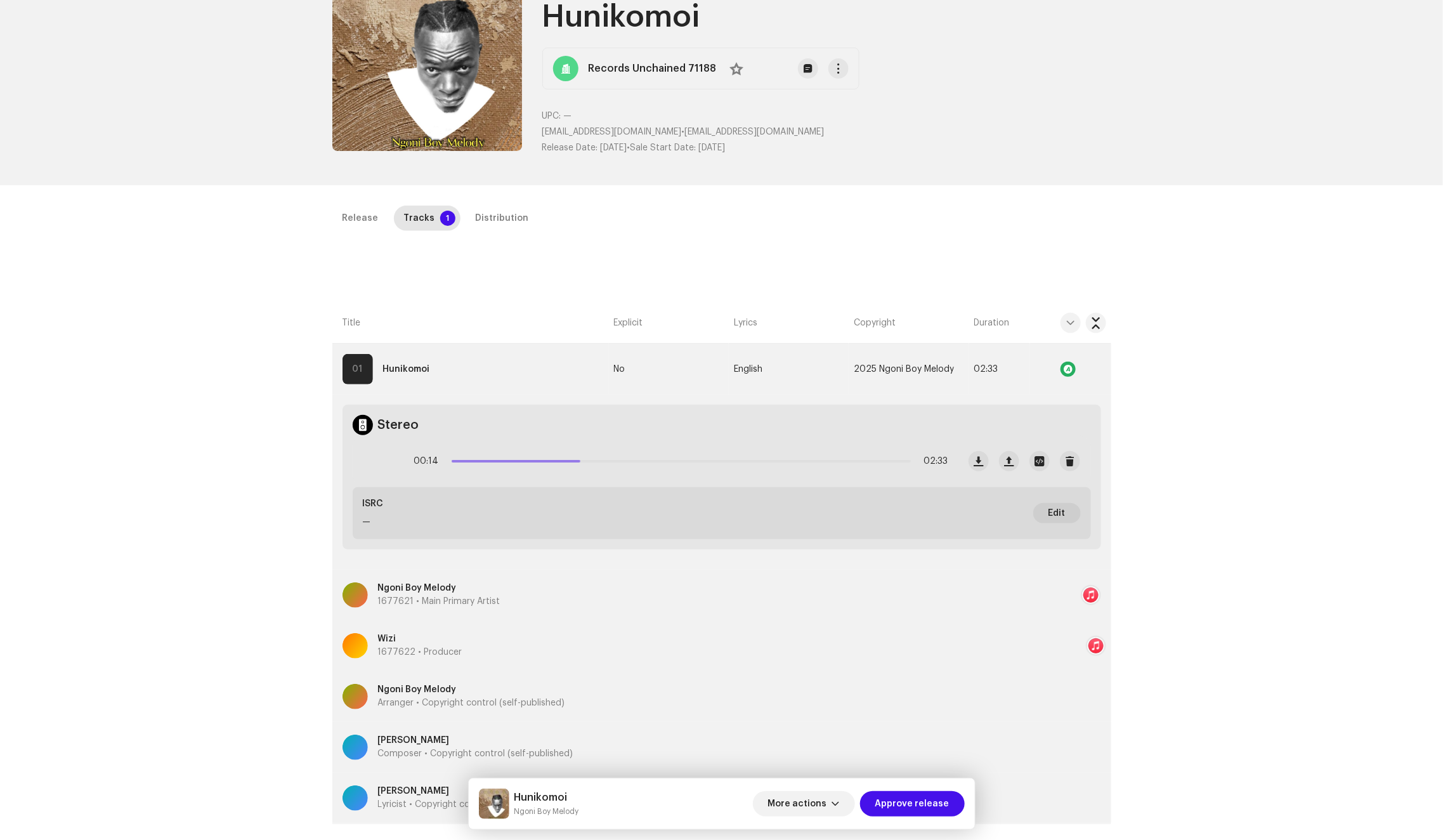
scroll to position [144, 0]
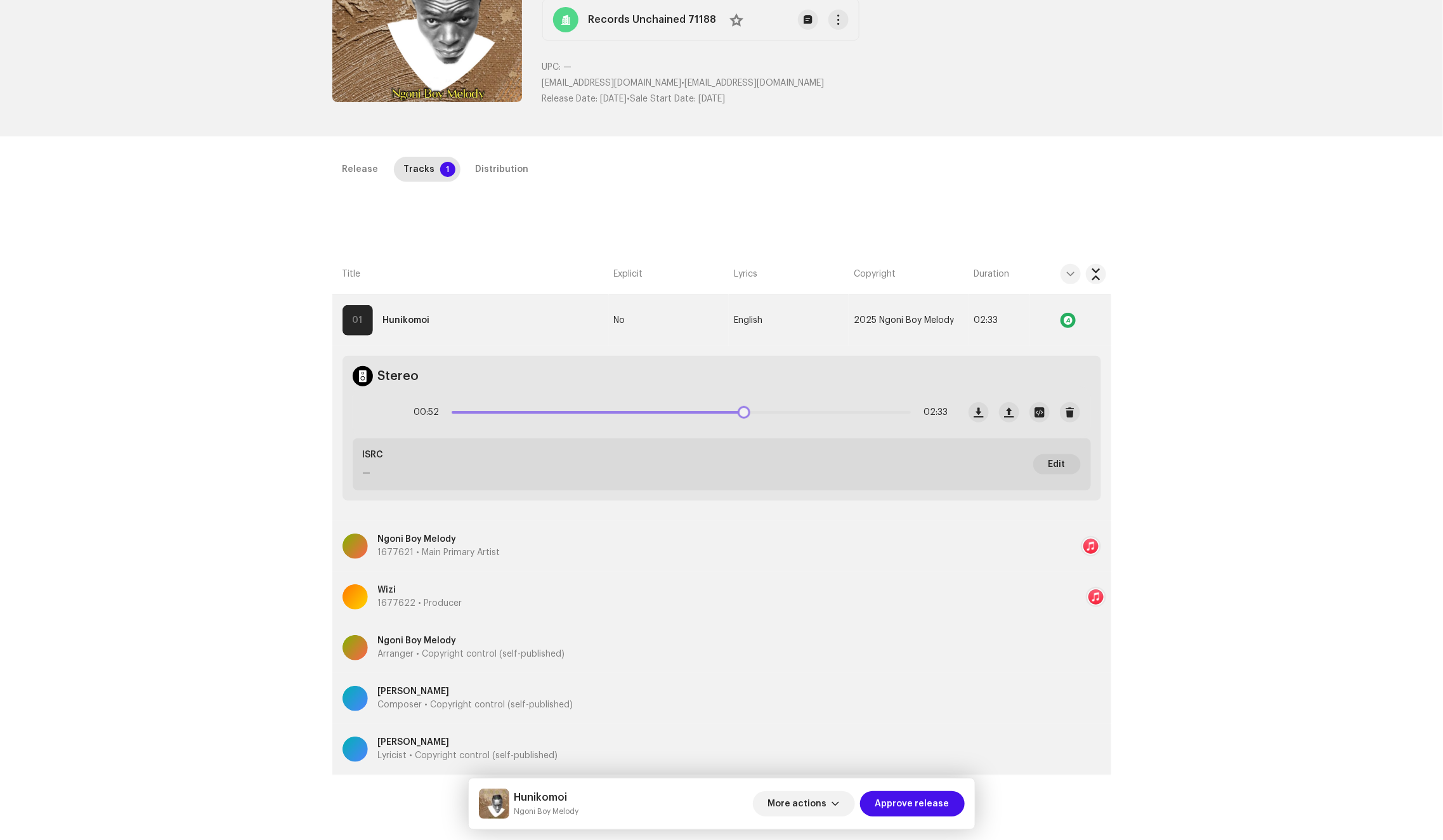
drag, startPoint x: 586, startPoint y: 410, endPoint x: 742, endPoint y: 404, distance: 156.1
click at [742, 404] on div "00:52 02:33" at bounding box center [681, 412] width 534 height 25
click at [493, 171] on div "Distribution" at bounding box center [502, 169] width 53 height 25
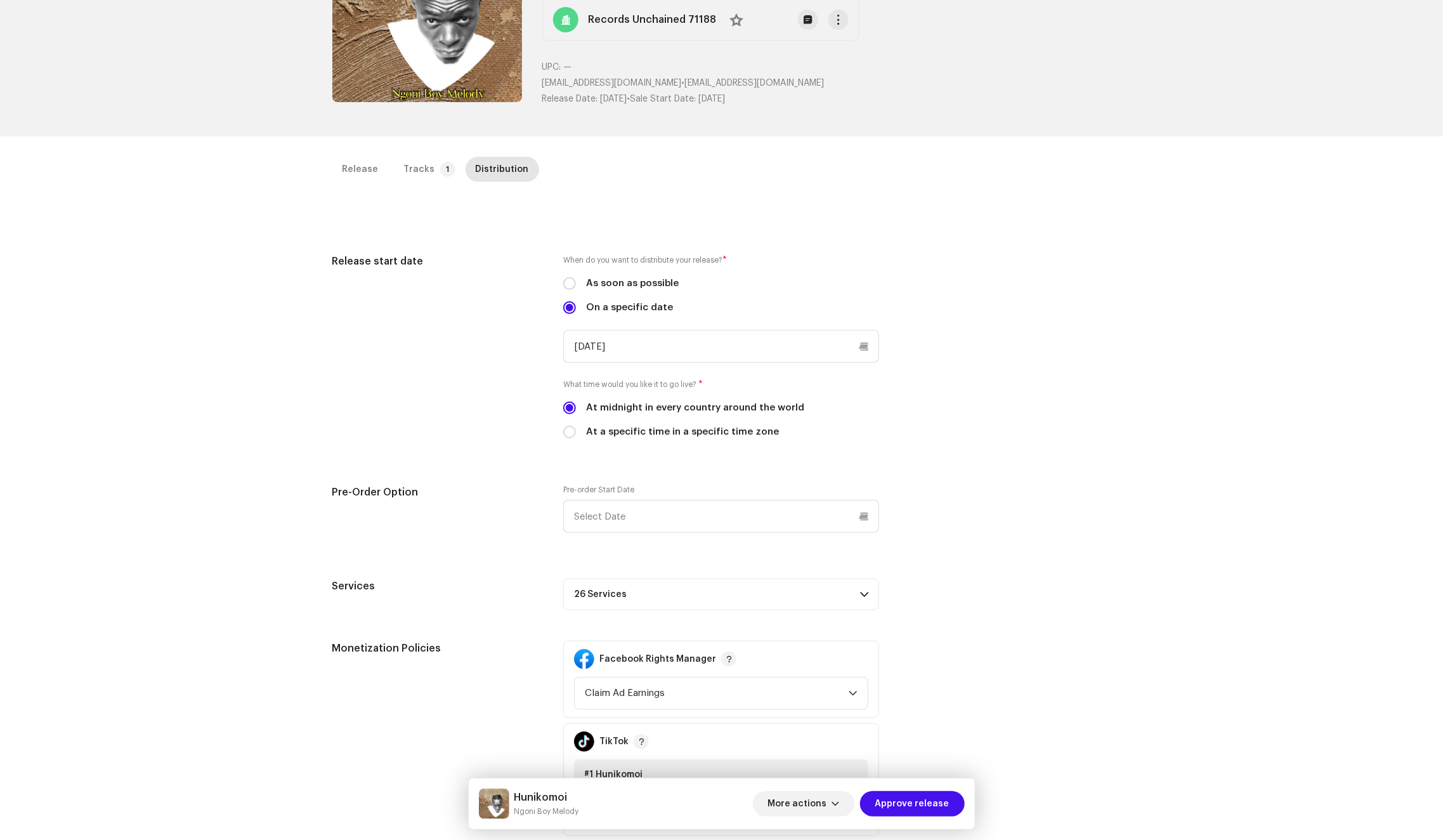
scroll to position [300, 0]
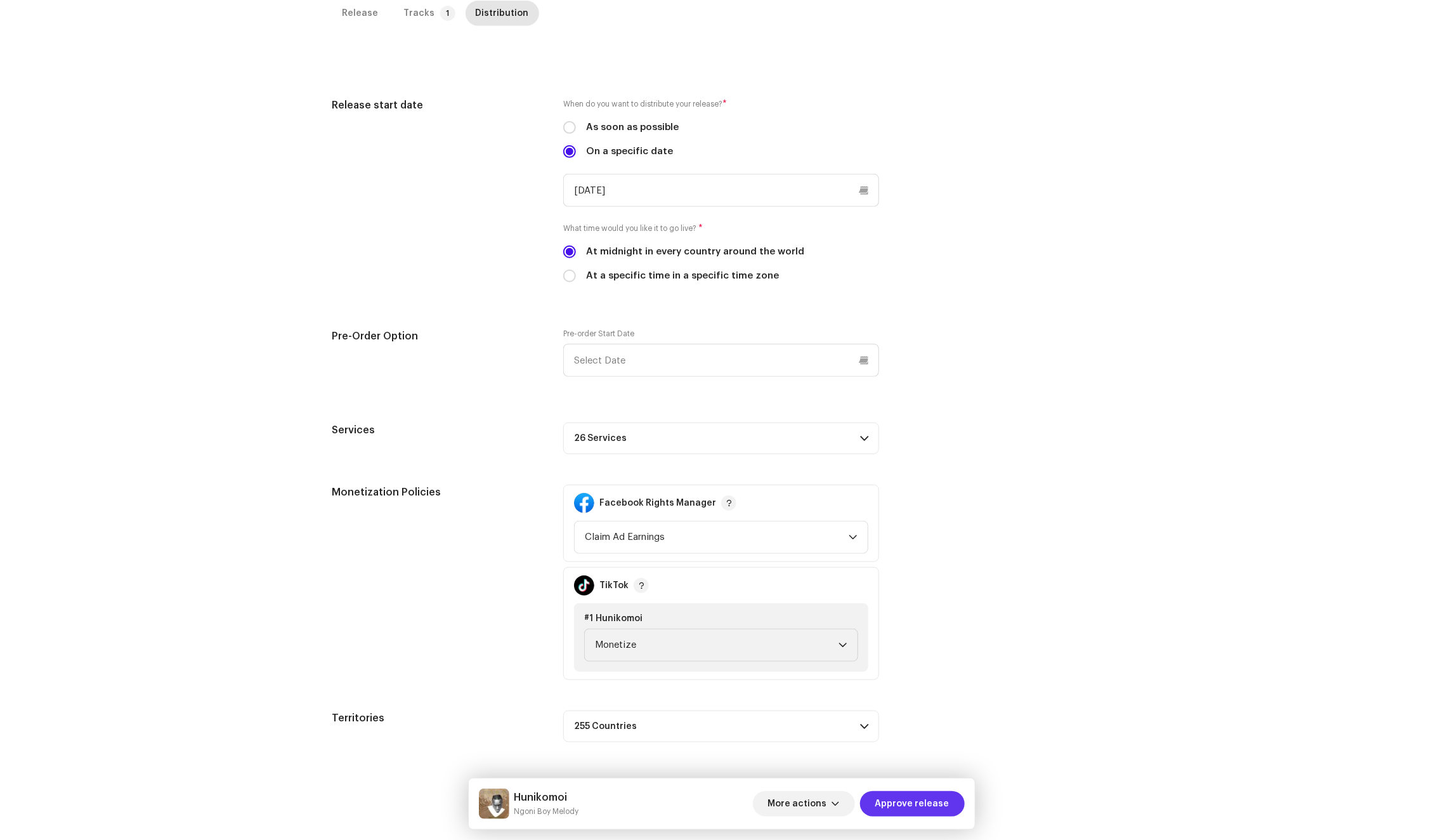
click at [895, 805] on span "Approve release" at bounding box center [912, 803] width 74 height 25
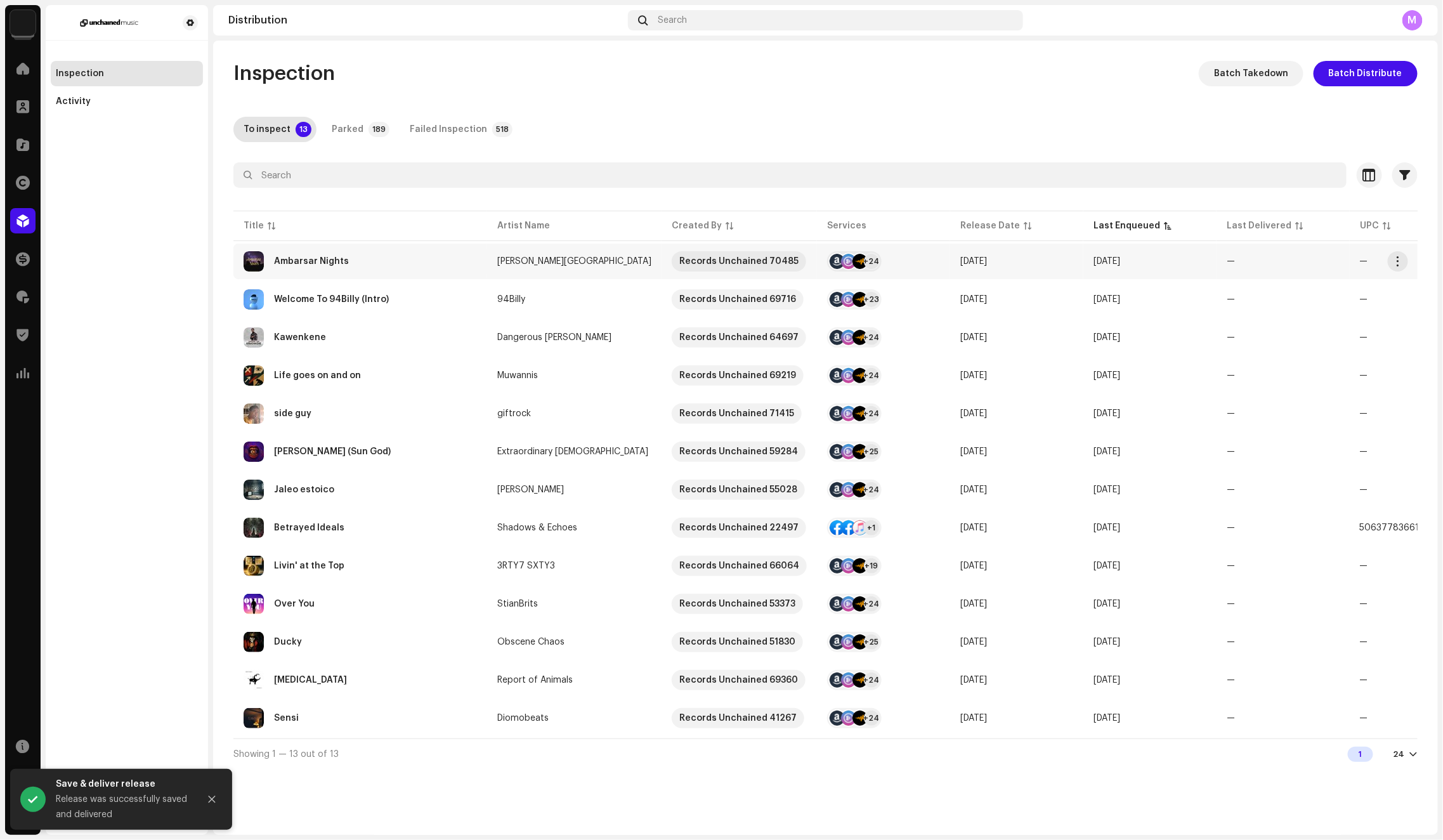
click at [413, 269] on div "Ambarsar Nights" at bounding box center [360, 261] width 233 height 20
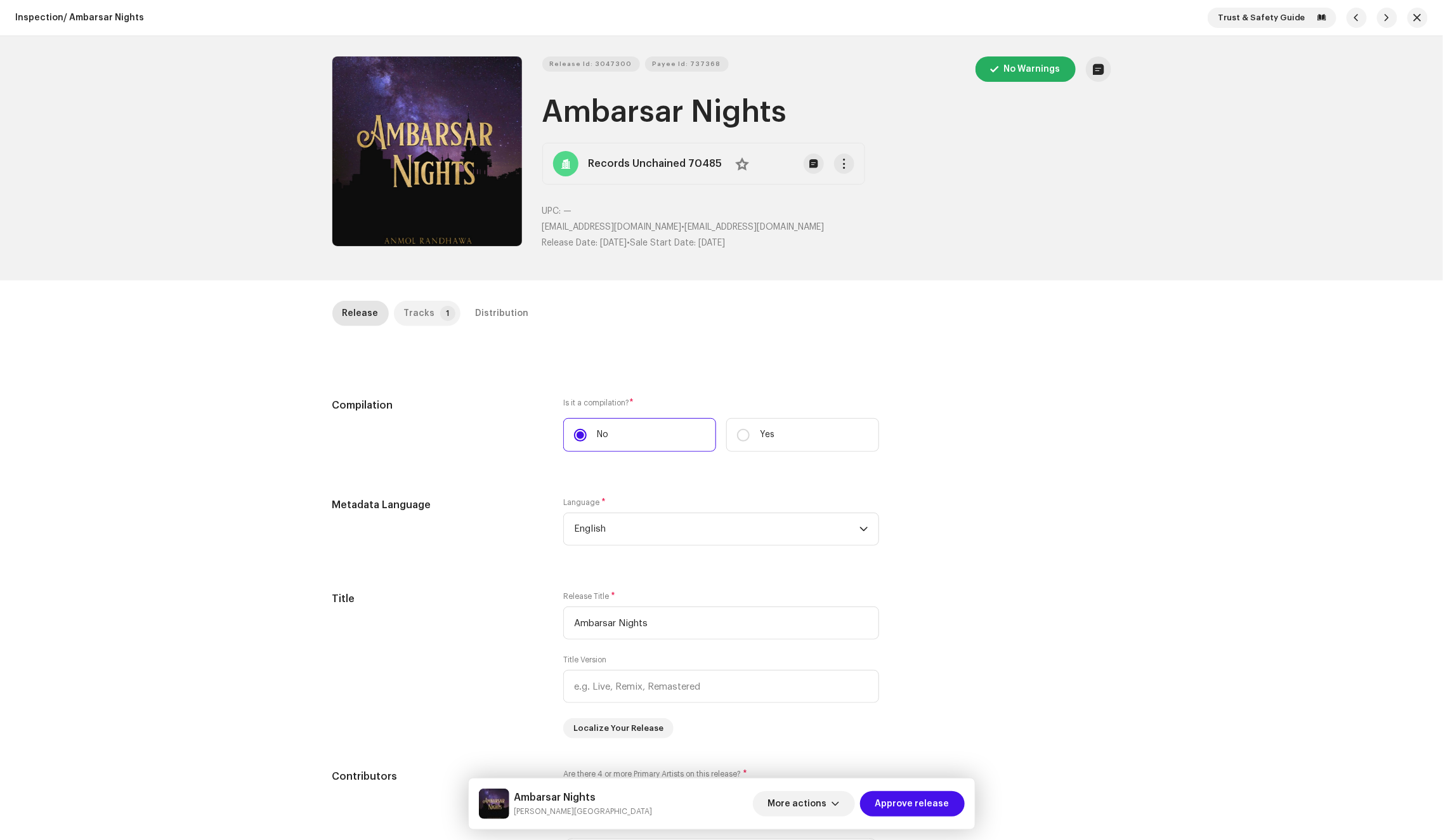
click at [424, 319] on div "Tracks" at bounding box center [420, 313] width 31 height 25
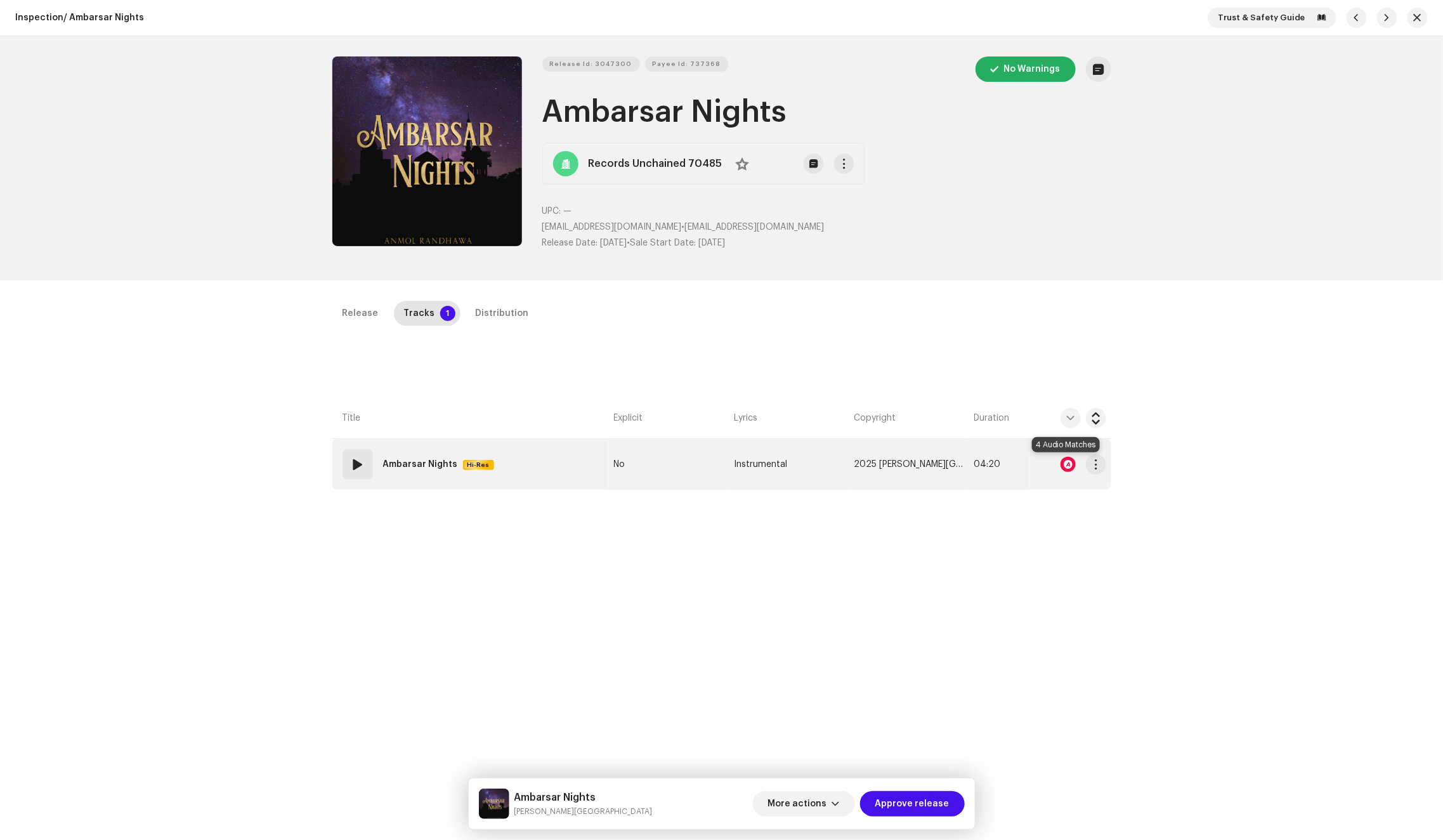
click at [1063, 465] on div at bounding box center [1068, 464] width 15 height 15
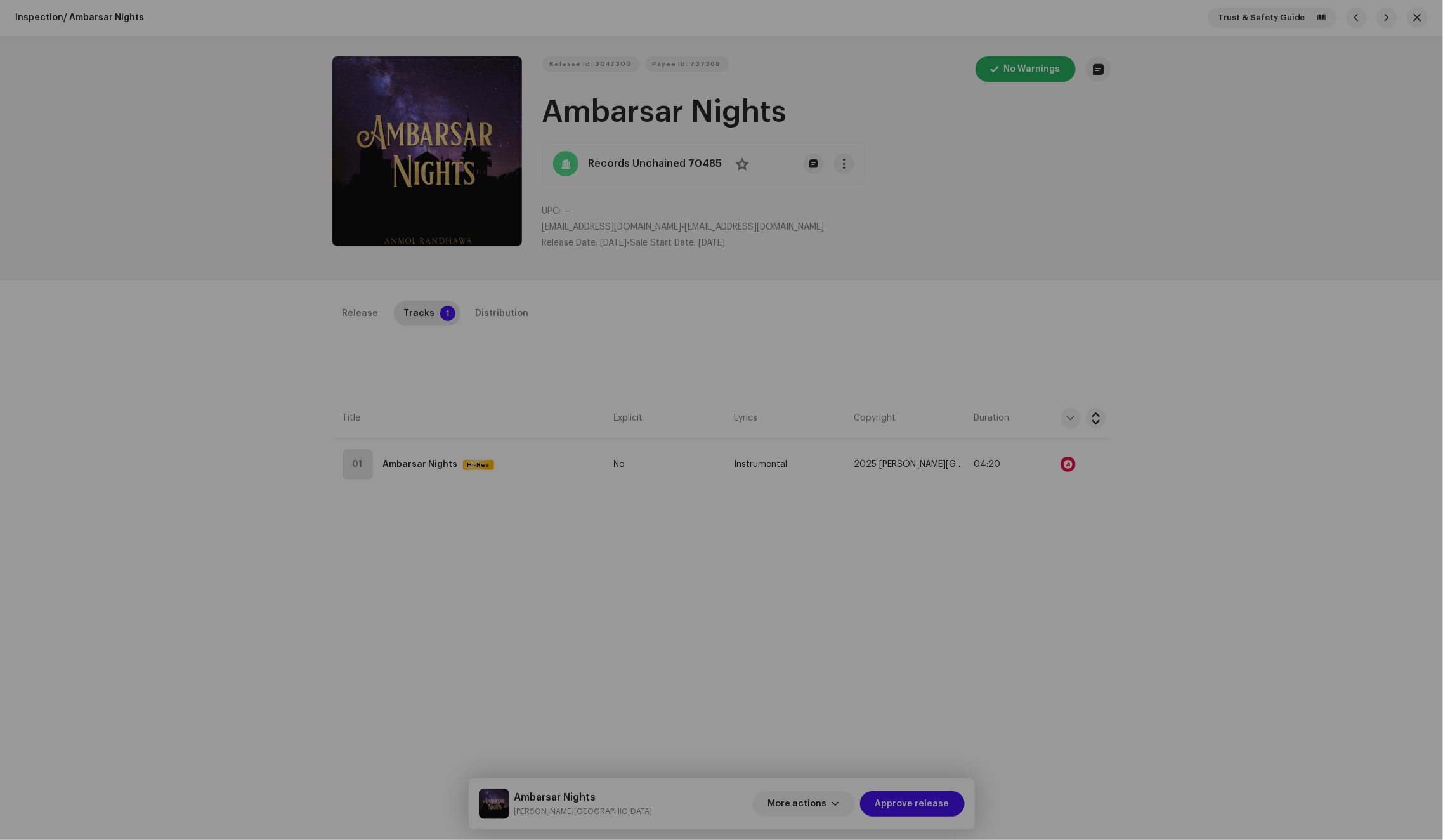
click at [1021, 338] on div "Audio Recognition by Cover Song 4 All results require review/listening to avoid…" at bounding box center [722, 420] width 1443 height 840
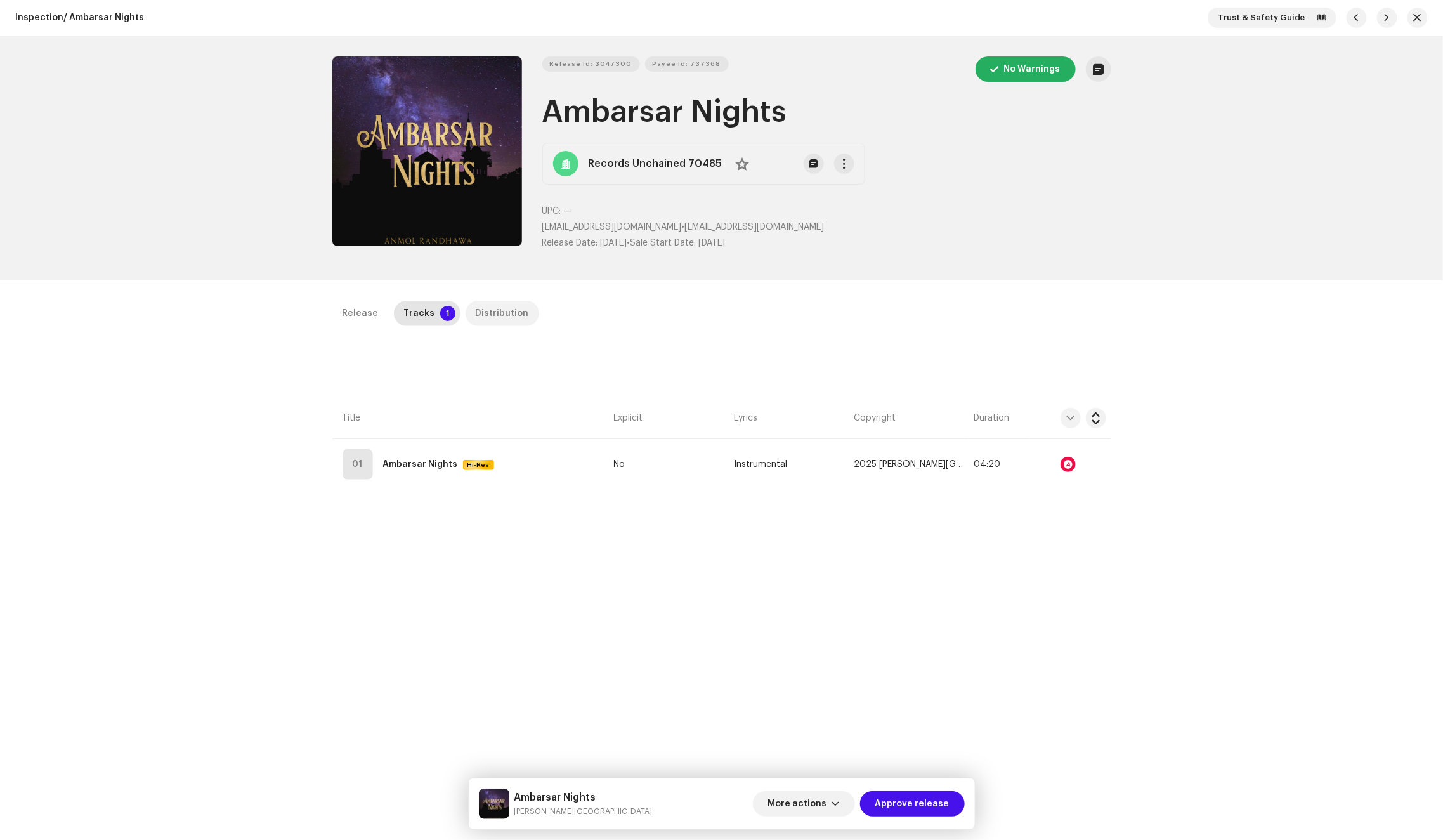
click at [504, 306] on div "Distribution" at bounding box center [502, 313] width 53 height 25
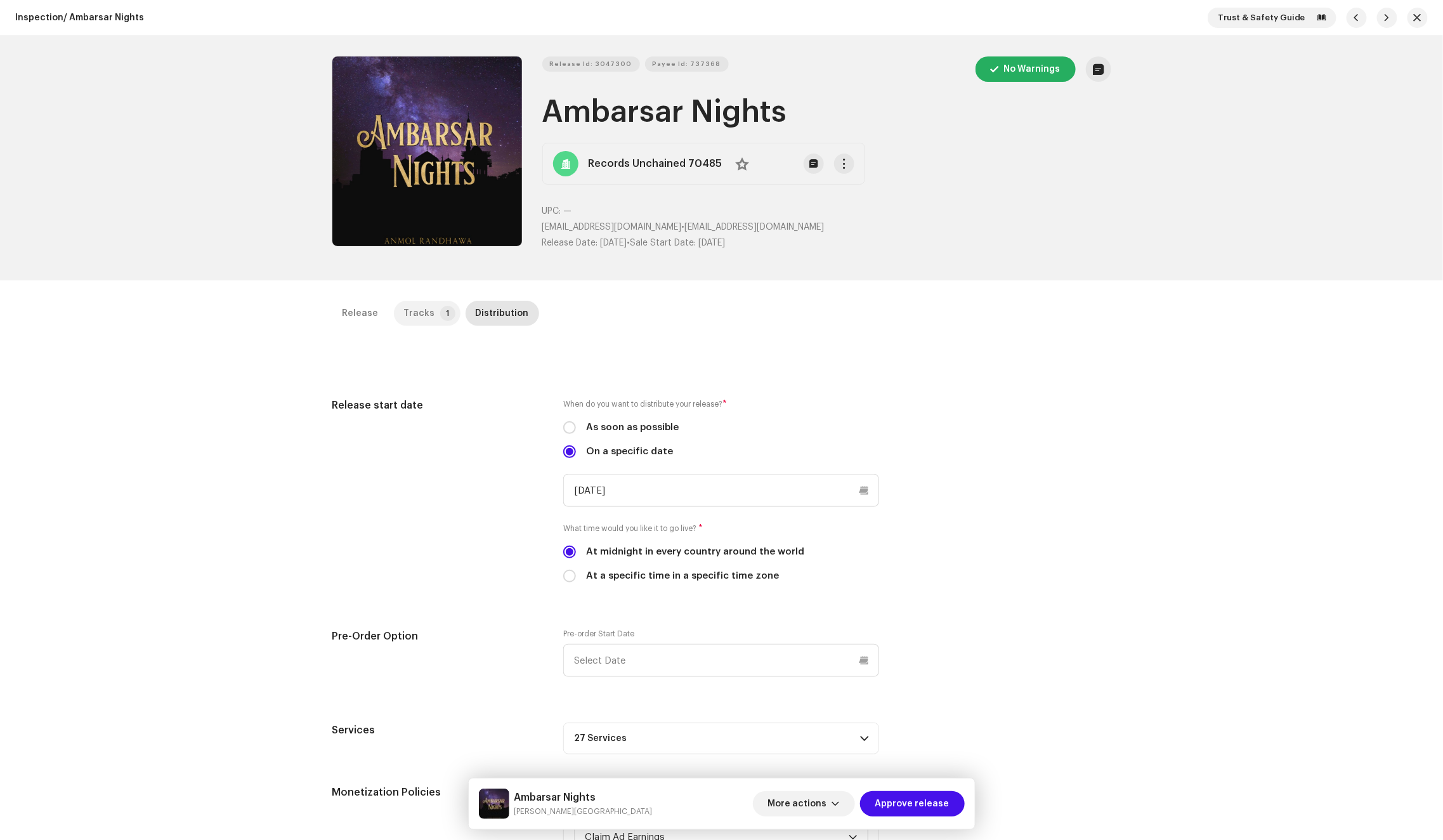
click at [427, 303] on p-tab "Tracks 1" at bounding box center [427, 313] width 66 height 25
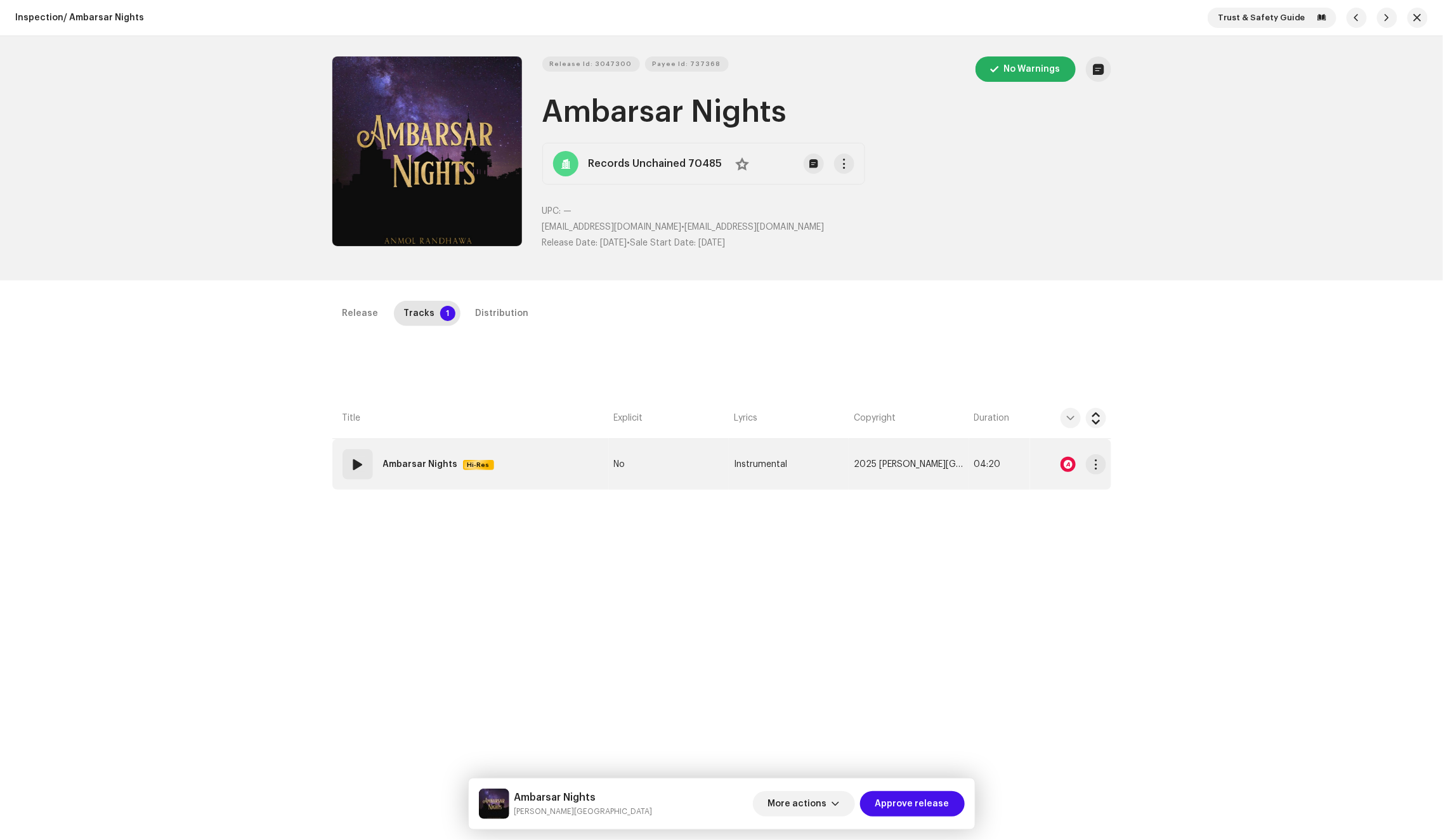
drag, startPoint x: 524, startPoint y: 453, endPoint x: 544, endPoint y: 445, distance: 21.5
click at [524, 453] on td "01 Ambarsar Nights Hi-Res" at bounding box center [470, 464] width 276 height 51
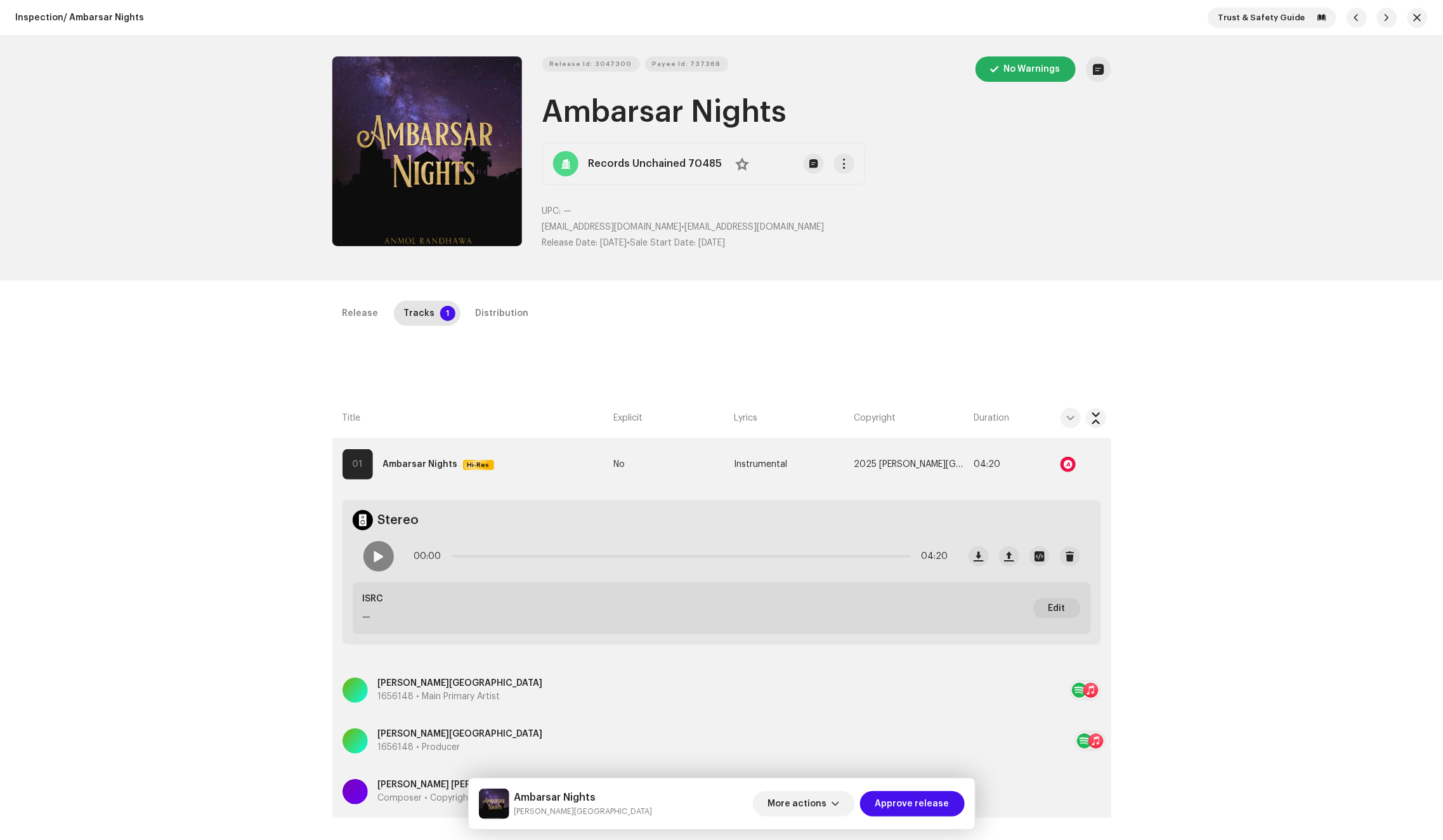
click at [377, 556] on span at bounding box center [378, 556] width 11 height 10
click at [1060, 466] on div at bounding box center [1068, 464] width 15 height 15
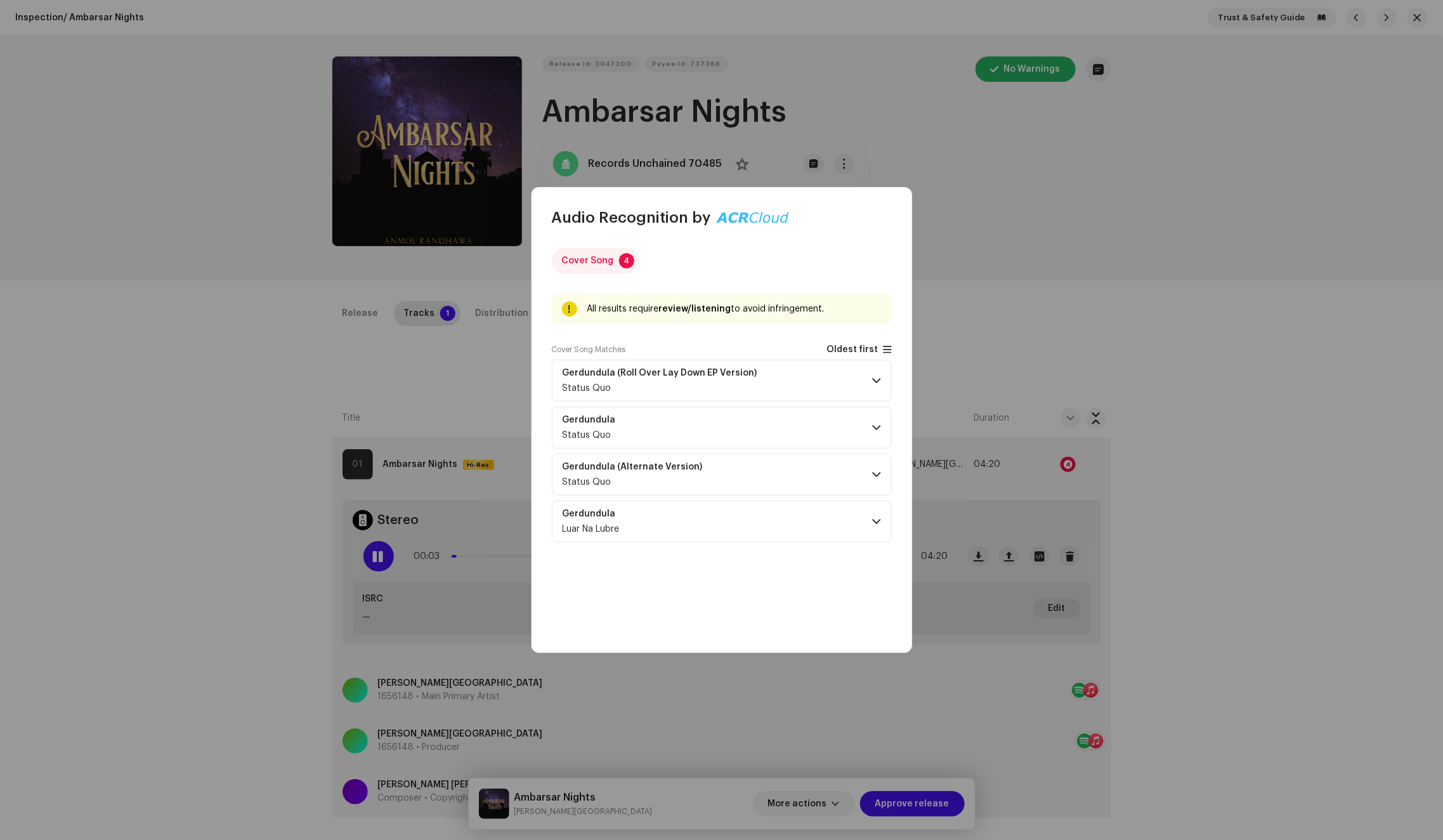
click at [871, 350] on span "Oldest first" at bounding box center [852, 350] width 52 height 9
click at [823, 384] on p-accordion-header "Gerdundula (Roll Over Lay Down EP Version) Status Quo" at bounding box center [722, 380] width 340 height 42
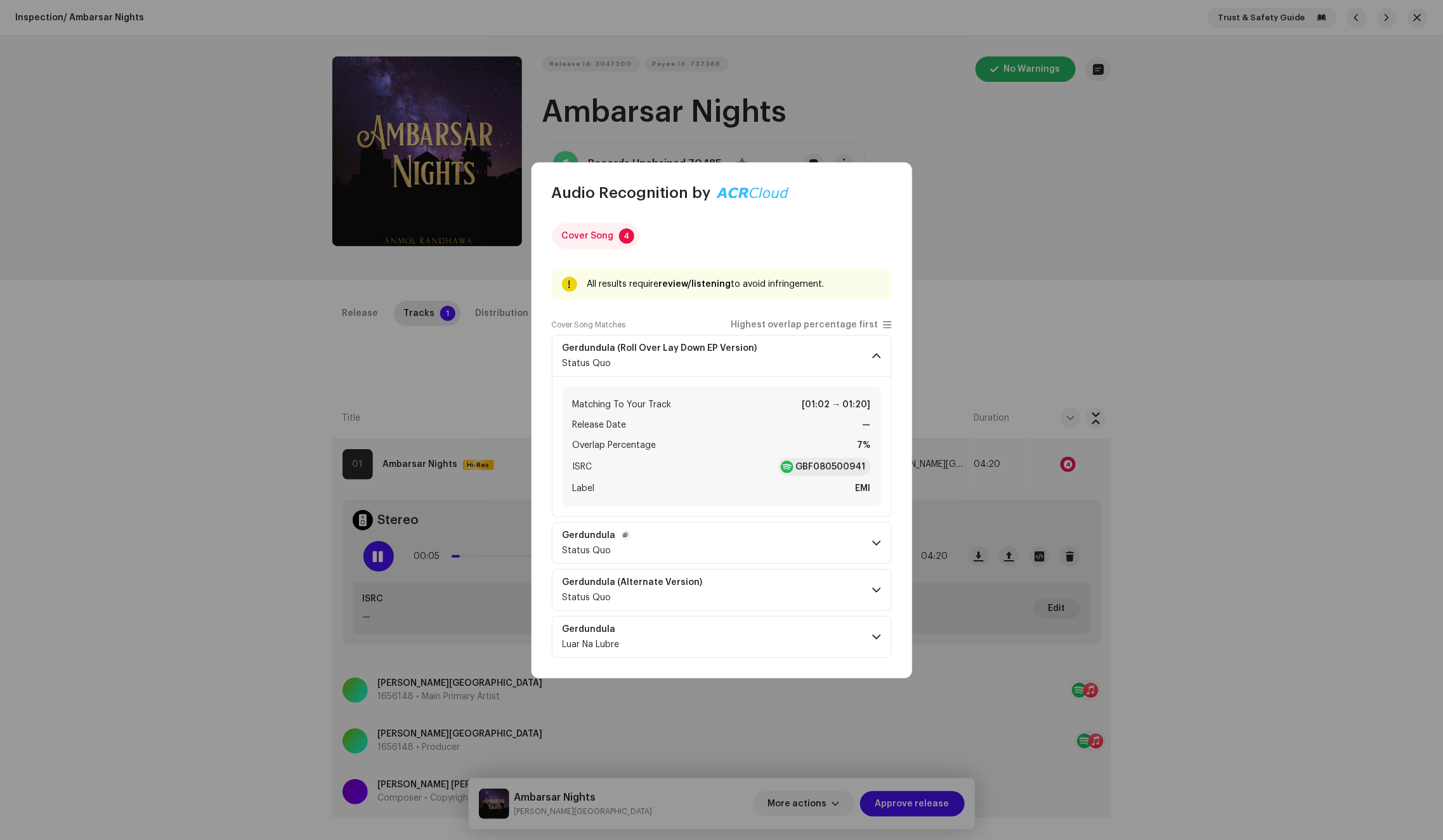
click at [807, 544] on p-accordion-header "Gerdundula Status Quo" at bounding box center [722, 543] width 340 height 42
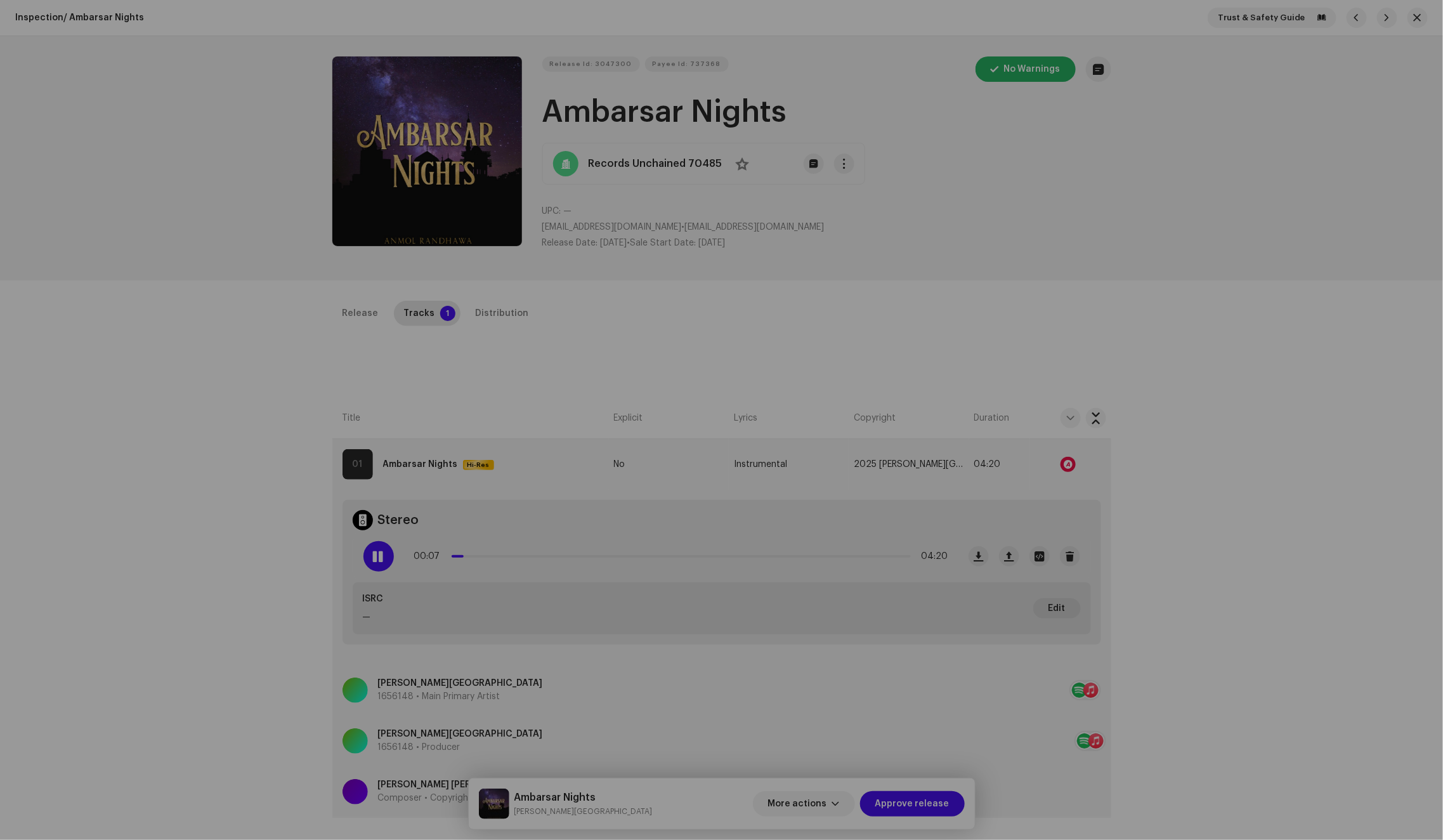
click at [1008, 352] on div "Audio Recognition by Cover Song 4 All results require review/listening to avoid…" at bounding box center [722, 420] width 1443 height 840
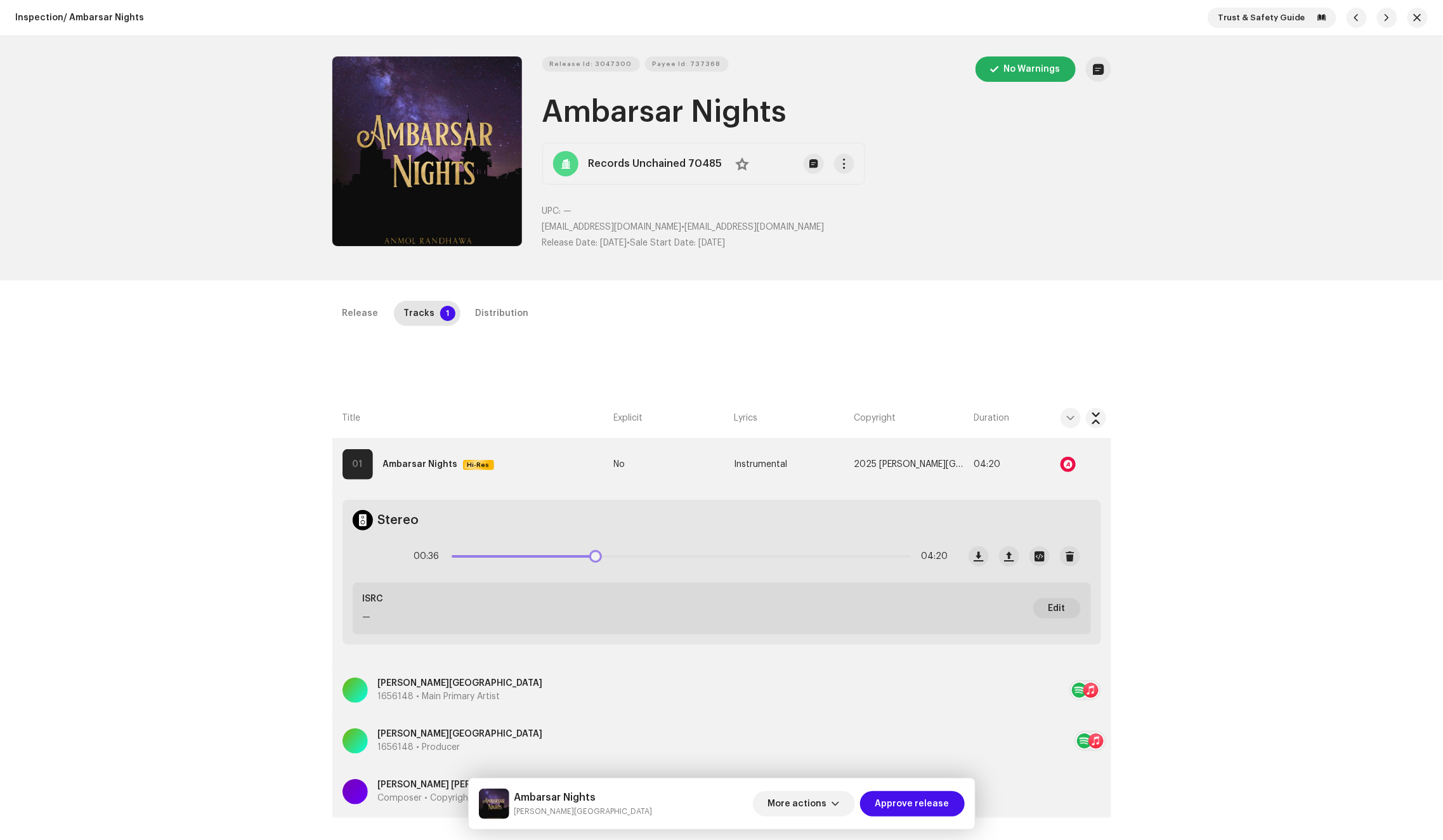
drag, startPoint x: 461, startPoint y: 554, endPoint x: 594, endPoint y: 546, distance: 133.2
click at [594, 546] on div "00:36 04:20" at bounding box center [681, 556] width 534 height 25
click at [514, 313] on div "Distribution" at bounding box center [502, 313] width 53 height 25
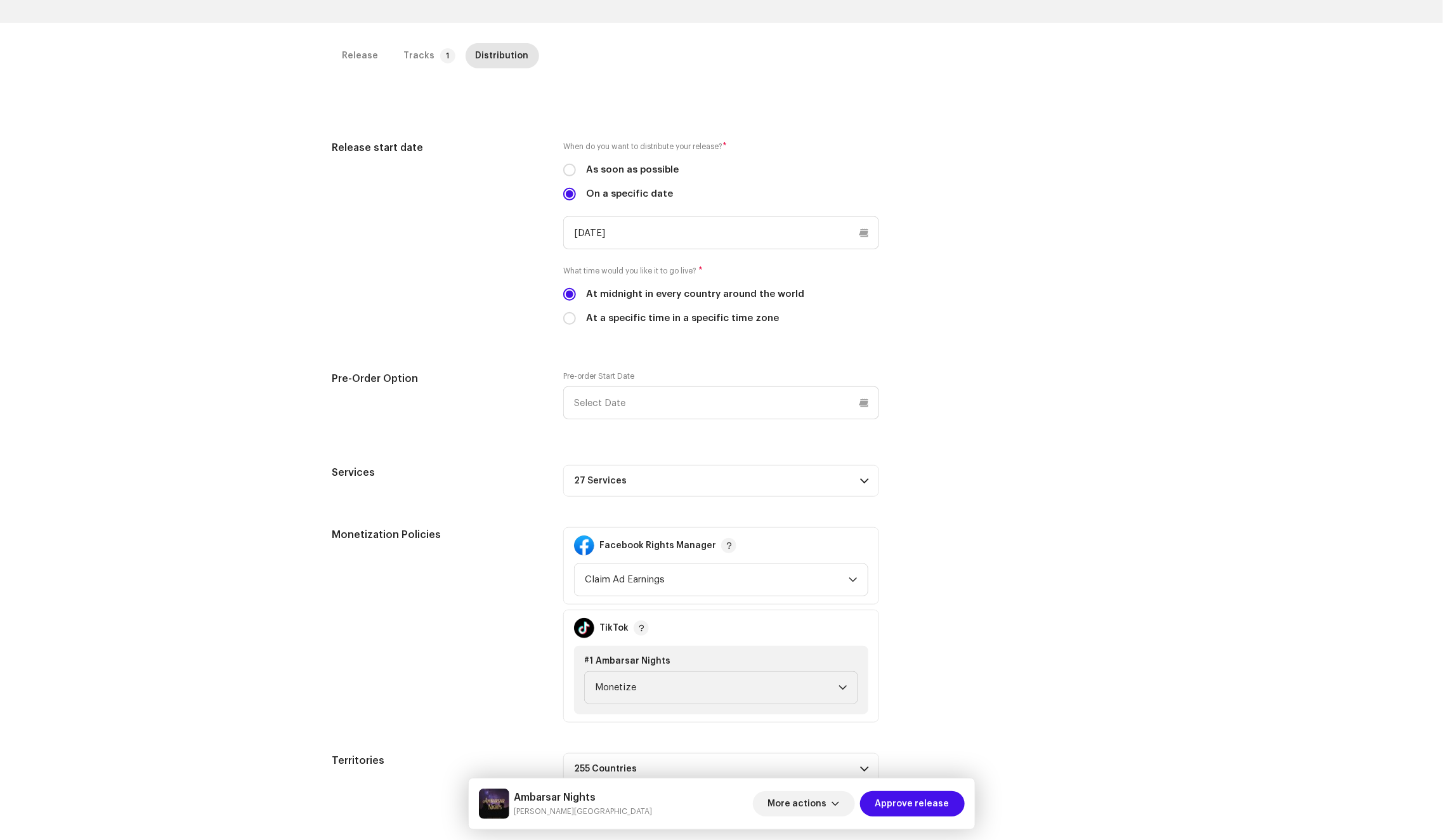
scroll to position [223, 0]
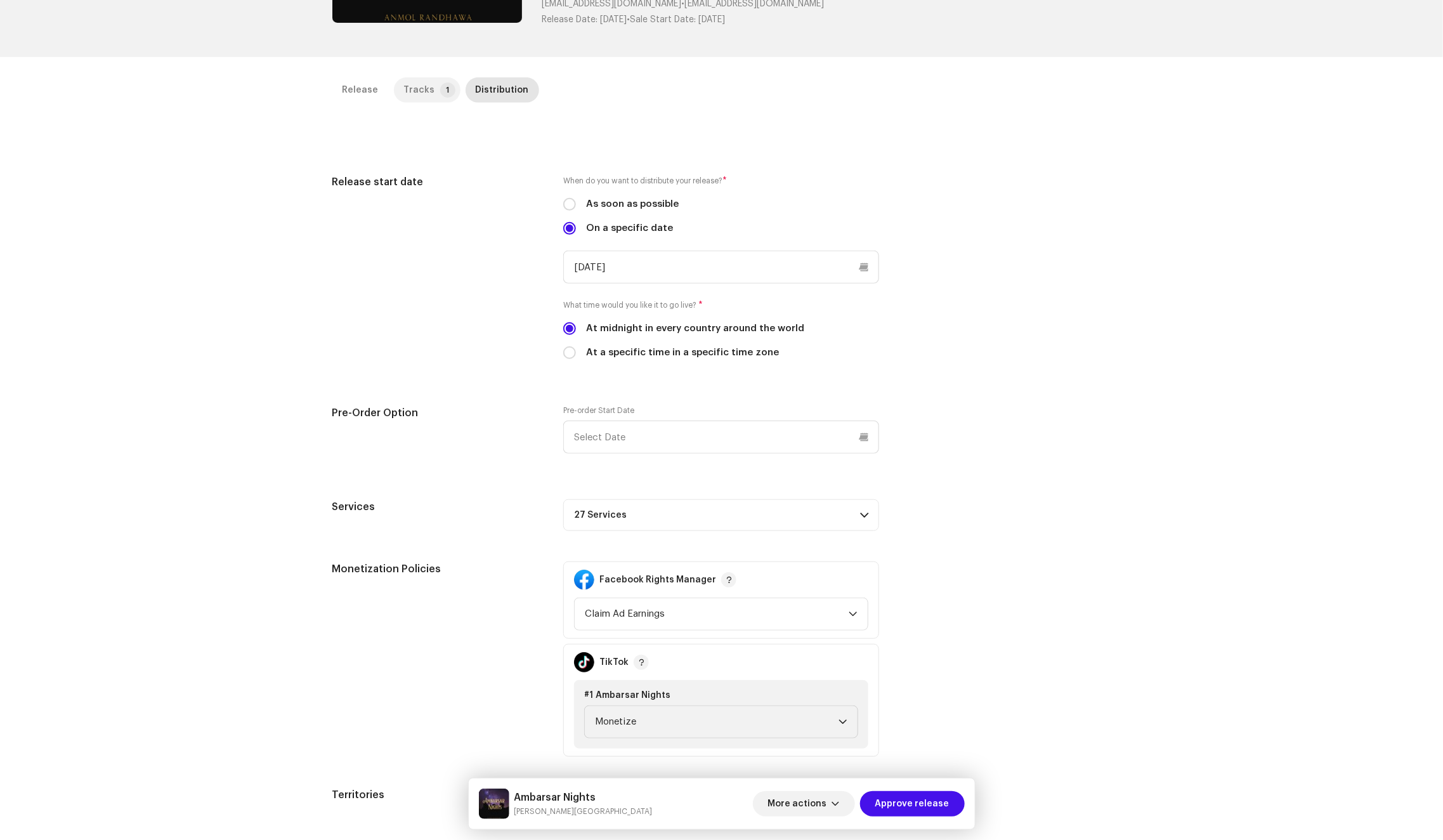
click at [418, 93] on div "Tracks" at bounding box center [420, 89] width 31 height 25
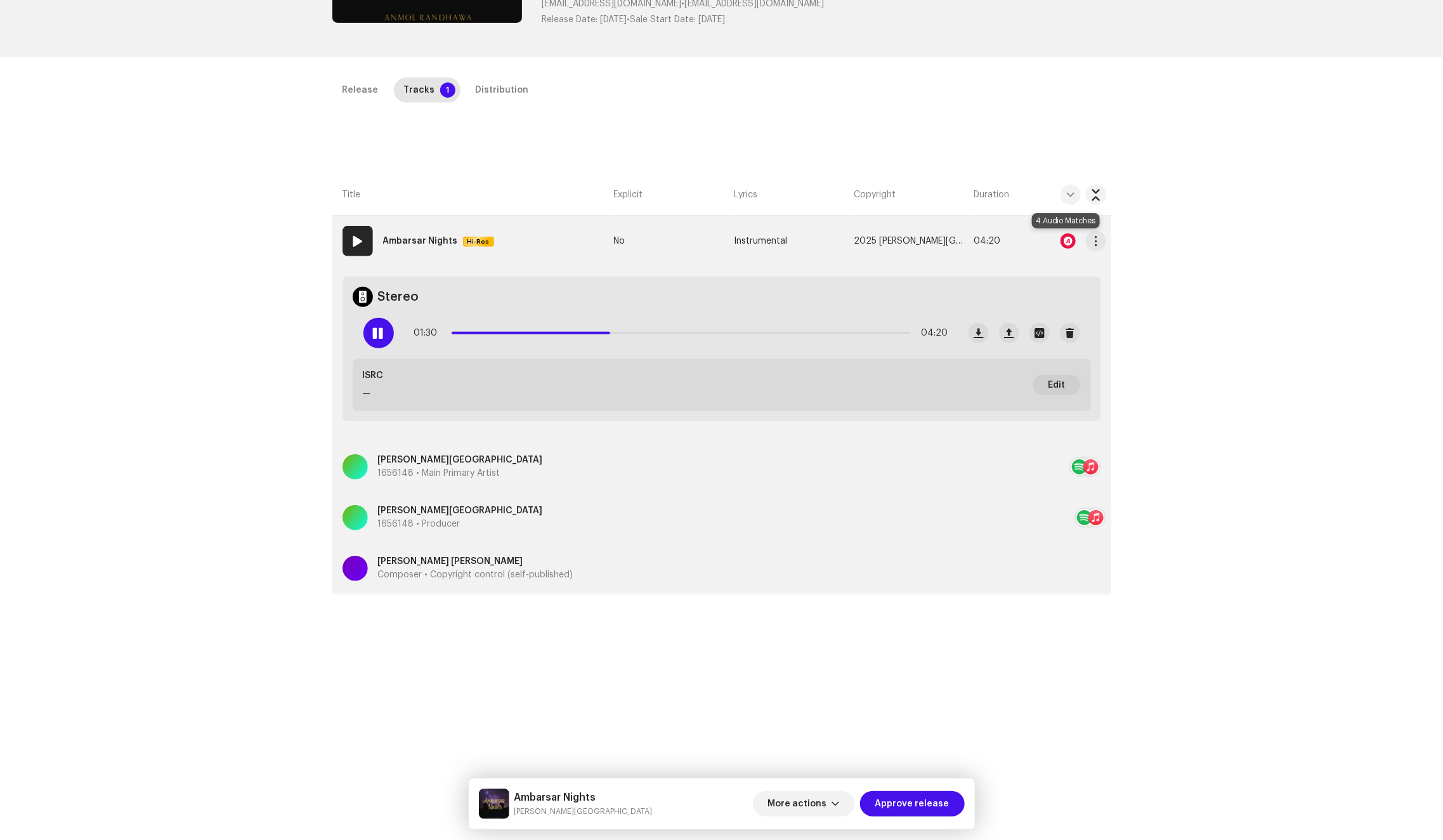
click at [1064, 239] on div at bounding box center [1068, 241] width 15 height 15
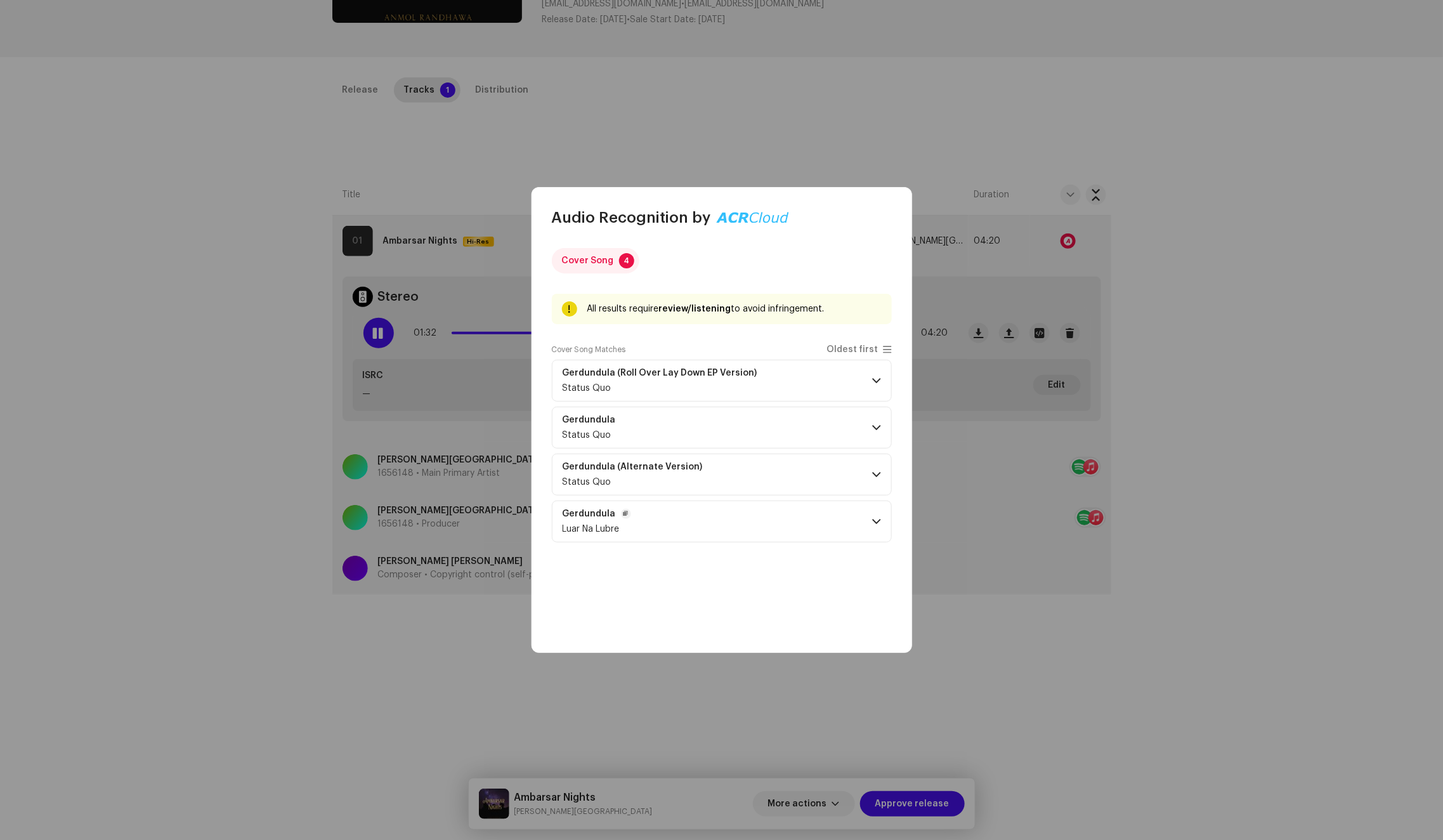
click at [795, 528] on p-accordion-header "Gerdundula Luar Na Lubre" at bounding box center [722, 521] width 340 height 42
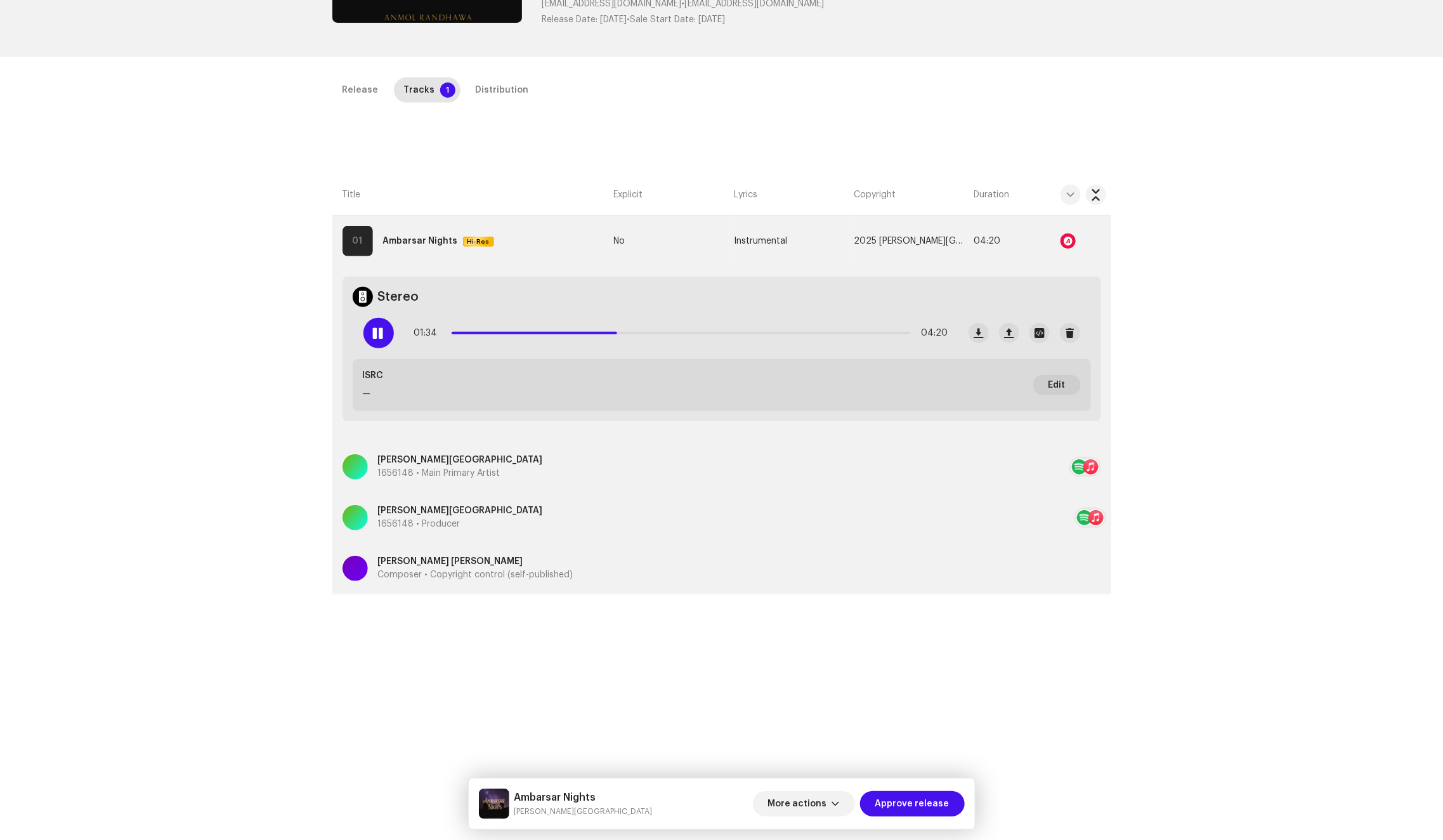
click at [1158, 427] on div "Audio Recognition by Cover Song 4 All results require review/listening to avoid…" at bounding box center [722, 420] width 1443 height 840
click at [493, 82] on div "Distribution" at bounding box center [502, 89] width 53 height 25
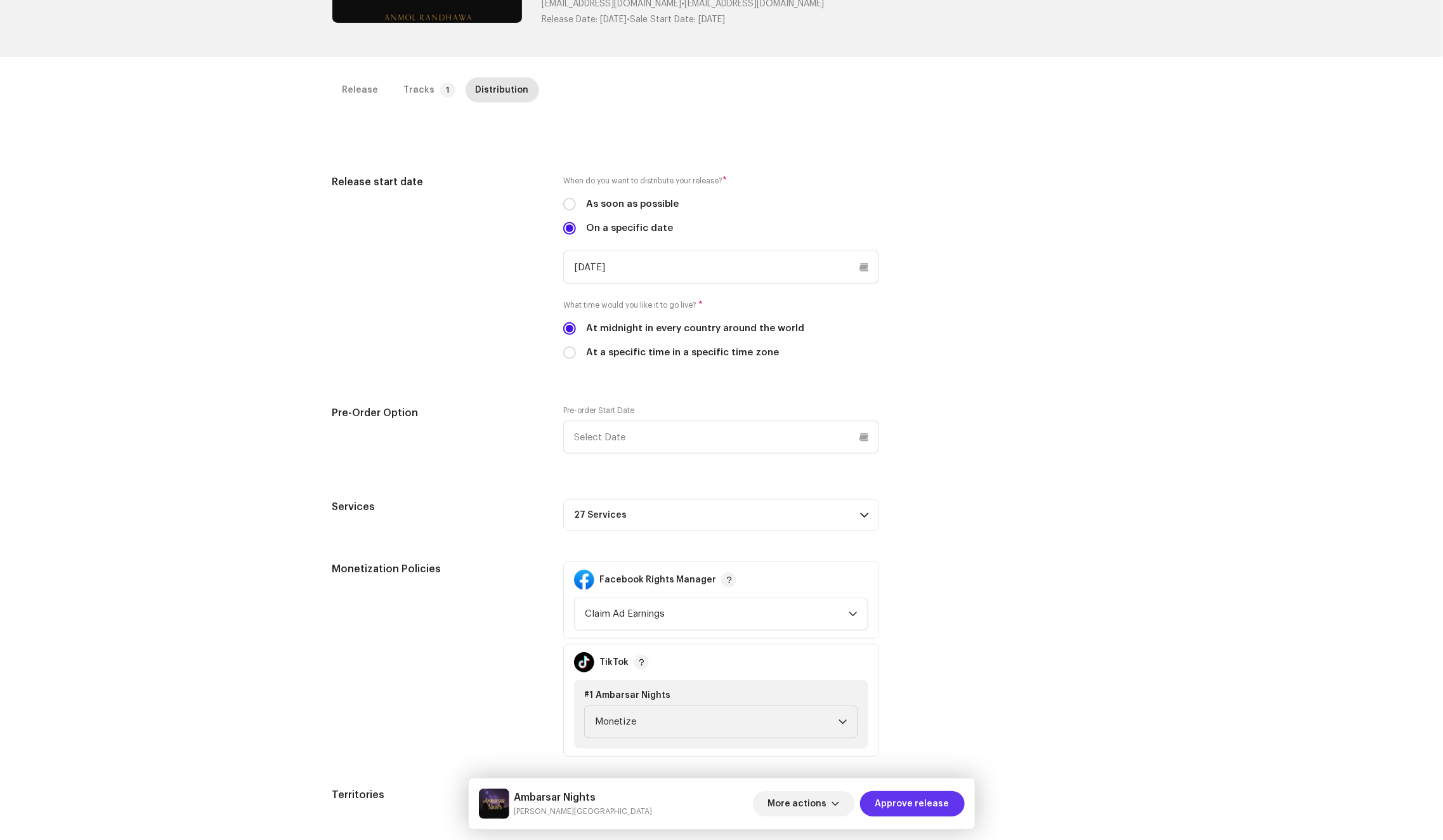
click at [917, 798] on span "Approve release" at bounding box center [912, 803] width 74 height 25
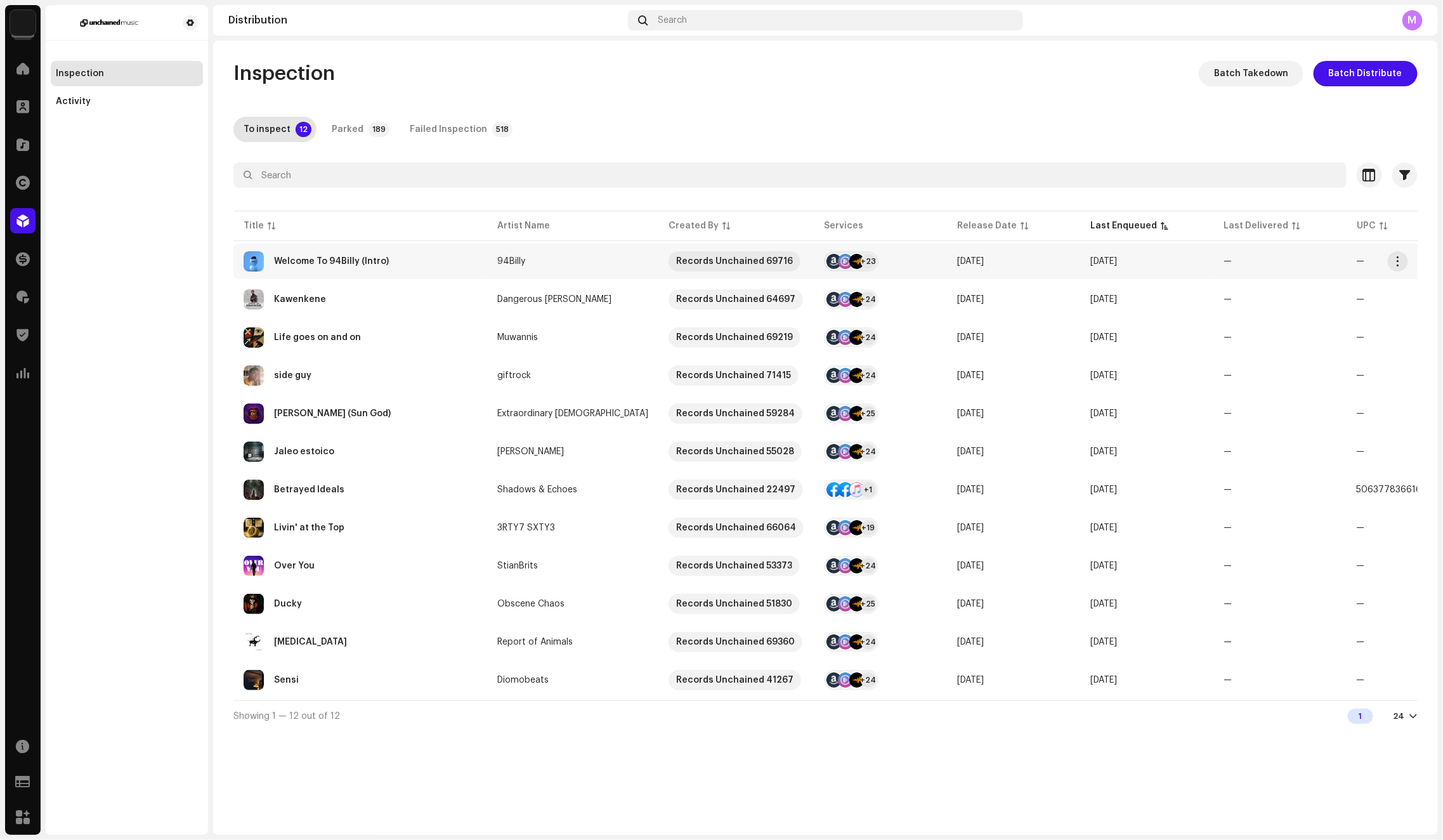
click at [460, 267] on div "Welcome To 94Billy (Intro)" at bounding box center [360, 261] width 233 height 20
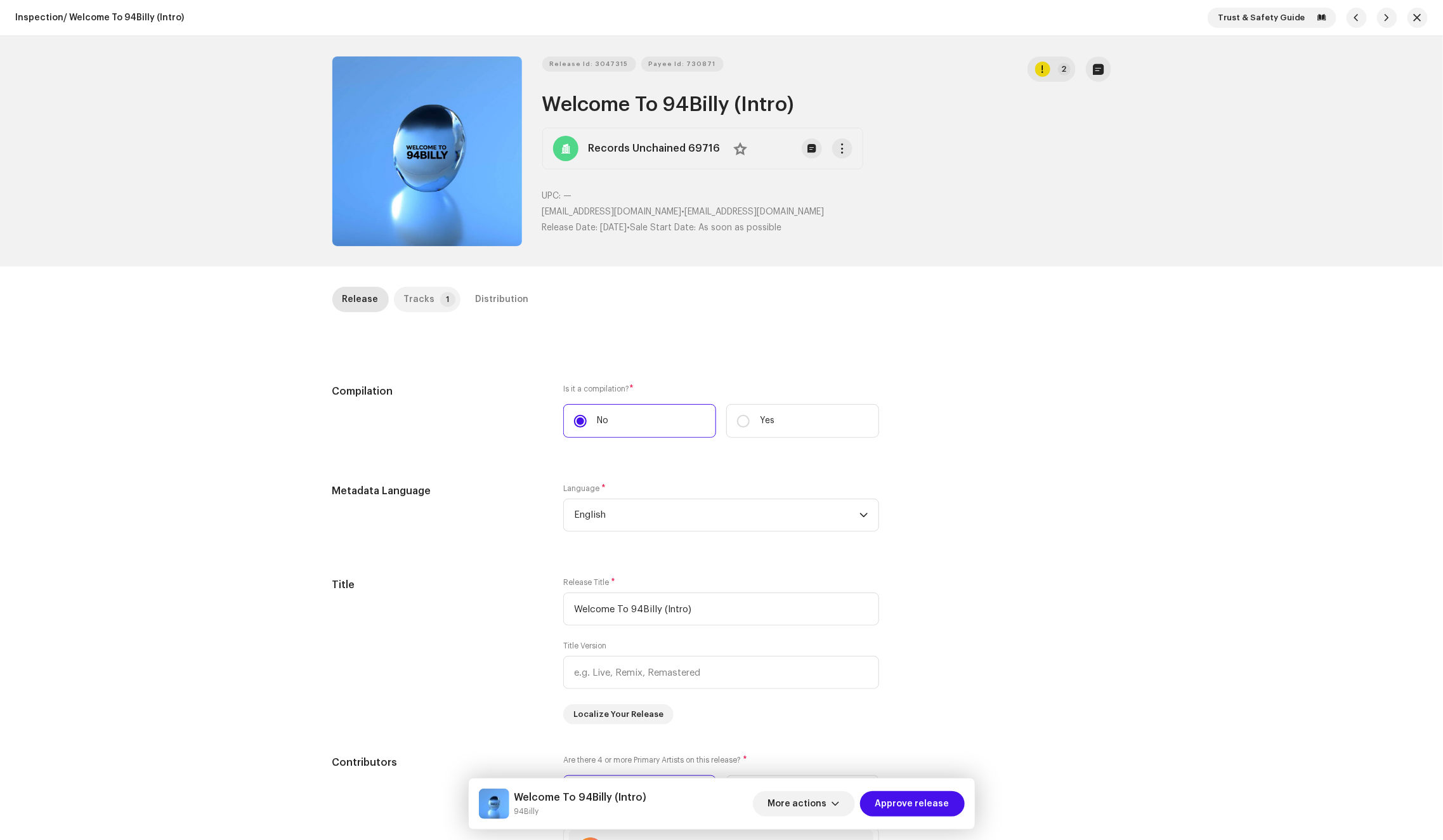
click at [443, 304] on p-badge "1" at bounding box center [448, 300] width 15 height 15
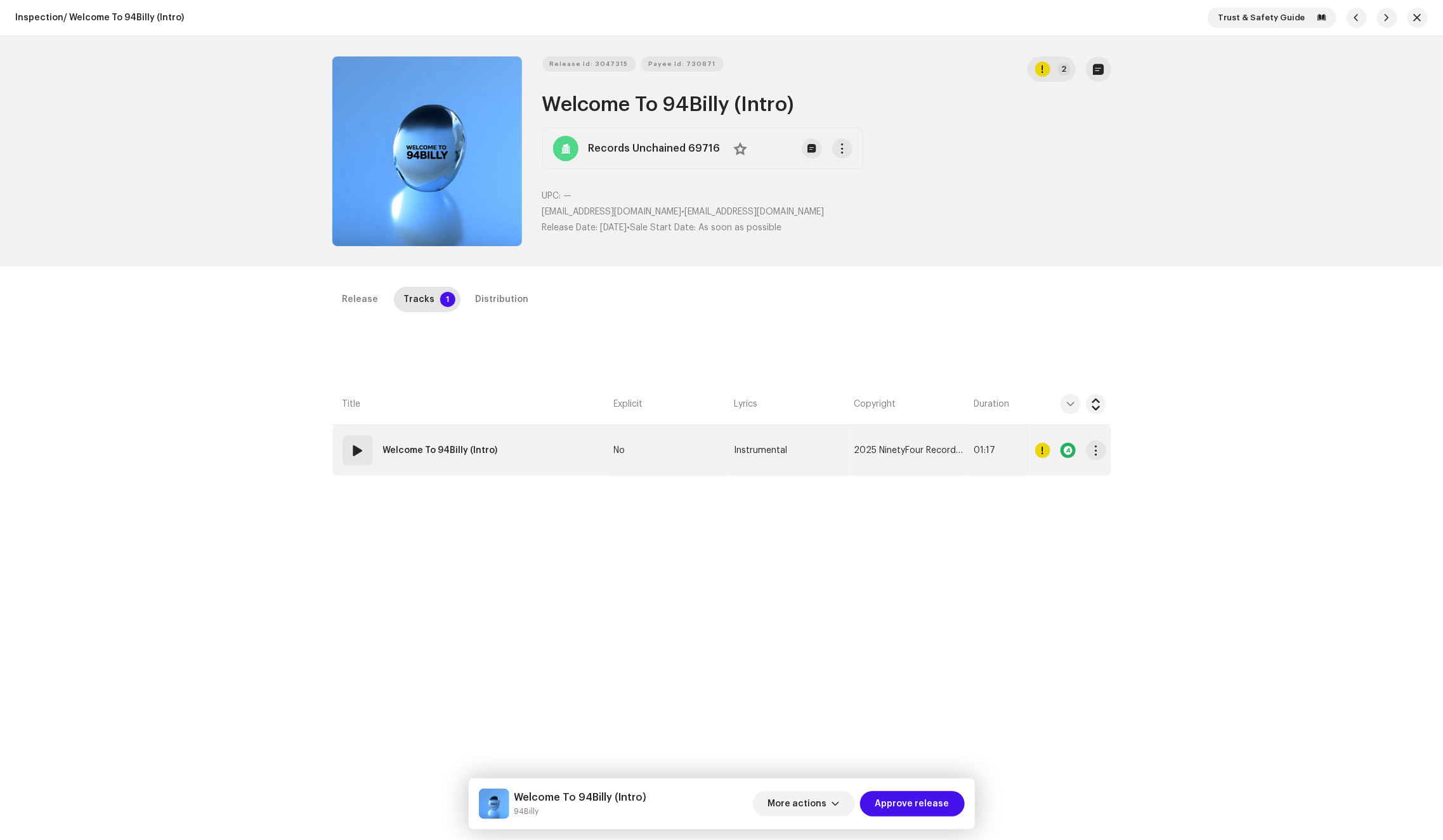
click at [536, 465] on td "01 Welcome To 94Billy (Intro)" at bounding box center [470, 450] width 276 height 51
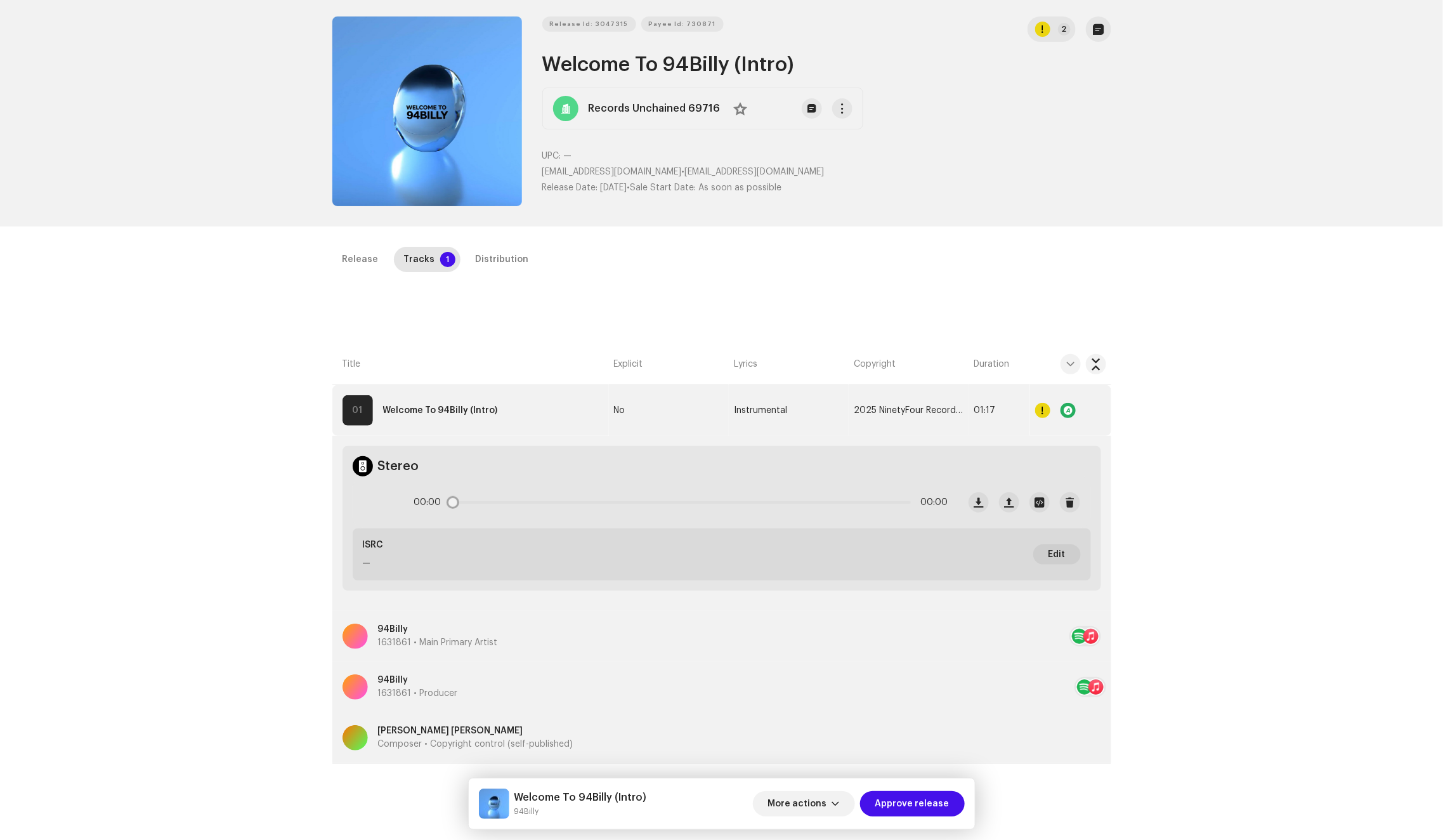
scroll to position [96, 0]
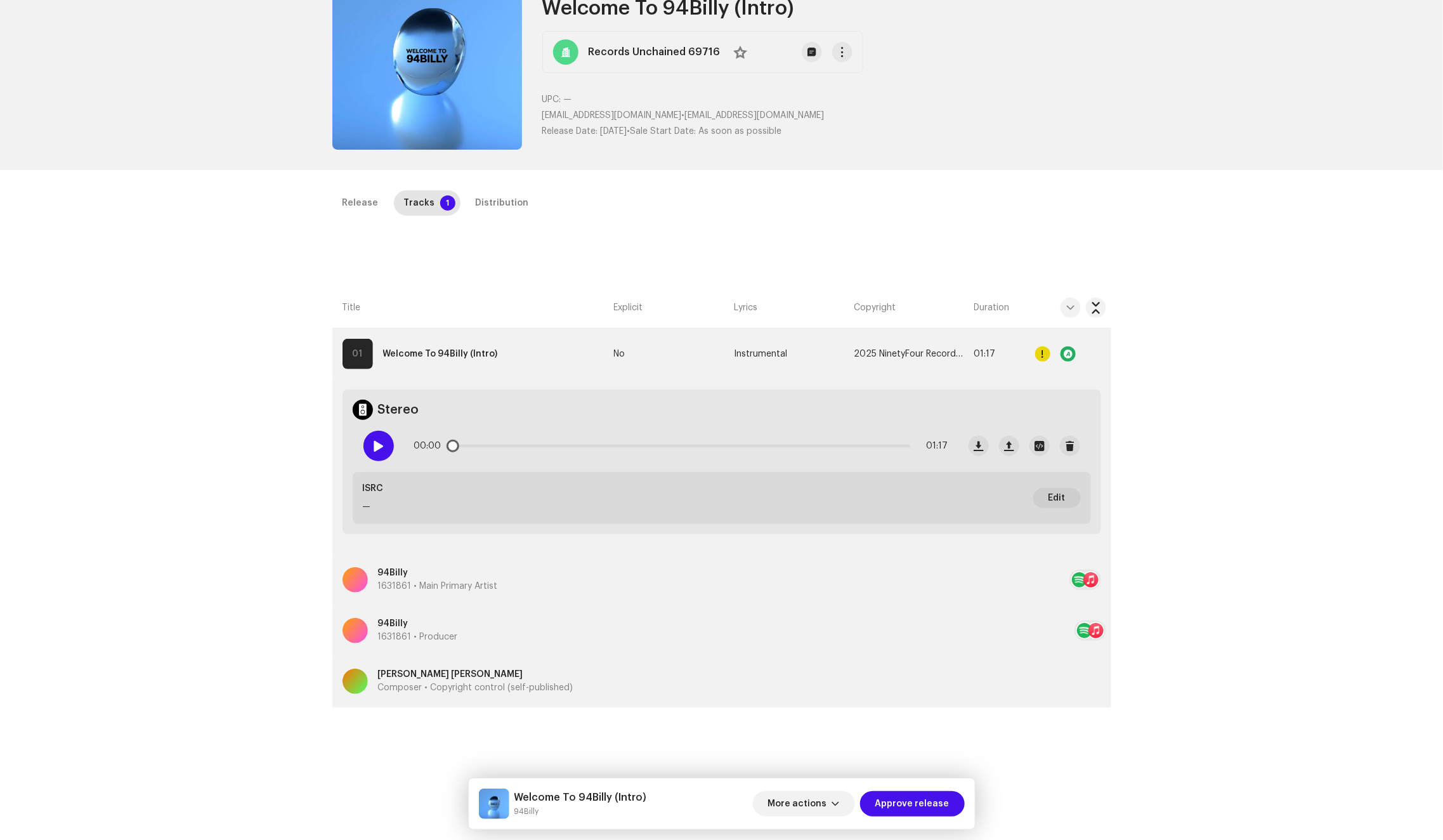
click at [373, 448] on span at bounding box center [378, 446] width 11 height 10
click at [486, 203] on div "Distribution" at bounding box center [502, 202] width 53 height 25
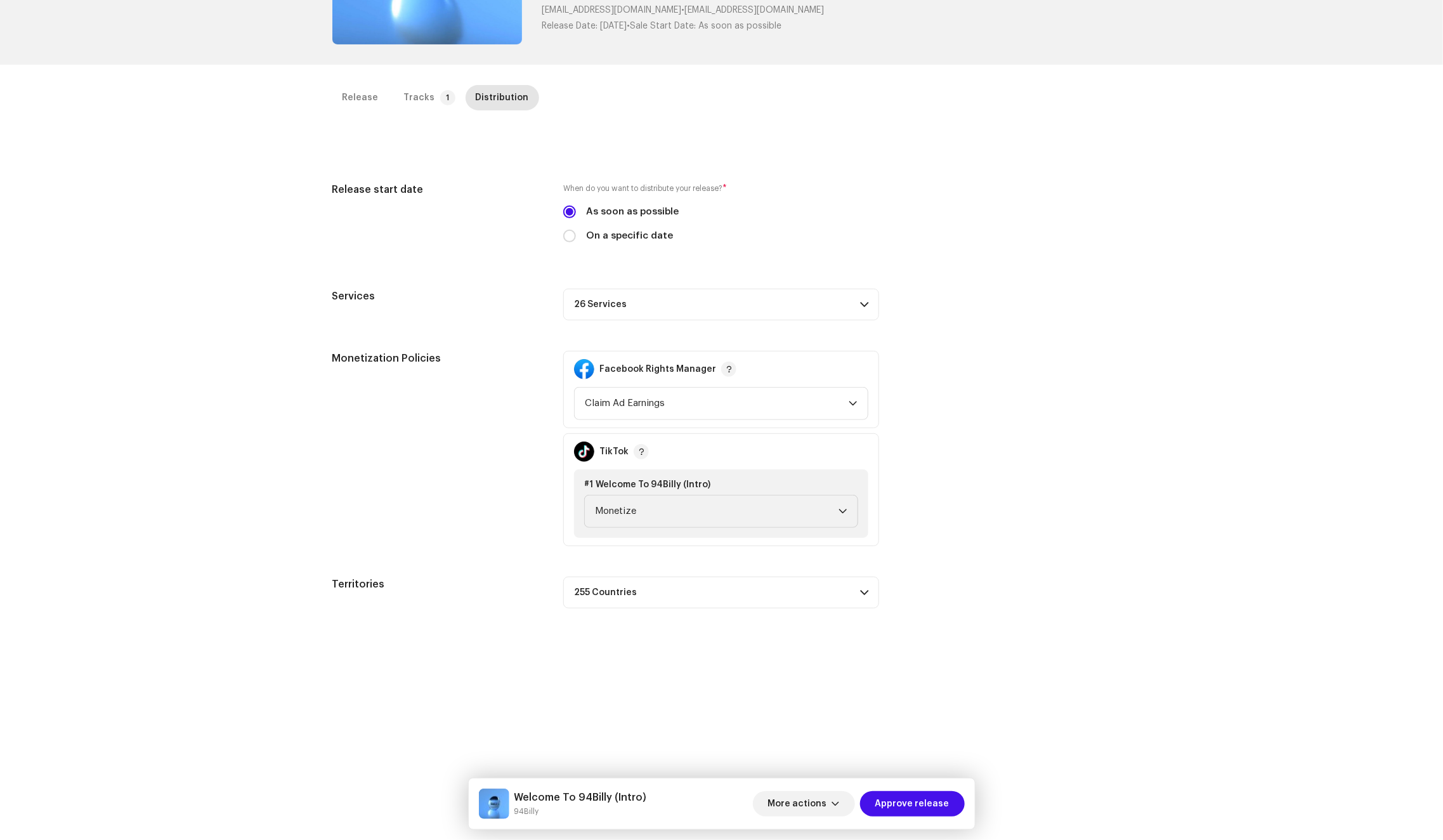
scroll to position [77, 0]
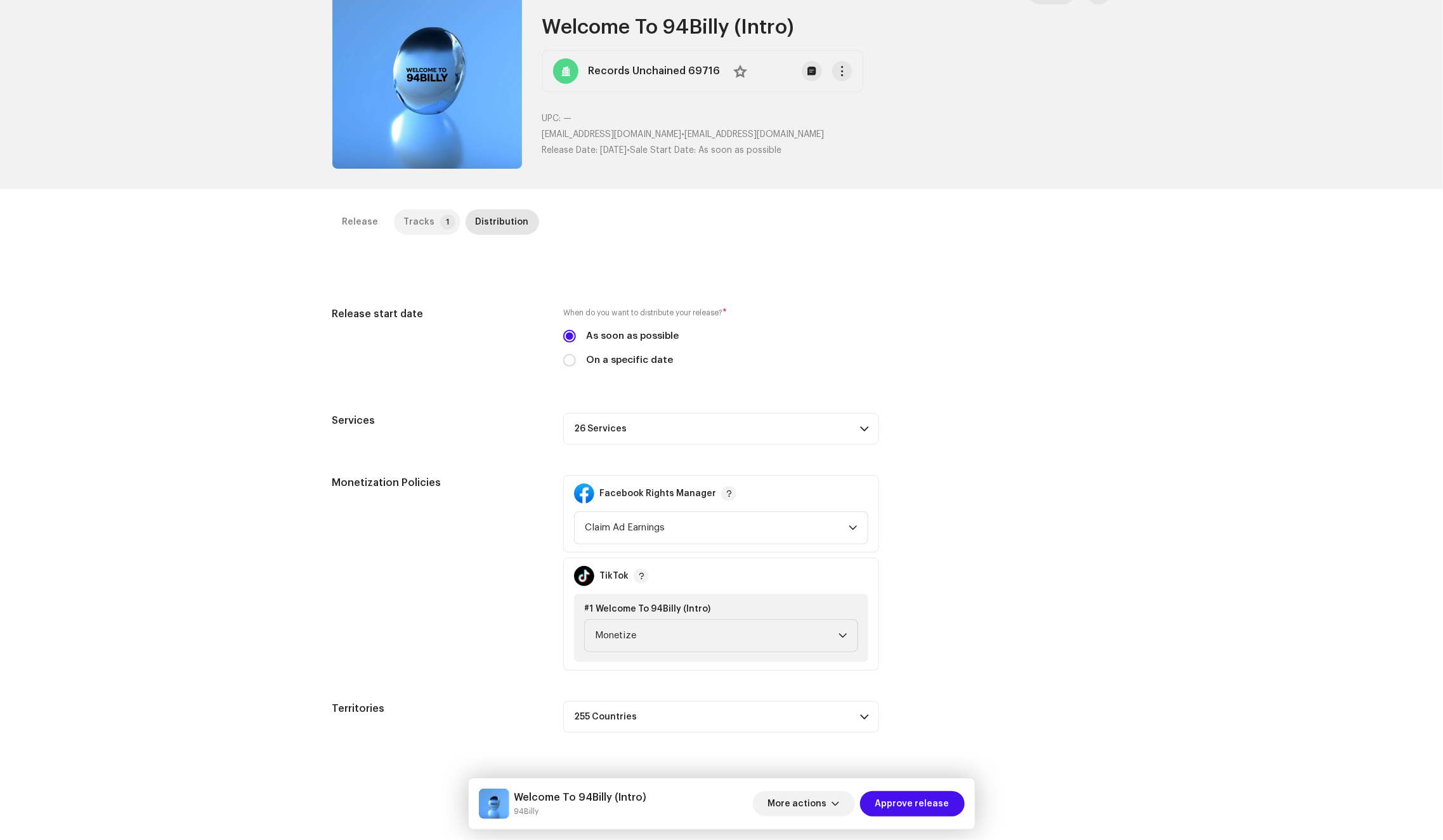
click at [413, 221] on div "Tracks" at bounding box center [420, 222] width 31 height 25
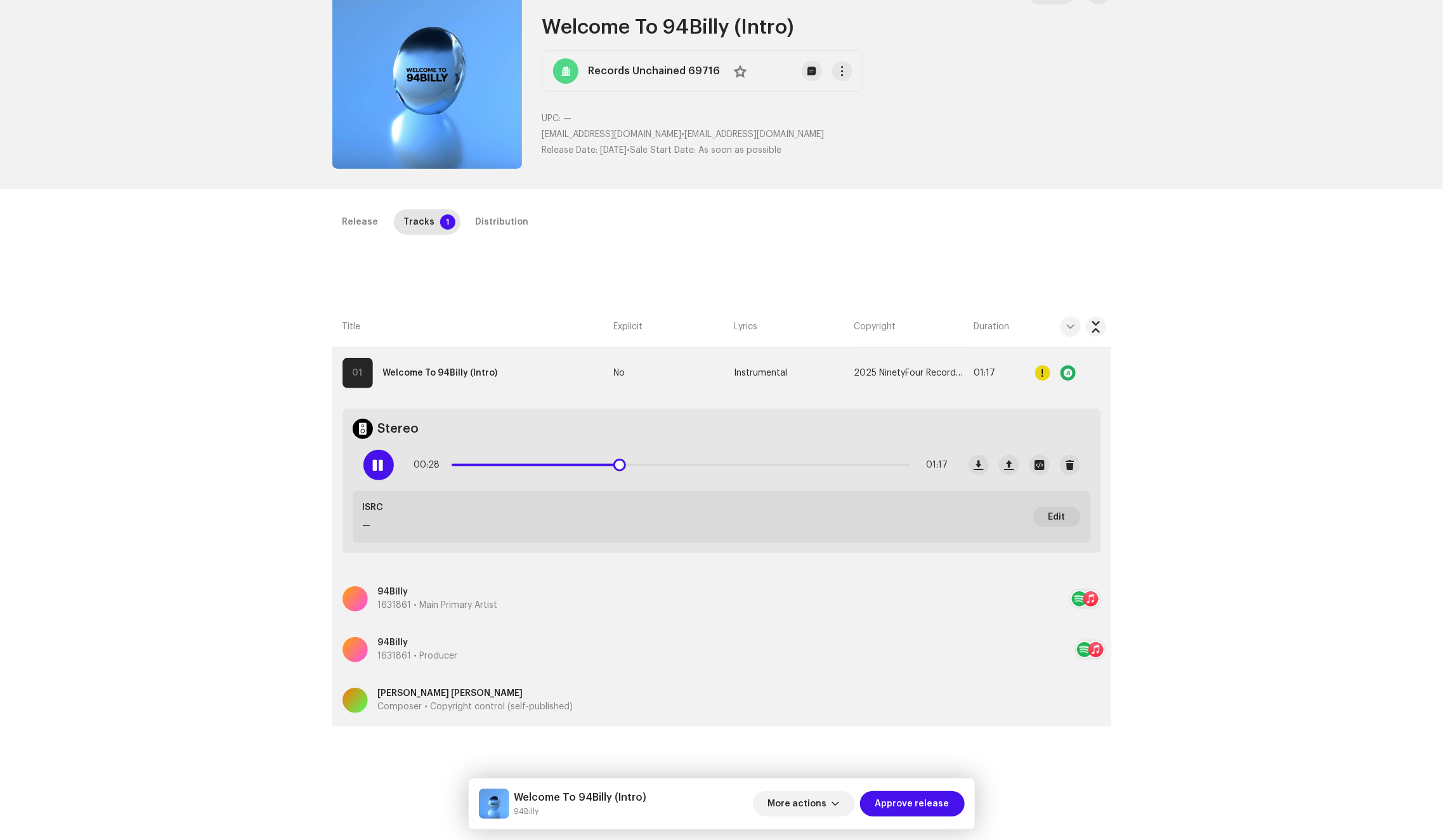
drag, startPoint x: 480, startPoint y: 460, endPoint x: 621, endPoint y: 453, distance: 141.2
click at [621, 453] on div "00:28 01:17" at bounding box center [681, 464] width 534 height 25
click at [427, 76] on icon "Zoom Image" at bounding box center [427, 74] width 20 height 10
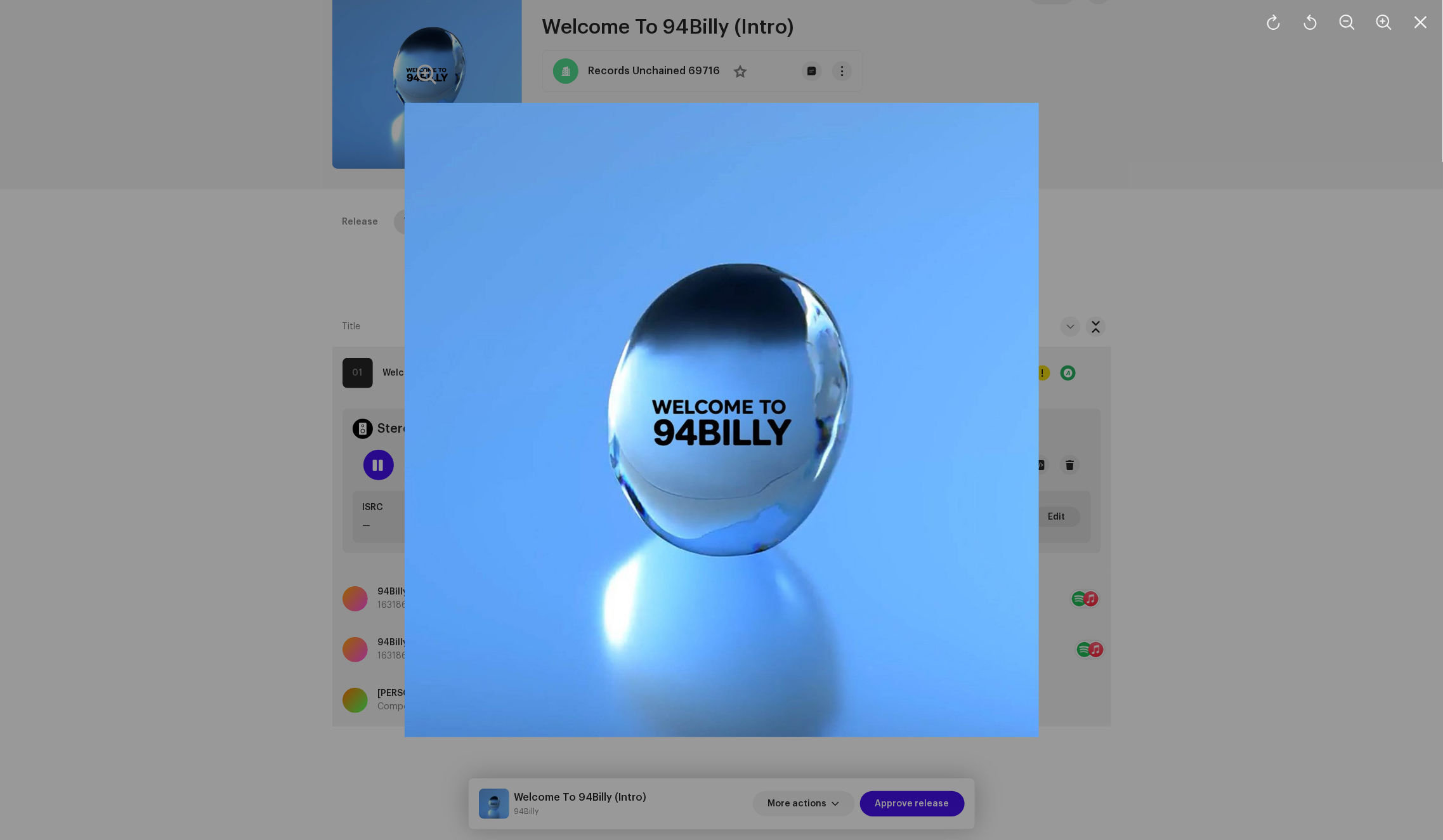
click at [253, 233] on div at bounding box center [722, 420] width 1443 height 840
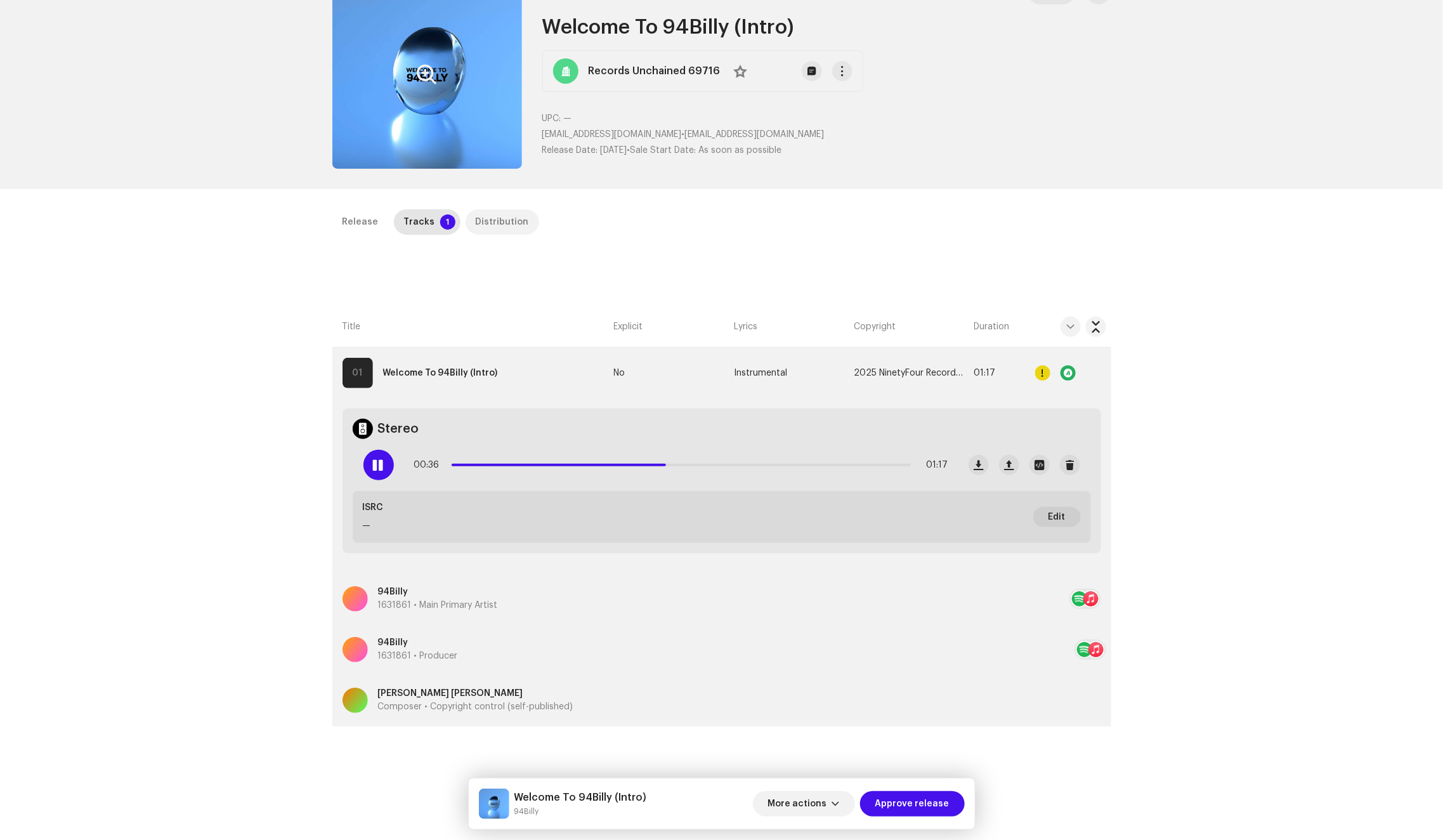
click at [499, 223] on div "Distribution" at bounding box center [502, 222] width 53 height 25
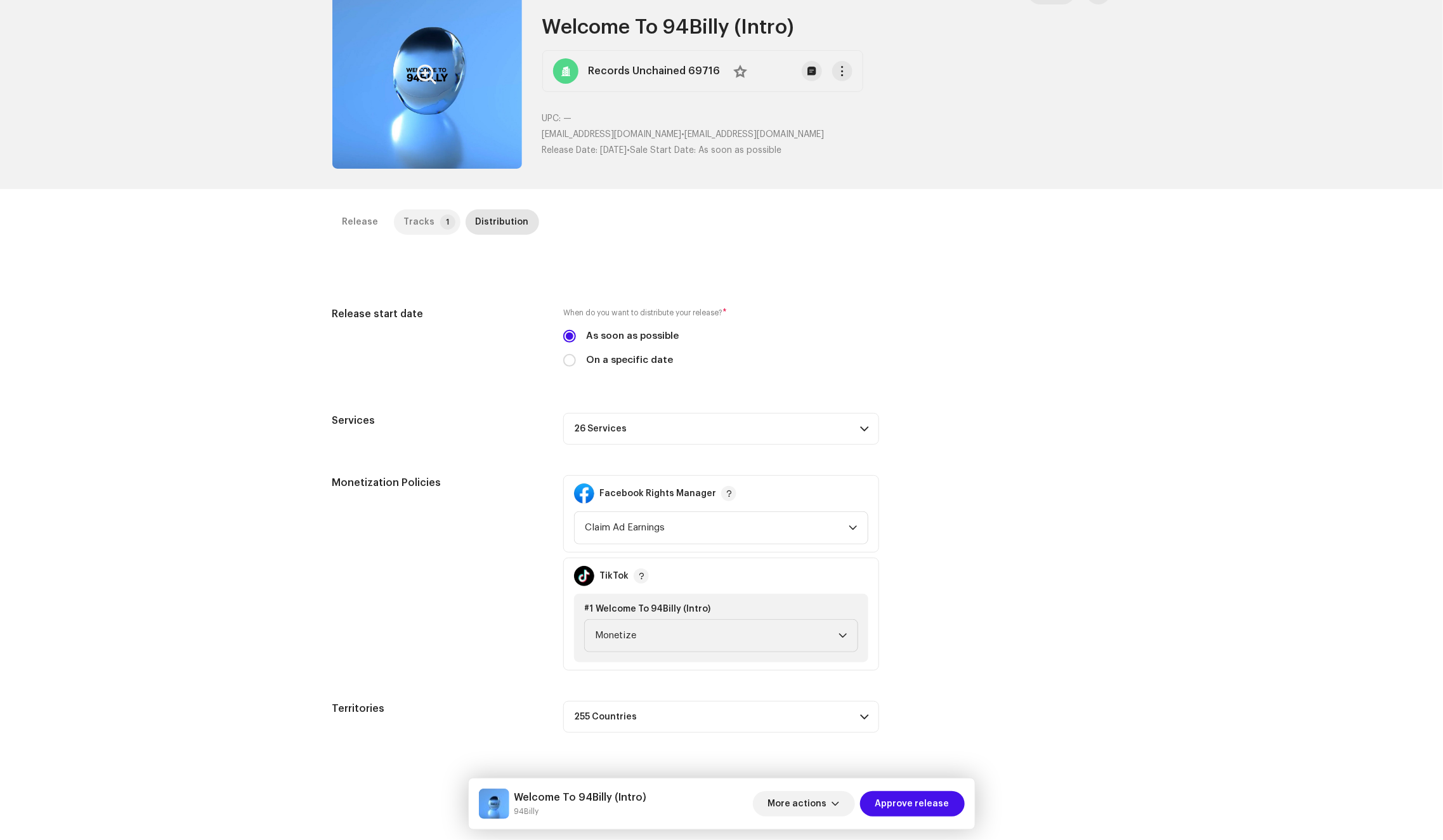
click at [421, 225] on div "Tracks" at bounding box center [420, 222] width 31 height 25
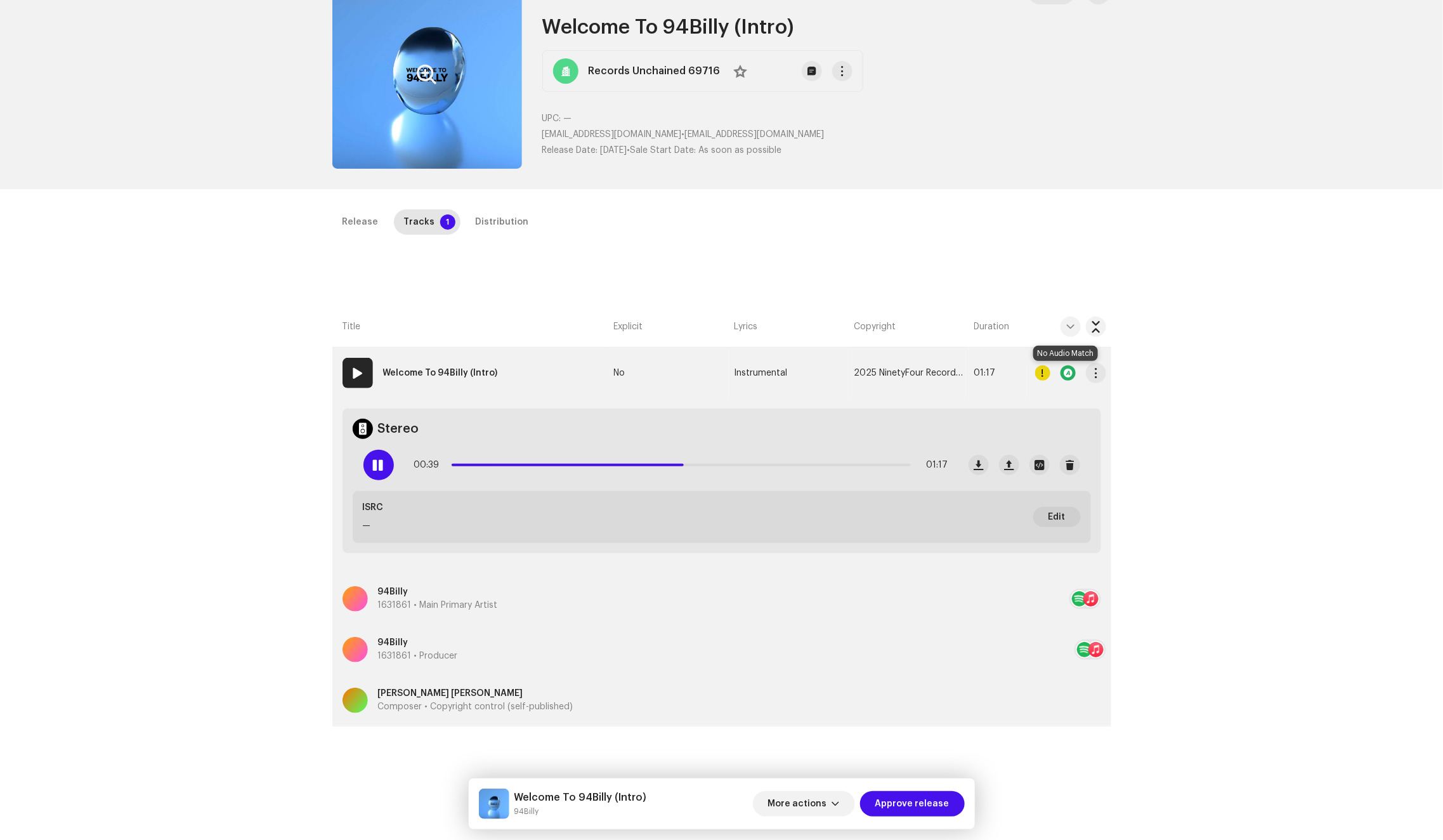
click at [1062, 375] on div at bounding box center [1068, 373] width 15 height 15
click at [476, 218] on div "Distribution" at bounding box center [502, 222] width 53 height 25
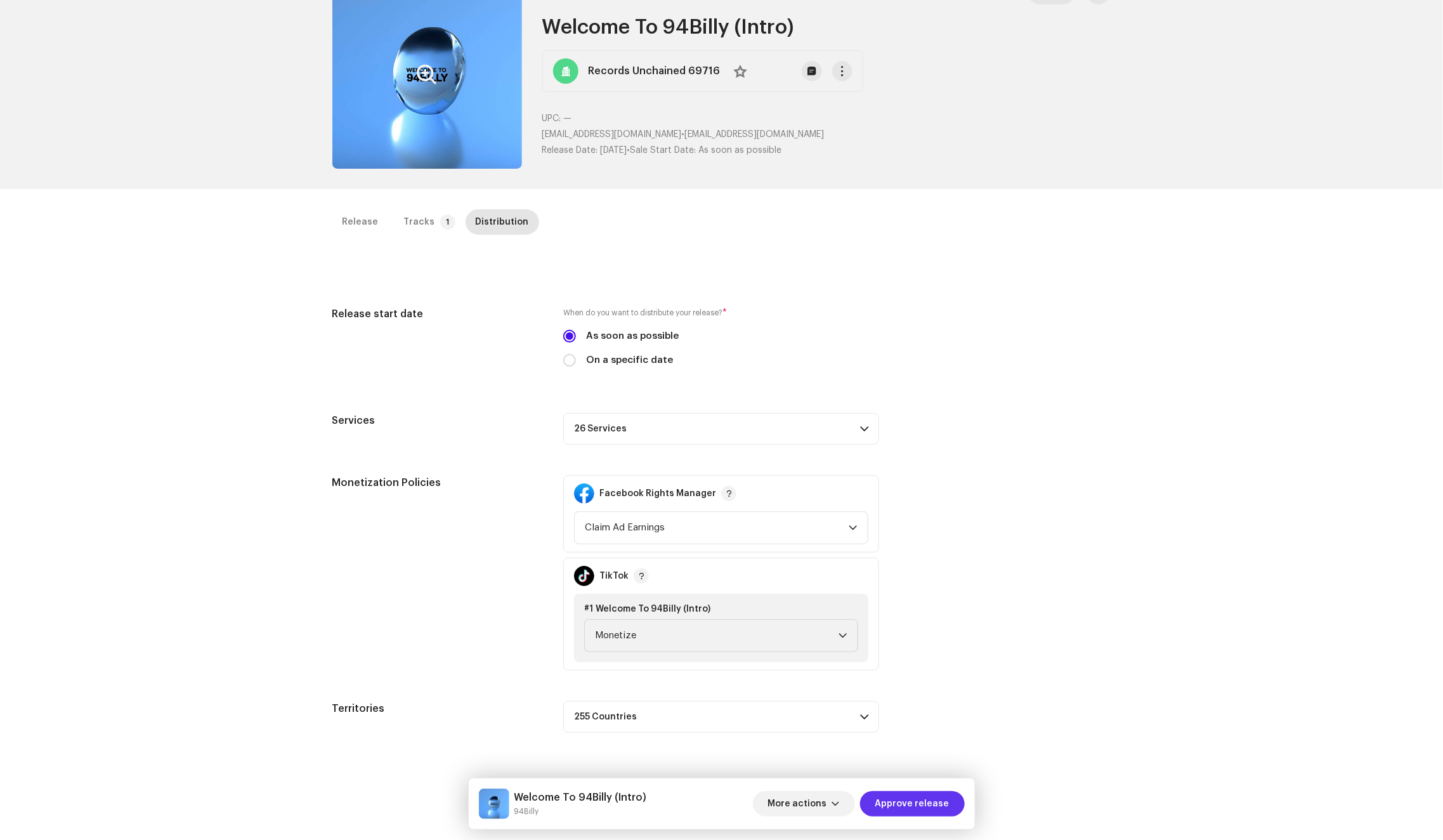
click at [939, 808] on span "Approve release" at bounding box center [912, 803] width 74 height 25
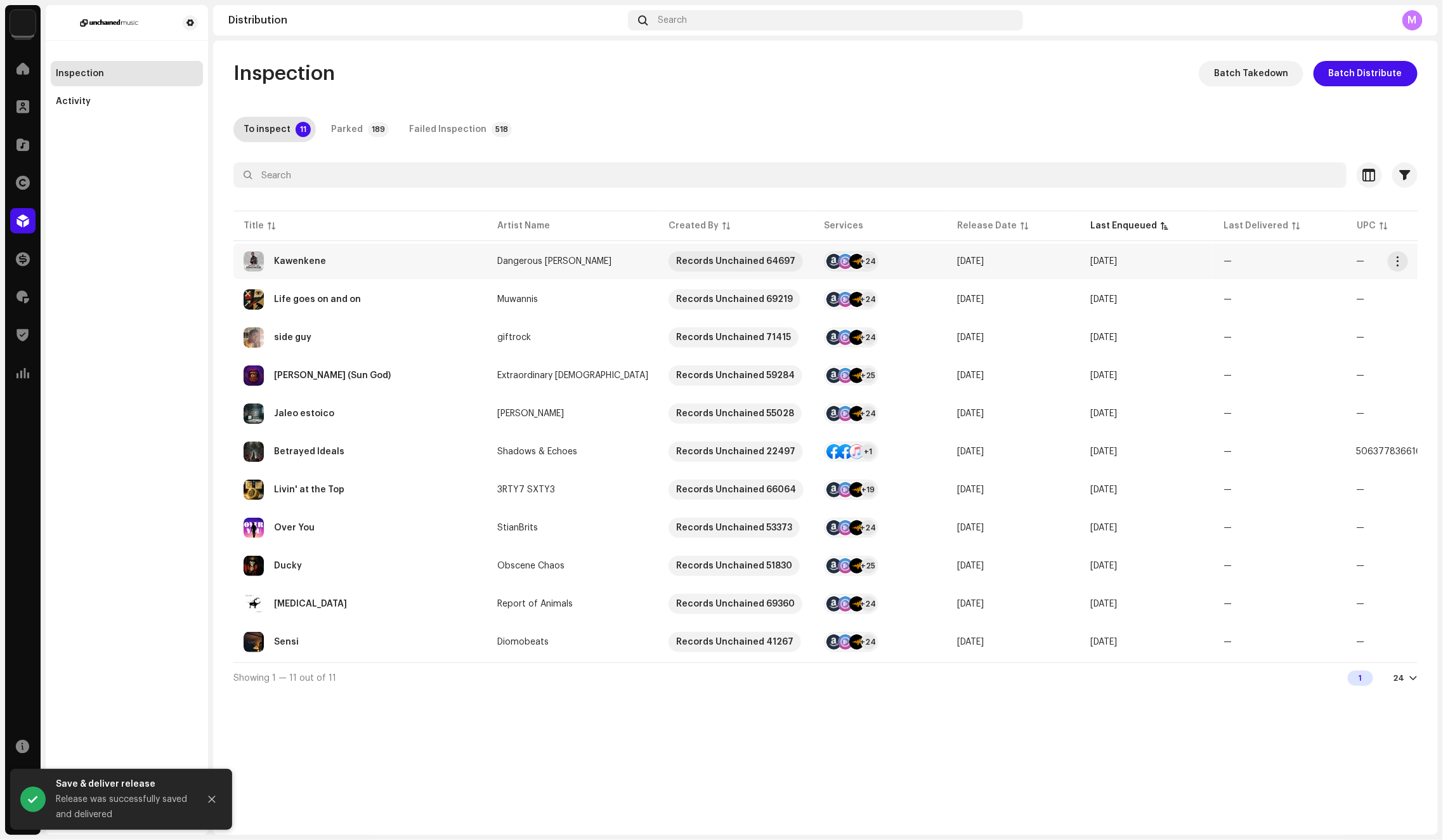
click at [455, 258] on div "Kawenkene" at bounding box center [360, 261] width 233 height 20
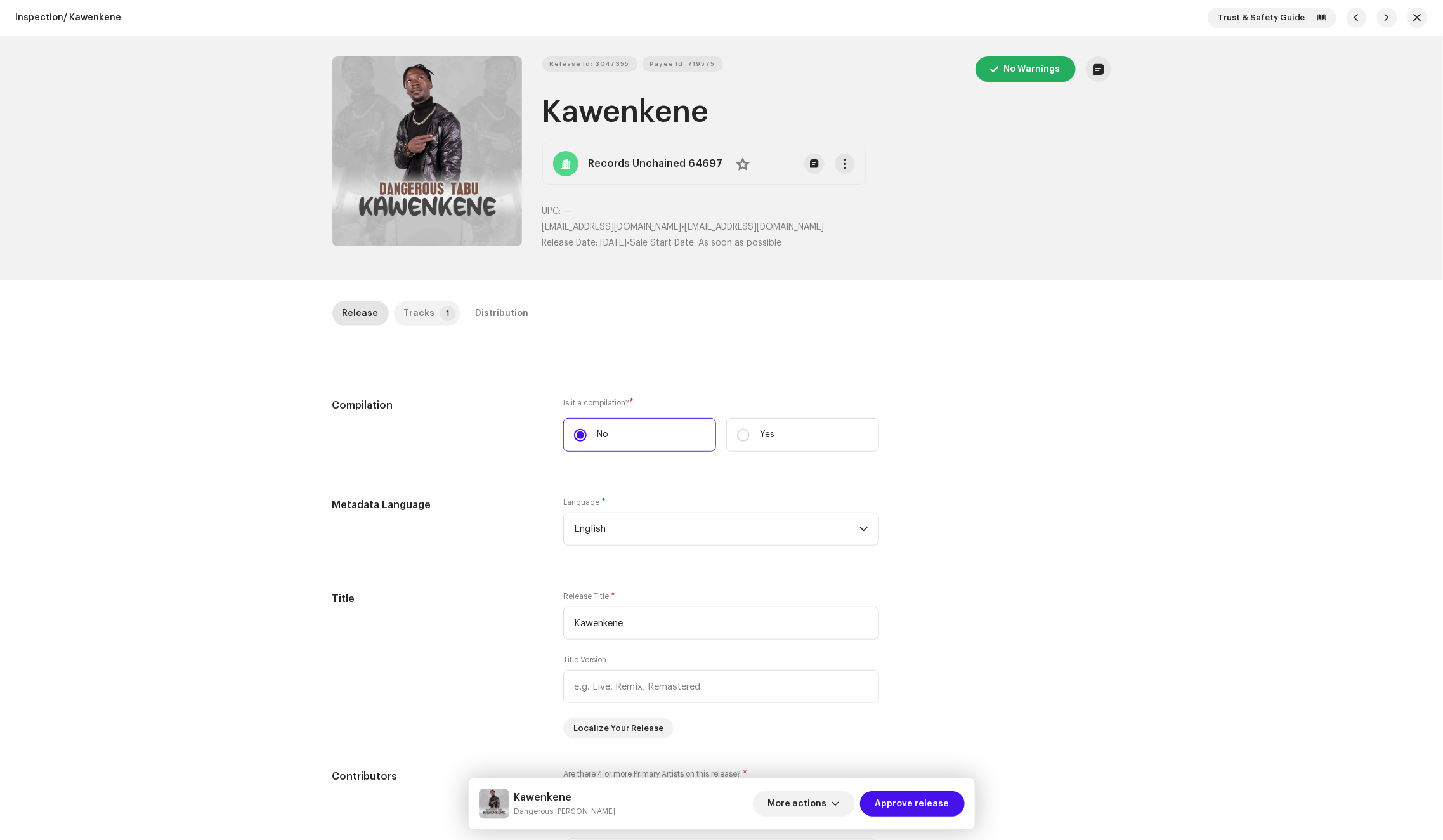
click at [420, 306] on div "Tracks" at bounding box center [420, 313] width 31 height 25
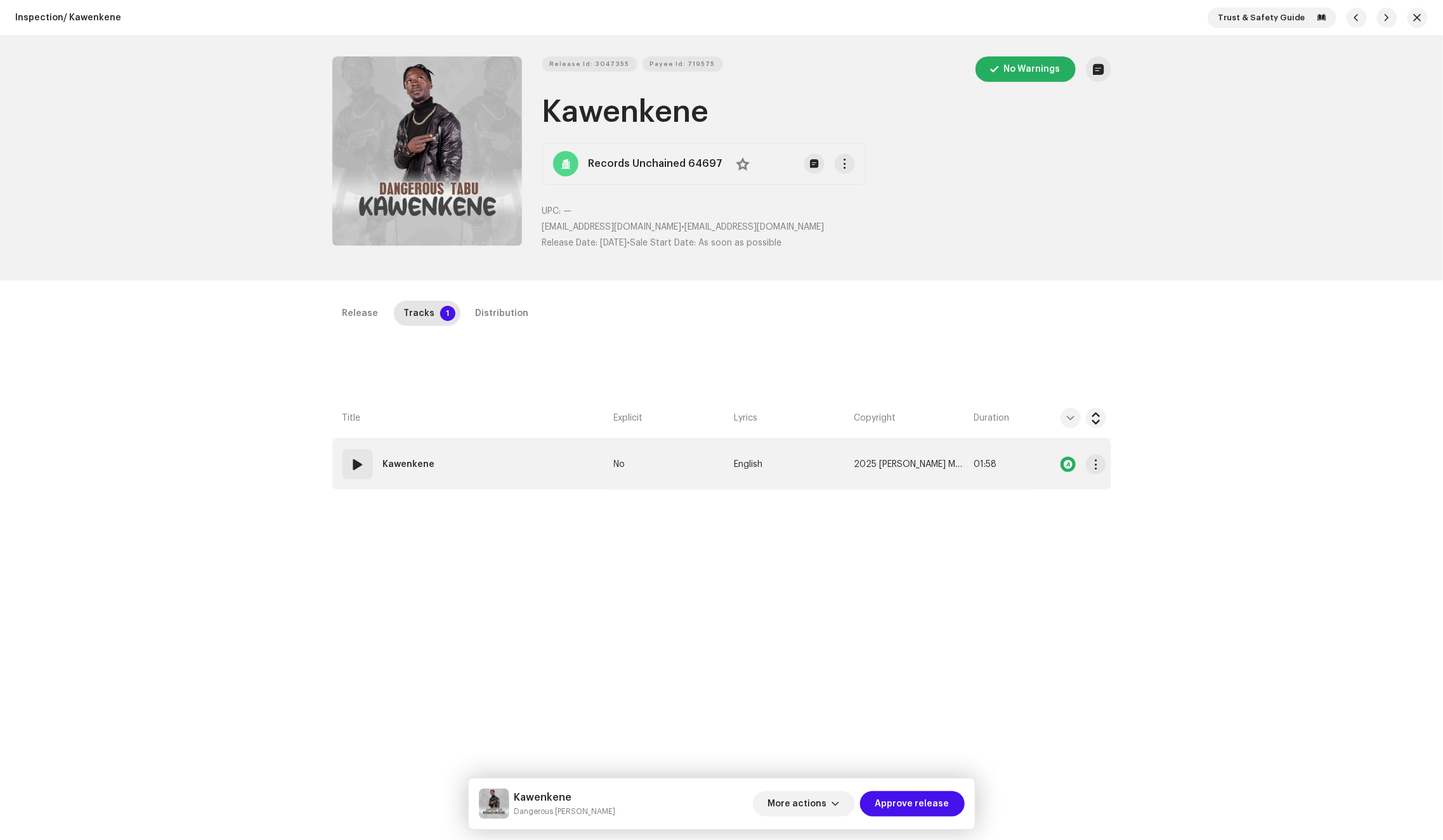
click at [514, 465] on td "01 Kawenkene" at bounding box center [470, 464] width 276 height 51
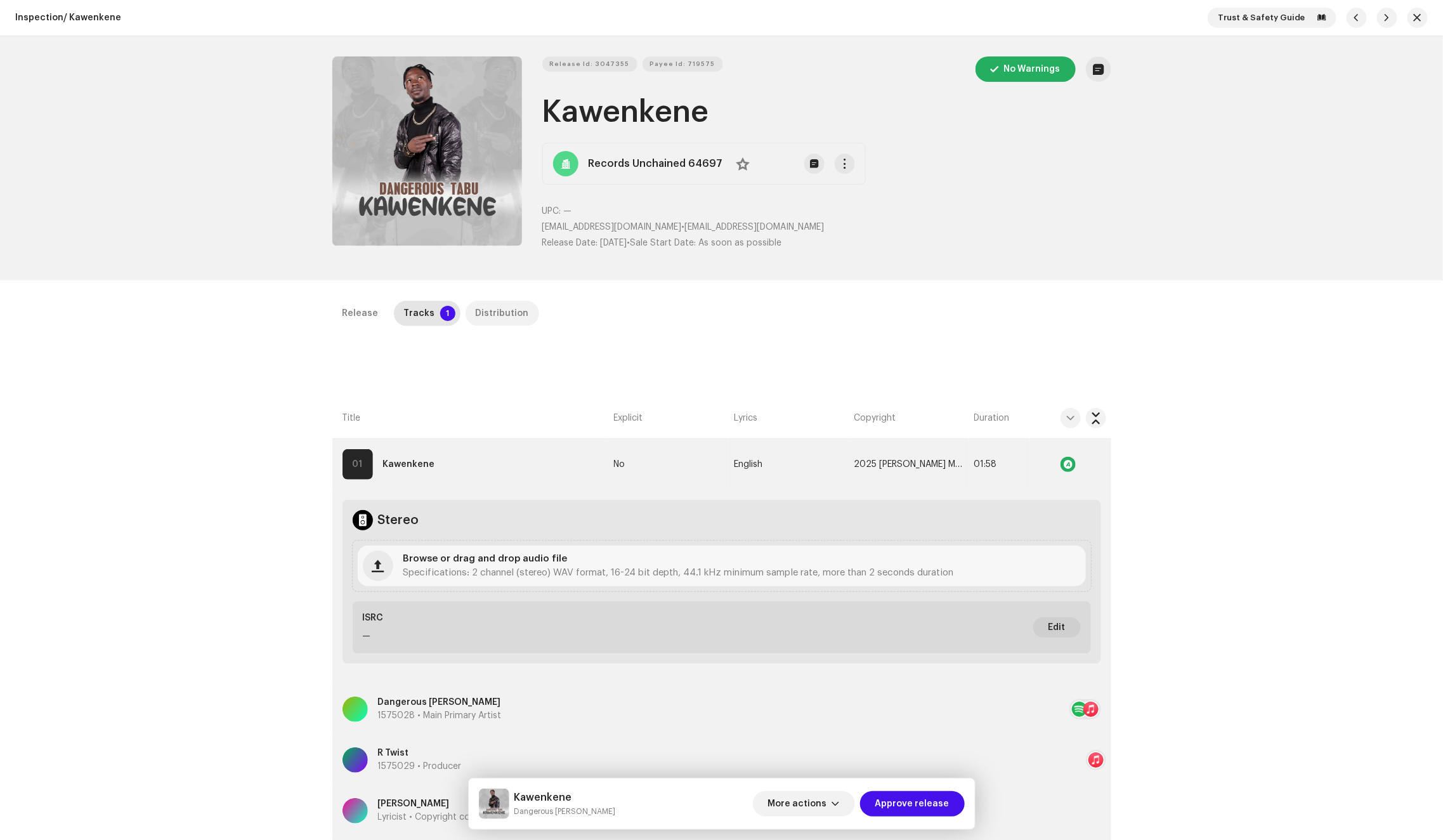
click at [495, 318] on div "Distribution" at bounding box center [502, 313] width 53 height 25
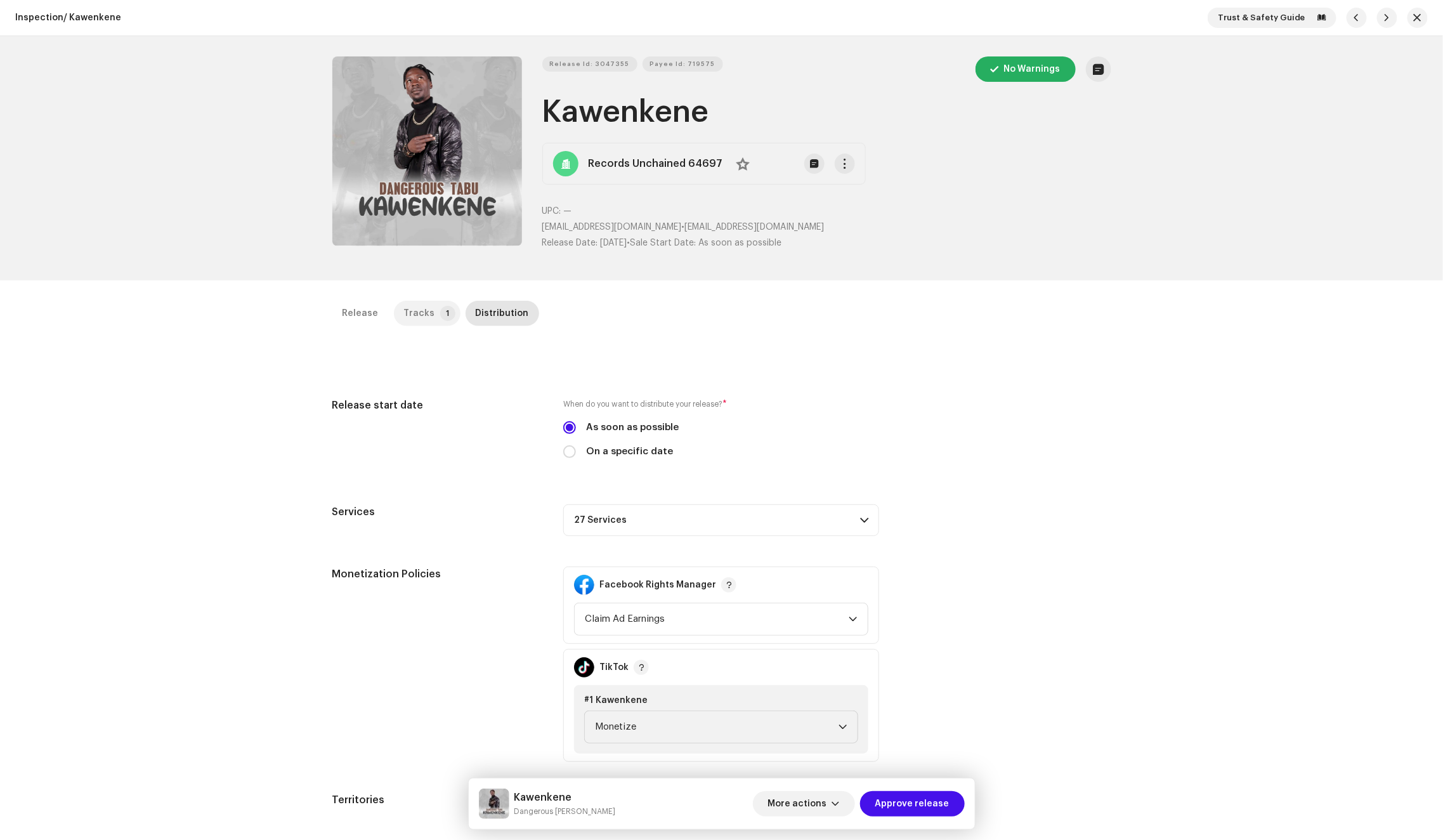
click at [430, 313] on p-tab "Tracks 1" at bounding box center [427, 313] width 66 height 25
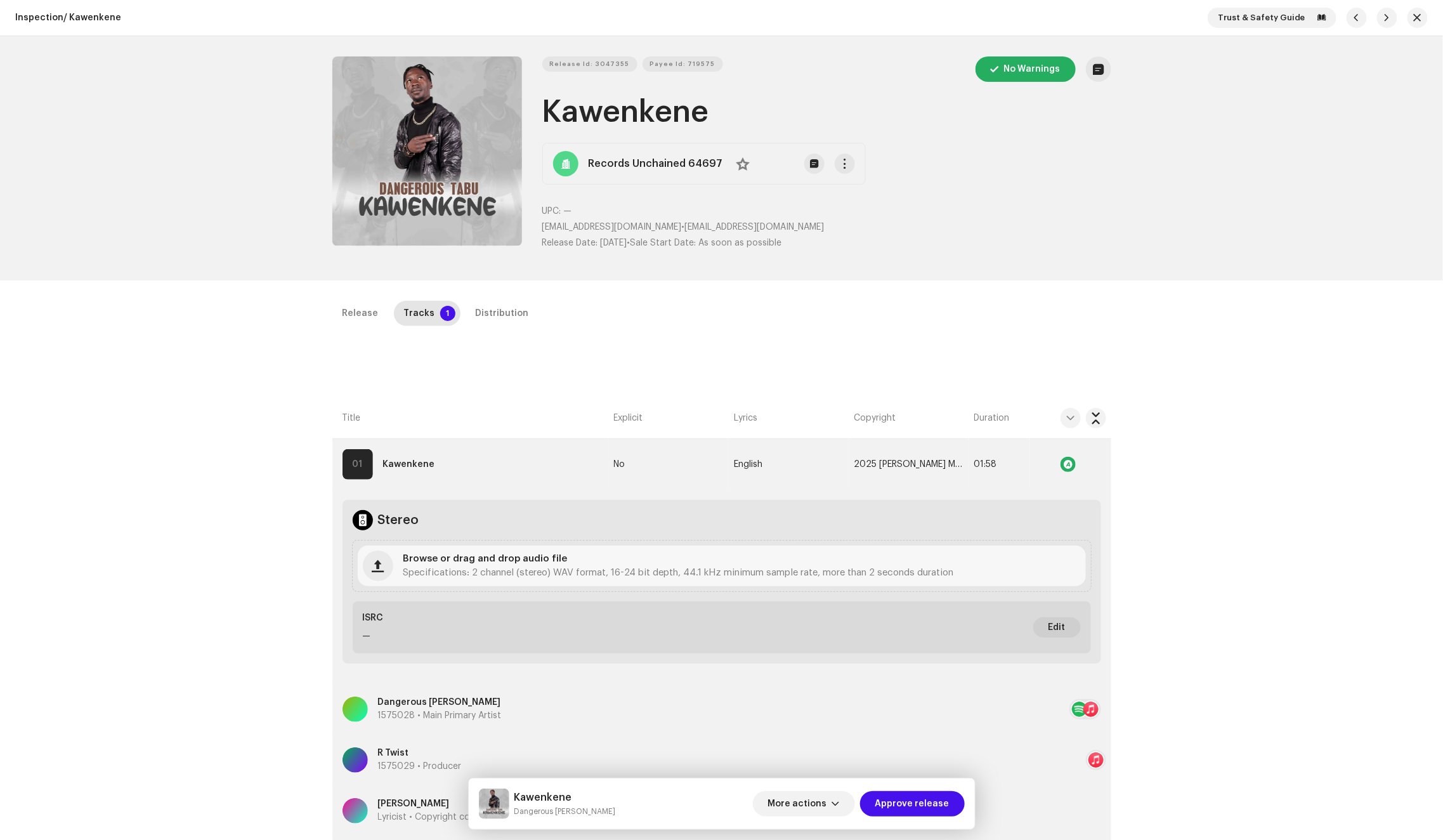
click at [621, 117] on h1 "Kawenkene" at bounding box center [826, 112] width 569 height 41
copy h1 "Kawenkene"
click at [495, 311] on div "Distribution" at bounding box center [502, 313] width 53 height 25
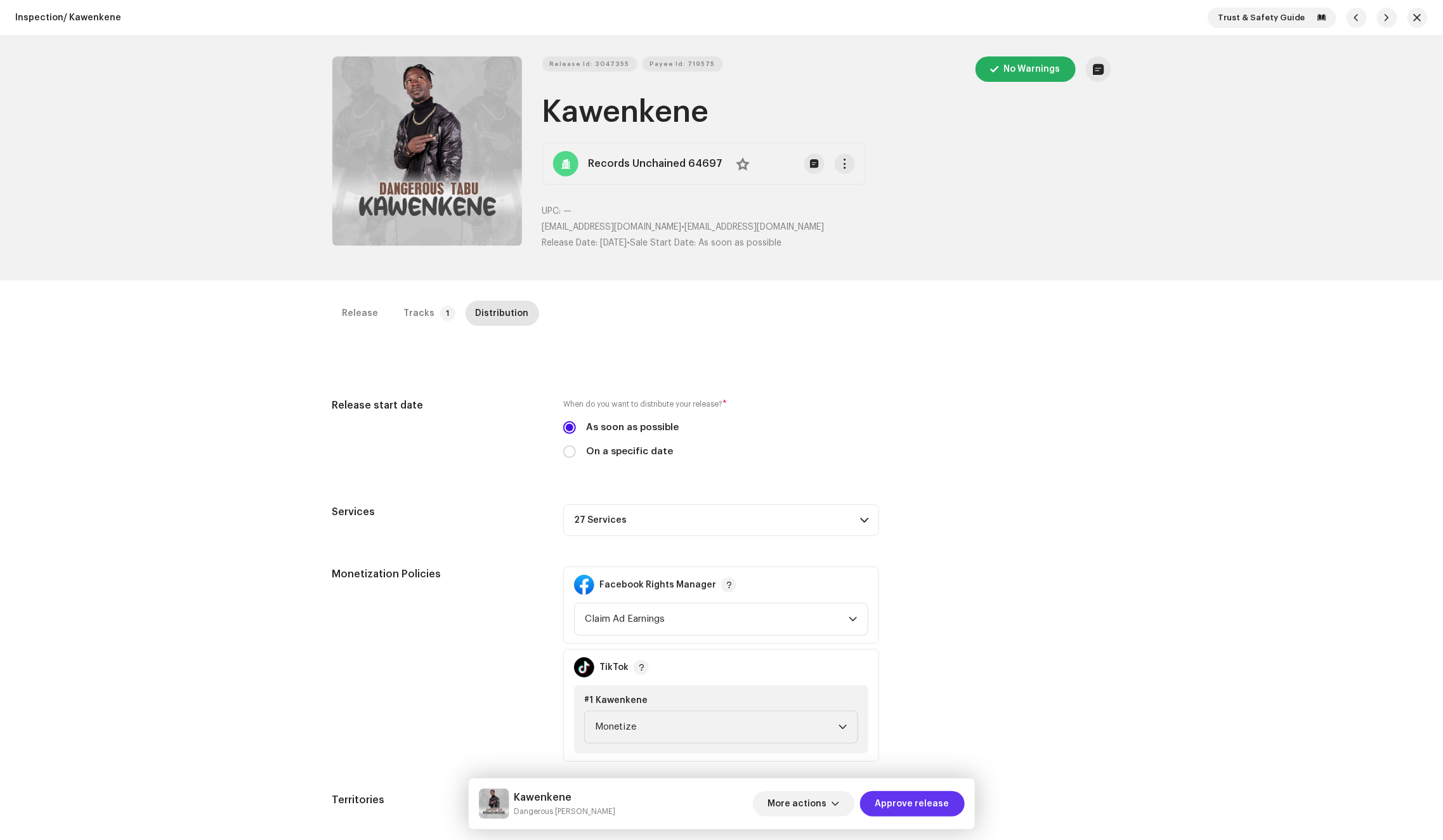
scroll to position [300, 0]
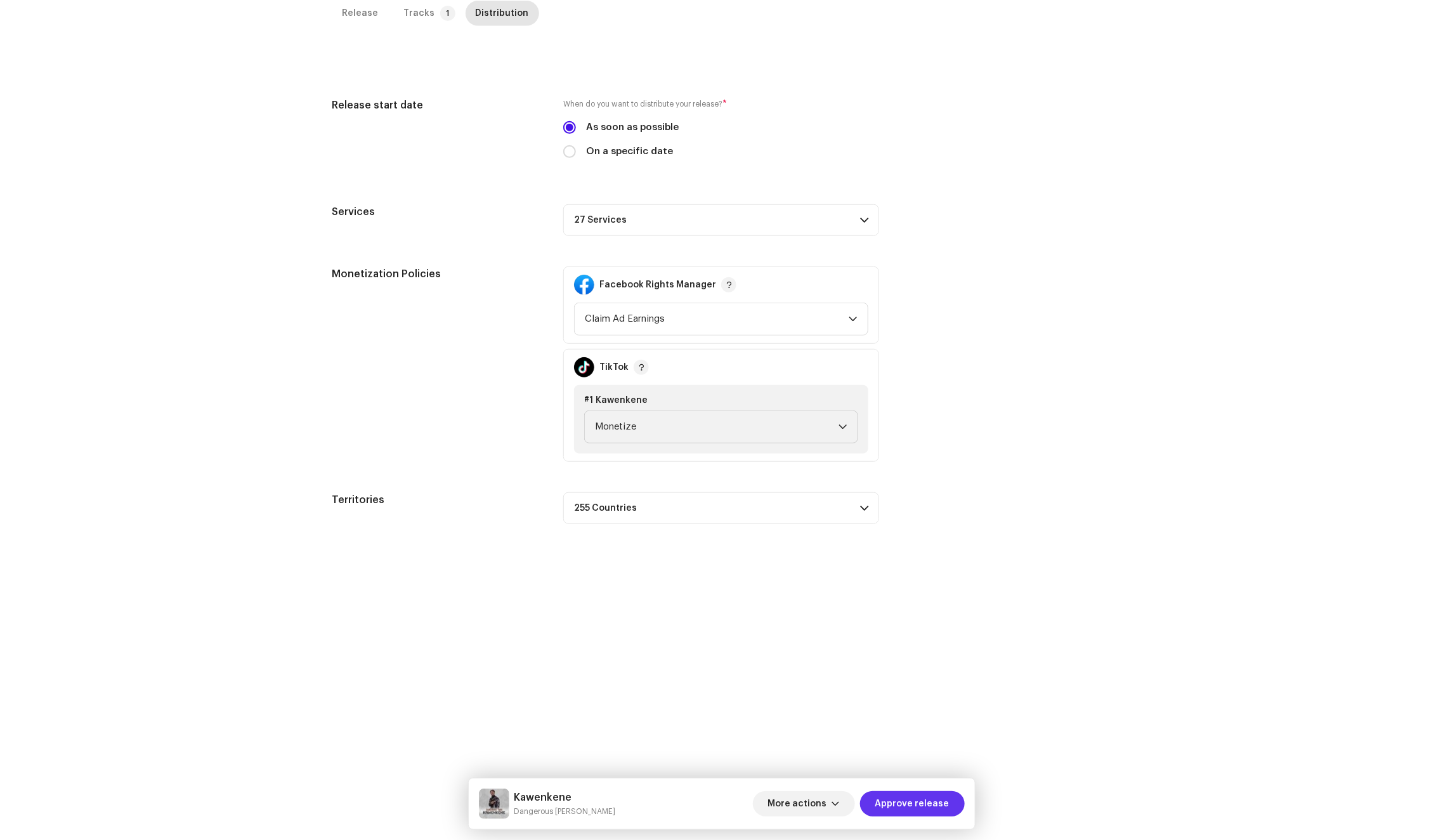
drag, startPoint x: 915, startPoint y: 807, endPoint x: 916, endPoint y: 801, distance: 6.1
click at [915, 807] on span "Approve release" at bounding box center [912, 803] width 74 height 25
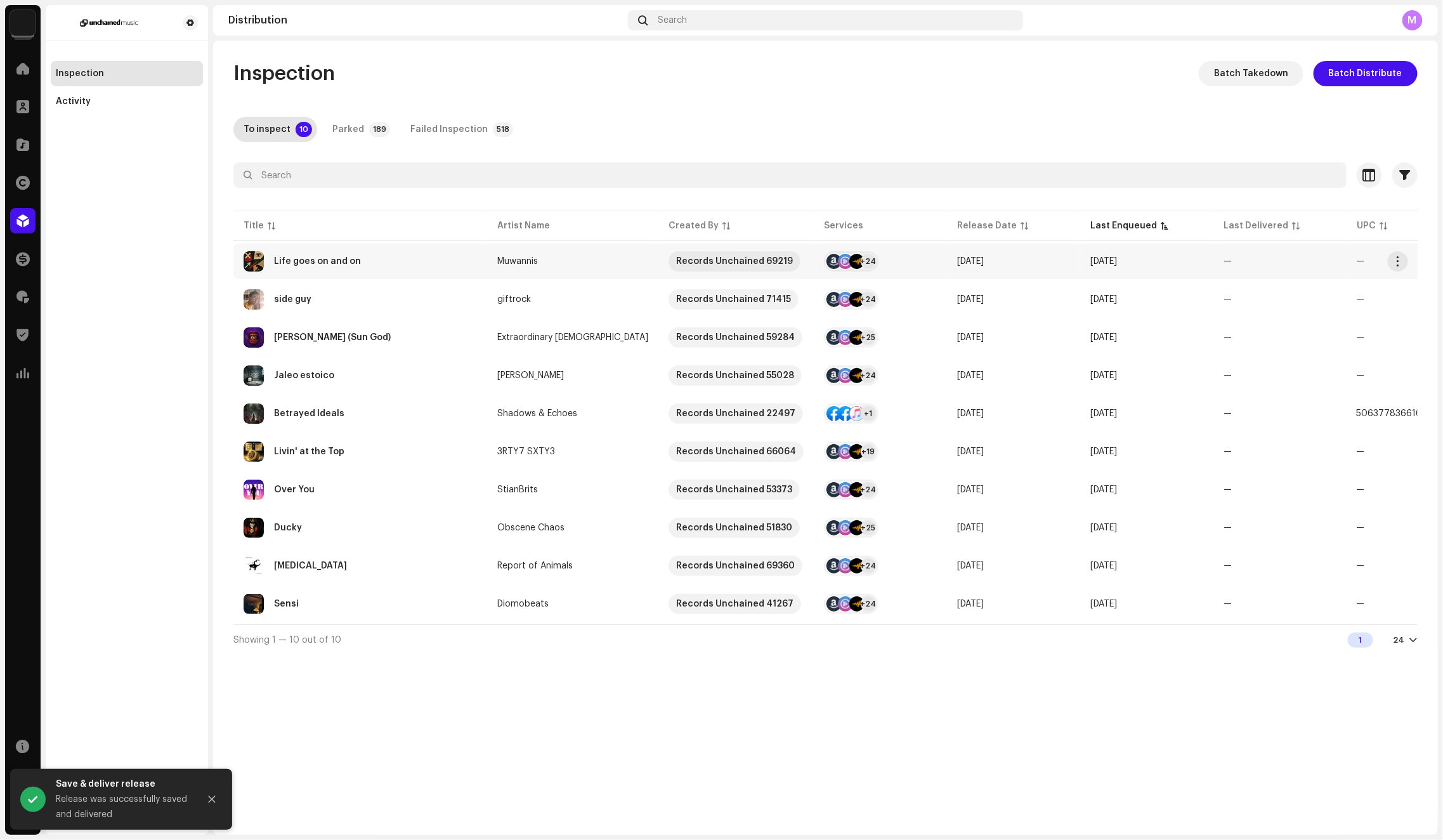
click at [427, 255] on div "Life goes on and on" at bounding box center [360, 261] width 233 height 20
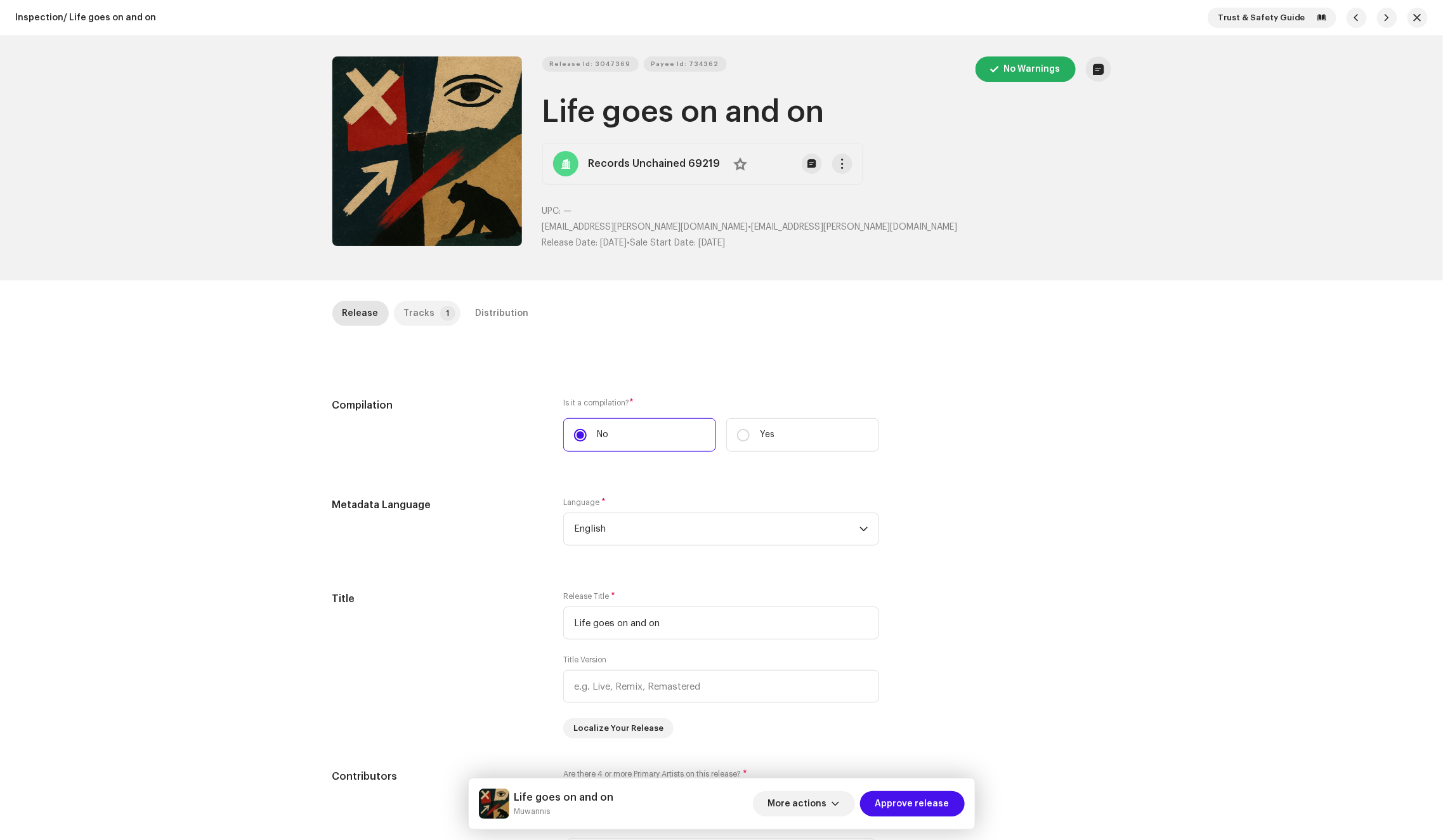
click at [423, 321] on div "Tracks" at bounding box center [420, 313] width 31 height 25
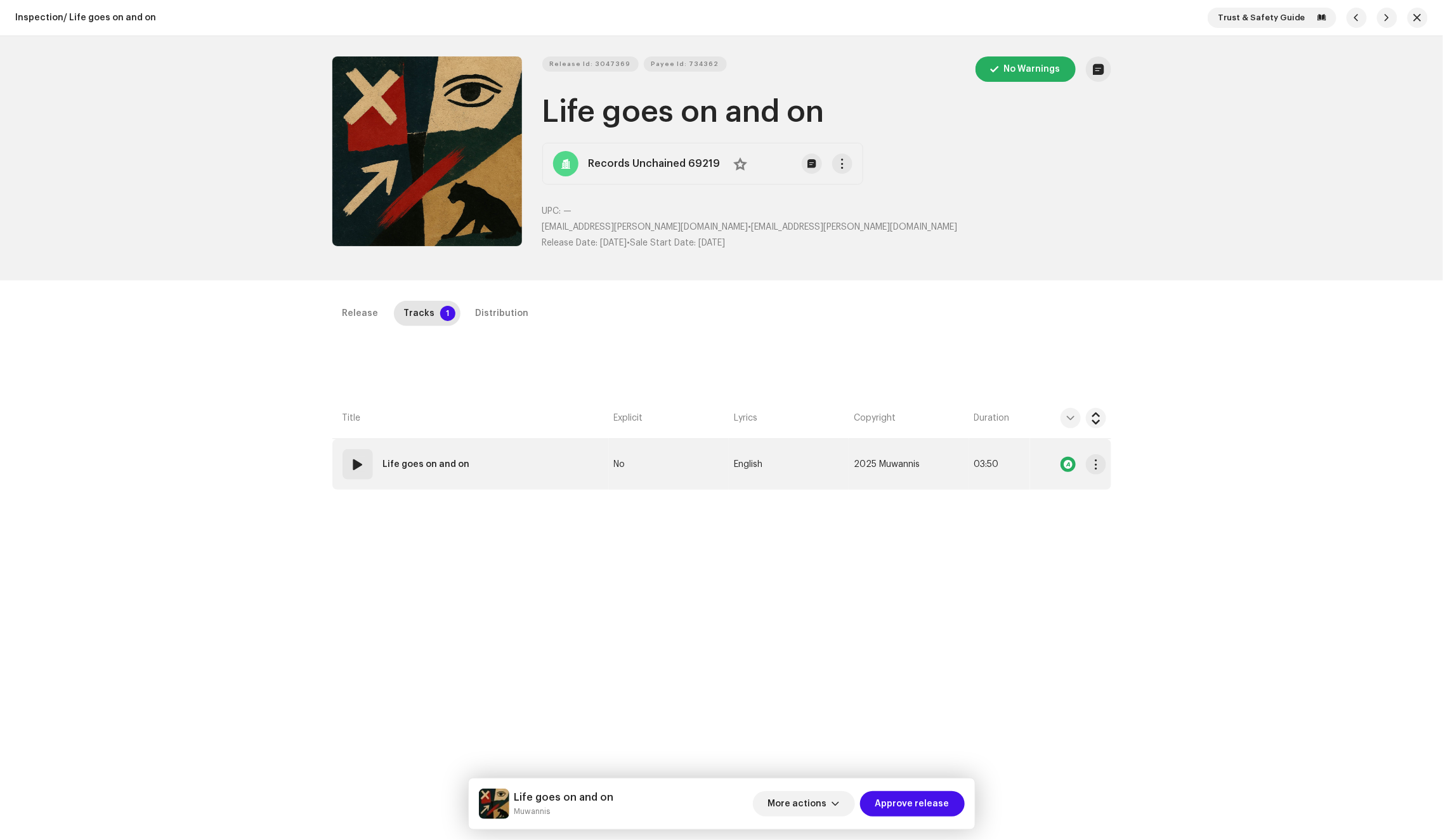
click at [561, 468] on td "01 Life goes on and on" at bounding box center [470, 464] width 276 height 51
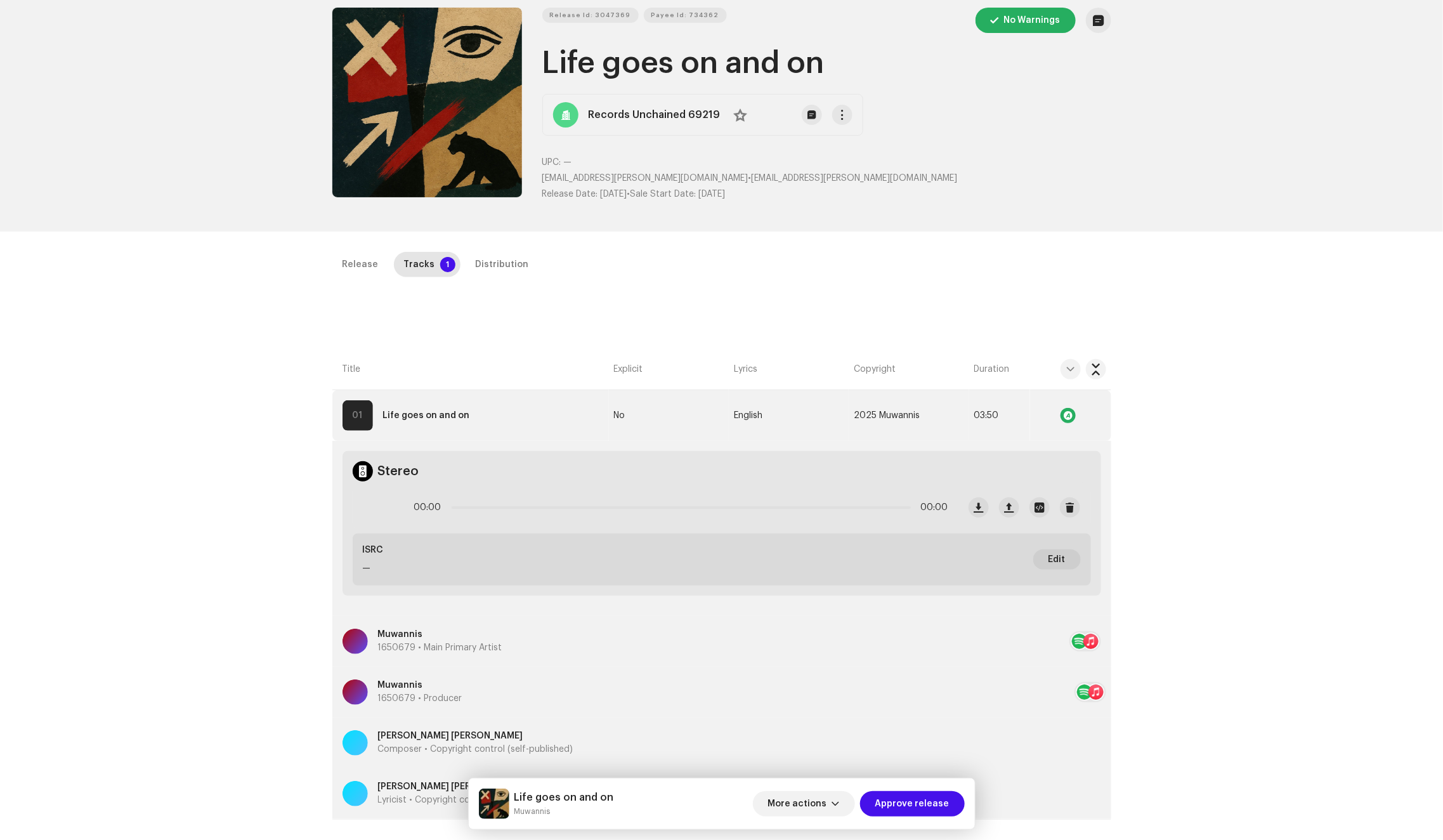
scroll to position [229, 0]
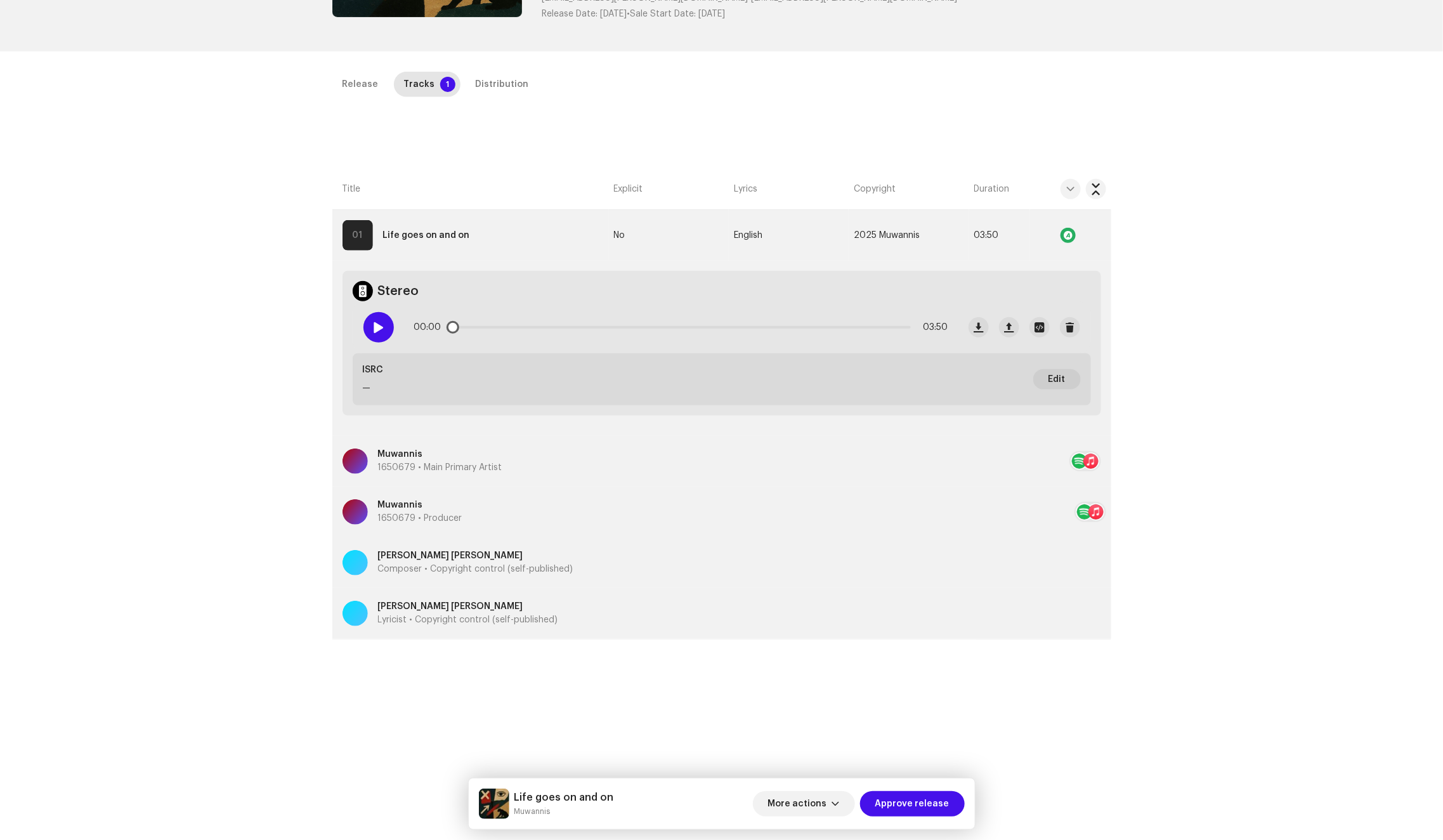
click at [373, 322] on span at bounding box center [378, 326] width 11 height 10
drag, startPoint x: 451, startPoint y: 324, endPoint x: 664, endPoint y: 317, distance: 213.1
click at [664, 317] on div "00:03 03:50" at bounding box center [681, 327] width 534 height 25
click at [492, 82] on div "Distribution" at bounding box center [502, 84] width 53 height 25
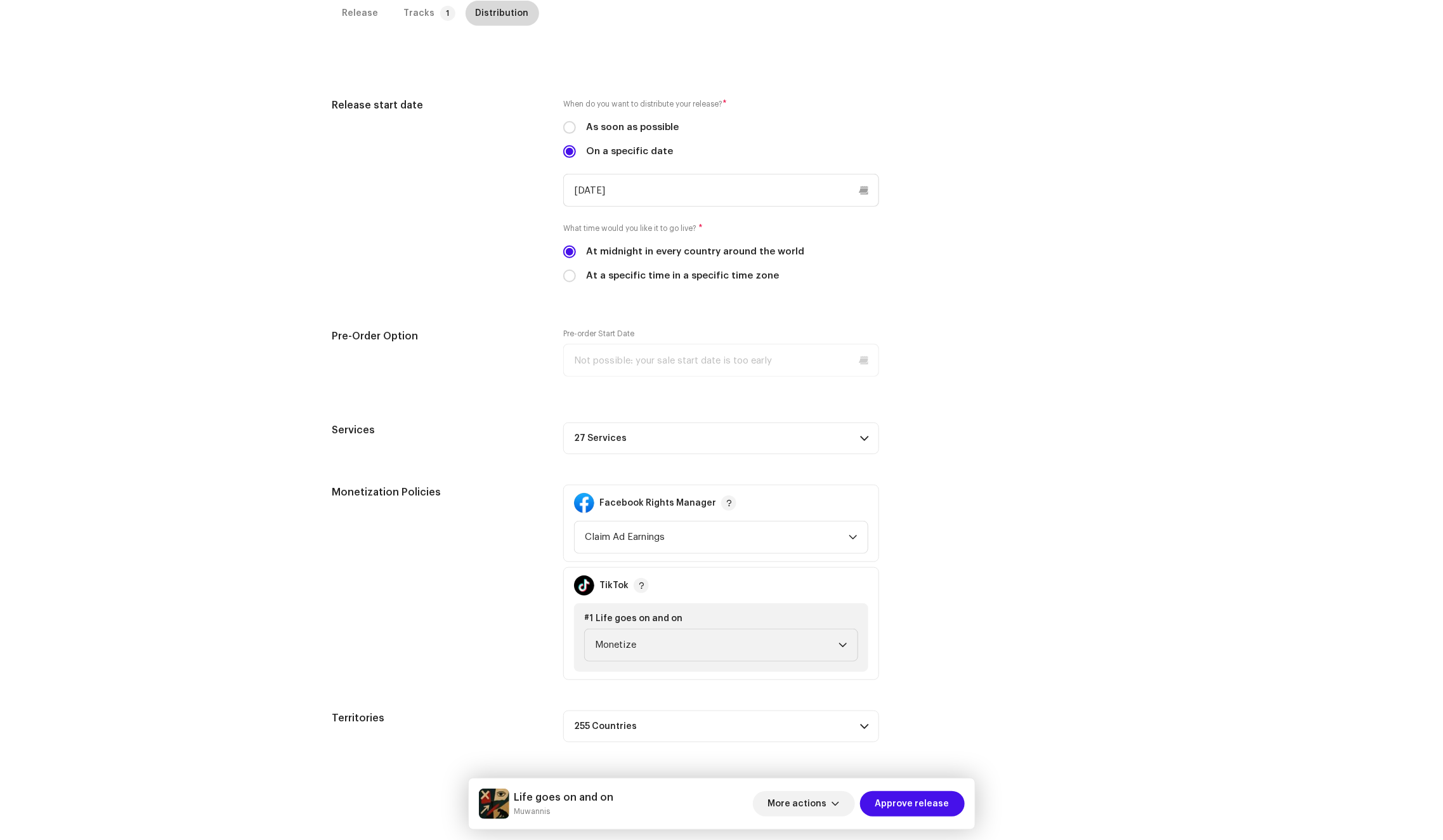
scroll to position [38, 0]
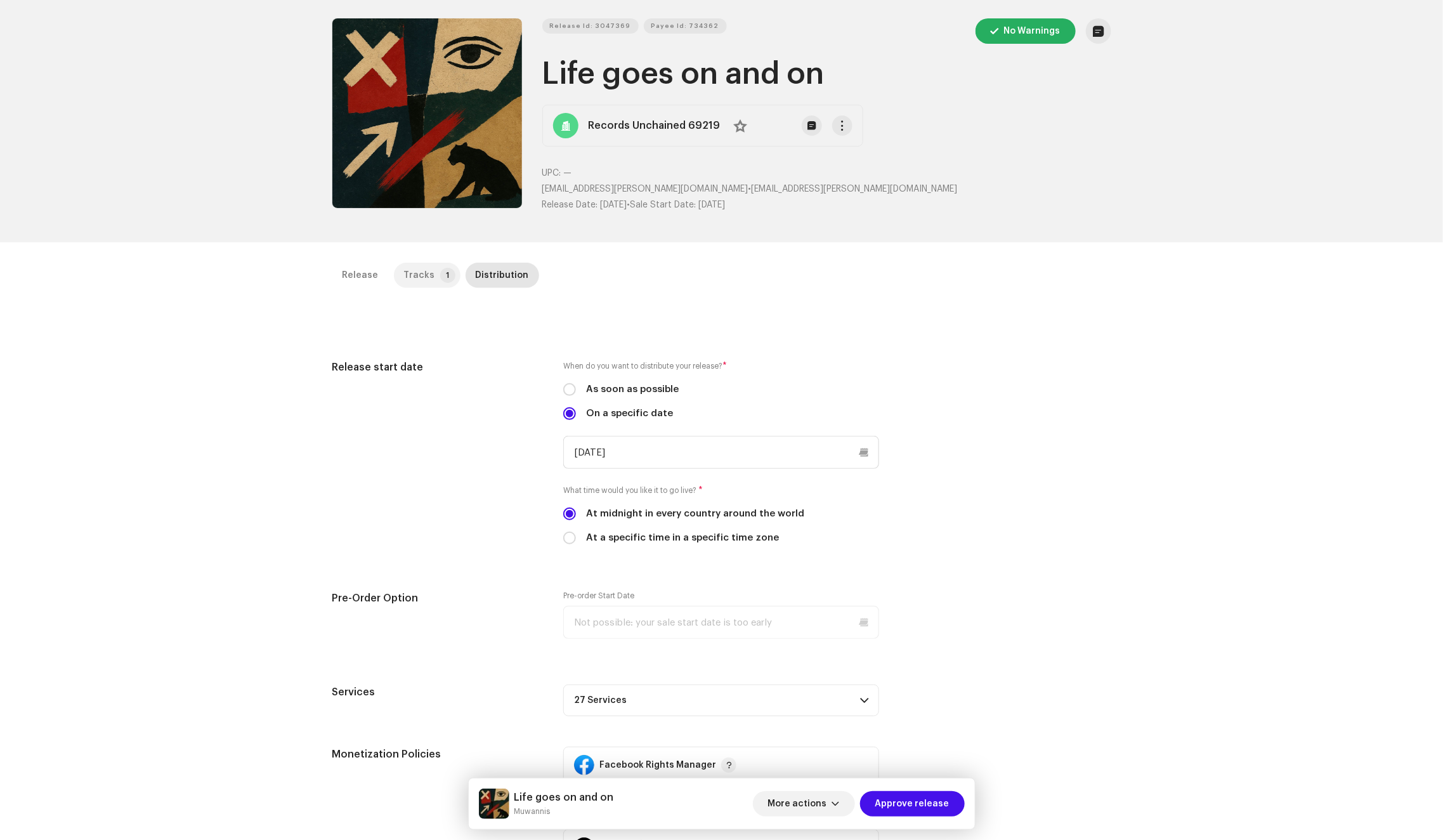
click at [427, 271] on p-tab "Tracks 1" at bounding box center [427, 275] width 66 height 25
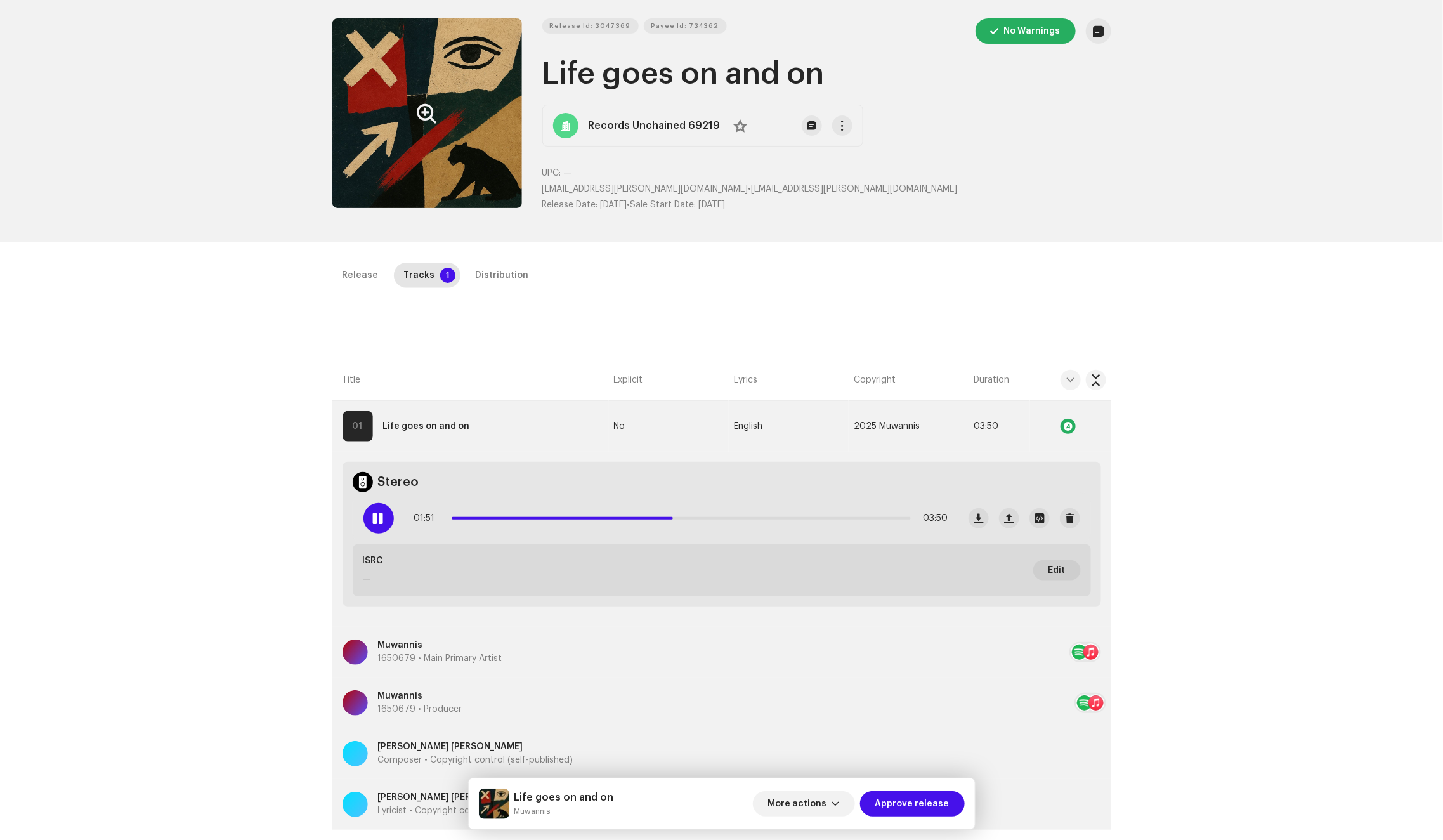
click at [427, 112] on icon "Zoom Image" at bounding box center [427, 113] width 20 height 10
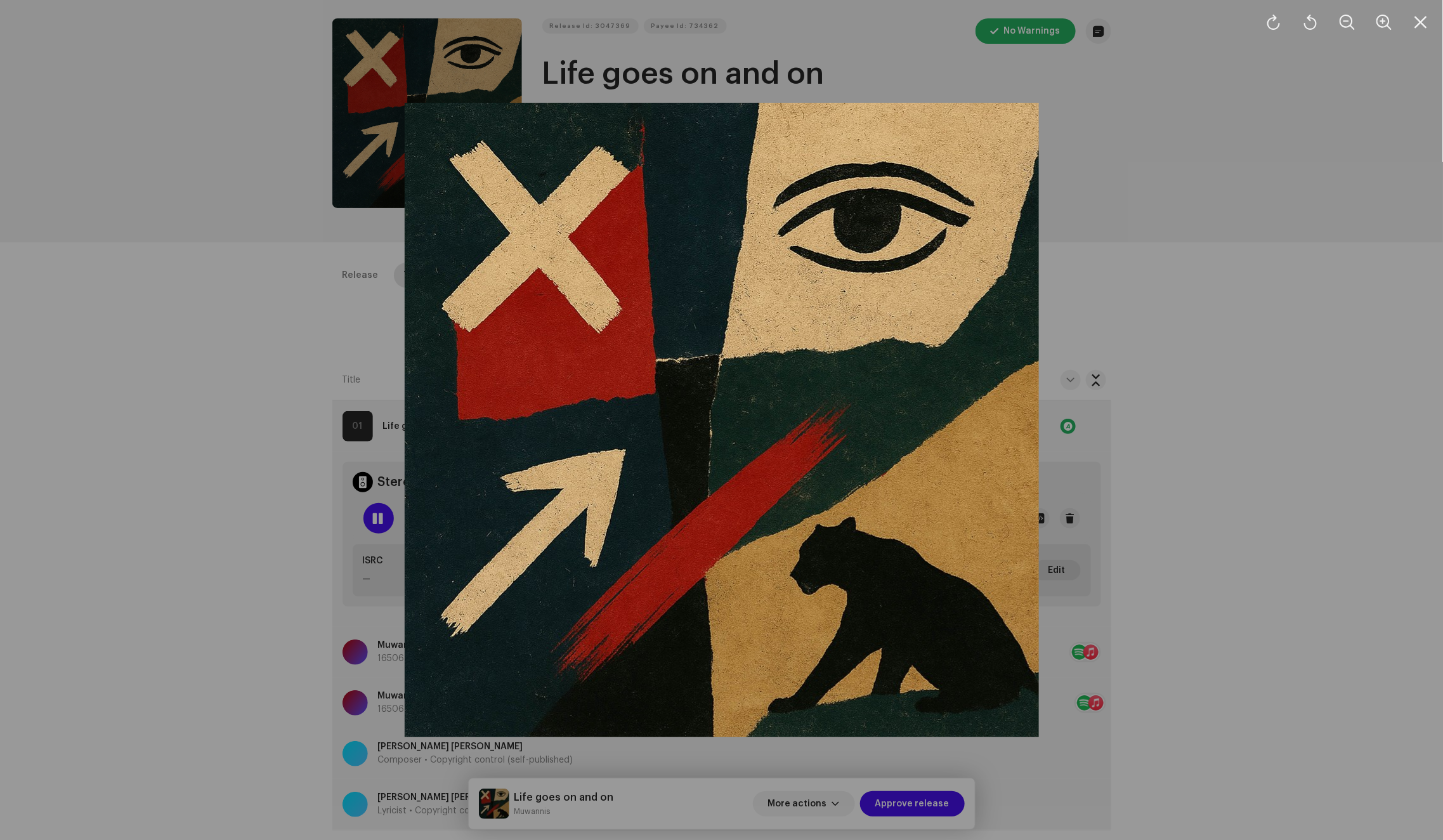
click at [233, 230] on div at bounding box center [722, 420] width 1443 height 840
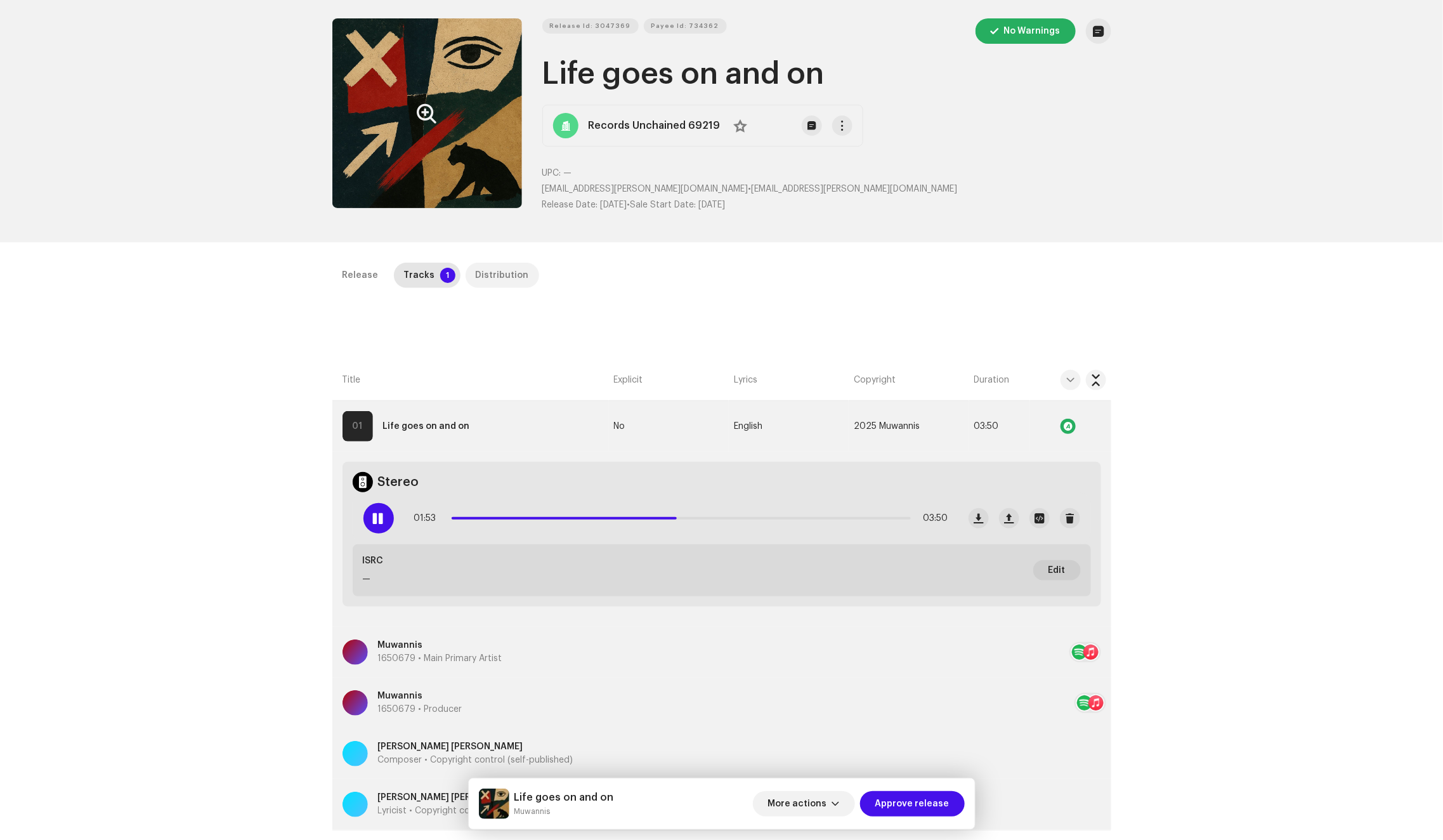
click at [484, 269] on div "Distribution" at bounding box center [502, 275] width 53 height 25
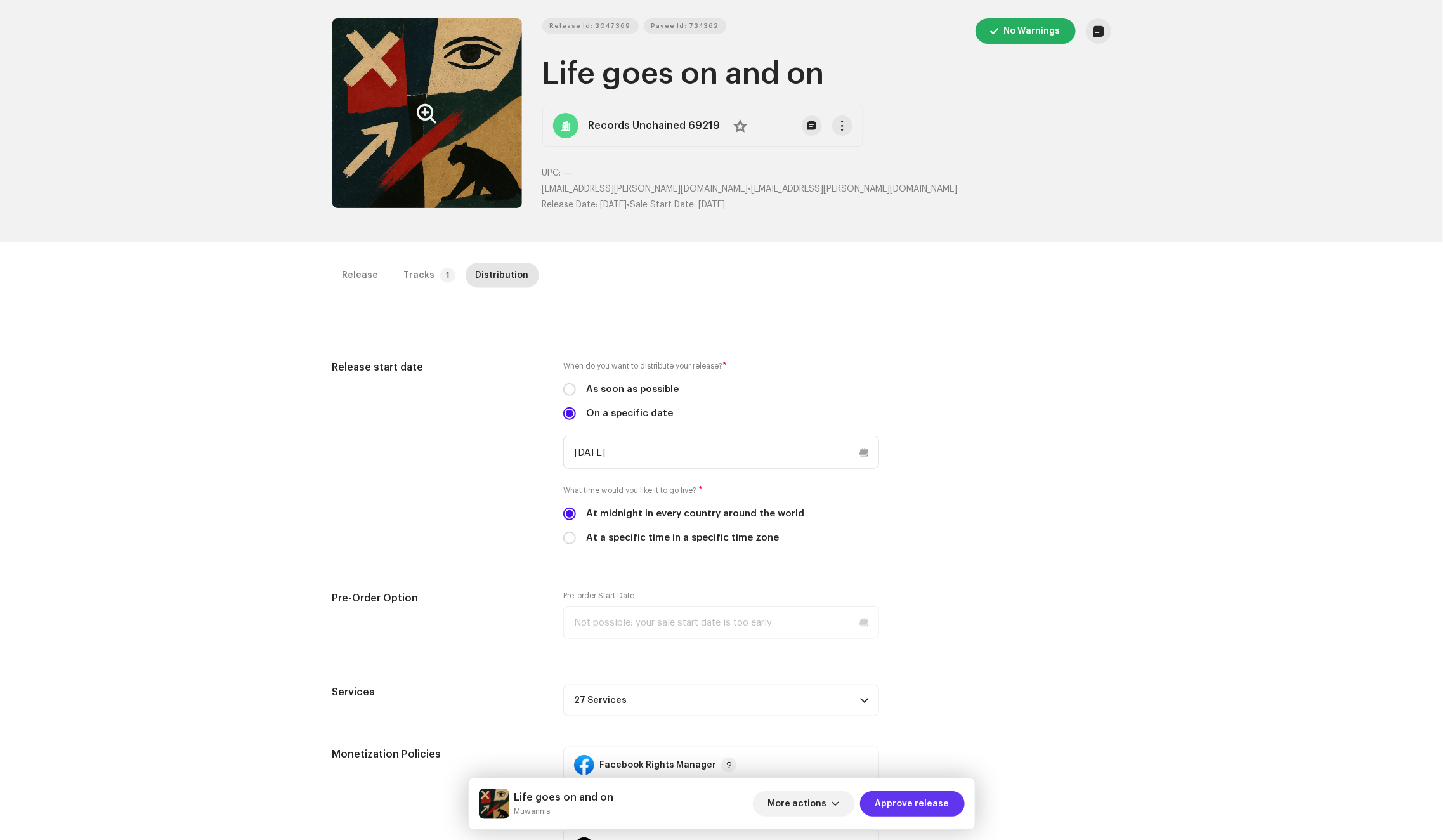
drag, startPoint x: 899, startPoint y: 808, endPoint x: 928, endPoint y: 758, distance: 57.8
click at [899, 808] on span "Approve release" at bounding box center [912, 803] width 74 height 25
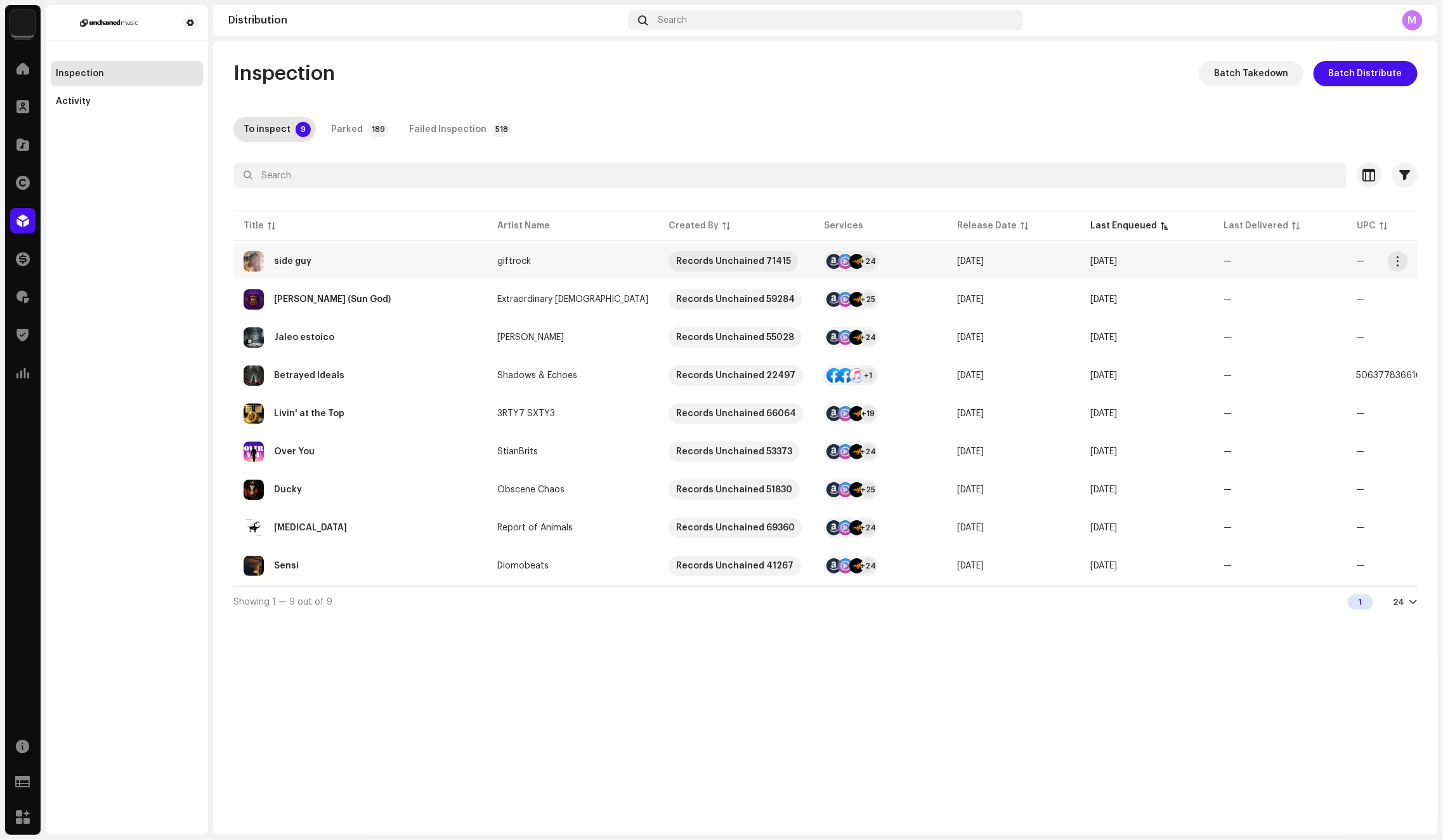
click at [444, 271] on td "side guy" at bounding box center [360, 261] width 254 height 35
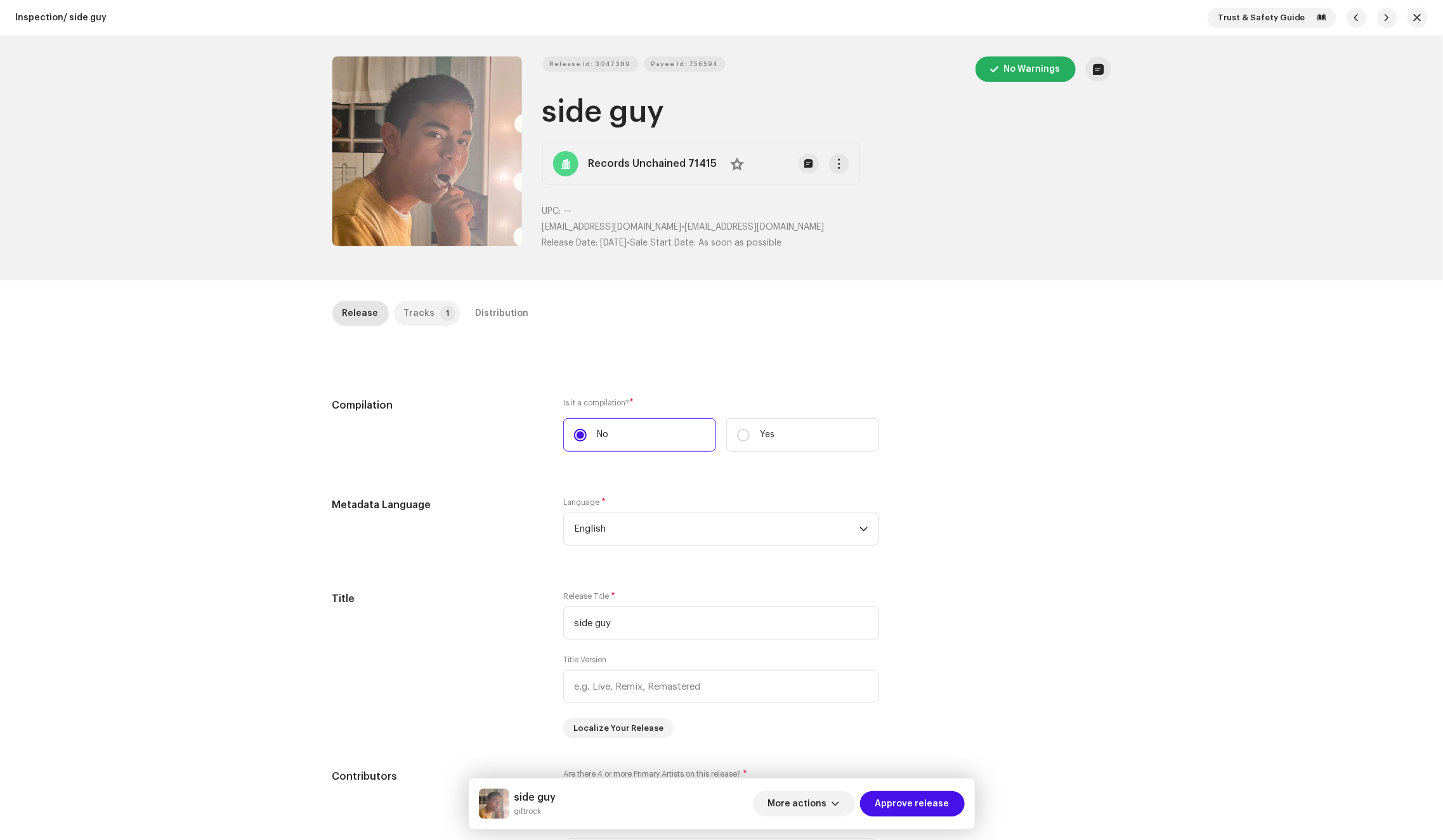
click at [415, 310] on div "Tracks" at bounding box center [420, 313] width 31 height 25
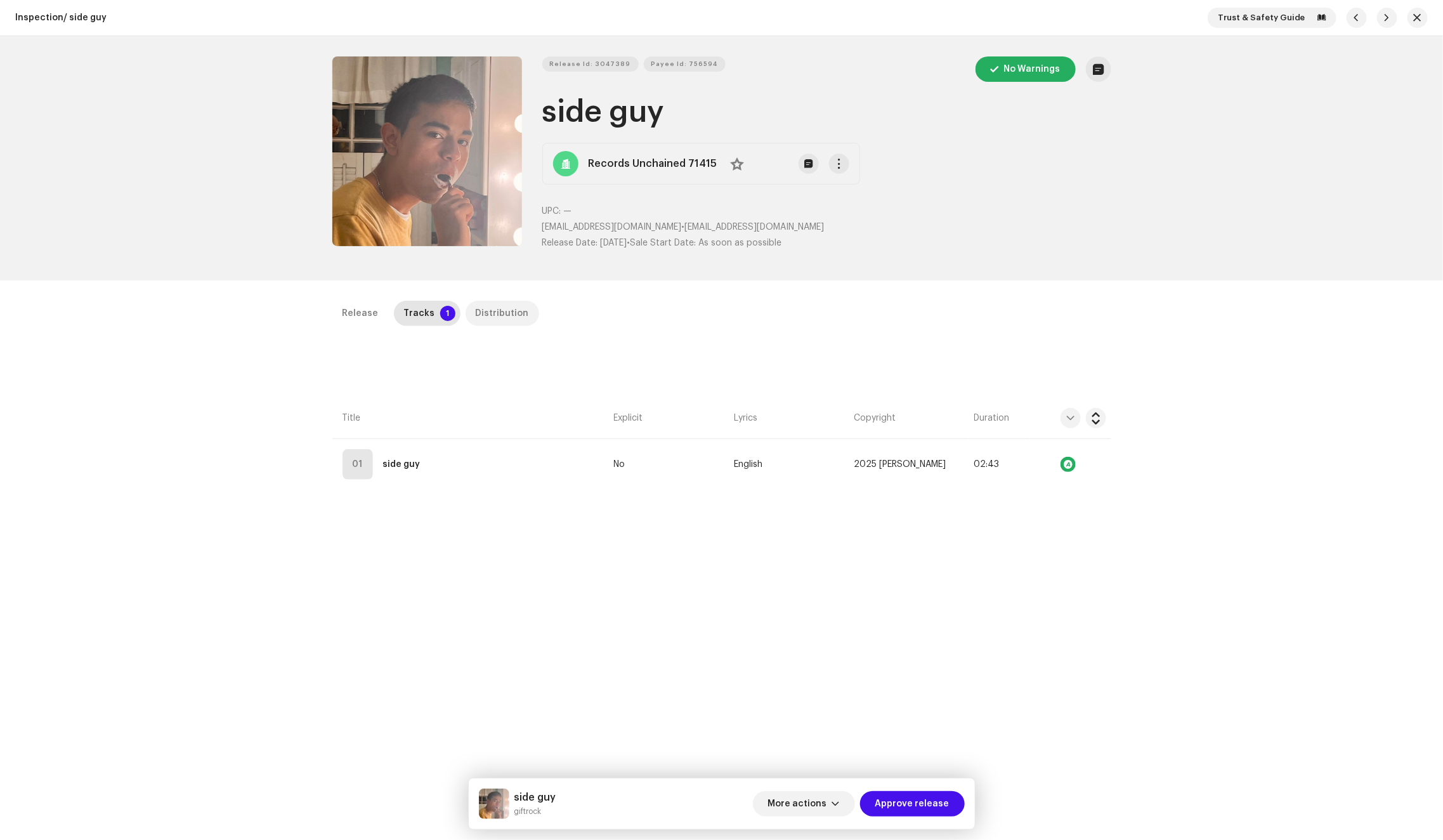
click at [520, 316] on p-tab "Distribution" at bounding box center [503, 313] width 74 height 25
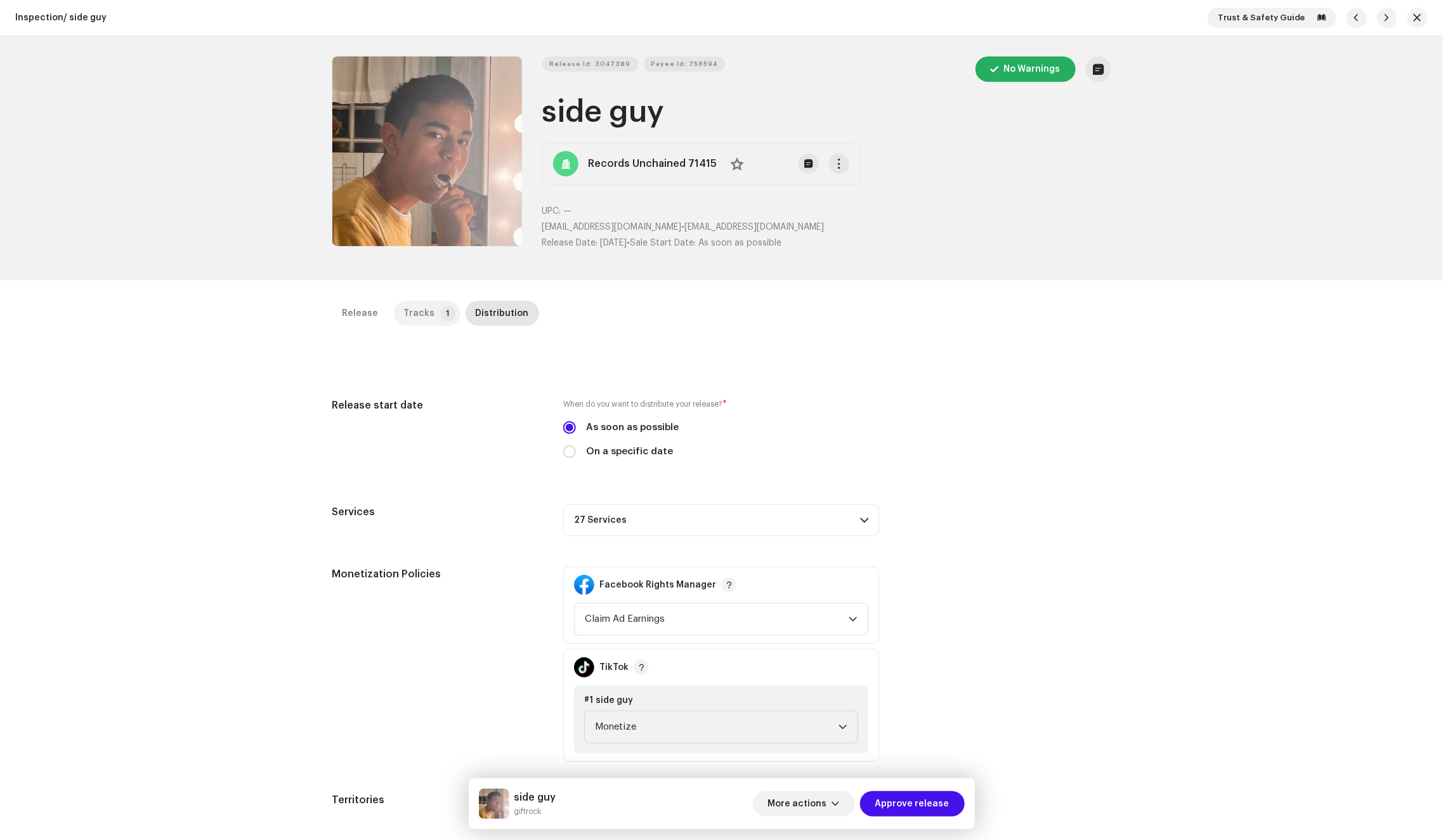
click at [430, 318] on p-tab "Tracks 1" at bounding box center [427, 313] width 66 height 25
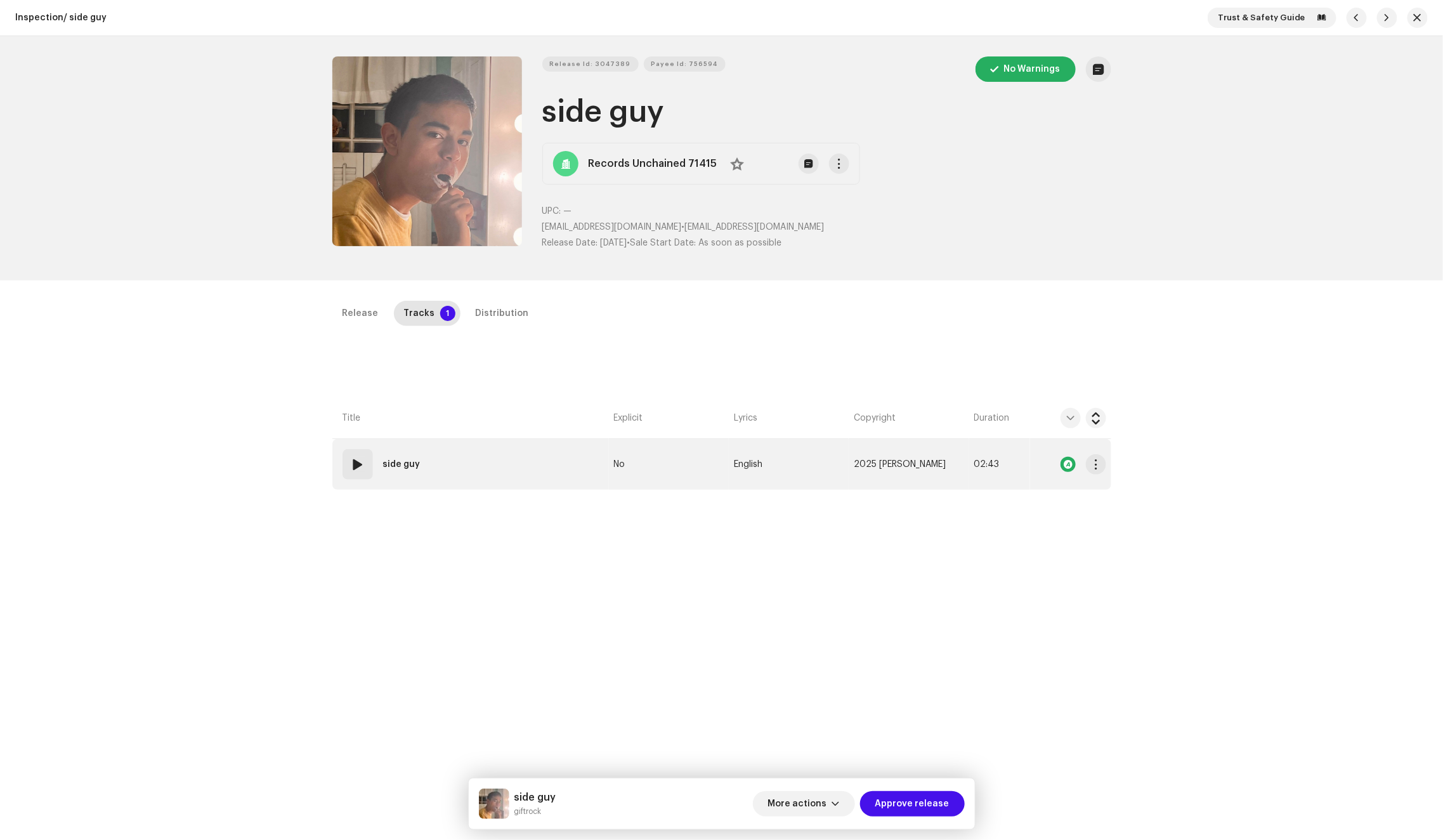
click at [508, 464] on td "01 side guy" at bounding box center [470, 464] width 276 height 51
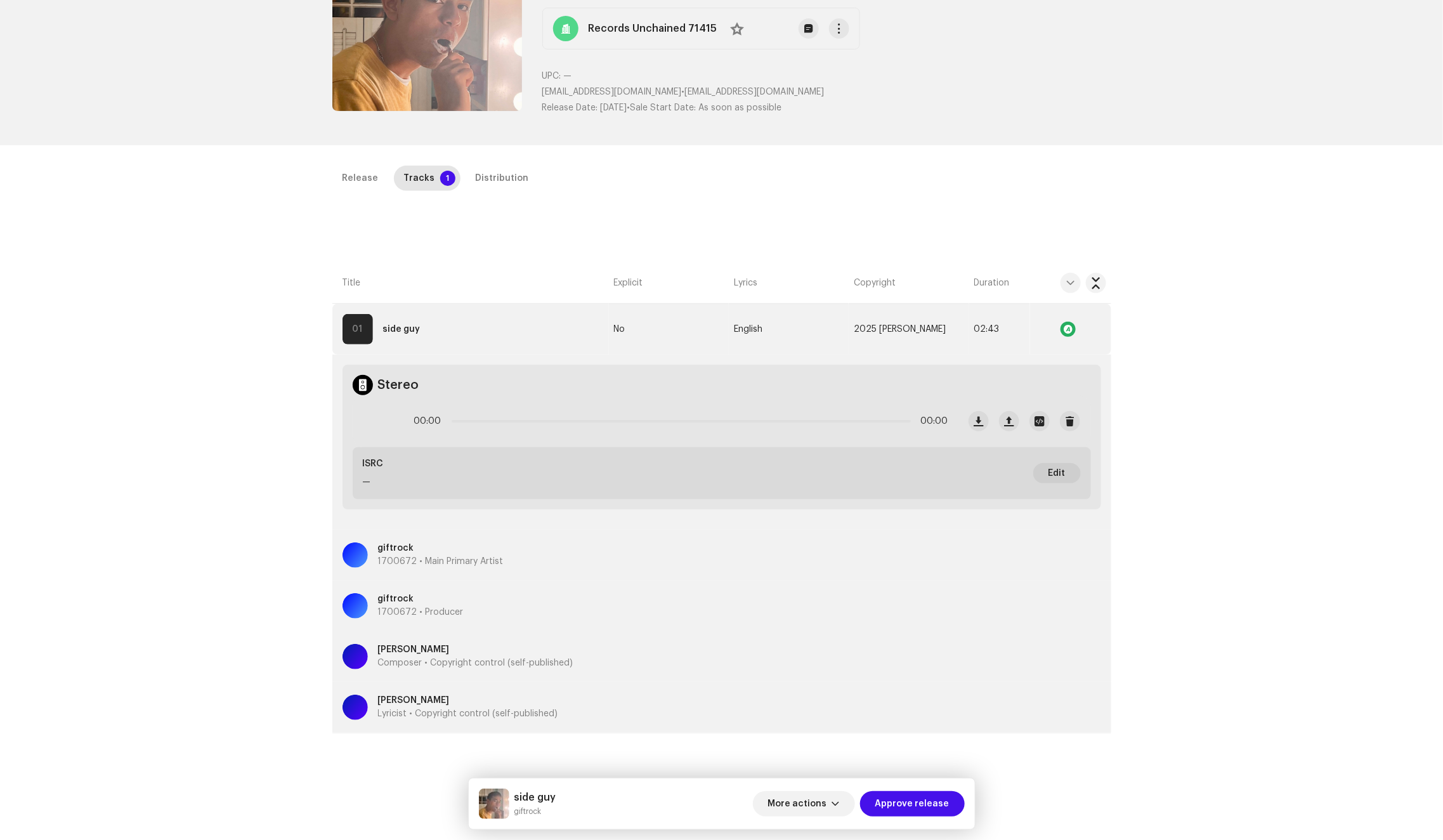
scroll to position [154, 0]
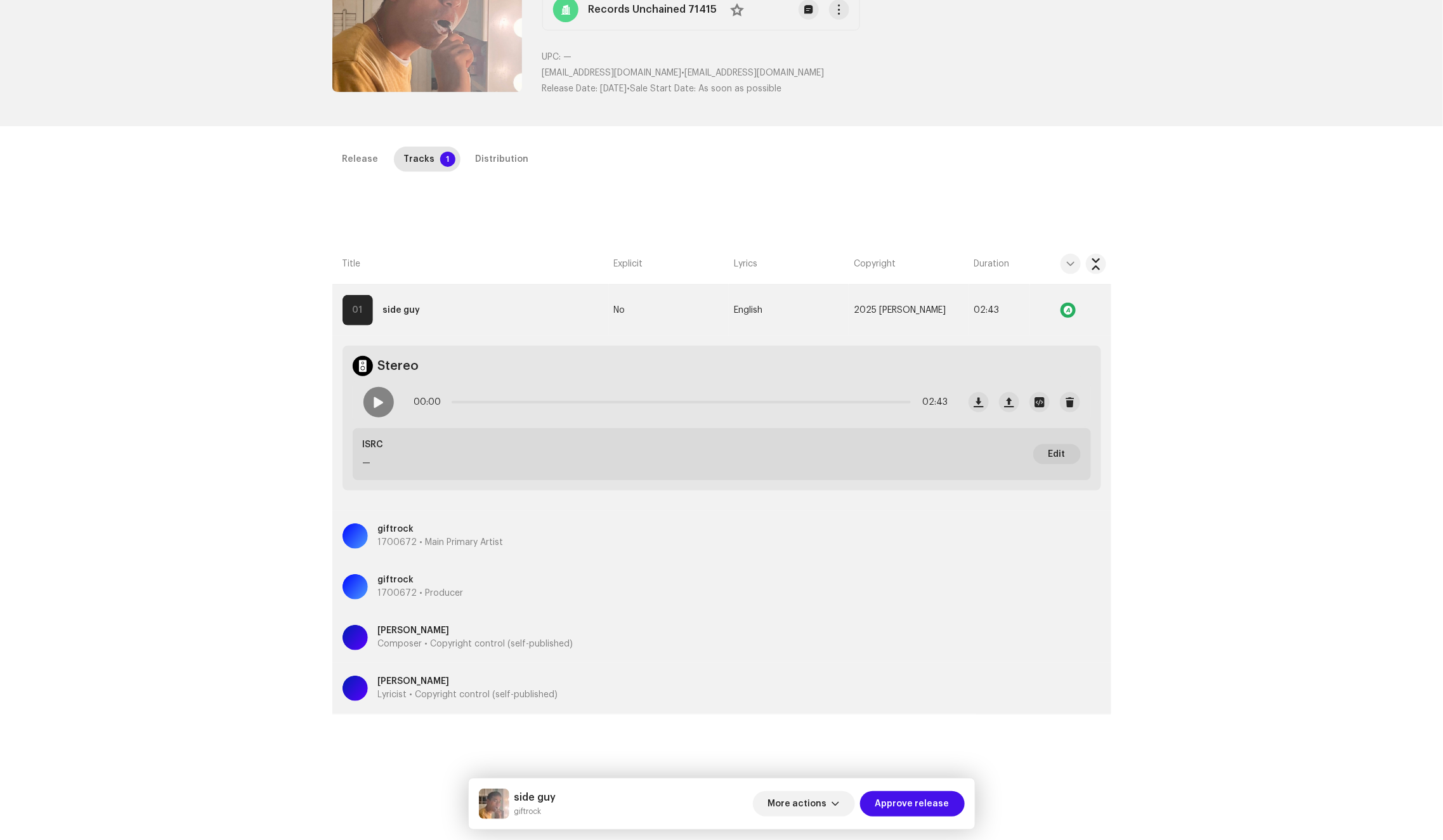
click at [377, 404] on span at bounding box center [378, 402] width 11 height 10
drag, startPoint x: 477, startPoint y: 401, endPoint x: 675, endPoint y: 397, distance: 198.0
click at [675, 397] on div "00:21 02:43" at bounding box center [681, 402] width 534 height 25
click at [503, 158] on div "Distribution" at bounding box center [502, 159] width 53 height 25
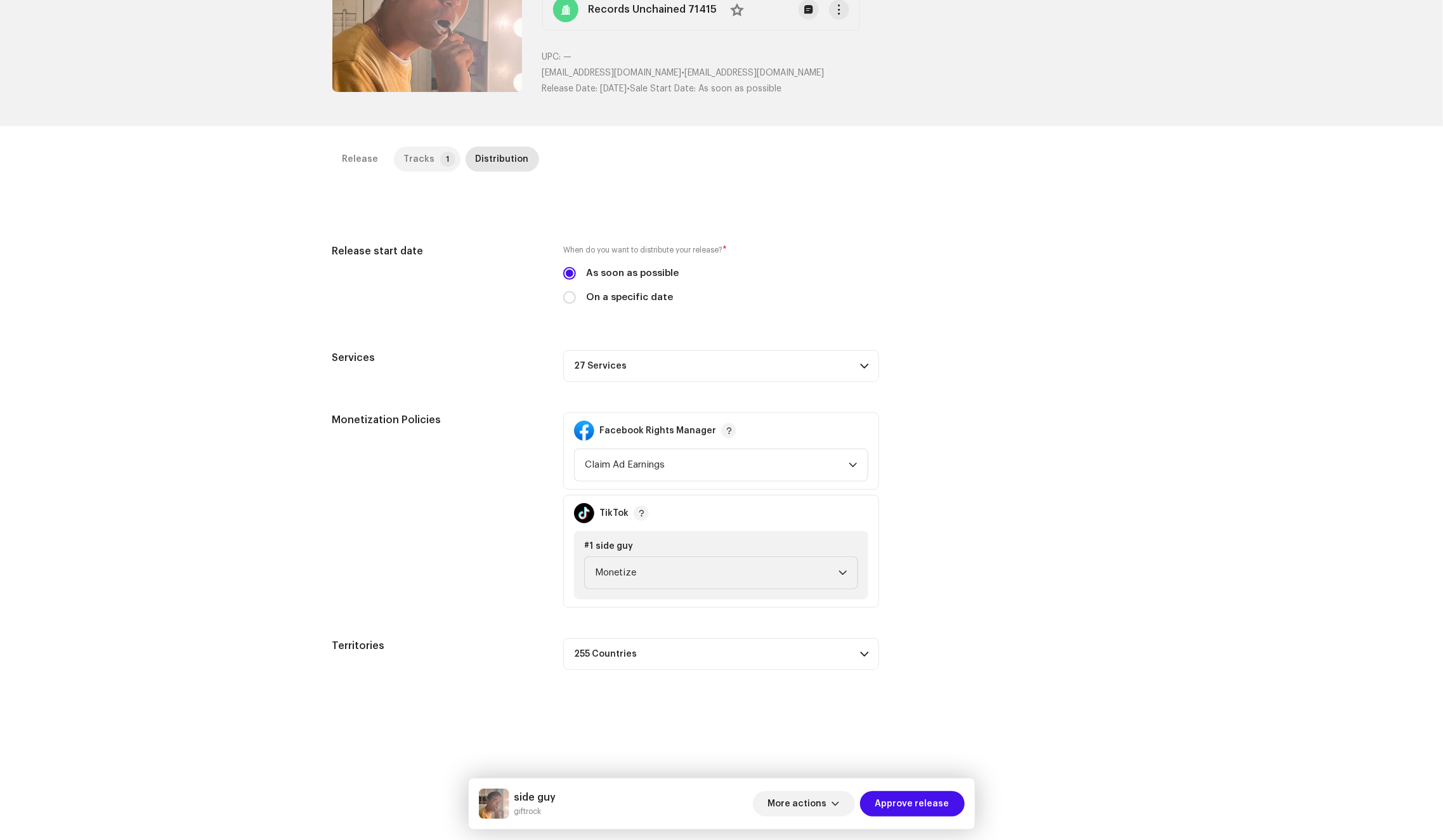
click at [416, 152] on div "Tracks" at bounding box center [420, 159] width 31 height 25
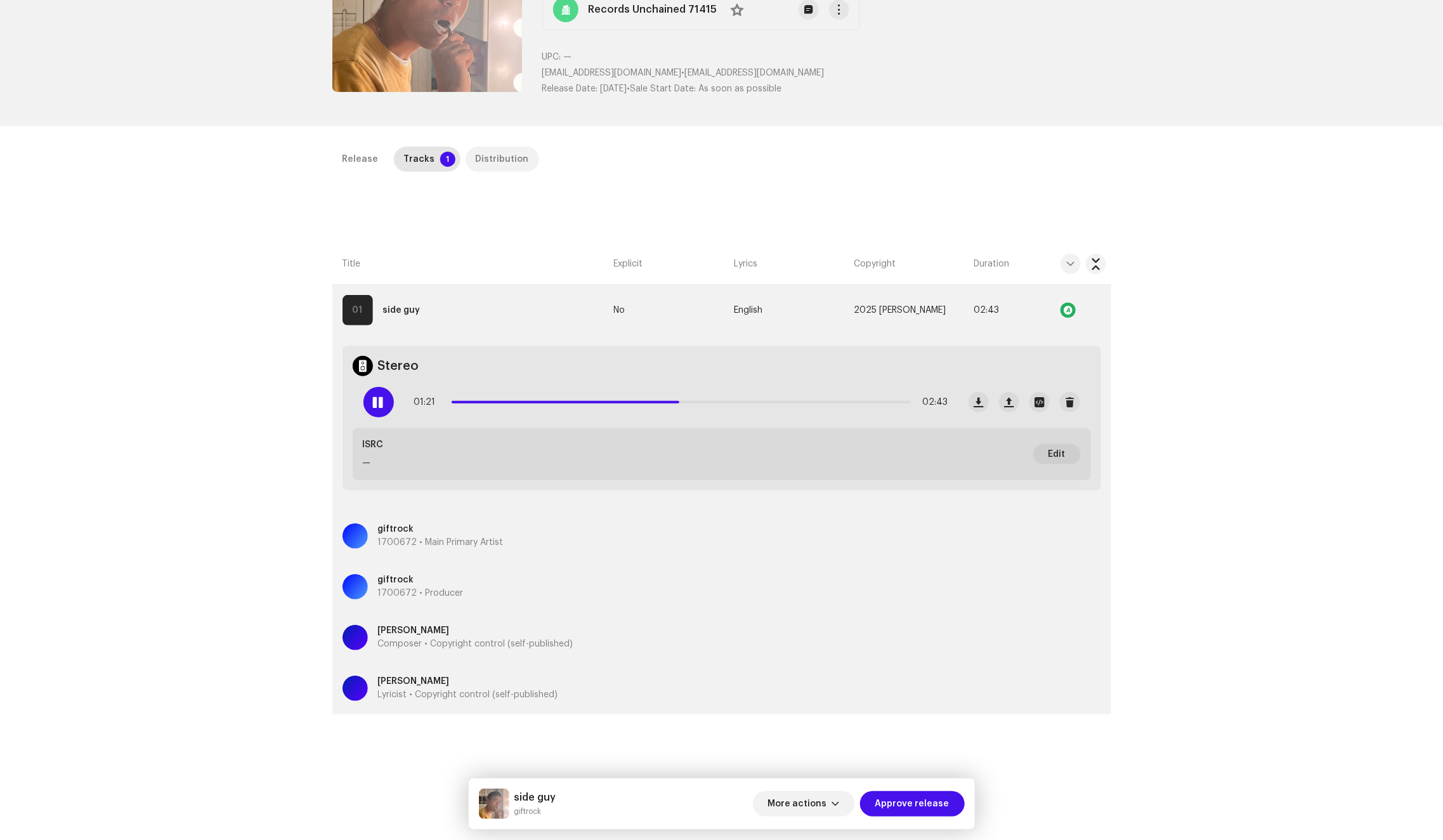
click at [481, 147] on div "Distribution" at bounding box center [502, 159] width 53 height 25
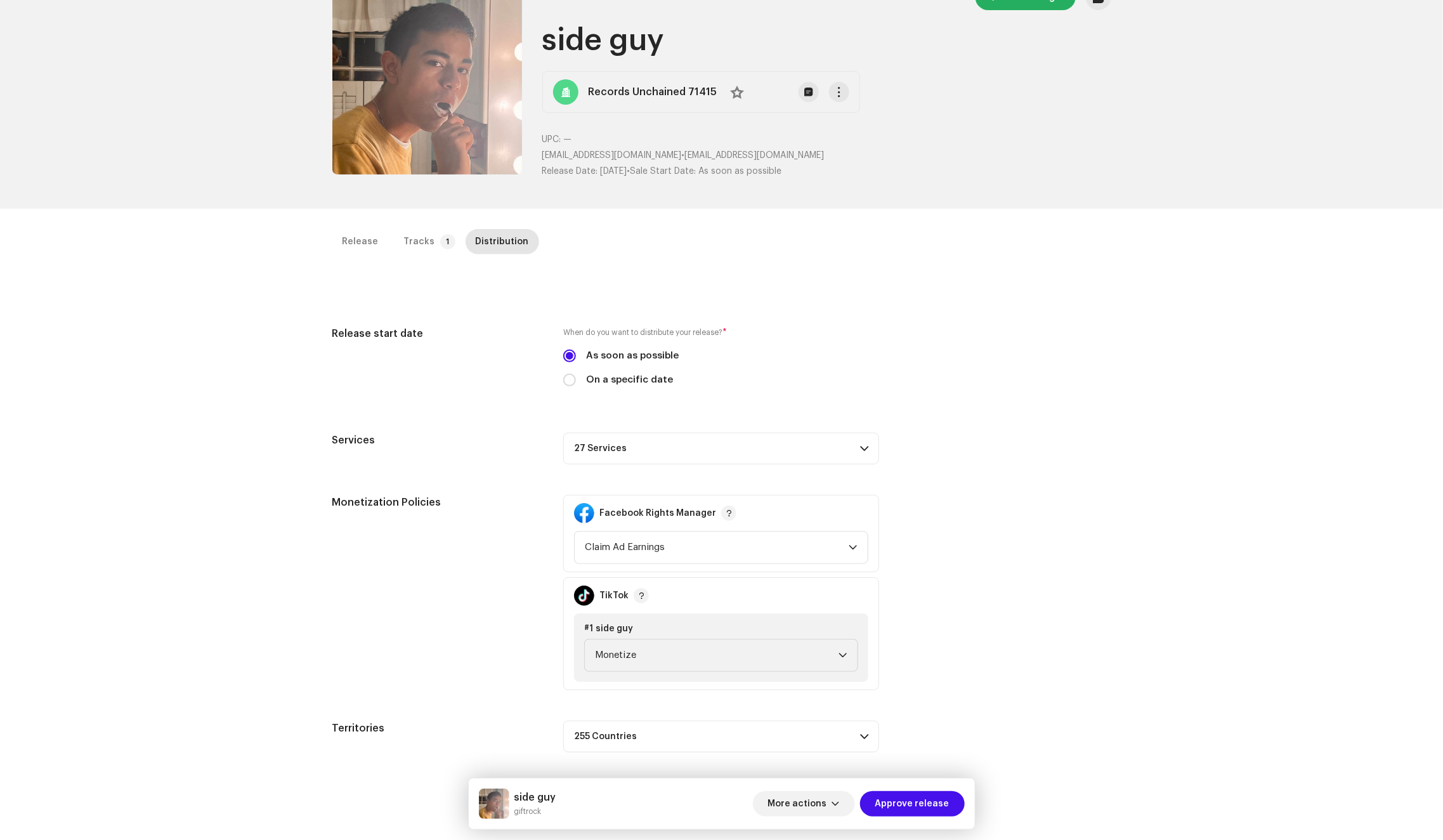
scroll to position [5, 0]
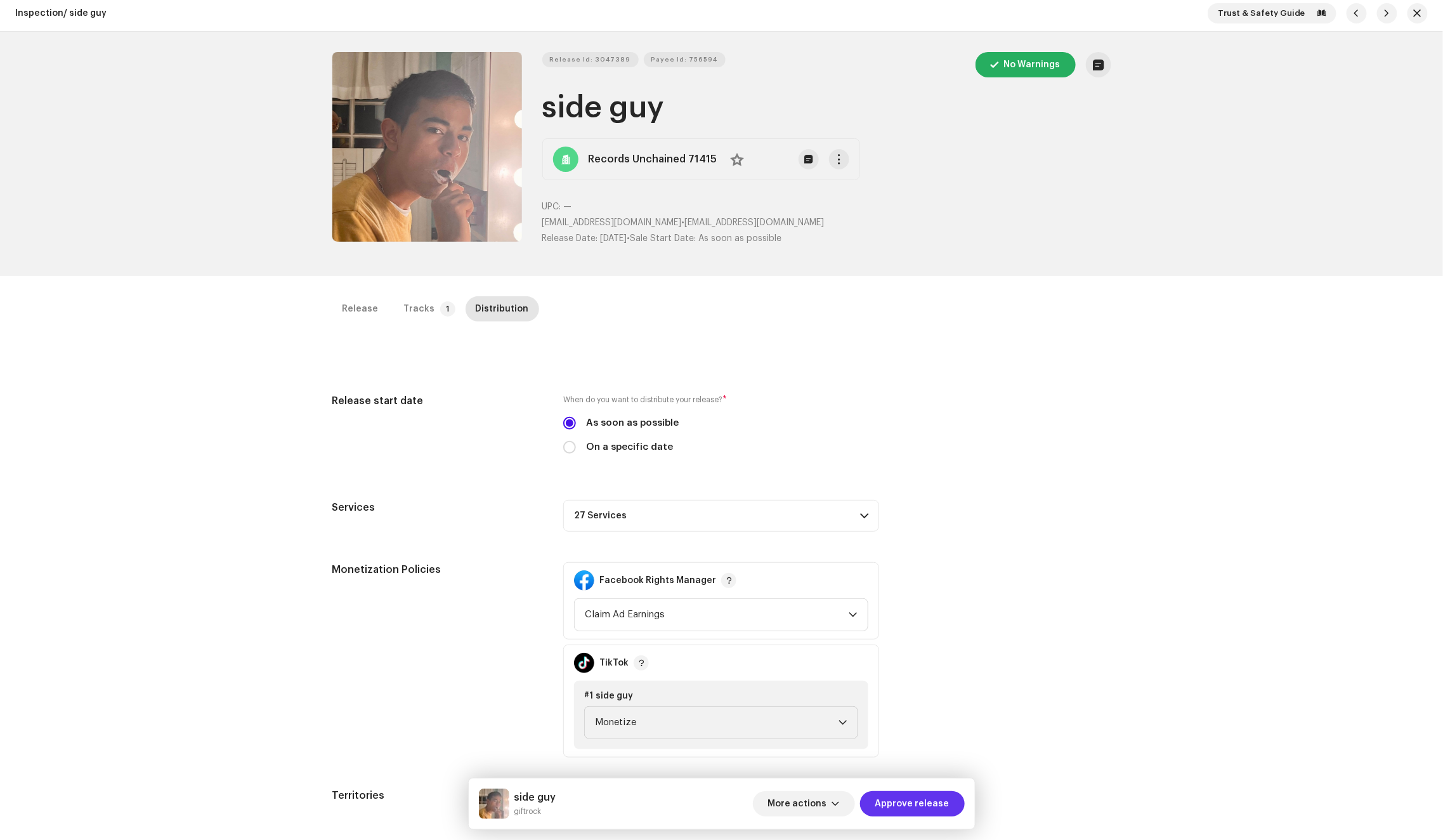
click at [932, 804] on span "Approve release" at bounding box center [912, 803] width 74 height 25
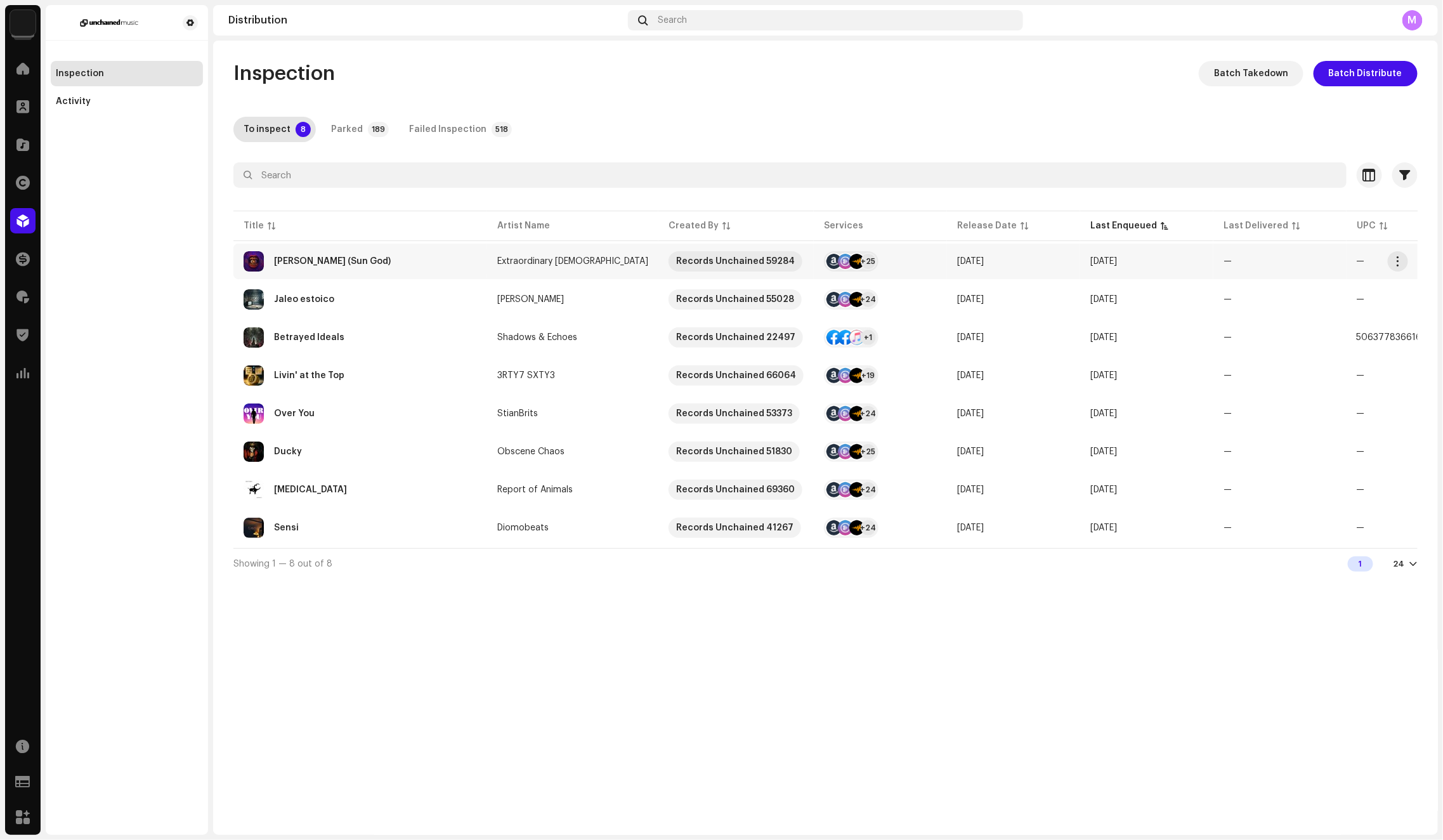
click at [443, 259] on div "Ravi (Sun God)" at bounding box center [360, 261] width 233 height 20
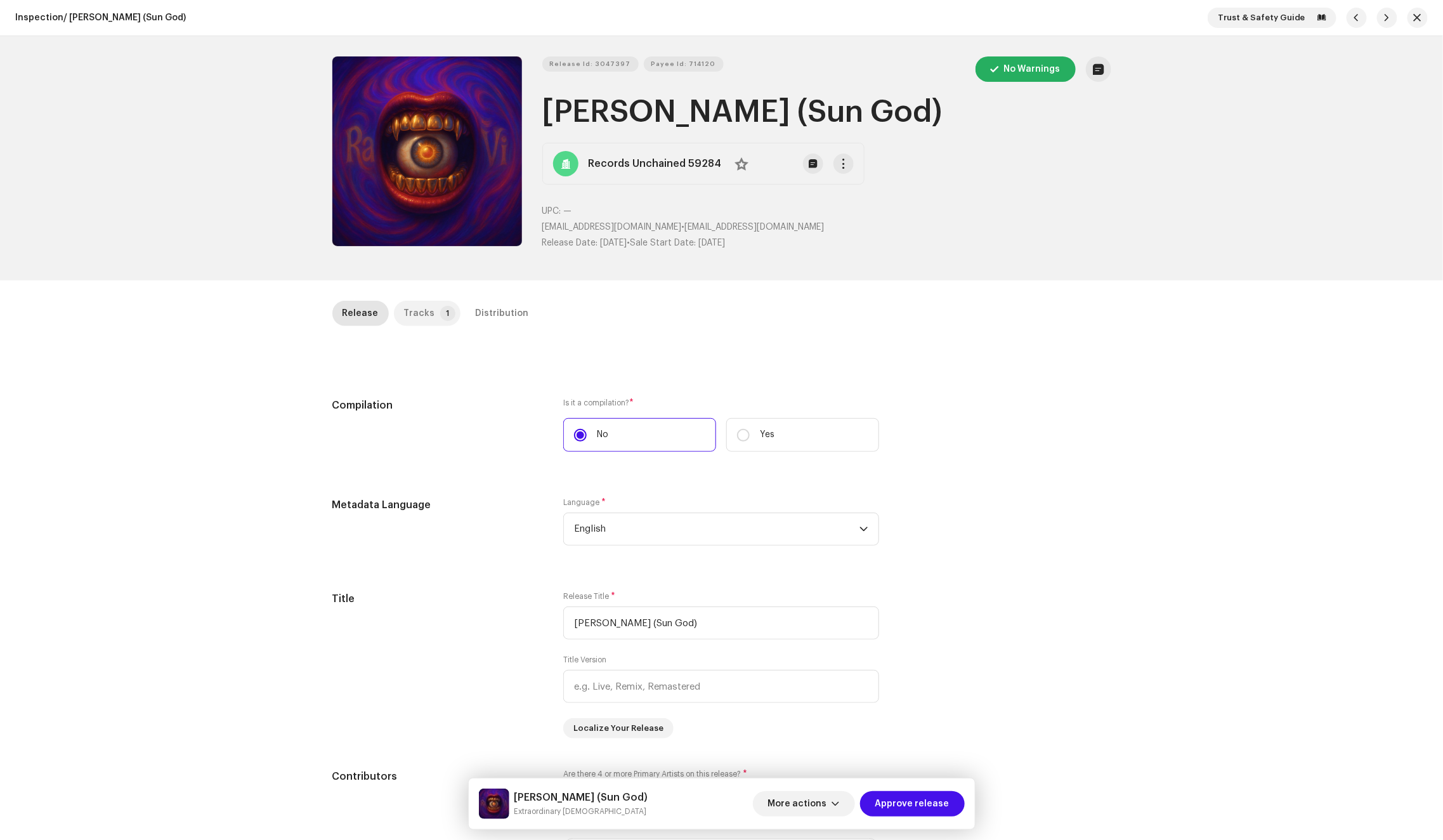
click at [423, 306] on div "Tracks" at bounding box center [420, 313] width 31 height 25
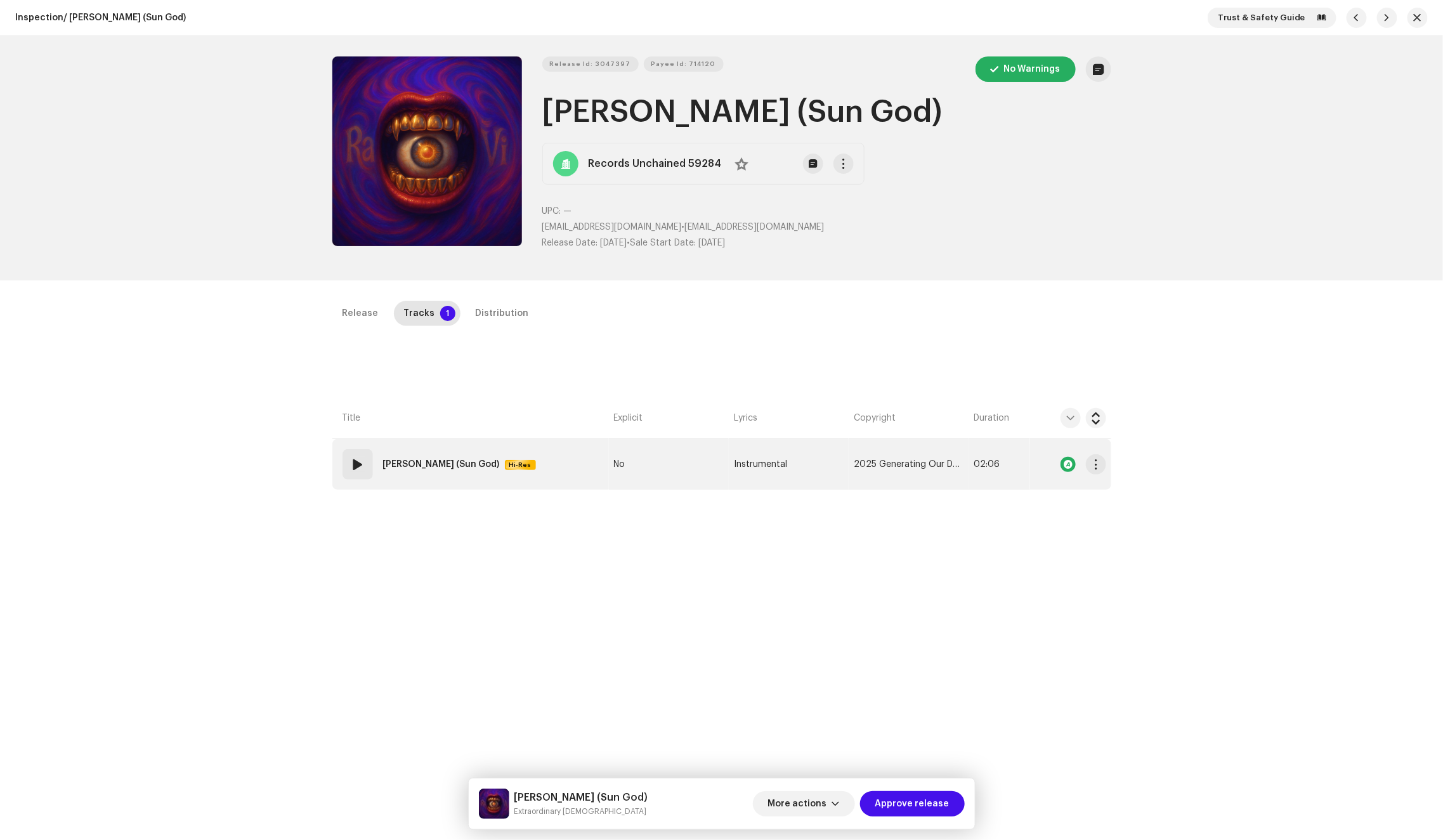
click at [563, 462] on td "01 Ravi (Sun God) Hi-Res" at bounding box center [470, 464] width 276 height 51
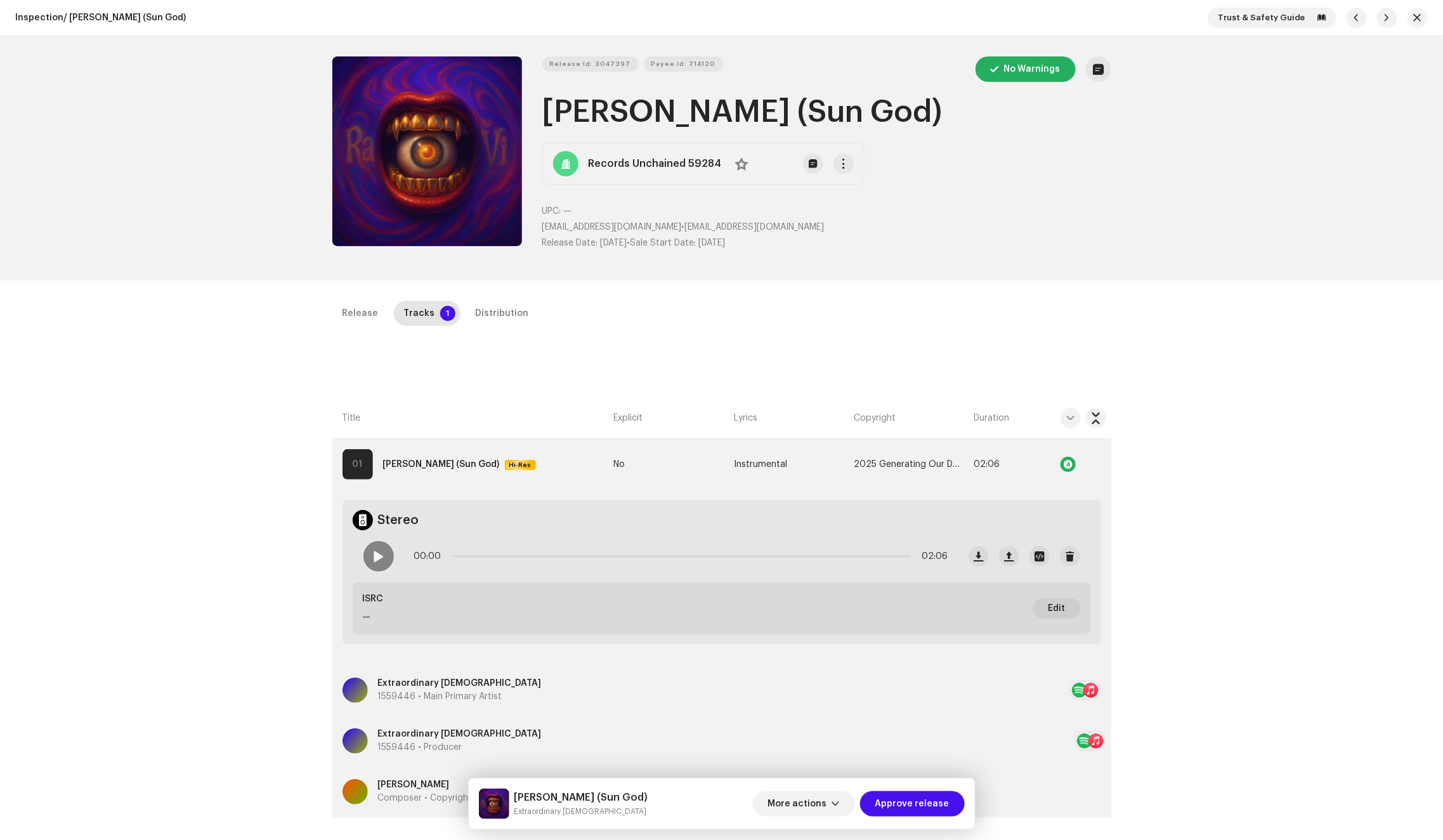
click at [380, 559] on span at bounding box center [378, 556] width 11 height 10
drag, startPoint x: 455, startPoint y: 556, endPoint x: 674, endPoint y: 553, distance: 219.0
click at [674, 553] on div "00:06 02:06" at bounding box center [681, 556] width 534 height 25
click at [497, 312] on div "Distribution" at bounding box center [502, 313] width 53 height 25
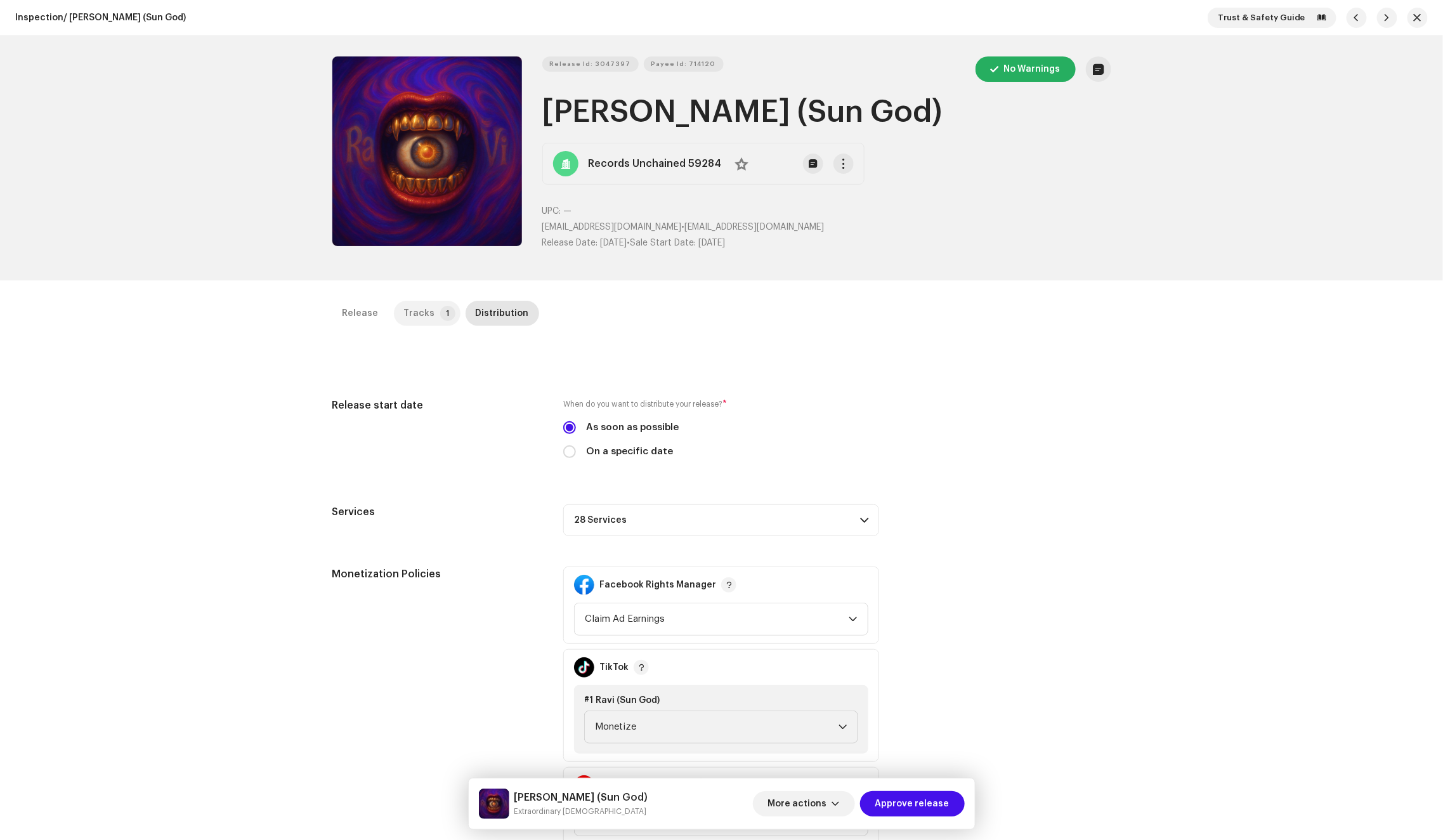
click at [431, 300] on p-tab "Tracks 1" at bounding box center [427, 313] width 66 height 25
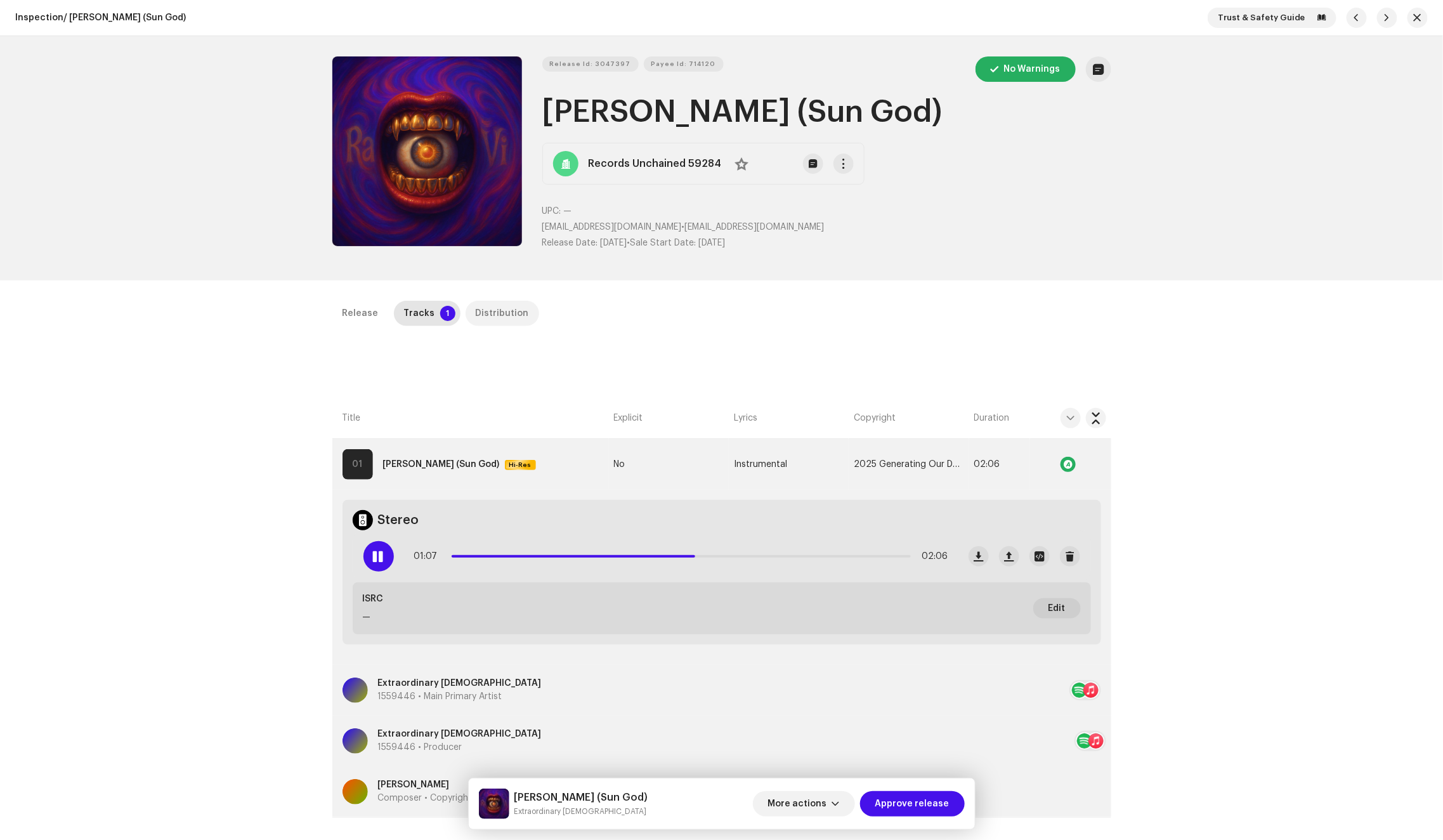
click at [491, 308] on div "Distribution" at bounding box center [502, 313] width 53 height 25
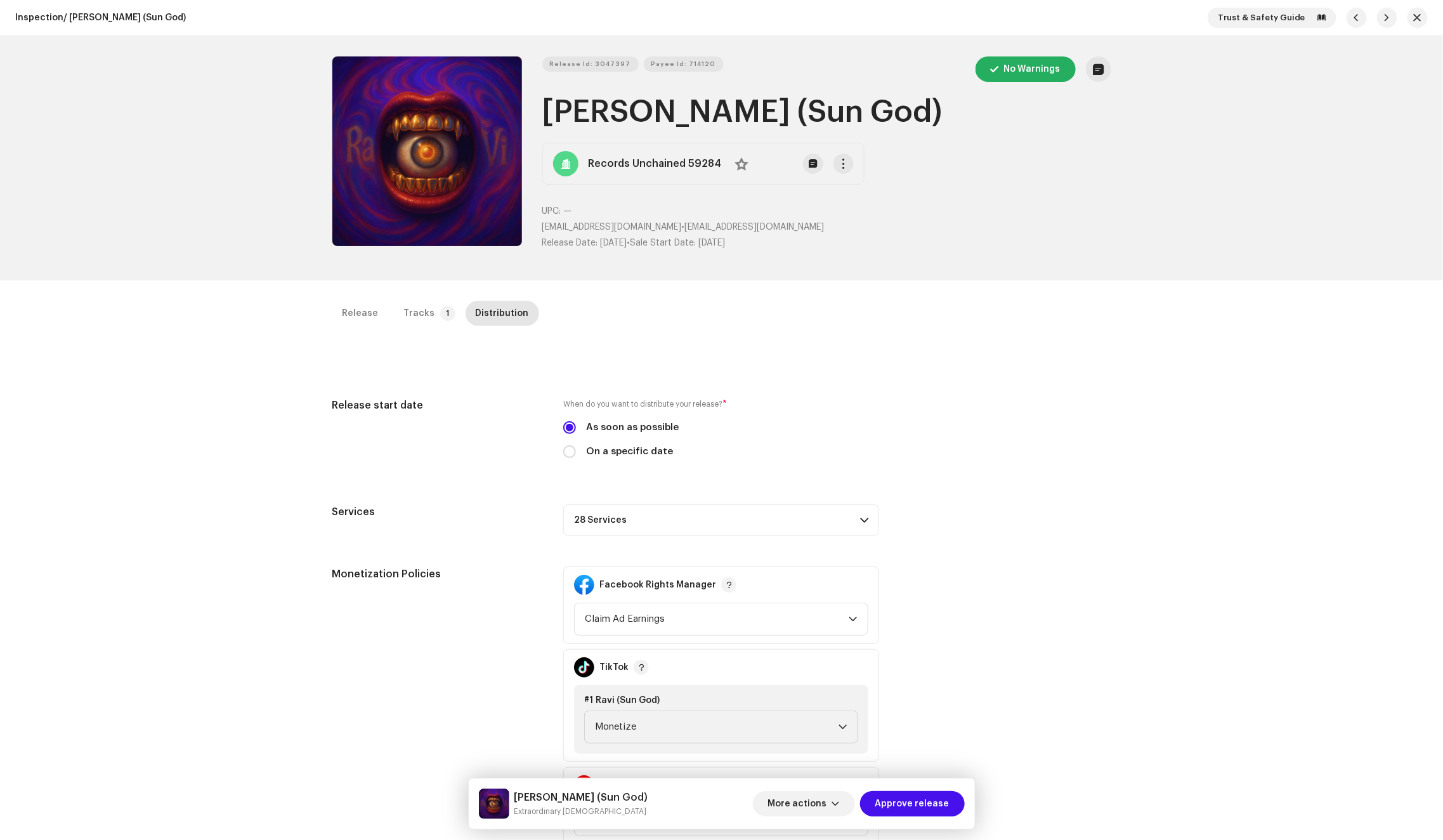
click at [751, 525] on p-accordion-header "28 Services" at bounding box center [721, 520] width 316 height 32
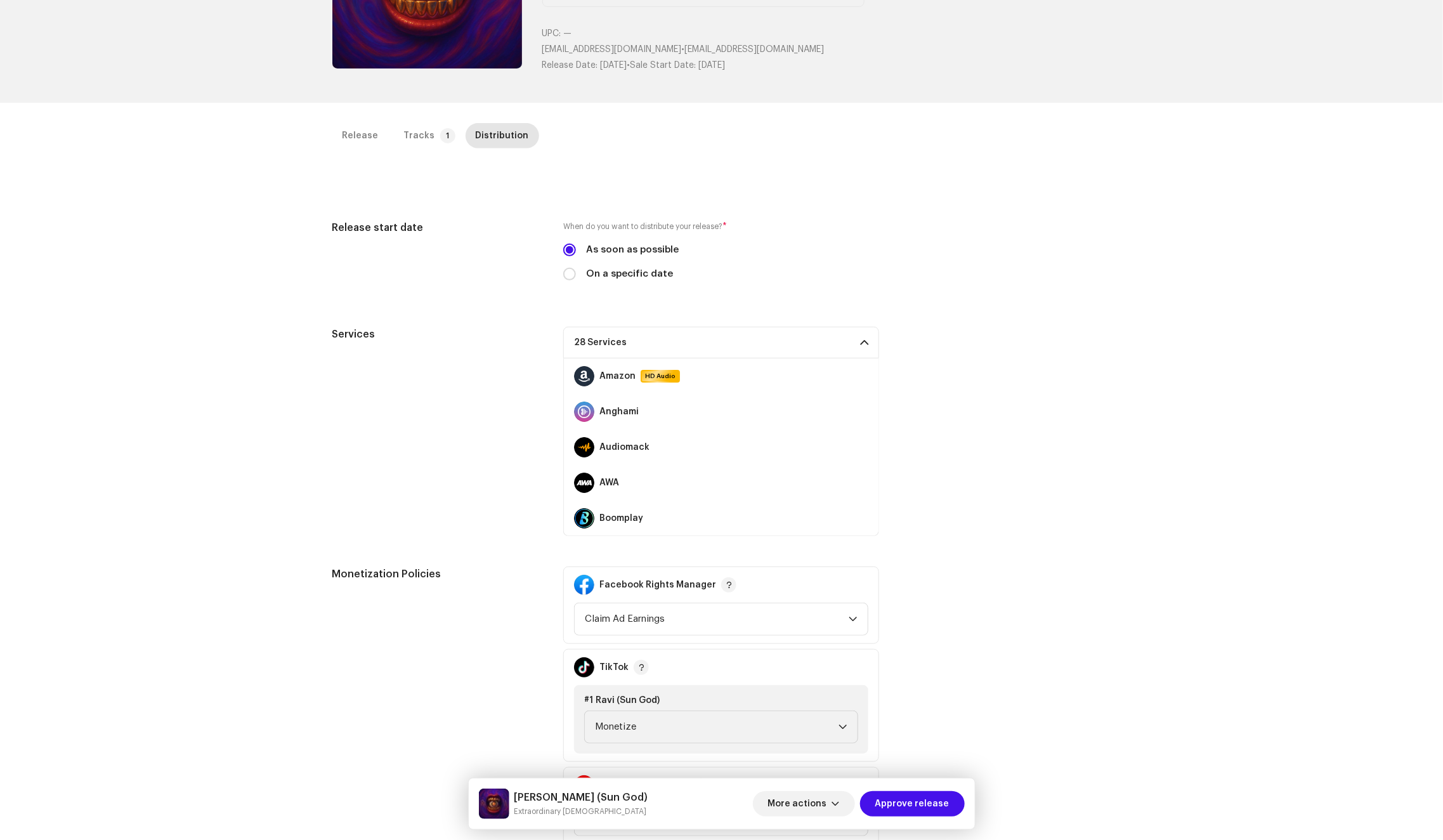
scroll to position [87, 0]
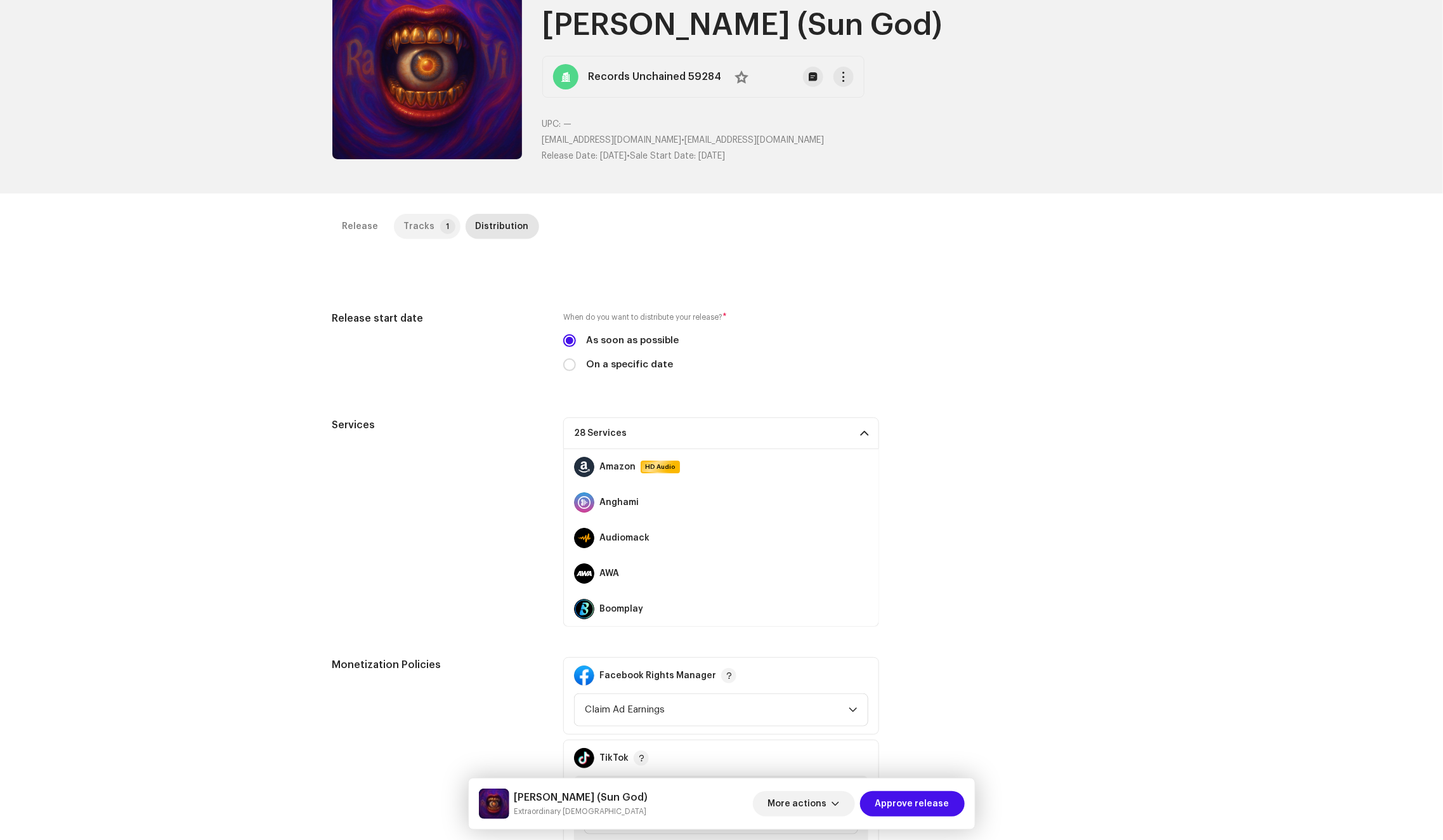
click at [420, 223] on div "Tracks" at bounding box center [420, 226] width 31 height 25
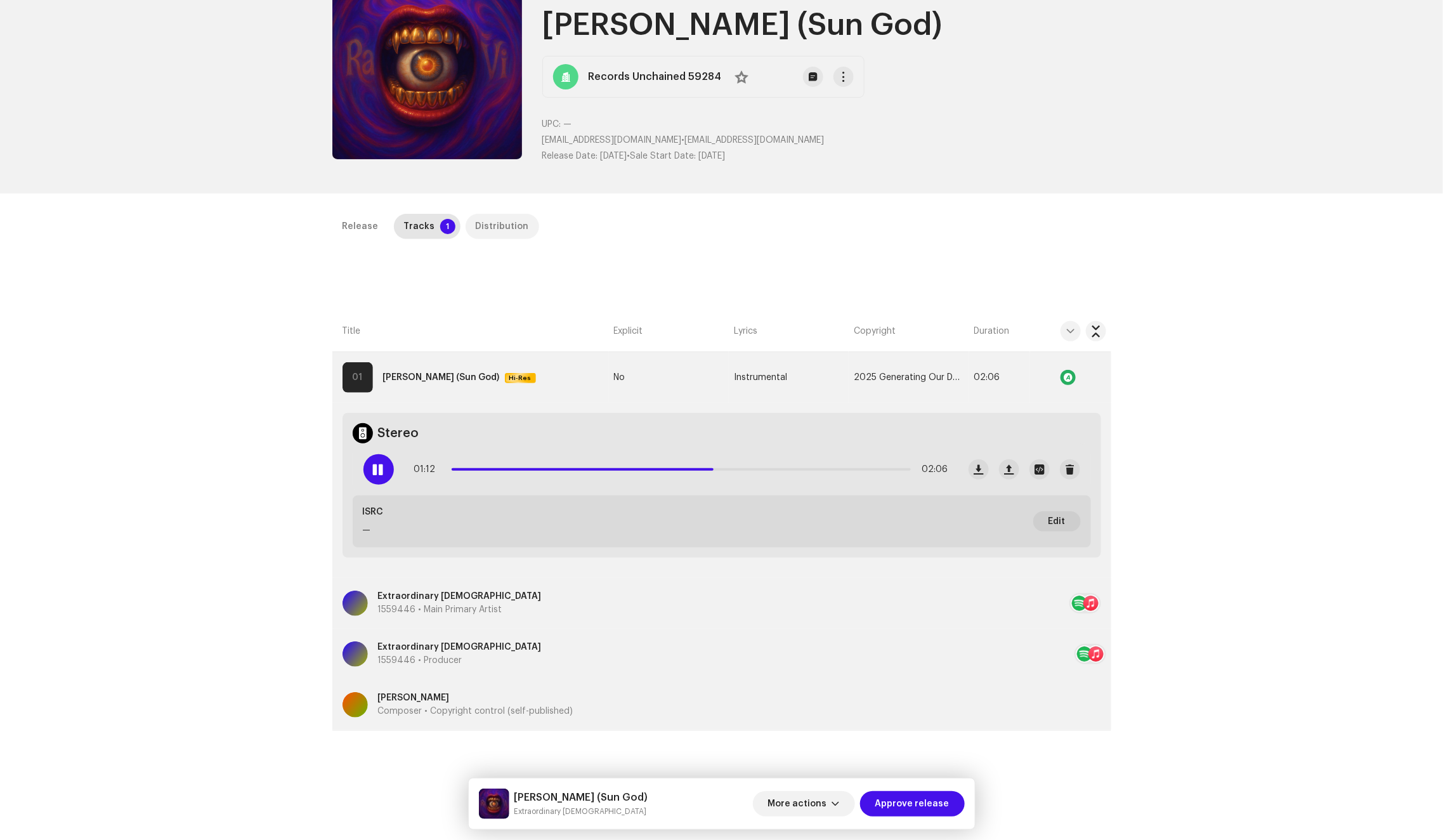
click at [490, 223] on div "Distribution" at bounding box center [502, 226] width 53 height 25
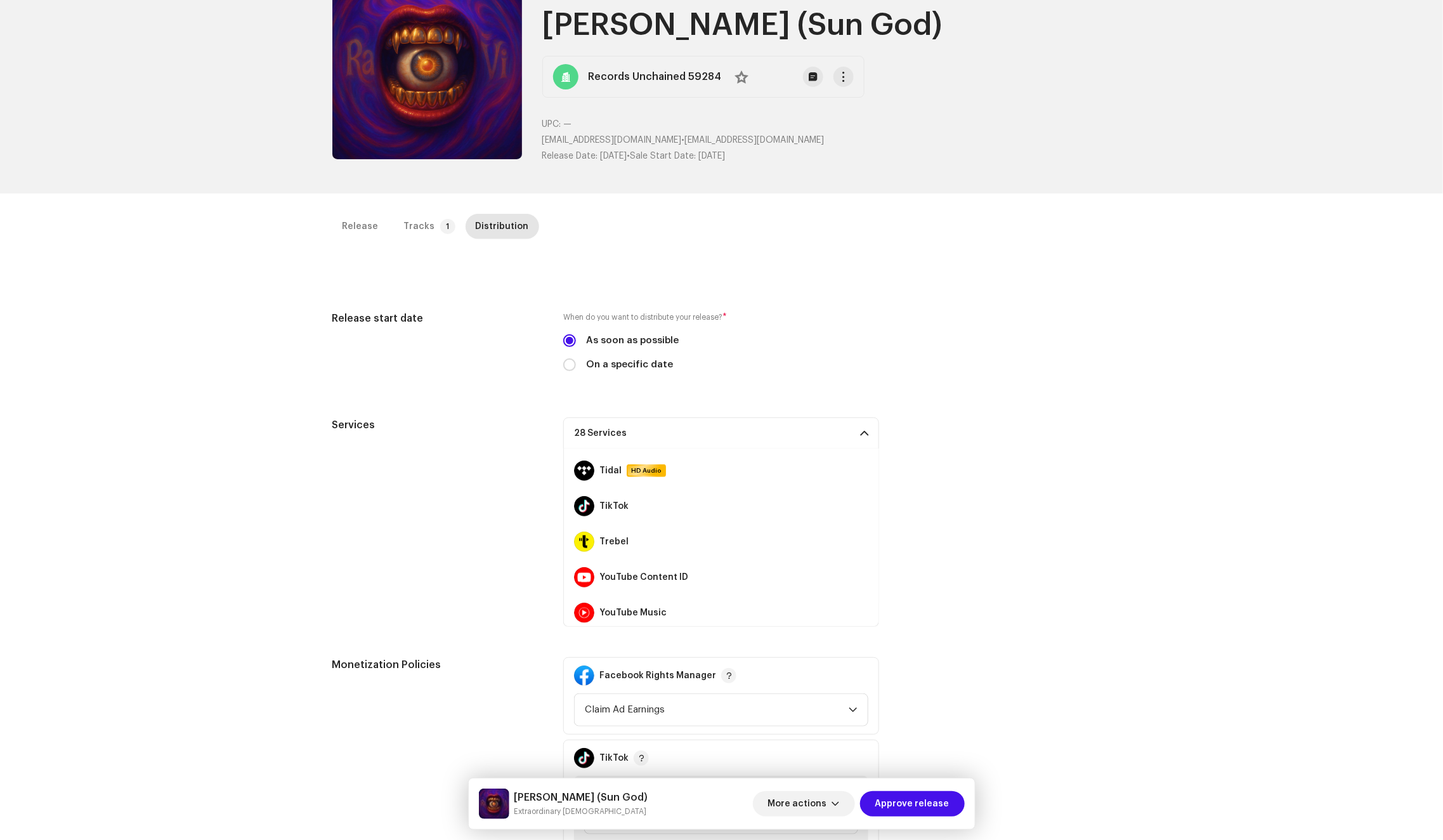
scroll to position [817, 0]
click at [857, 568] on span at bounding box center [861, 573] width 8 height 10
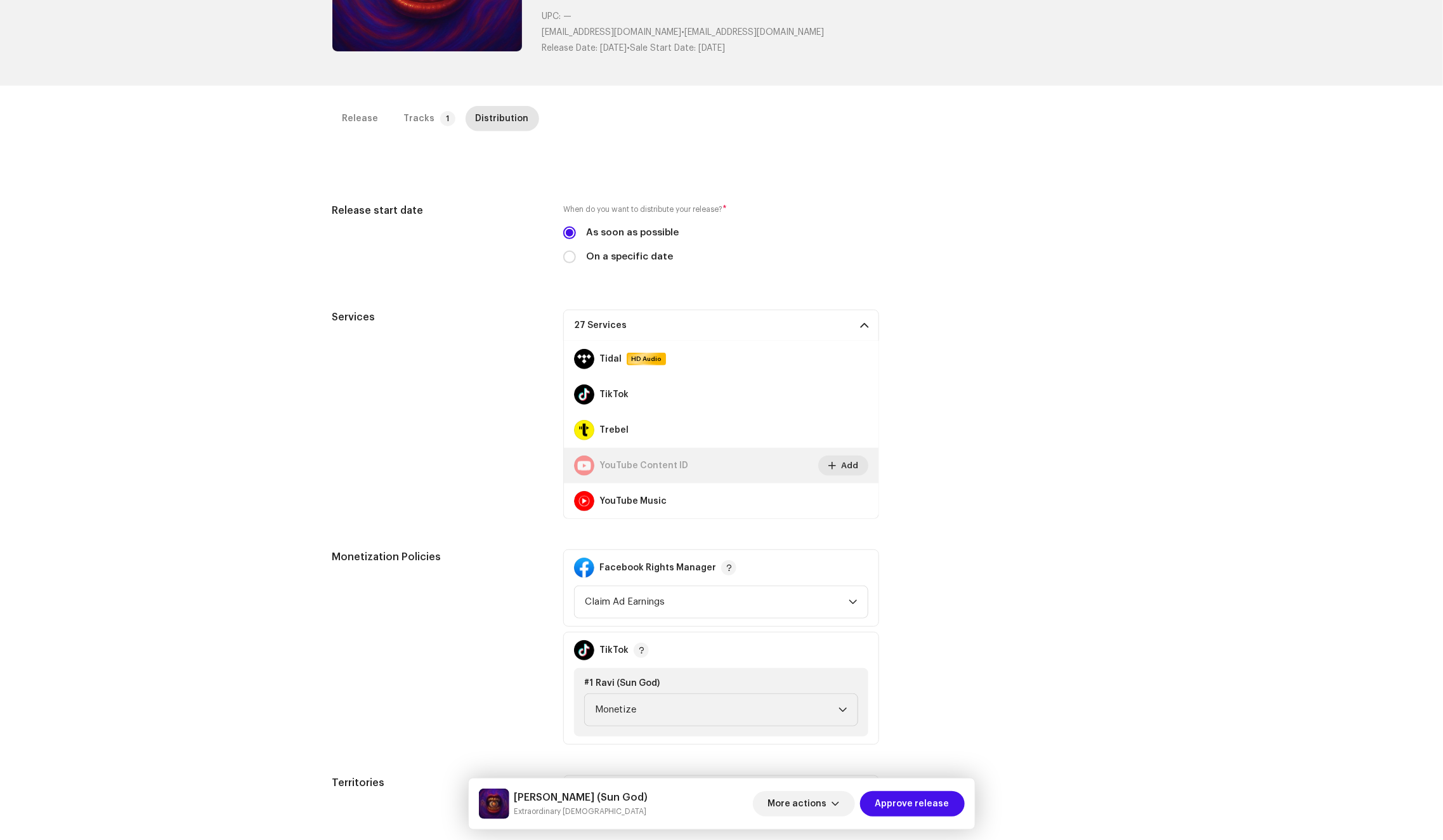
scroll to position [300, 0]
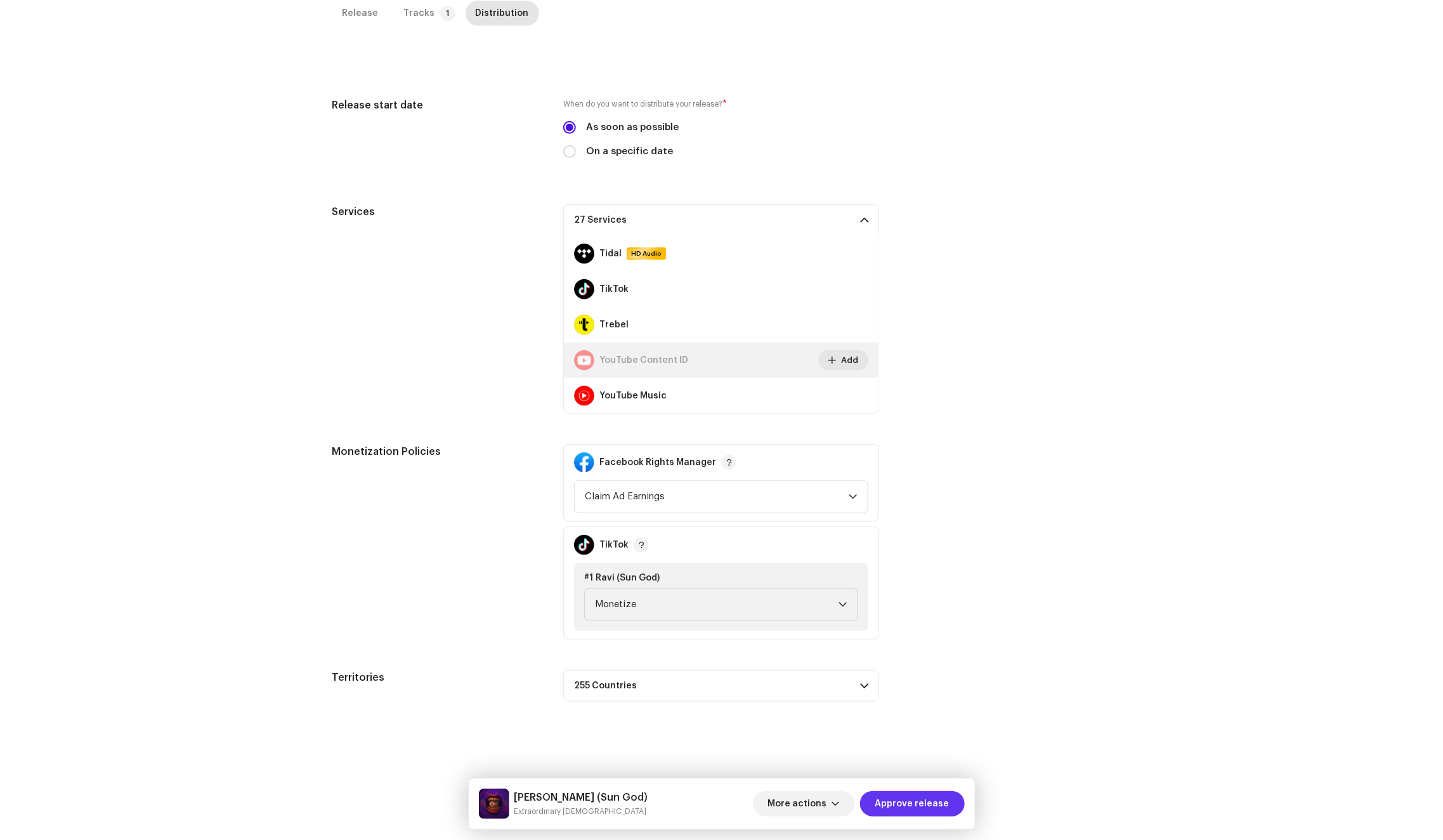
click at [923, 812] on span "Approve release" at bounding box center [912, 803] width 74 height 25
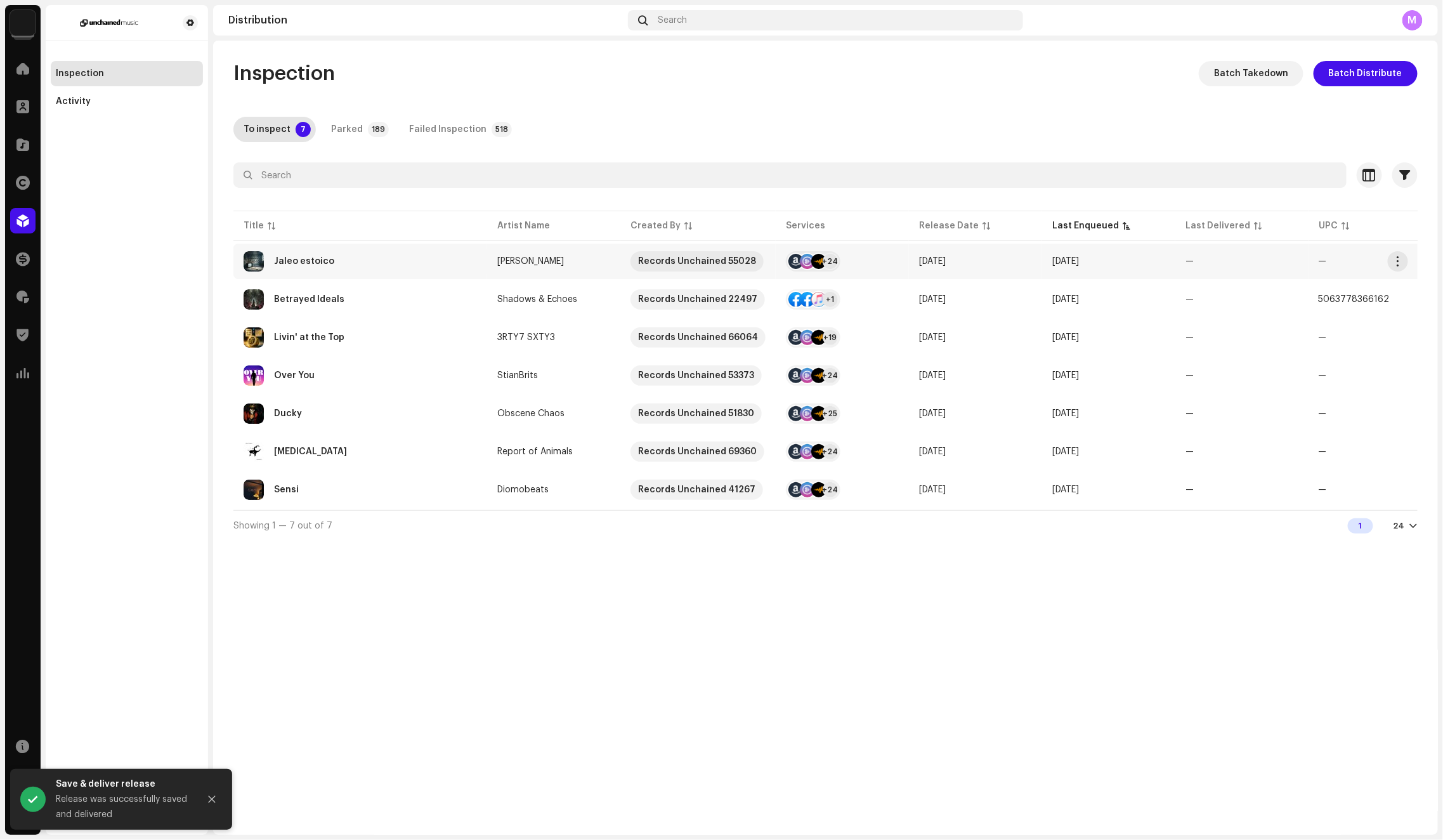
click at [450, 266] on div "Jaleo estoico" at bounding box center [360, 261] width 233 height 20
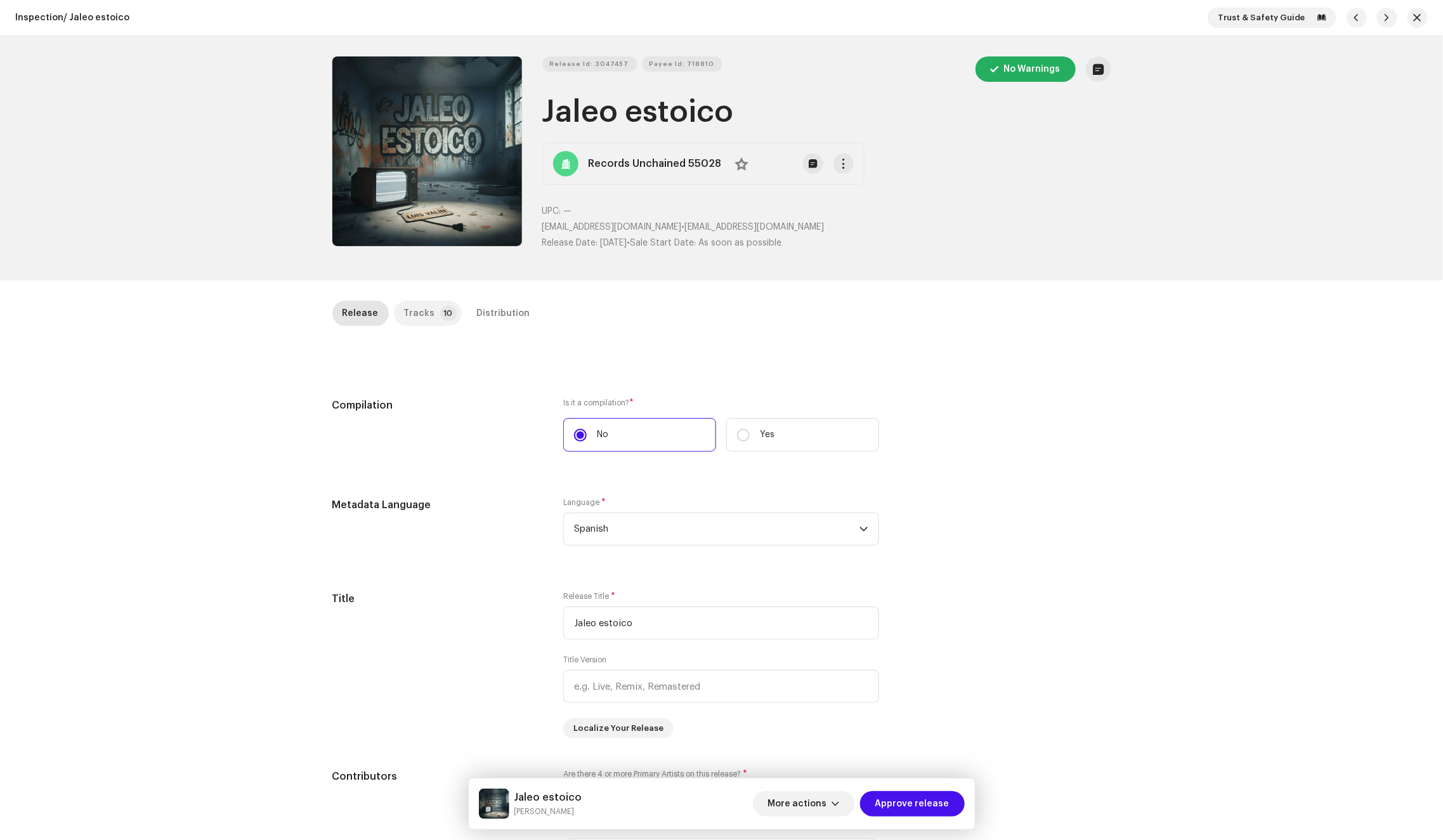
click at [417, 312] on div "Tracks" at bounding box center [420, 313] width 31 height 25
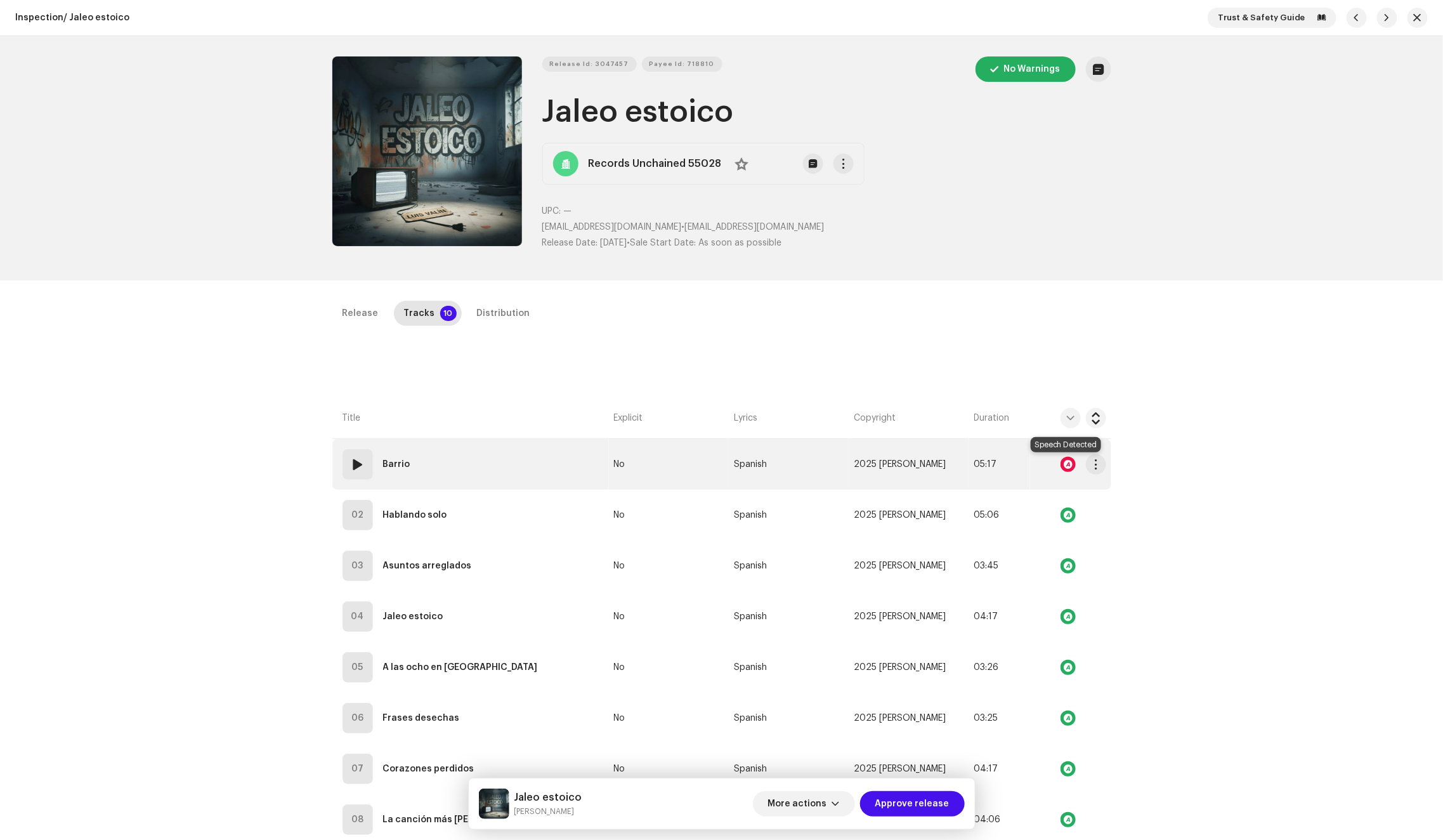
click at [1067, 466] on div at bounding box center [1068, 464] width 15 height 15
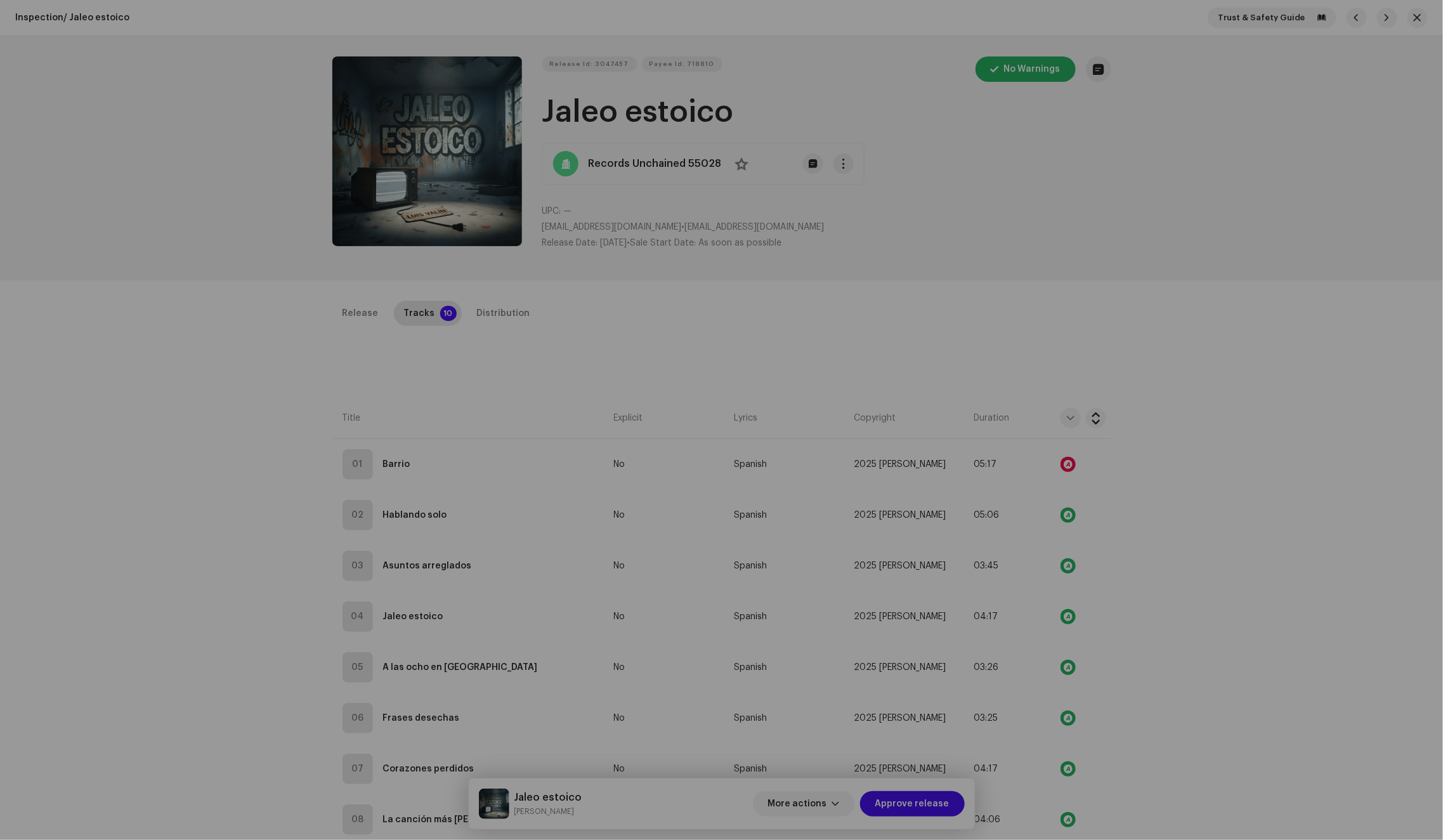
click at [1095, 316] on div "Audio Recognition by Speech ! Speech/silence can violate UGC DSPs guidelines. R…" at bounding box center [722, 420] width 1443 height 840
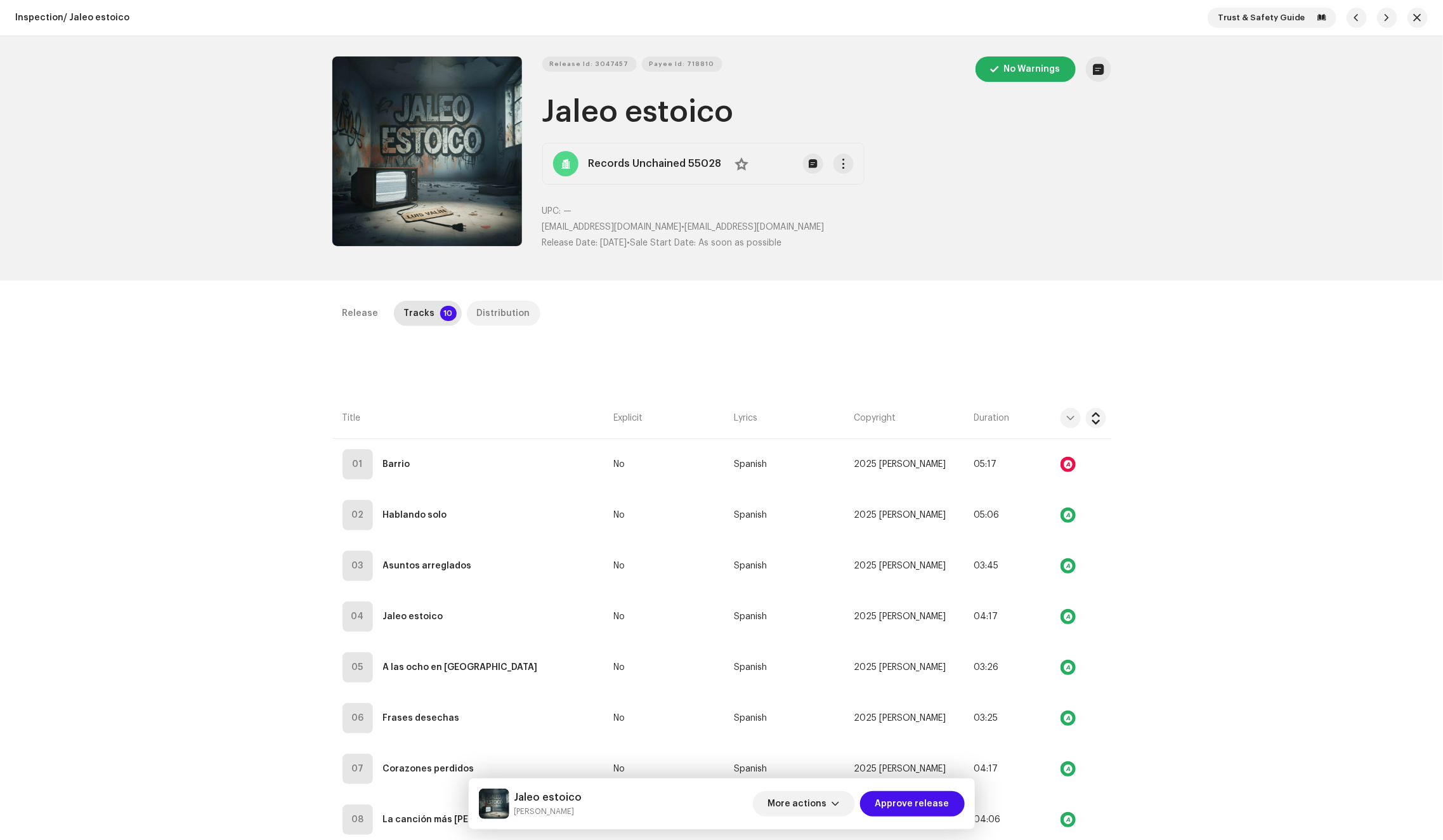
click at [477, 320] on div "Distribution" at bounding box center [503, 313] width 53 height 25
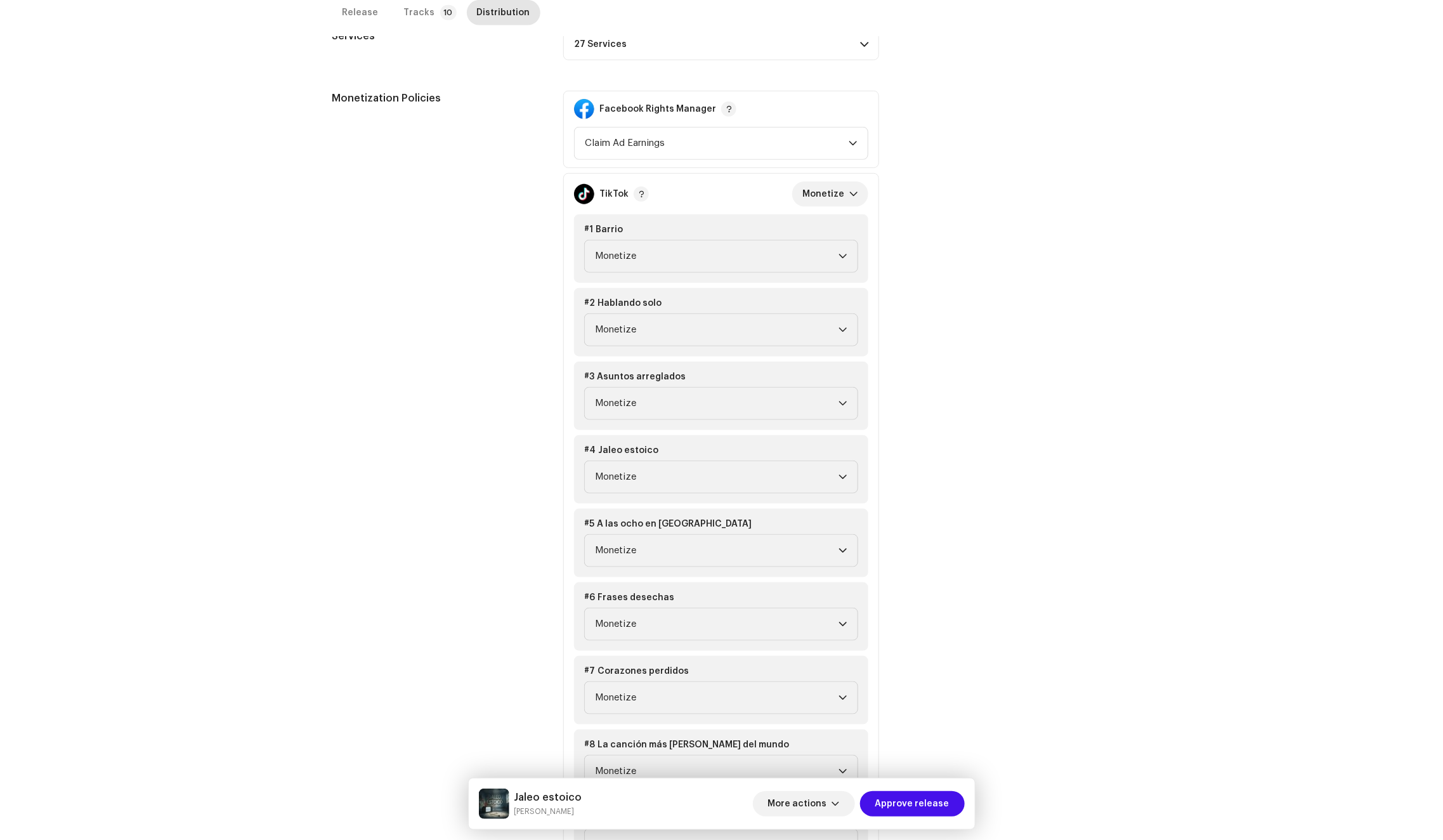
scroll to position [192, 0]
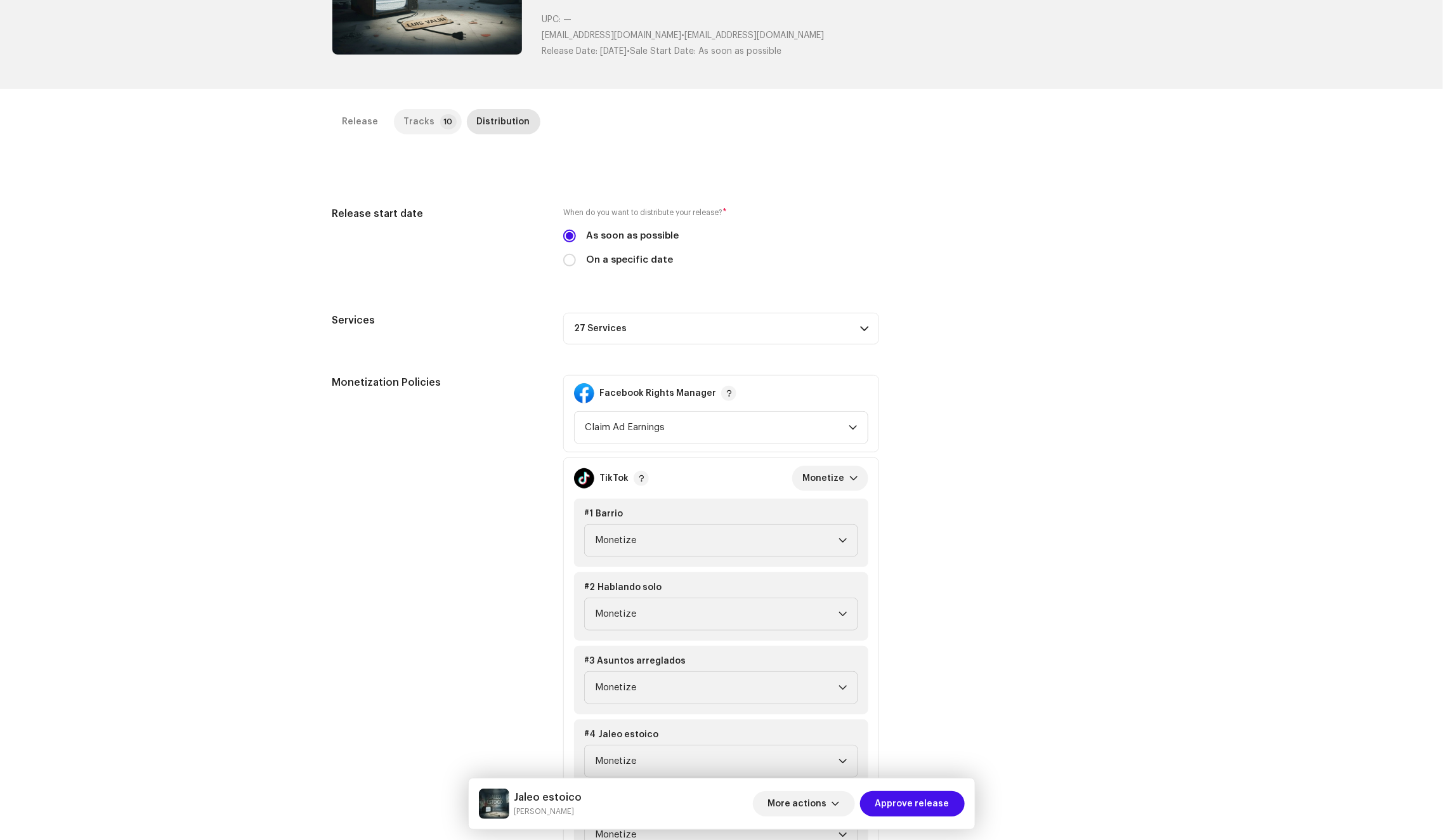
click at [427, 129] on p-tab "Tracks 10" at bounding box center [428, 122] width 68 height 25
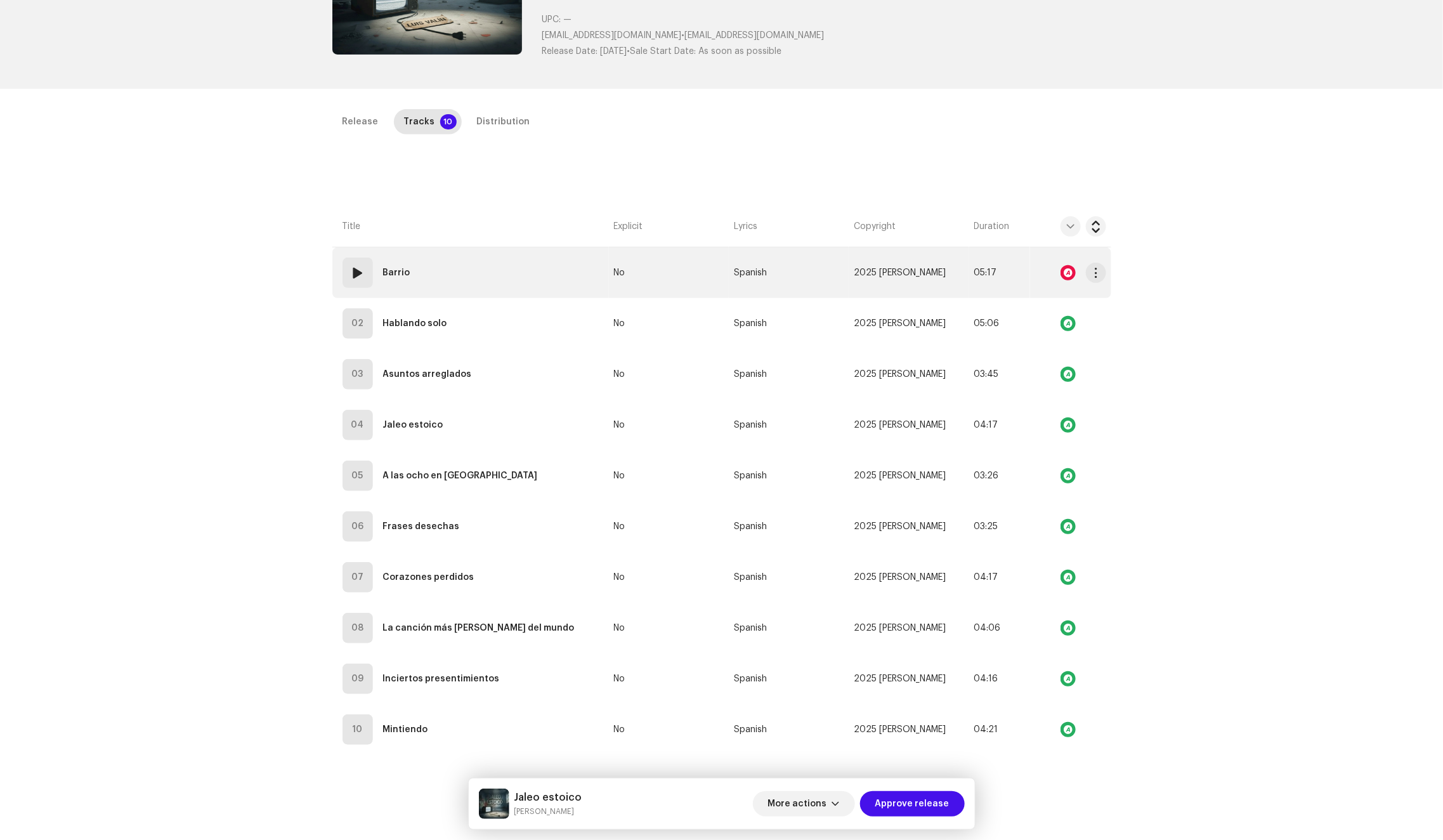
click at [502, 263] on td "01 Barrio" at bounding box center [470, 273] width 276 height 51
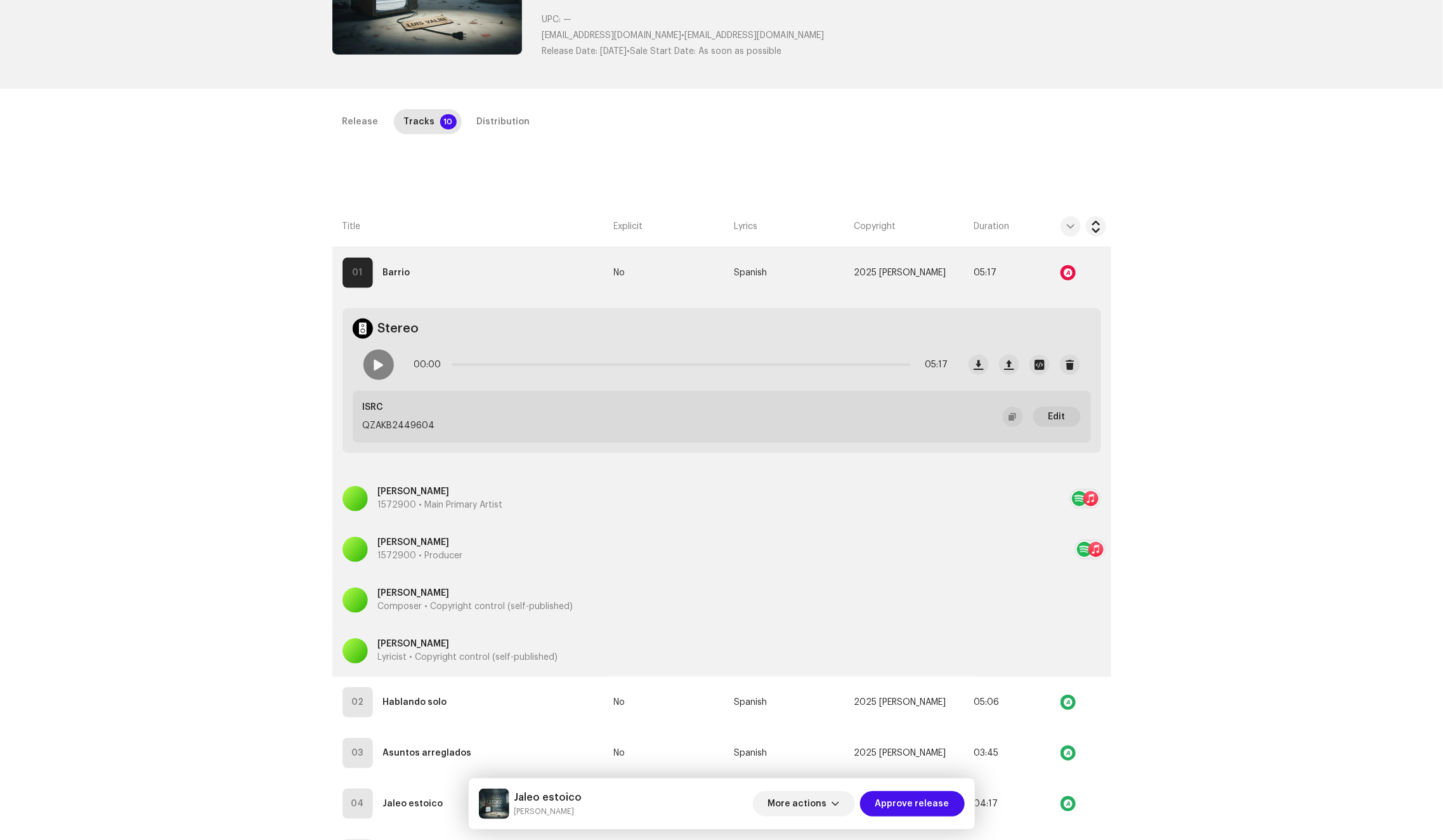
click at [377, 368] on span at bounding box center [378, 364] width 11 height 10
click at [1064, 270] on div at bounding box center [1068, 273] width 15 height 15
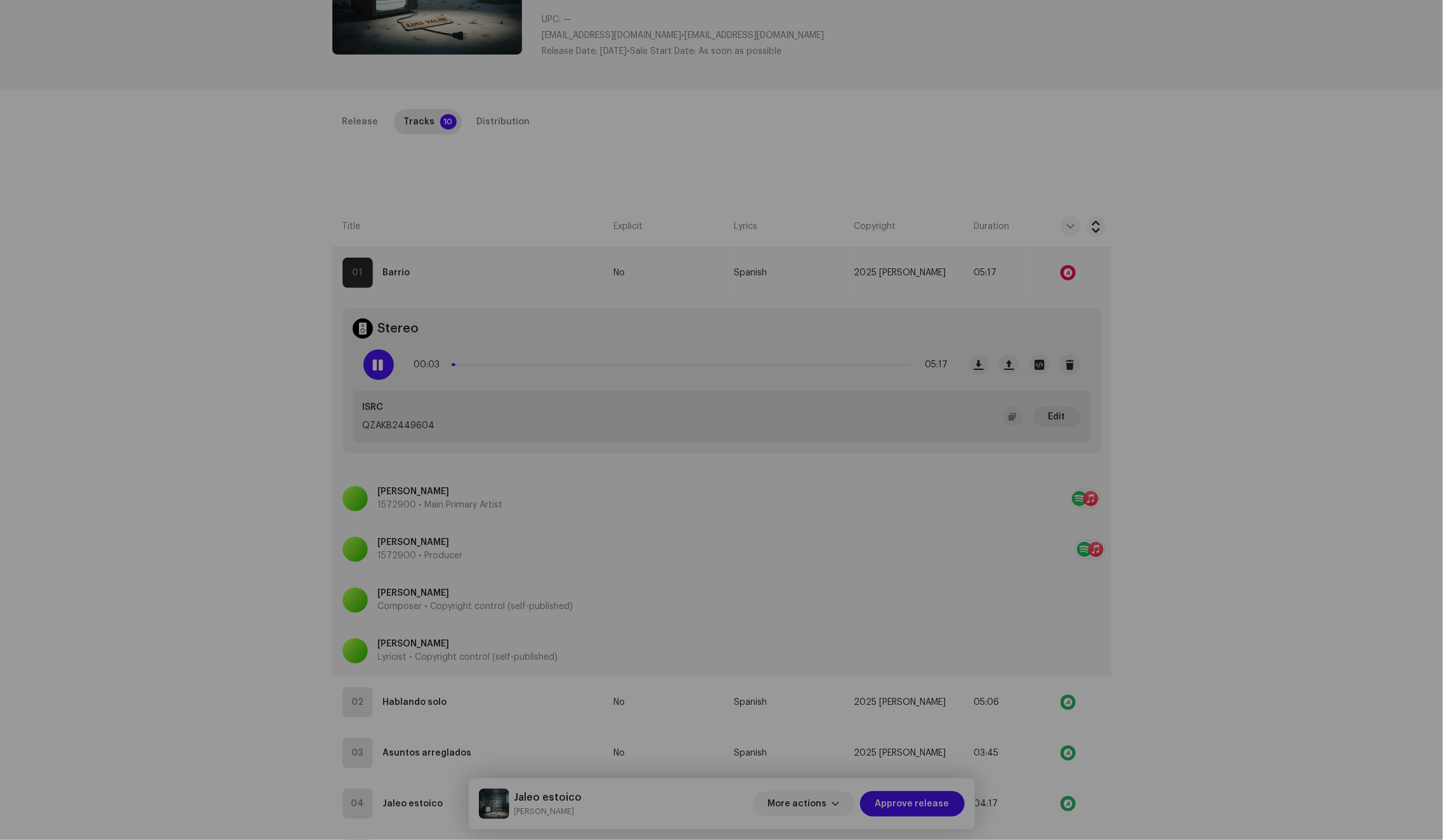
click at [1190, 440] on div "Audio Recognition by Speech ! Speech/silence can violate UGC DSPs guidelines. R…" at bounding box center [722, 420] width 1443 height 840
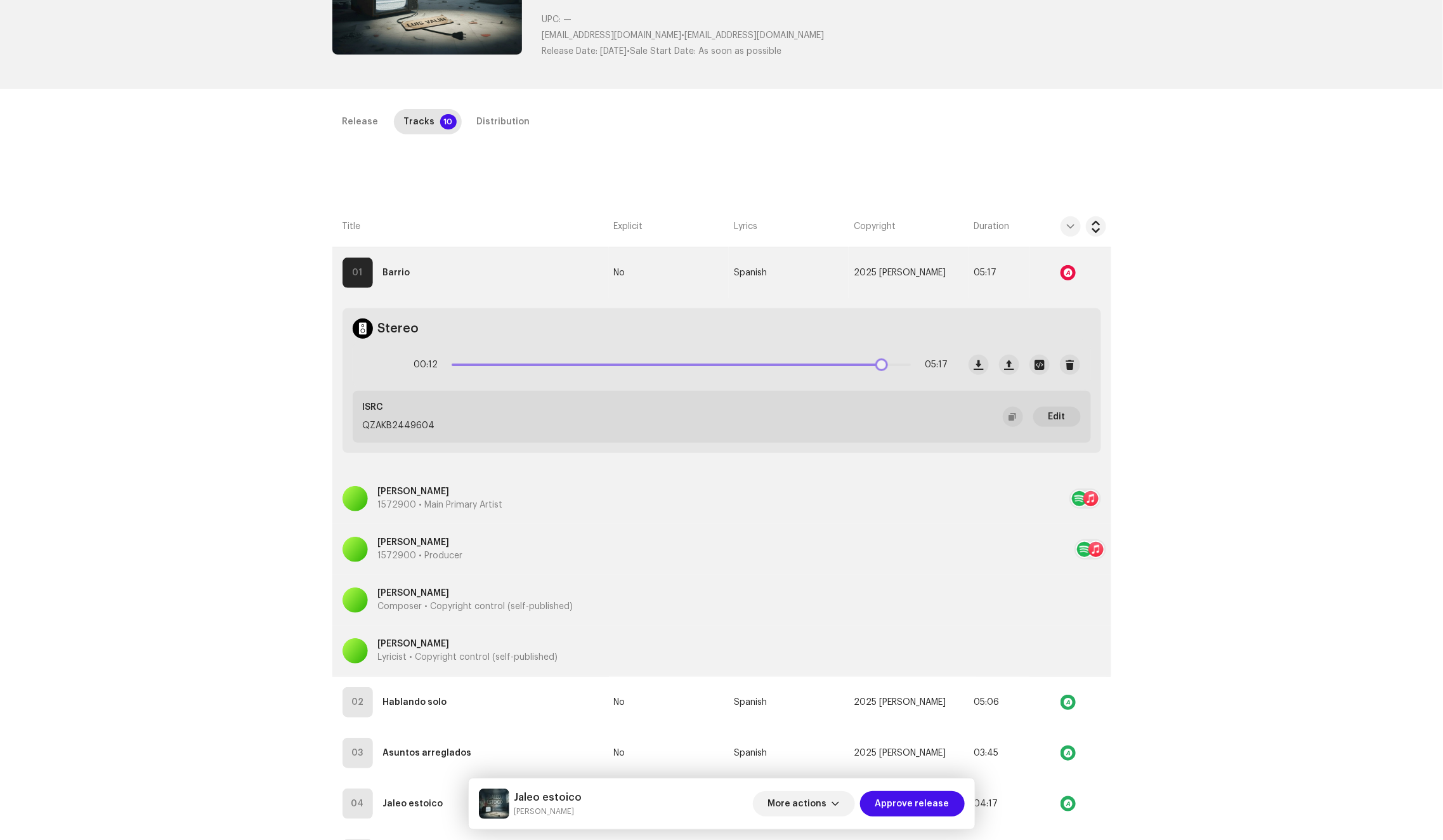
drag, startPoint x: 457, startPoint y: 362, endPoint x: 879, endPoint y: 347, distance: 422.3
click at [879, 347] on div "00:12 05:17" at bounding box center [656, 365] width 605 height 51
click at [1070, 265] on div at bounding box center [1068, 273] width 15 height 15
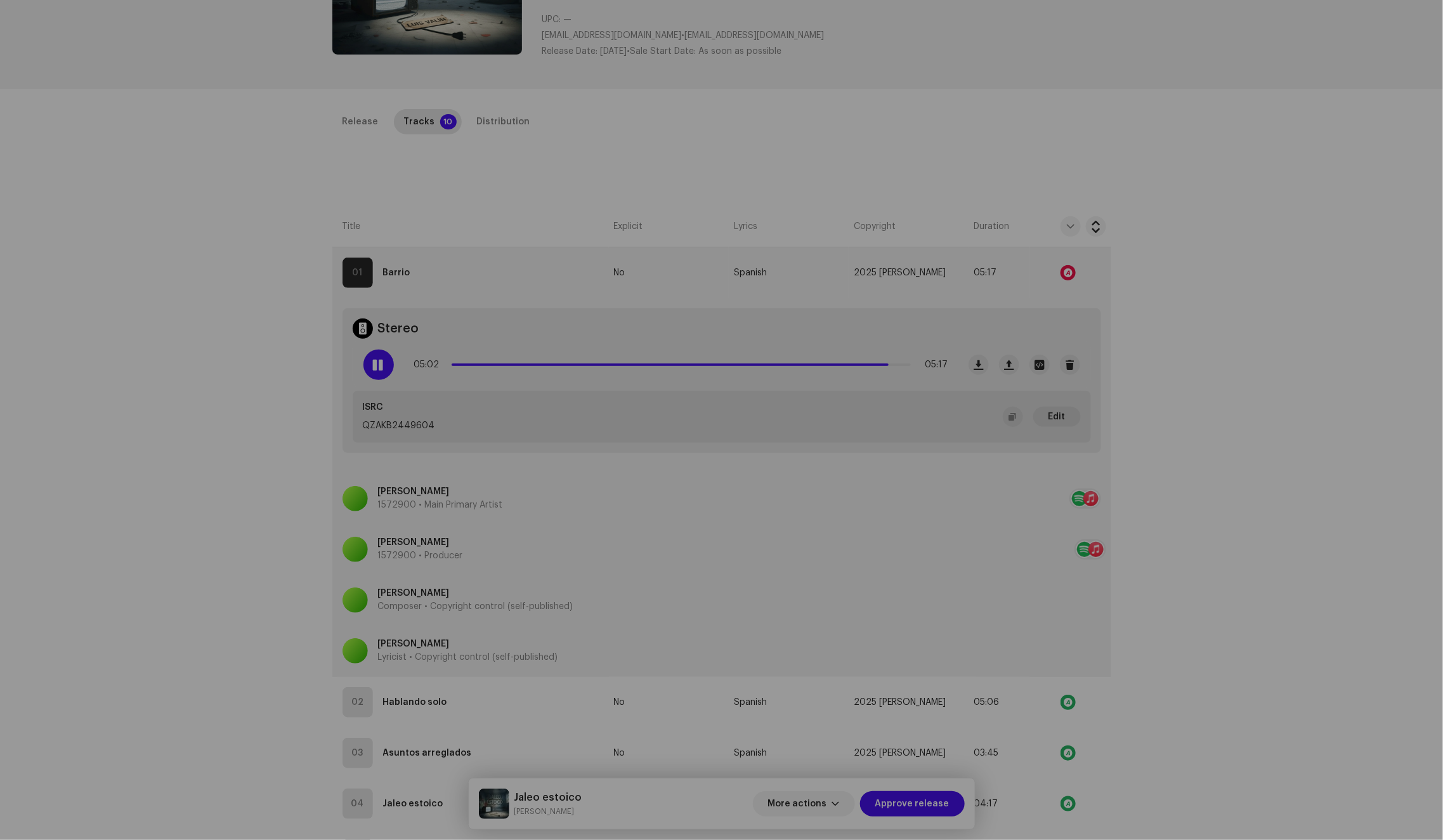
click at [1147, 397] on div "Audio Recognition by Speech ! Speech/silence can violate UGC DSPs guidelines. R…" at bounding box center [722, 420] width 1443 height 840
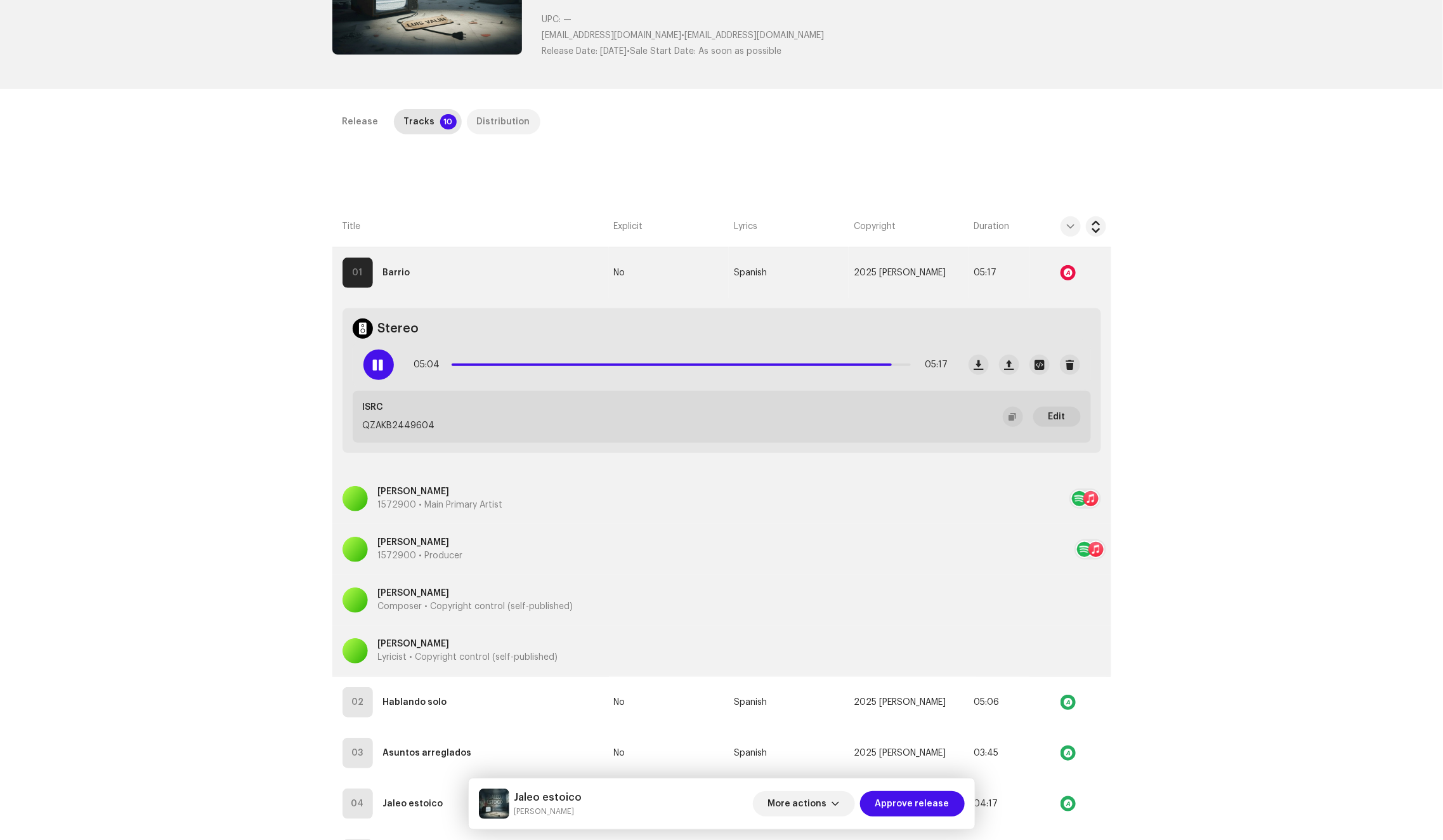
click at [487, 126] on div "Distribution" at bounding box center [503, 122] width 53 height 25
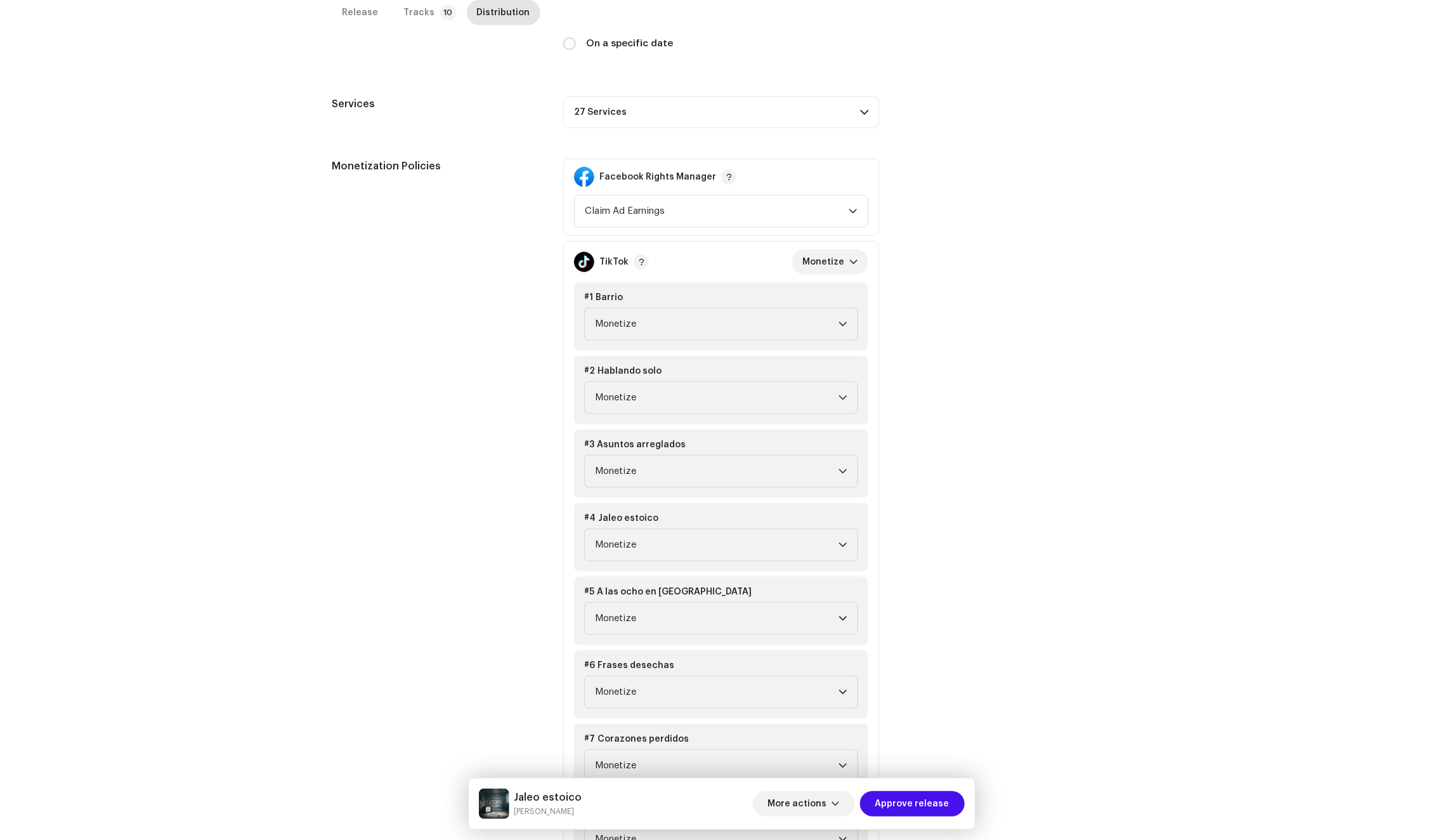
scroll to position [721, 0]
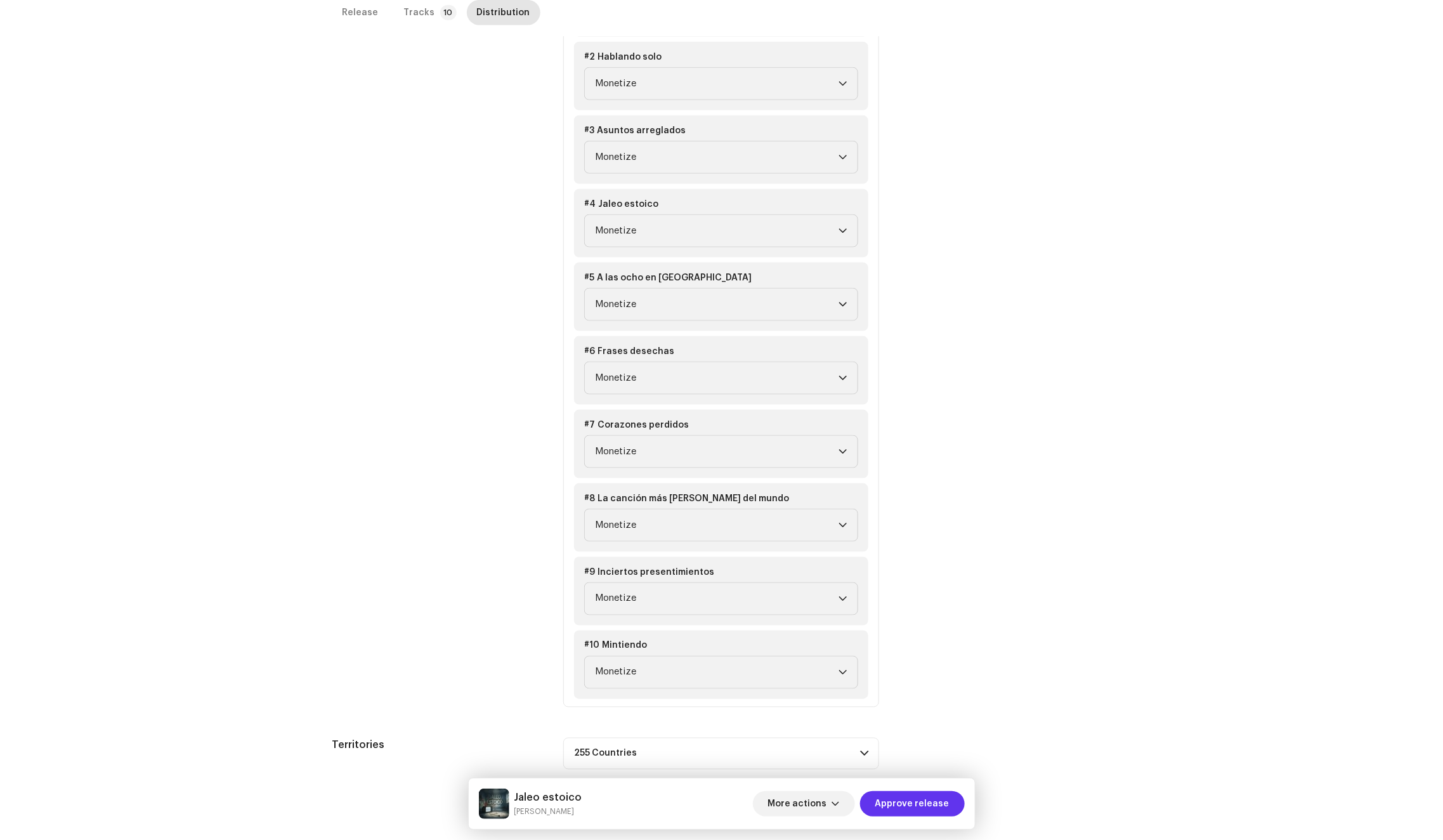
click at [913, 812] on span "Approve release" at bounding box center [912, 803] width 74 height 25
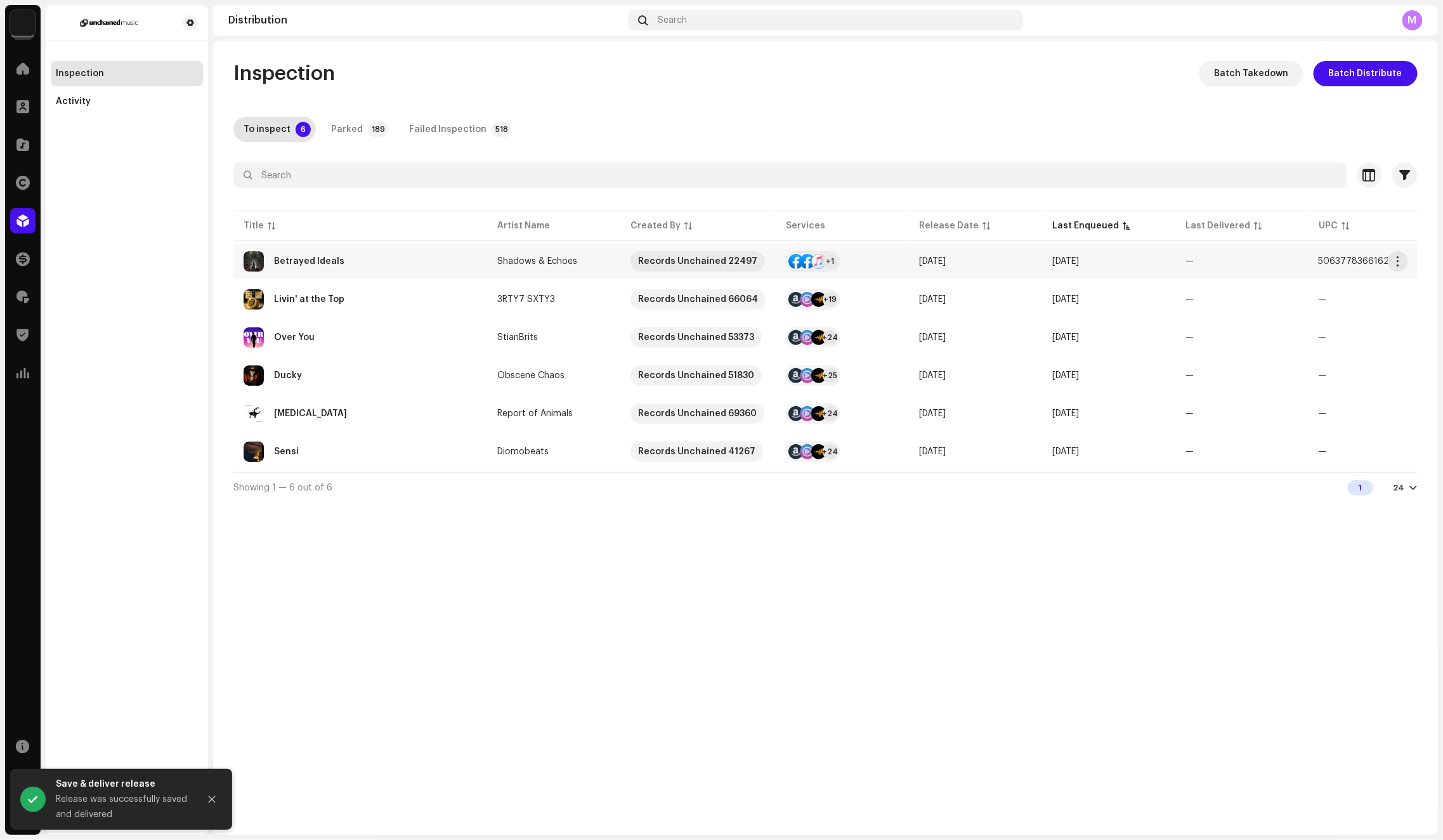
click at [437, 261] on div "Betrayed Ideals" at bounding box center [360, 261] width 233 height 20
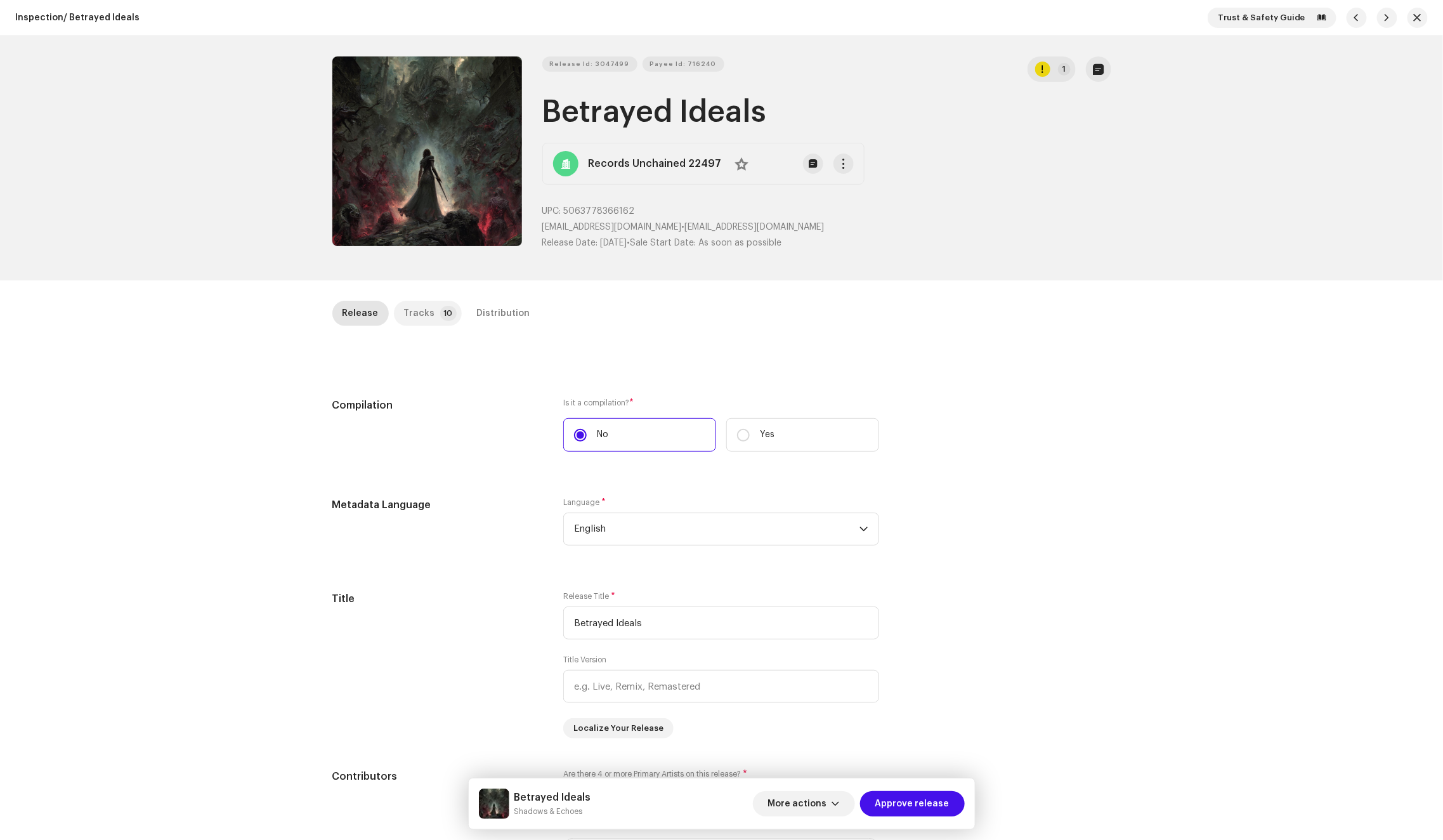
click at [428, 317] on p-tab "Tracks 10" at bounding box center [428, 313] width 68 height 25
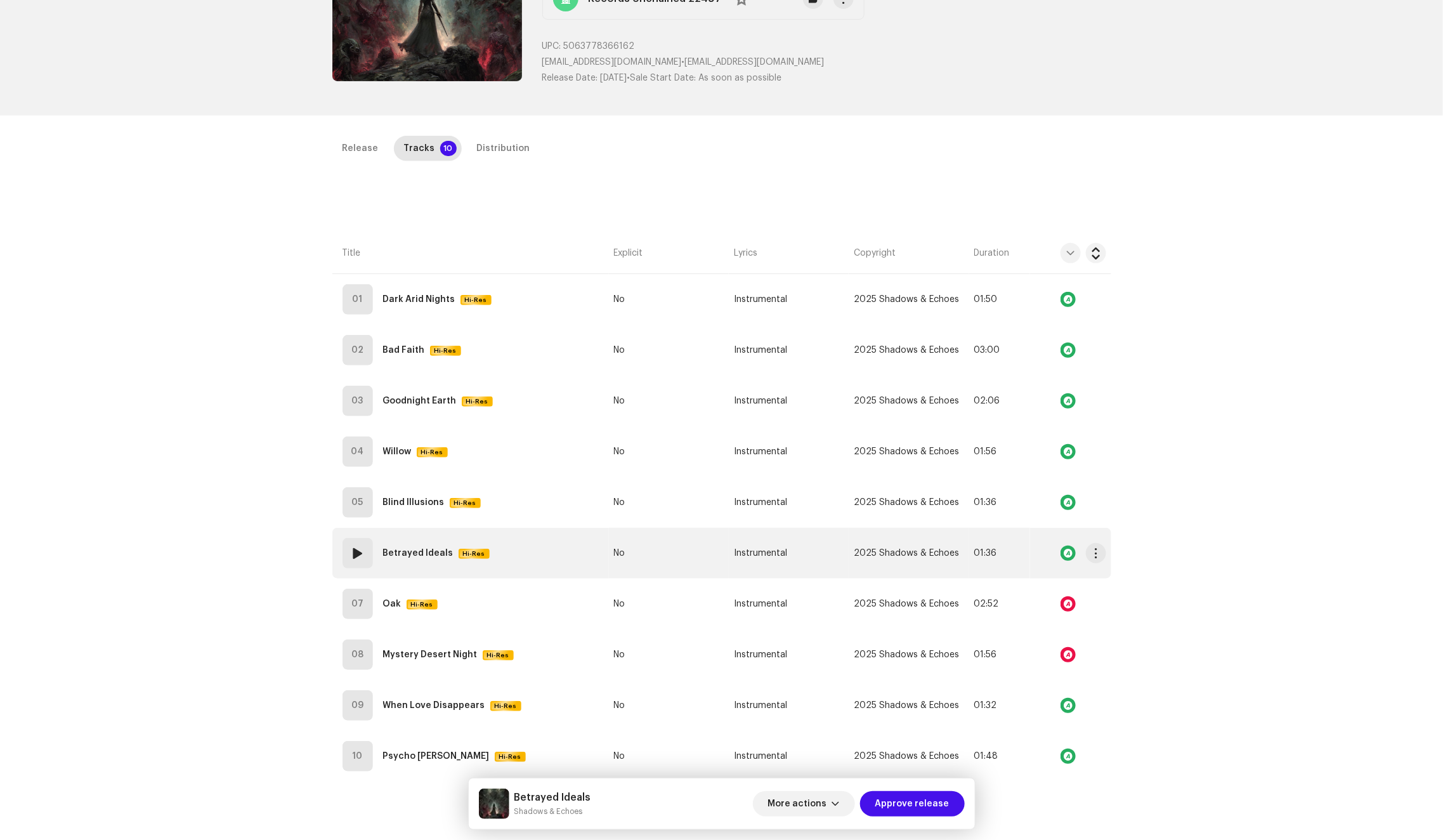
scroll to position [298, 0]
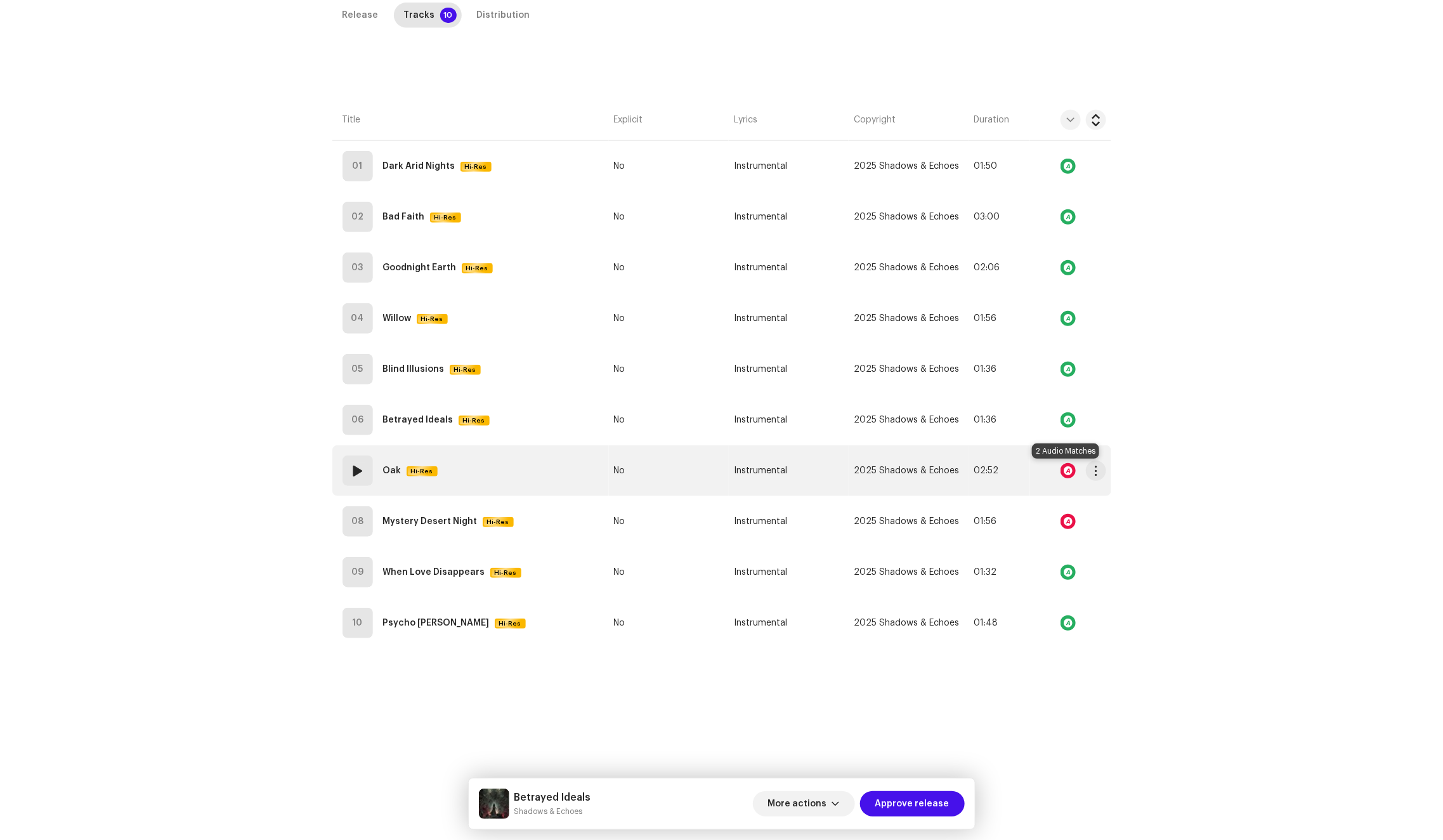
click at [1067, 471] on div at bounding box center [1068, 470] width 15 height 15
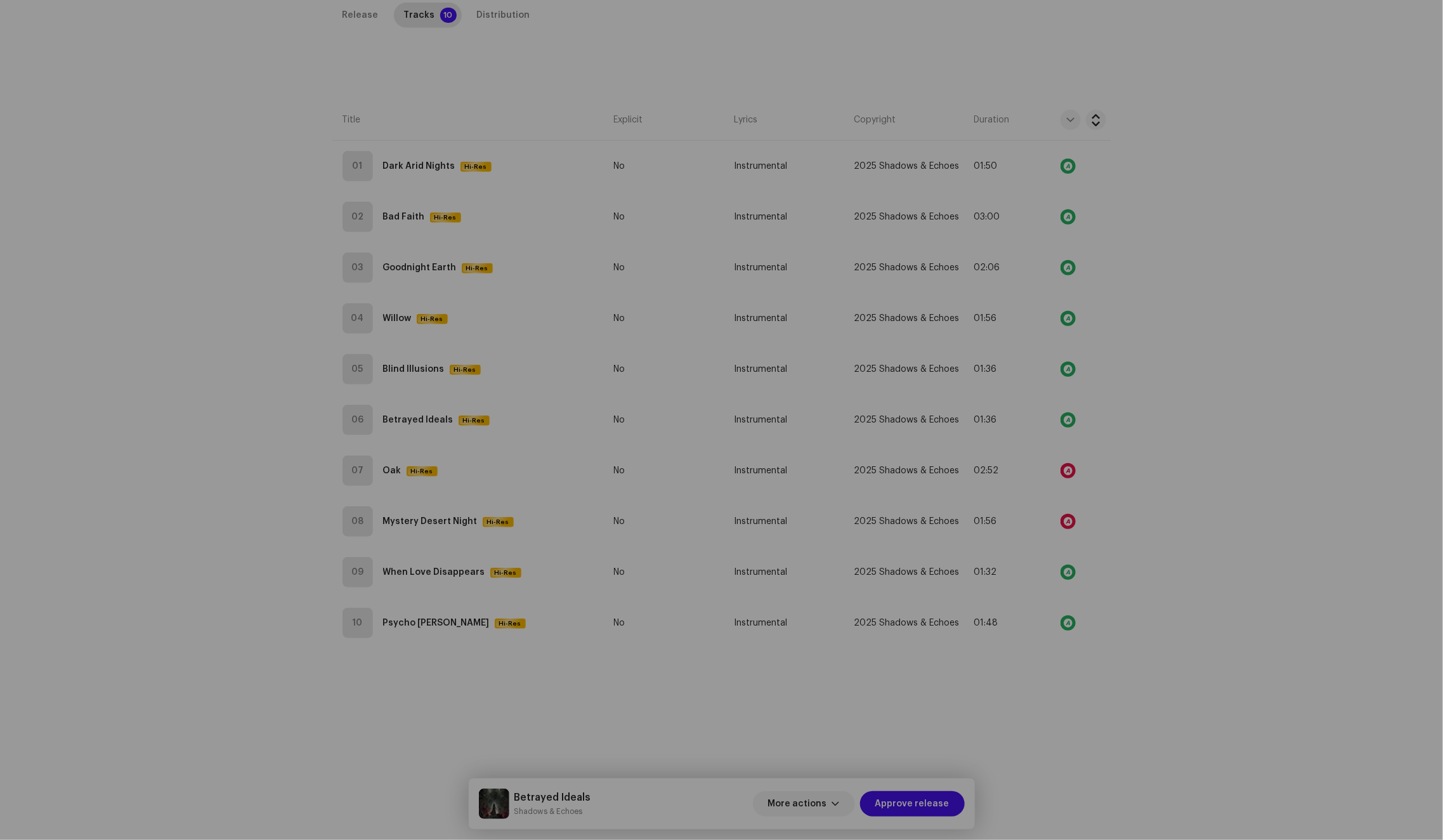
click at [1201, 363] on div "Audio Recognition by Remix/Sample 2 All results require review/listening to avo…" at bounding box center [722, 420] width 1443 height 840
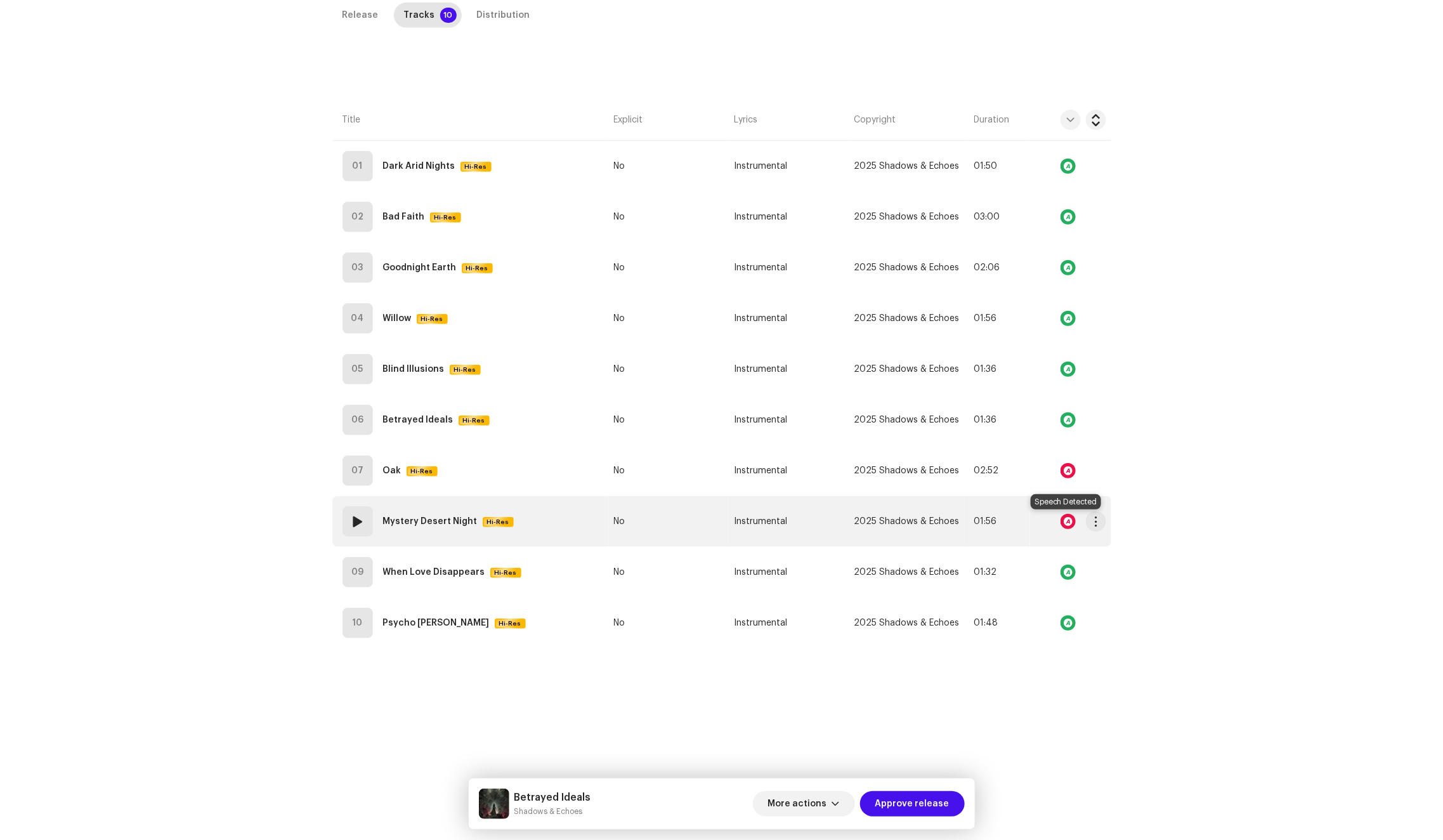
click at [1069, 520] on div at bounding box center [1068, 521] width 15 height 15
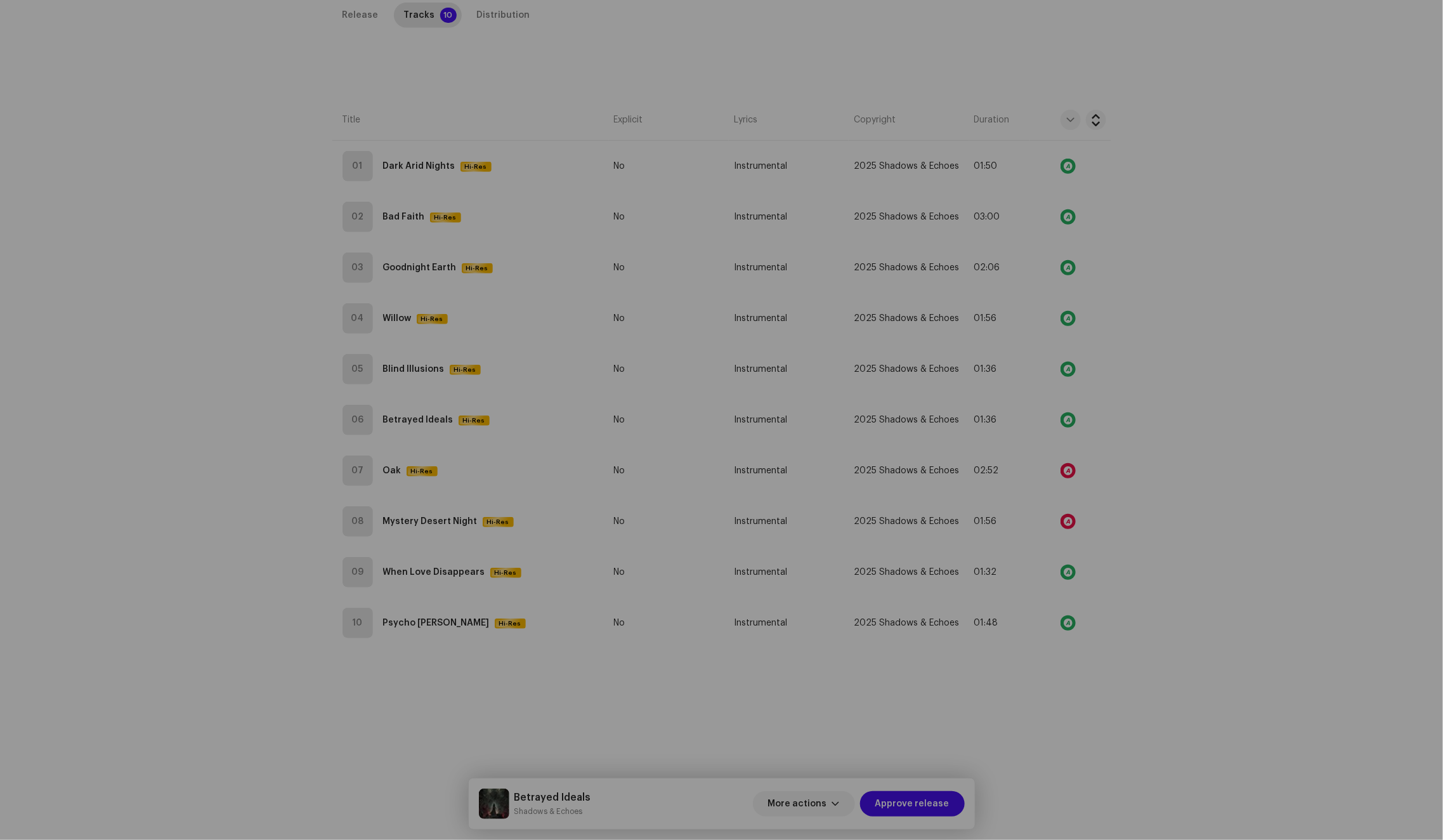
click at [1114, 370] on div "Audio Recognition by Speech ! Speech/silence can violate UGC DSPs guidelines. R…" at bounding box center [722, 420] width 1443 height 840
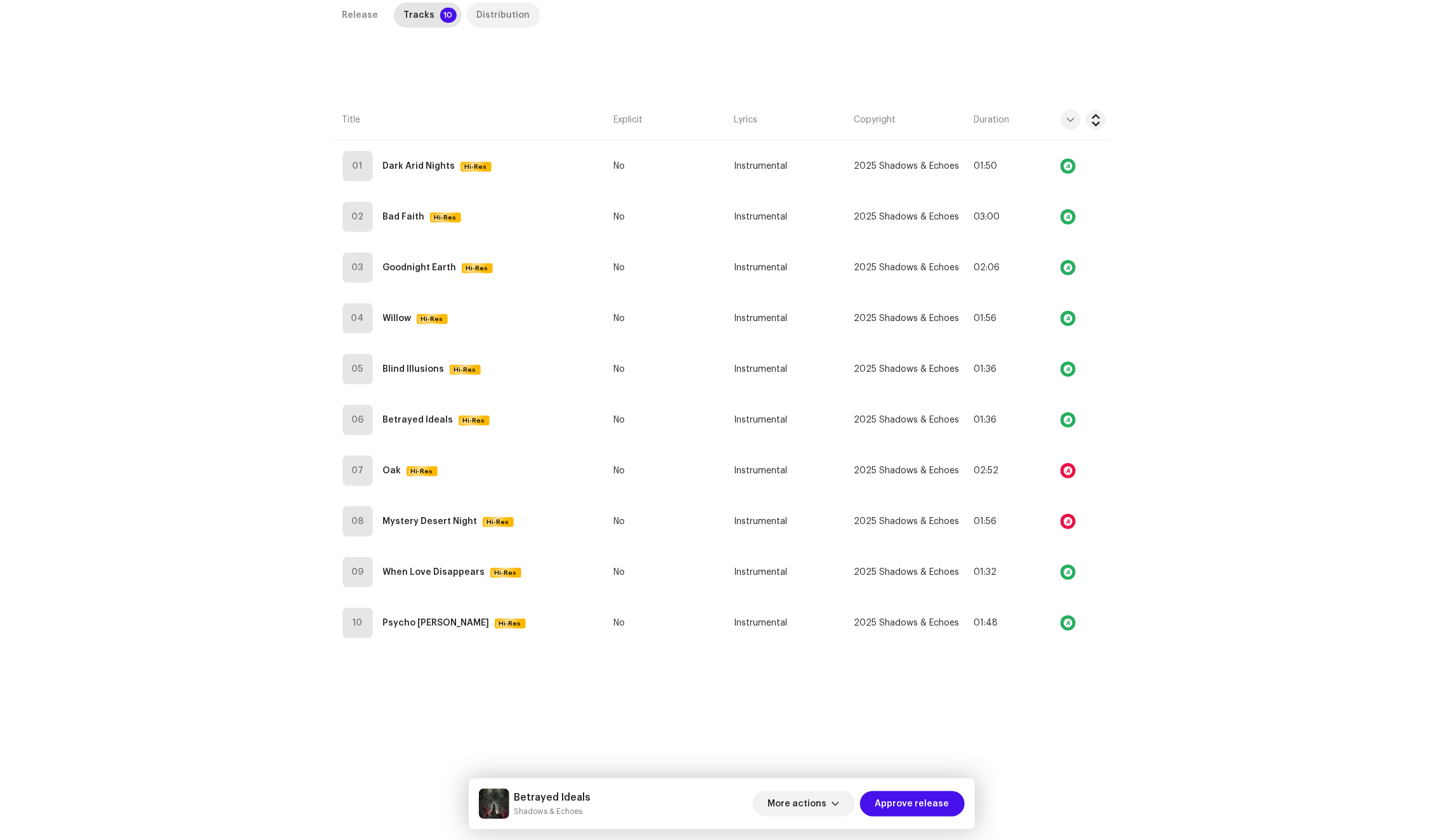
click at [484, 20] on div "Distribution" at bounding box center [503, 15] width 53 height 25
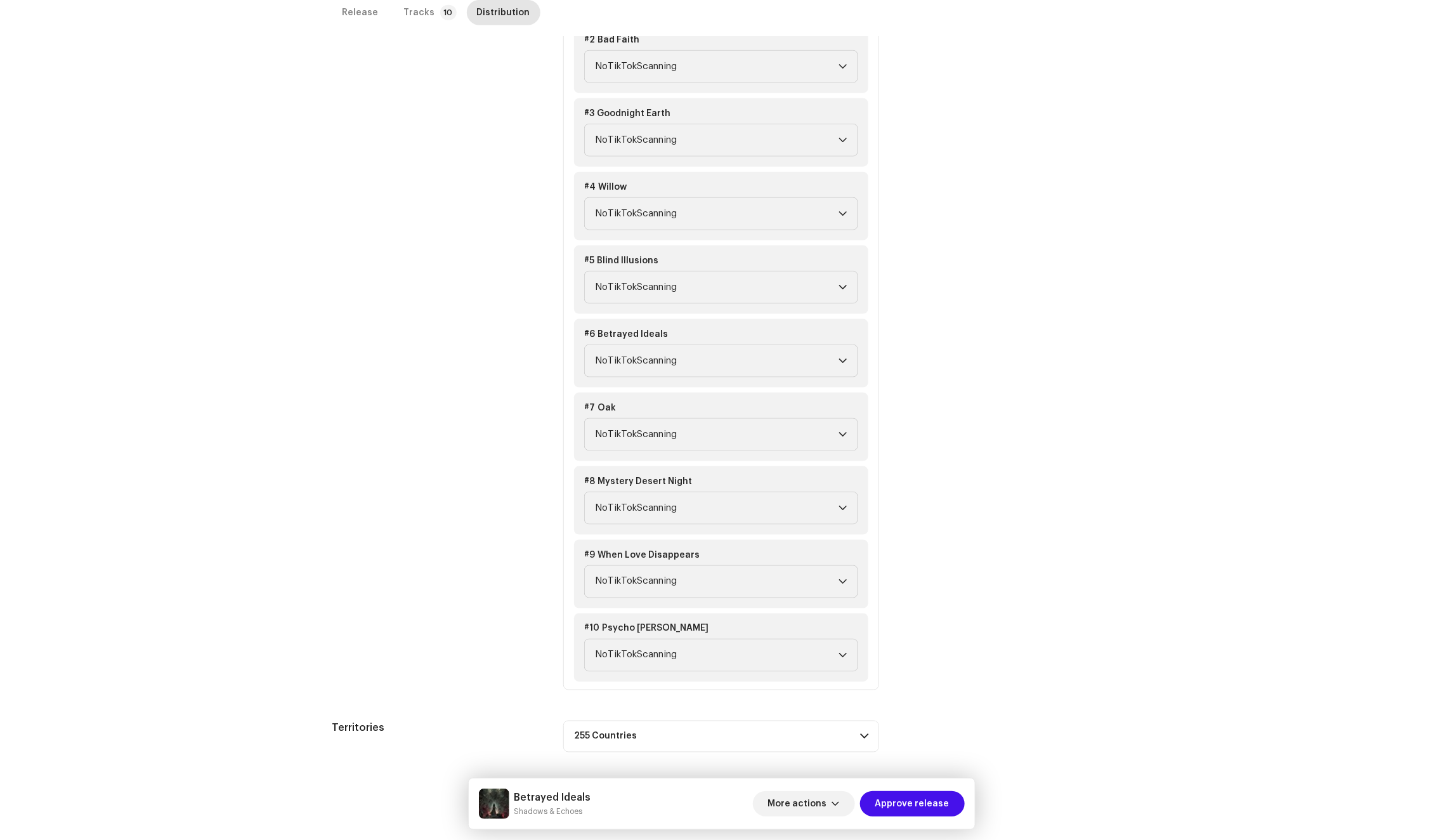
scroll to position [5, 0]
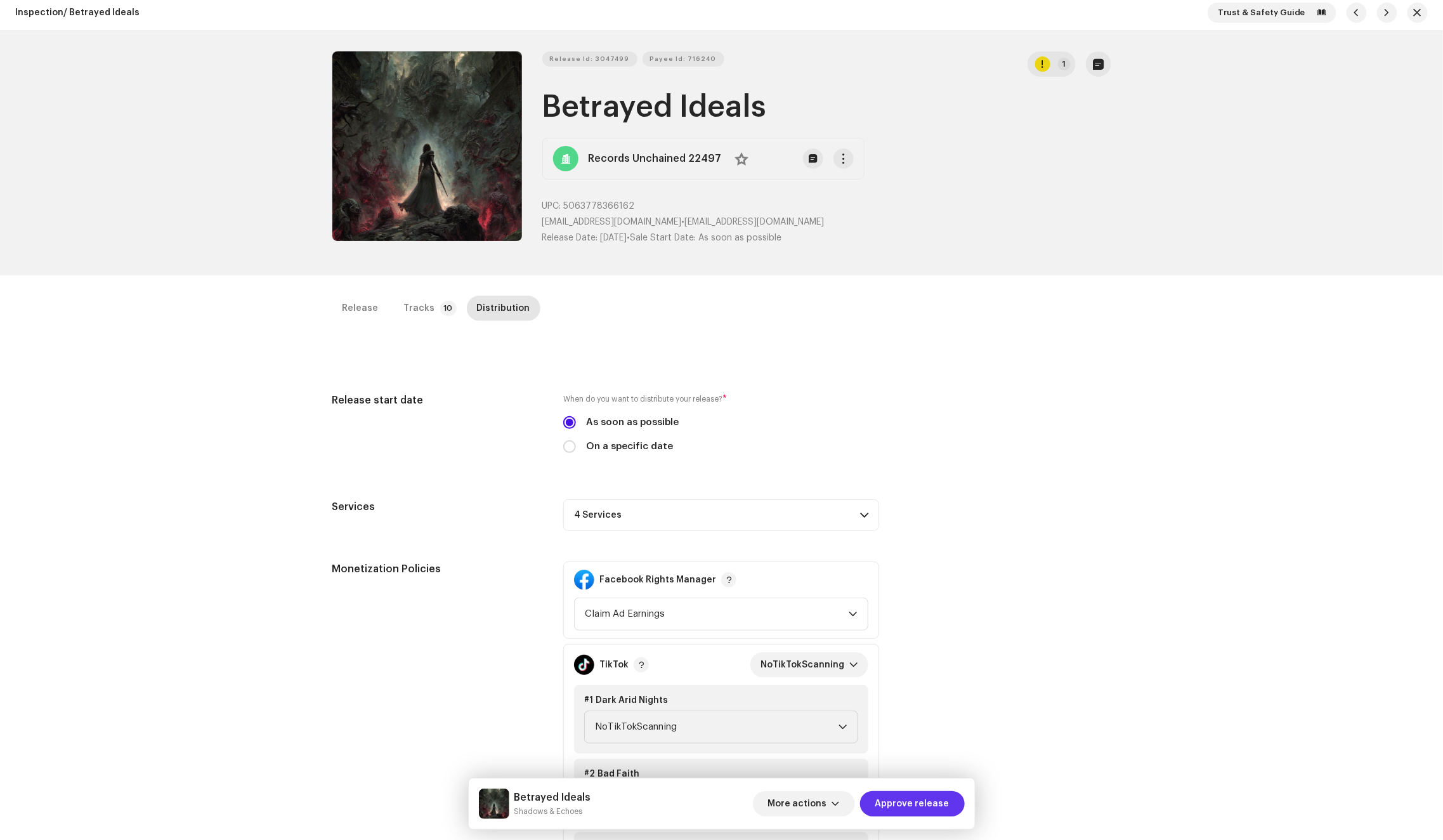
click at [928, 806] on span "Approve release" at bounding box center [912, 803] width 74 height 25
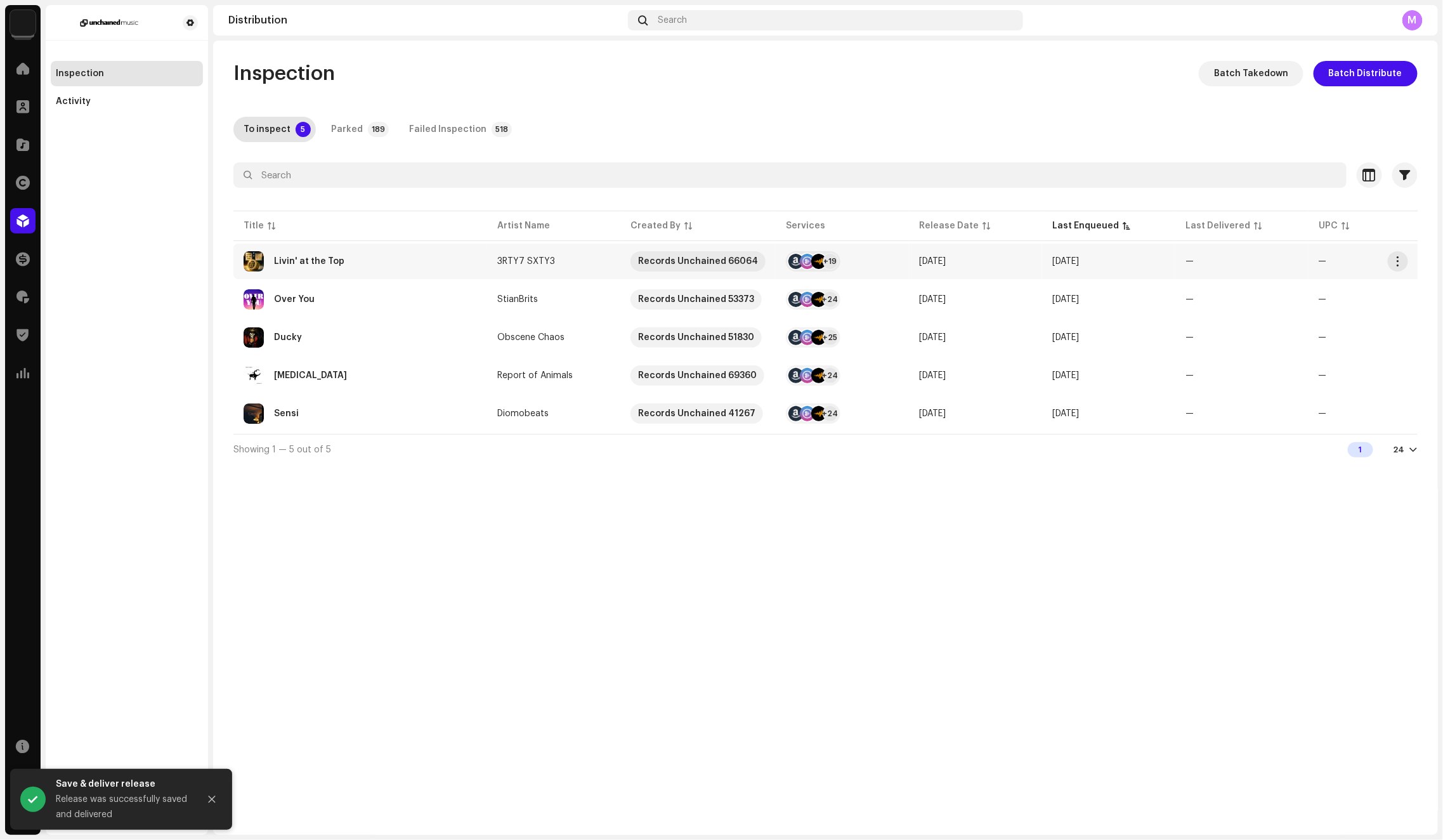
click at [462, 261] on div "Livin' at the Top" at bounding box center [360, 261] width 233 height 20
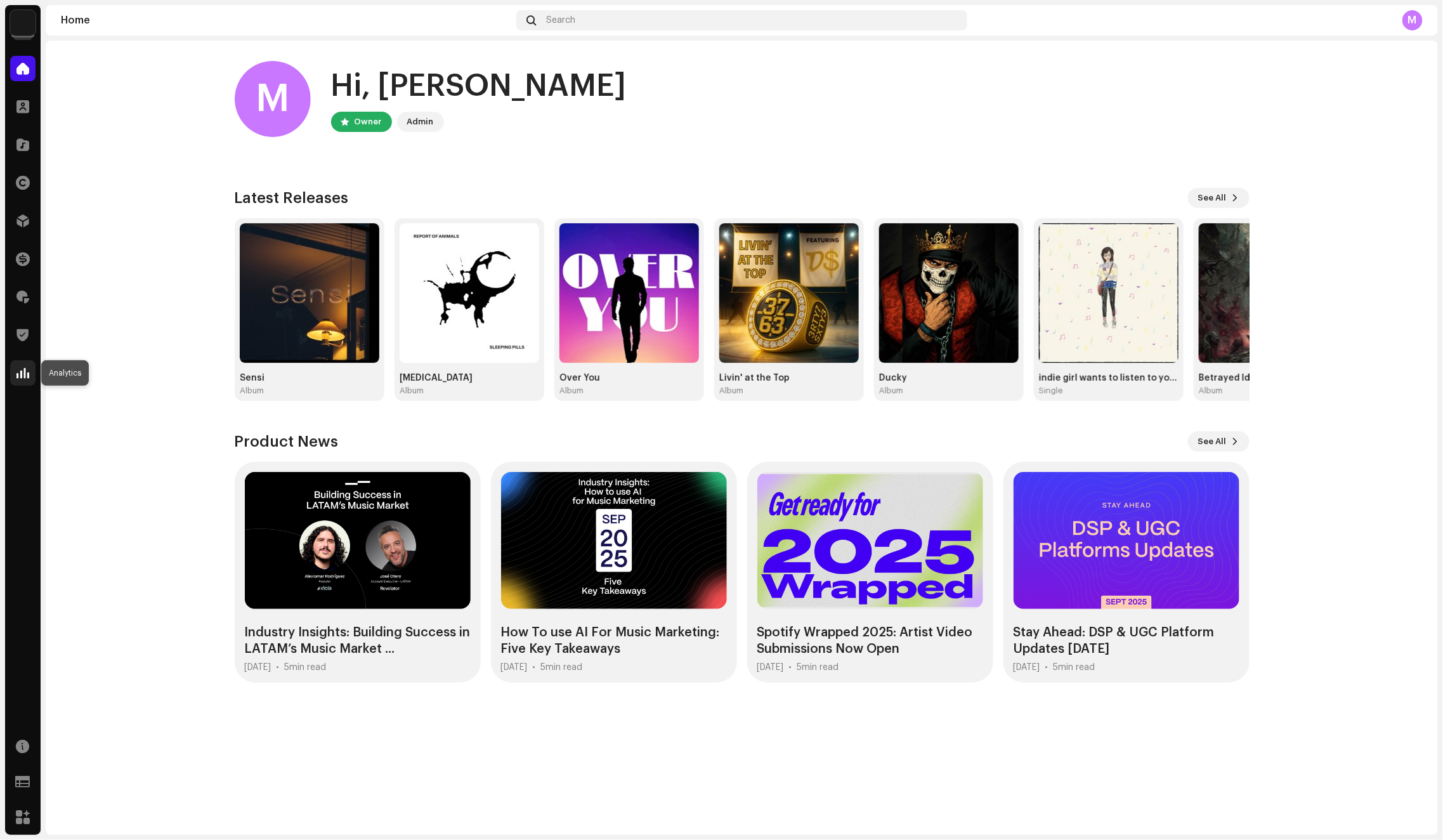
click at [28, 373] on span at bounding box center [22, 373] width 12 height 10
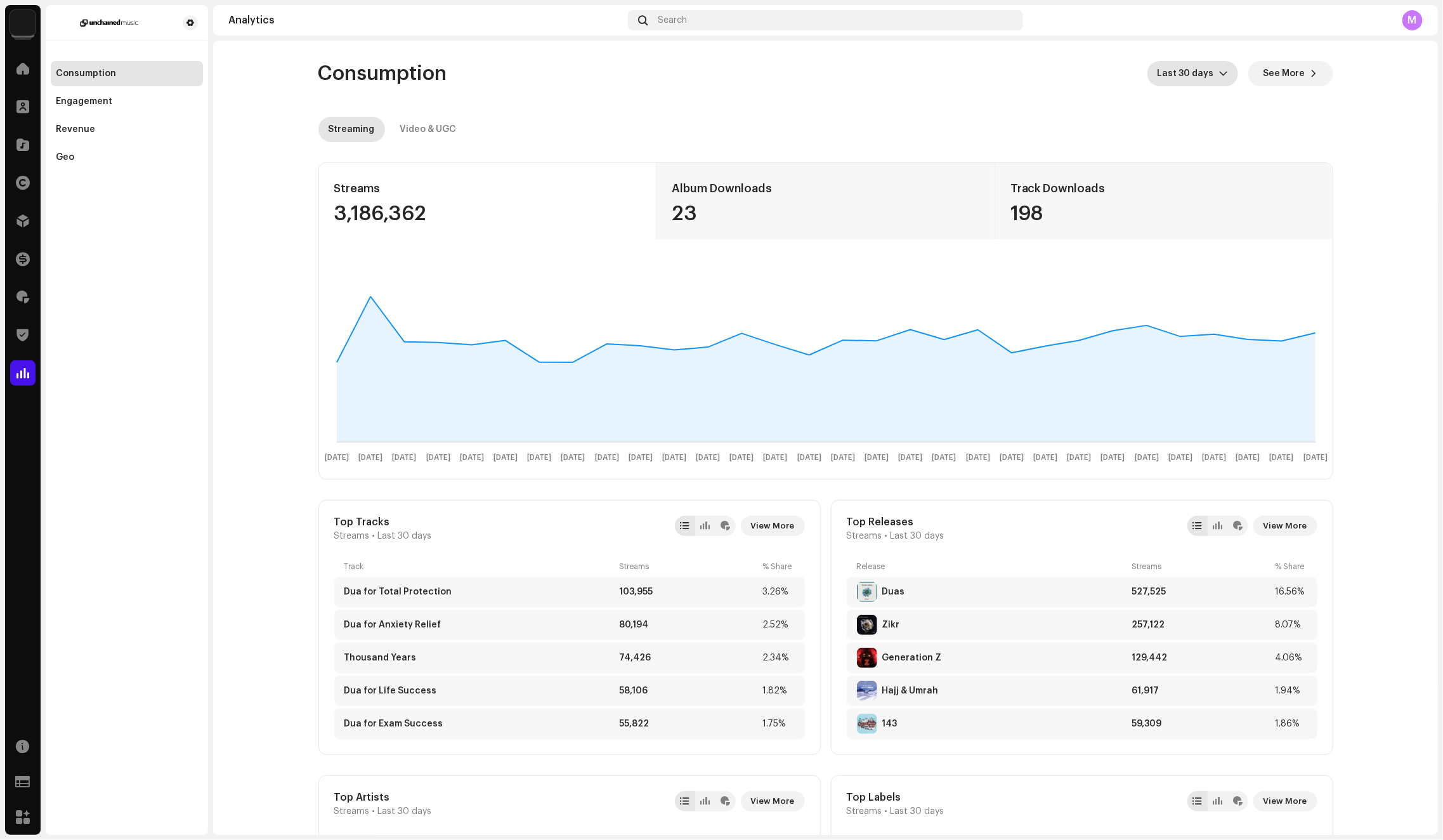
click at [1200, 69] on span "Last 30 days" at bounding box center [1188, 73] width 62 height 25
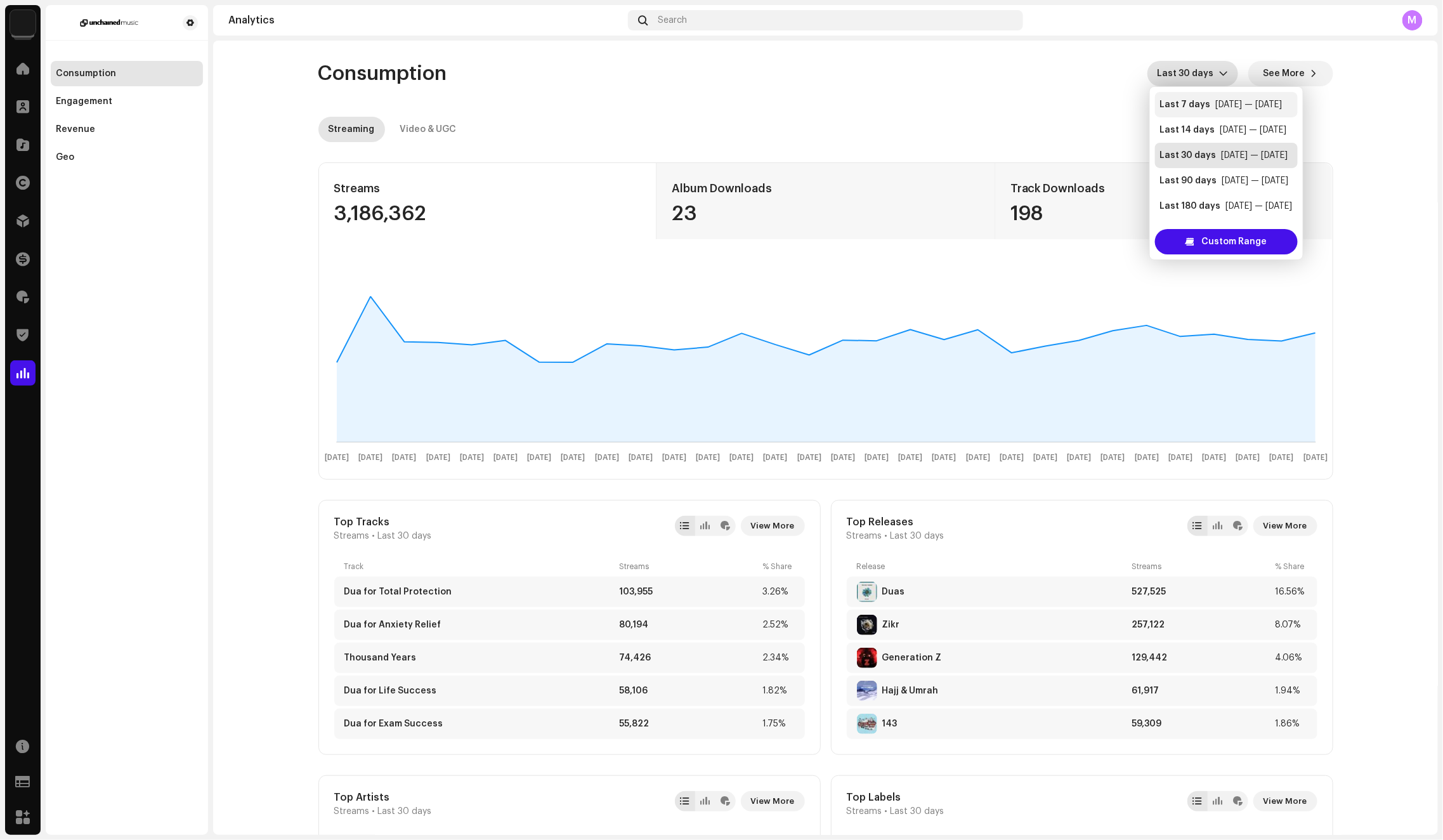
click at [1190, 108] on div "Last 7 days" at bounding box center [1186, 105] width 51 height 12
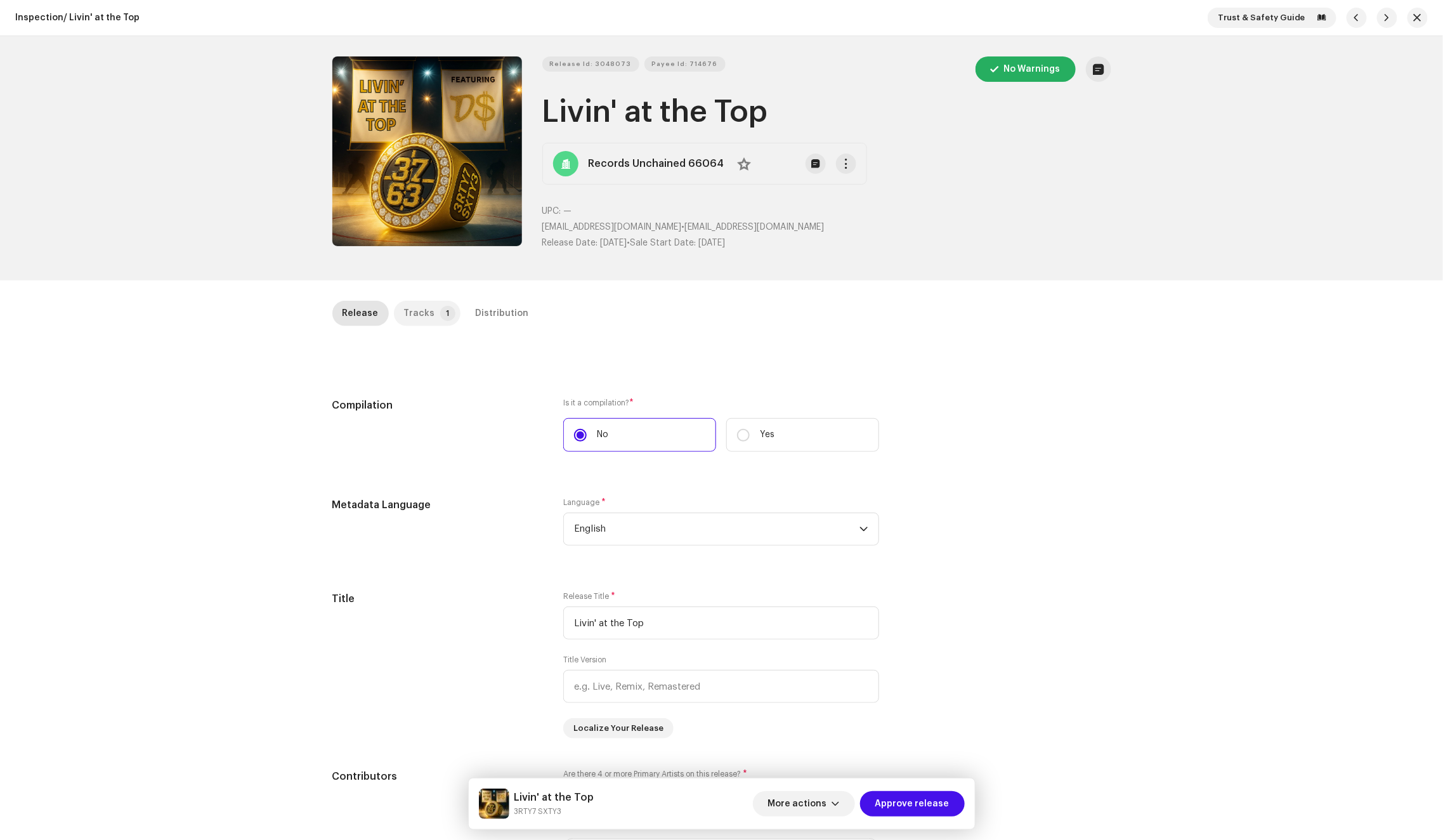
click at [440, 319] on p-badge "1" at bounding box center [448, 313] width 15 height 15
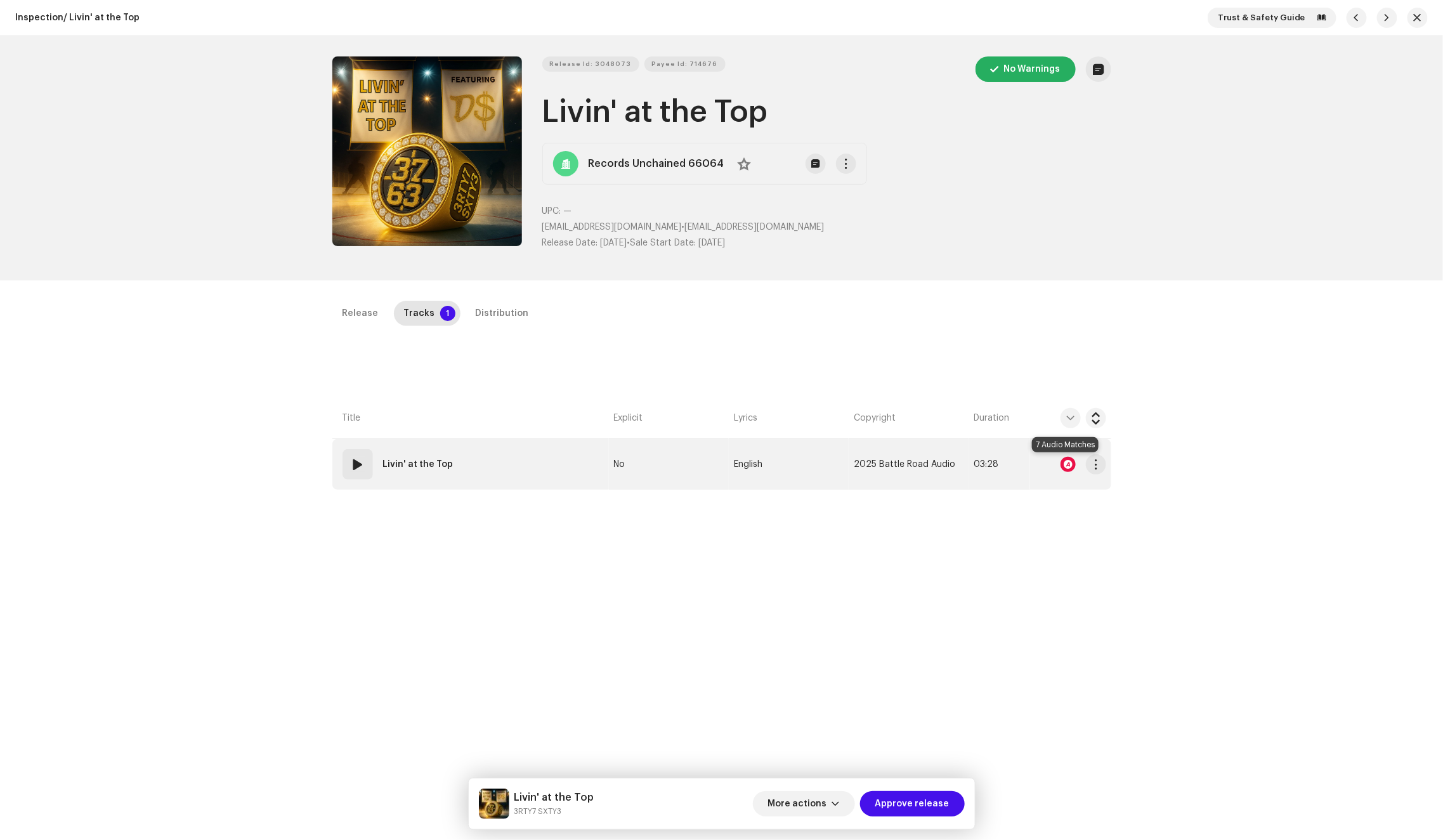
click at [1070, 463] on div at bounding box center [1068, 464] width 15 height 15
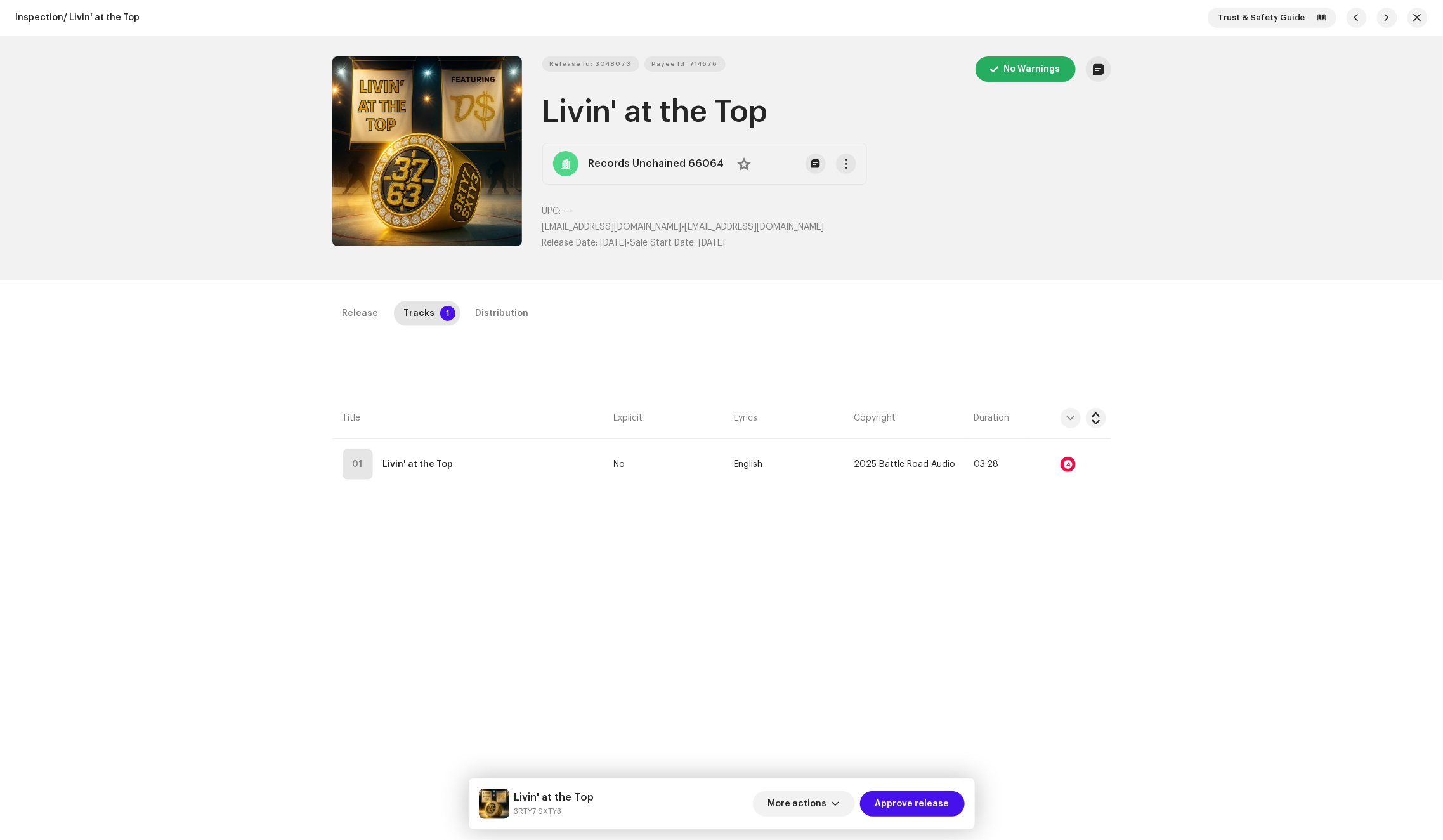
click at [960, 327] on div "Audio Recognition by Remix/Sample 6 Cover Song 1 Speech ! All results require r…" at bounding box center [722, 420] width 1443 height 840
click at [499, 310] on div "Distribution" at bounding box center [502, 313] width 53 height 25
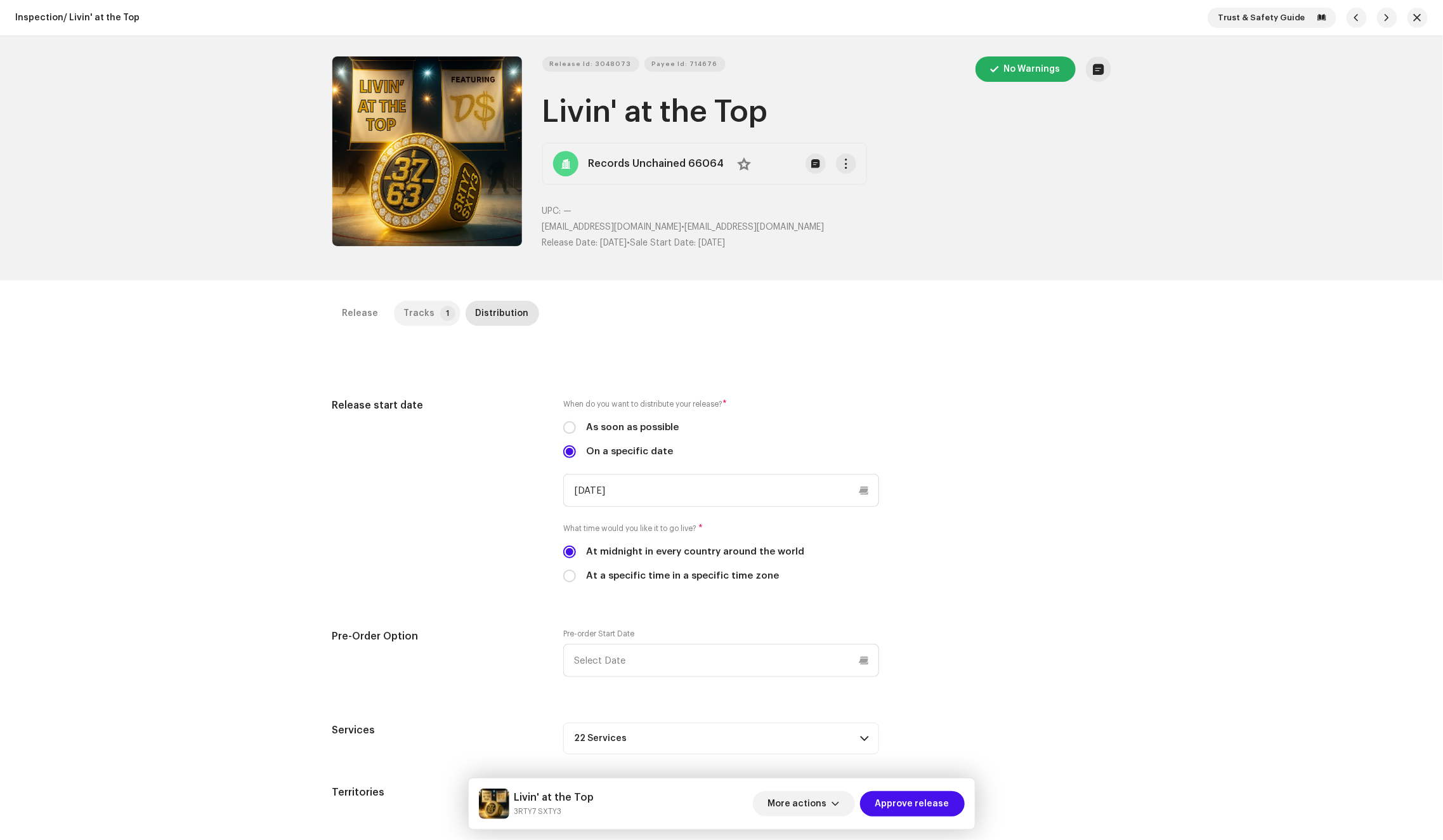
click at [428, 302] on p-tab "Tracks 1" at bounding box center [427, 313] width 66 height 25
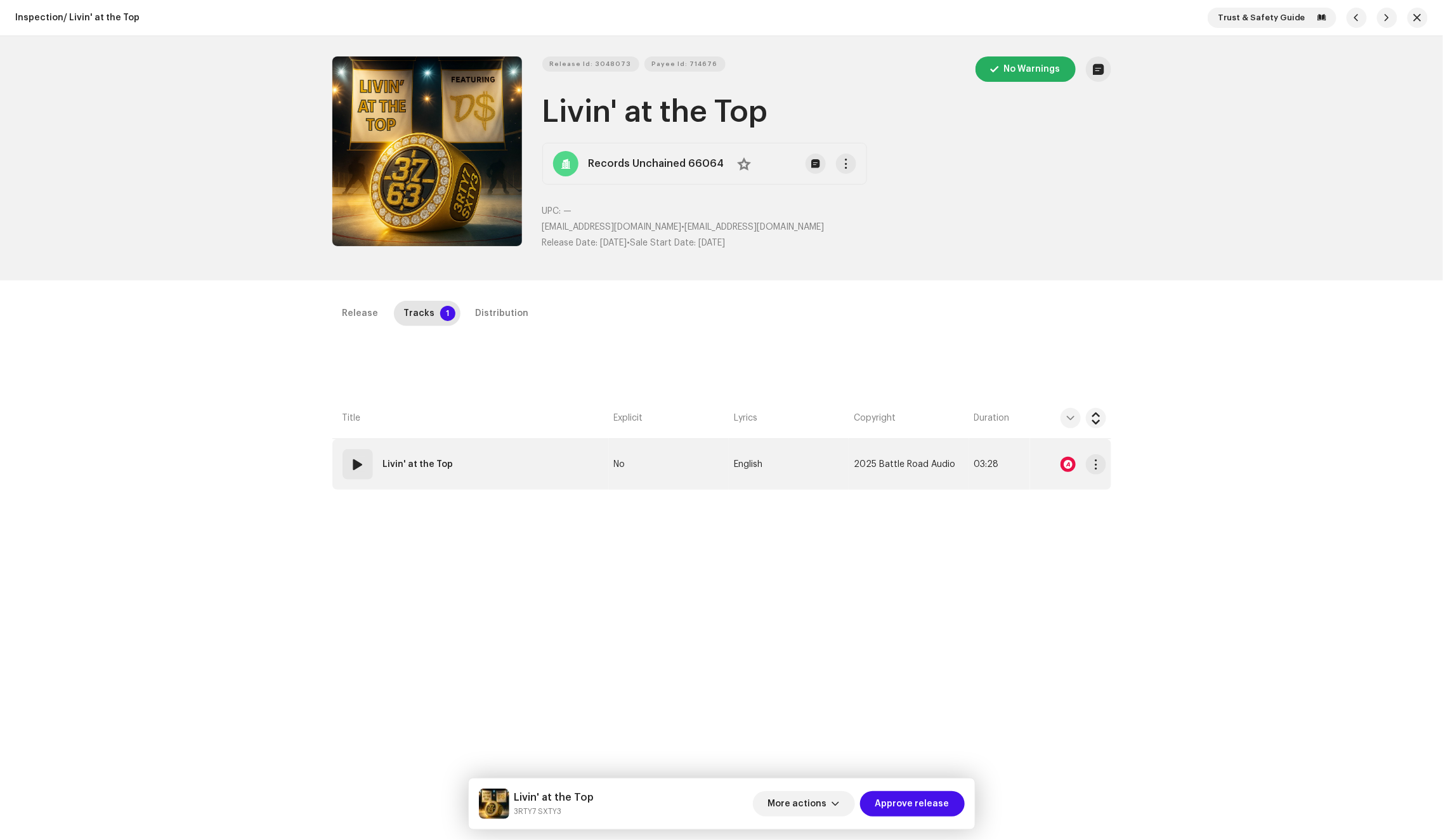
click at [507, 468] on td "01 Livin' at the Top" at bounding box center [470, 464] width 276 height 51
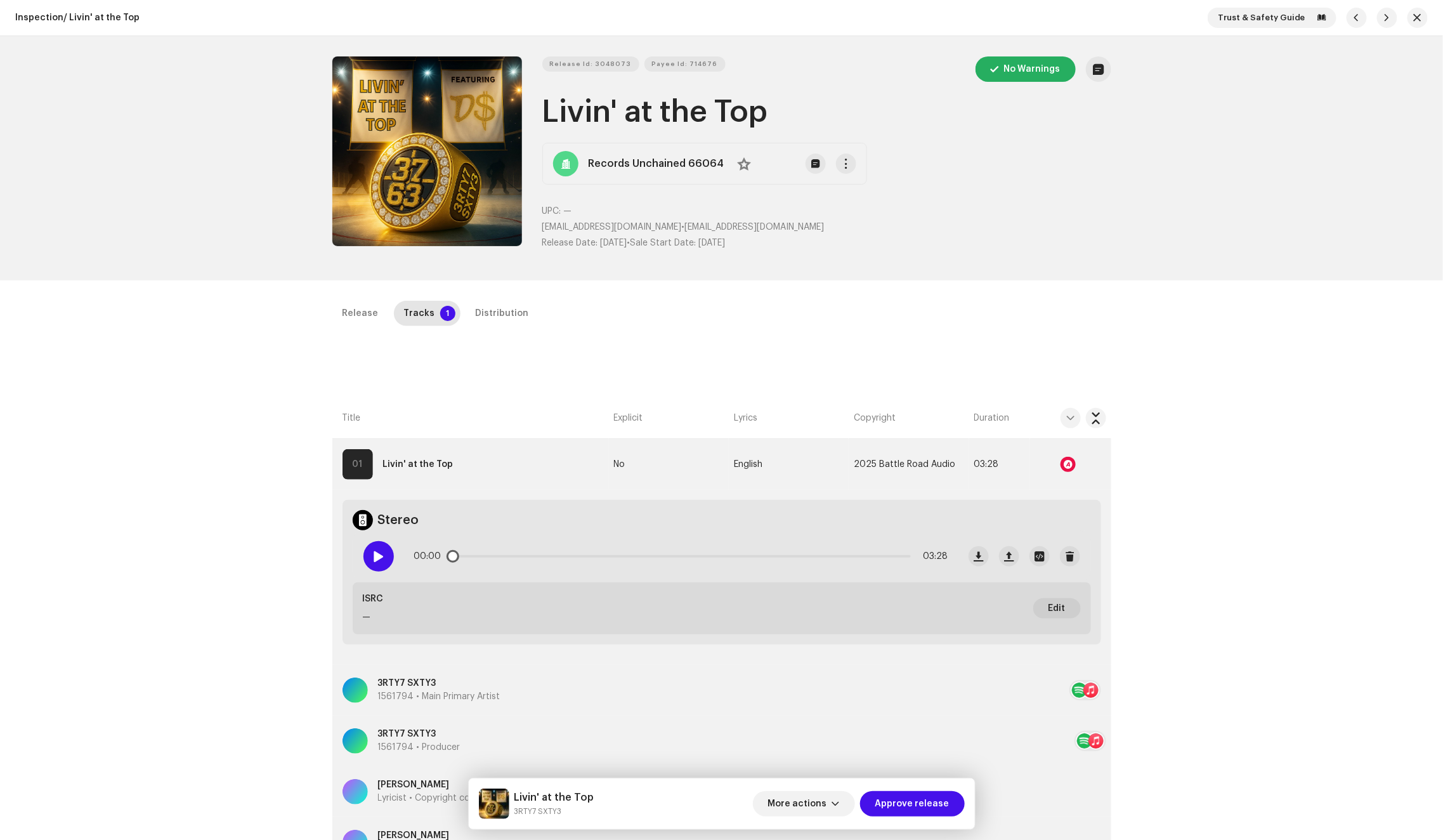
click at [383, 561] on div at bounding box center [379, 557] width 31 height 31
drag, startPoint x: 480, startPoint y: 556, endPoint x: 612, endPoint y: 545, distance: 132.5
click at [612, 545] on div "00:09 03:28" at bounding box center [681, 556] width 534 height 25
click at [1067, 458] on div at bounding box center [1068, 464] width 15 height 15
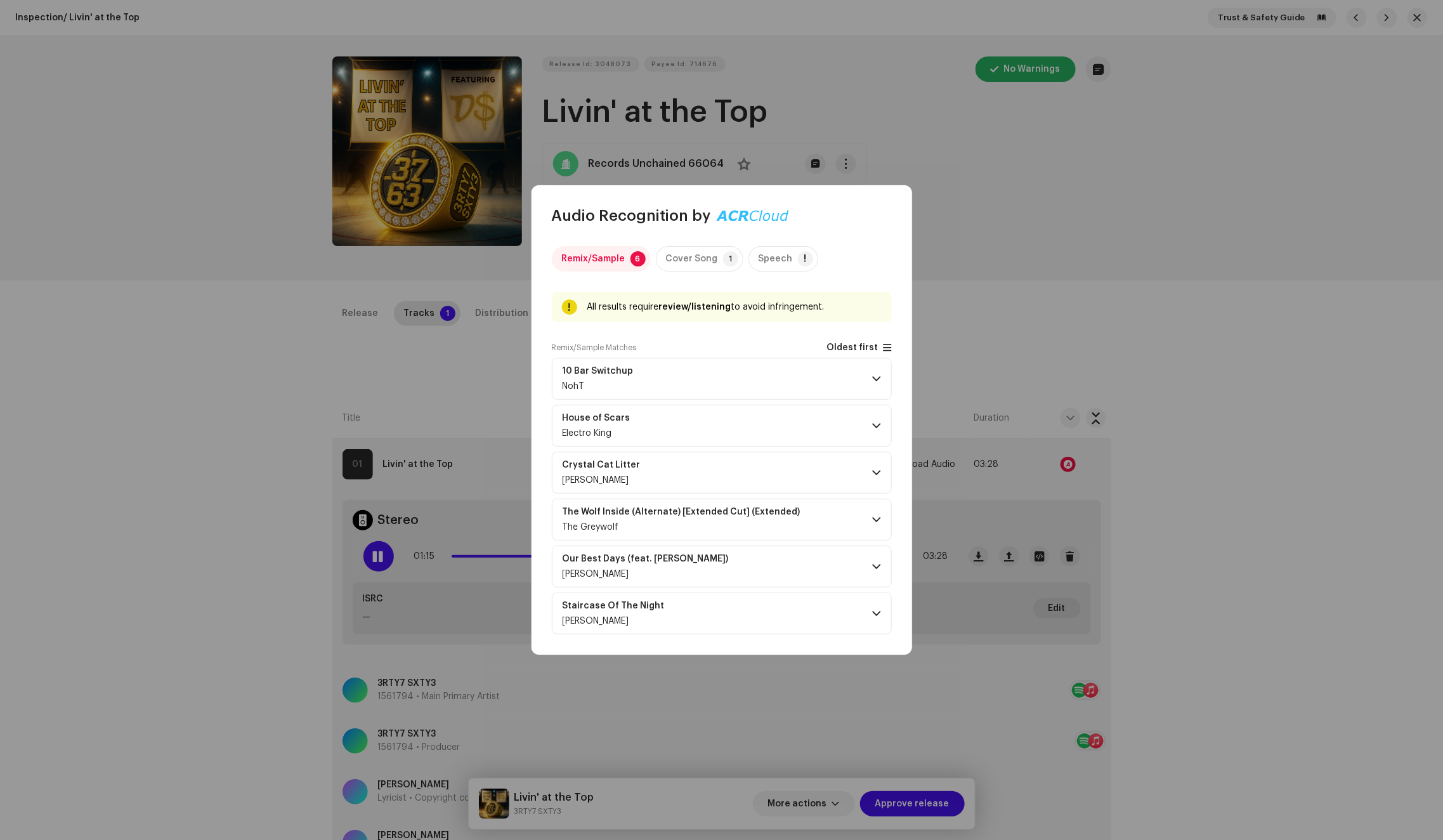
click at [840, 351] on span "Oldest first" at bounding box center [852, 348] width 52 height 9
click at [829, 376] on p-accordion-header "House of Scars Electro King" at bounding box center [722, 379] width 340 height 42
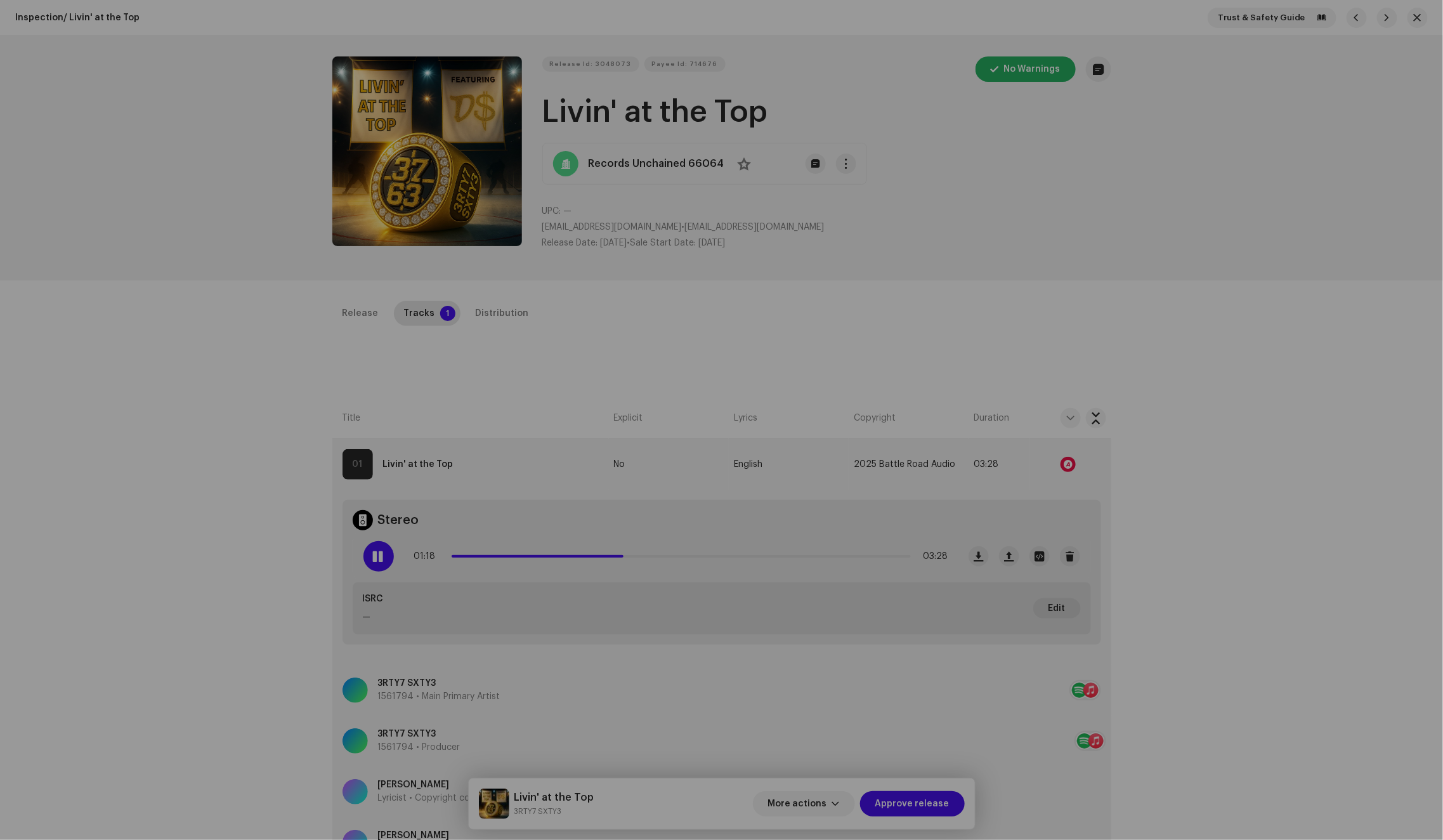
click at [984, 321] on div "Audio Recognition by Remix/Sample 6 Cover Song 1 Speech ! All results require r…" at bounding box center [722, 420] width 1443 height 840
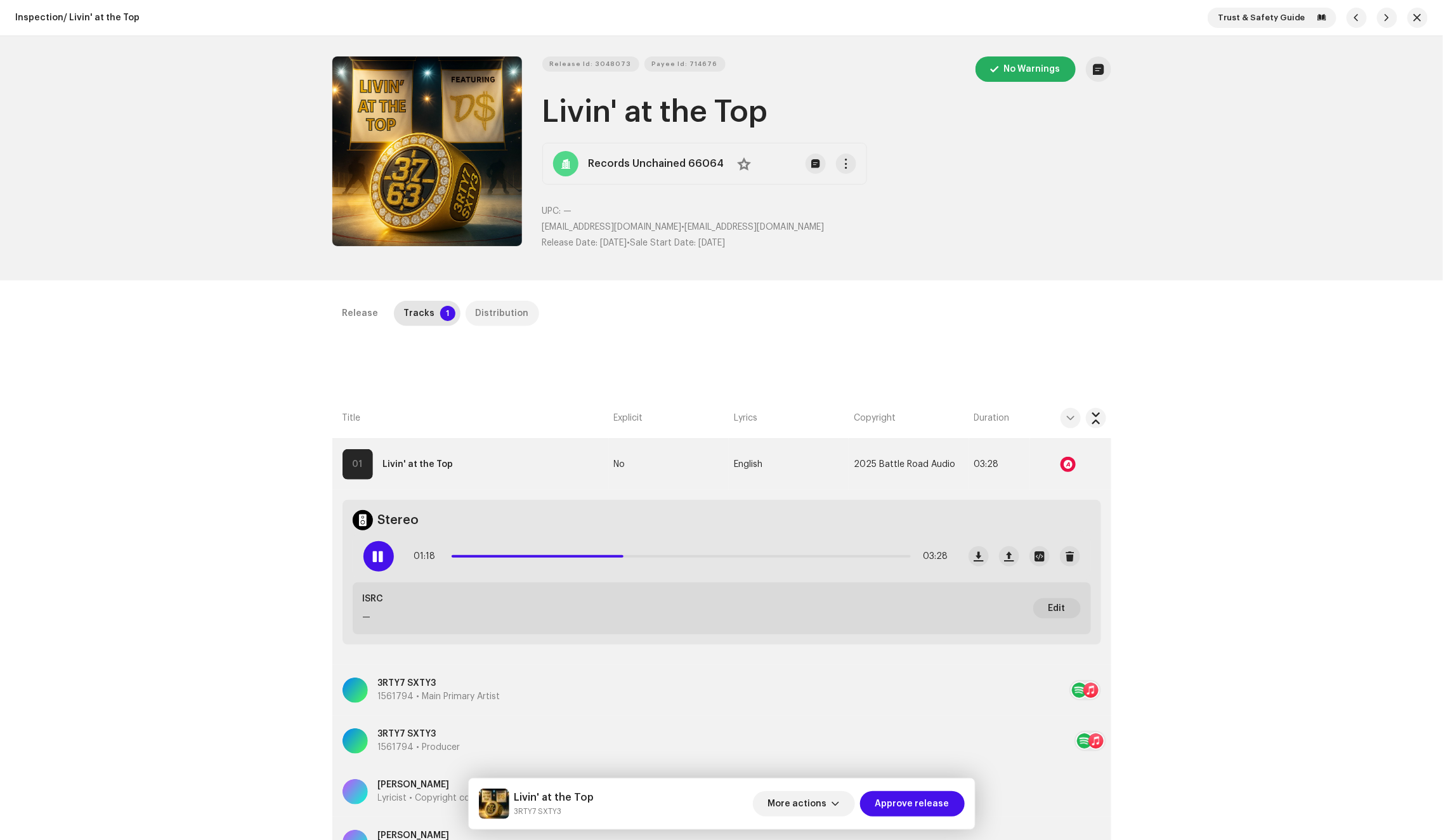
click at [490, 315] on div "Distribution" at bounding box center [502, 313] width 53 height 25
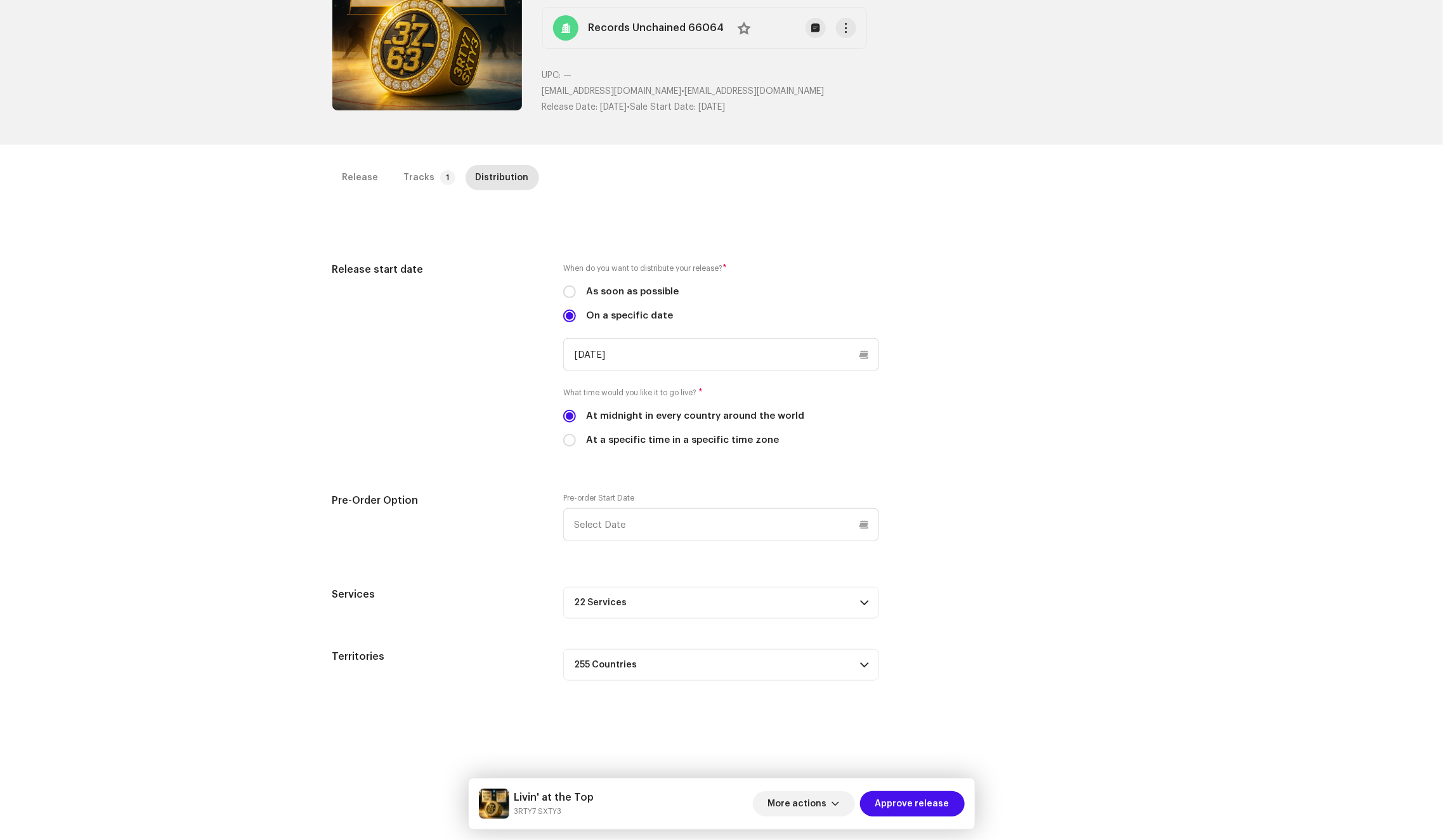
scroll to position [300, 0]
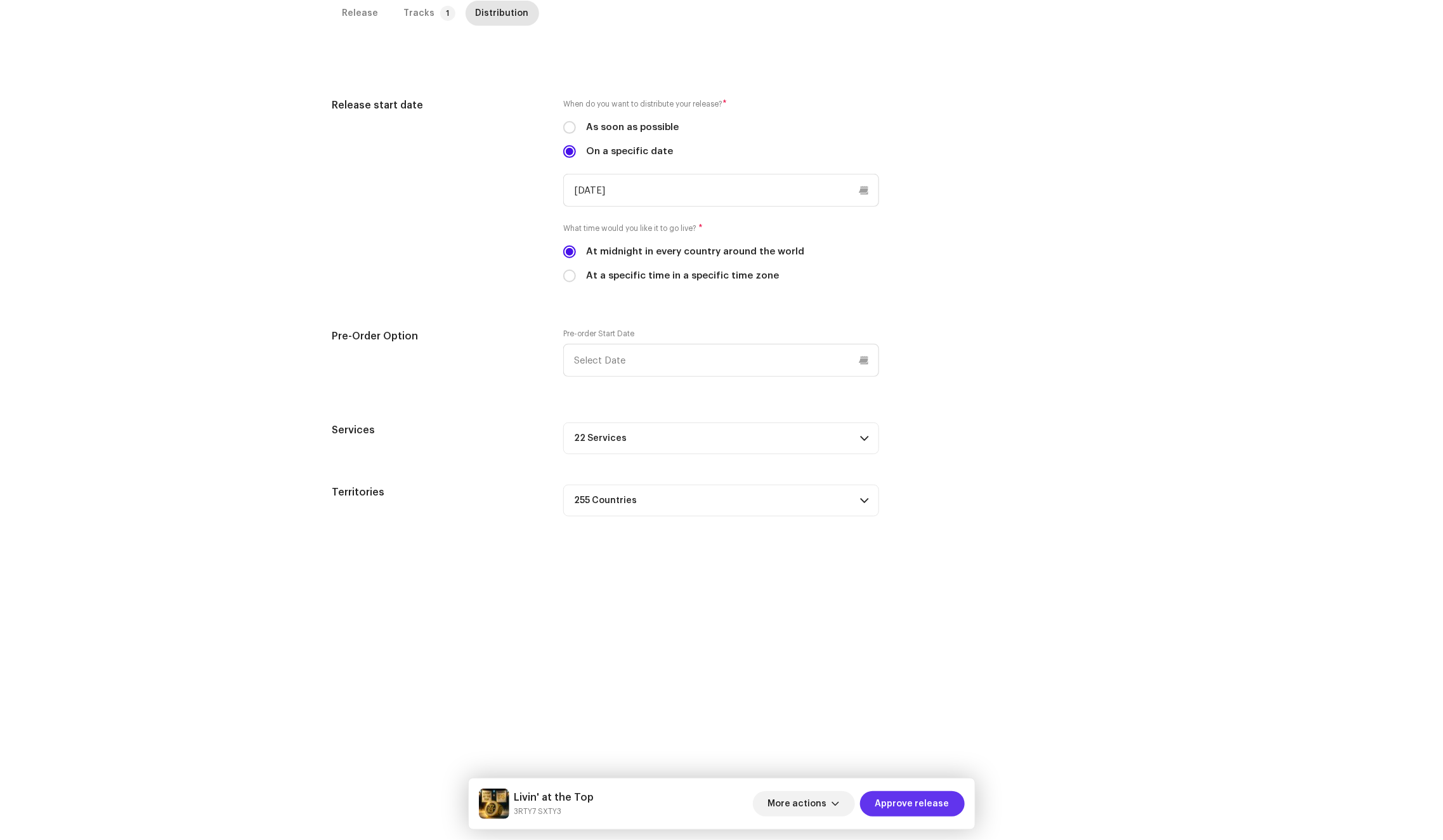
click at [912, 795] on span "Approve release" at bounding box center [912, 803] width 74 height 25
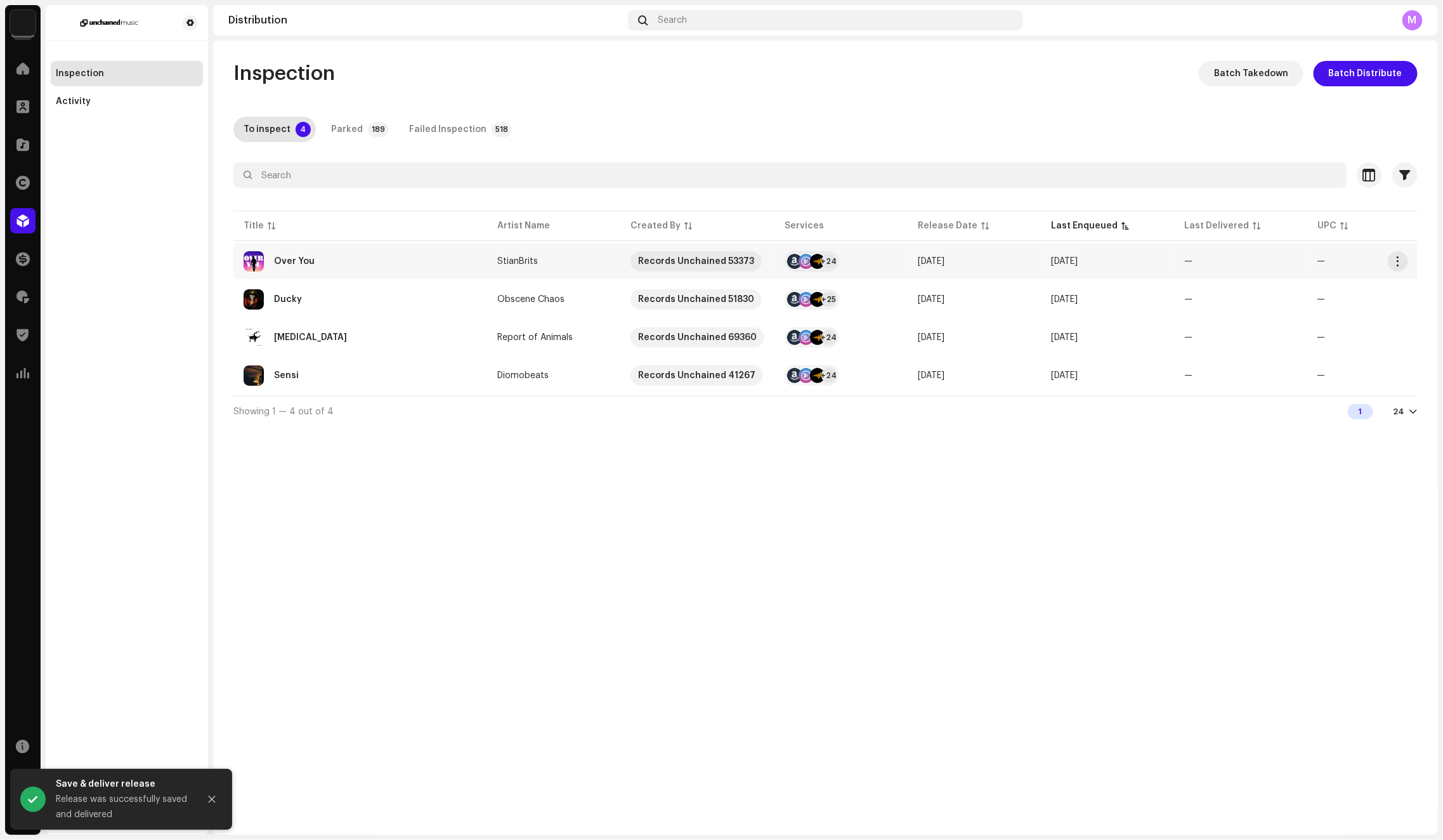
click at [447, 257] on div "Over You" at bounding box center [360, 261] width 233 height 20
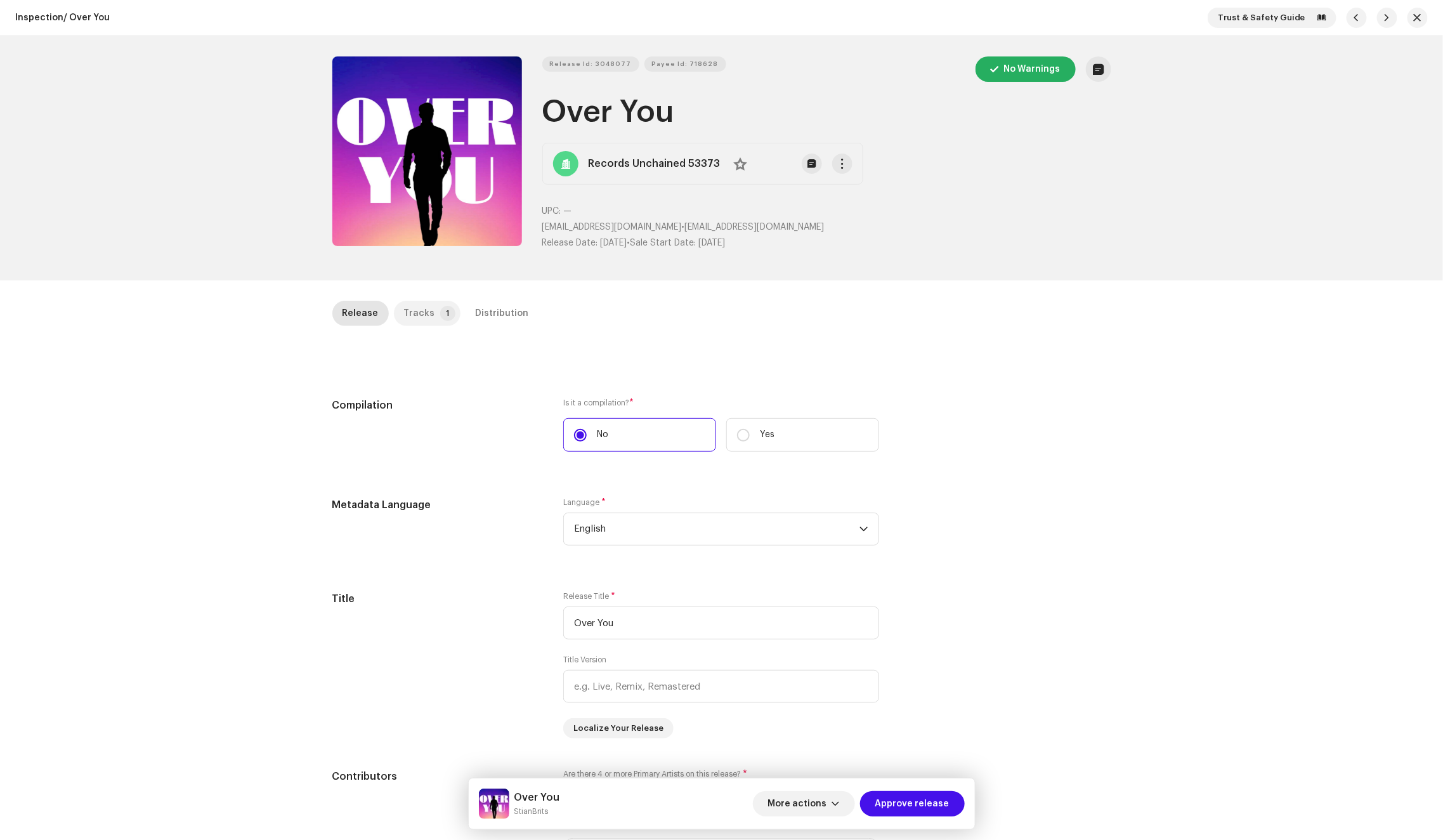
click at [423, 316] on div "Tracks" at bounding box center [420, 313] width 31 height 25
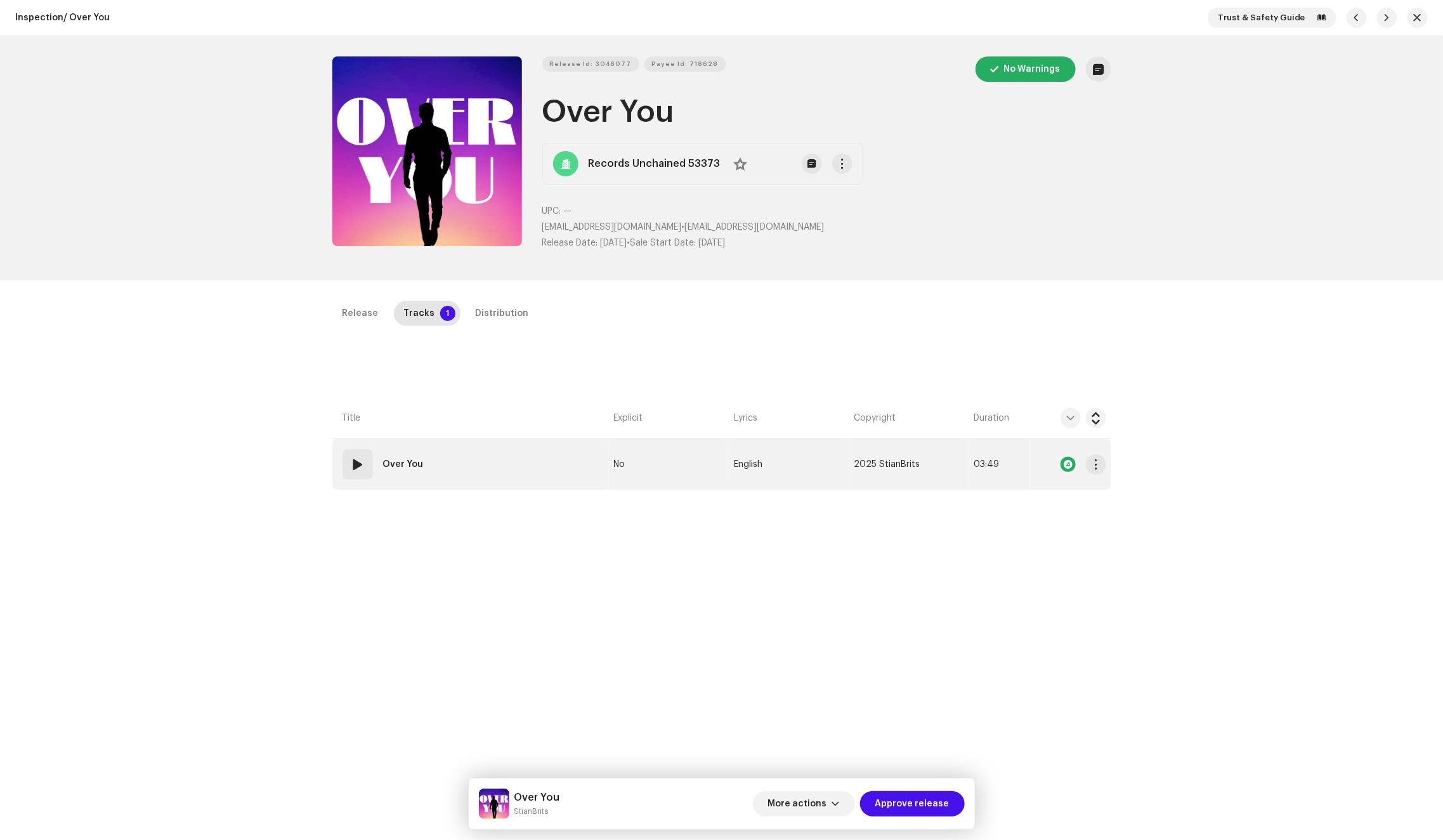
click at [581, 470] on td "01 Over You" at bounding box center [470, 464] width 276 height 51
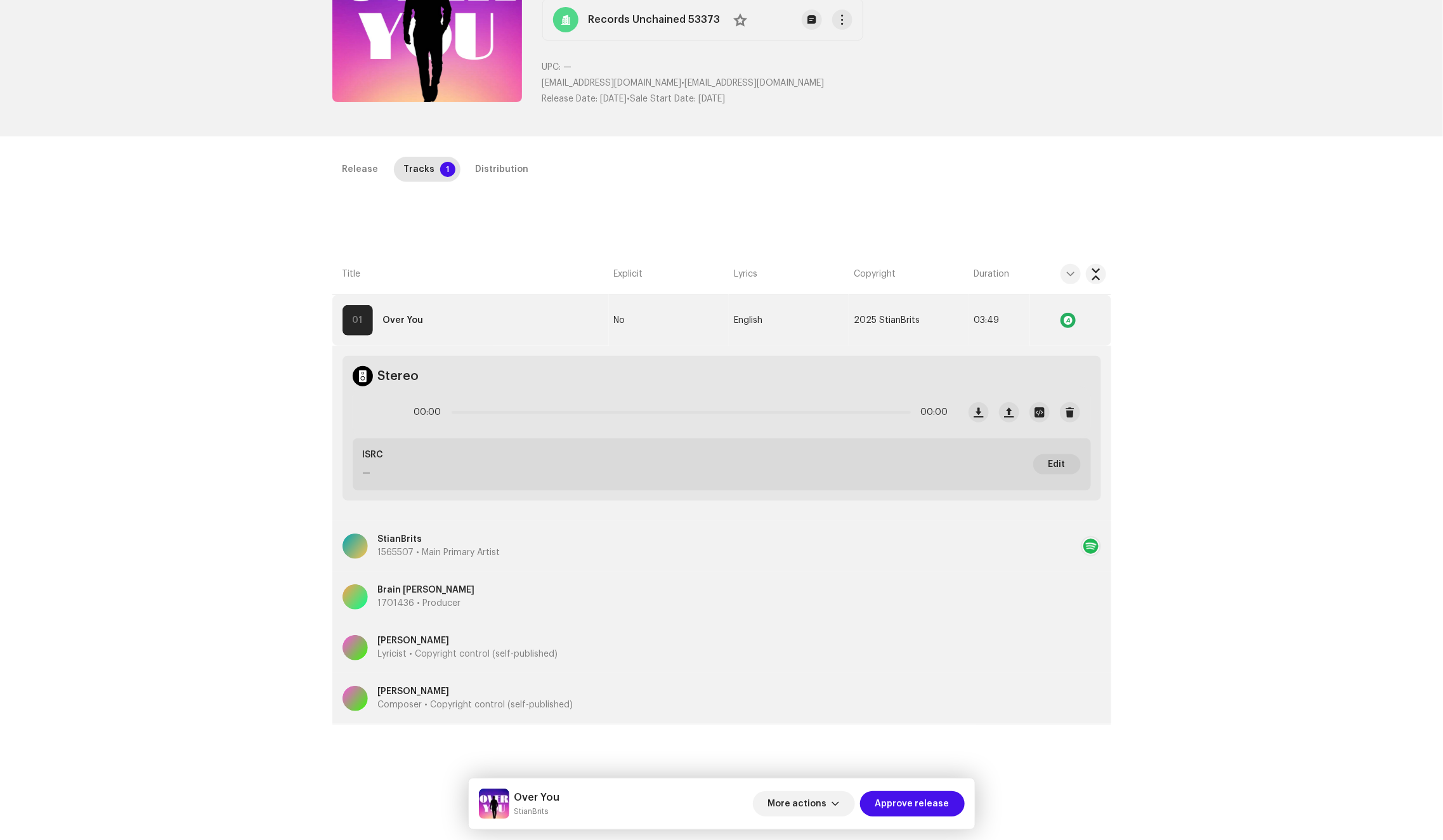
scroll to position [156, 0]
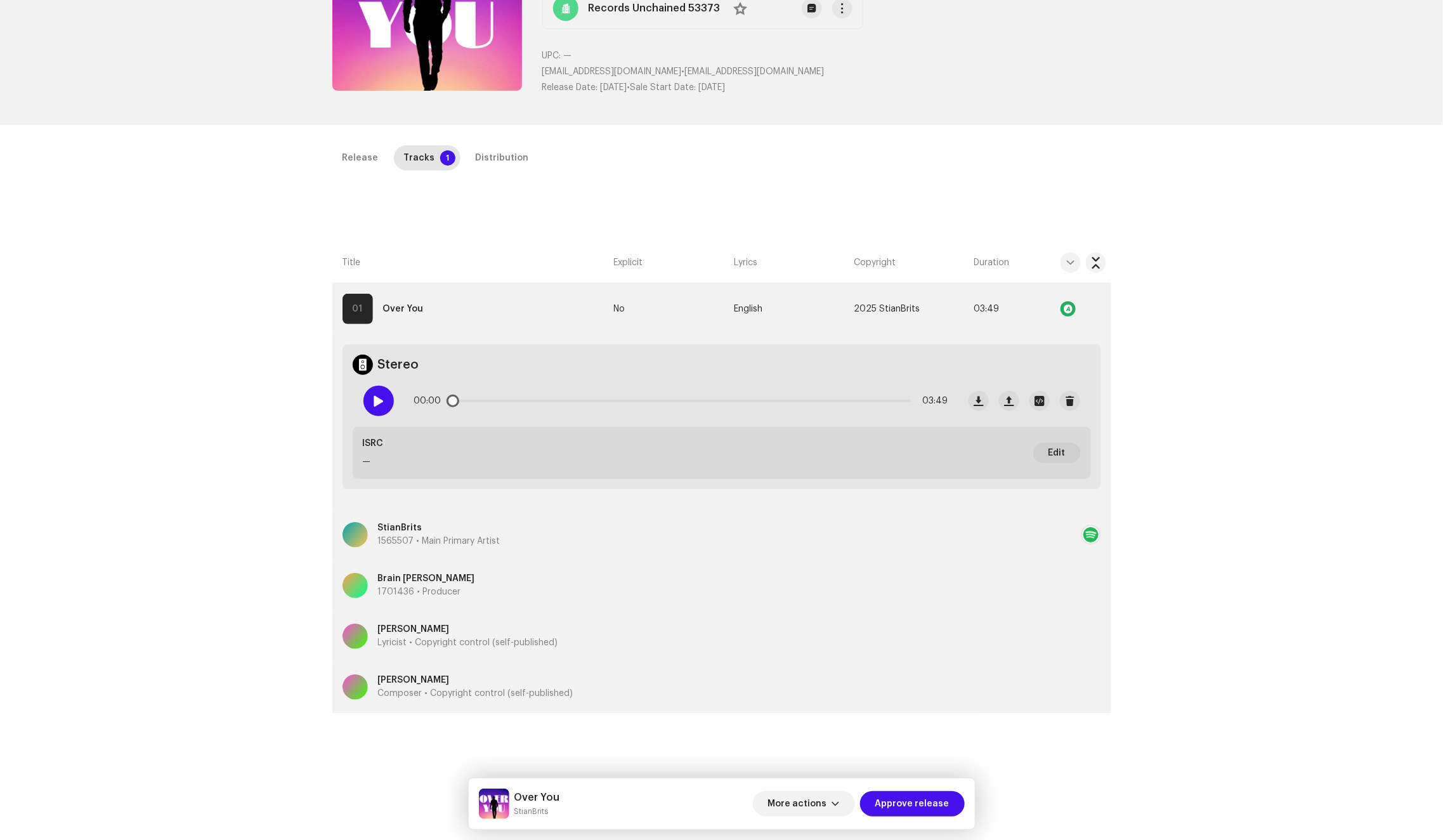
click at [380, 398] on span at bounding box center [378, 400] width 11 height 10
drag, startPoint x: 452, startPoint y: 399, endPoint x: 610, endPoint y: 397, distance: 158.0
click at [610, 397] on div "00:05 03:49" at bounding box center [681, 400] width 534 height 25
drag, startPoint x: 614, startPoint y: 398, endPoint x: 799, endPoint y: 394, distance: 185.0
click at [799, 394] on div "01:25 03:49" at bounding box center [681, 400] width 534 height 25
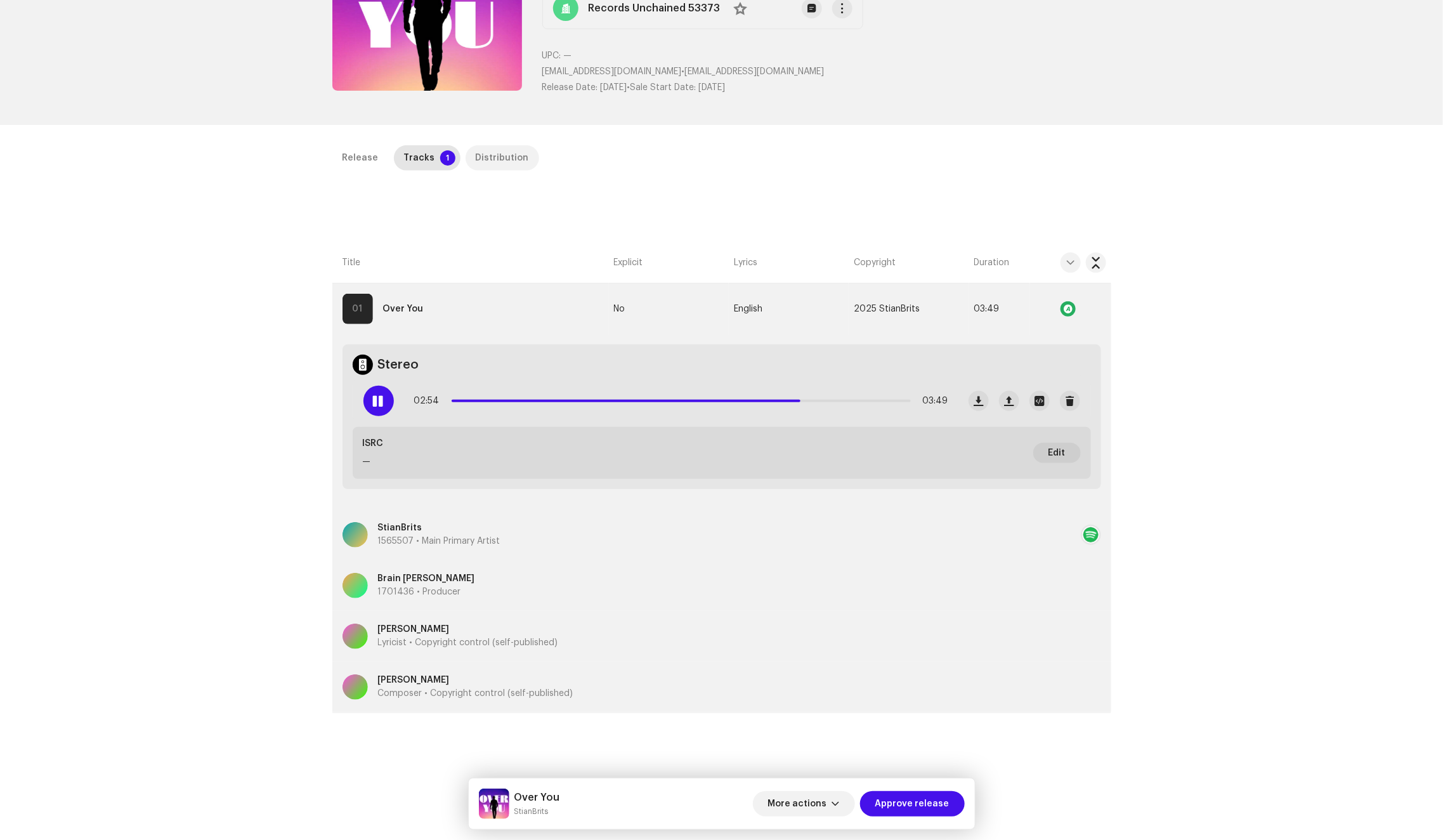
click at [494, 165] on div "Distribution" at bounding box center [502, 158] width 53 height 25
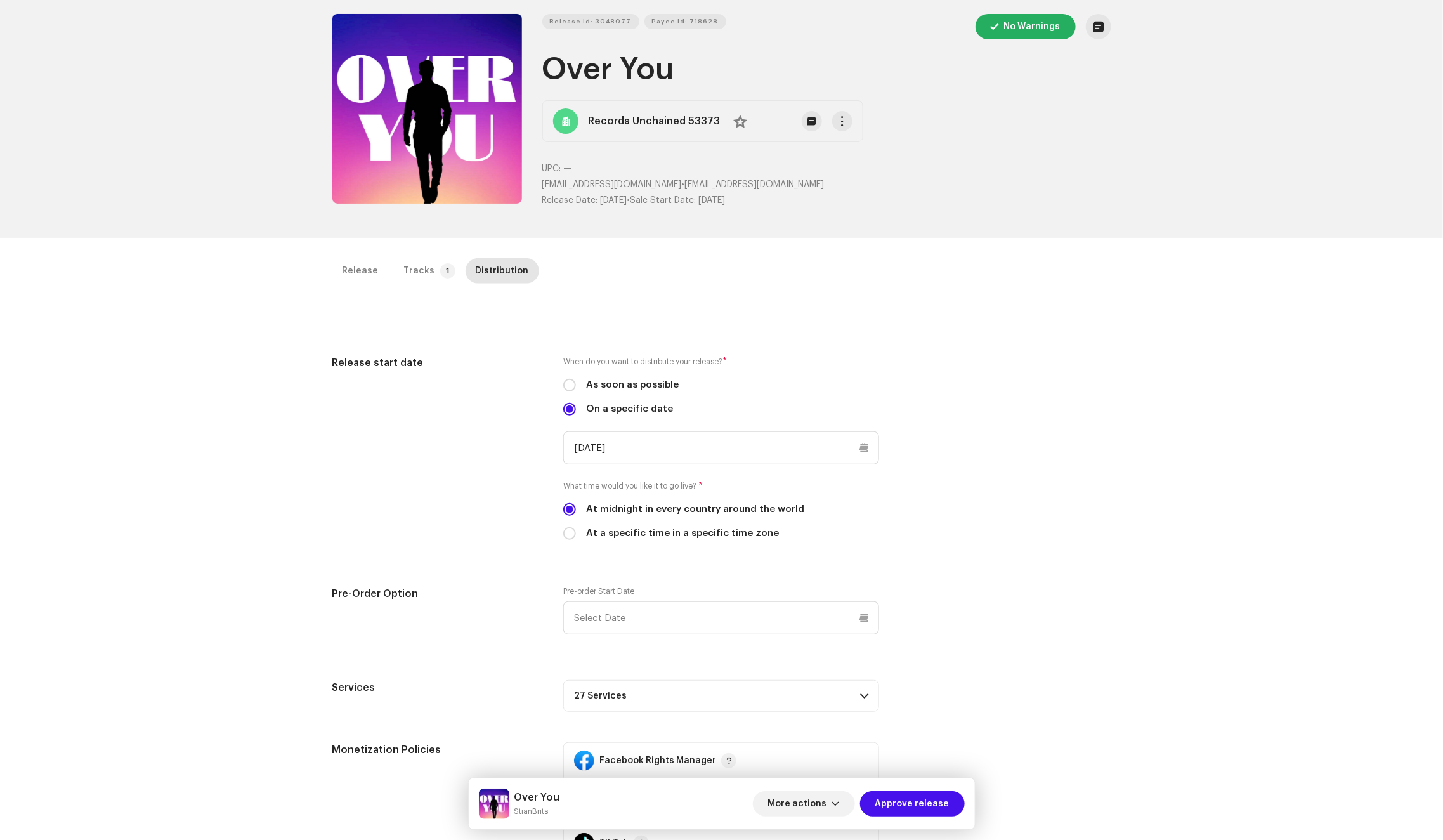
scroll to position [0, 0]
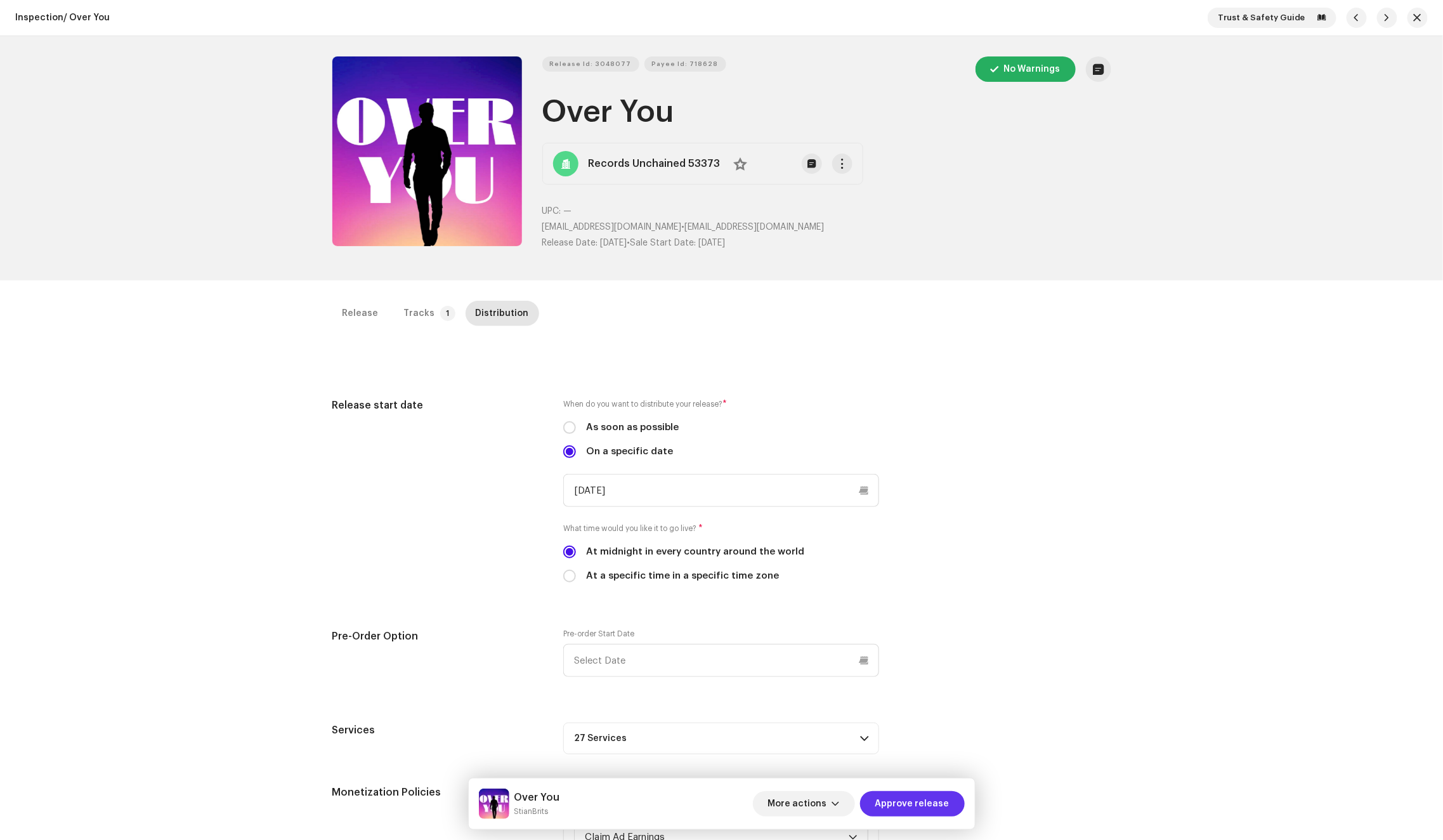
click at [927, 807] on span "Approve release" at bounding box center [912, 803] width 74 height 25
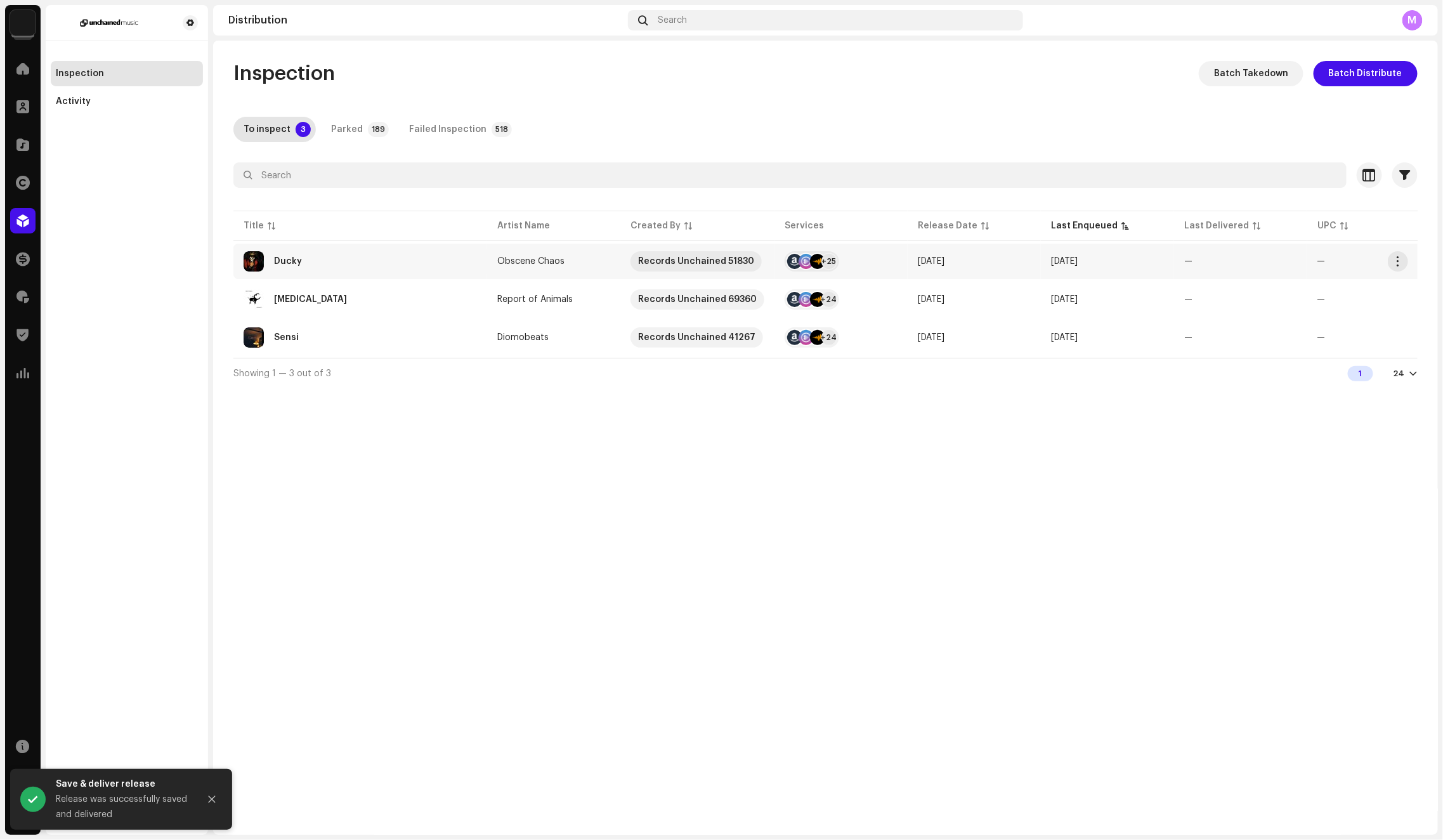
click at [423, 273] on td "Ducky" at bounding box center [360, 261] width 254 height 35
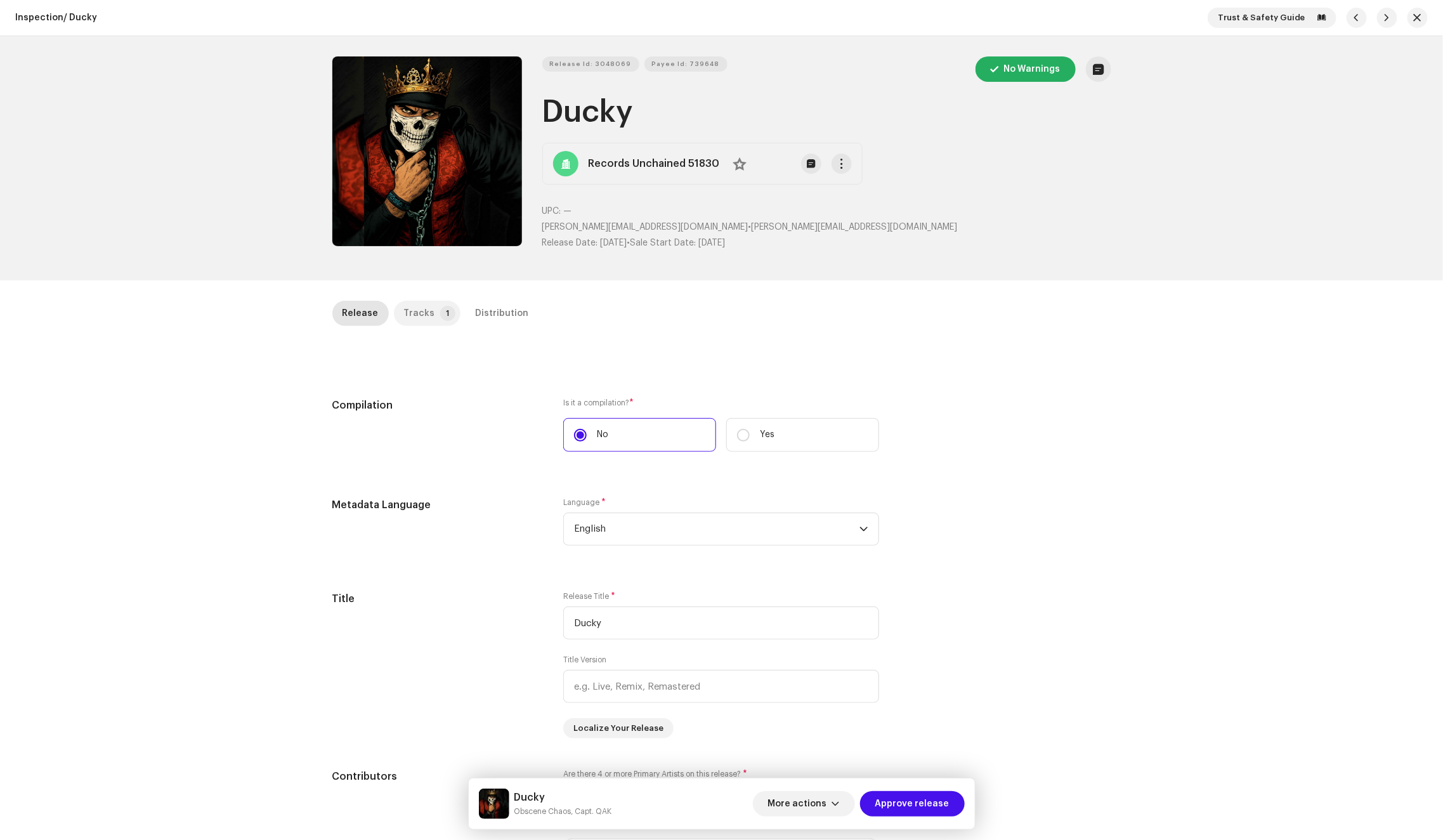
click at [420, 308] on div "Tracks" at bounding box center [420, 313] width 31 height 25
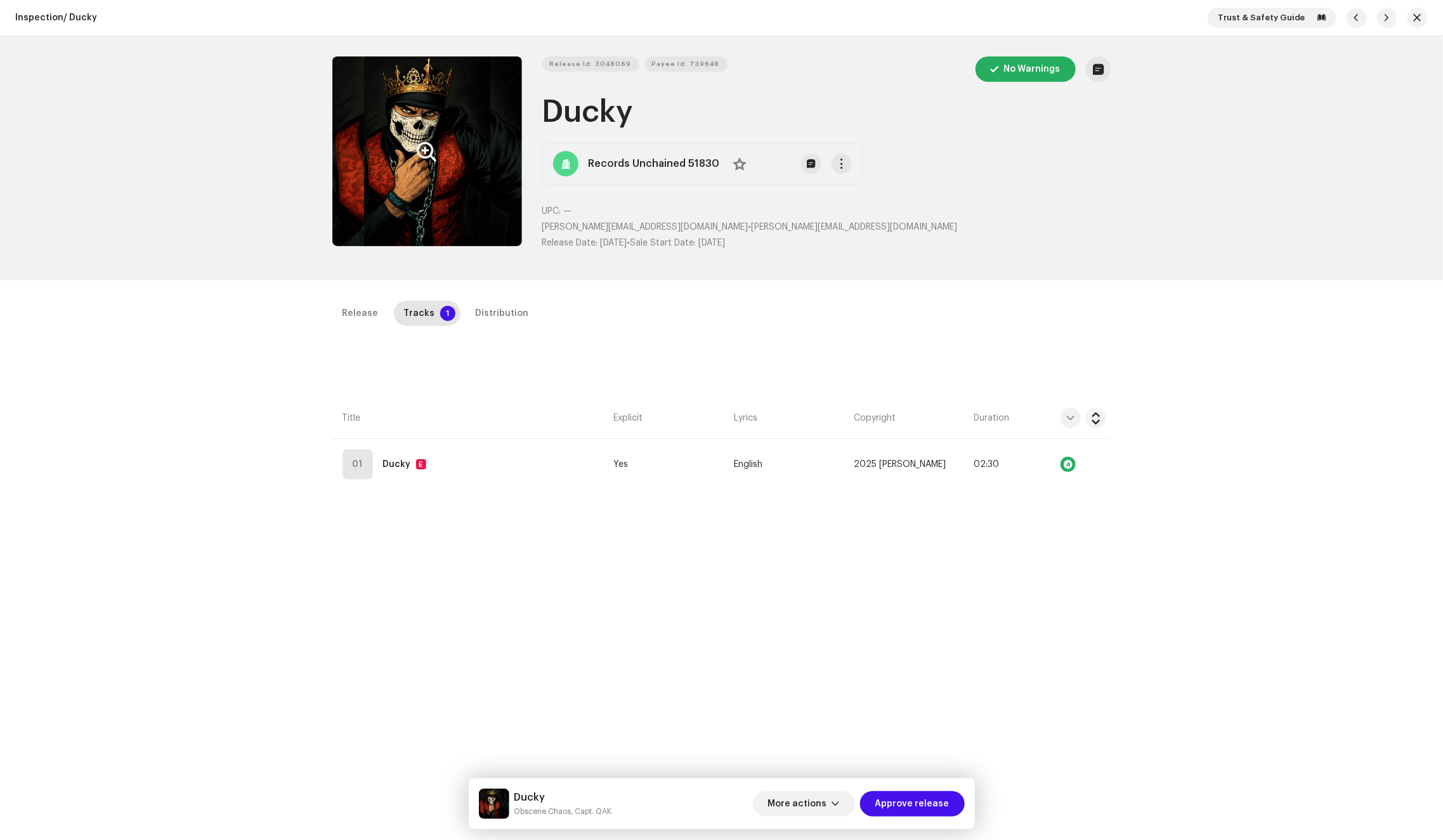
click at [413, 149] on button "Zoom Image" at bounding box center [427, 151] width 189 height 189
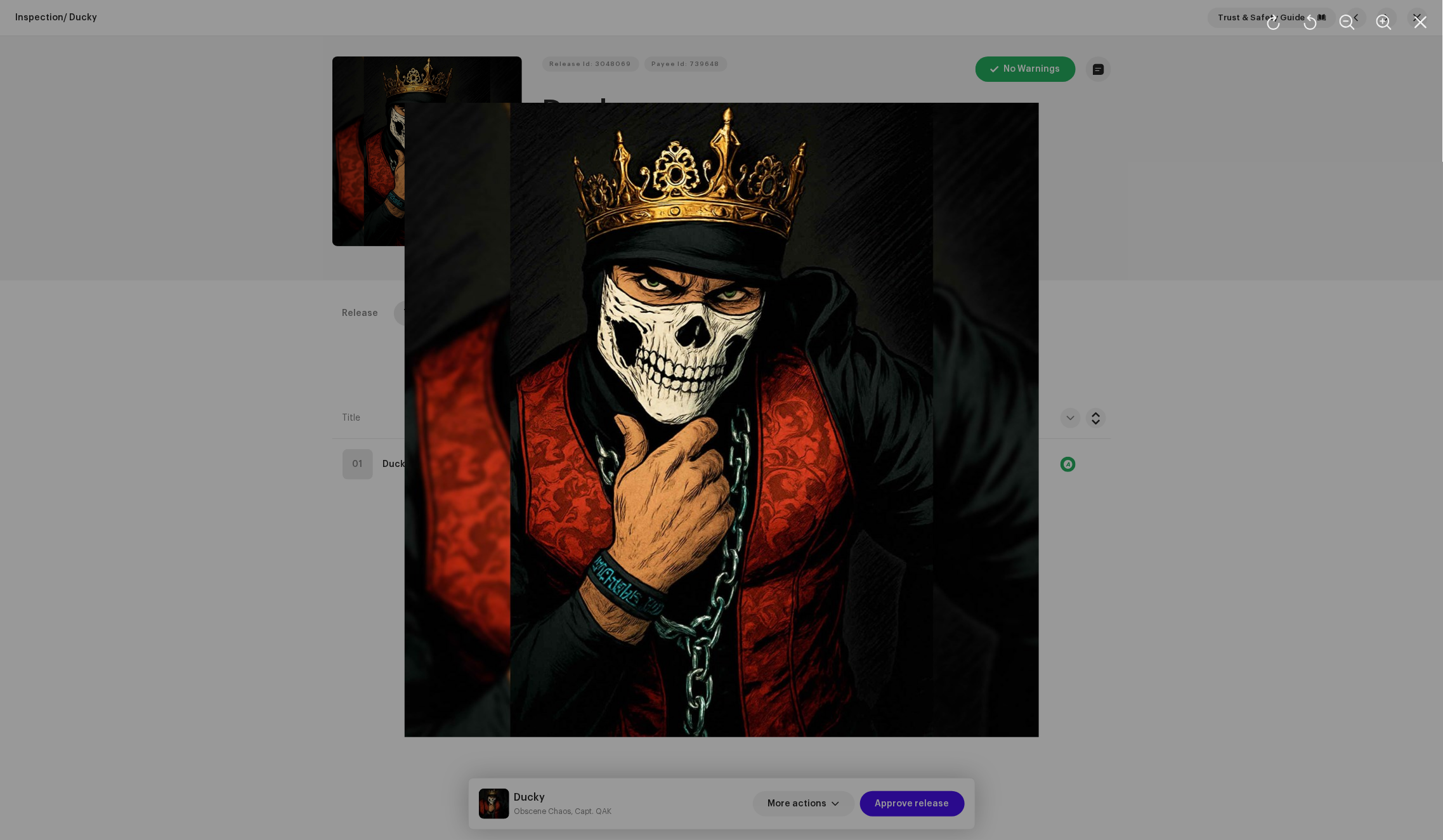
click at [205, 243] on div at bounding box center [722, 420] width 1443 height 840
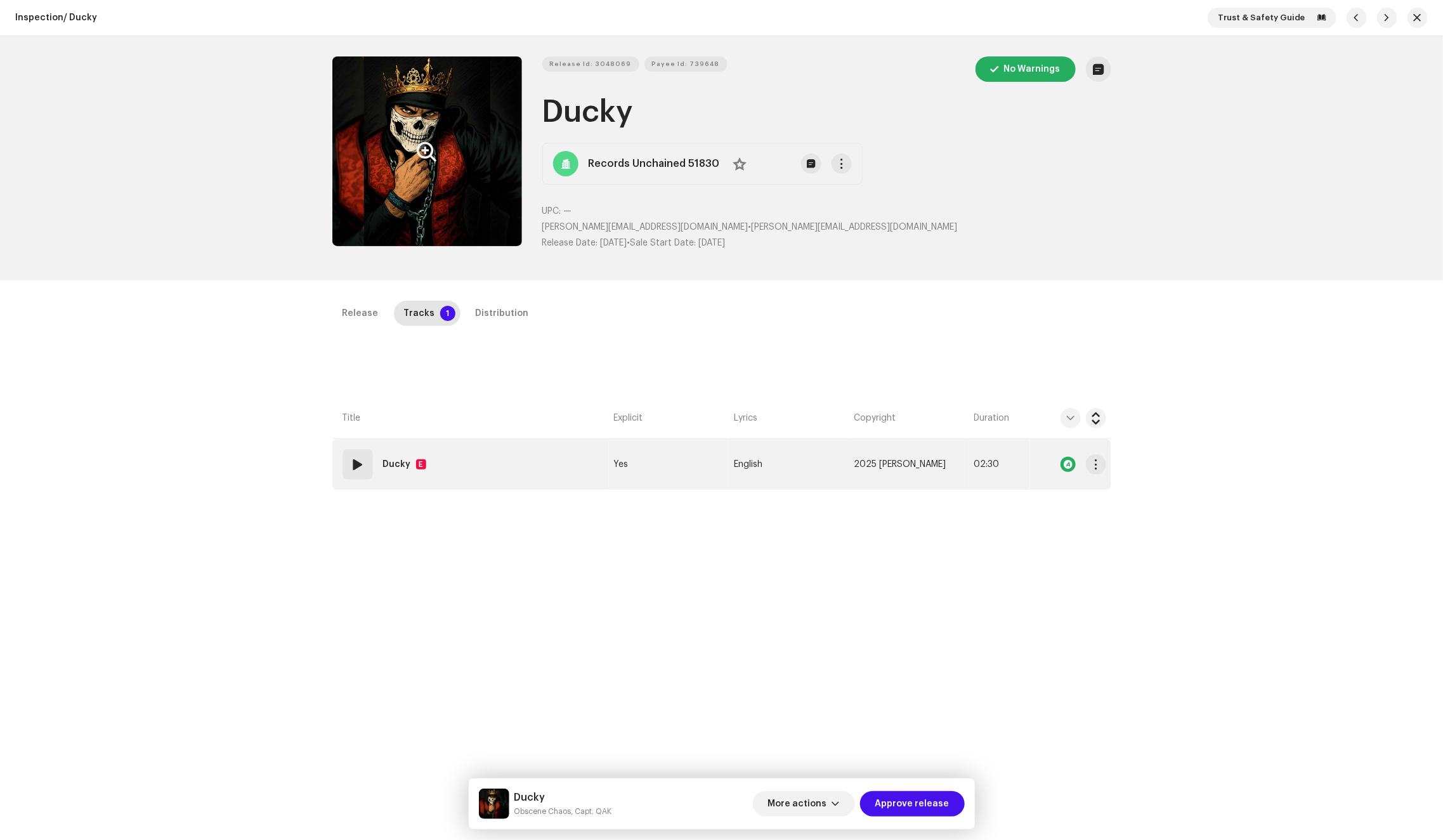
click at [490, 460] on td "01 Ducky E" at bounding box center [470, 464] width 276 height 51
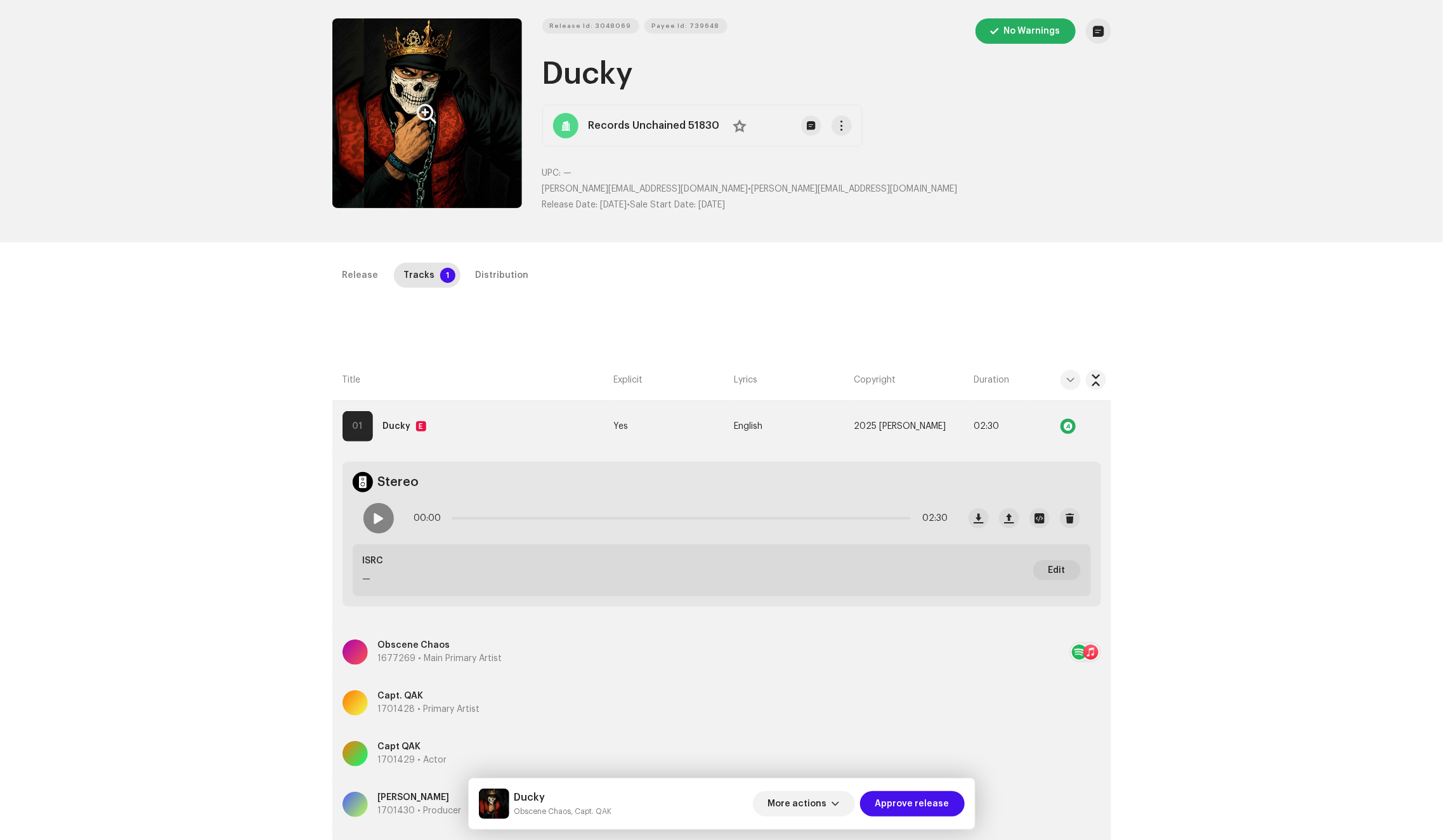
scroll to position [78, 0]
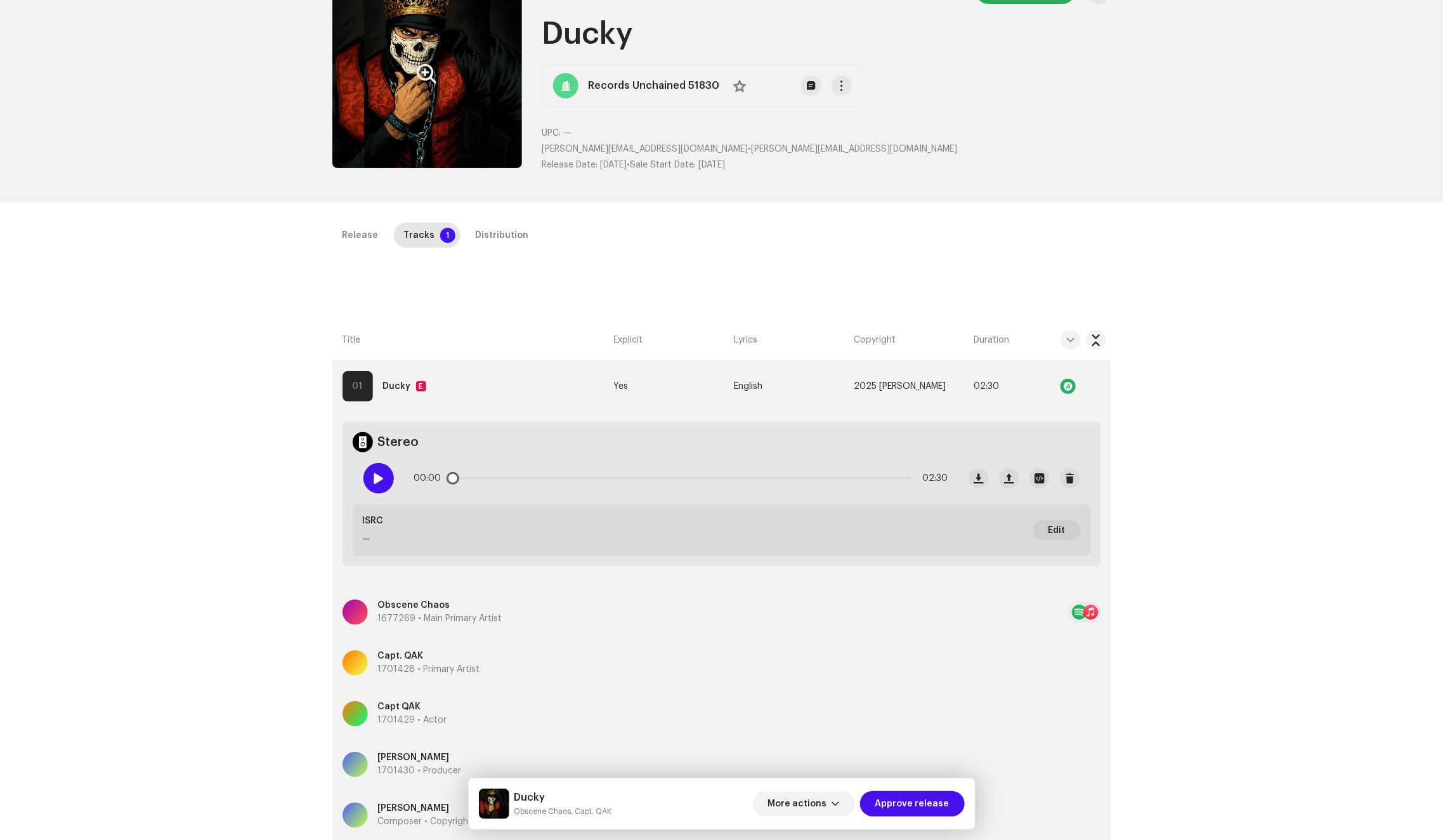
click at [380, 476] on span at bounding box center [378, 478] width 11 height 10
click at [485, 233] on div "Distribution" at bounding box center [502, 235] width 53 height 25
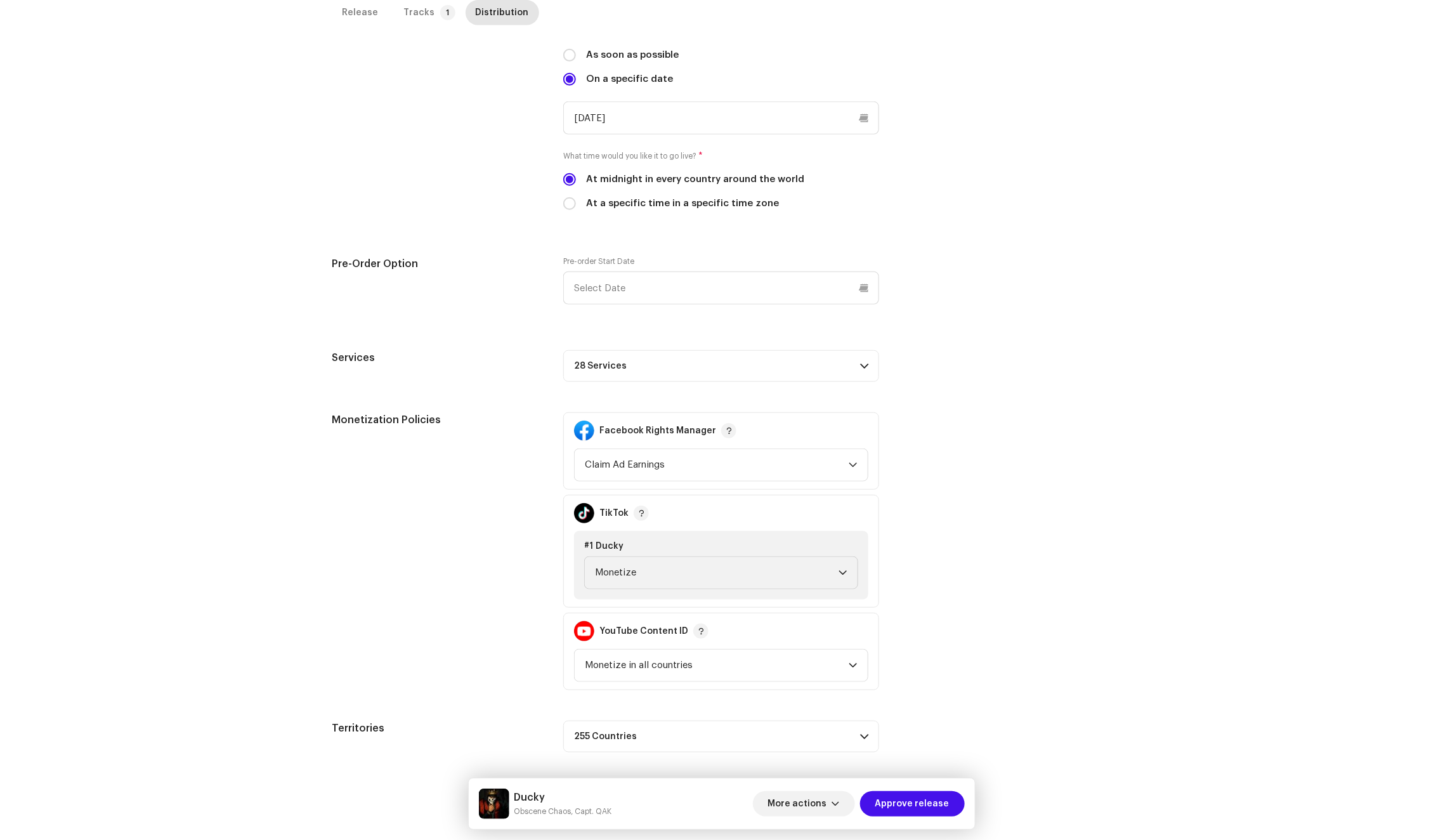
scroll to position [110, 0]
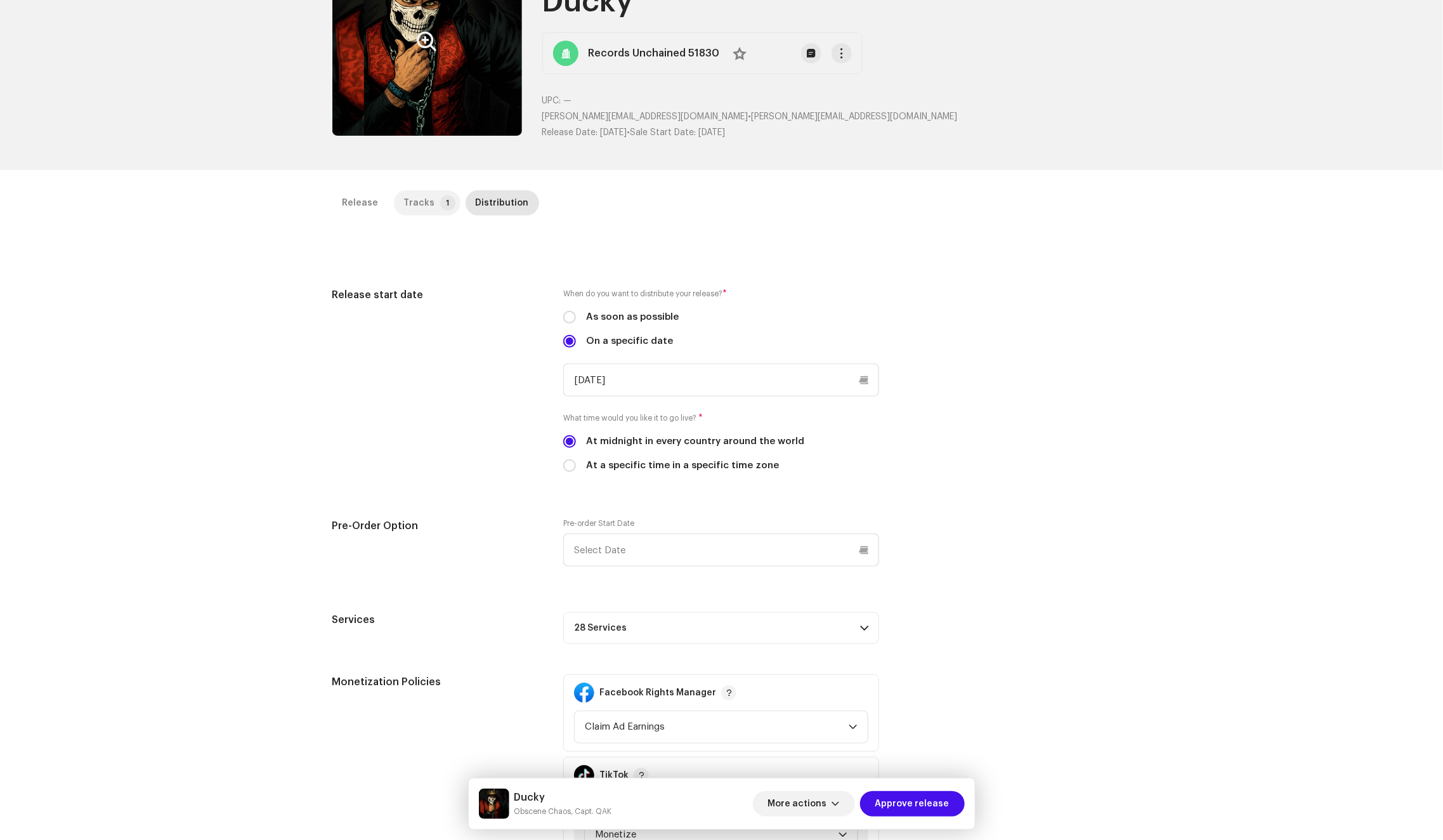
click at [431, 209] on p-tab "Tracks 1" at bounding box center [427, 202] width 66 height 25
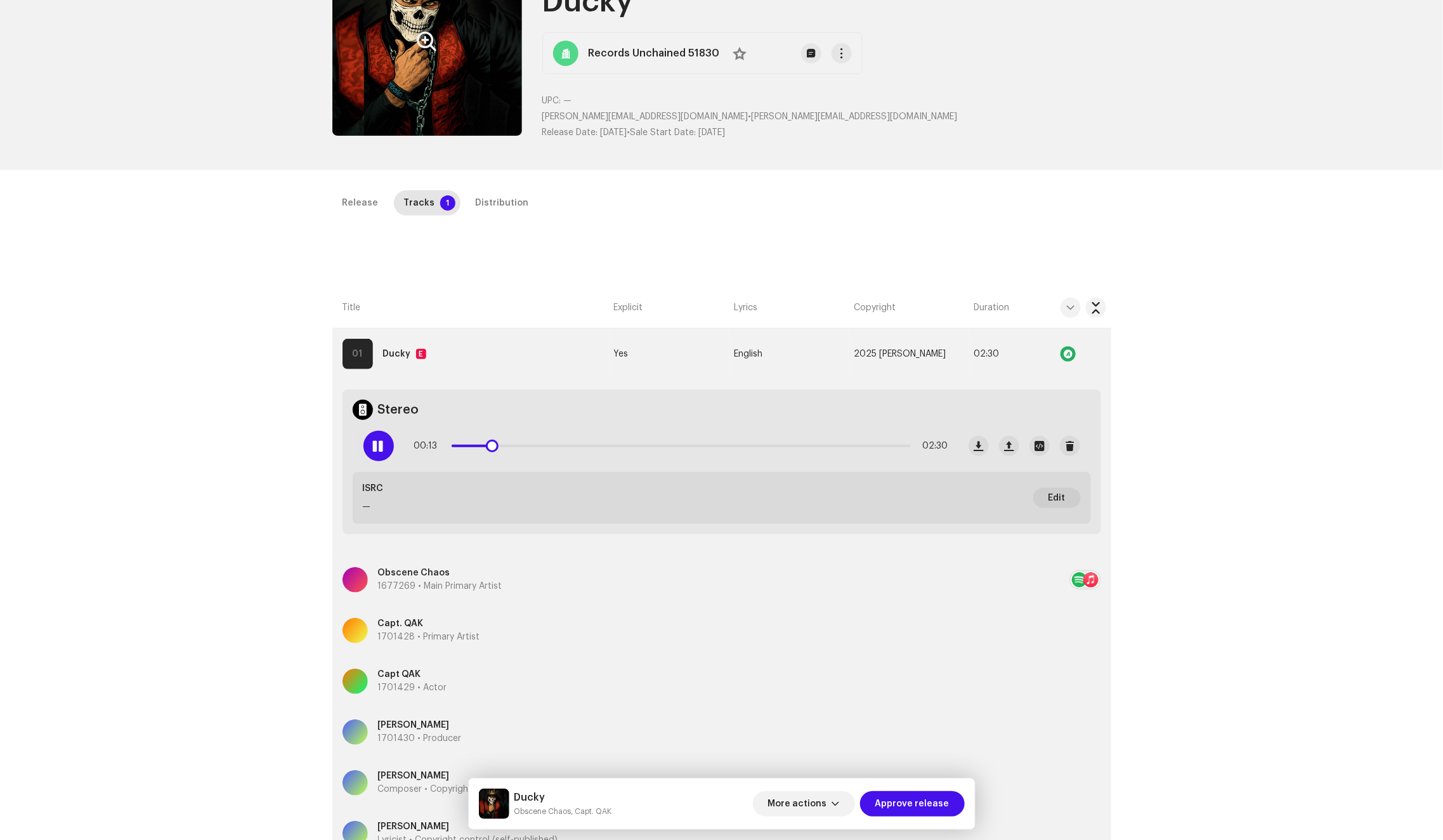
drag, startPoint x: 466, startPoint y: 446, endPoint x: 620, endPoint y: 439, distance: 154.2
click at [620, 439] on div "00:13 02:30" at bounding box center [681, 446] width 534 height 25
drag, startPoint x: 624, startPoint y: 446, endPoint x: 764, endPoint y: 437, distance: 140.3
click at [764, 437] on div "01:15 02:30" at bounding box center [681, 446] width 534 height 25
drag, startPoint x: 784, startPoint y: 446, endPoint x: 876, endPoint y: 443, distance: 92.0
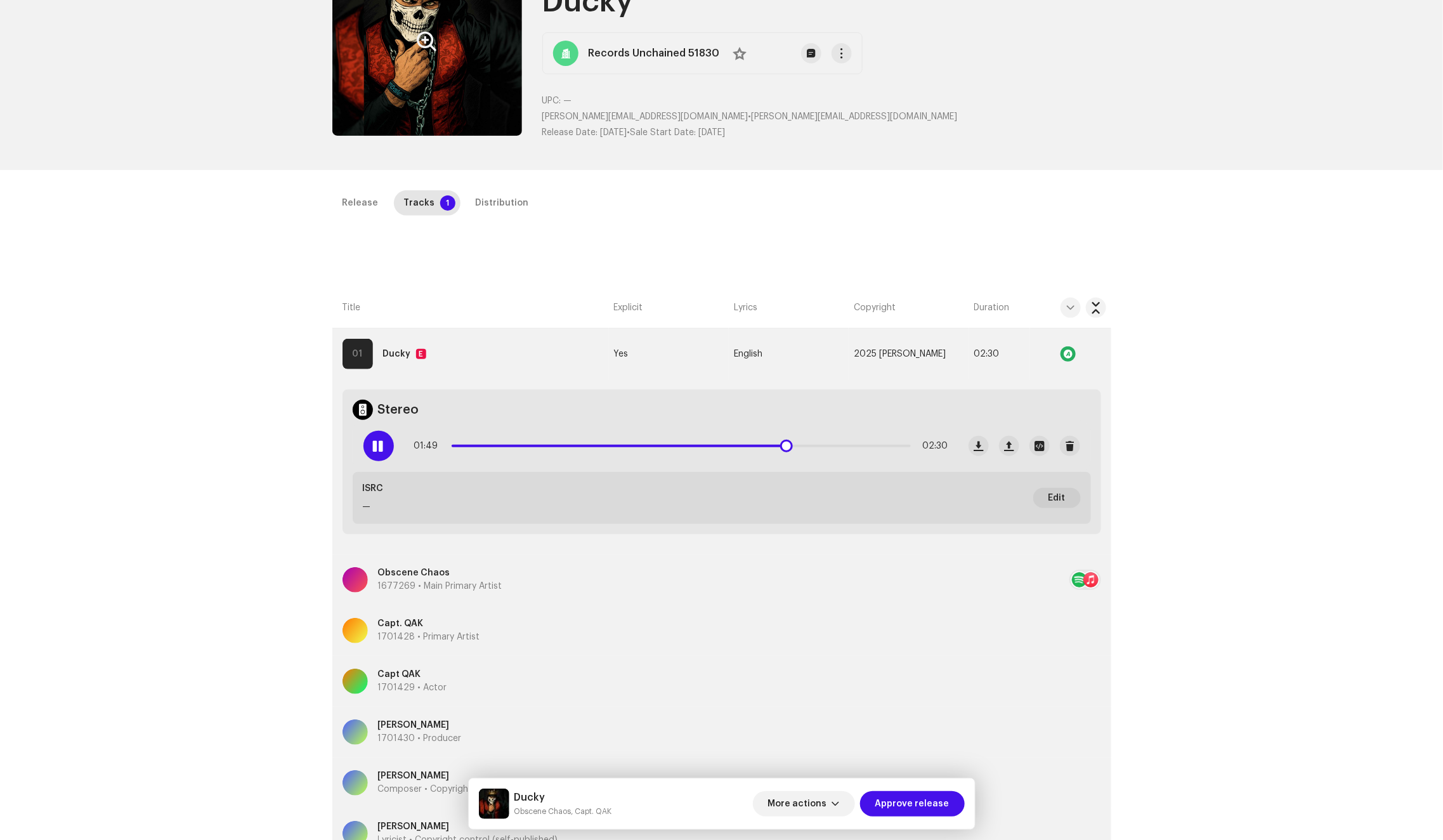
click at [876, 443] on div "01:49 02:30" at bounding box center [681, 446] width 534 height 25
click at [491, 204] on div "Distribution" at bounding box center [502, 202] width 53 height 25
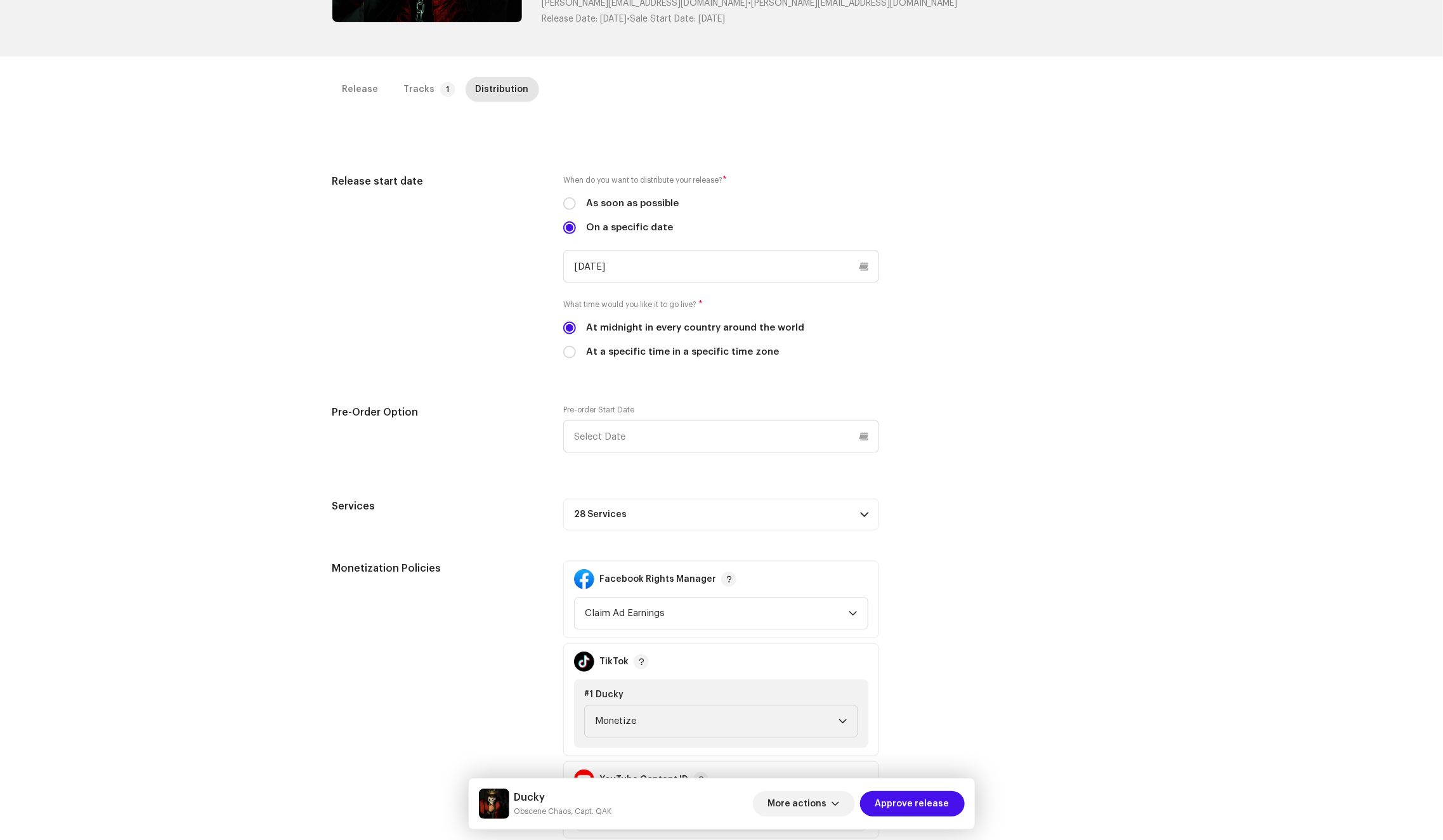
scroll to position [373, 0]
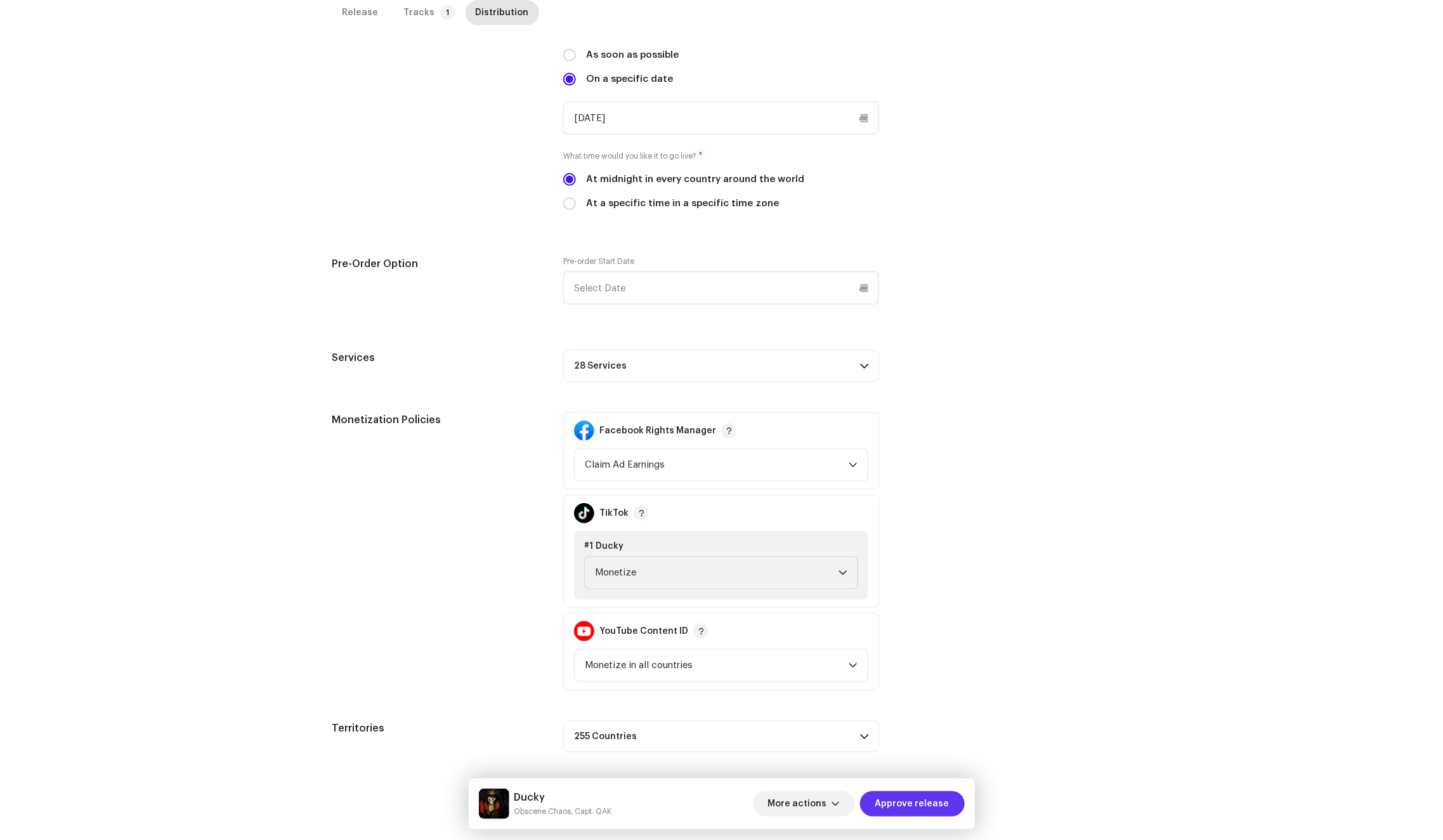
click at [893, 799] on span "Approve release" at bounding box center [912, 803] width 74 height 25
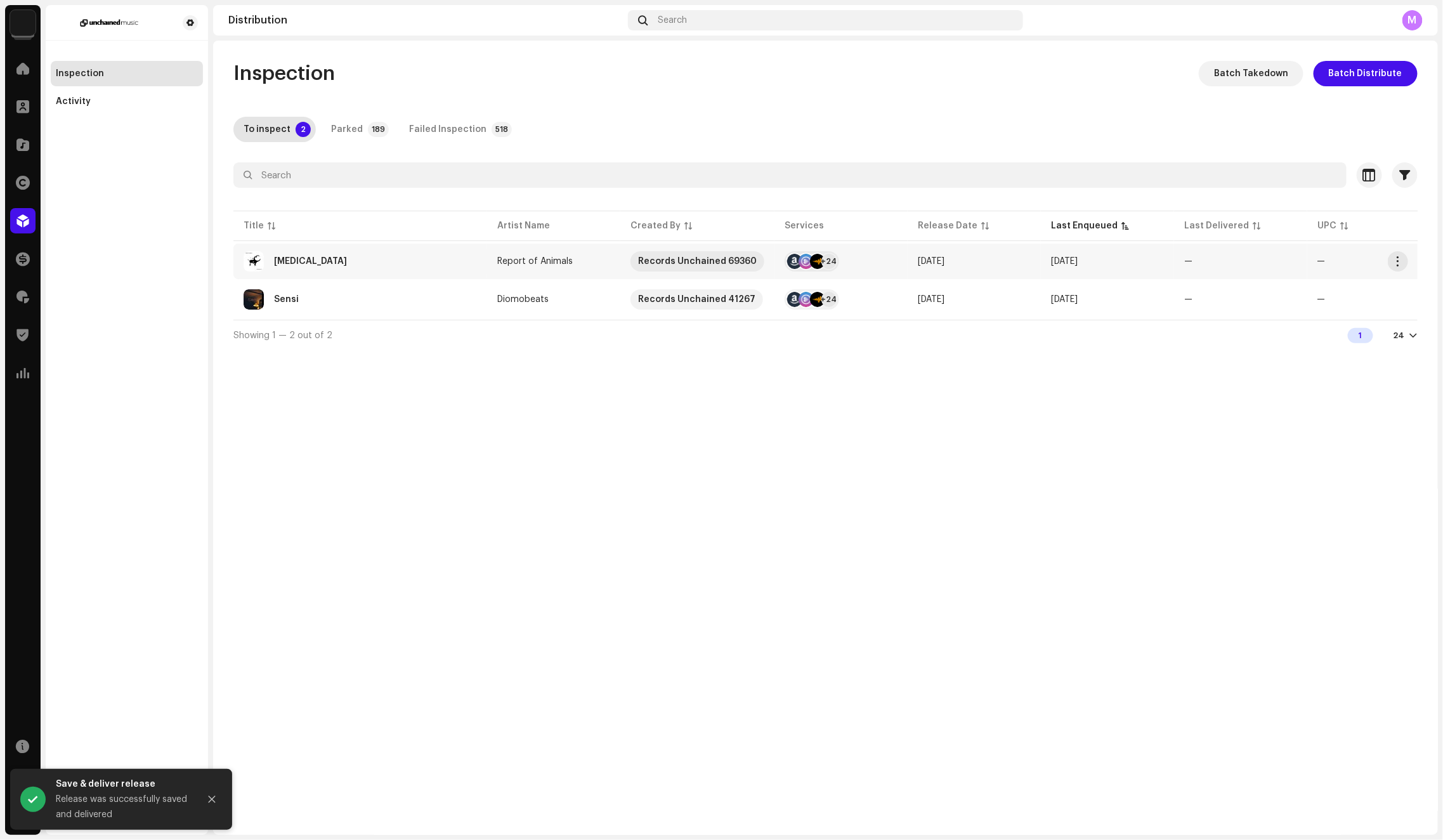
click at [442, 268] on div "[MEDICAL_DATA]" at bounding box center [360, 261] width 233 height 20
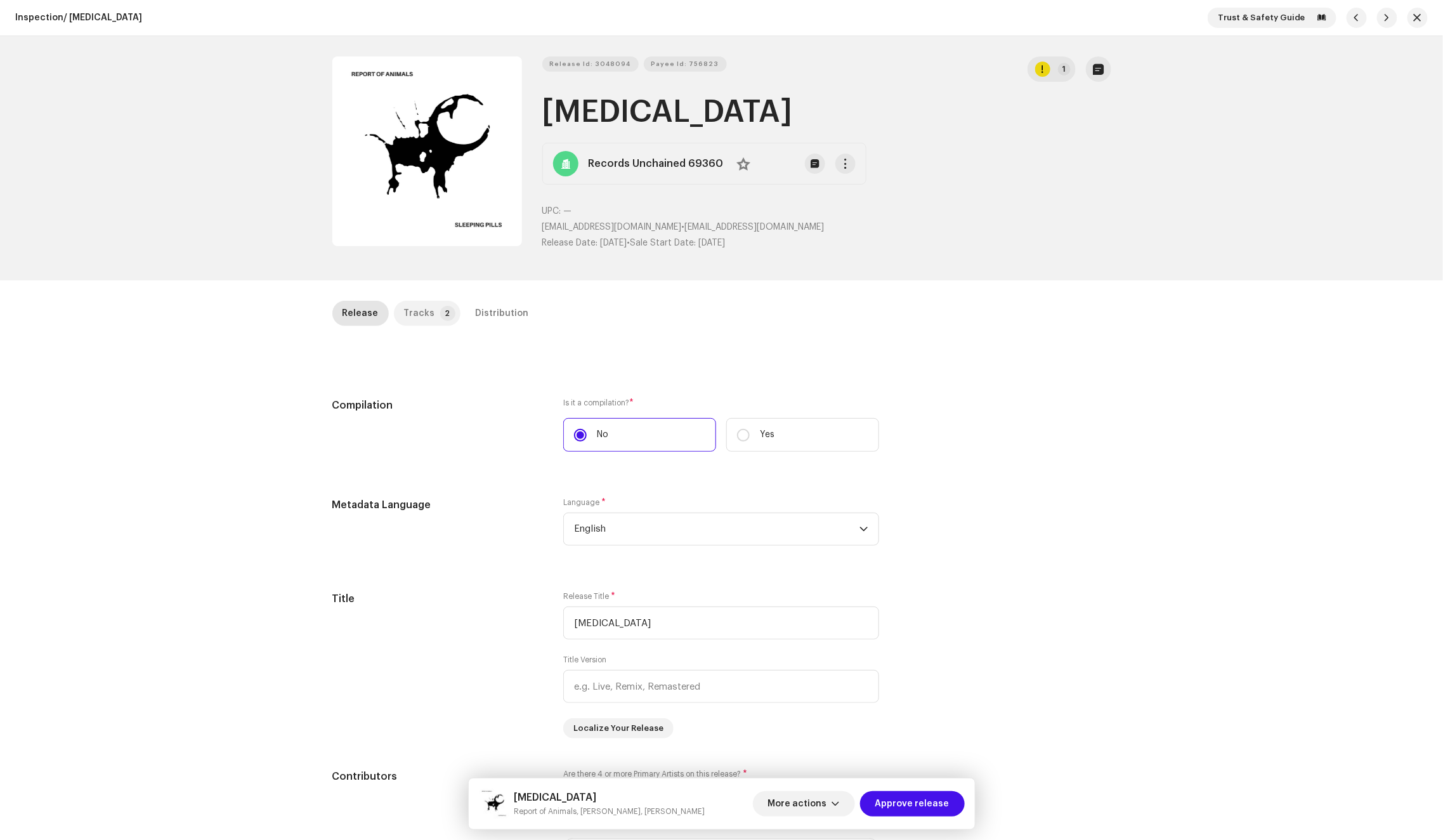
drag, startPoint x: 426, startPoint y: 314, endPoint x: 446, endPoint y: 314, distance: 20.0
click at [425, 315] on p-tab "Tracks 2" at bounding box center [427, 313] width 66 height 25
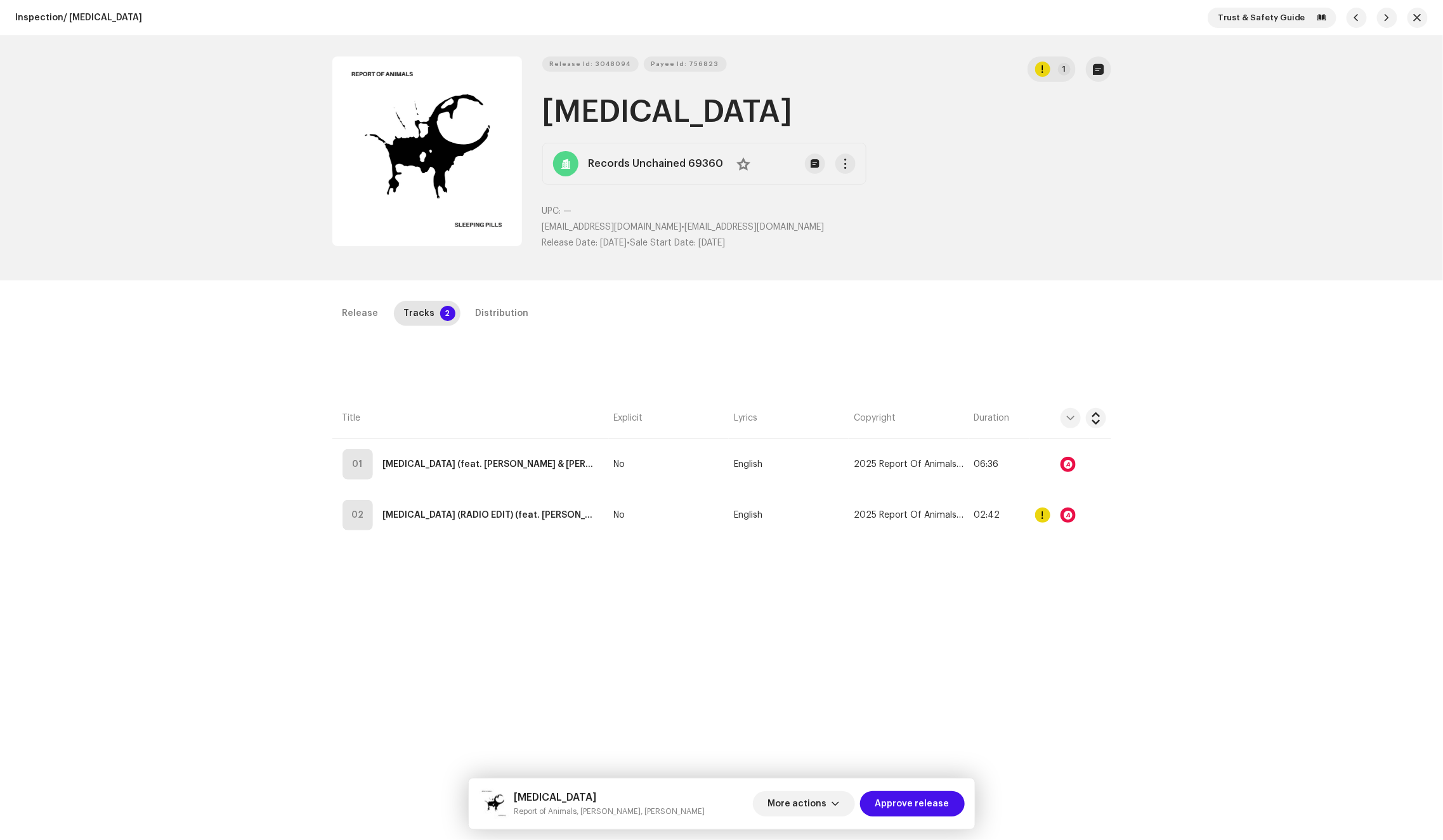
click at [487, 334] on div "Release Tracks 2 Distribution" at bounding box center [722, 318] width 779 height 36
click at [484, 314] on div "Distribution" at bounding box center [502, 313] width 53 height 25
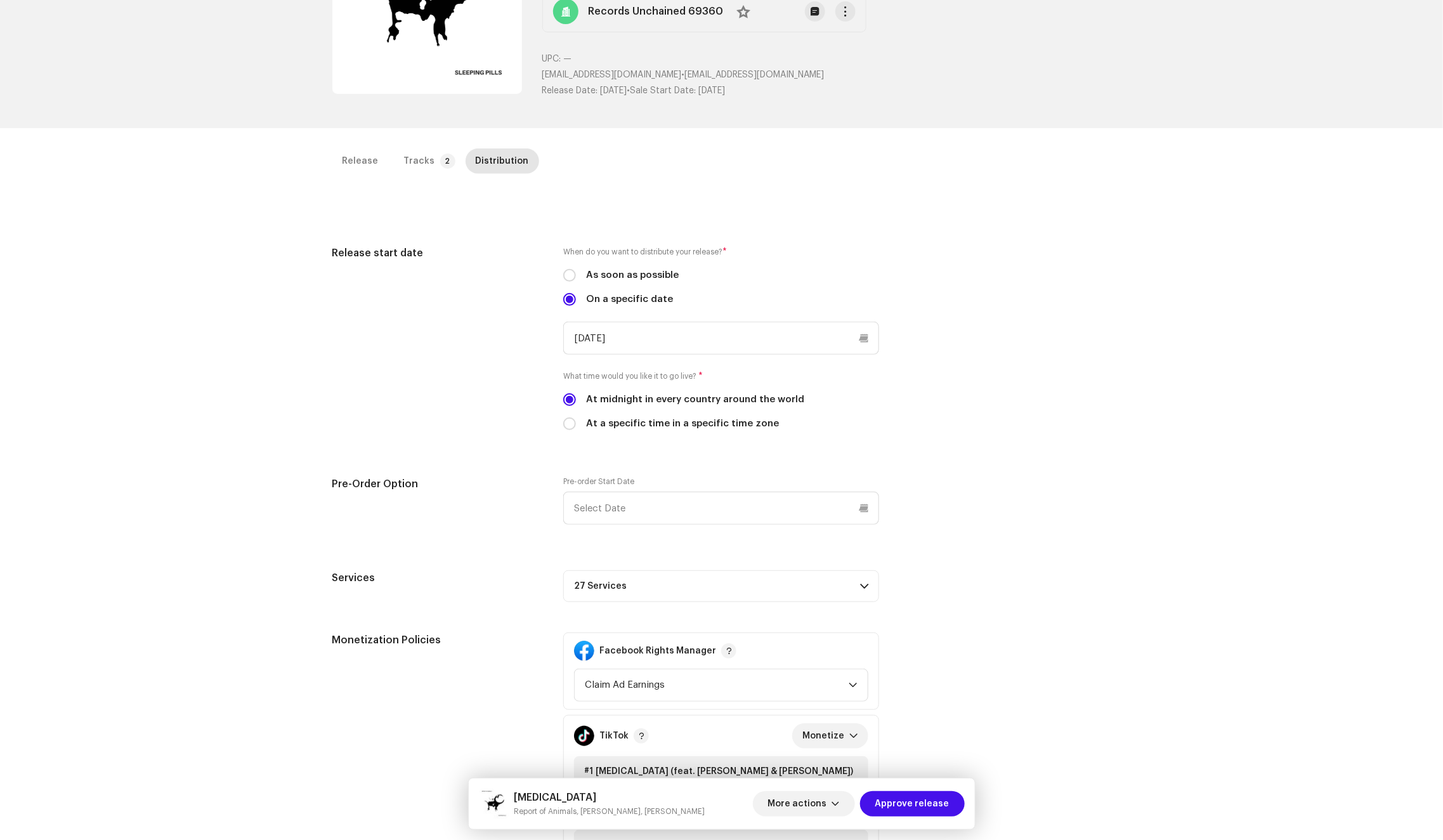
scroll to position [105, 0]
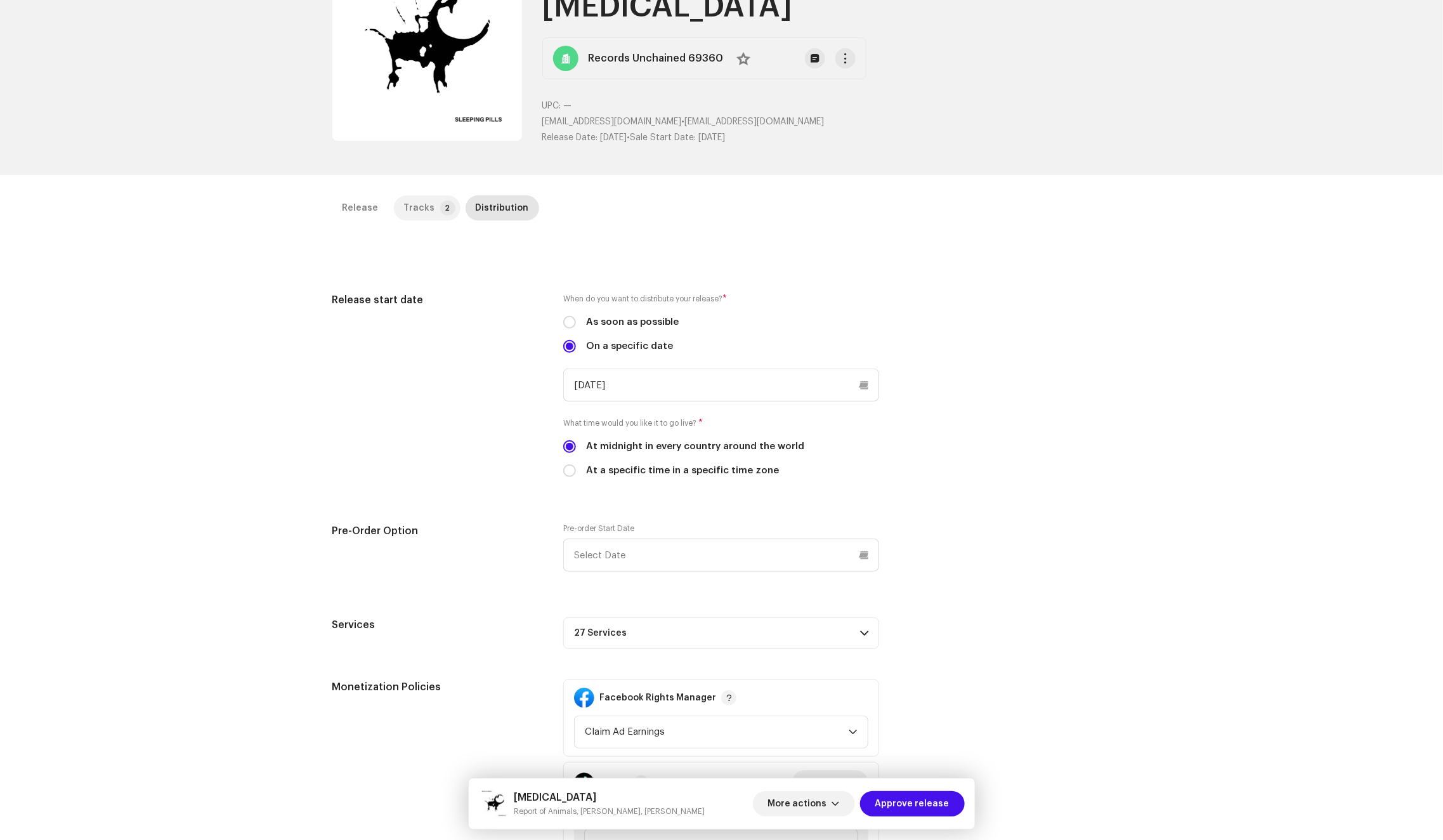
click at [418, 201] on div "Tracks" at bounding box center [420, 208] width 31 height 25
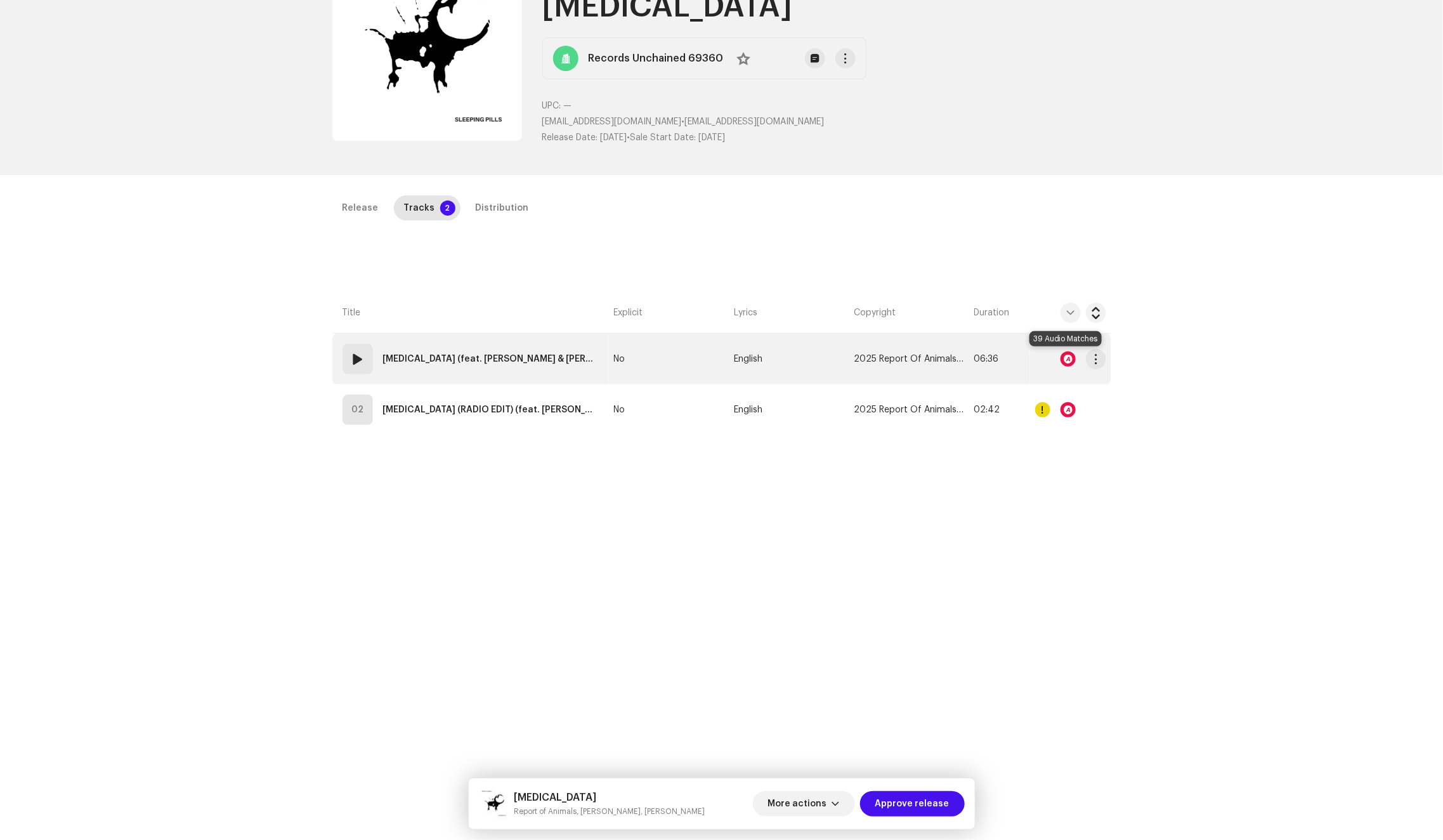
click at [1063, 355] on div at bounding box center [1068, 359] width 15 height 15
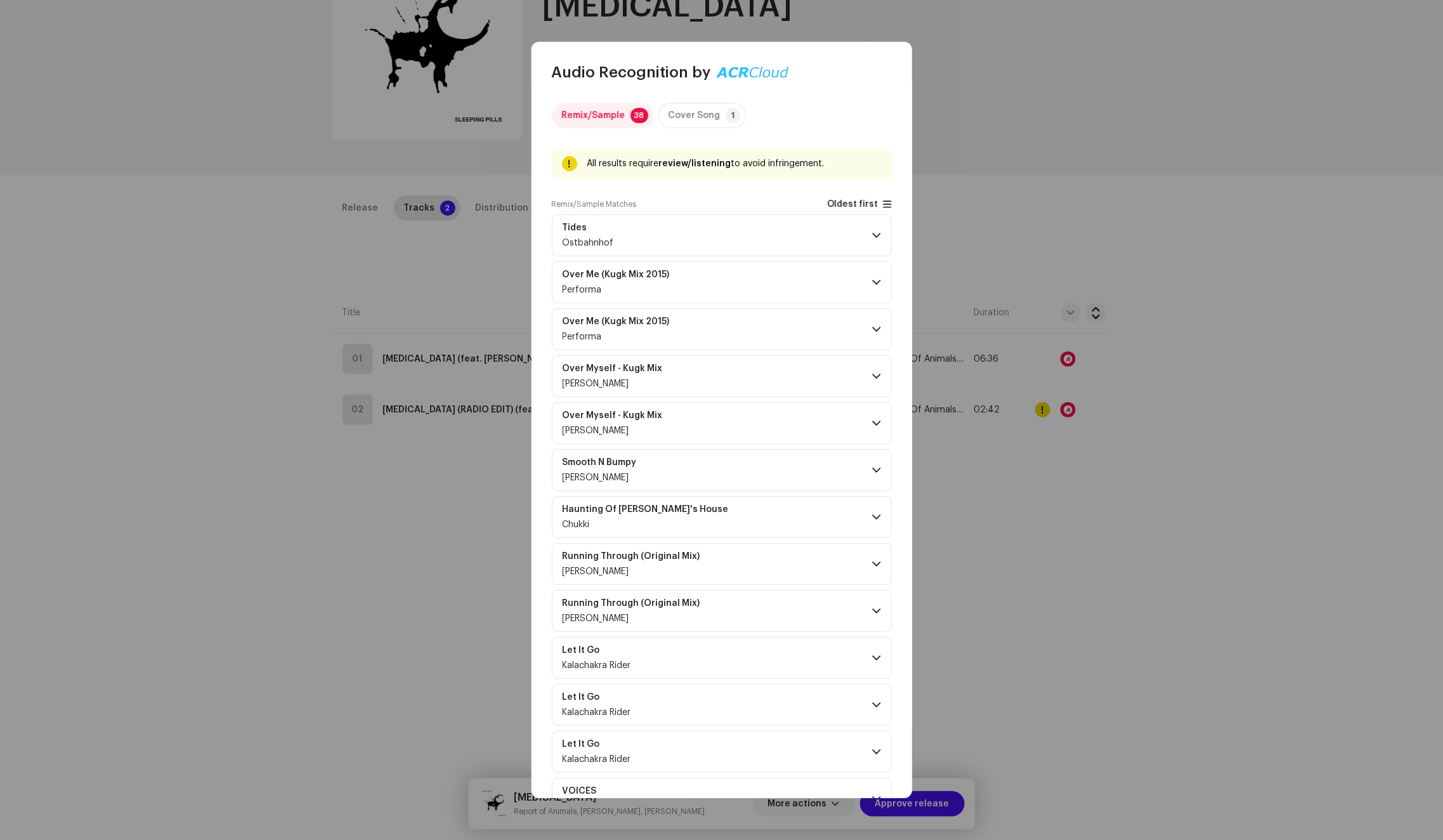
click at [859, 201] on span "Oldest first" at bounding box center [852, 204] width 52 height 9
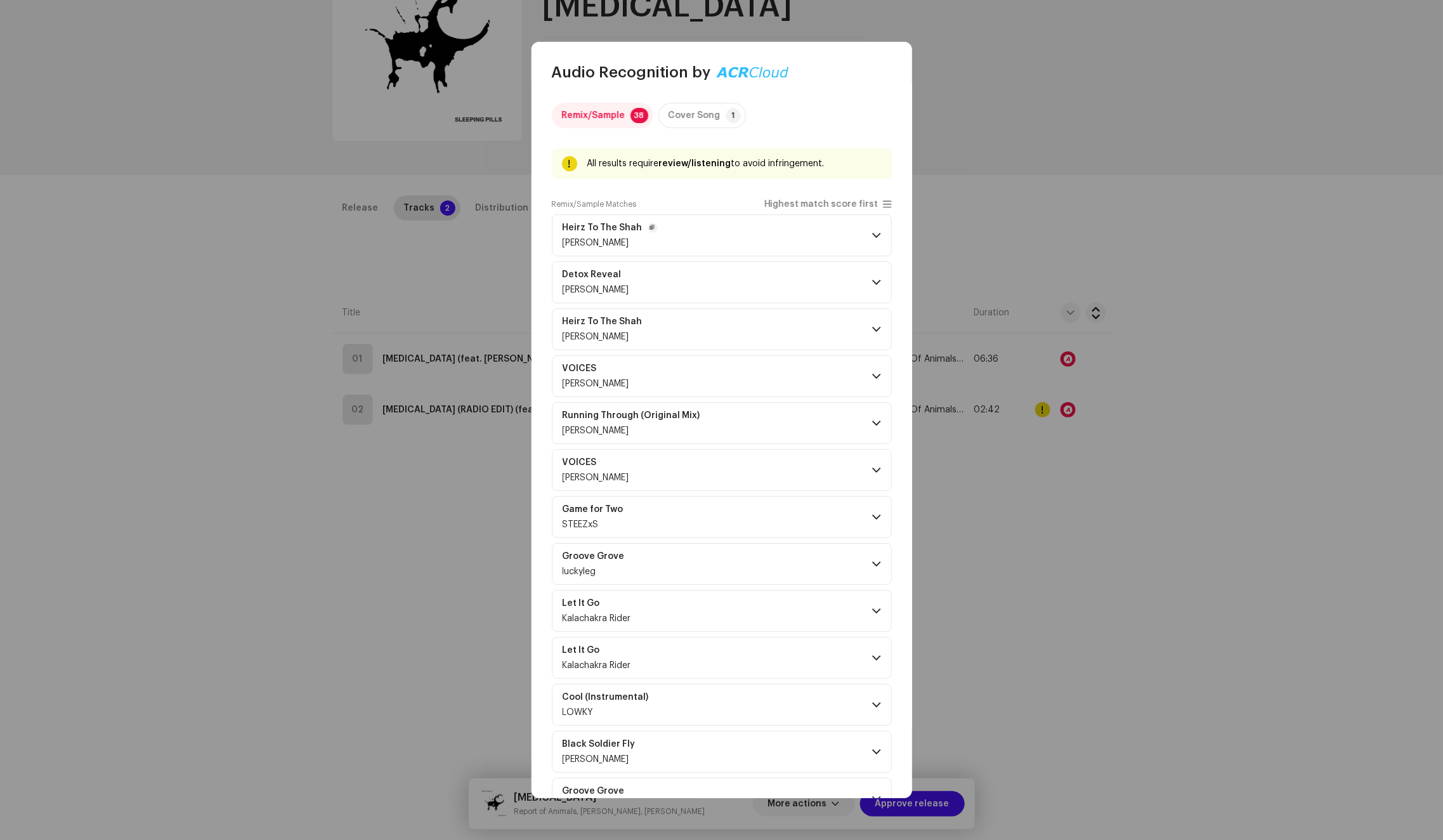
click at [852, 236] on p-accordion-header "Heirz To The Shah [PERSON_NAME]" at bounding box center [722, 235] width 340 height 42
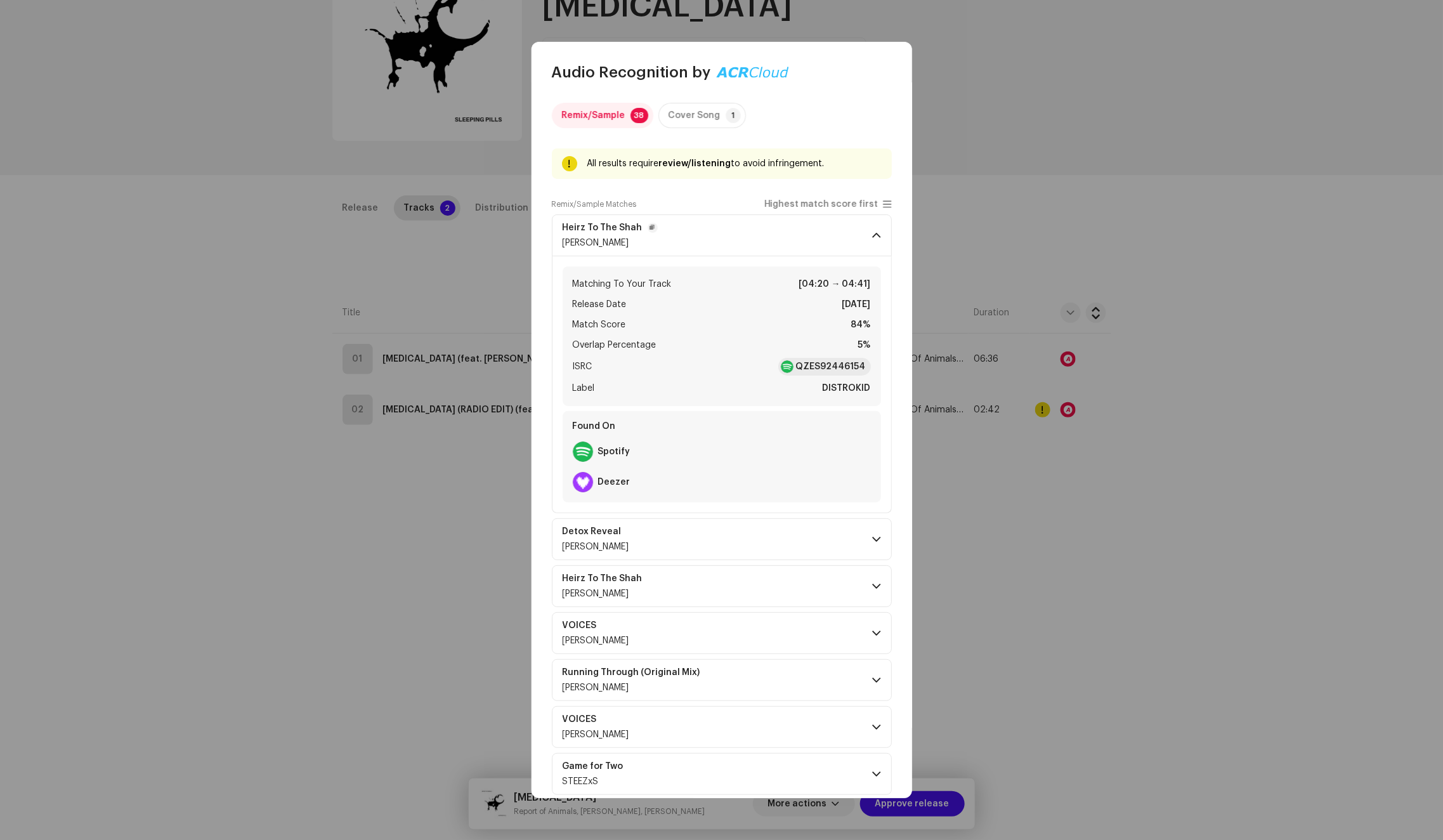
click at [852, 236] on p-accordion-header "Heirz To The Shah [PERSON_NAME]" at bounding box center [722, 235] width 340 height 42
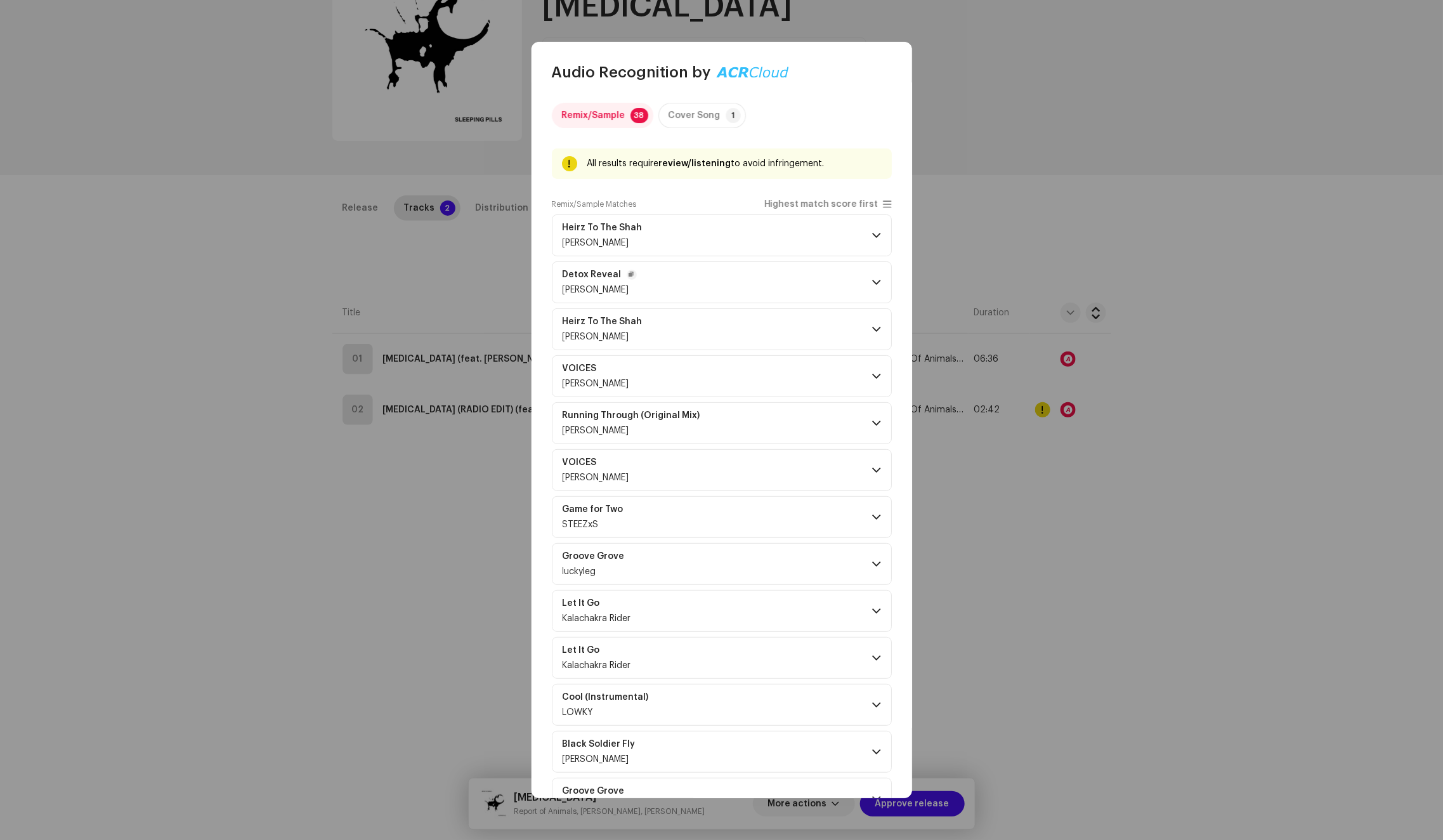
click at [809, 297] on p-accordion-header "Detox Reveal [PERSON_NAME]" at bounding box center [722, 282] width 340 height 42
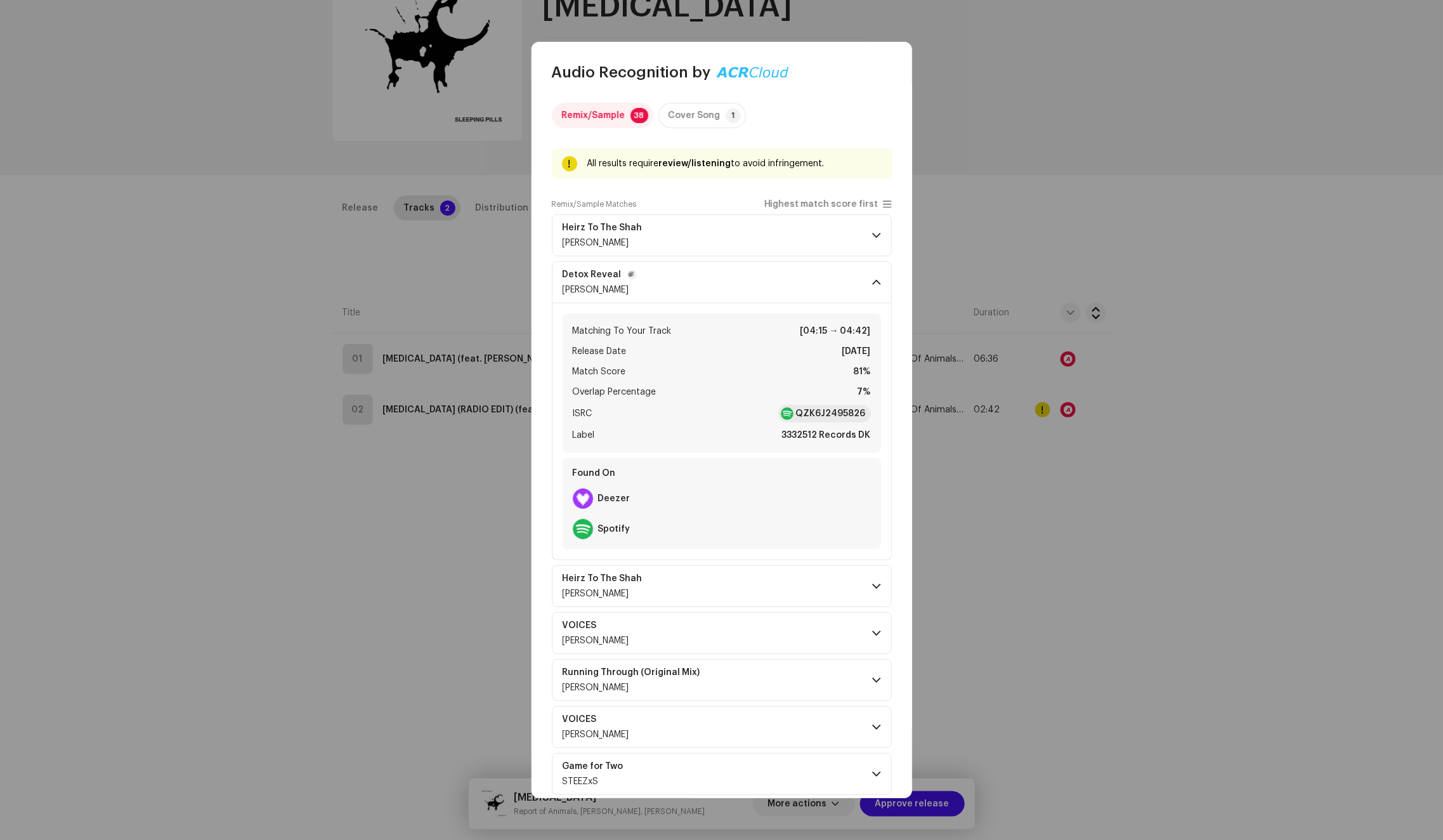
click at [825, 283] on p-accordion-header "Detox Reveal [PERSON_NAME]" at bounding box center [722, 282] width 340 height 42
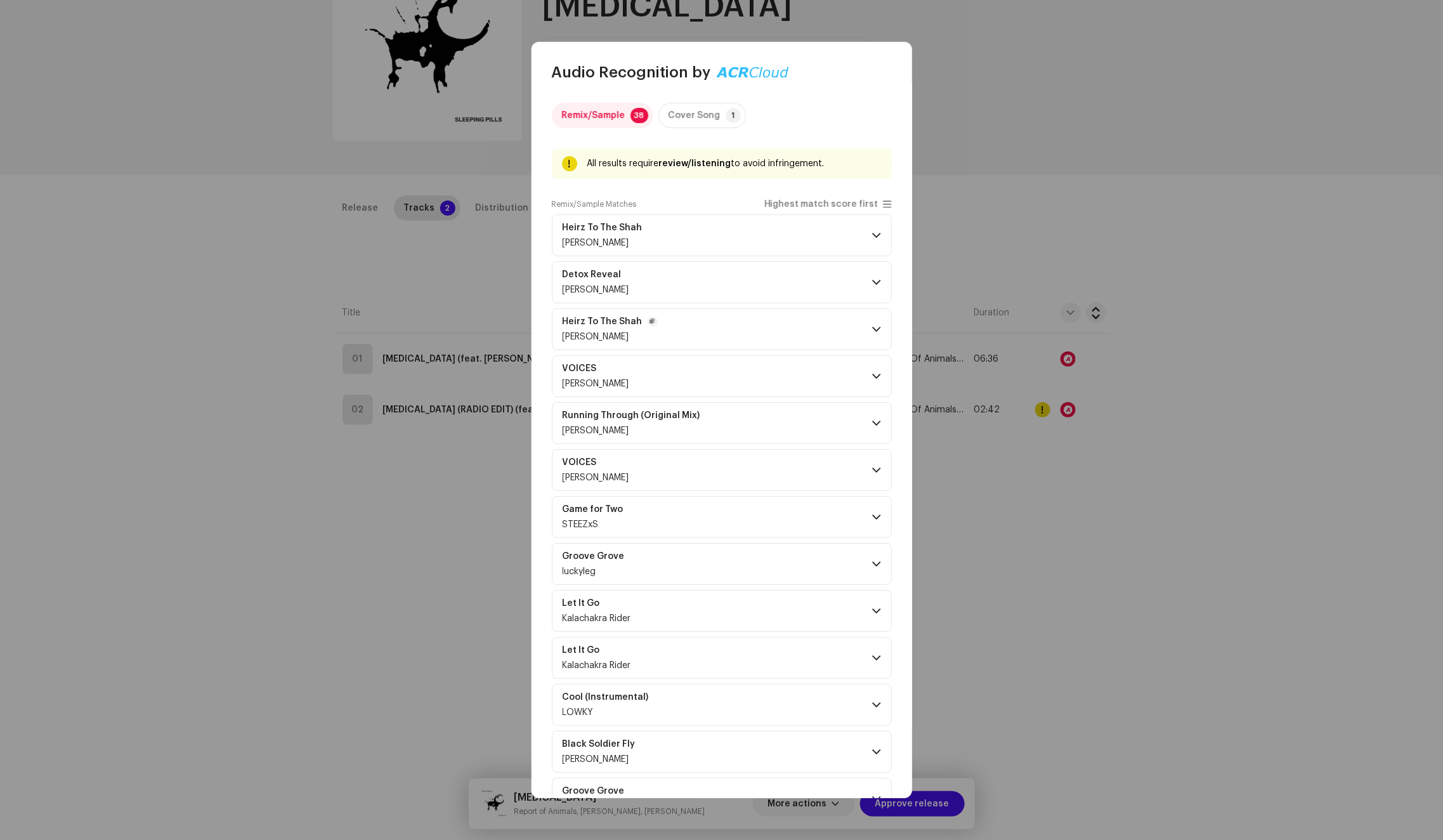
click at [827, 340] on p-accordion-header "Heirz To The Shah [PERSON_NAME]" at bounding box center [722, 329] width 340 height 42
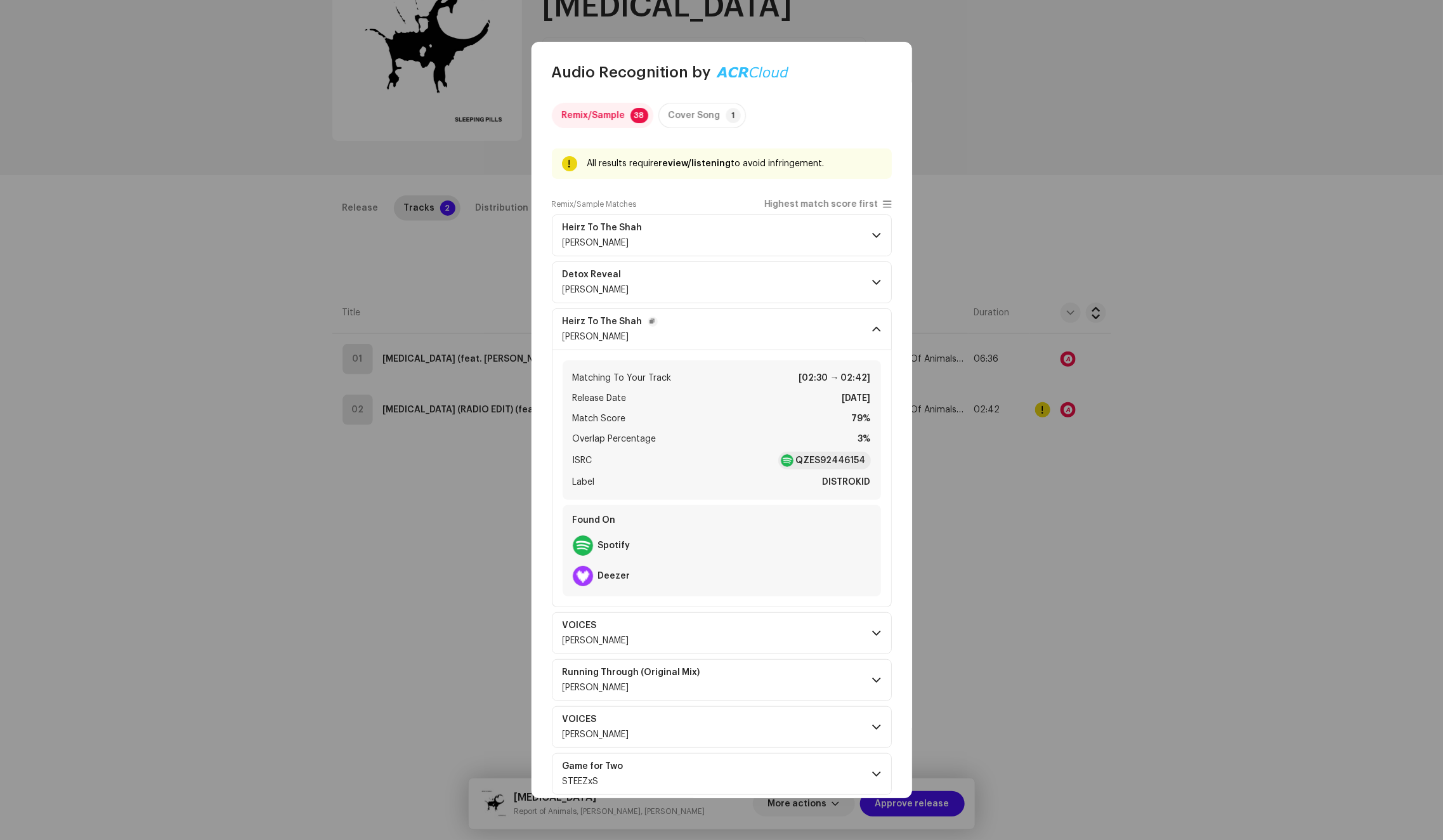
click at [827, 340] on p-accordion-header "Heirz To The Shah [PERSON_NAME]" at bounding box center [722, 329] width 340 height 42
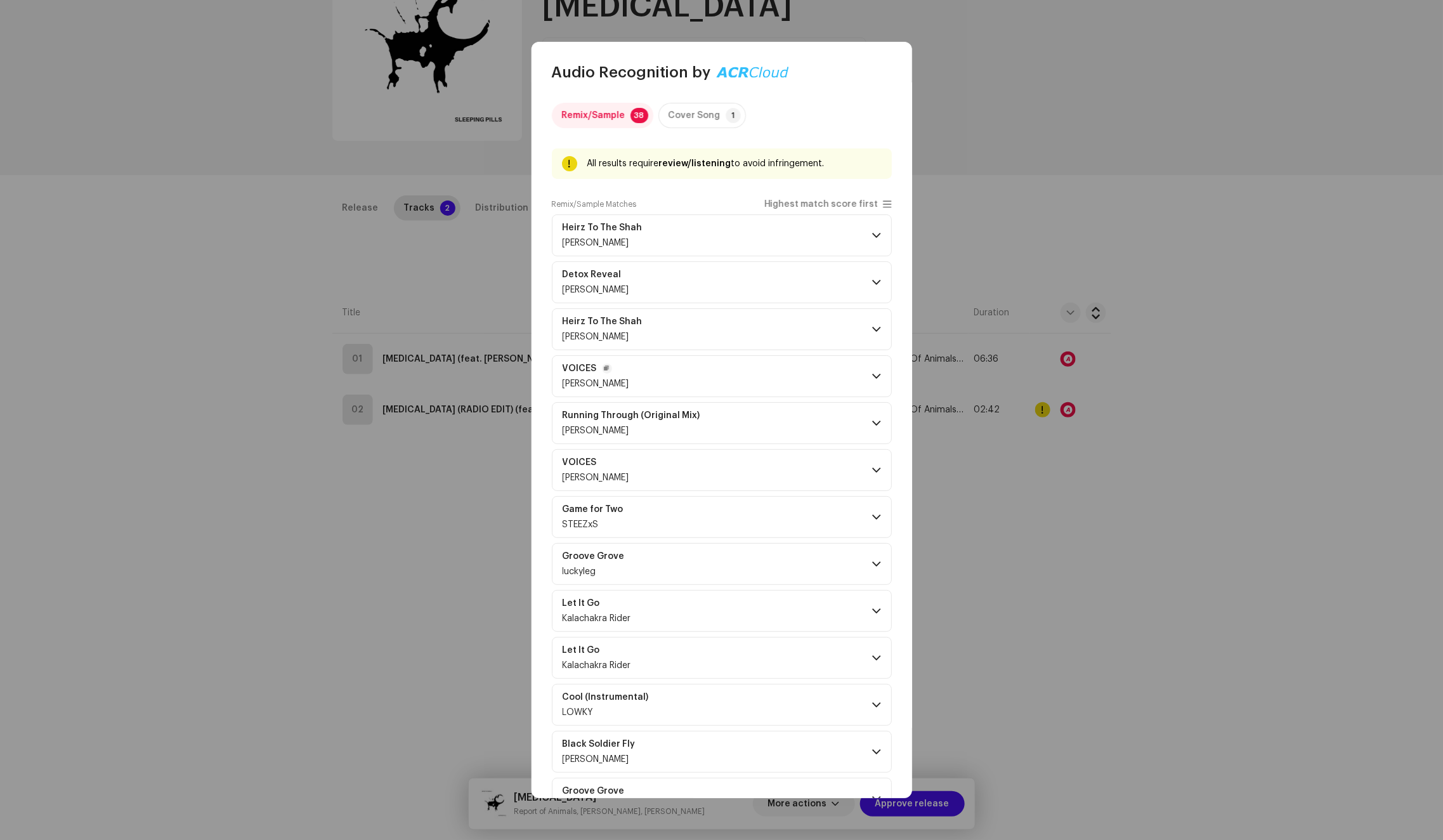
click at [835, 370] on p-accordion-header "VOICES [PERSON_NAME]" at bounding box center [722, 376] width 340 height 42
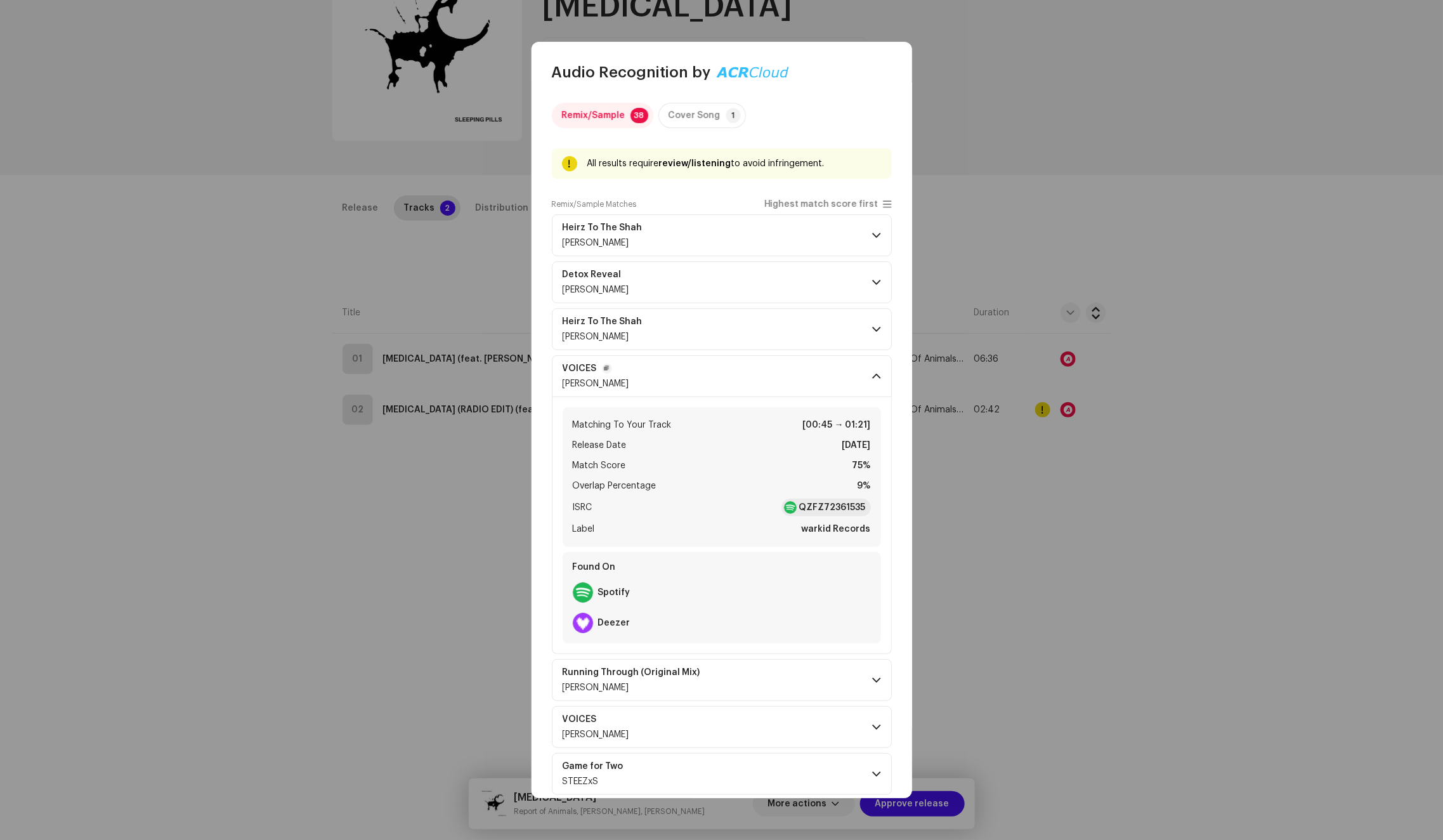
click at [835, 370] on p-accordion-header "VOICES [PERSON_NAME]" at bounding box center [722, 376] width 340 height 42
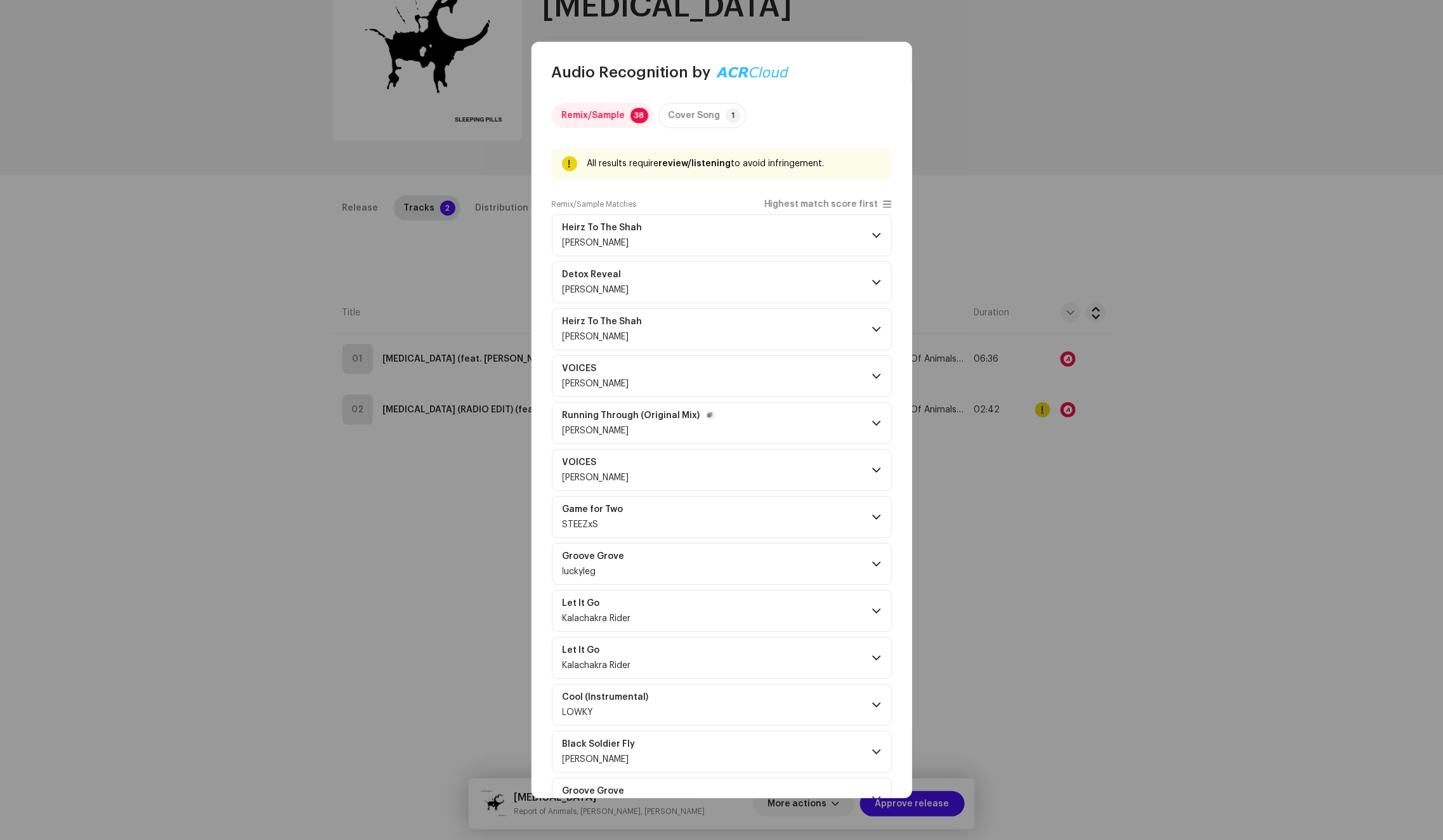
click at [840, 415] on p-accordion-header "Running Through (Original Mix) [PERSON_NAME]" at bounding box center [722, 423] width 340 height 42
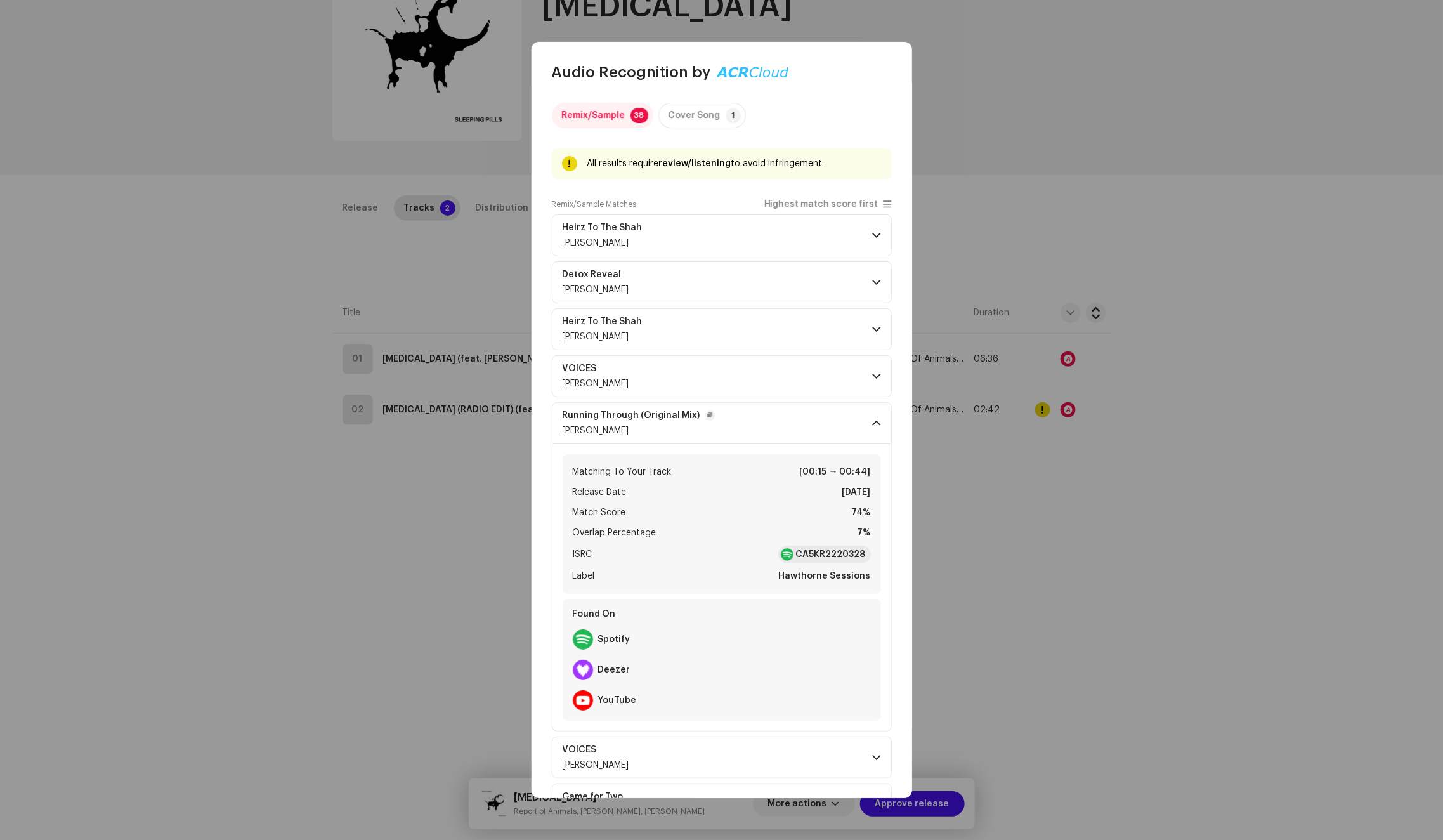
click at [839, 414] on p-accordion-header "Running Through (Original Mix) [PERSON_NAME]" at bounding box center [722, 423] width 340 height 42
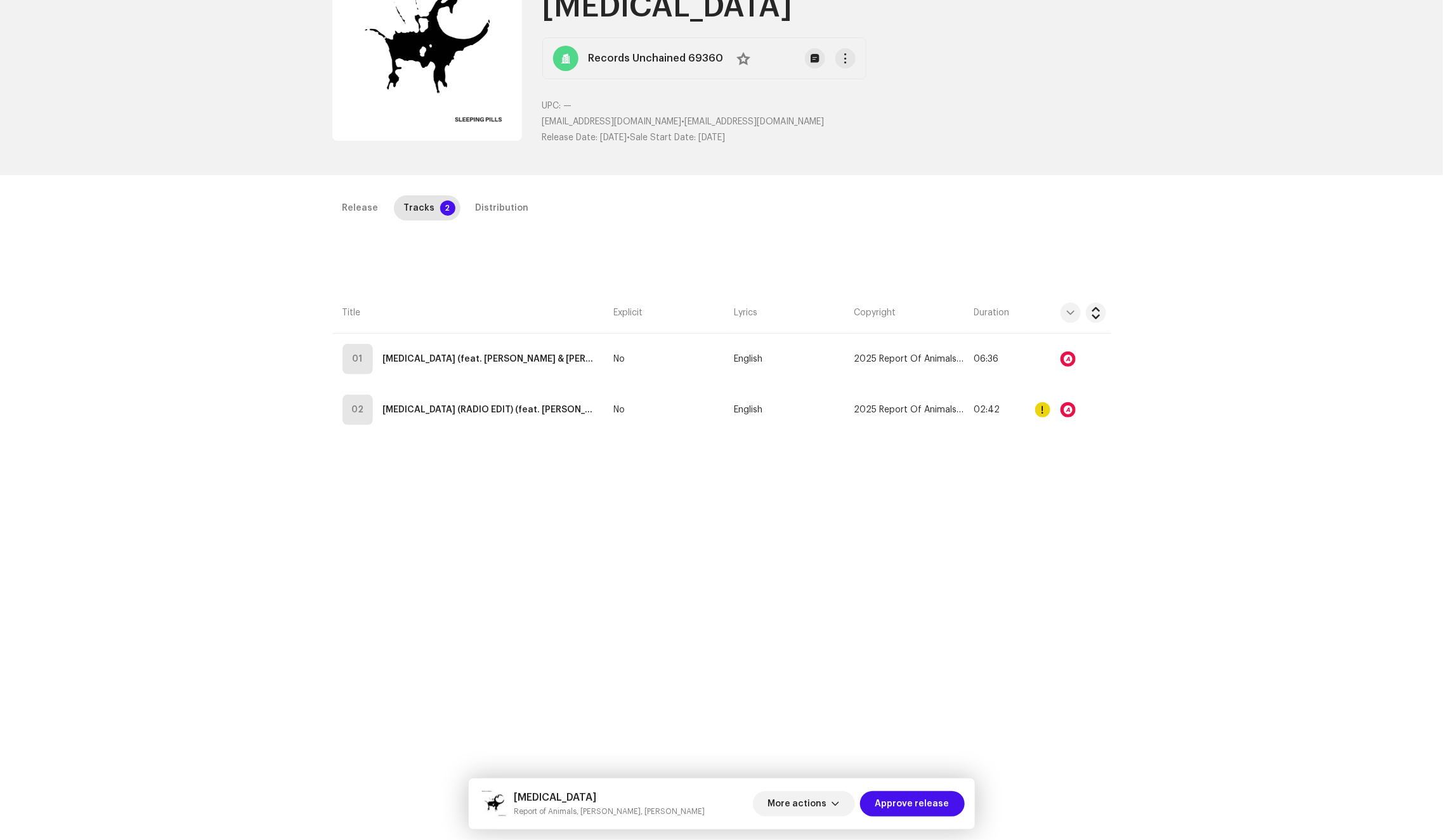
click at [1007, 249] on div "Audio Recognition by Remix/Sample 38 Cover Song 1 All results require review/li…" at bounding box center [722, 420] width 1443 height 840
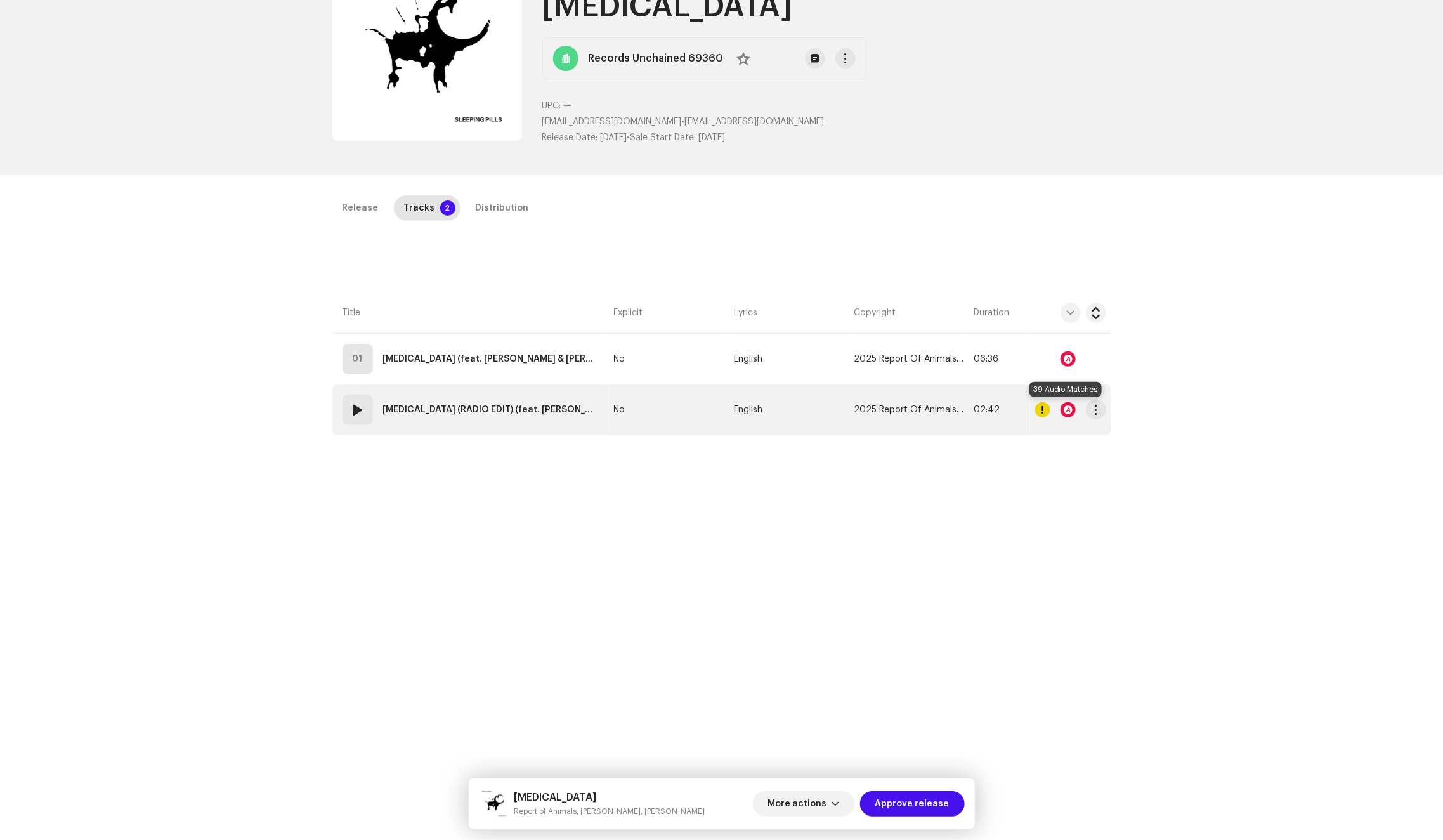
click at [1064, 413] on div at bounding box center [1068, 410] width 15 height 15
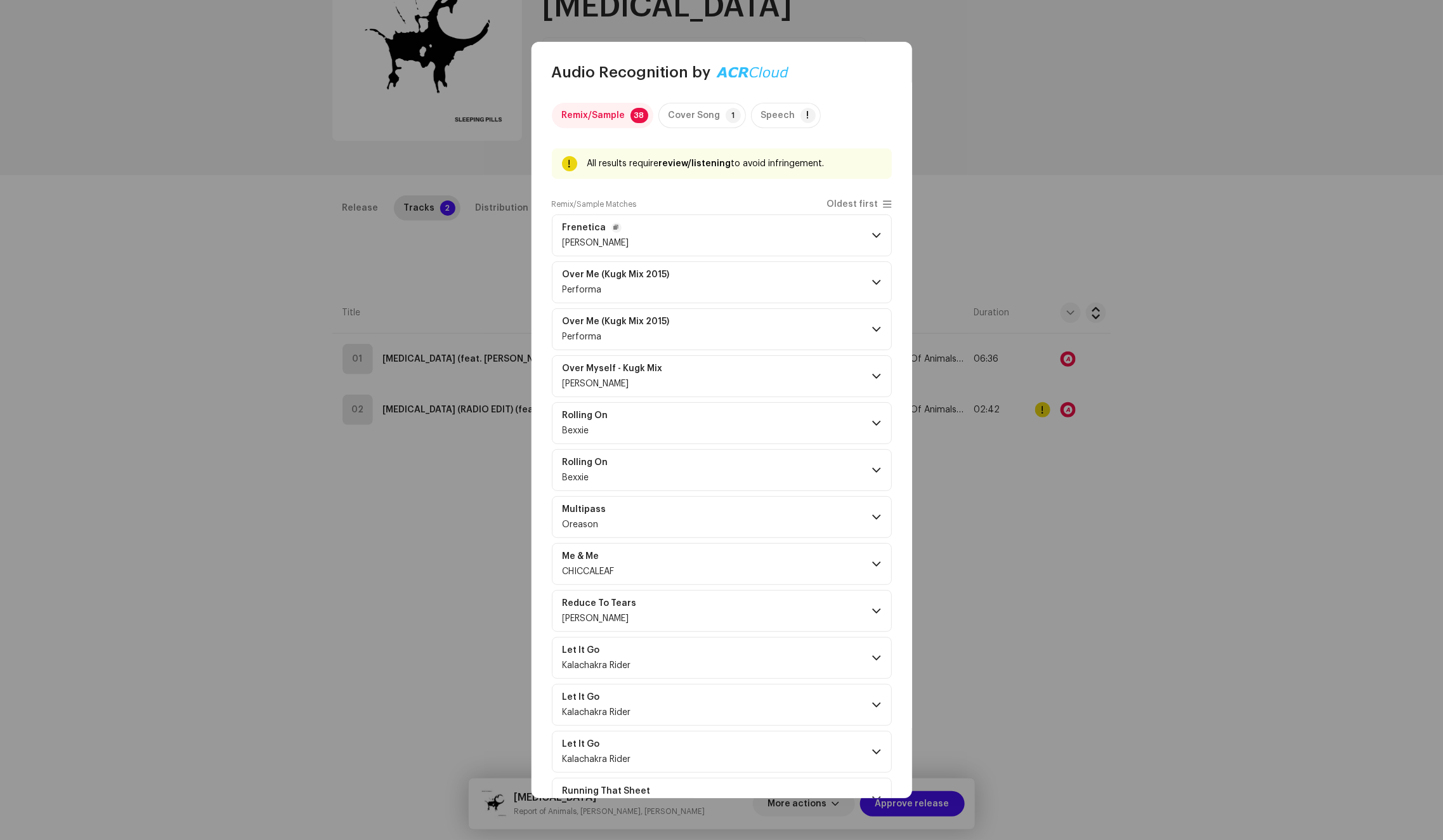
click at [835, 233] on p-accordion-header "Frenetica [PERSON_NAME]" at bounding box center [722, 235] width 340 height 42
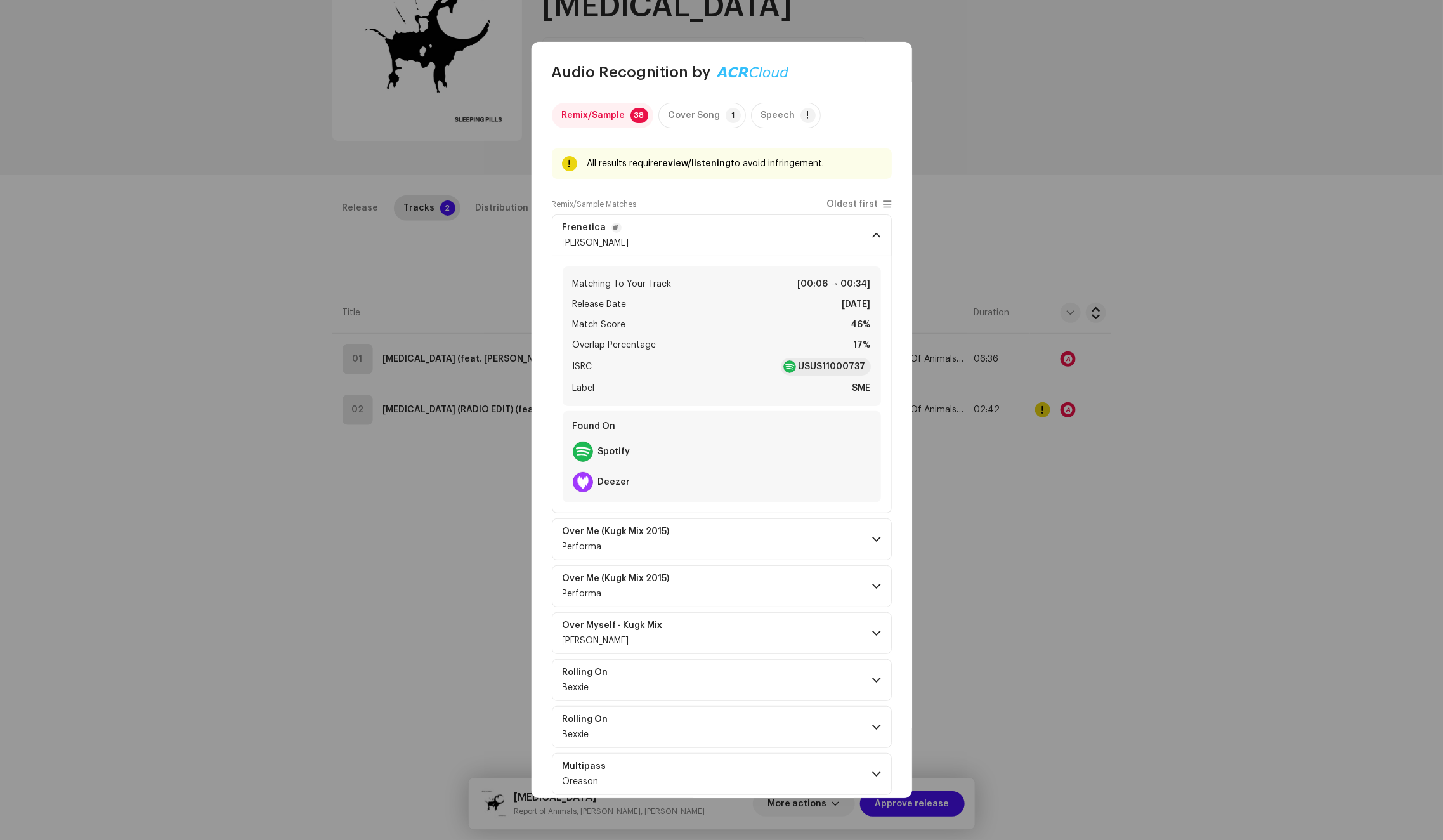
click at [835, 233] on p-accordion-header "Frenetica [PERSON_NAME]" at bounding box center [722, 235] width 340 height 42
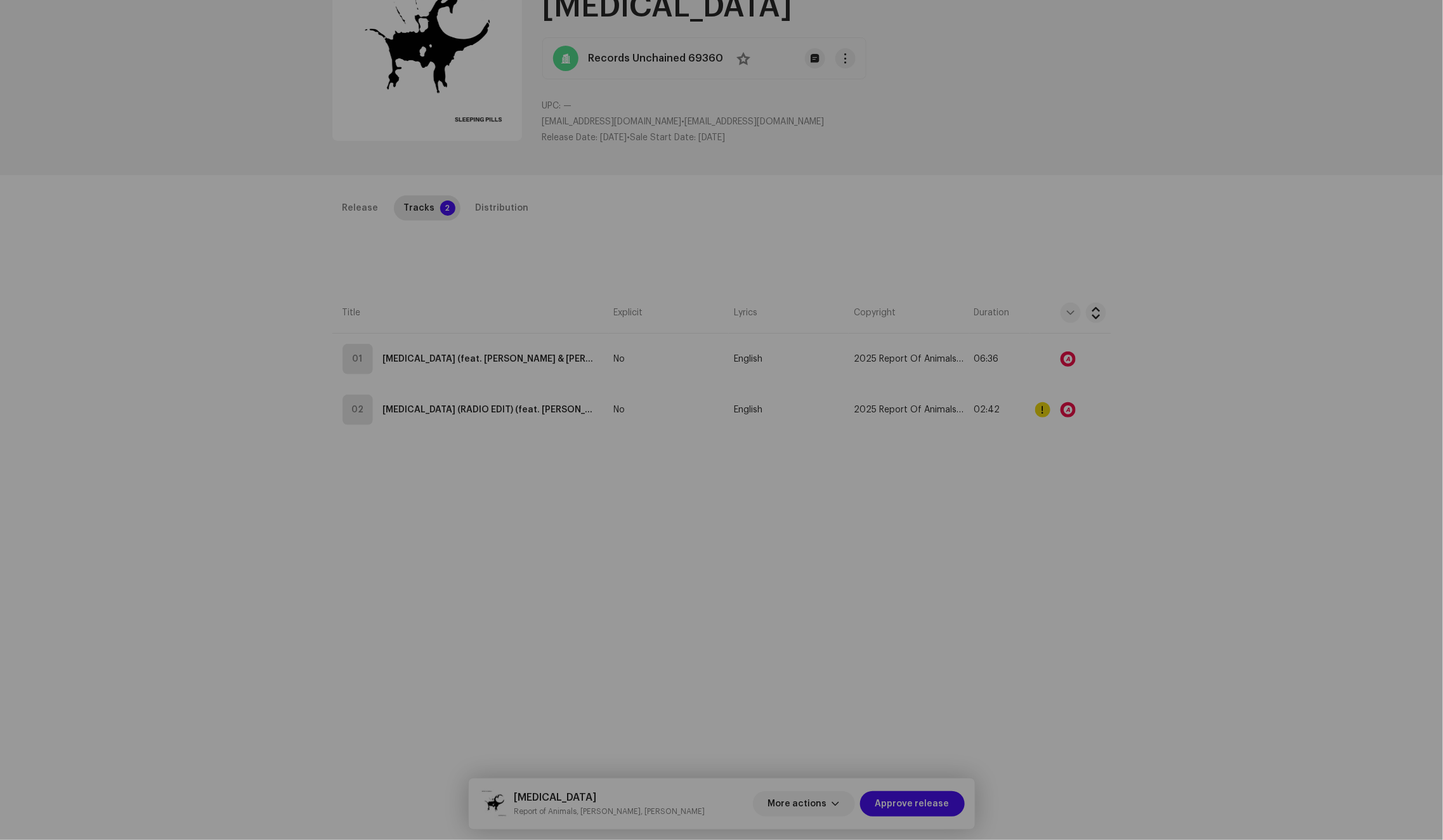
click at [1036, 182] on div "Audio Recognition by Remix/Sample 38 Cover Song 1 Speech ! All results require …" at bounding box center [722, 420] width 1443 height 840
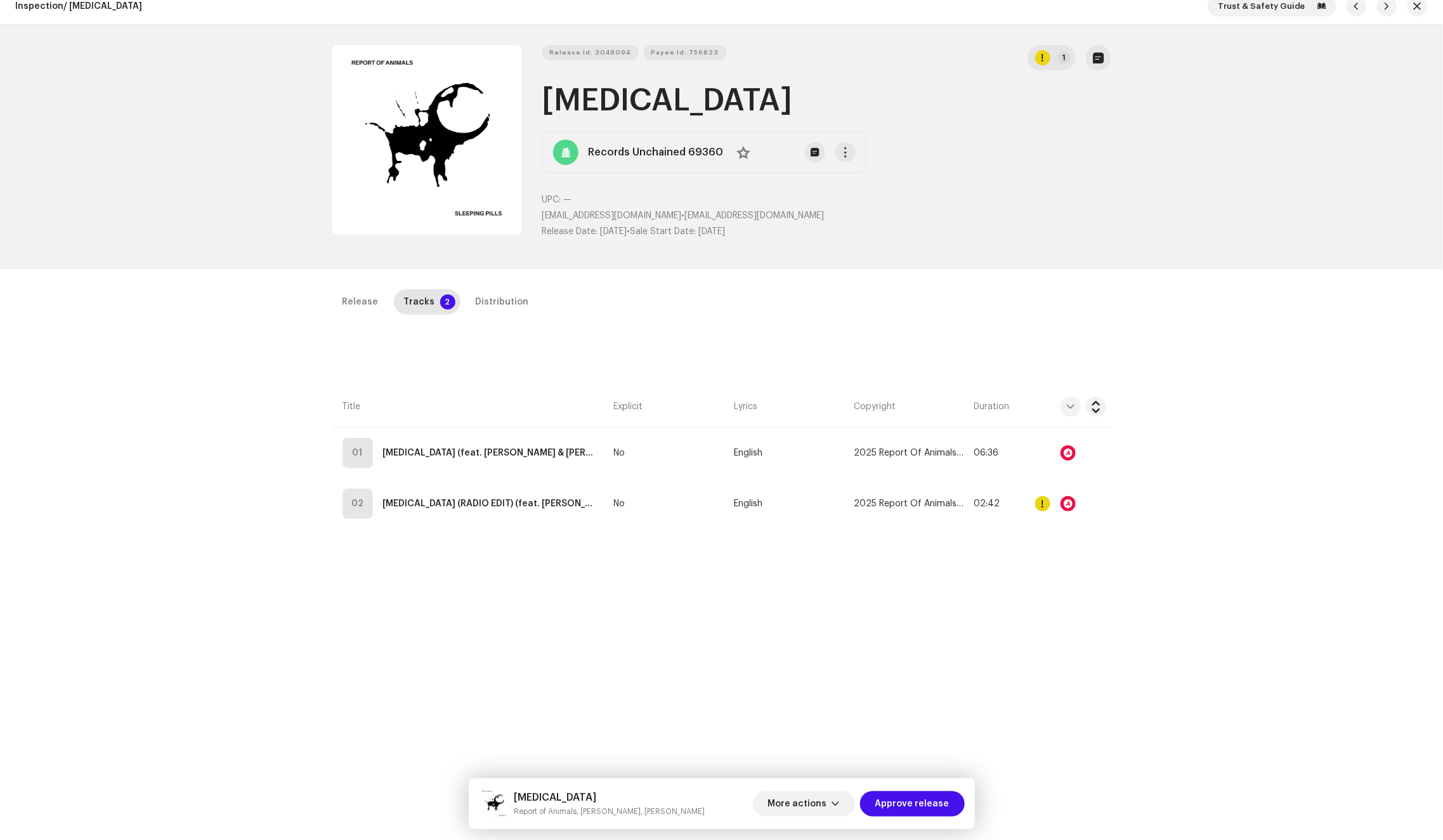
scroll to position [0, 0]
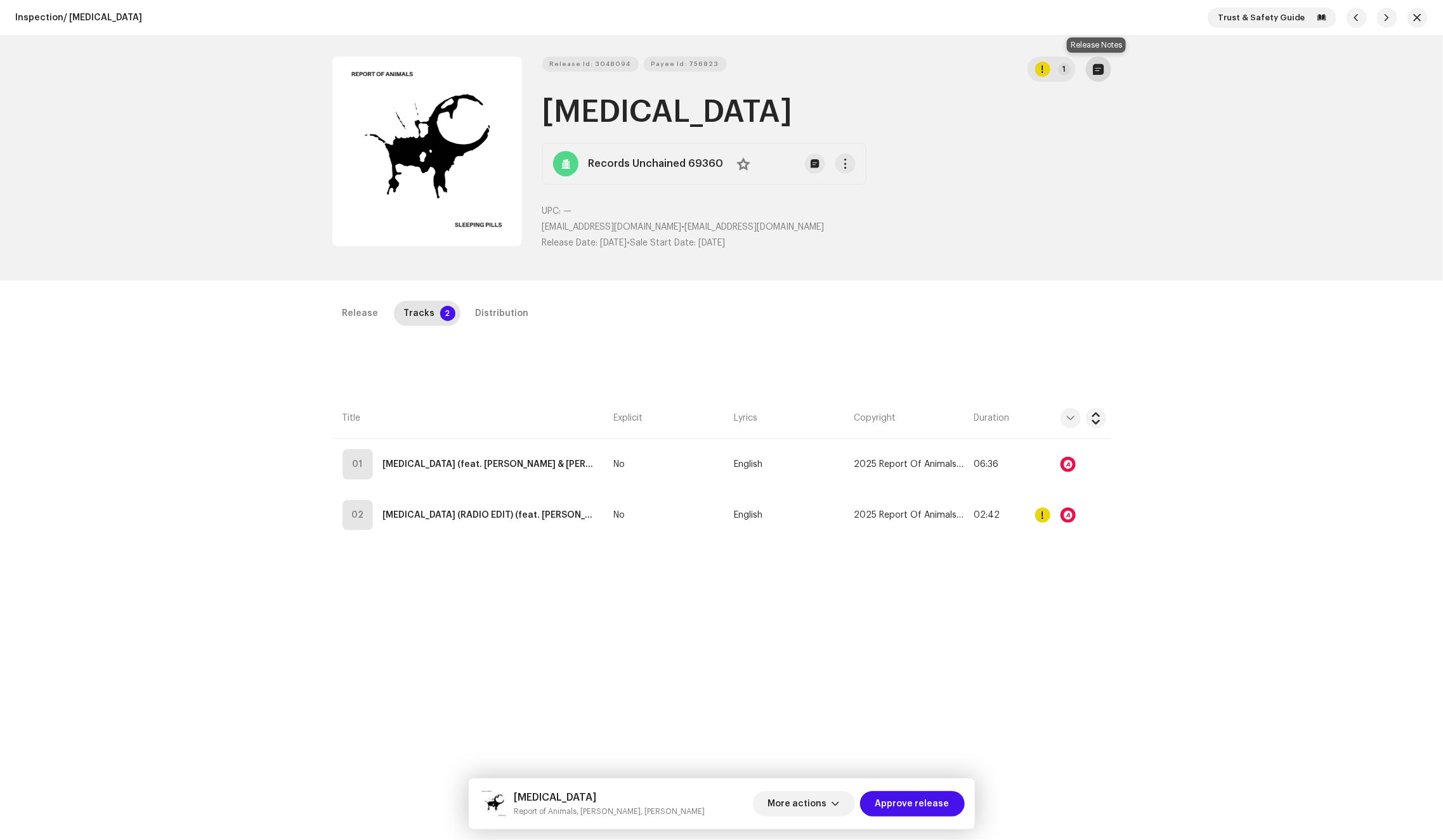
click at [1103, 77] on button "button" at bounding box center [1098, 69] width 25 height 25
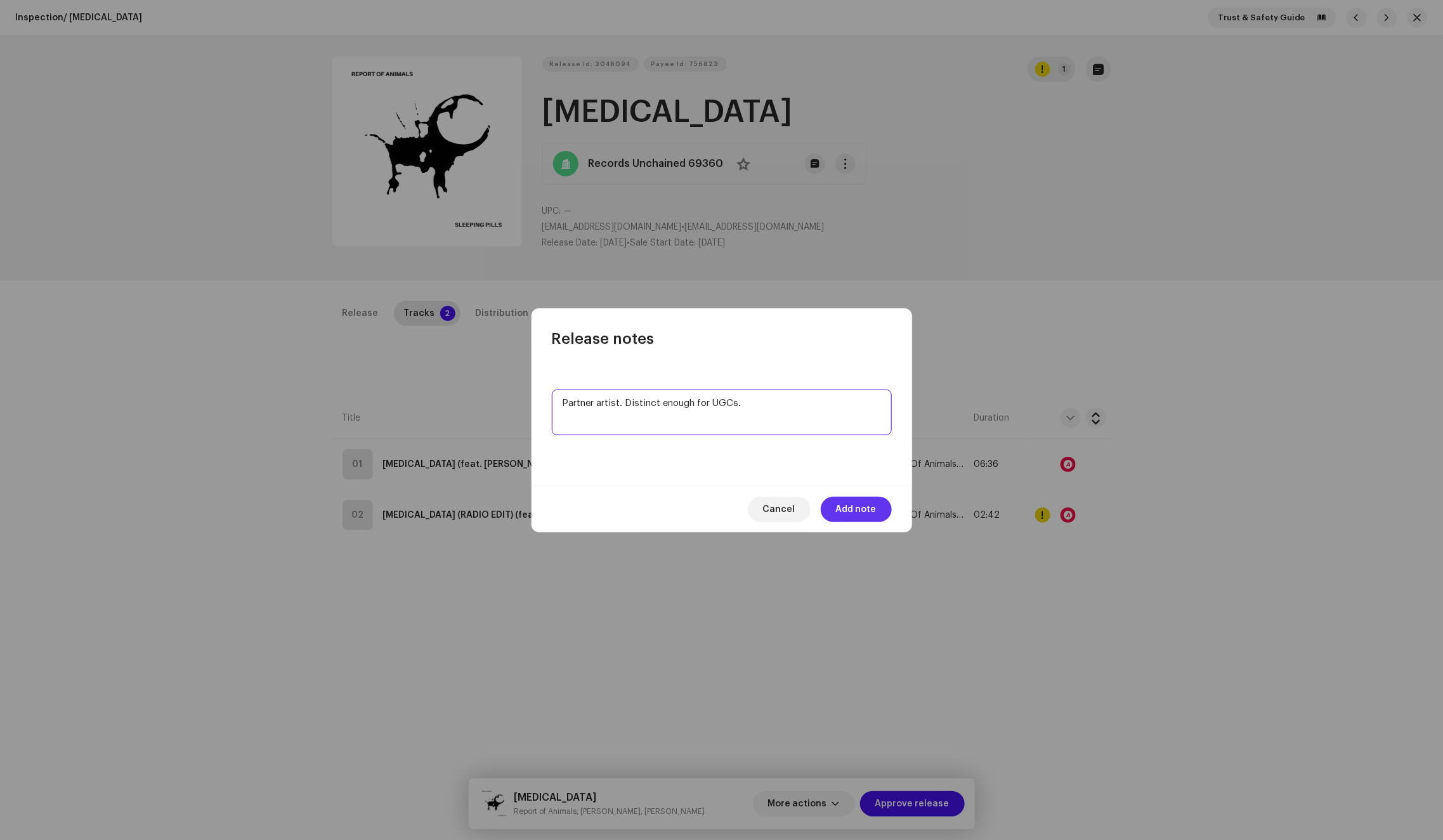
type textarea "Partner artist. Distinct enough for UGCs."
click at [854, 505] on span "Add note" at bounding box center [856, 509] width 41 height 25
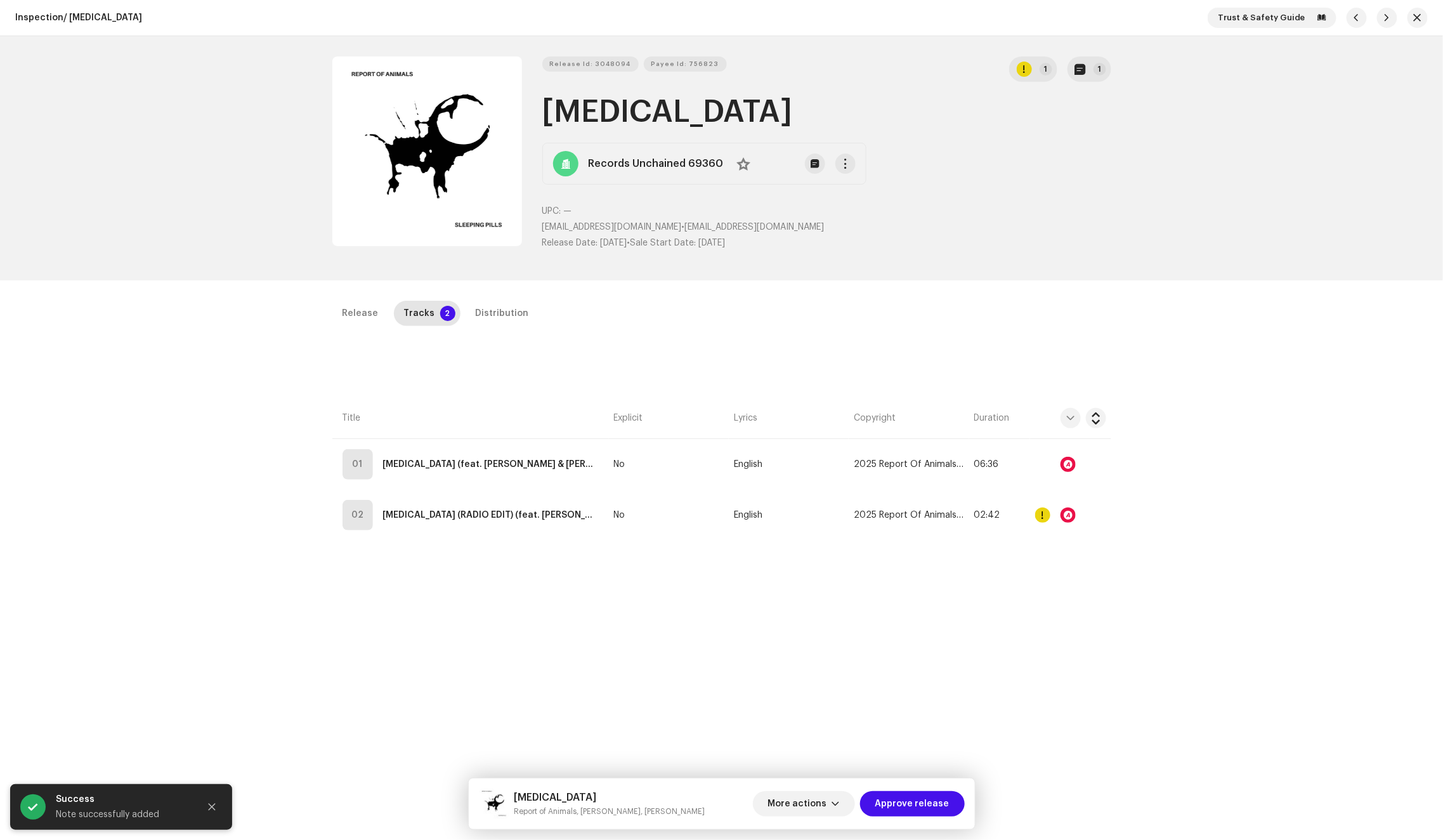
click at [987, 325] on div "Release notes [PERSON_NAME] [DATE] Partner artist. Distinct enough for UGCs. Ca…" at bounding box center [722, 420] width 1443 height 840
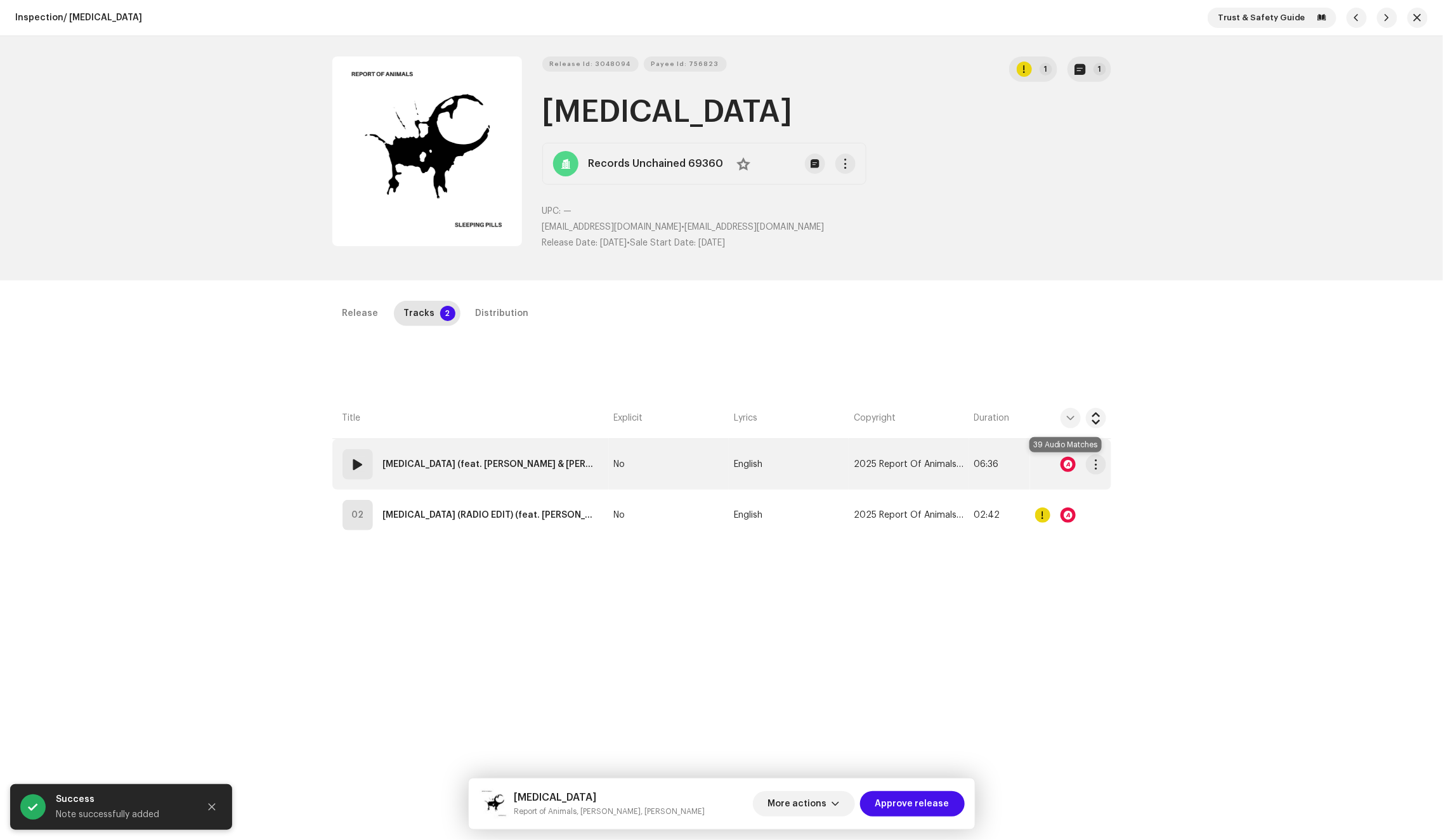
click at [1063, 466] on div at bounding box center [1068, 464] width 15 height 15
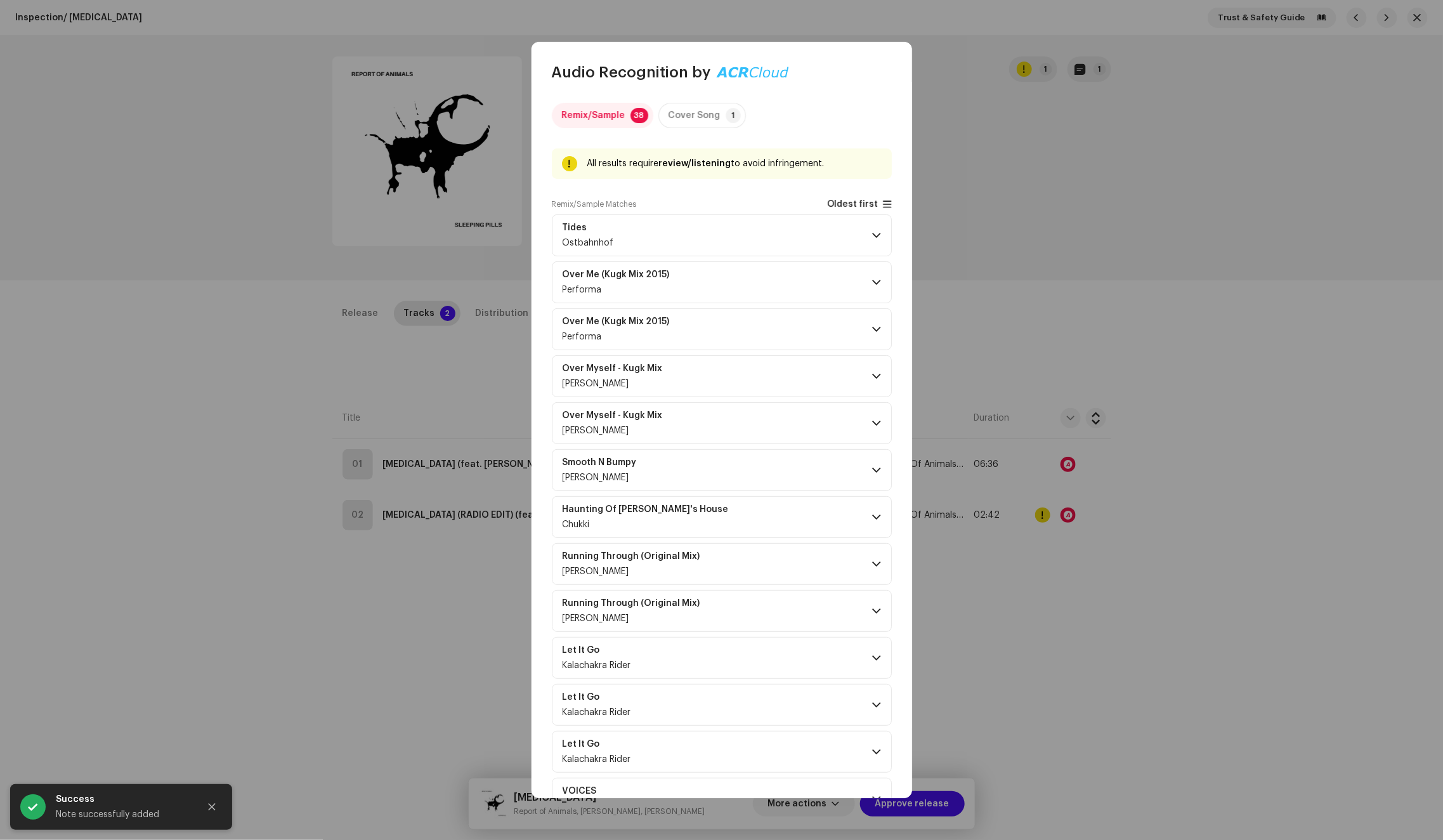
click at [867, 206] on span "Oldest first" at bounding box center [852, 204] width 52 height 9
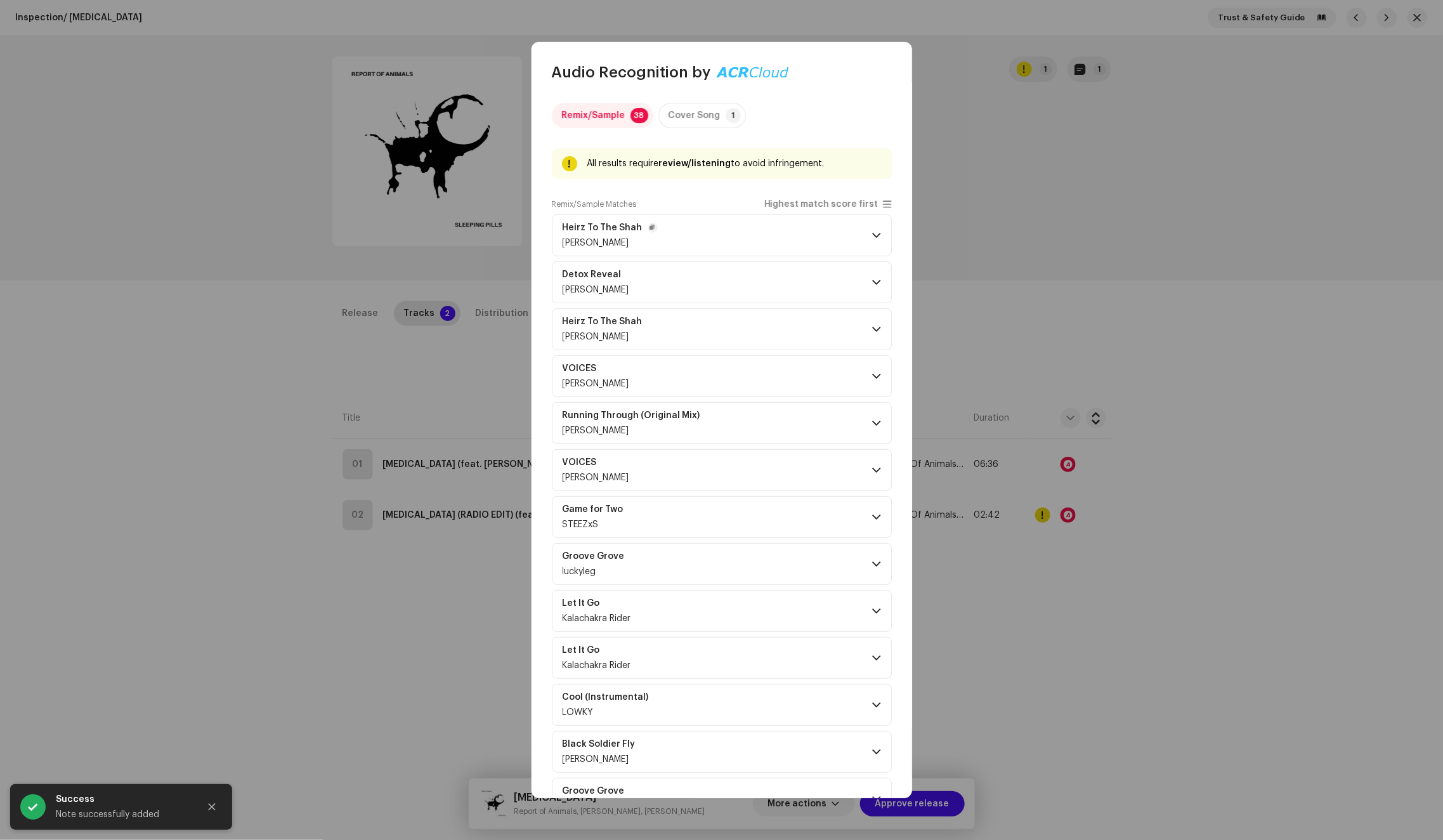
click at [830, 235] on p-accordion-header "Heirz To The Shah [PERSON_NAME]" at bounding box center [722, 235] width 340 height 42
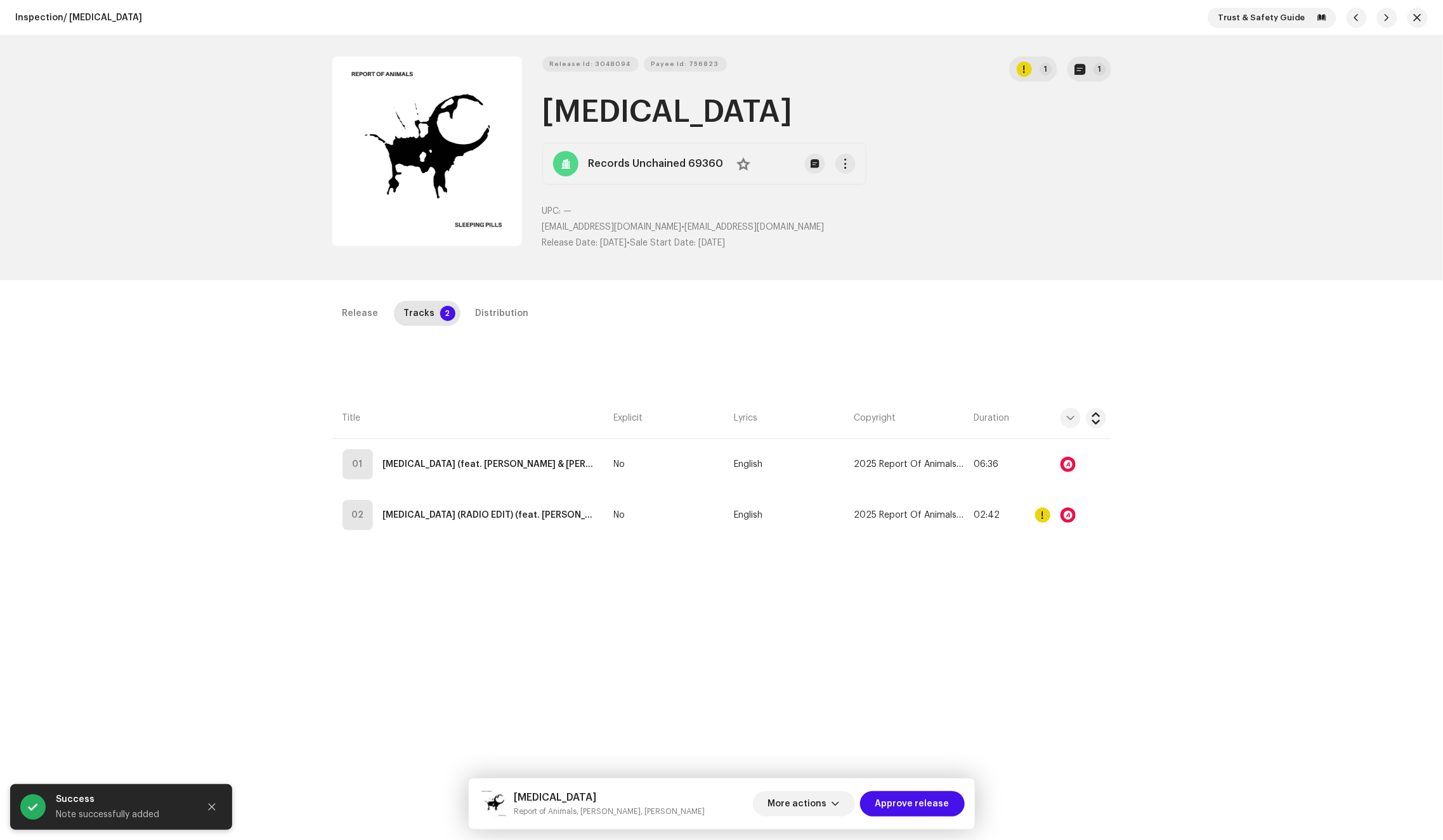
click at [1010, 293] on div "Audio Recognition by Remix/Sample 38 Cover Song 1 All results require review/li…" at bounding box center [722, 420] width 1443 height 840
click at [487, 312] on div "Distribution" at bounding box center [502, 313] width 53 height 25
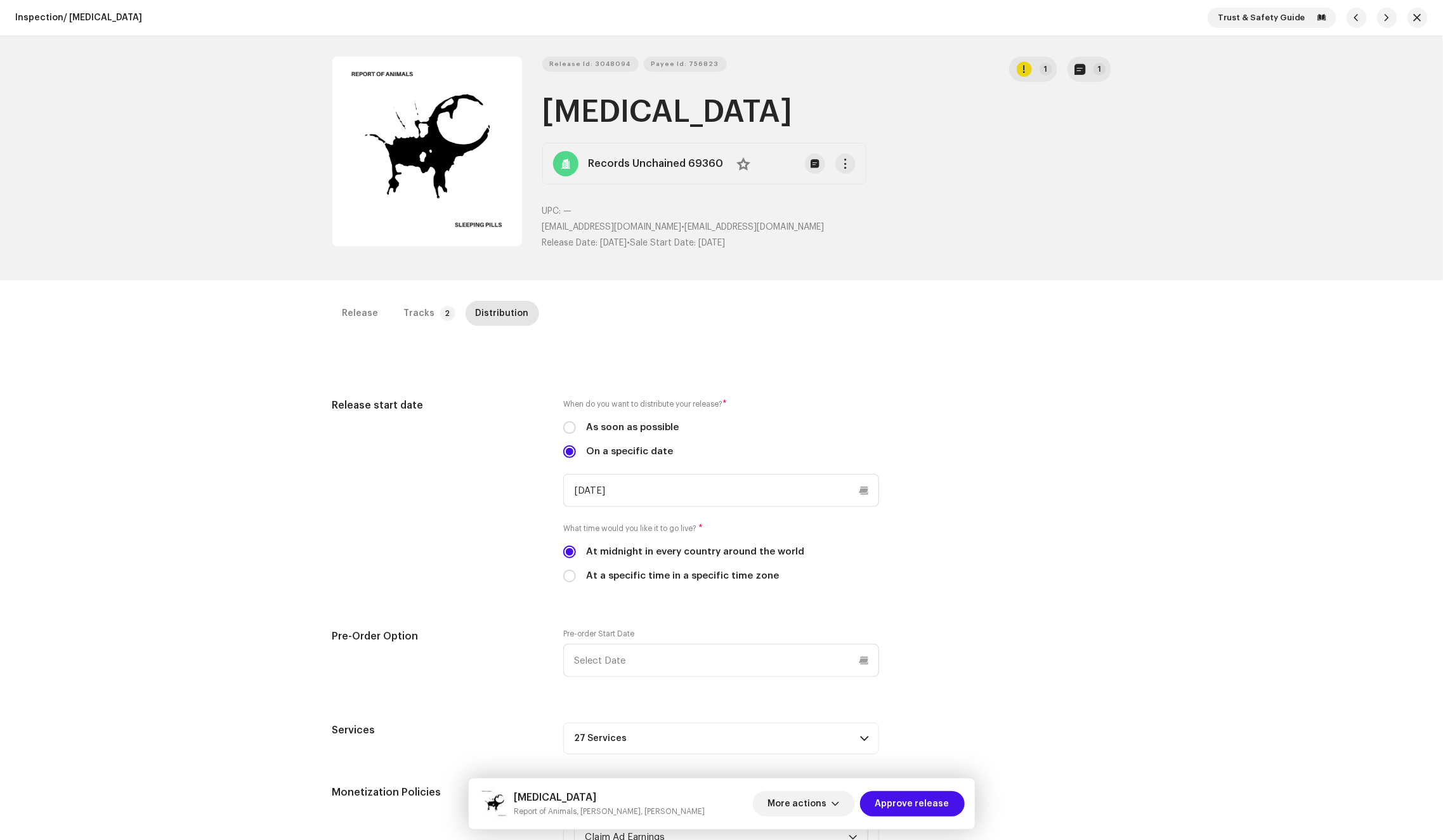
drag, startPoint x: 549, startPoint y: 110, endPoint x: 789, endPoint y: 112, distance: 240.0
click at [789, 112] on h1 "[MEDICAL_DATA]" at bounding box center [826, 112] width 569 height 41
copy h1 "[MEDICAL_DATA]"
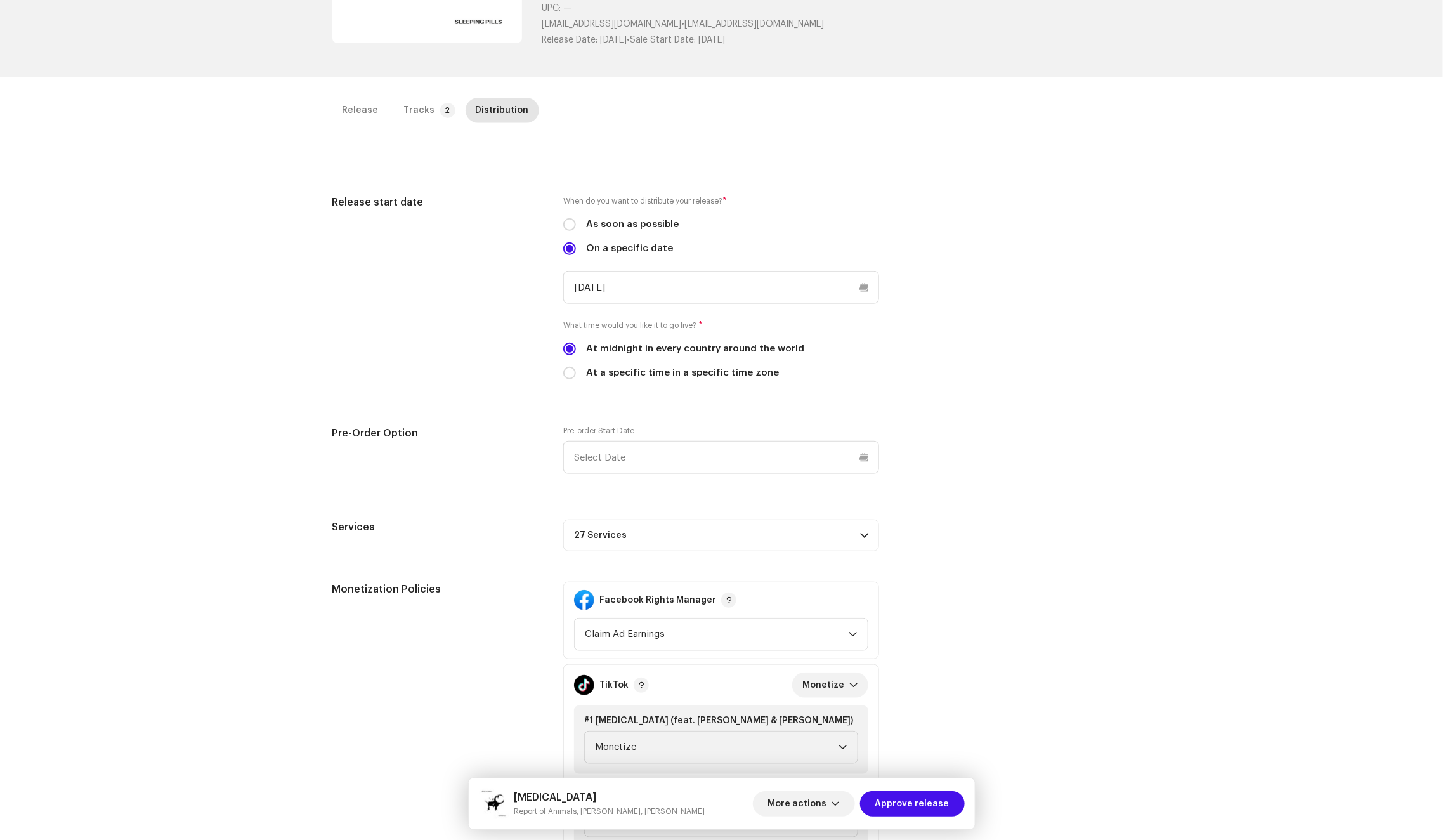
scroll to position [369, 0]
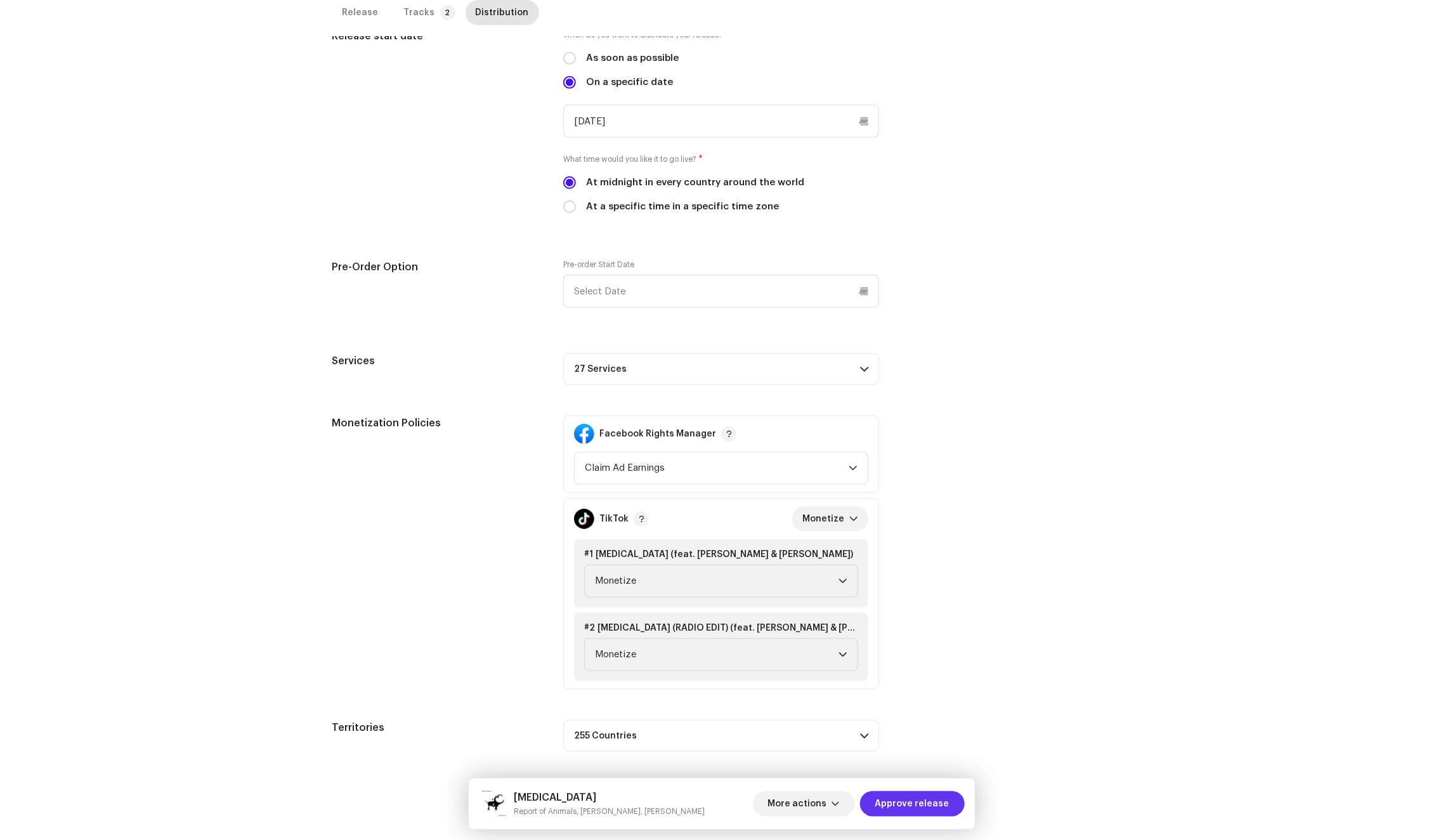
click at [921, 812] on span "Approve release" at bounding box center [912, 803] width 74 height 25
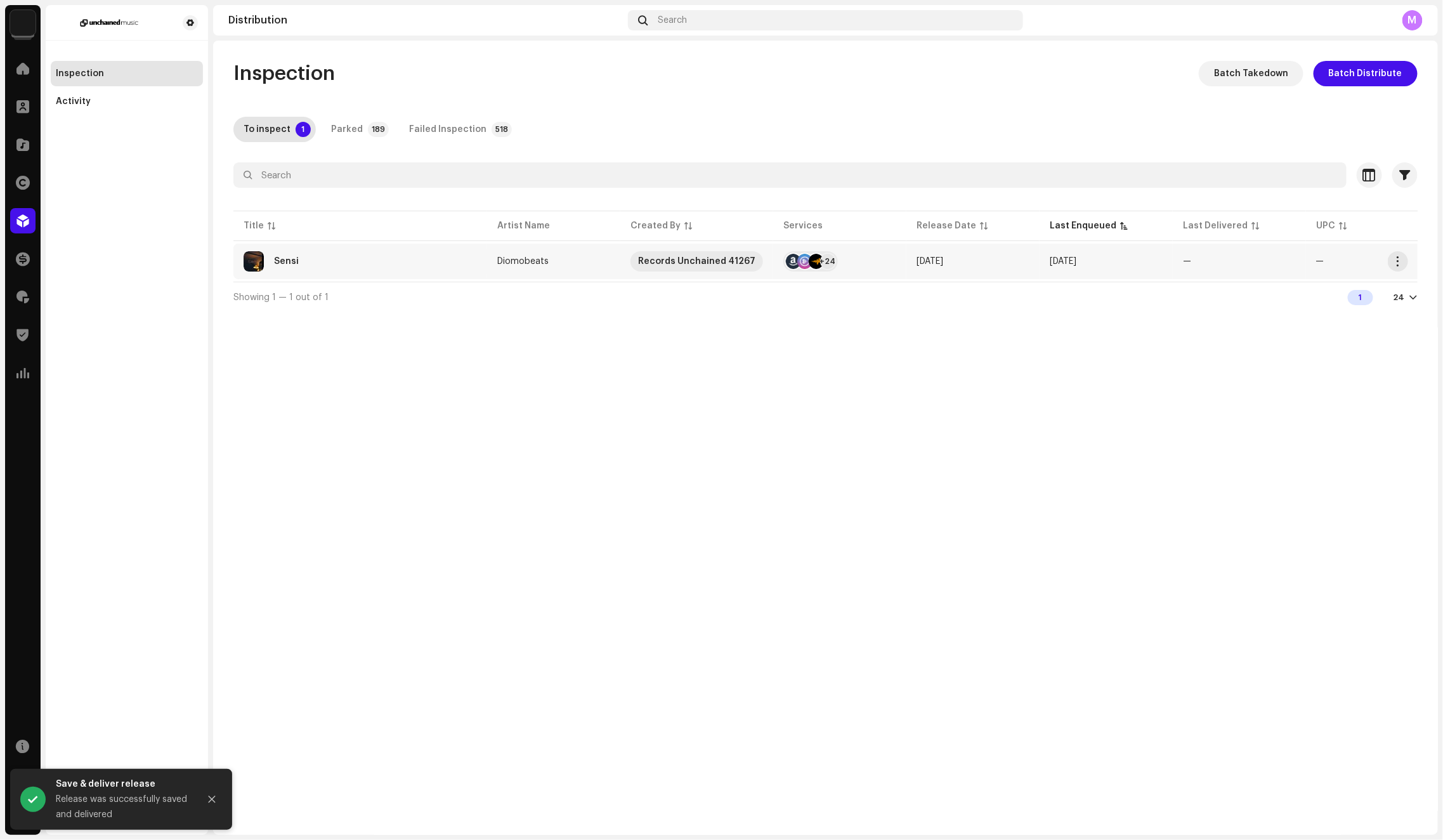
click at [419, 264] on div "Sensi" at bounding box center [360, 261] width 233 height 20
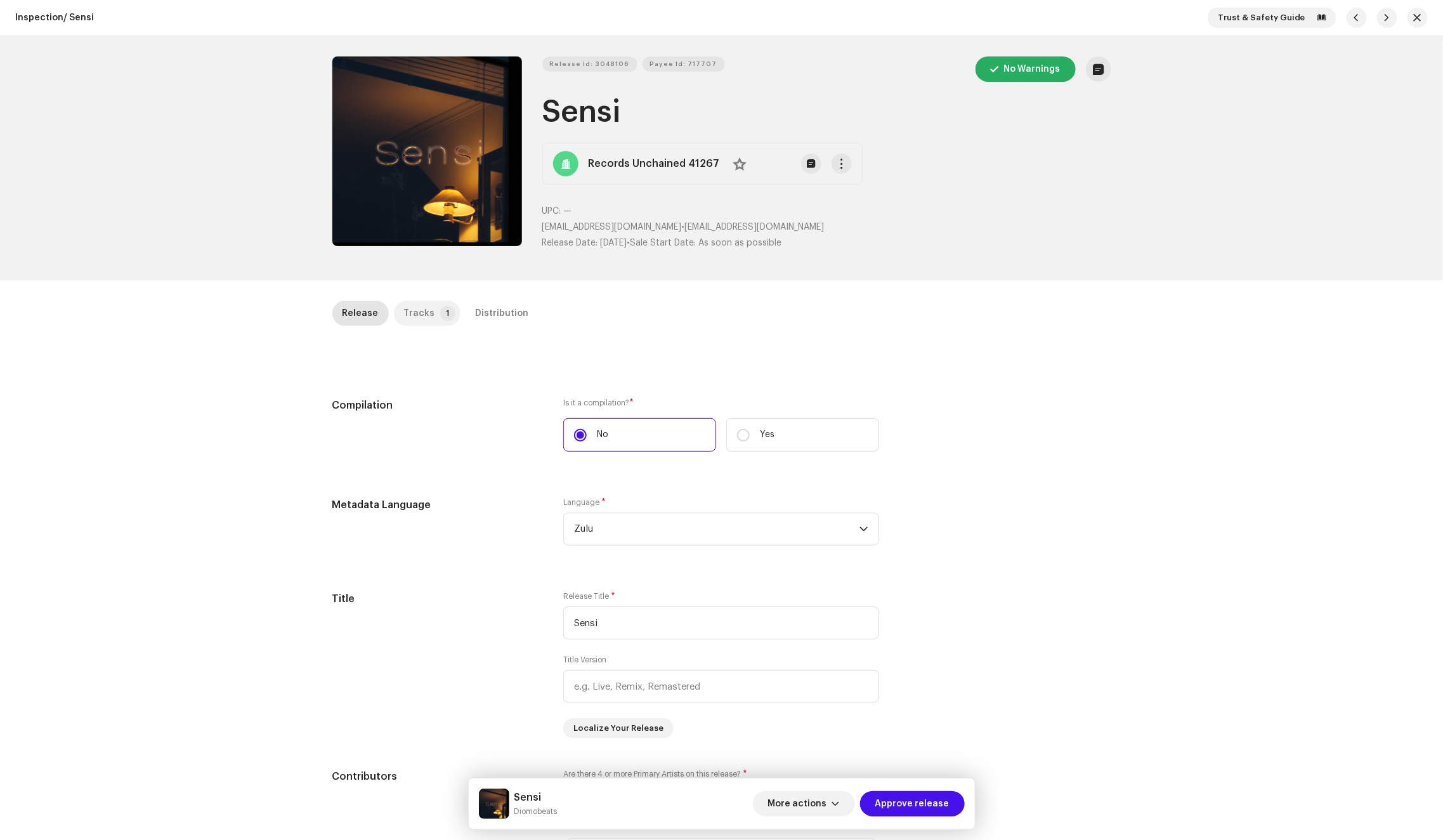
click at [424, 316] on div "Tracks" at bounding box center [420, 313] width 31 height 25
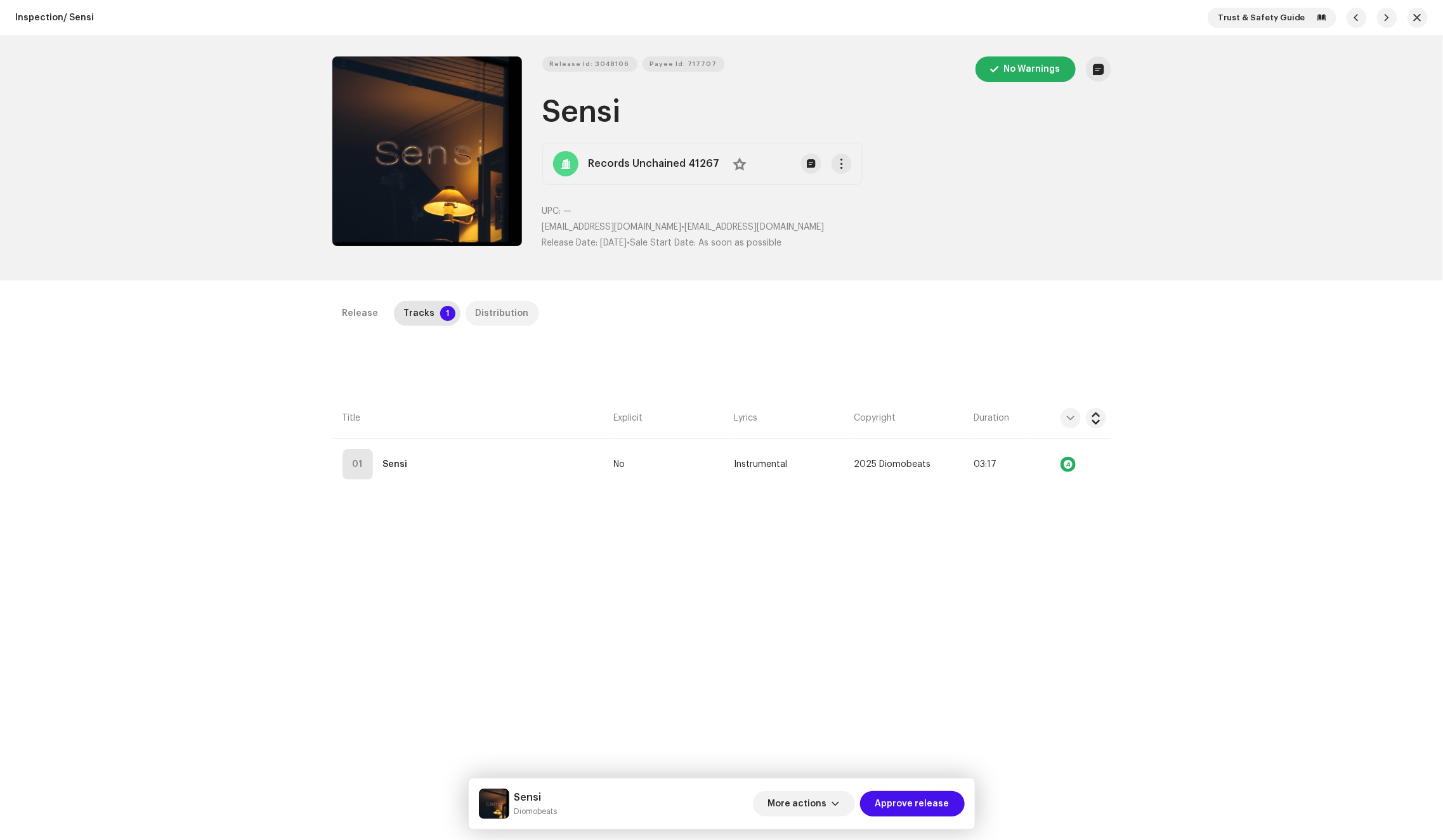
click at [501, 315] on div "Distribution" at bounding box center [502, 313] width 53 height 25
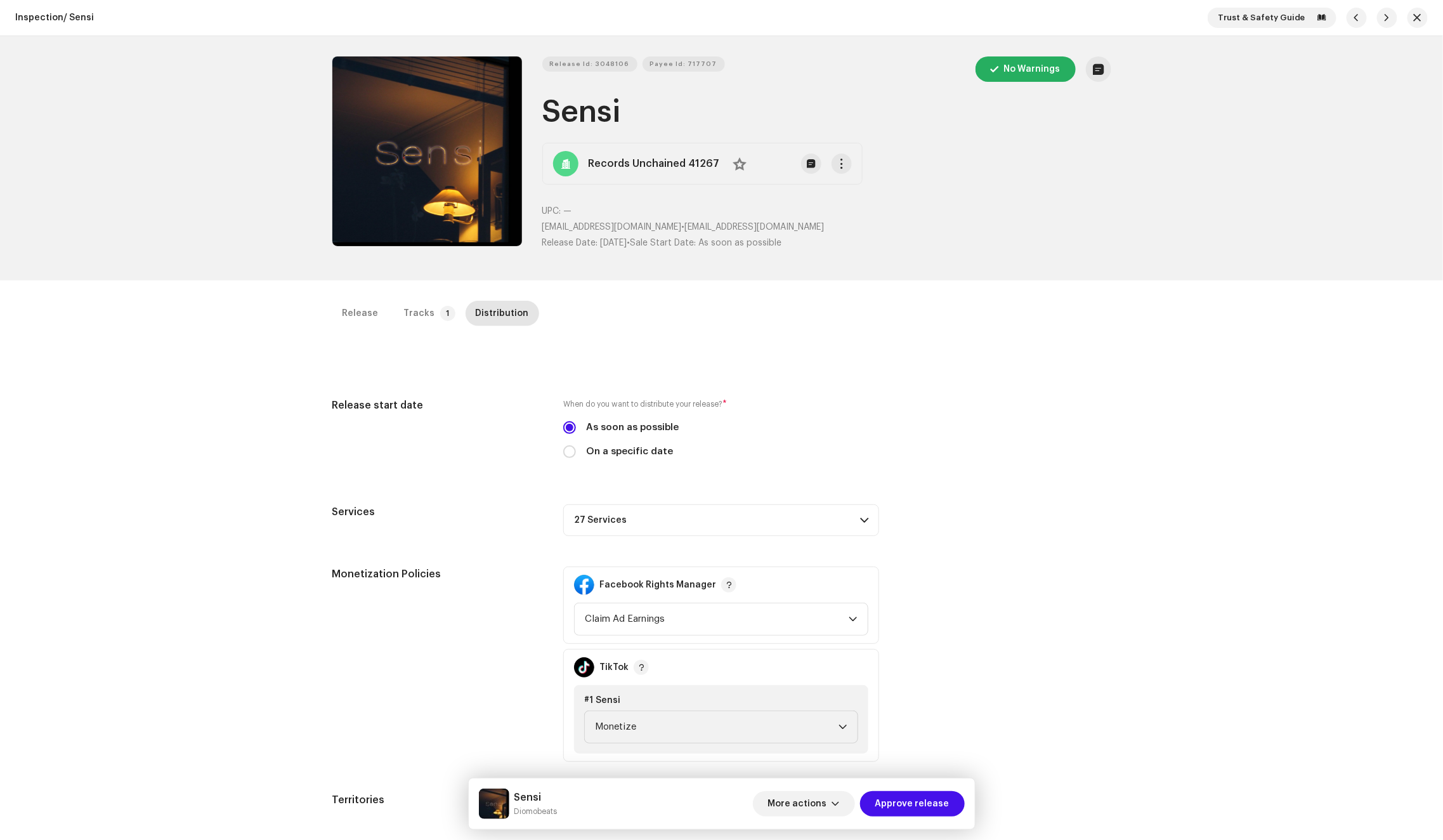
click at [420, 300] on div "Inspection / Sensi Trust & Safety Guide Release Id: 3048106 Payee Id: 717707 No…" at bounding box center [722, 420] width 1443 height 840
click at [420, 310] on div "Tracks" at bounding box center [420, 313] width 31 height 25
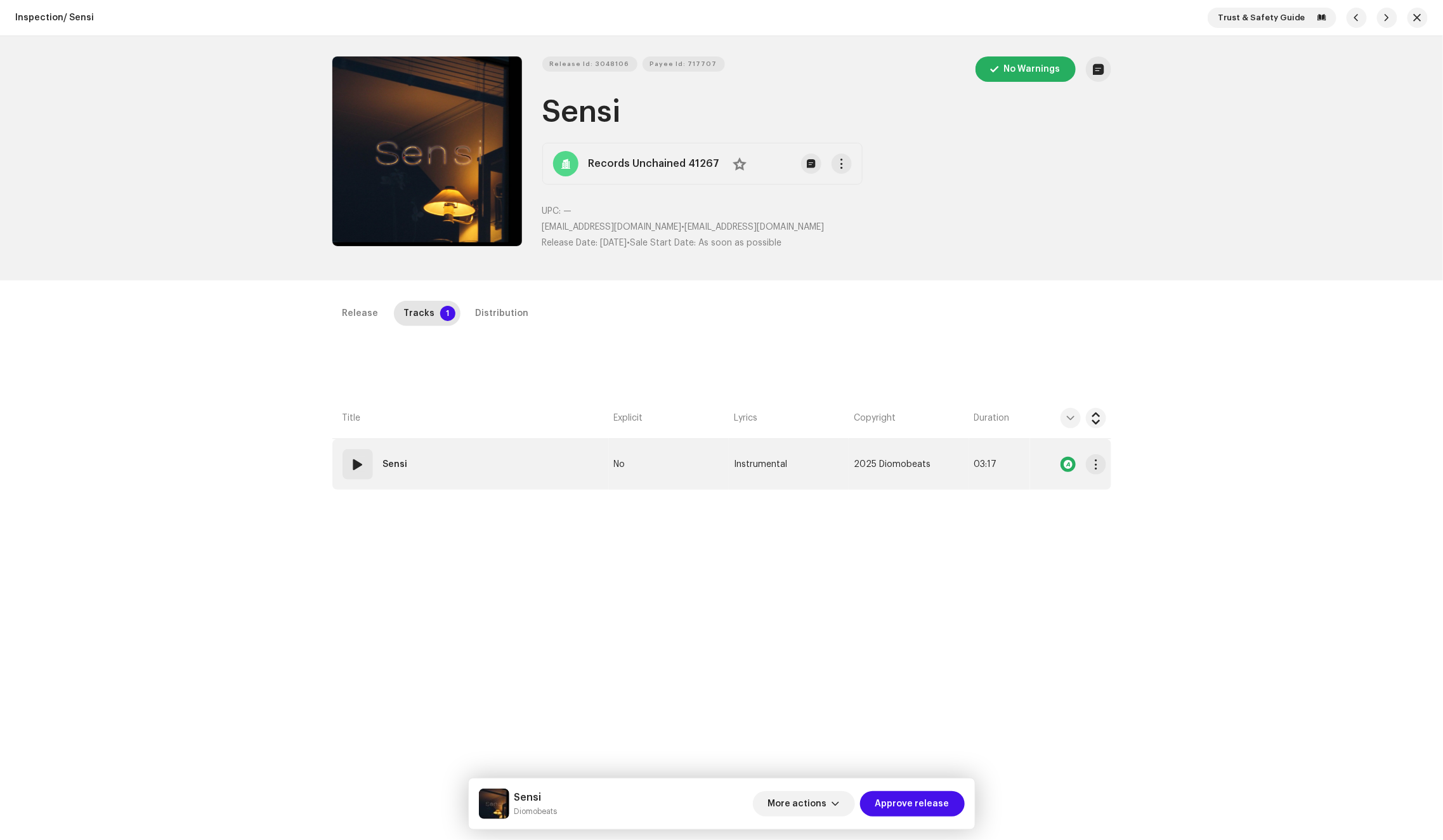
click at [519, 457] on td "01 Sensi" at bounding box center [470, 464] width 276 height 51
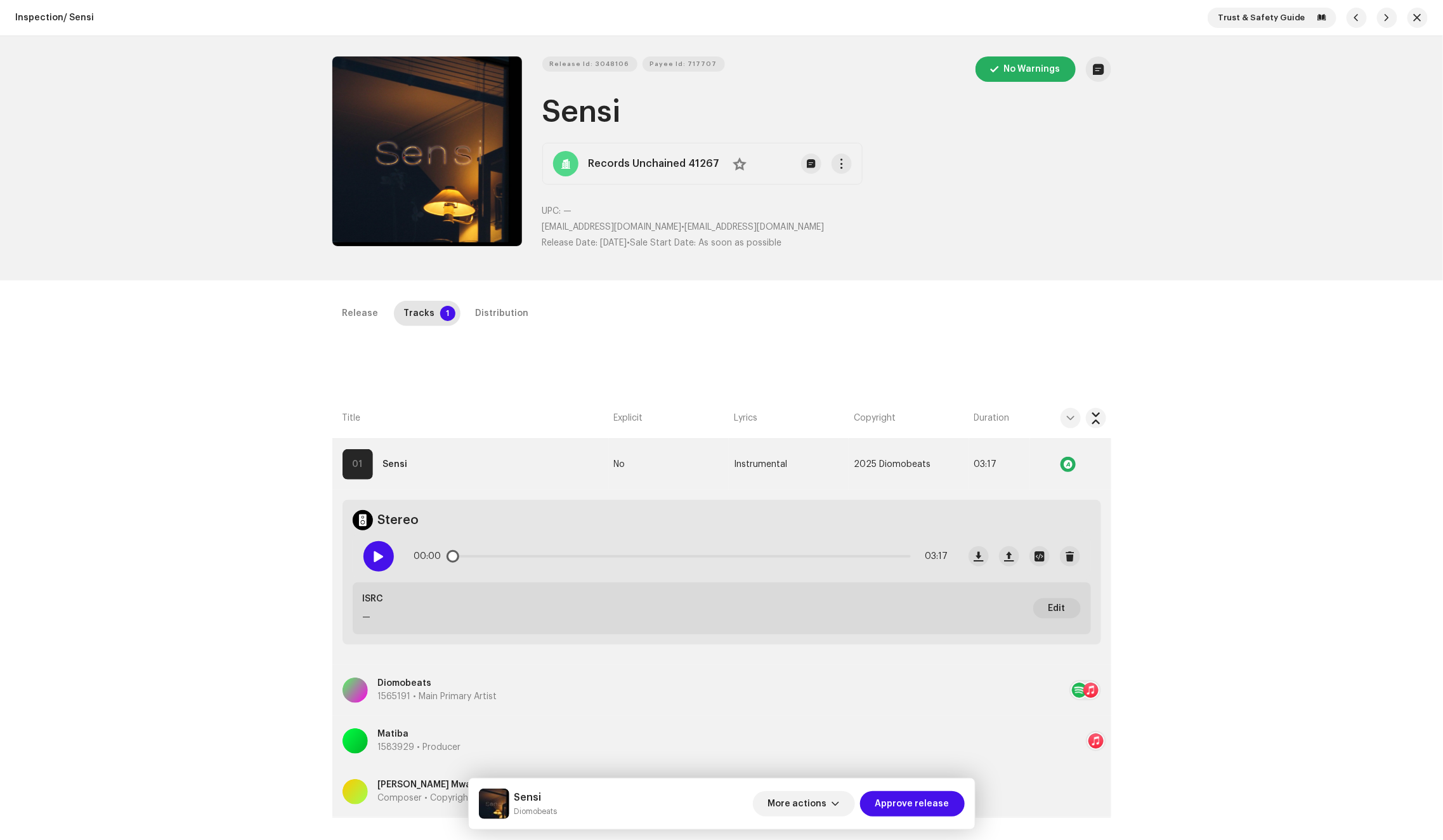
click at [377, 557] on span at bounding box center [378, 556] width 11 height 10
drag, startPoint x: 450, startPoint y: 554, endPoint x: 621, endPoint y: 537, distance: 171.8
click at [621, 537] on div "00:13 03:17" at bounding box center [656, 556] width 605 height 51
click at [476, 318] on div "Distribution" at bounding box center [502, 313] width 53 height 25
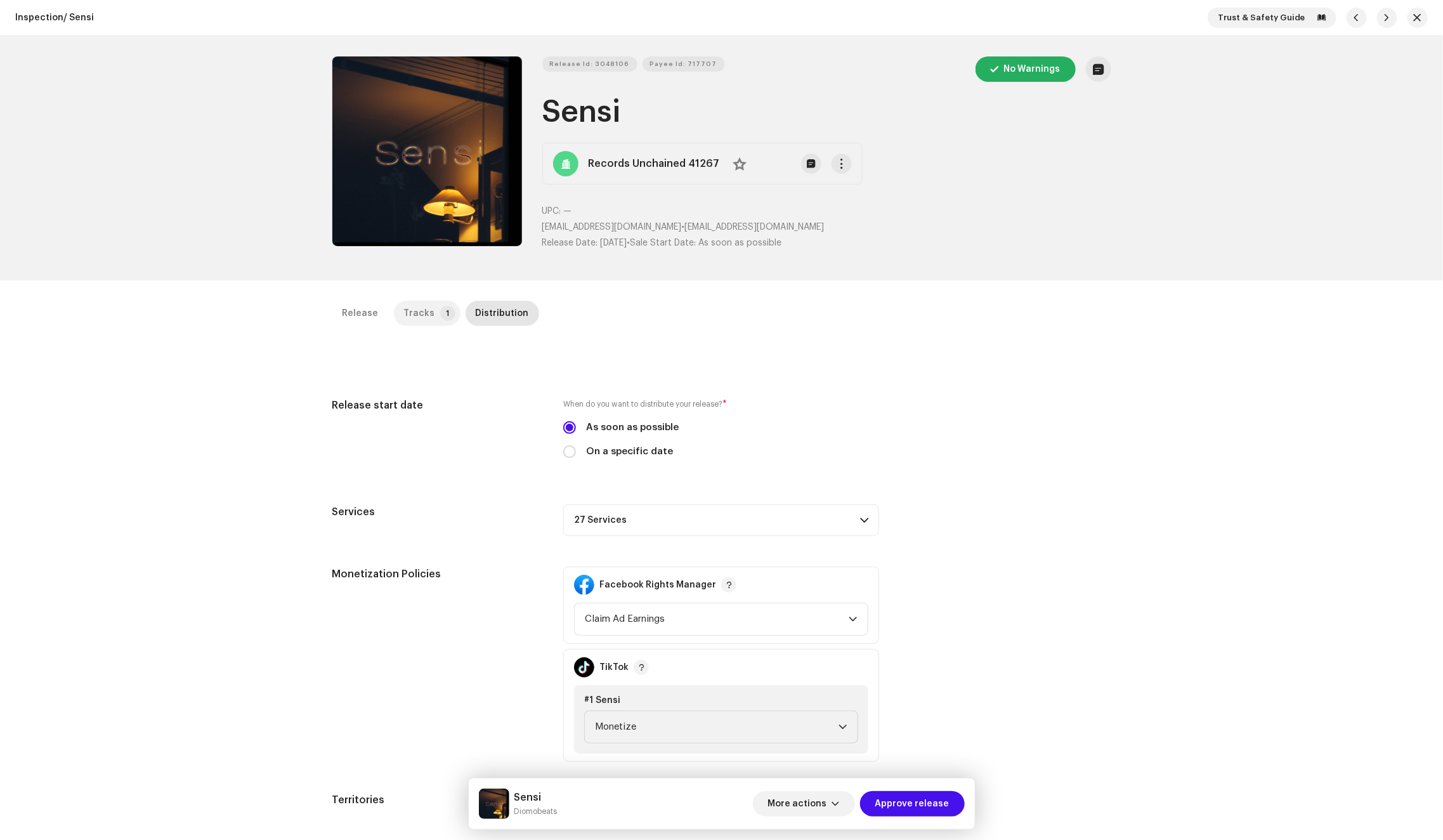
click at [405, 311] on div "Tracks" at bounding box center [420, 313] width 31 height 25
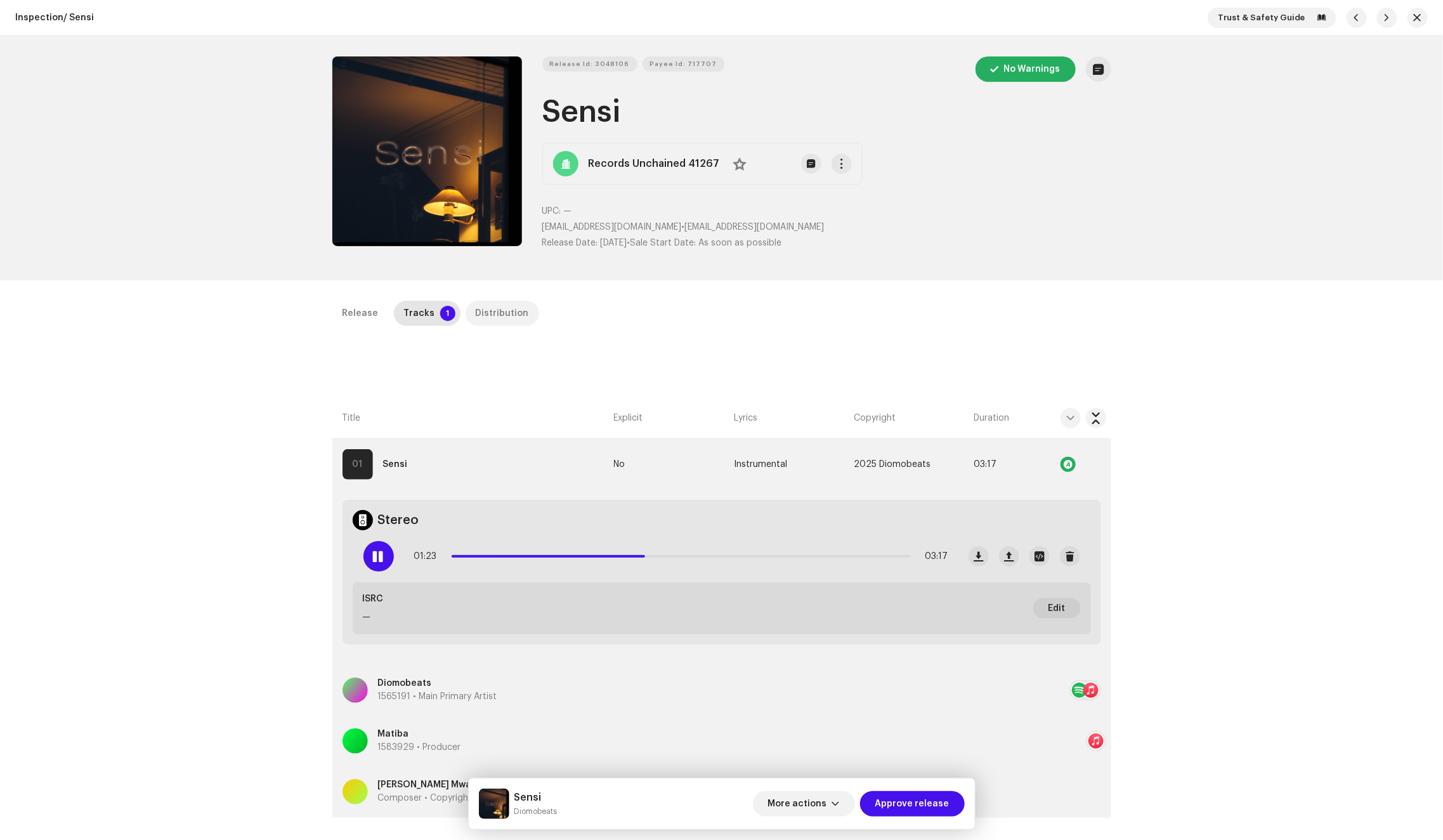
click at [489, 309] on div "Distribution" at bounding box center [502, 313] width 53 height 25
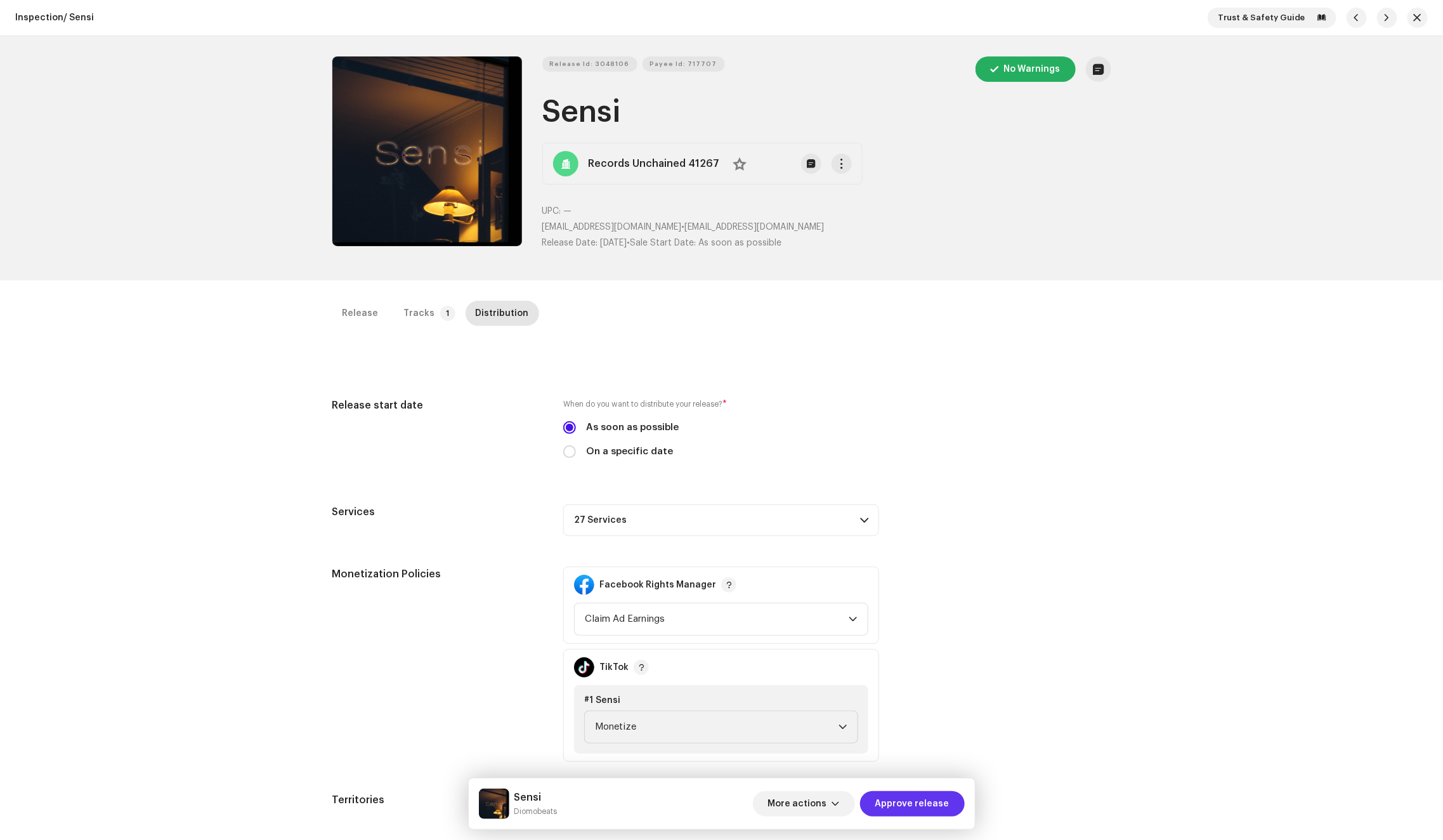
click at [930, 801] on span "Approve release" at bounding box center [912, 803] width 74 height 25
